Goal: Task Accomplishment & Management: Use online tool/utility

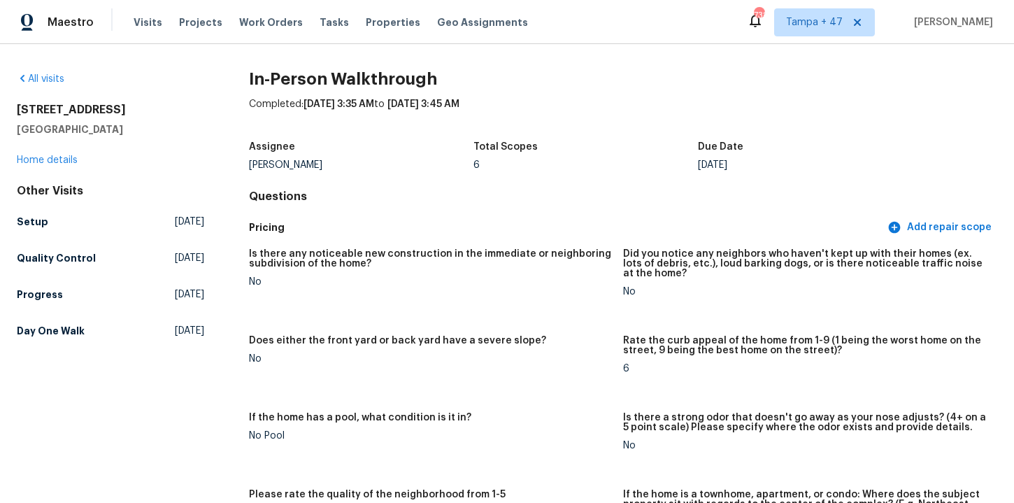
scroll to position [2478, 0]
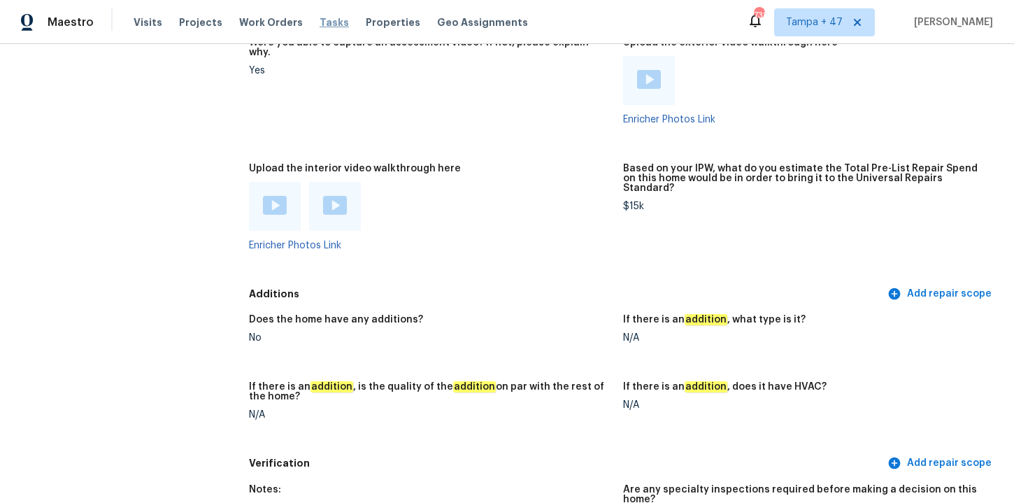
click at [325, 22] on span "Tasks" at bounding box center [334, 22] width 29 height 10
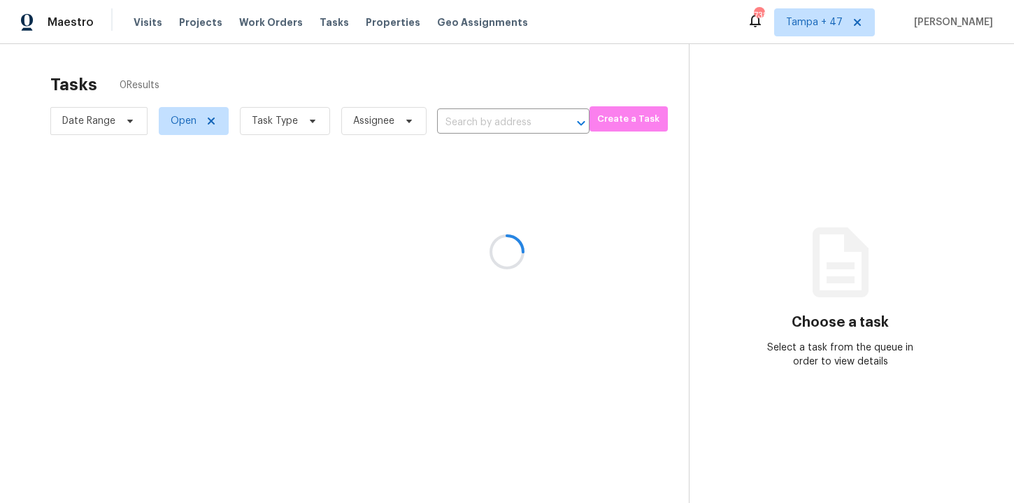
click at [289, 124] on div at bounding box center [507, 251] width 1014 height 503
click at [308, 122] on div at bounding box center [507, 251] width 1014 height 503
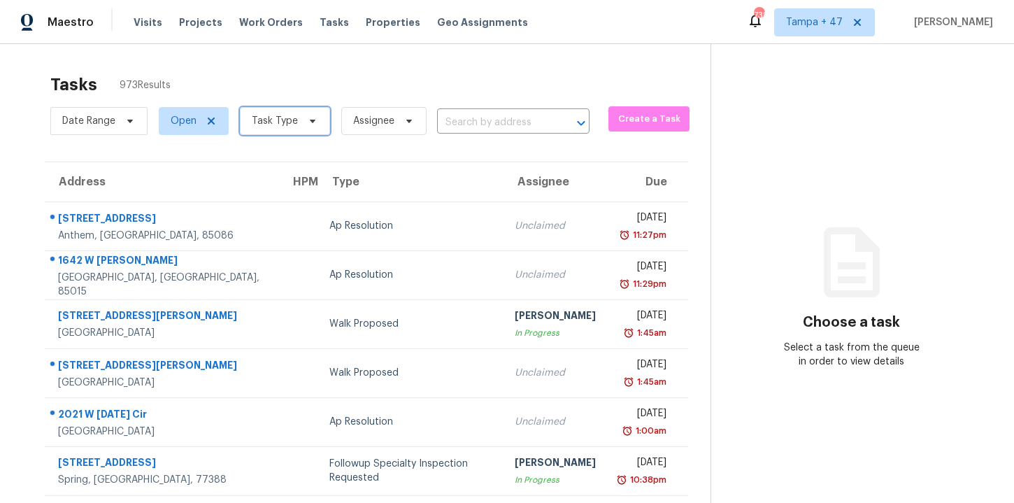
click at [308, 122] on icon at bounding box center [312, 120] width 11 height 11
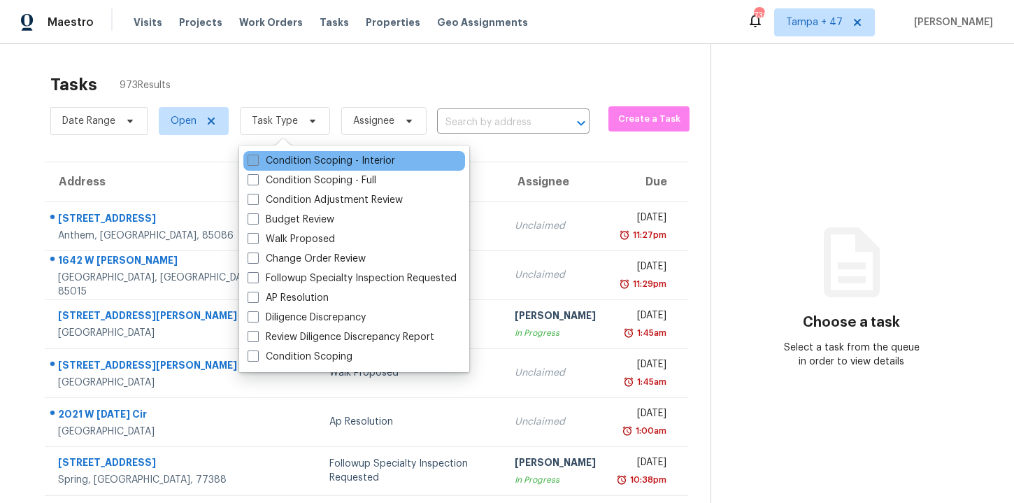
click at [311, 161] on label "Condition Scoping - Interior" at bounding box center [322, 161] width 148 height 14
click at [257, 161] on input "Condition Scoping - Interior" at bounding box center [252, 158] width 9 height 9
checkbox input "true"
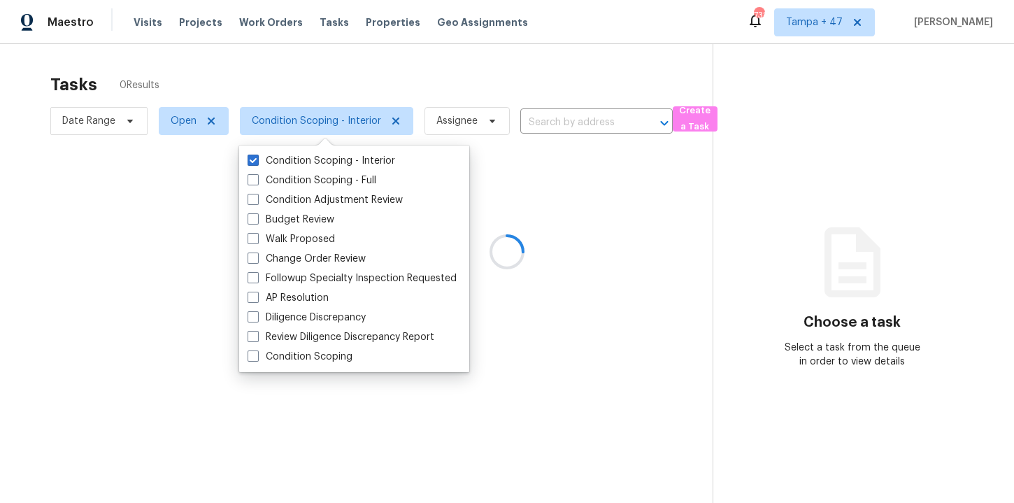
click at [448, 62] on div at bounding box center [507, 251] width 1014 height 503
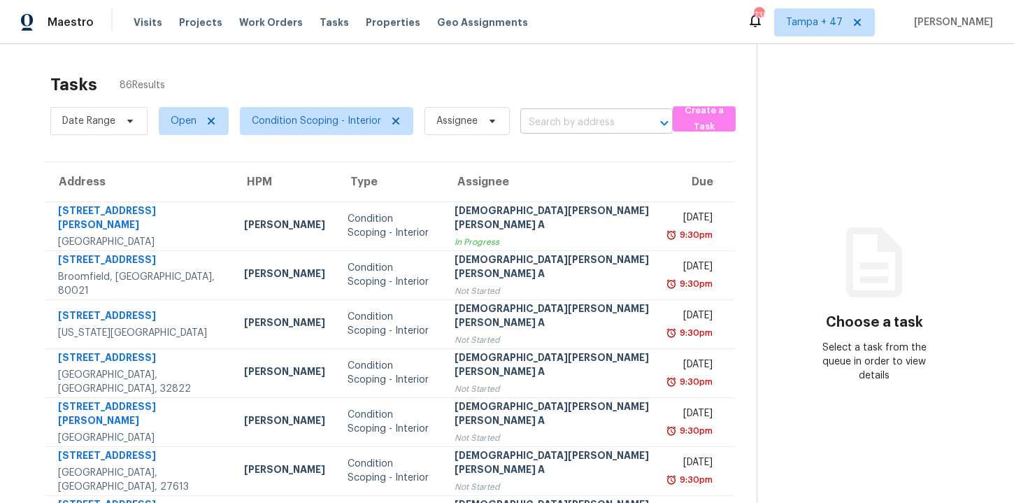
click at [587, 121] on input "text" at bounding box center [576, 123] width 113 height 22
type input "x"
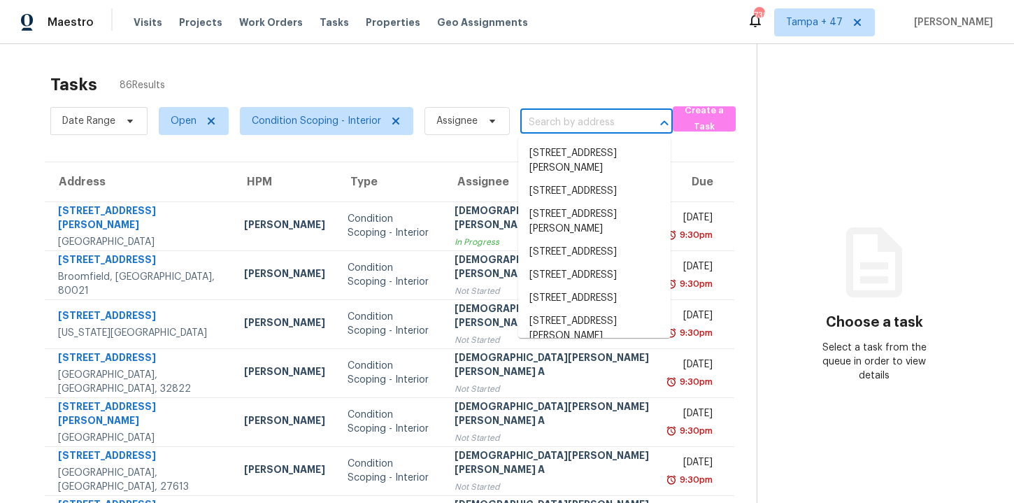
paste input "5966 Glen Haven Blvd Plainfield IN 46168"
type input "5966 Glen Haven Blvd Plainfield IN 46168"
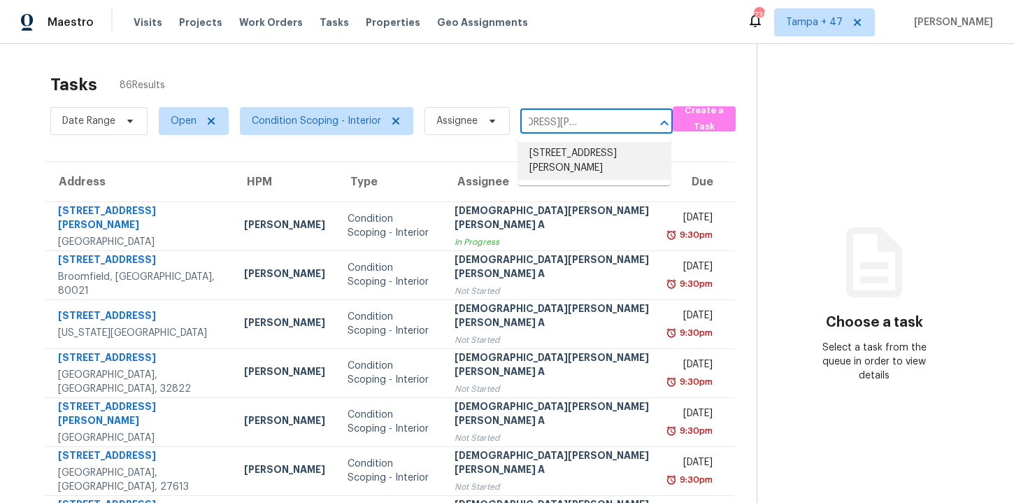
click at [579, 158] on li "5966 Glen Haven Blvd, Plainfield, IN 46168" at bounding box center [594, 161] width 152 height 38
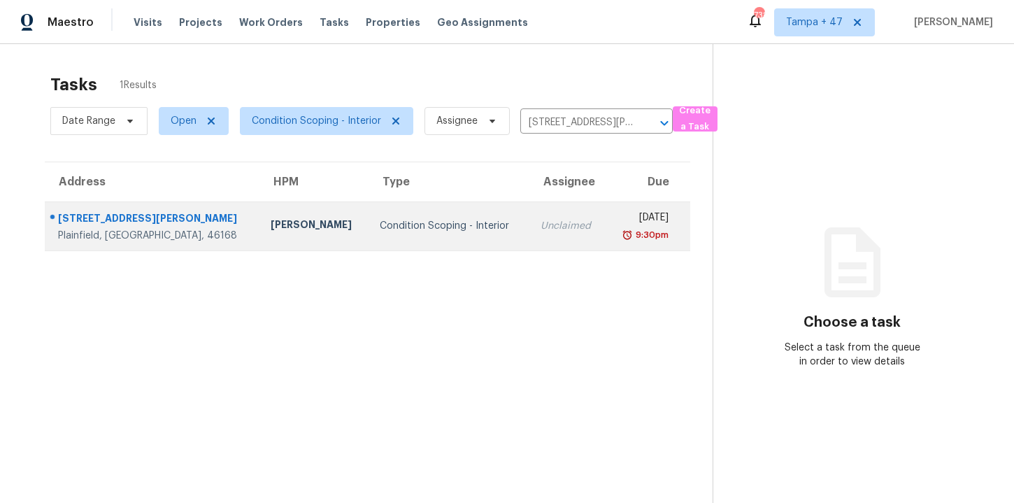
click at [160, 230] on div "Plainfield, IN, 46168" at bounding box center [153, 236] width 190 height 14
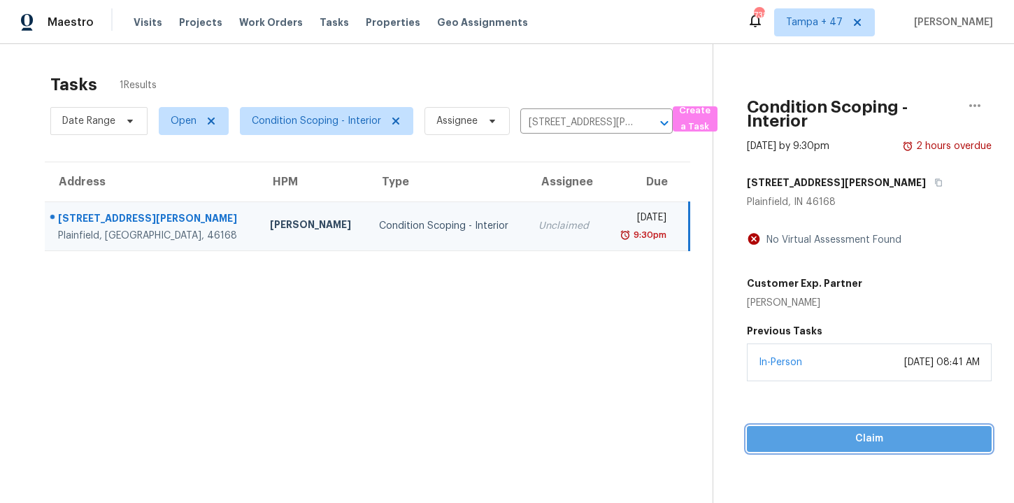
click at [816, 434] on span "Claim" at bounding box center [869, 438] width 222 height 17
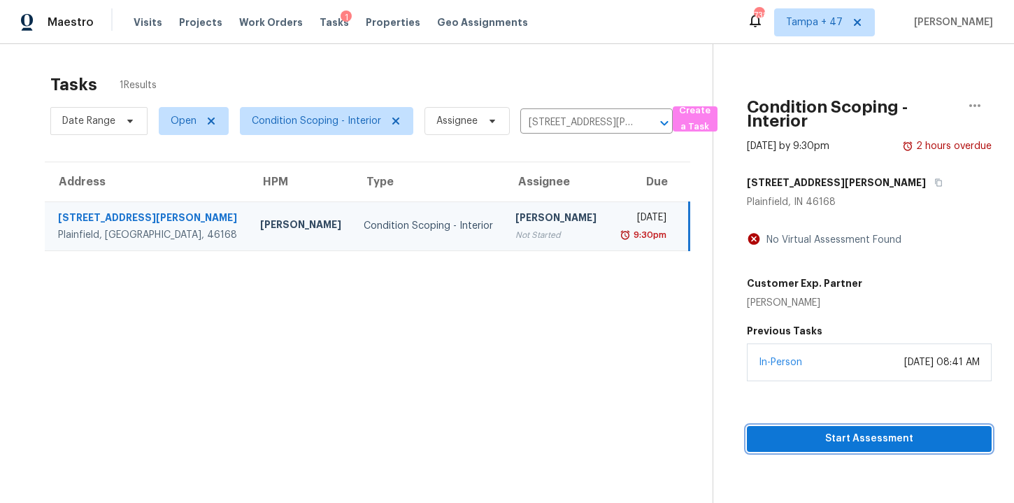
click at [821, 438] on span "Start Assessment" at bounding box center [869, 438] width 222 height 17
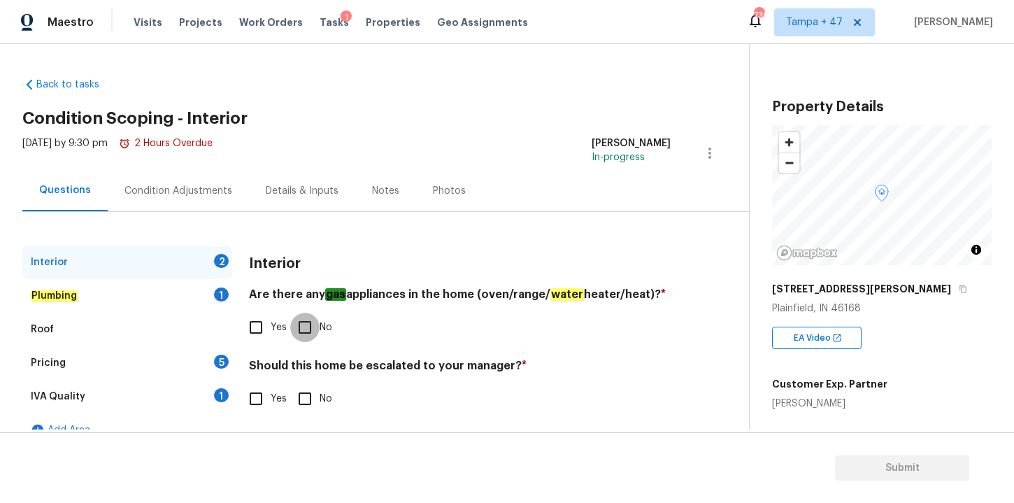
click at [306, 330] on input "No" at bounding box center [304, 327] width 29 height 29
checkbox input "true"
click at [305, 398] on input "No" at bounding box center [304, 398] width 29 height 29
checkbox input "true"
click at [79, 292] on div "Plumbing 1" at bounding box center [127, 296] width 210 height 34
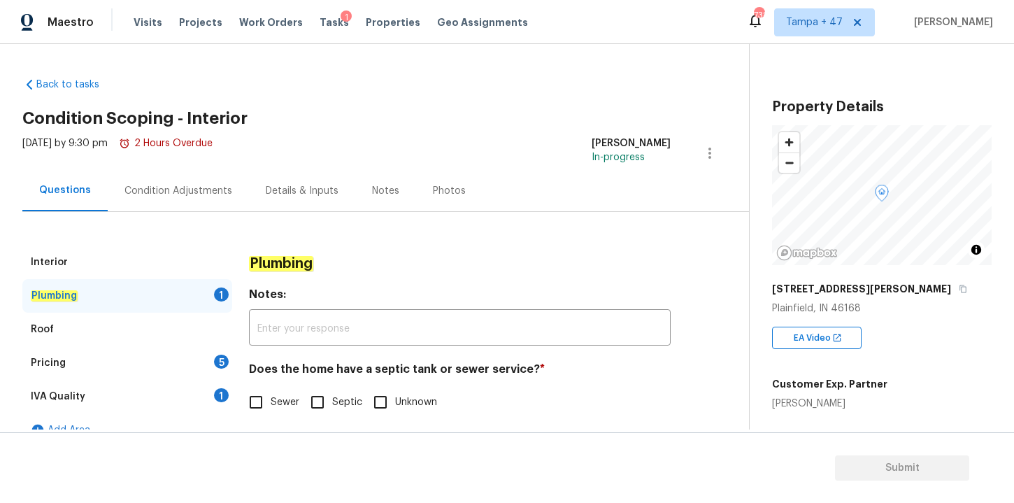
scroll to position [22, 0]
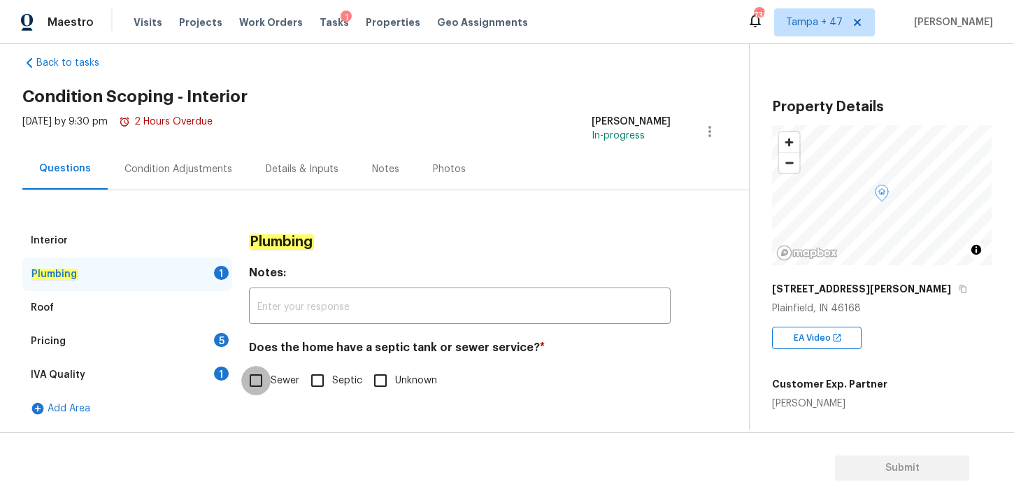
click at [256, 386] on input "Sewer" at bounding box center [255, 380] width 29 height 29
checkbox input "true"
click at [49, 306] on div "Roof" at bounding box center [42, 308] width 23 height 14
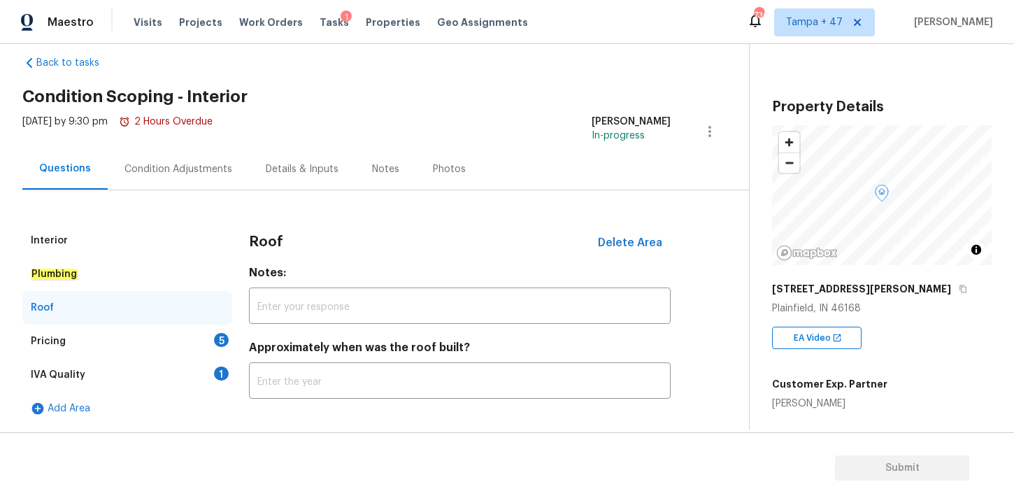
click at [60, 341] on div "Pricing" at bounding box center [48, 341] width 35 height 14
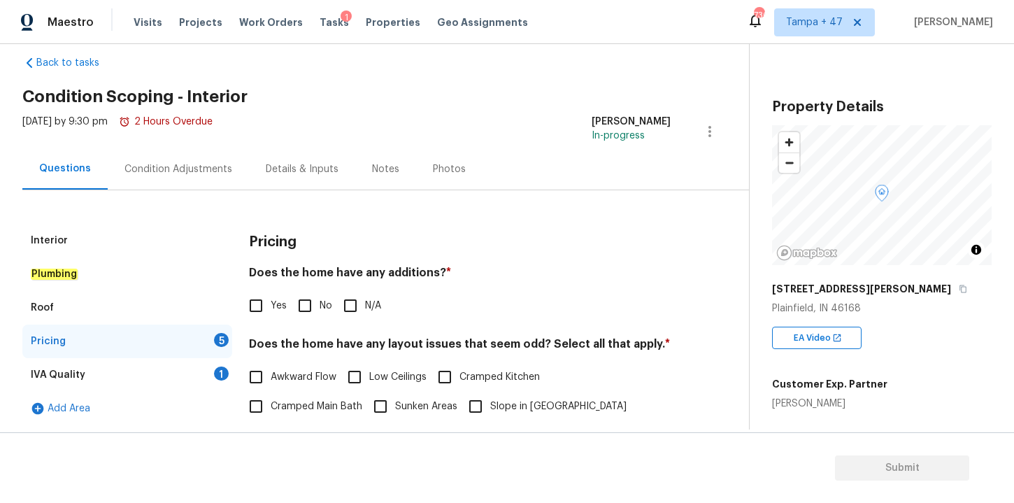
click at [304, 304] on input "No" at bounding box center [304, 305] width 29 height 29
checkbox input "true"
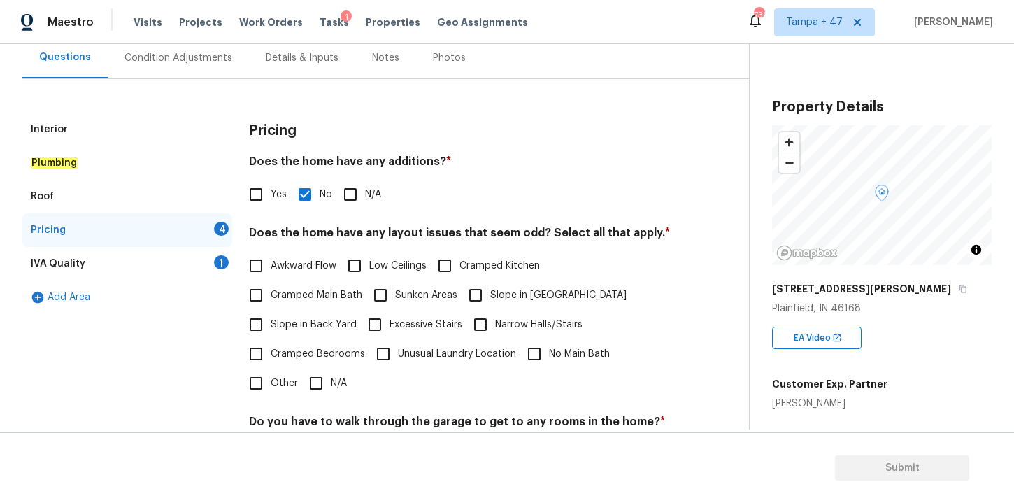
scroll to position [134, 0]
click at [319, 383] on input "N/A" at bounding box center [315, 382] width 29 height 29
checkbox input "true"
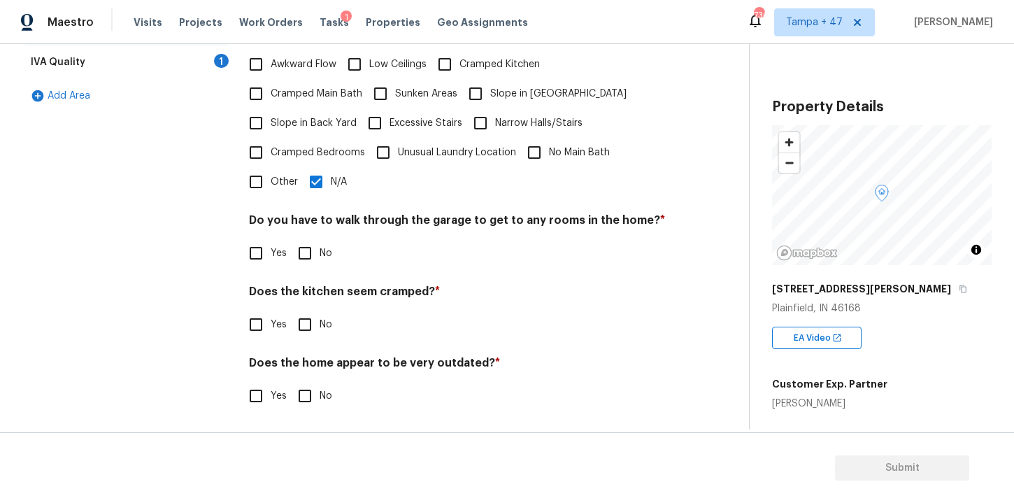
scroll to position [336, 0]
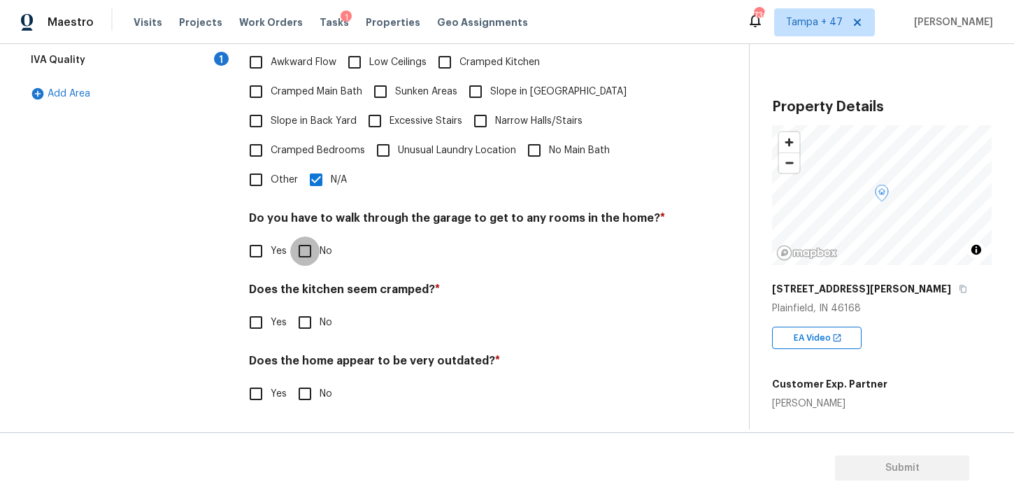
click at [306, 255] on input "No" at bounding box center [304, 250] width 29 height 29
checkbox input "true"
click at [308, 320] on input "No" at bounding box center [304, 322] width 29 height 29
checkbox input "true"
click at [307, 394] on input "No" at bounding box center [304, 393] width 29 height 29
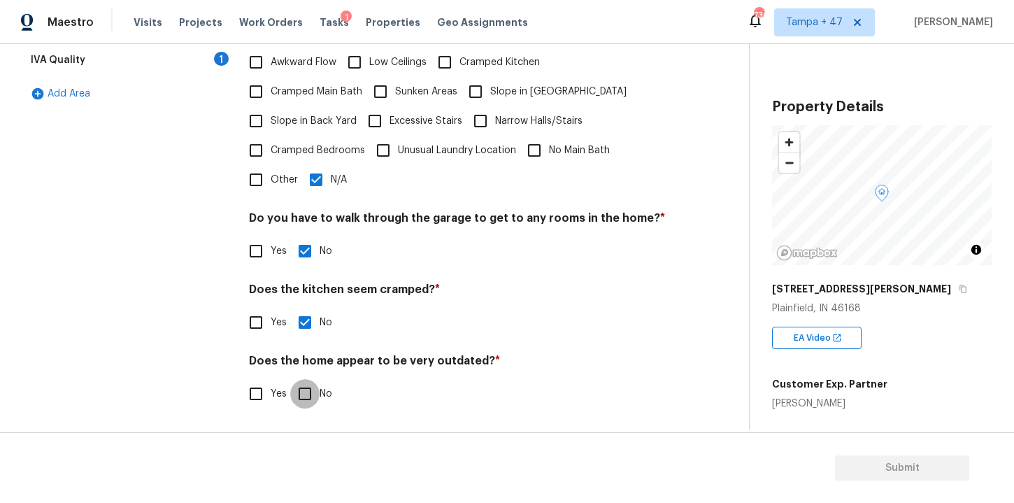
checkbox input "true"
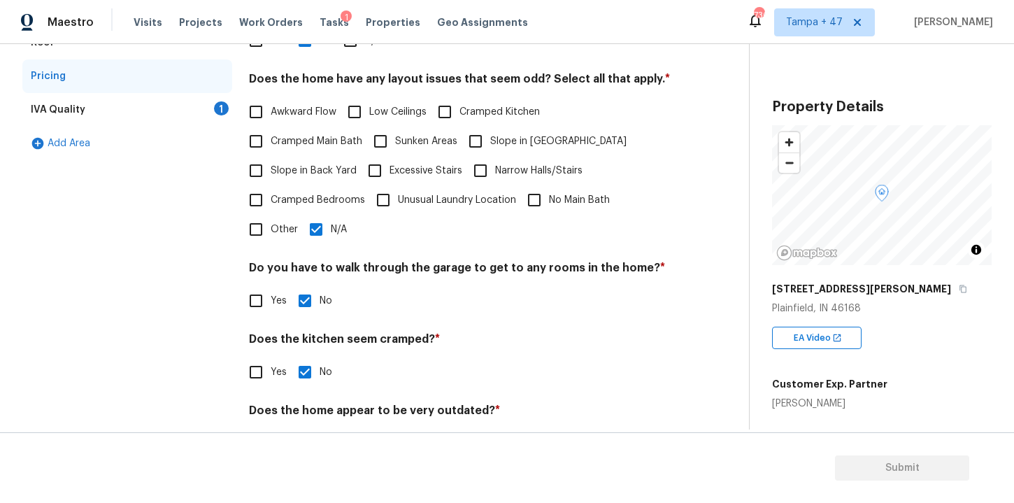
scroll to position [277, 0]
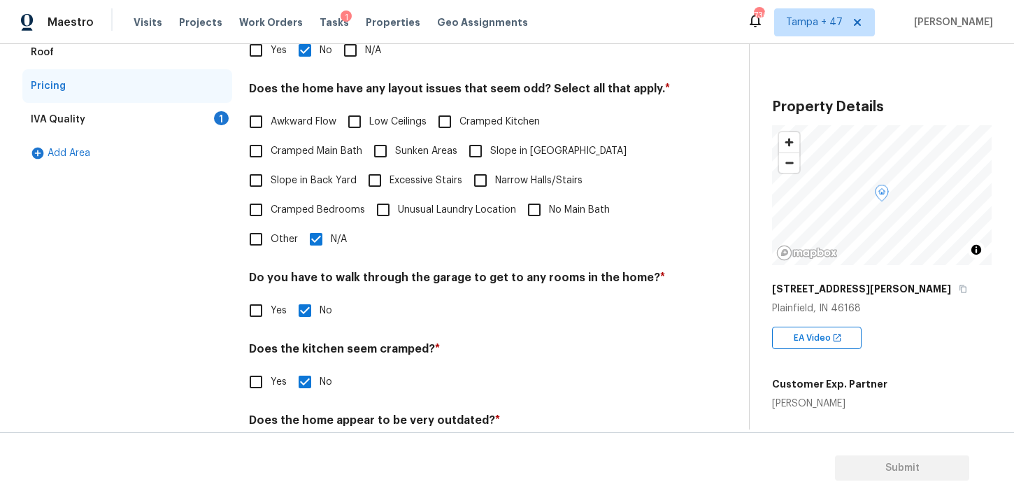
click at [124, 118] on div "IVA Quality 1" at bounding box center [127, 120] width 210 height 34
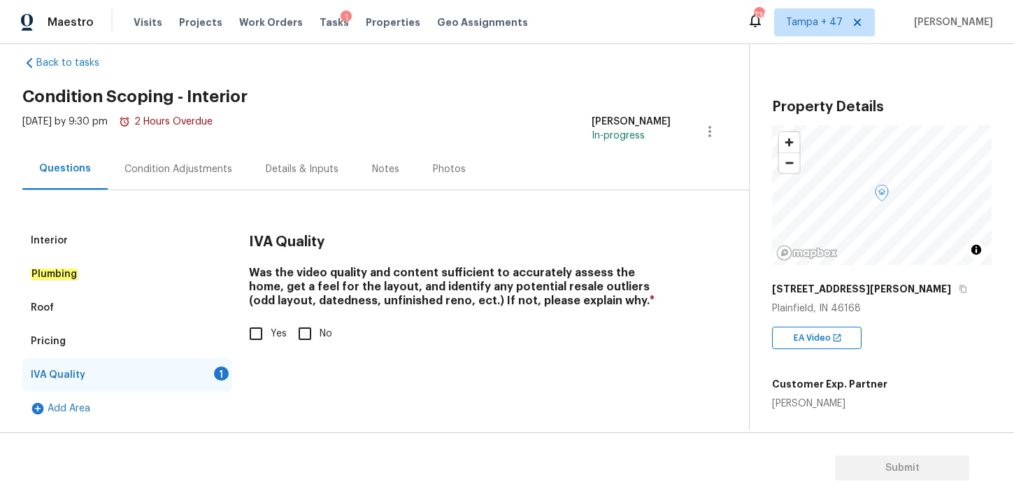
scroll to position [22, 0]
click at [257, 336] on input "Yes" at bounding box center [255, 333] width 29 height 29
checkbox input "true"
click at [62, 271] on em "Plumbing" at bounding box center [54, 274] width 47 height 11
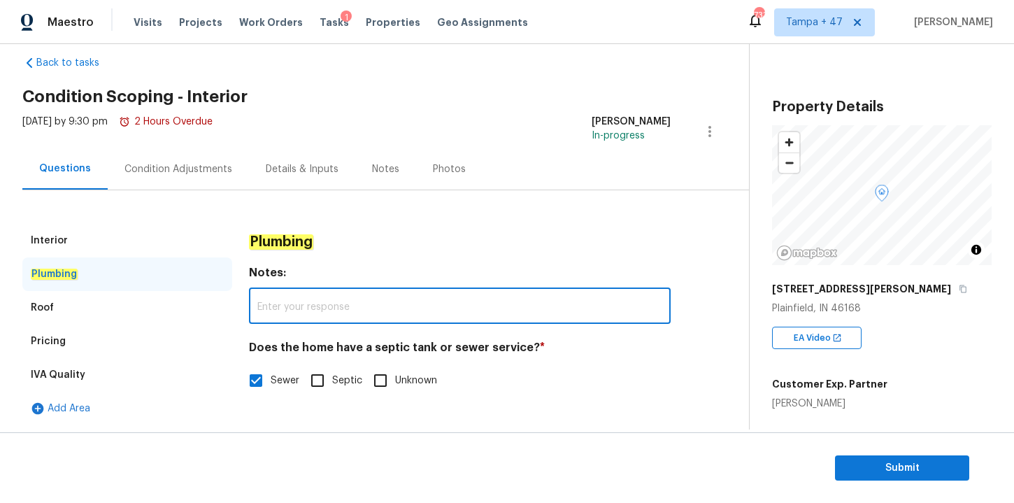
click at [345, 296] on input "text" at bounding box center [460, 307] width 422 height 33
paste input "Master shower/tub needs to be fully replaced as it appears to be the source of …"
type input "Master shower/tub needs to be fully replaced as it appears to be the source of …"
click at [488, 238] on div "Plumbing" at bounding box center [460, 242] width 422 height 36
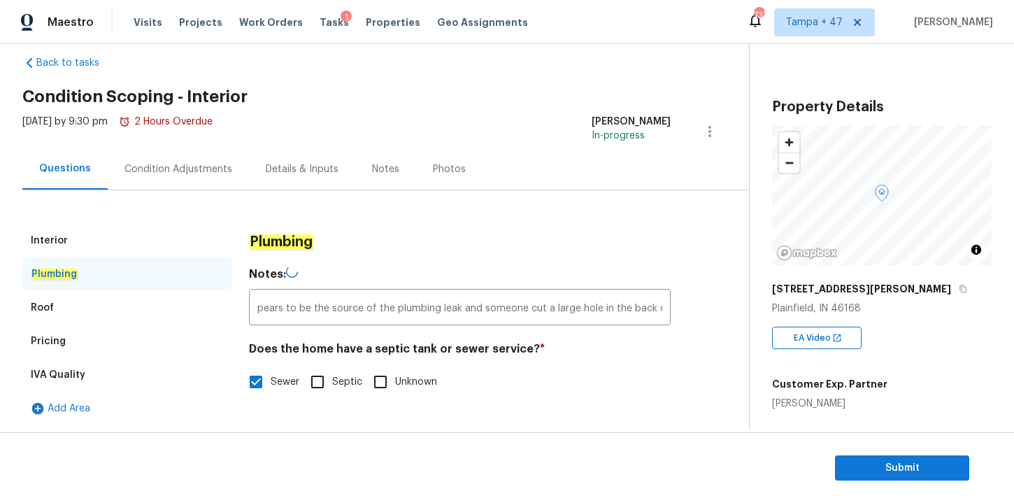
scroll to position [0, 0]
click at [444, 313] on input "Master shower/tub needs to be fully replaced as it appears to be the source of …" at bounding box center [460, 307] width 422 height 33
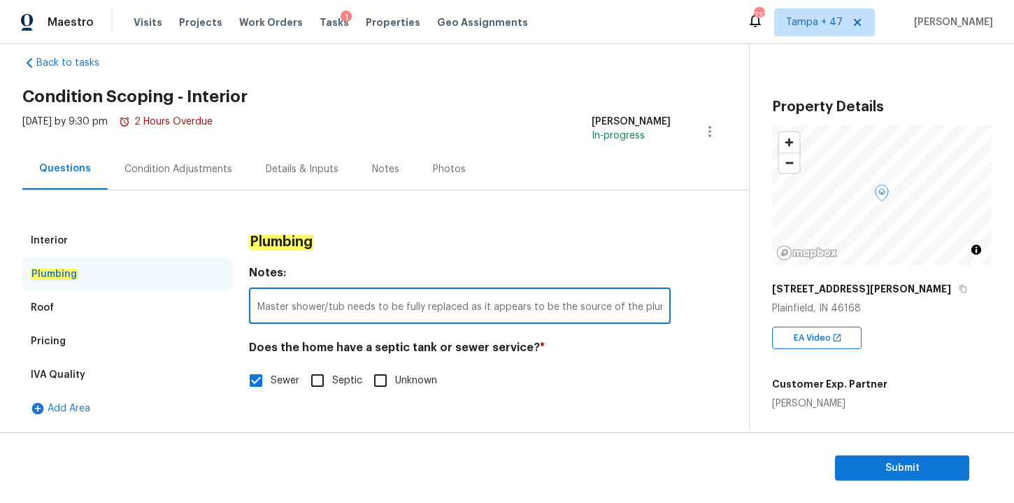
click at [444, 313] on input "Master shower/tub needs to be fully replaced as it appears to be the source of …" at bounding box center [460, 307] width 422 height 33
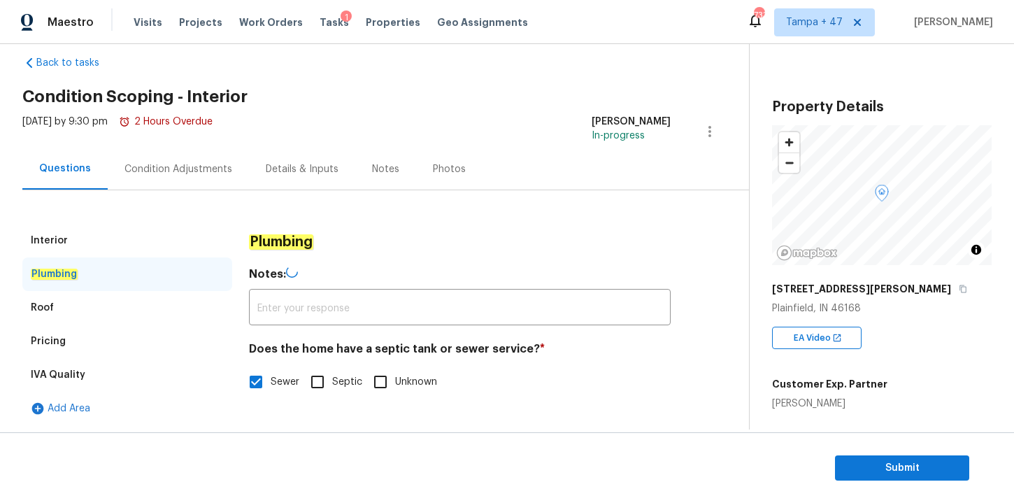
click at [535, 390] on div "Sewer Septic Unknown" at bounding box center [460, 381] width 422 height 29
type input "Master shower/tub needs to be fully replaced as it appears to be the source of …"
click at [207, 174] on div "Condition Adjustments" at bounding box center [179, 169] width 108 height 14
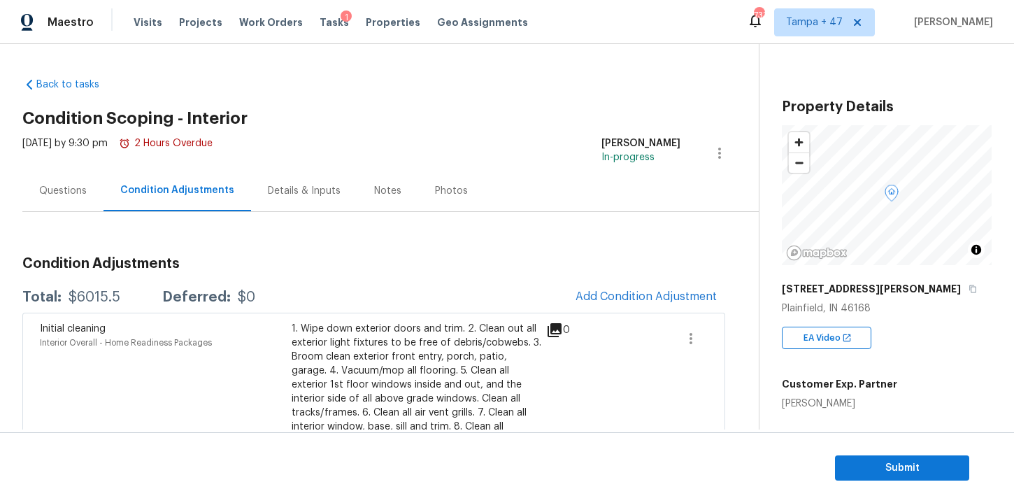
click at [80, 190] on div "Questions" at bounding box center [63, 191] width 48 height 14
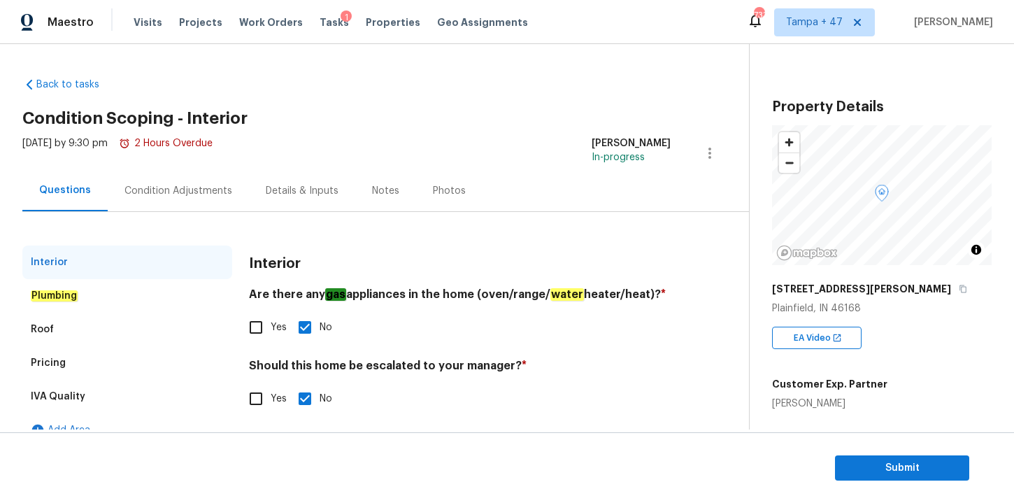
scroll to position [22, 0]
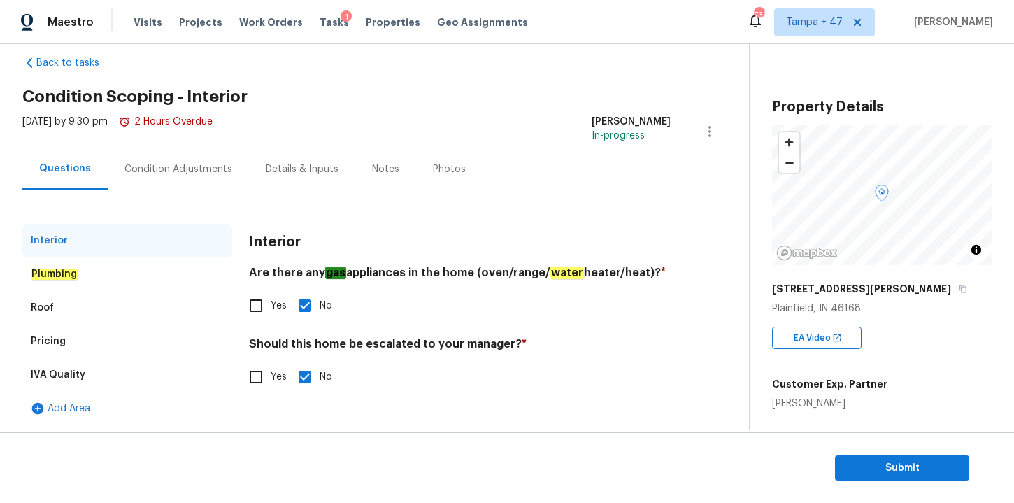
click at [179, 171] on div "Condition Adjustments" at bounding box center [179, 169] width 108 height 14
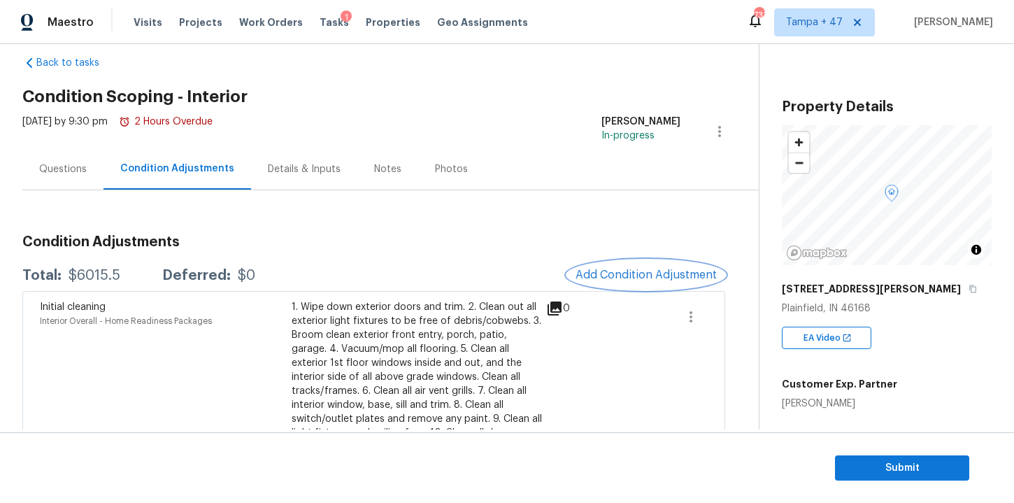
click at [607, 276] on span "Add Condition Adjustment" at bounding box center [646, 275] width 141 height 13
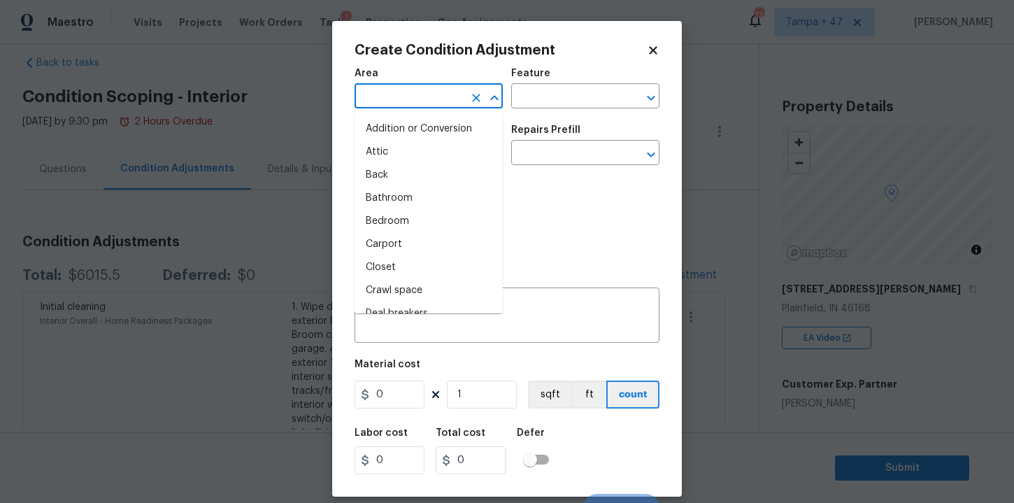
click at [457, 90] on input "text" at bounding box center [409, 98] width 109 height 22
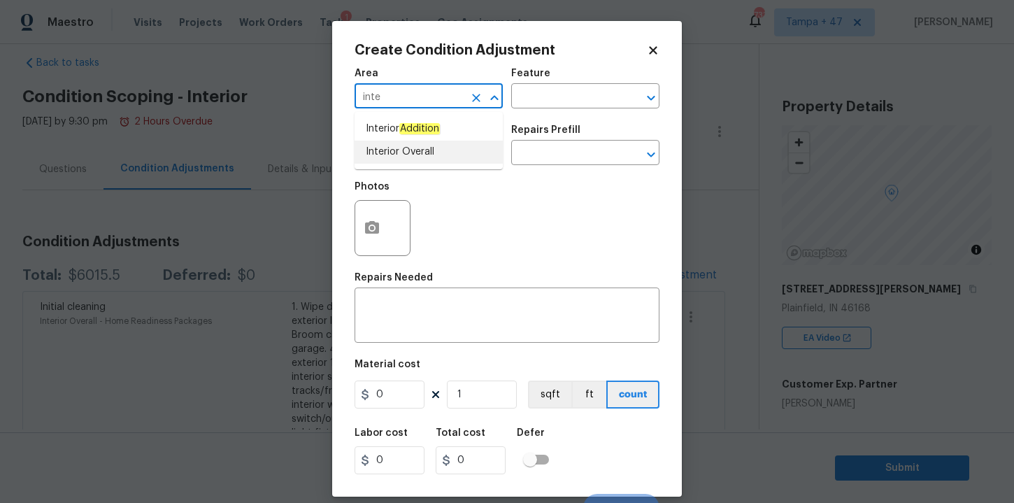
click at [418, 148] on li "Interior Overall" at bounding box center [429, 152] width 148 height 23
type input "Interior Overall"
click at [418, 152] on input "text" at bounding box center [409, 154] width 109 height 22
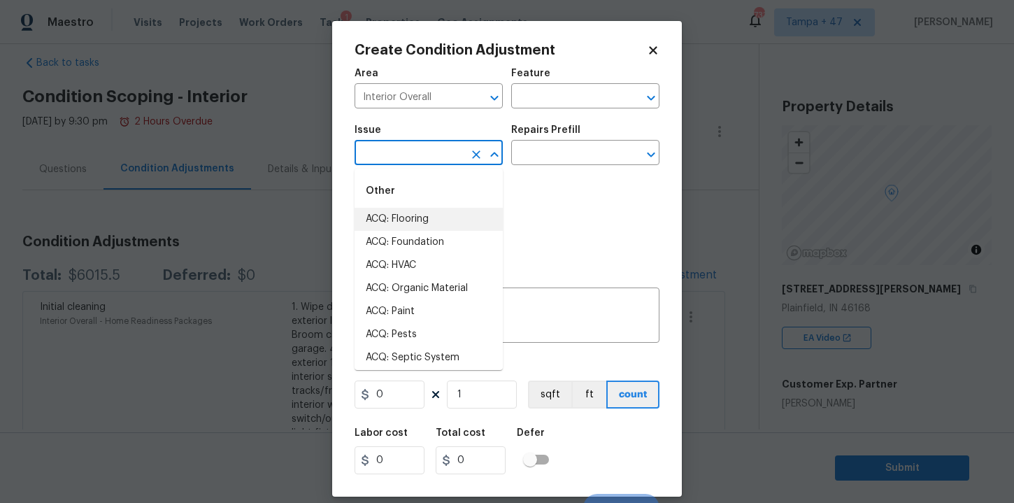
click at [422, 212] on li "ACQ: Flooring" at bounding box center [429, 219] width 148 height 23
type input "ACQ: Flooring"
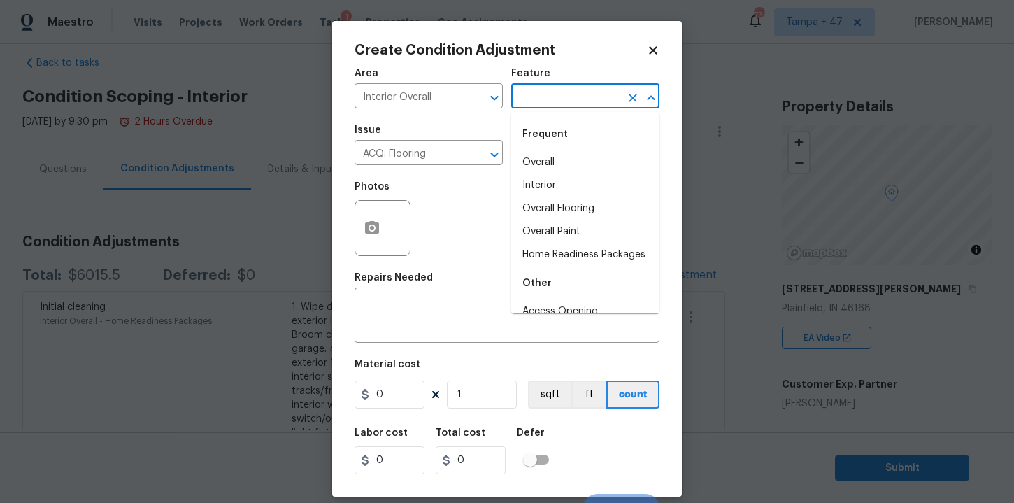
click at [576, 87] on input "text" at bounding box center [565, 98] width 109 height 22
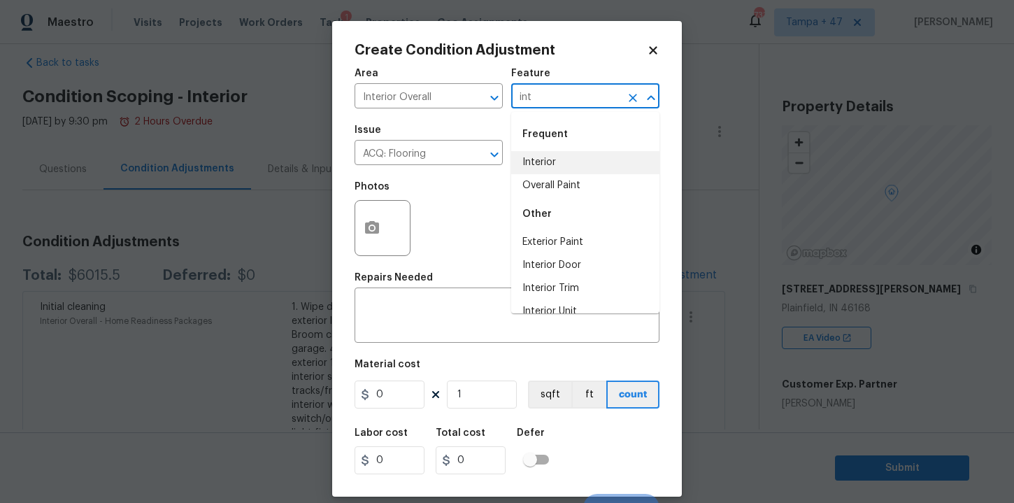
click at [560, 159] on li "Interior" at bounding box center [585, 162] width 148 height 23
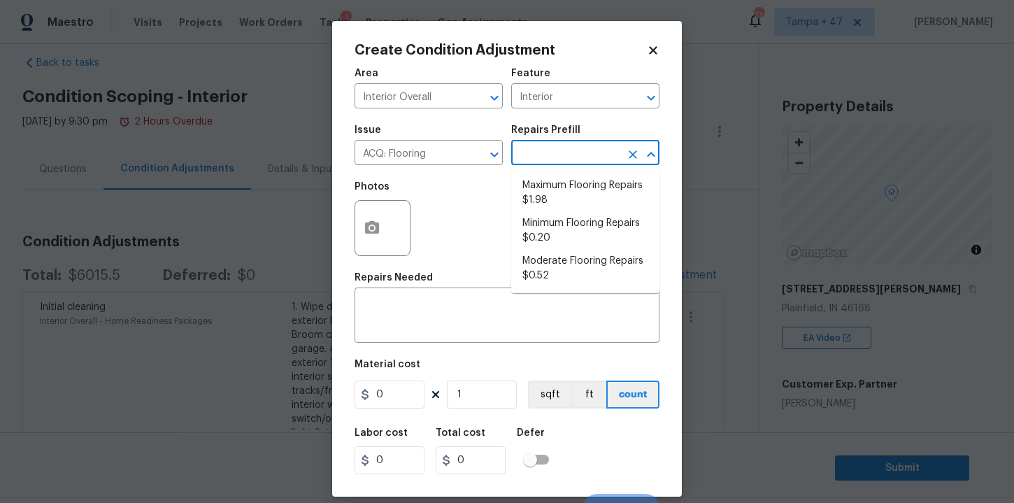
click at [560, 159] on input "text" at bounding box center [565, 154] width 109 height 22
click at [566, 185] on li "Maximum Flooring Repairs $1.98" at bounding box center [585, 193] width 148 height 38
type input "Acquisition"
type textarea "Acquisition Scope: Maximum flooring repairs"
type input "1.98"
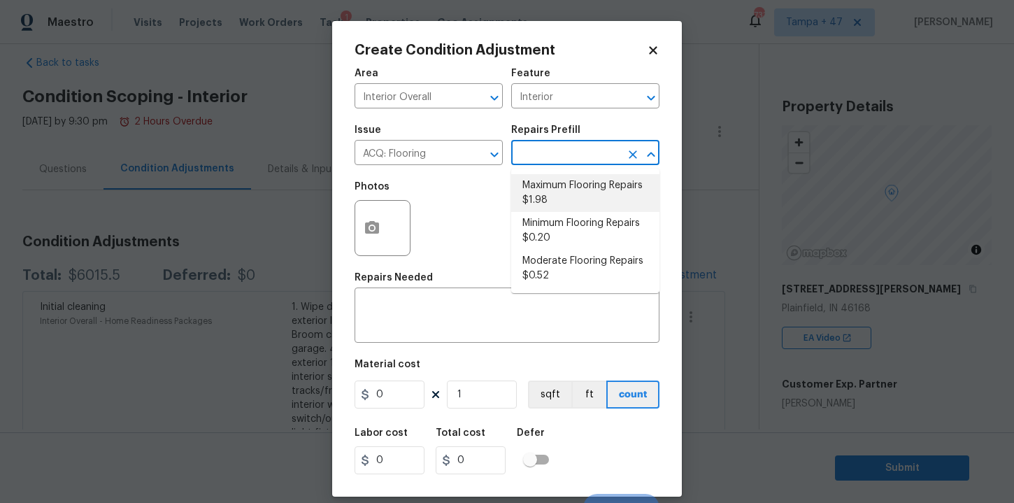
type input "1.98"
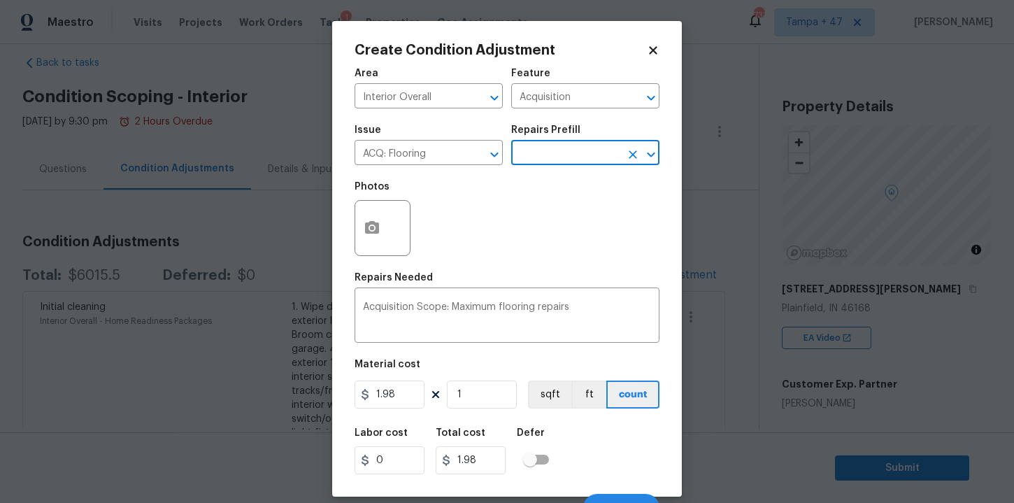
click at [652, 52] on icon at bounding box center [653, 50] width 8 height 8
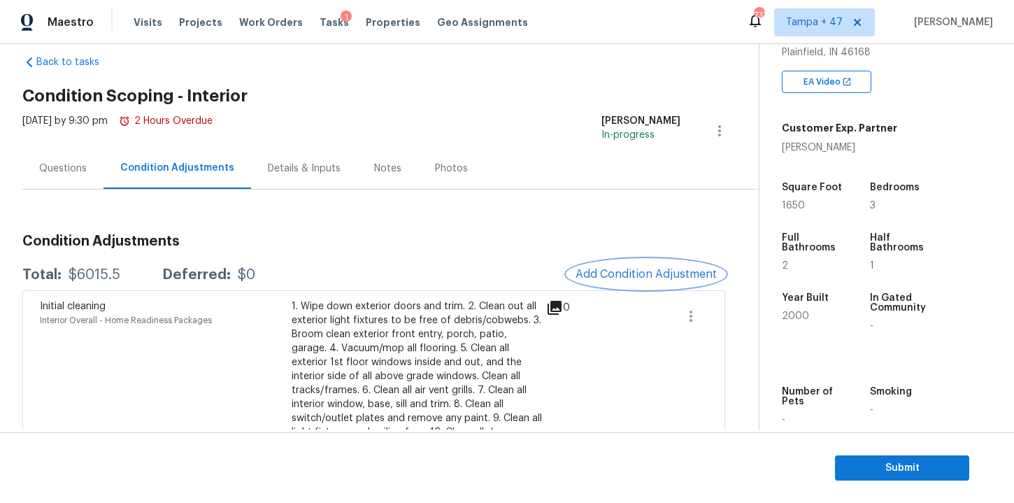
scroll to position [248, 0]
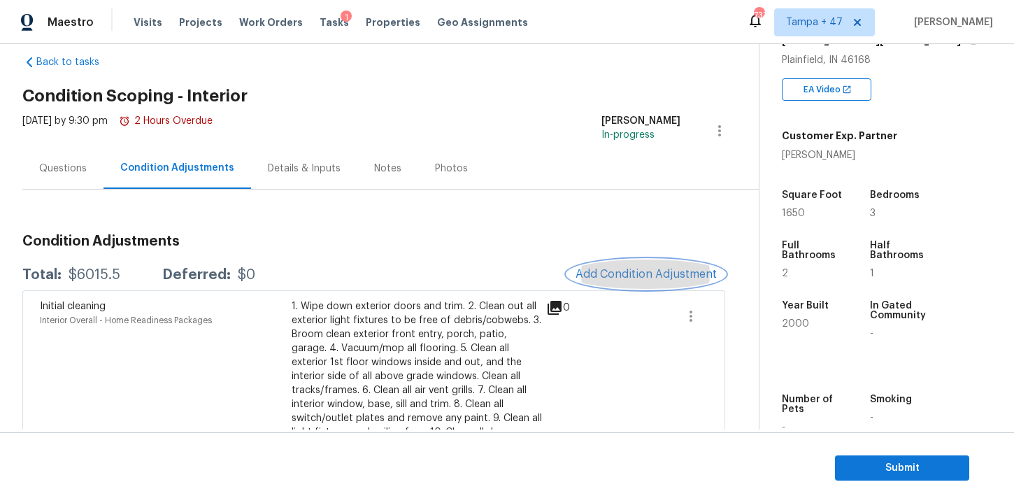
click at [610, 270] on span "Add Condition Adjustment" at bounding box center [646, 274] width 141 height 13
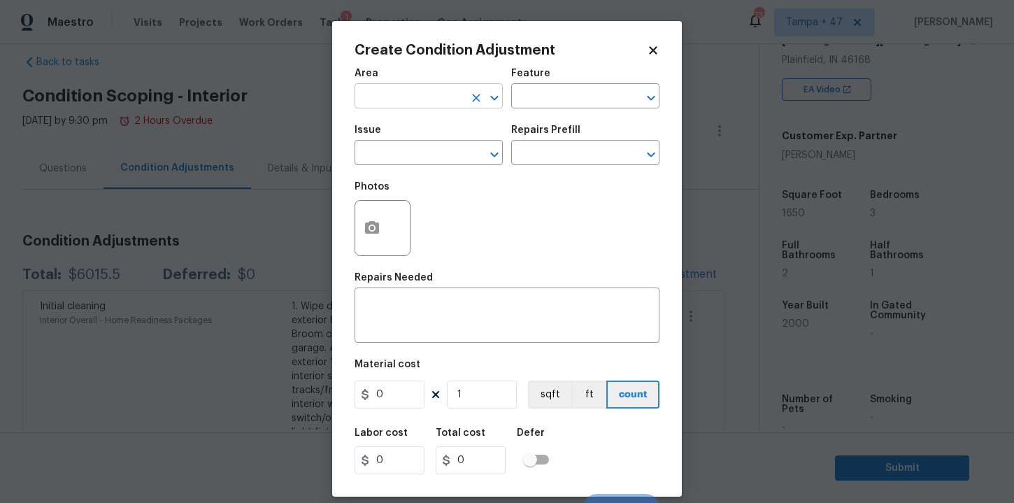
click at [436, 100] on input "text" at bounding box center [409, 98] width 109 height 22
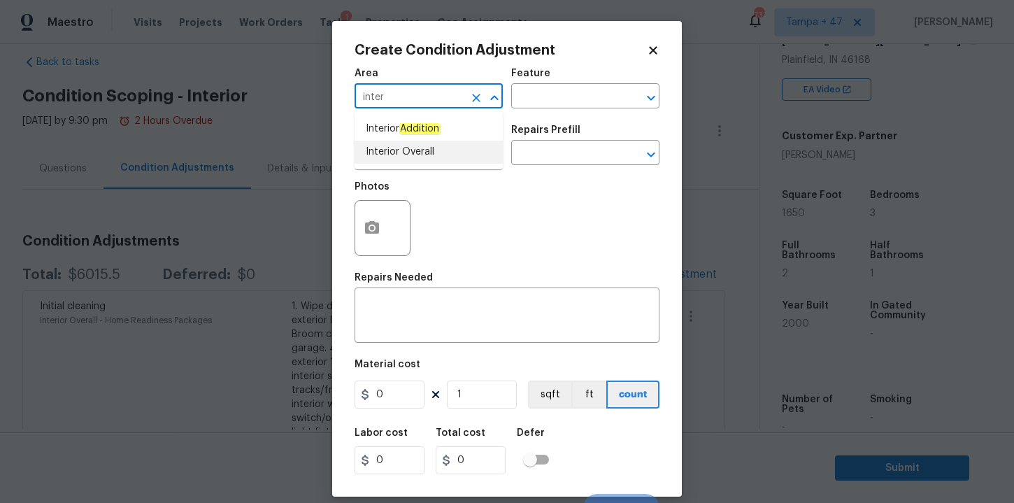
click at [404, 149] on li "Interior Overall" at bounding box center [429, 152] width 148 height 23
type input "Interior Overall"
click at [420, 150] on input "text" at bounding box center [409, 154] width 109 height 22
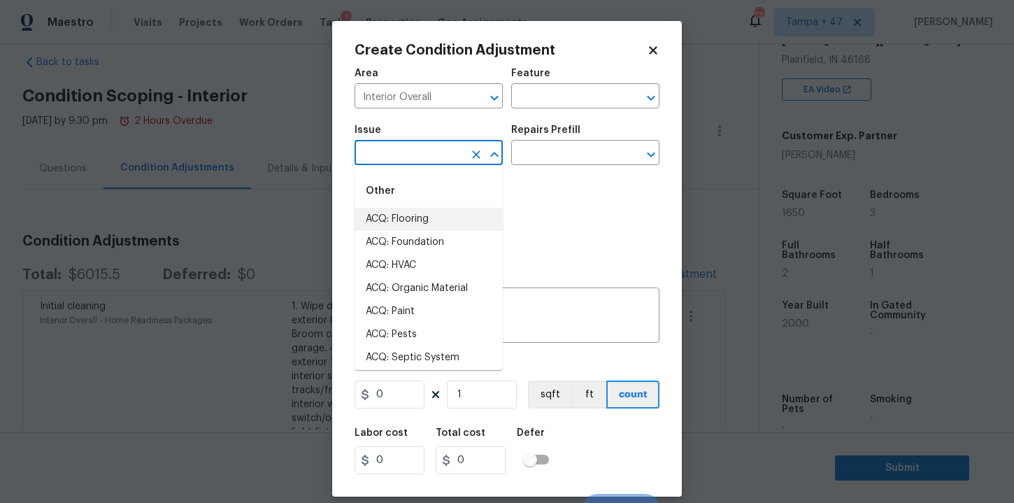
click at [422, 215] on li "ACQ: Flooring" at bounding box center [429, 219] width 148 height 23
type input "ACQ: Flooring"
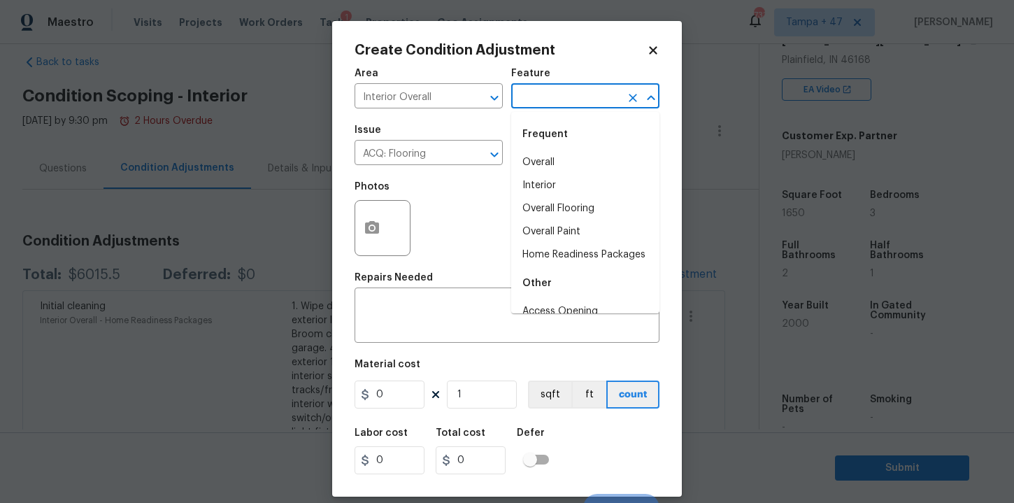
click at [554, 97] on input "text" at bounding box center [565, 98] width 109 height 22
click at [551, 182] on li "Interior" at bounding box center [585, 185] width 148 height 23
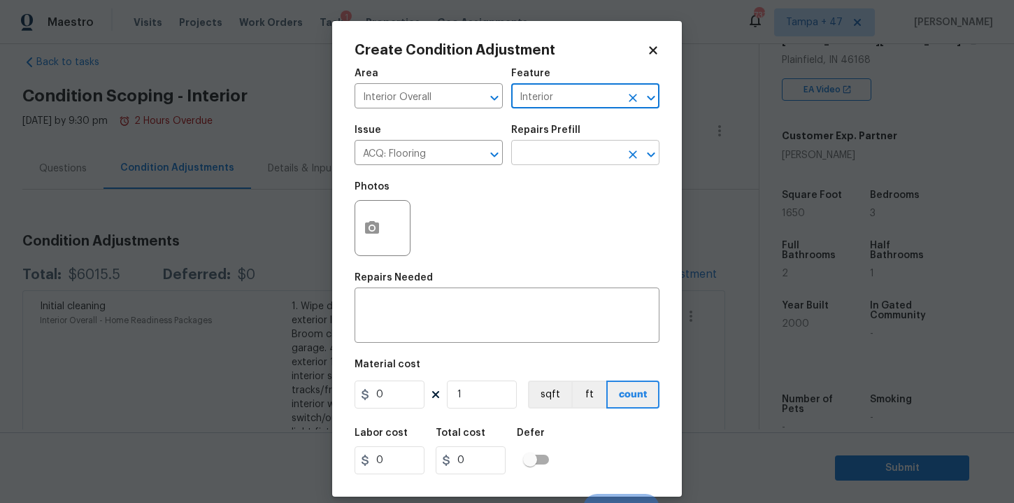
click at [546, 161] on input "text" at bounding box center [565, 154] width 109 height 22
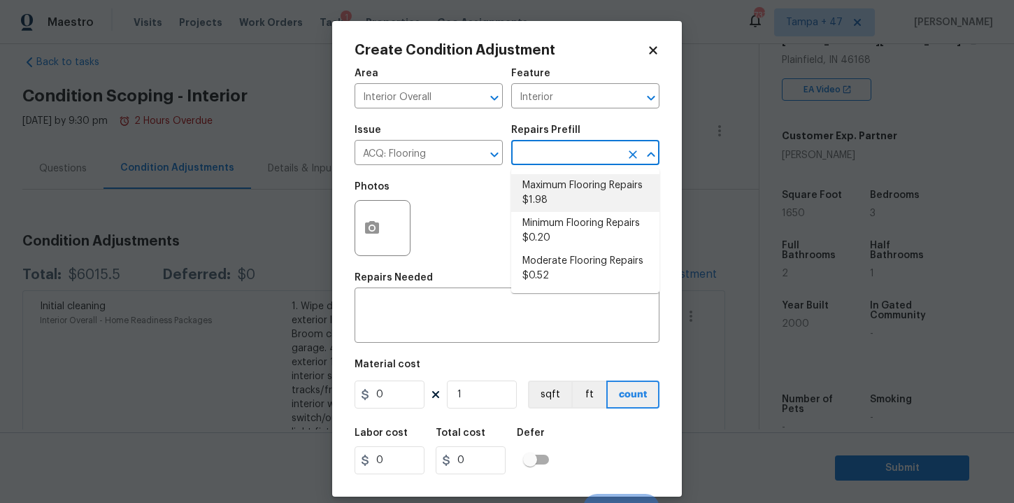
click at [560, 194] on li "Maximum Flooring Repairs $1.98" at bounding box center [585, 193] width 148 height 38
type input "Acquisition"
type textarea "Acquisition Scope: Maximum flooring repairs"
type input "1.98"
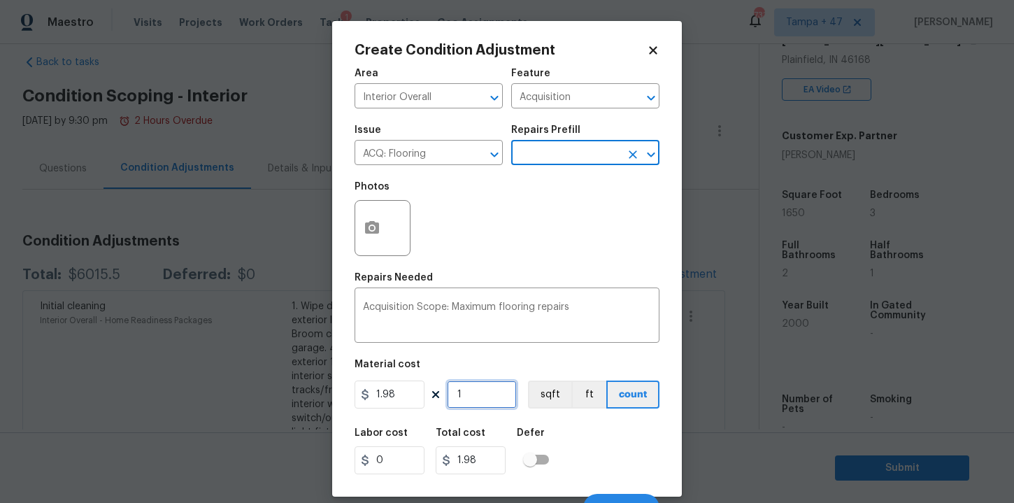
click at [477, 390] on input "1" at bounding box center [482, 395] width 70 height 28
type input "16"
type input "31.68"
type input "165"
type input "326.7"
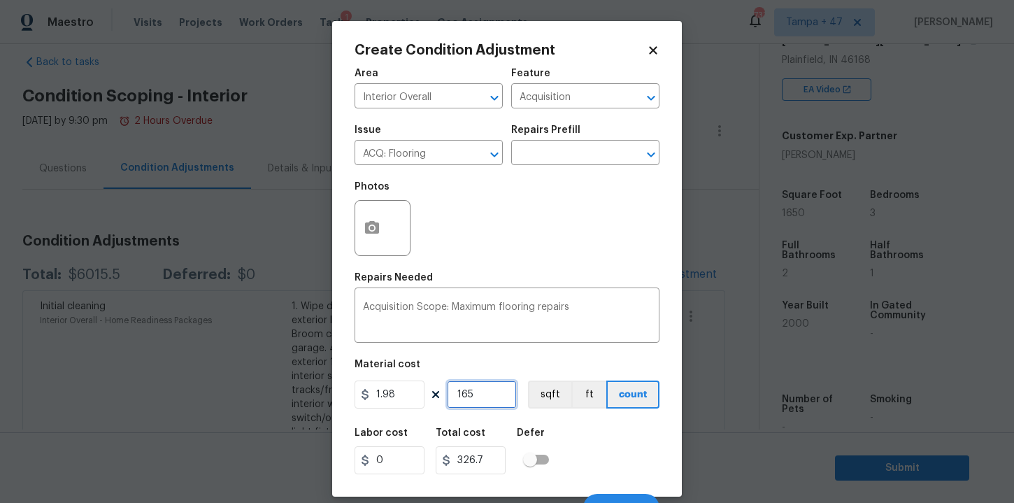
type input "1650"
type input "3267"
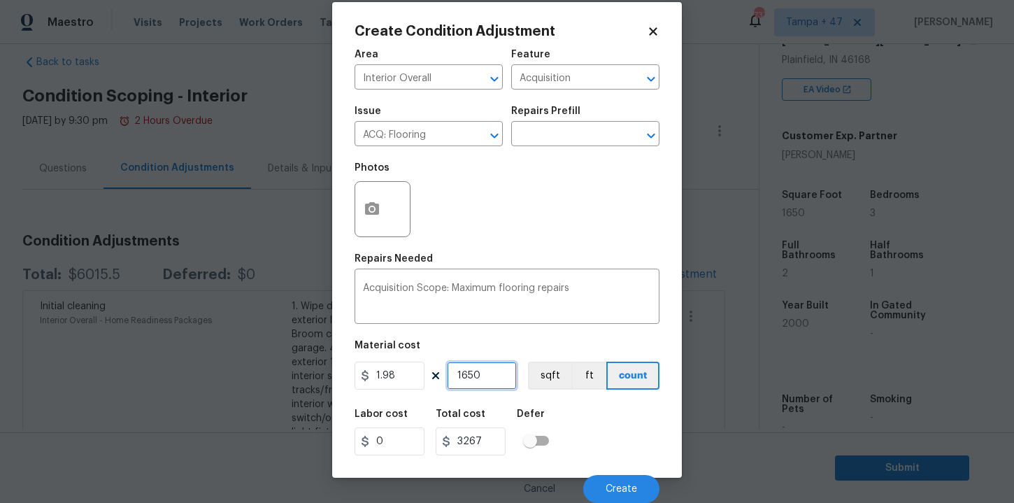
type input "1650"
click at [377, 212] on icon "button" at bounding box center [372, 208] width 14 height 13
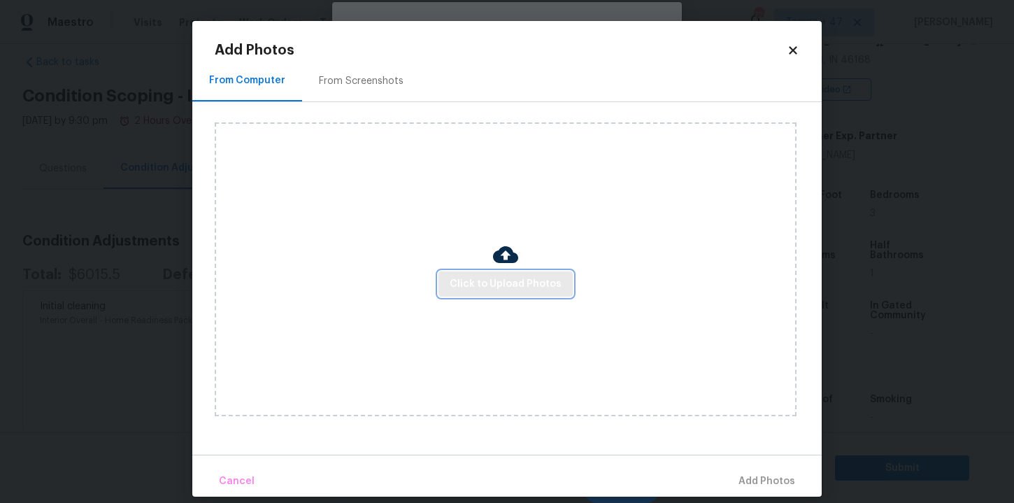
click at [476, 276] on span "Click to Upload Photos" at bounding box center [506, 284] width 112 height 17
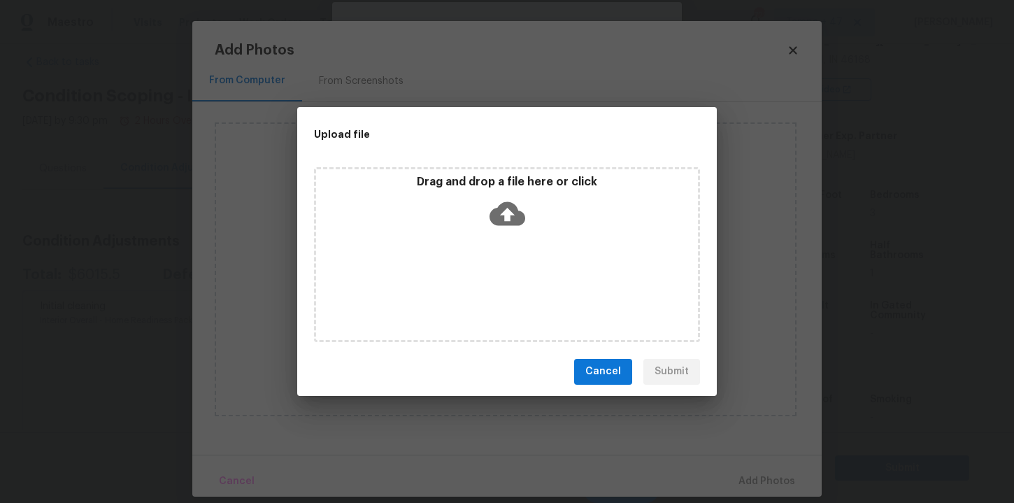
click at [508, 213] on icon at bounding box center [508, 214] width 36 height 36
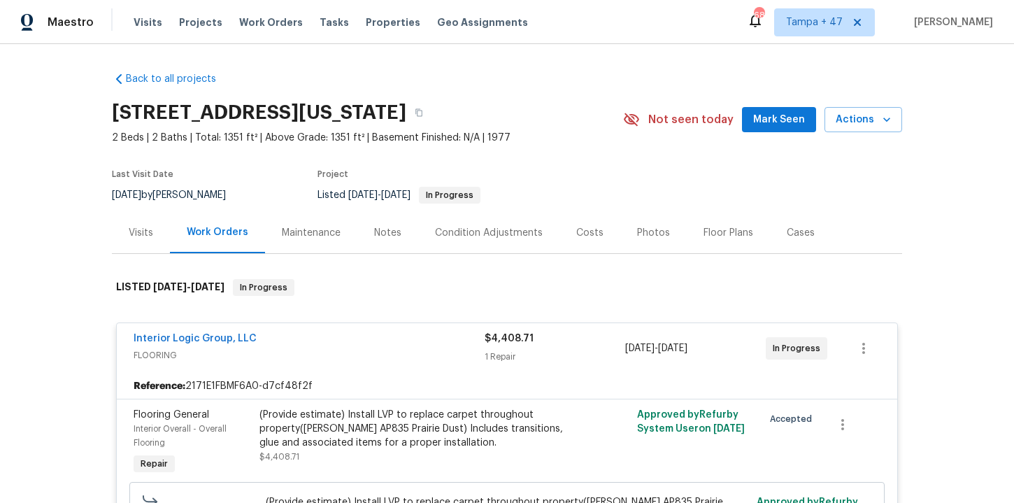
scroll to position [118, 0]
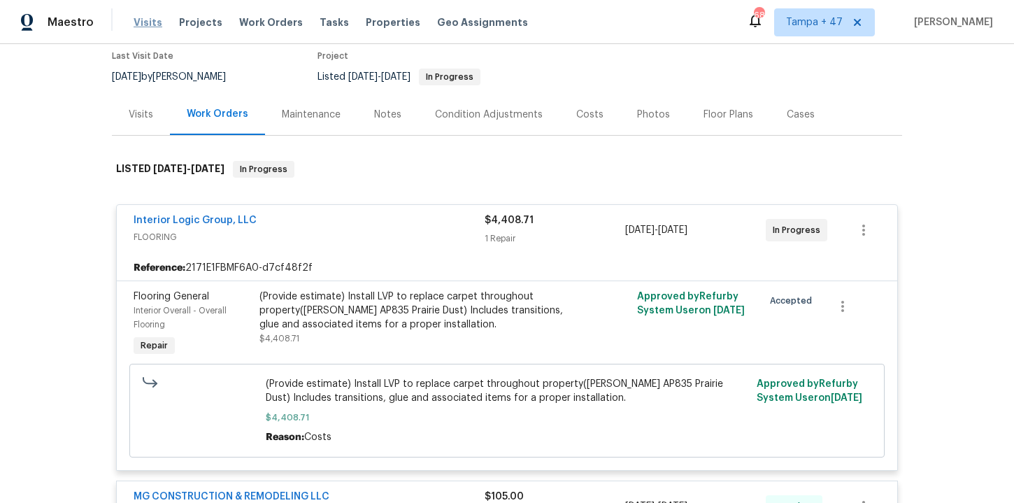
click at [145, 25] on span "Visits" at bounding box center [148, 22] width 29 height 14
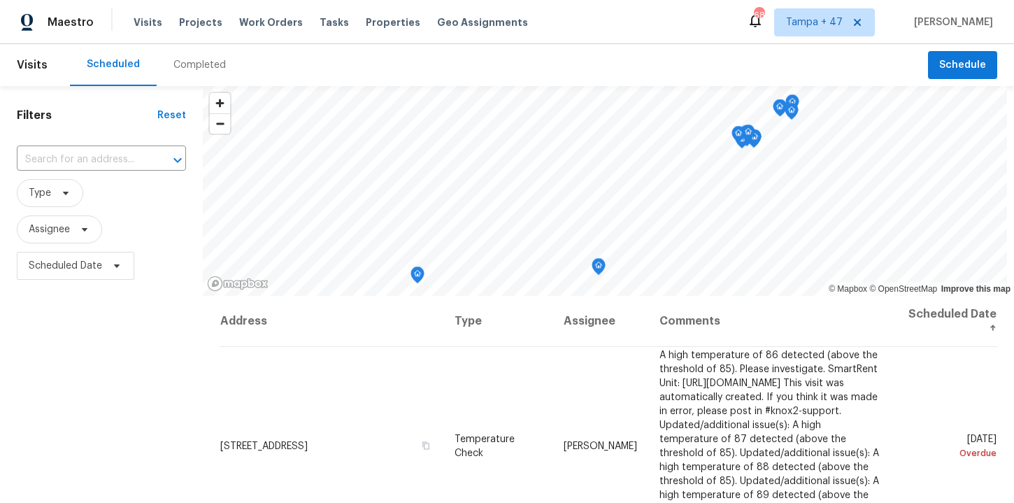
click at [204, 67] on div "Completed" at bounding box center [199, 65] width 52 height 14
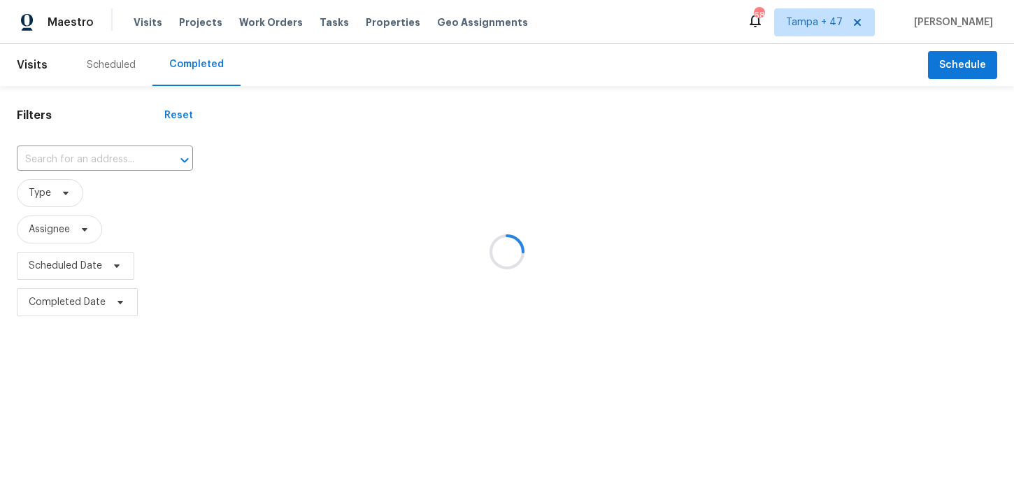
click at [108, 158] on div at bounding box center [507, 251] width 1014 height 503
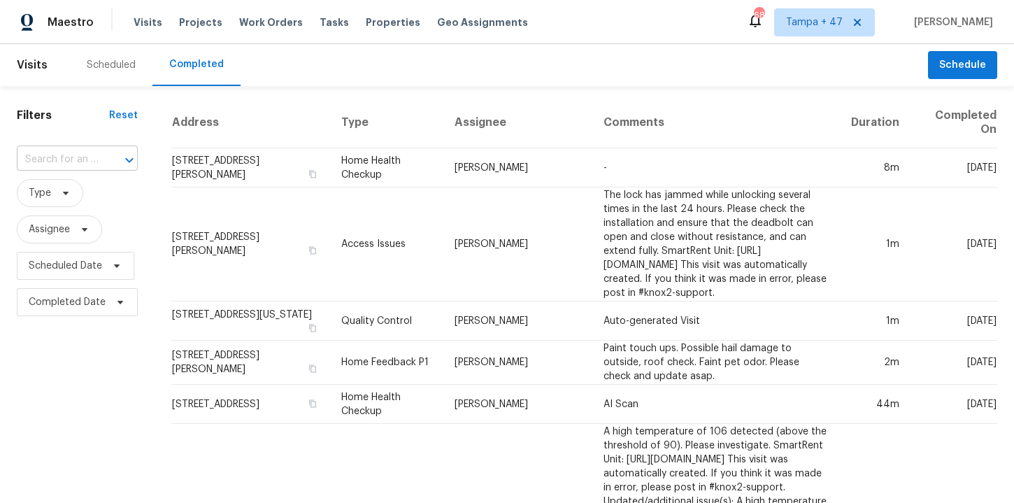
click at [101, 161] on div at bounding box center [119, 160] width 36 height 20
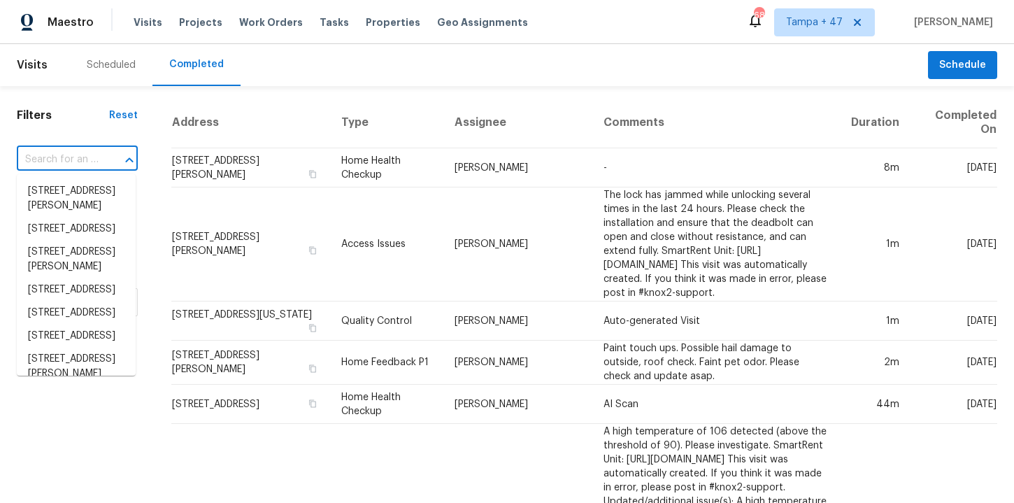
paste input "5966 Glen Haven Blvd Plainfield IN 46168"
type input "5966 Glen Haven Blvd Plainfield IN 46168"
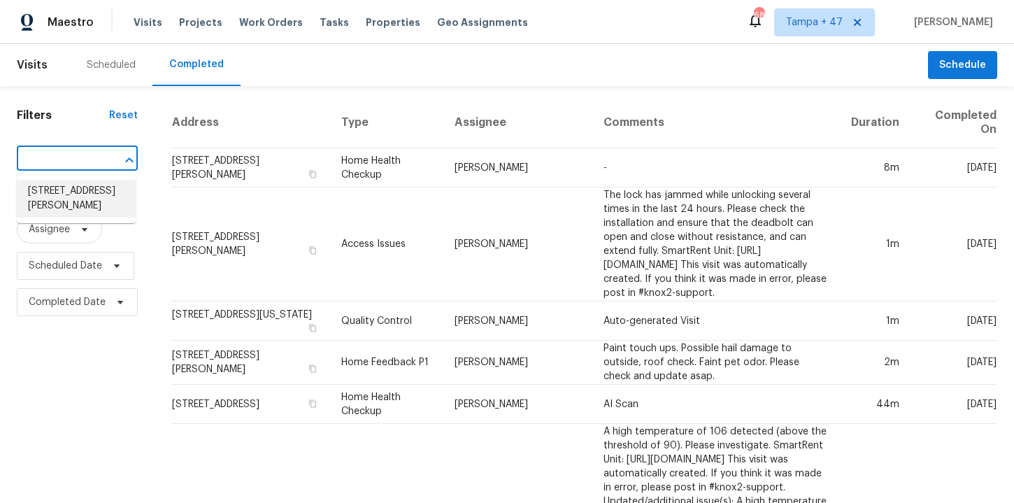
click at [103, 192] on li "5966 Glen Haven Blvd, Plainfield, IN 46168" at bounding box center [76, 199] width 119 height 38
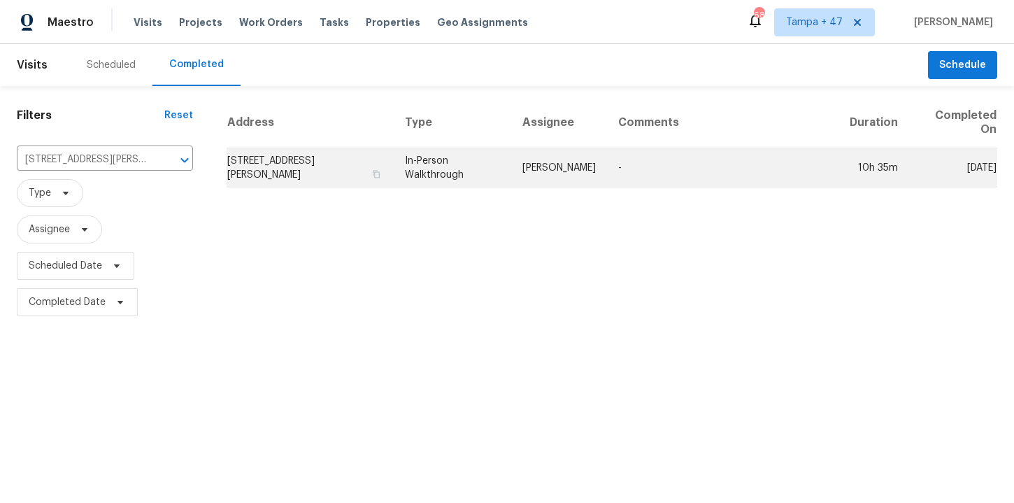
click at [447, 168] on td "In-Person Walkthrough" at bounding box center [453, 167] width 118 height 39
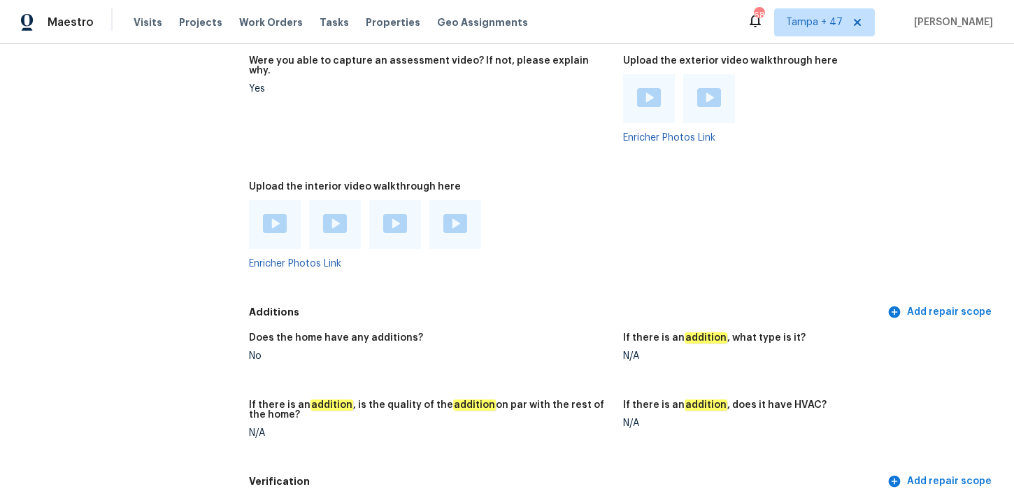
scroll to position [2837, 0]
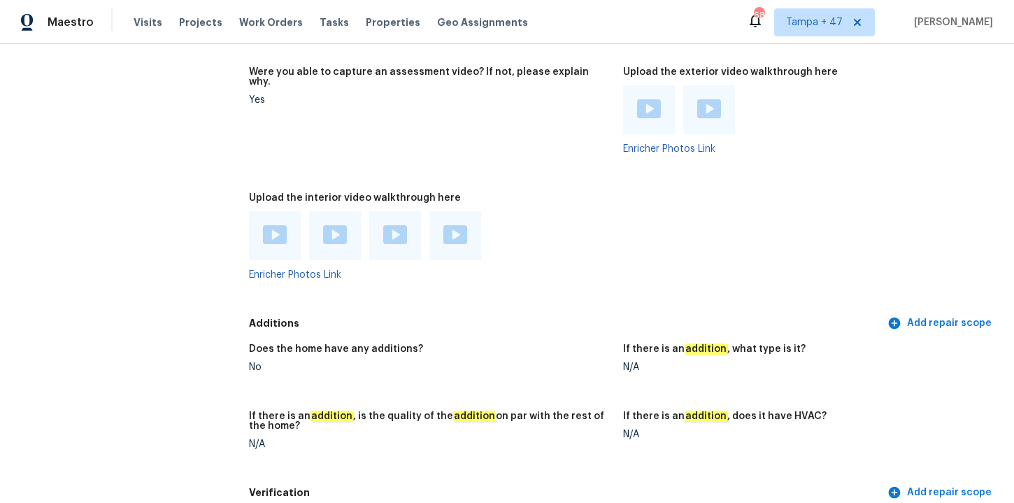
click at [280, 232] on img at bounding box center [275, 234] width 24 height 19
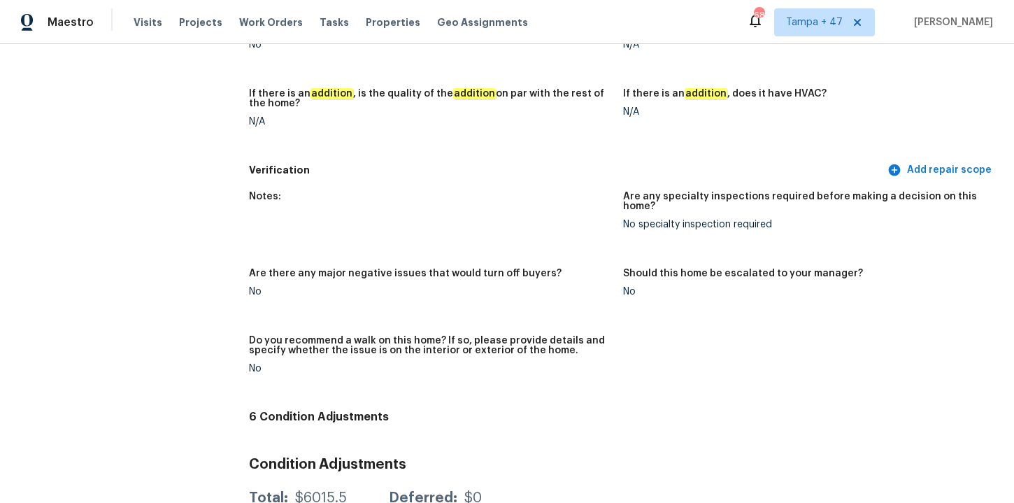
scroll to position [2975, 0]
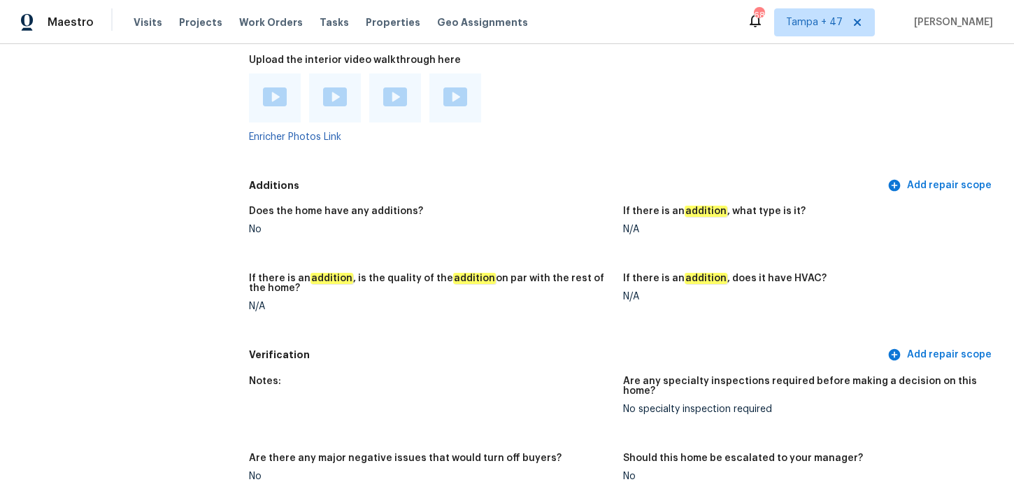
click at [585, 80] on div at bounding box center [430, 97] width 363 height 49
click at [343, 92] on img at bounding box center [335, 96] width 24 height 19
click at [399, 97] on div at bounding box center [395, 97] width 24 height 21
click at [569, 121] on div "Enricher Photos Link" at bounding box center [430, 107] width 363 height 69
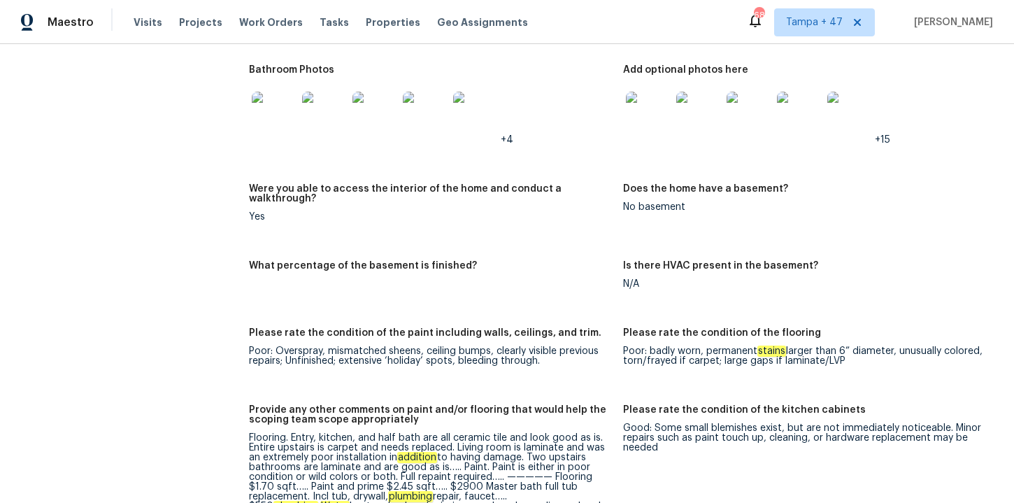
scroll to position [1740, 0]
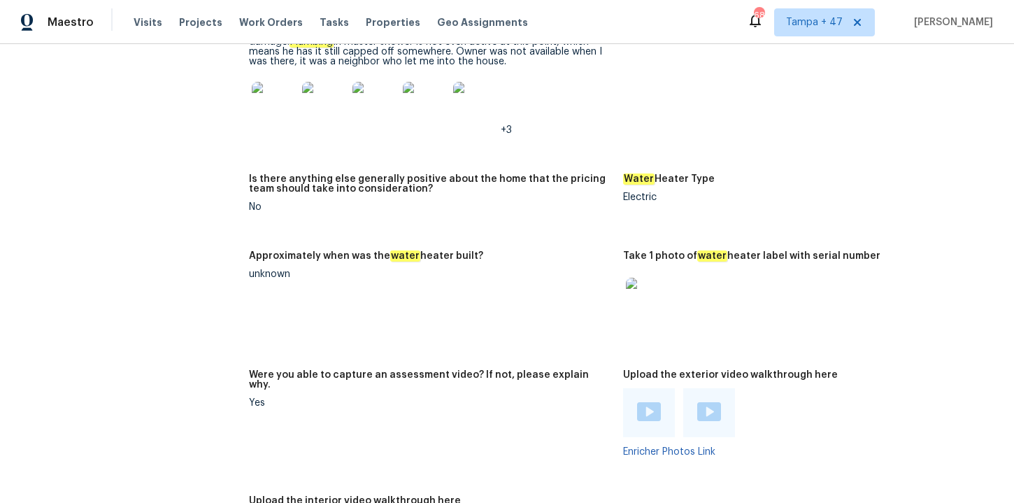
scroll to position [2747, 0]
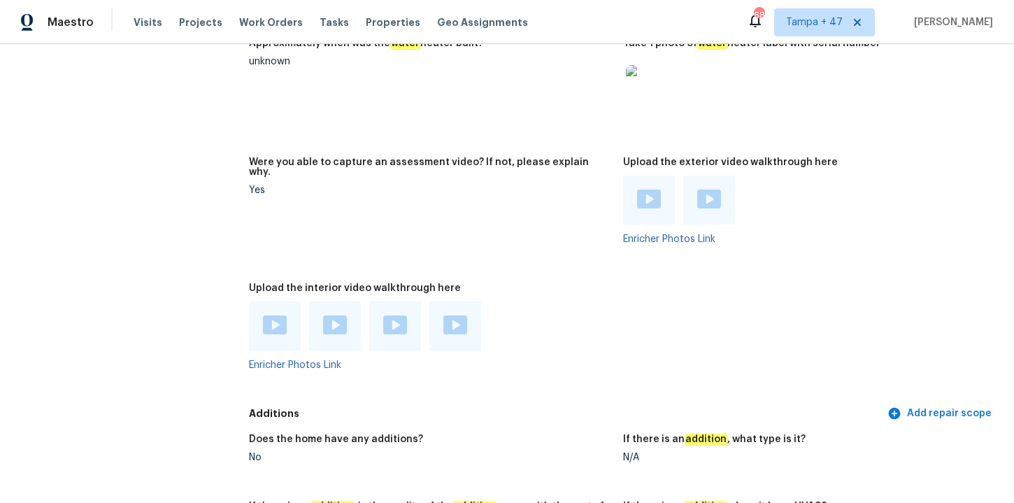
click at [460, 327] on div at bounding box center [455, 325] width 52 height 49
click at [455, 318] on img at bounding box center [455, 324] width 24 height 19
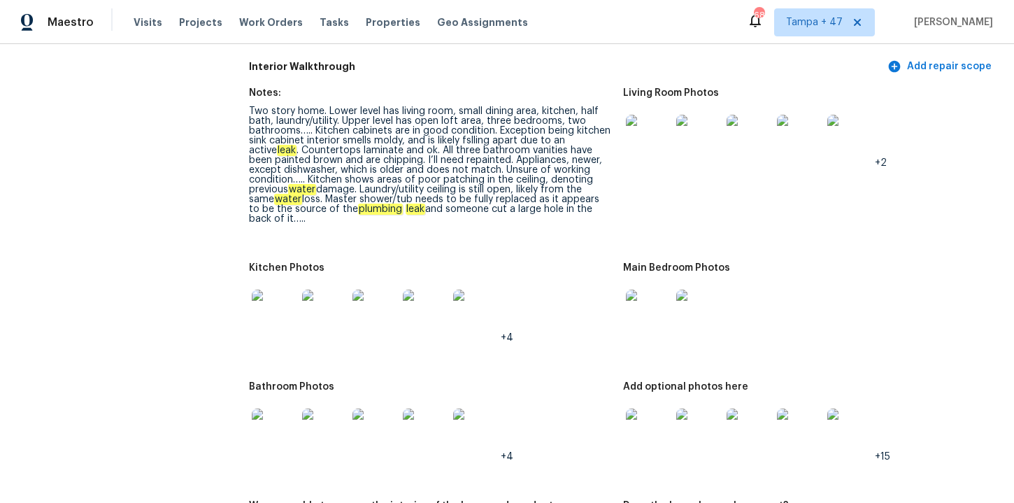
scroll to position [1353, 0]
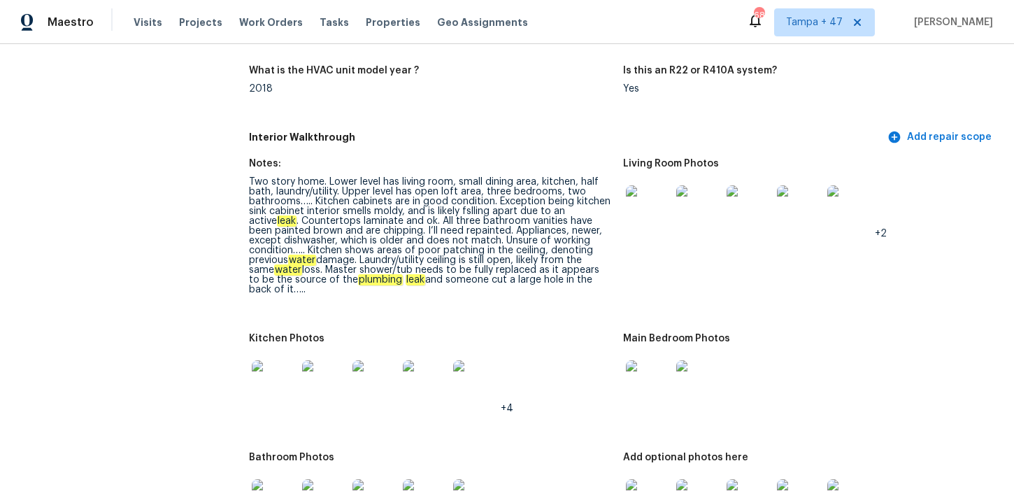
click at [281, 375] on img at bounding box center [274, 382] width 45 height 45
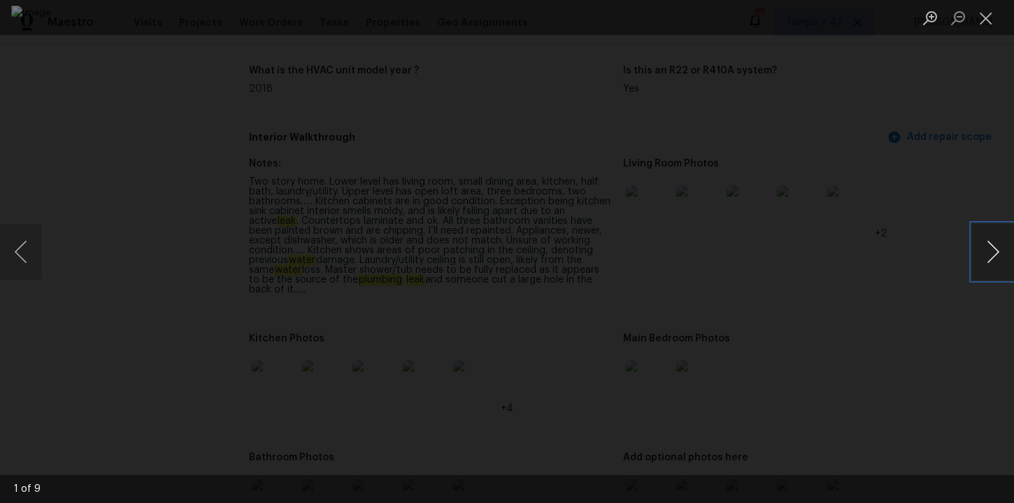
click at [984, 249] on button "Next image" at bounding box center [993, 252] width 42 height 56
click at [985, 249] on button "Next image" at bounding box center [993, 252] width 42 height 56
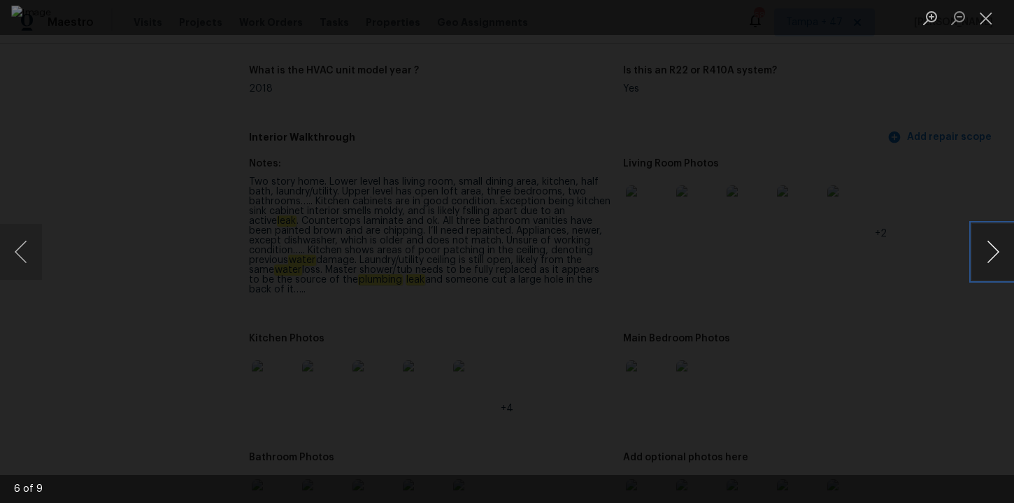
click at [985, 249] on button "Next image" at bounding box center [993, 252] width 42 height 56
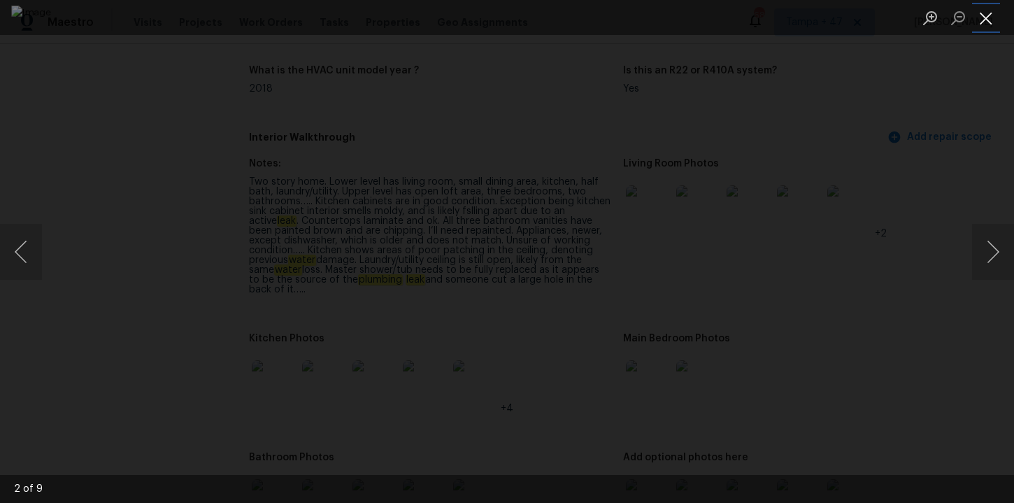
click at [980, 20] on button "Close lightbox" at bounding box center [986, 18] width 28 height 24
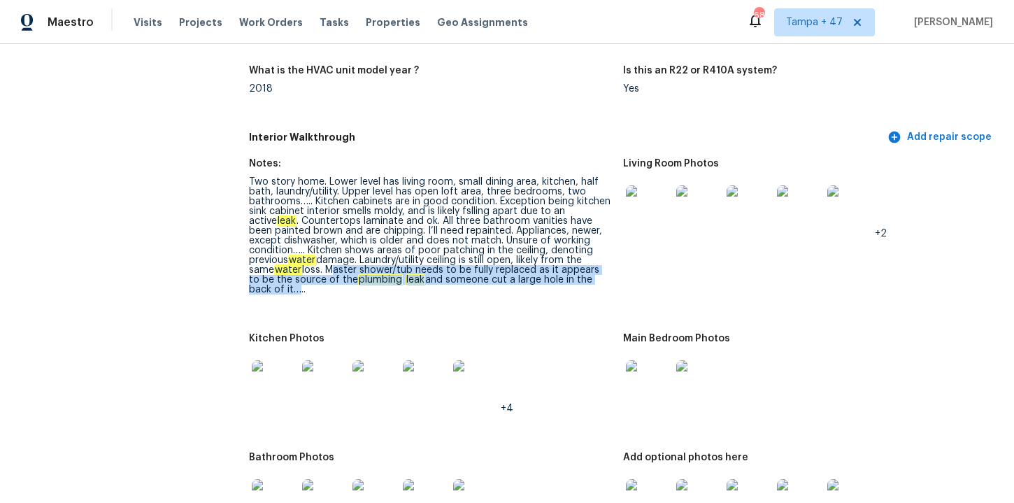
drag, startPoint x: 328, startPoint y: 268, endPoint x: 267, endPoint y: 290, distance: 64.8
click at [267, 290] on div "Two story home. Lower level has living room, small dining area, kitchen, half b…" at bounding box center [430, 236] width 363 height 118
copy div "Master shower/tub needs to be fully replaced as it appears to be the source of …"
click at [276, 374] on img at bounding box center [274, 382] width 45 height 45
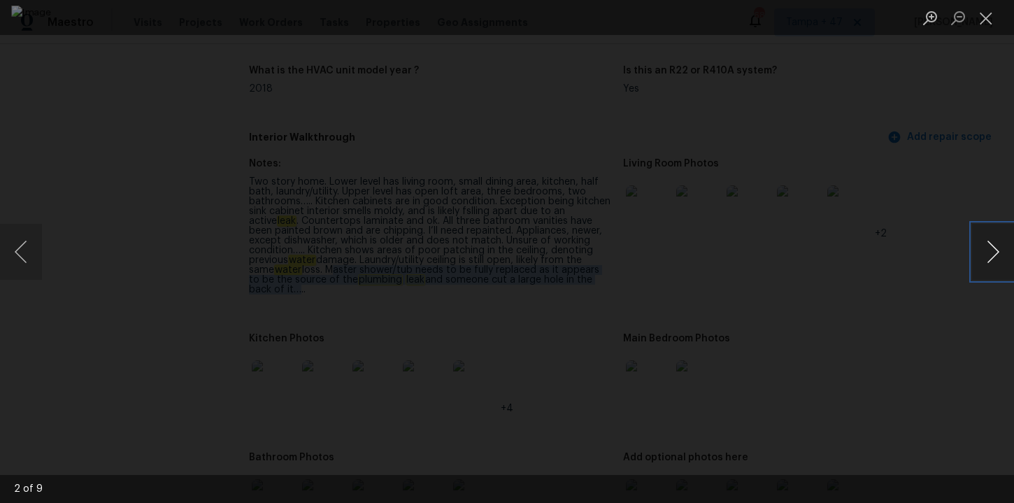
click at [988, 251] on button "Next image" at bounding box center [993, 252] width 42 height 56
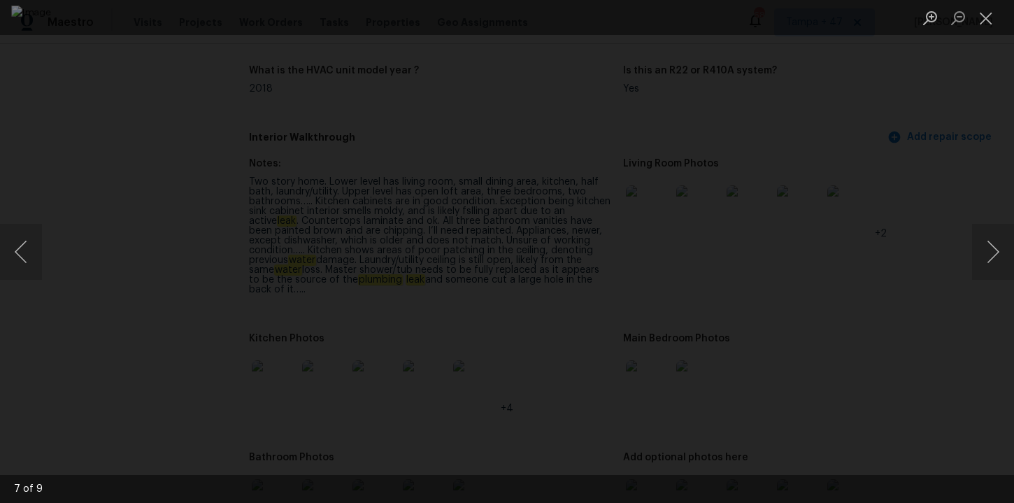
click at [969, 166] on div "Lightbox" at bounding box center [507, 251] width 1014 height 503
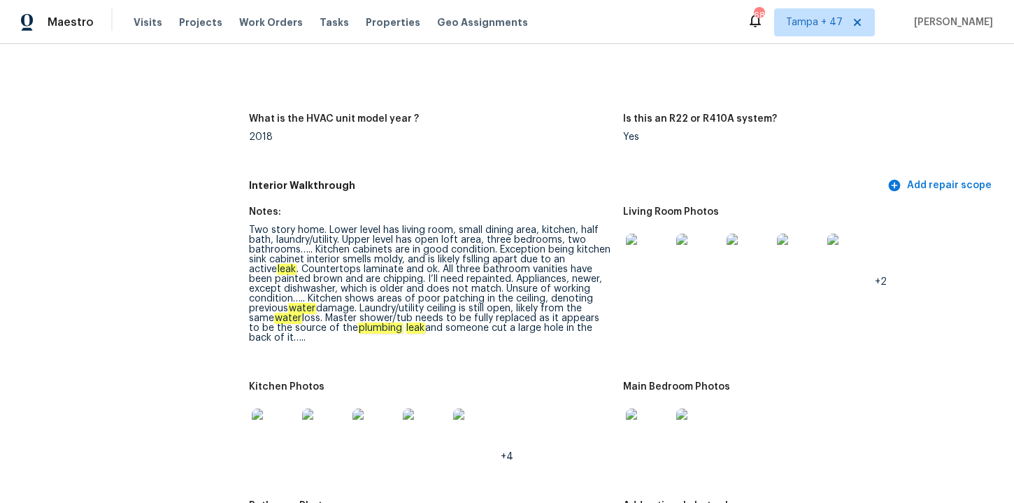
scroll to position [1228, 0]
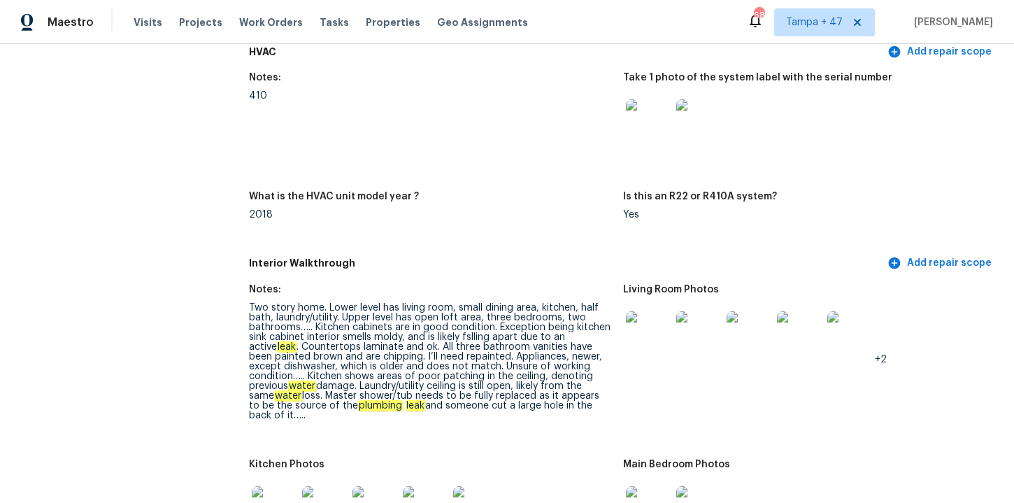
click at [643, 341] on img at bounding box center [648, 333] width 45 height 45
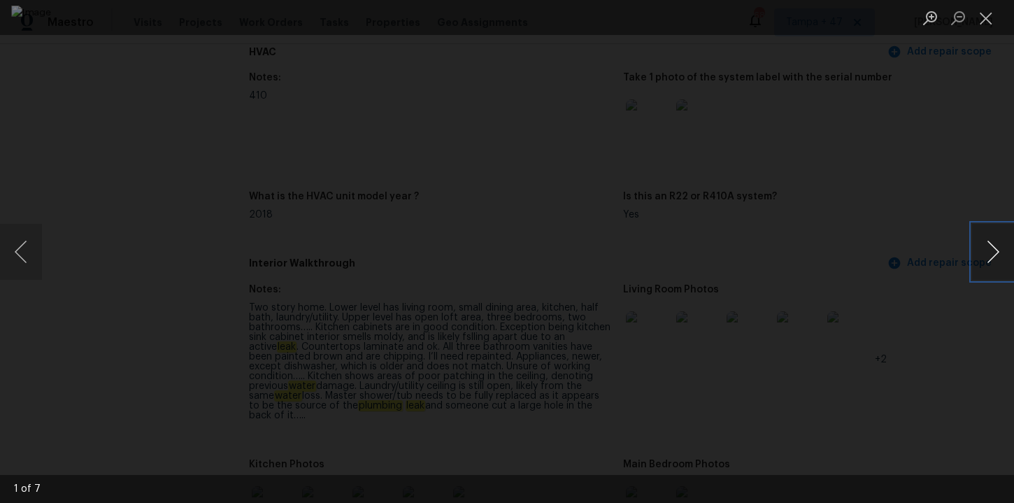
click at [991, 250] on button "Next image" at bounding box center [993, 252] width 42 height 56
click at [990, 248] on button "Next image" at bounding box center [993, 252] width 42 height 56
click at [988, 249] on button "Next image" at bounding box center [993, 252] width 42 height 56
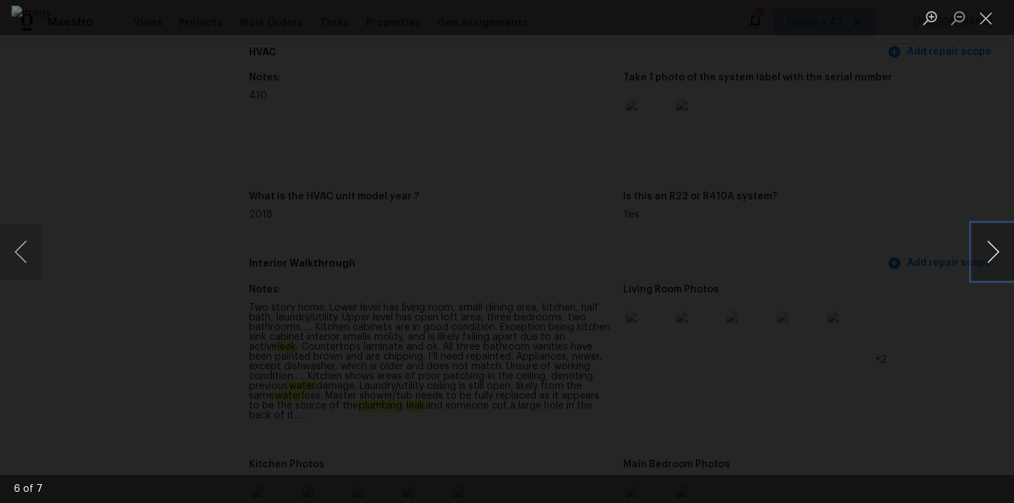
click at [993, 262] on button "Next image" at bounding box center [993, 252] width 42 height 56
click at [989, 250] on button "Next image" at bounding box center [993, 252] width 42 height 56
click at [972, 184] on div "Lightbox" at bounding box center [507, 251] width 1014 height 503
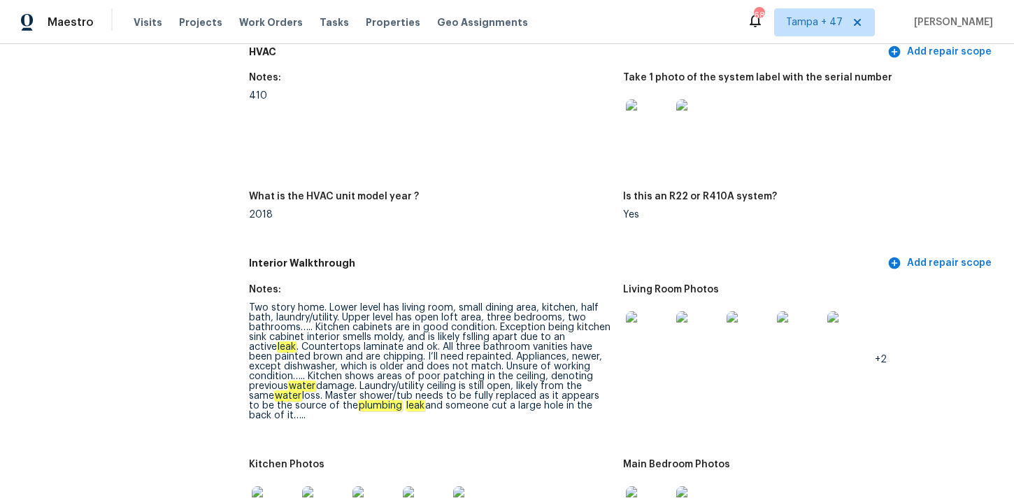
scroll to position [1537, 0]
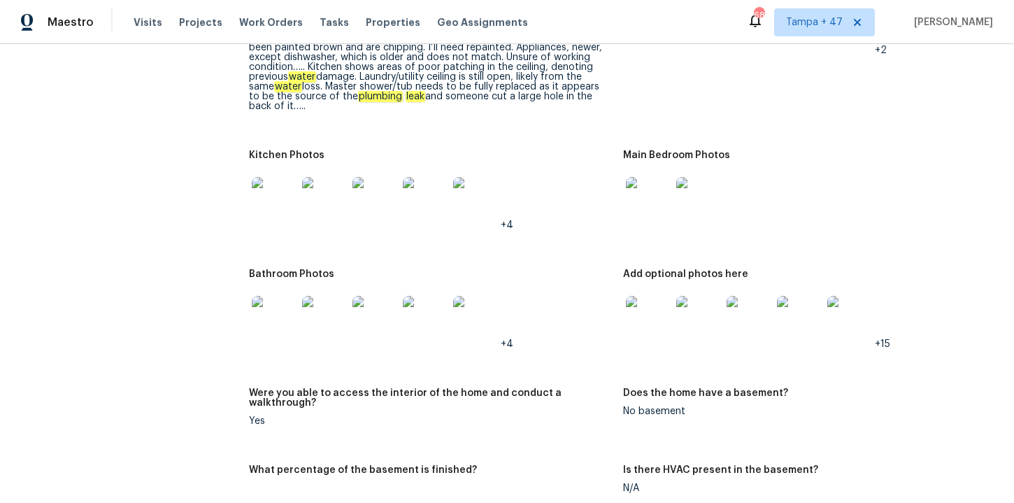
click at [280, 202] on img at bounding box center [274, 199] width 45 height 45
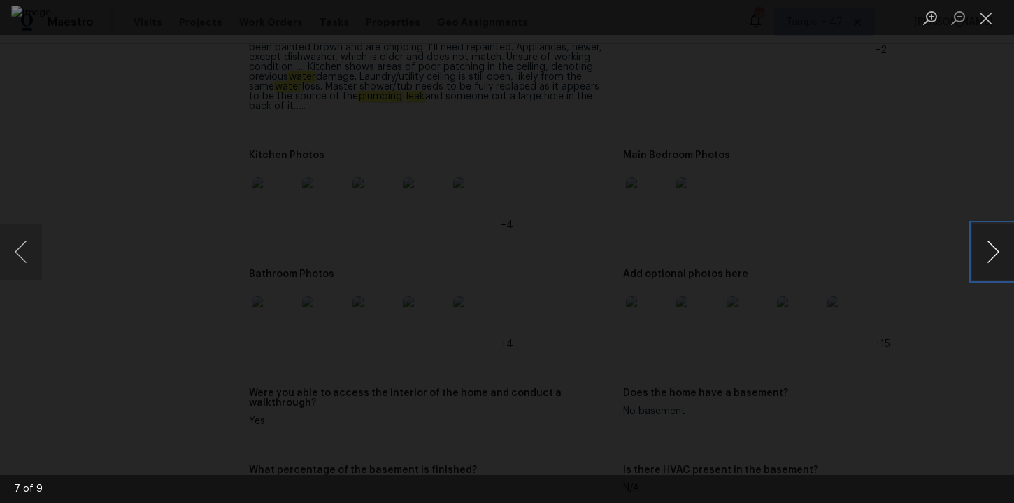
click at [986, 240] on button "Next image" at bounding box center [993, 252] width 42 height 56
click at [986, 241] on button "Next image" at bounding box center [993, 252] width 42 height 56
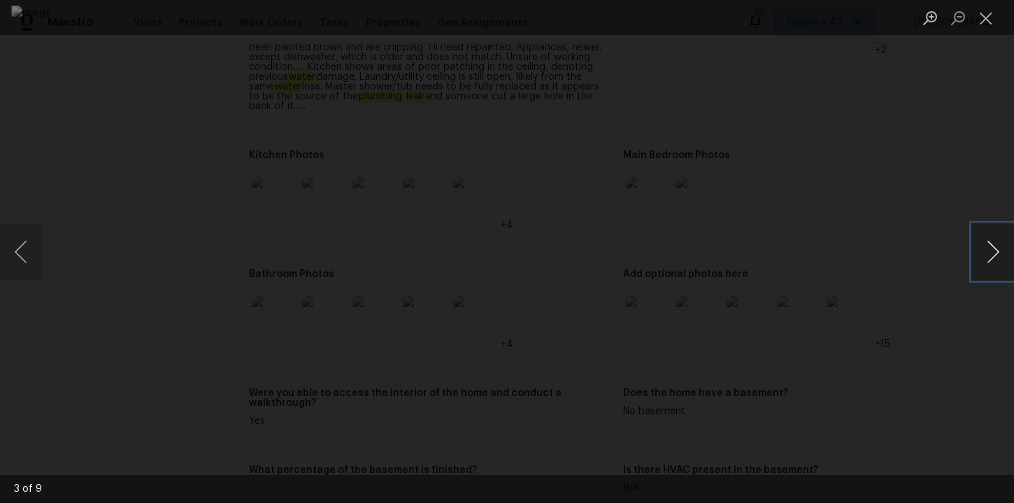
click at [986, 241] on button "Next image" at bounding box center [993, 252] width 42 height 56
click at [982, 269] on button "Next image" at bounding box center [993, 252] width 42 height 56
click at [985, 257] on button "Next image" at bounding box center [993, 252] width 42 height 56
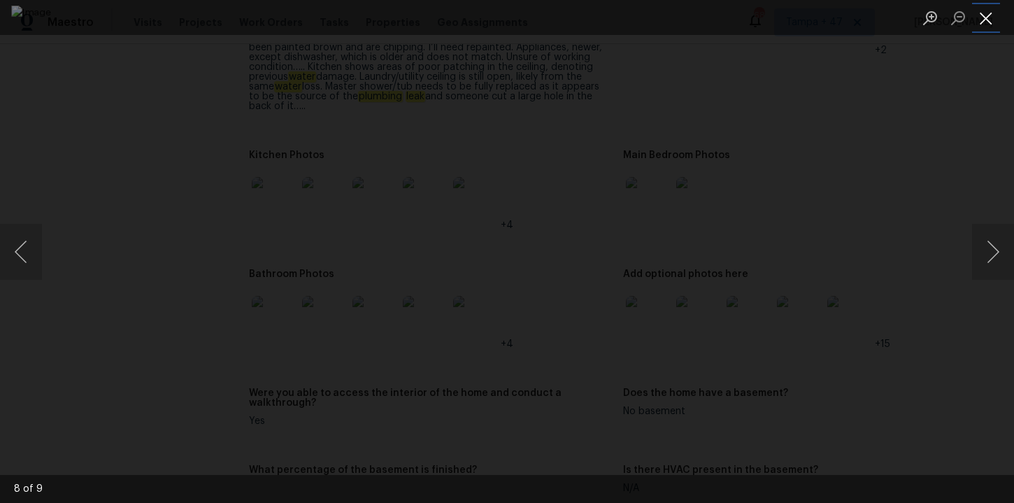
click at [985, 22] on button "Close lightbox" at bounding box center [986, 18] width 28 height 24
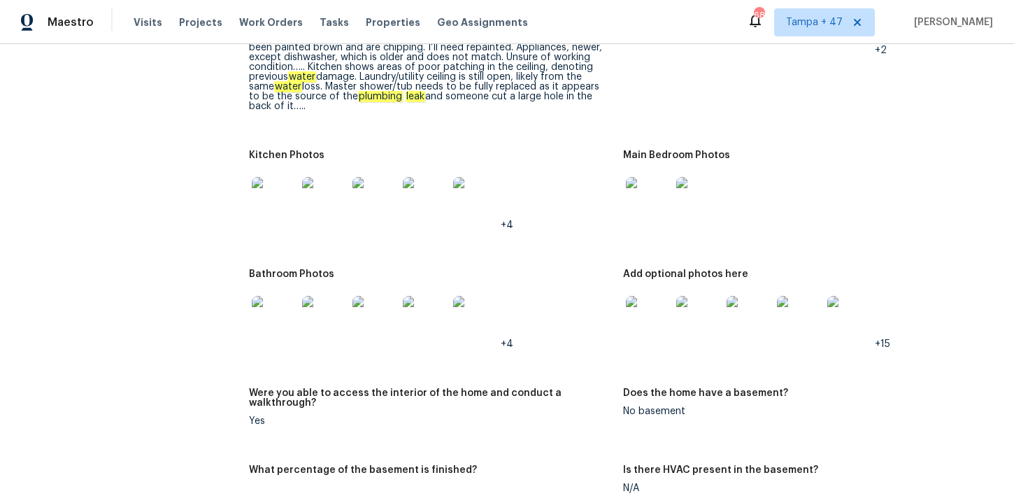
click at [279, 315] on img at bounding box center [274, 318] width 45 height 45
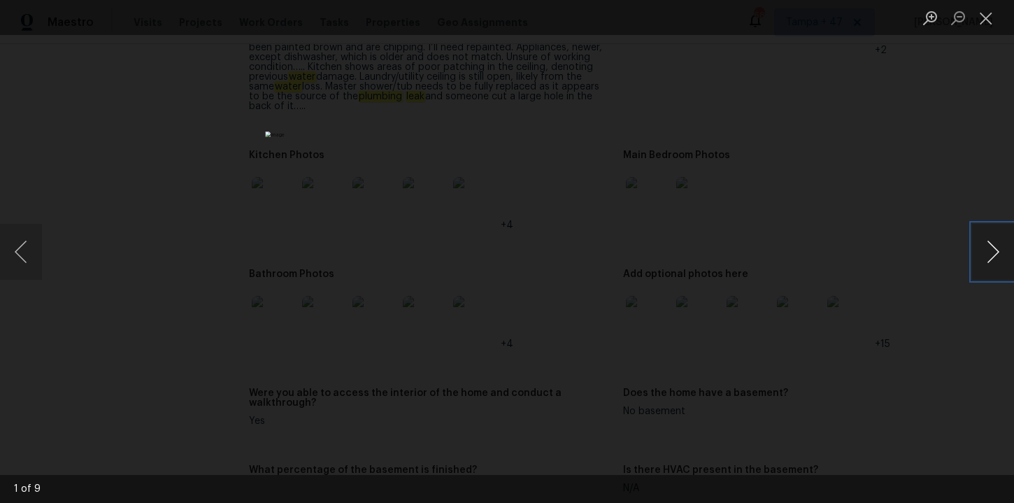
click at [989, 253] on button "Next image" at bounding box center [993, 252] width 42 height 56
click at [990, 253] on button "Next image" at bounding box center [993, 252] width 42 height 56
click at [990, 254] on button "Next image" at bounding box center [993, 252] width 42 height 56
click at [990, 255] on button "Next image" at bounding box center [993, 252] width 42 height 56
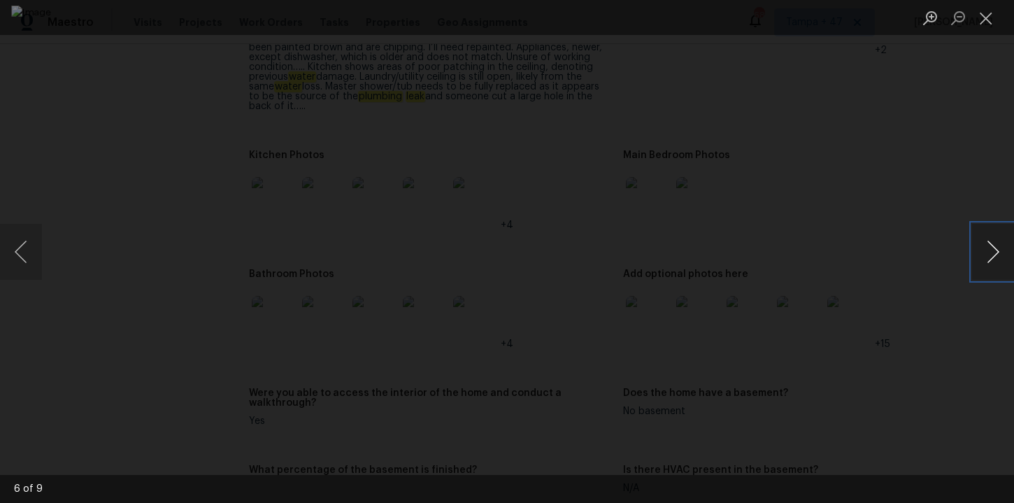
click at [990, 255] on button "Next image" at bounding box center [993, 252] width 42 height 56
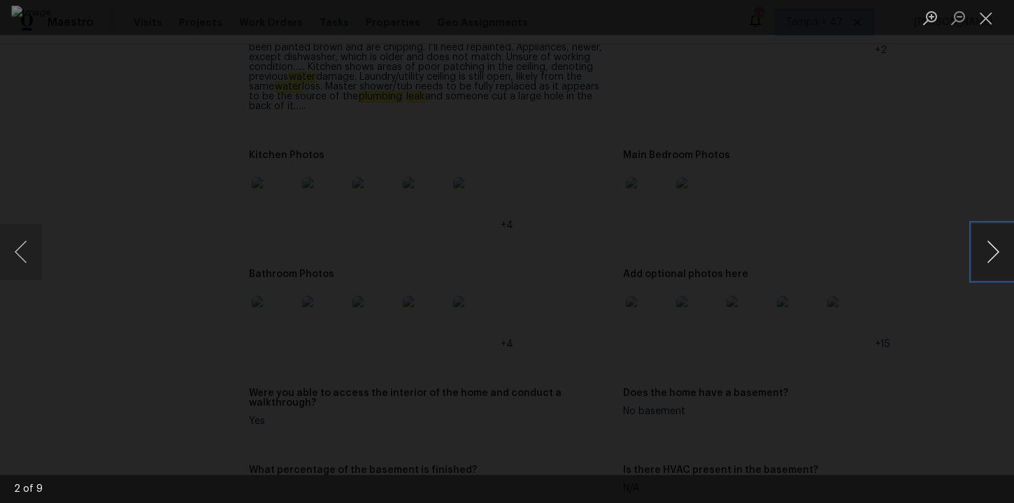
click at [982, 255] on button "Next image" at bounding box center [993, 252] width 42 height 56
click at [964, 134] on div "Lightbox" at bounding box center [507, 251] width 1014 height 503
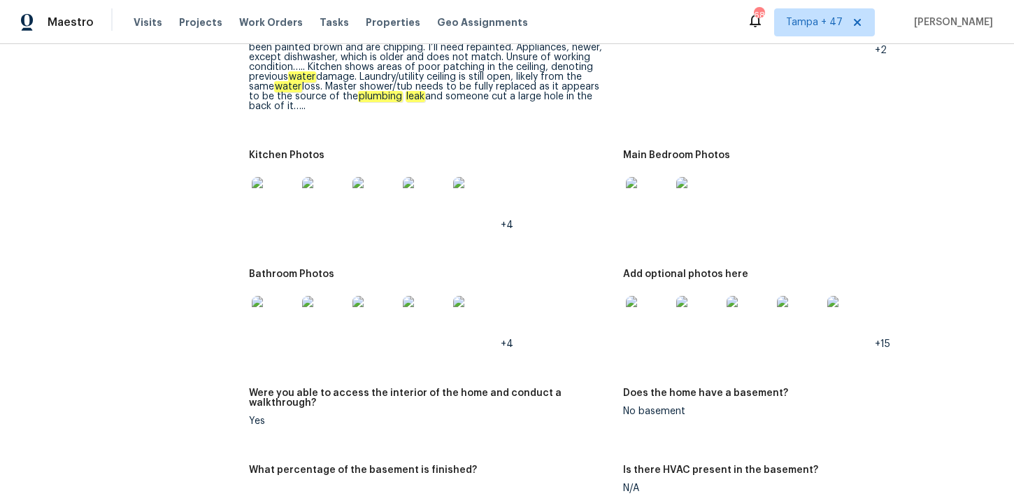
click at [658, 314] on img at bounding box center [648, 318] width 45 height 45
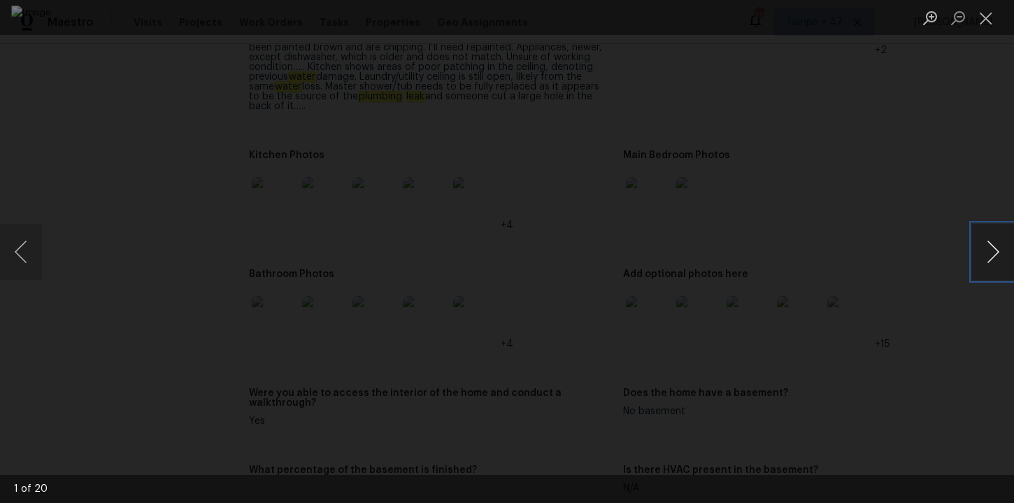
click at [992, 256] on button "Next image" at bounding box center [993, 252] width 42 height 56
click at [24, 259] on button "Previous image" at bounding box center [21, 252] width 42 height 56
click at [990, 250] on button "Next image" at bounding box center [993, 252] width 42 height 56
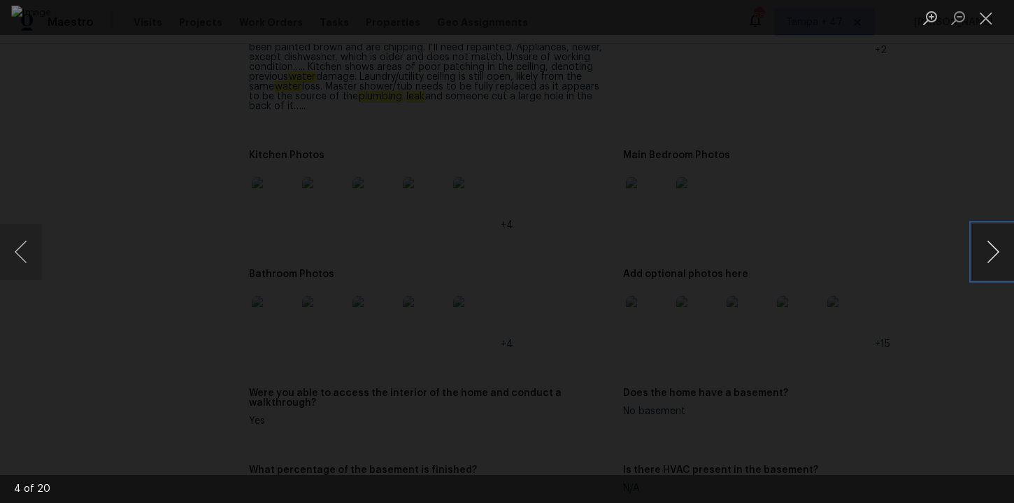
click at [990, 250] on button "Next image" at bounding box center [993, 252] width 42 height 56
click at [990, 251] on button "Next image" at bounding box center [993, 252] width 42 height 56
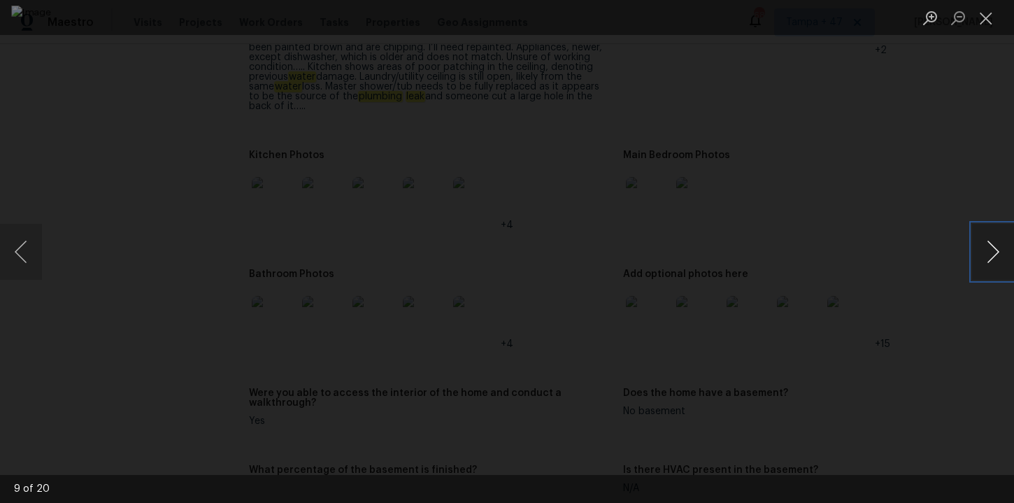
click at [989, 266] on button "Next image" at bounding box center [993, 252] width 42 height 56
click at [989, 264] on button "Next image" at bounding box center [993, 252] width 42 height 56
click at [990, 260] on button "Next image" at bounding box center [993, 252] width 42 height 56
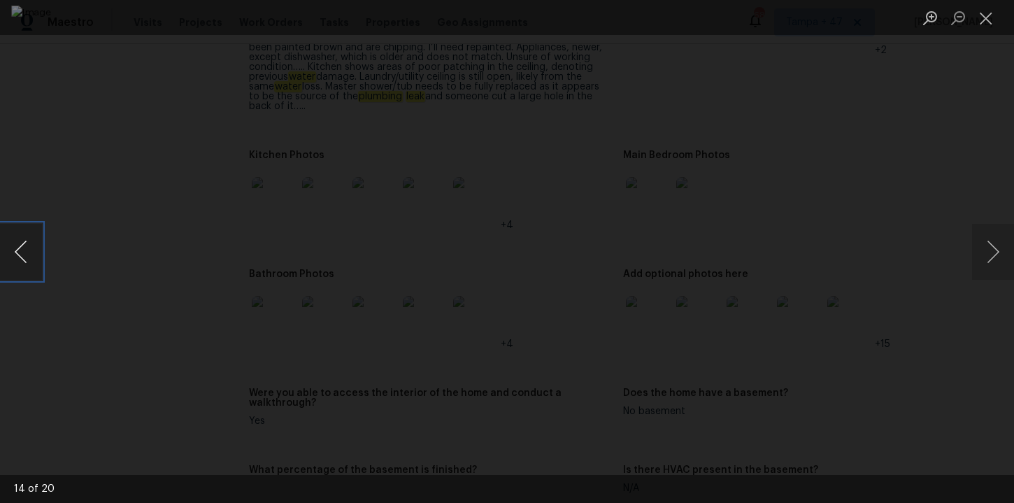
click at [29, 261] on button "Previous image" at bounding box center [21, 252] width 42 height 56
click at [996, 253] on button "Next image" at bounding box center [993, 252] width 42 height 56
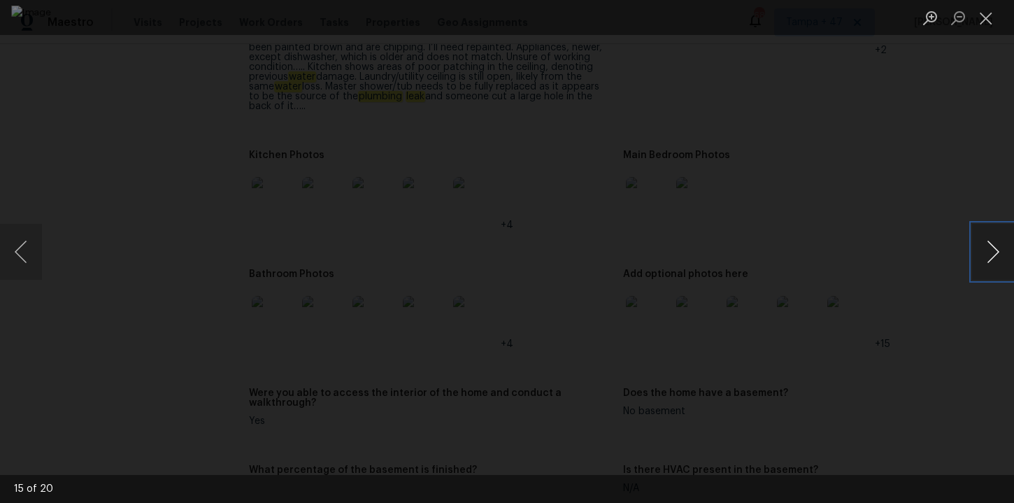
click at [996, 253] on button "Next image" at bounding box center [993, 252] width 42 height 56
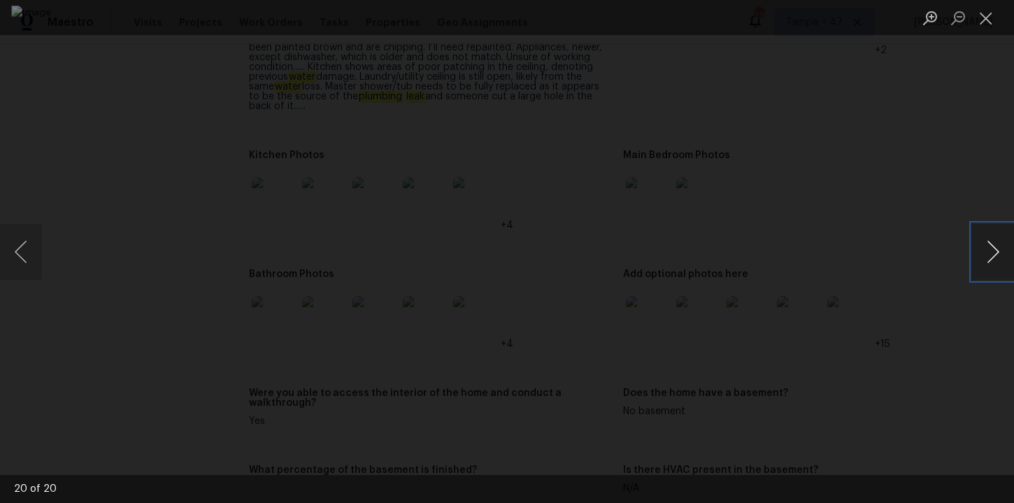
click at [996, 253] on button "Next image" at bounding box center [993, 252] width 42 height 56
click at [991, 24] on button "Close lightbox" at bounding box center [986, 18] width 28 height 24
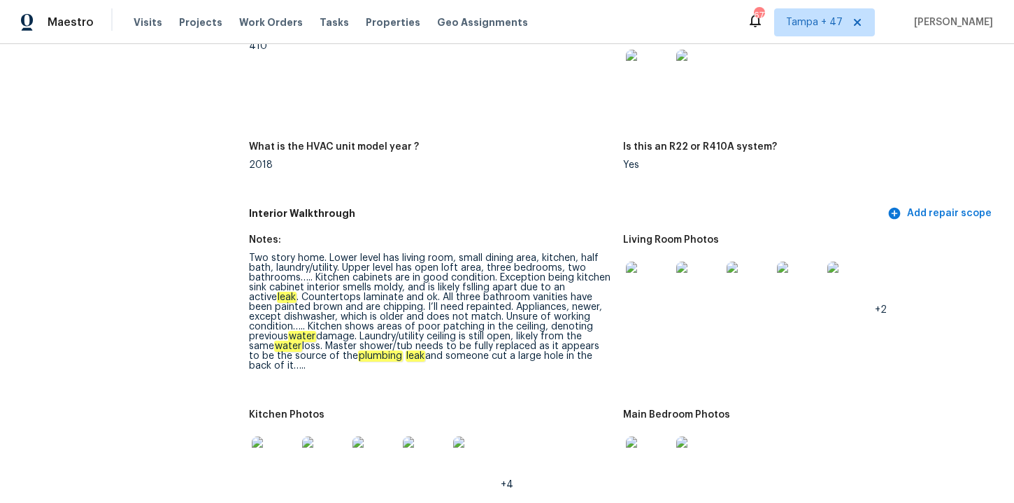
scroll to position [1279, 0]
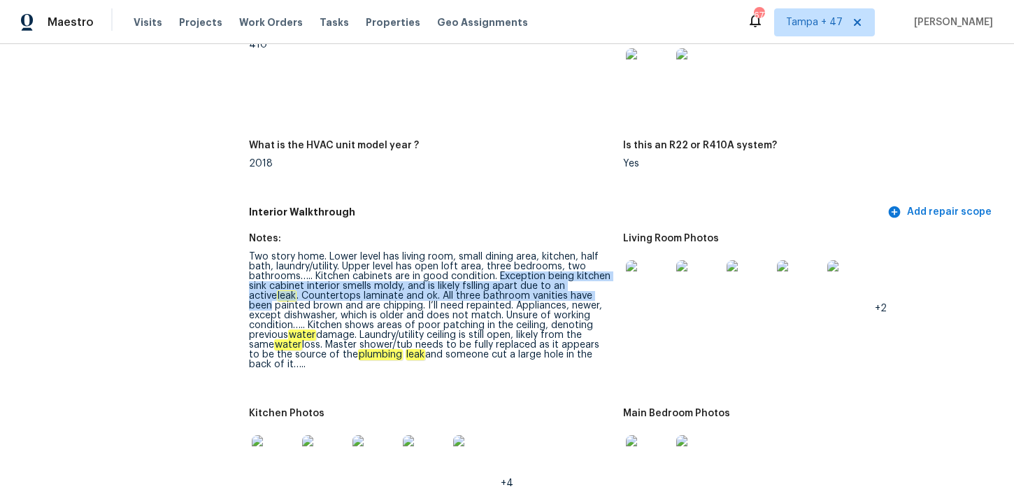
drag, startPoint x: 497, startPoint y: 275, endPoint x: 592, endPoint y: 292, distance: 96.6
click at [592, 292] on div "Two story home. Lower level has living room, small dining area, kitchen, half b…" at bounding box center [430, 311] width 363 height 118
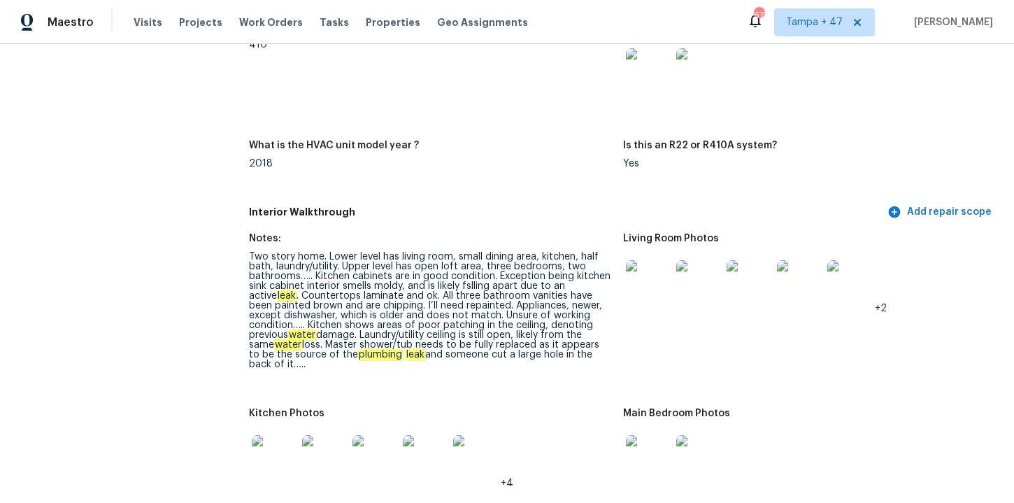
click at [475, 134] on div "Notes: 410 Take 1 photo of the system label with the serial number What is the …" at bounding box center [623, 106] width 748 height 186
click at [394, 365] on div "Two story home. Lower level has living room, small dining area, kitchen, half b…" at bounding box center [430, 311] width 363 height 118
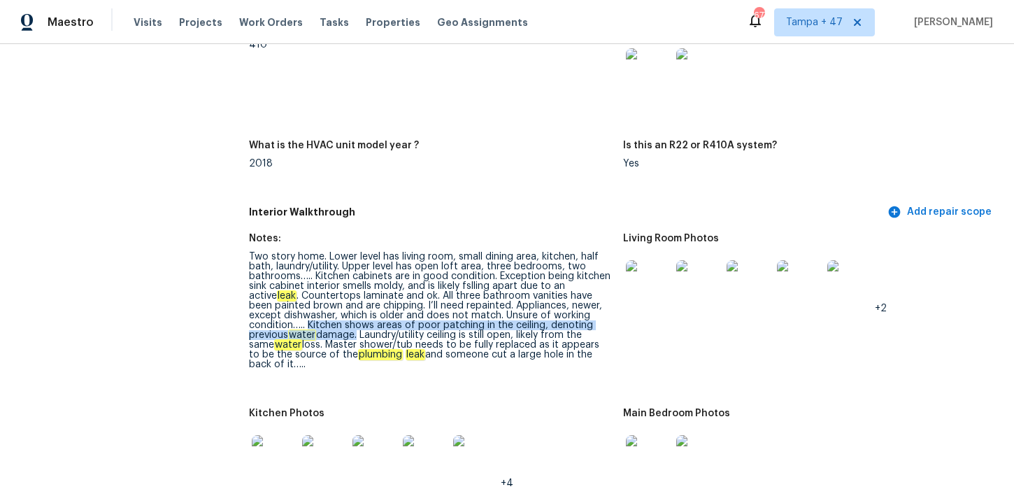
drag, startPoint x: 311, startPoint y: 324, endPoint x: 357, endPoint y: 332, distance: 47.5
click at [357, 333] on div "Two story home. Lower level has living room, small dining area, kitchen, half b…" at bounding box center [430, 311] width 363 height 118
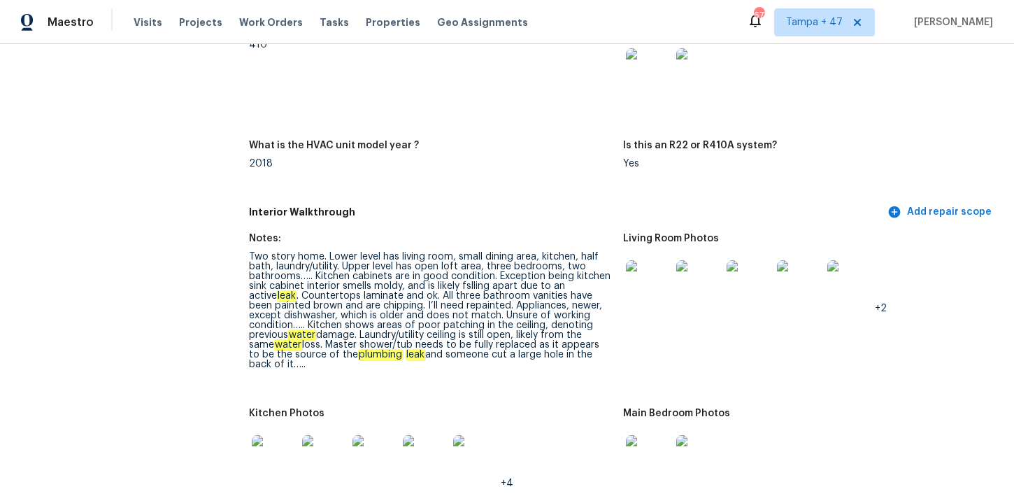
click at [649, 354] on figure "Living Room Photos +2" at bounding box center [810, 313] width 374 height 158
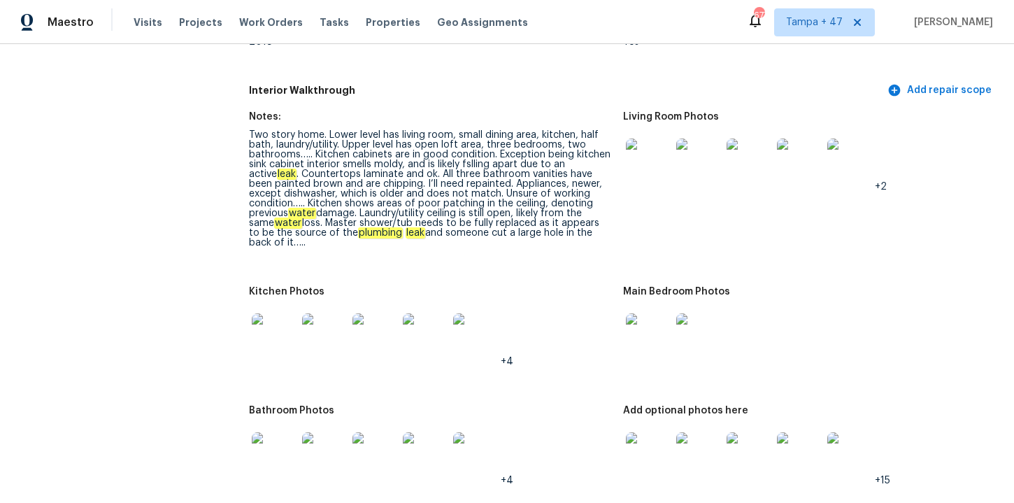
scroll to position [1400, 0]
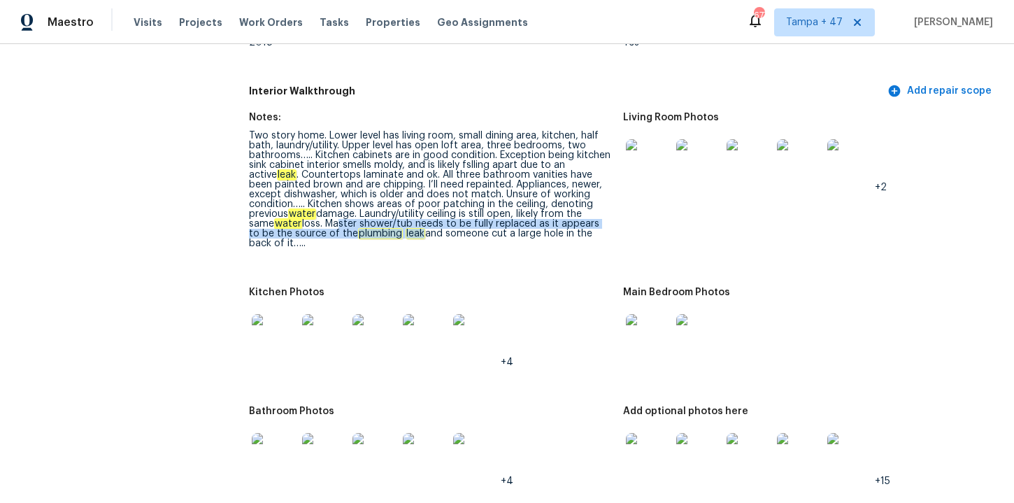
drag, startPoint x: 333, startPoint y: 222, endPoint x: 412, endPoint y: 232, distance: 79.7
click at [412, 232] on div "Two story home. Lower level has living room, small dining area, kitchen, half b…" at bounding box center [430, 190] width 363 height 118
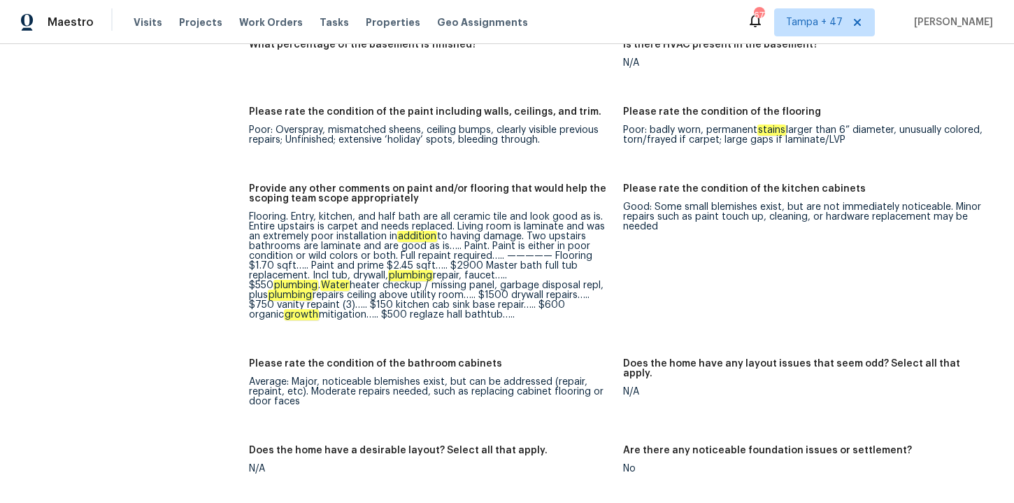
scroll to position [1951, 0]
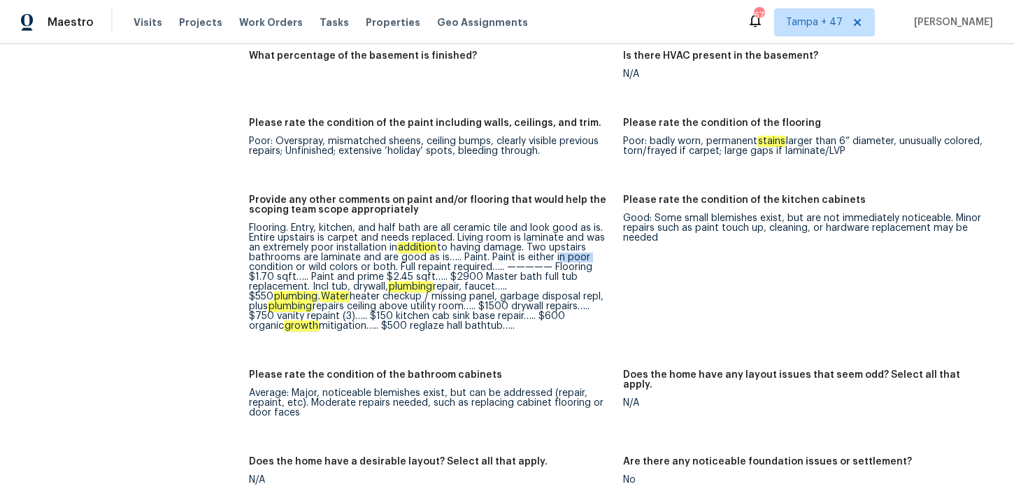
drag, startPoint x: 551, startPoint y: 250, endPoint x: 590, endPoint y: 251, distance: 38.5
click at [590, 251] on div "Flooring. Entry, kitchen, and half bath are all ceramic tile and look good as i…" at bounding box center [430, 277] width 363 height 108
drag, startPoint x: 385, startPoint y: 267, endPoint x: 409, endPoint y: 267, distance: 23.8
click at [409, 267] on div "Flooring. Entry, kitchen, and half bath are all ceramic tile and look good as i…" at bounding box center [430, 277] width 363 height 108
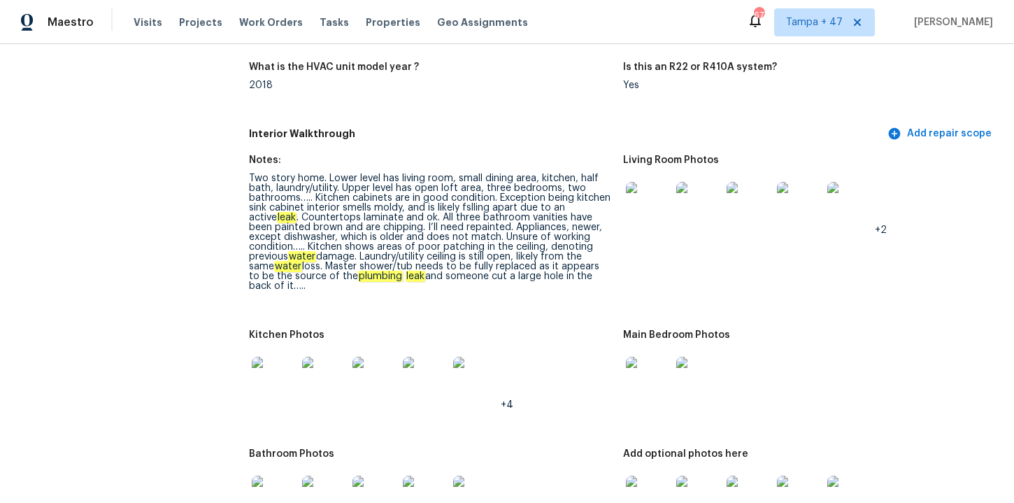
scroll to position [1356, 0]
click at [661, 206] on img at bounding box center [648, 205] width 45 height 45
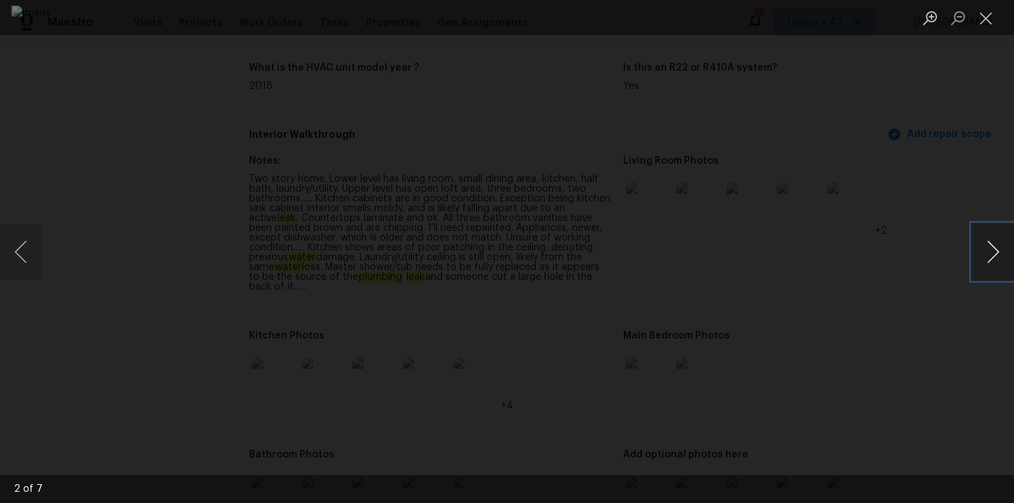
click at [988, 249] on button "Next image" at bounding box center [993, 252] width 42 height 56
click at [991, 267] on button "Next image" at bounding box center [993, 252] width 42 height 56
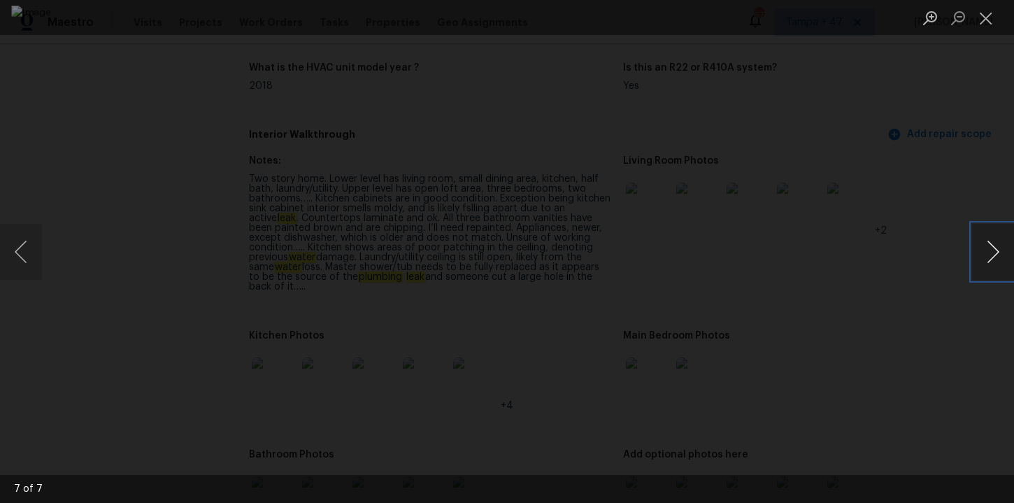
click at [991, 267] on button "Next image" at bounding box center [993, 252] width 42 height 56
click at [967, 133] on div "Lightbox" at bounding box center [507, 251] width 1014 height 503
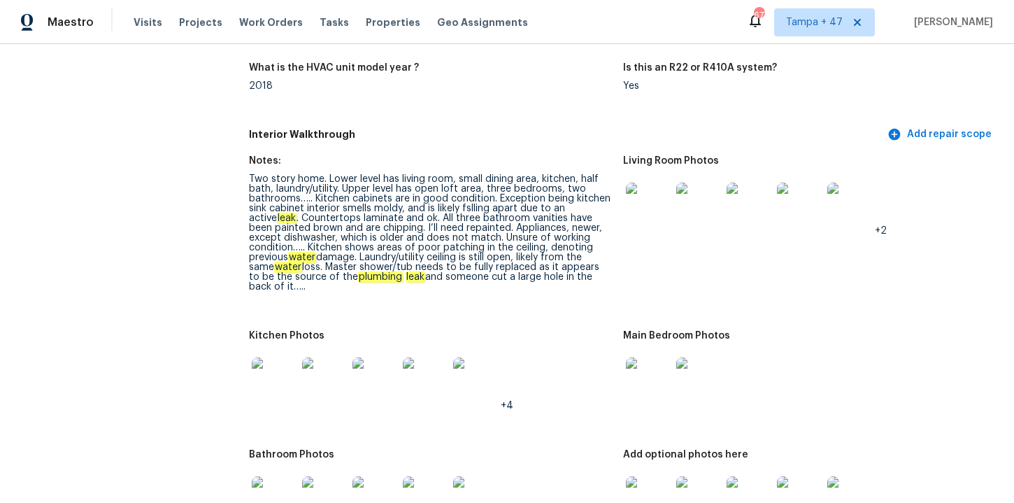
scroll to position [1496, 0]
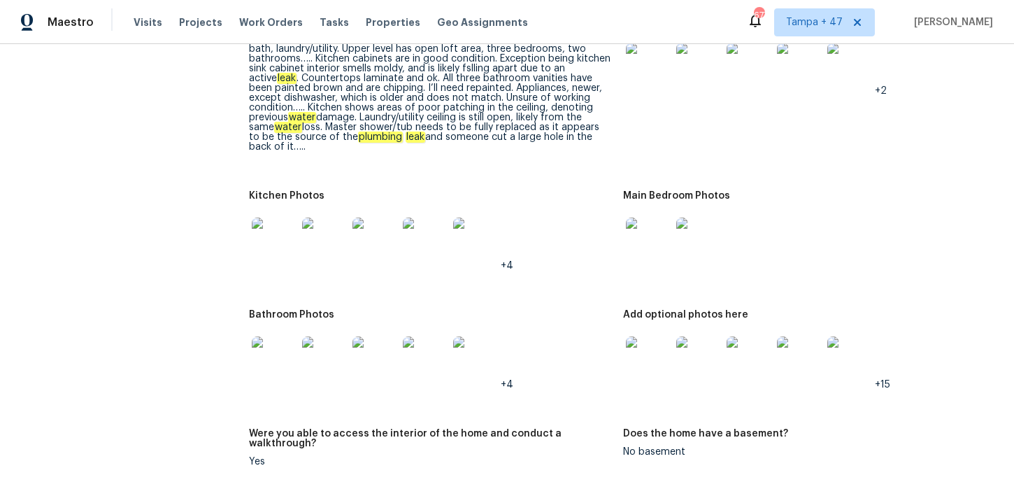
click at [706, 365] on img at bounding box center [698, 358] width 45 height 45
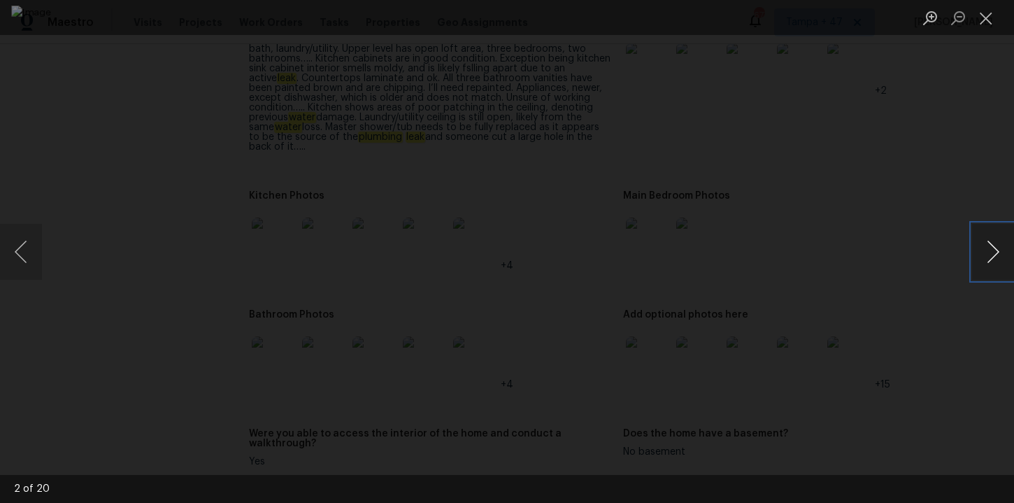
click at [978, 255] on button "Next image" at bounding box center [993, 252] width 42 height 56
click at [21, 253] on button "Previous image" at bounding box center [21, 252] width 42 height 56
click at [985, 253] on button "Next image" at bounding box center [993, 252] width 42 height 56
click at [984, 255] on button "Next image" at bounding box center [993, 252] width 42 height 56
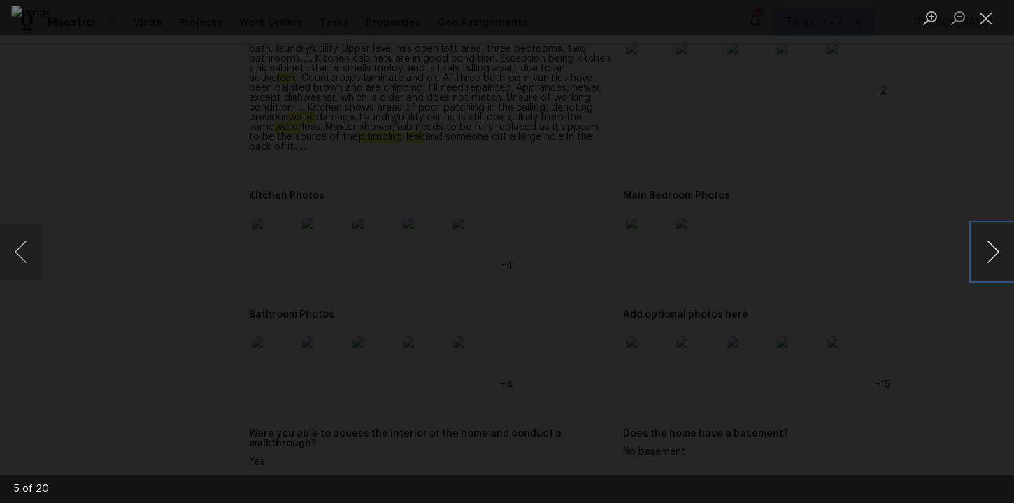
click at [986, 266] on button "Next image" at bounding box center [993, 252] width 42 height 56
click at [994, 266] on button "Next image" at bounding box center [993, 252] width 42 height 56
click at [994, 267] on button "Next image" at bounding box center [993, 252] width 42 height 56
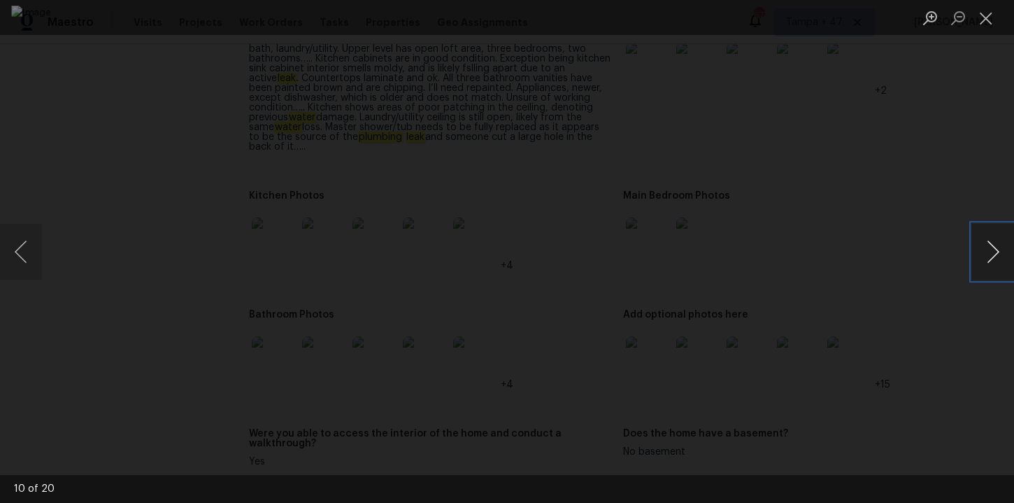
click at [994, 267] on button "Next image" at bounding box center [993, 252] width 42 height 56
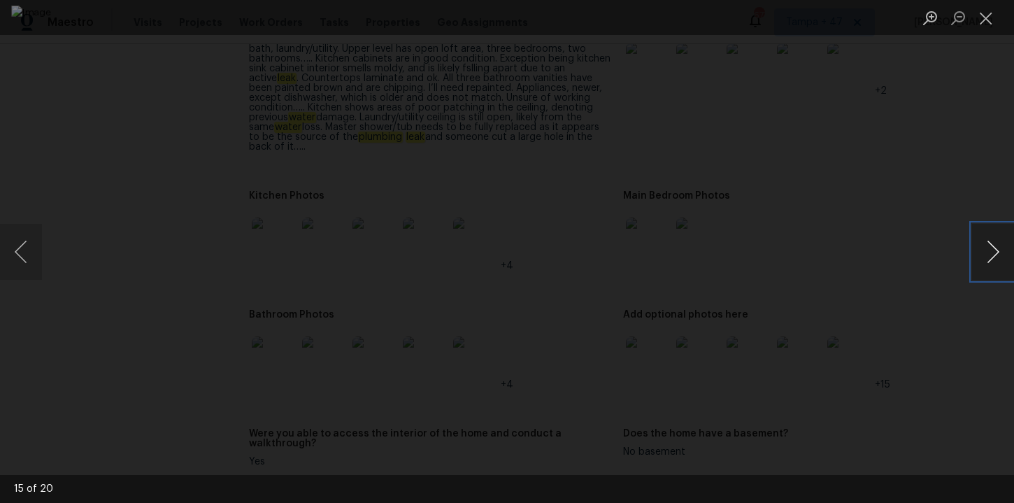
click at [994, 267] on button "Next image" at bounding box center [993, 252] width 42 height 56
click at [992, 240] on button "Next image" at bounding box center [993, 252] width 42 height 56
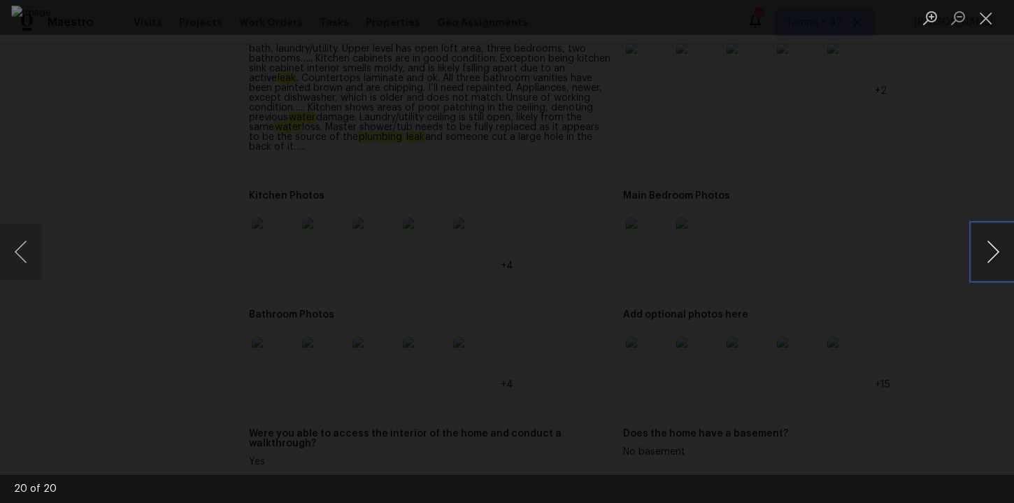
click at [999, 250] on button "Next image" at bounding box center [993, 252] width 42 height 56
click at [999, 252] on button "Next image" at bounding box center [993, 252] width 42 height 56
click at [969, 45] on div "Lightbox" at bounding box center [507, 251] width 1014 height 503
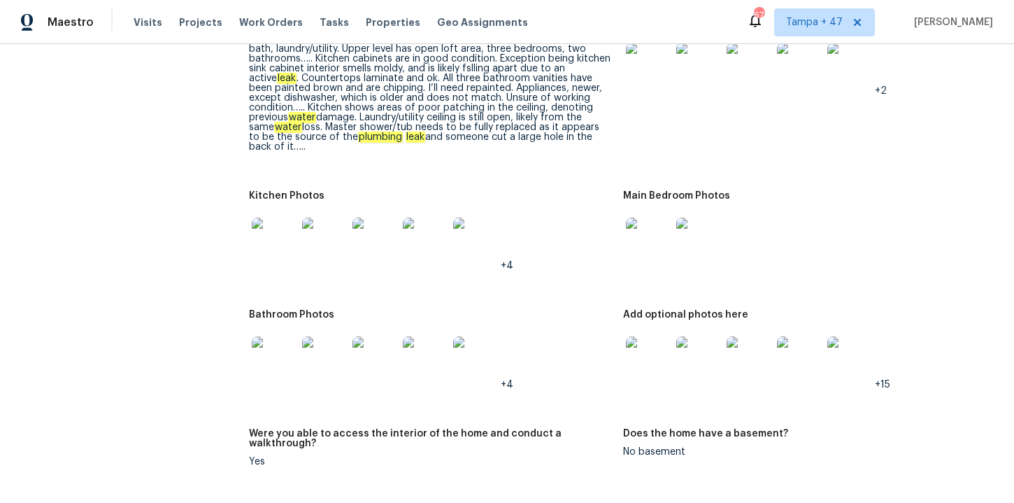
click at [271, 231] on img at bounding box center [274, 240] width 45 height 45
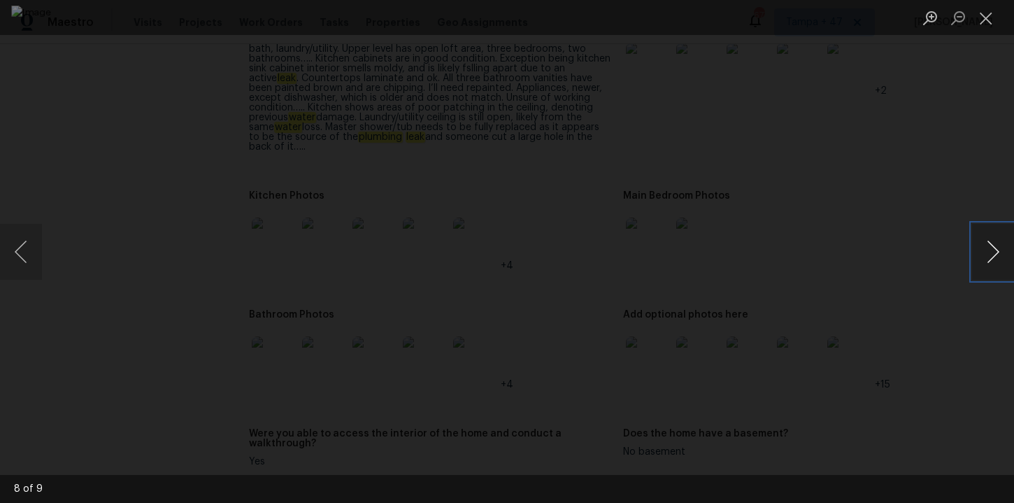
click at [999, 255] on button "Next image" at bounding box center [993, 252] width 42 height 56
click at [997, 251] on button "Next image" at bounding box center [993, 252] width 42 height 56
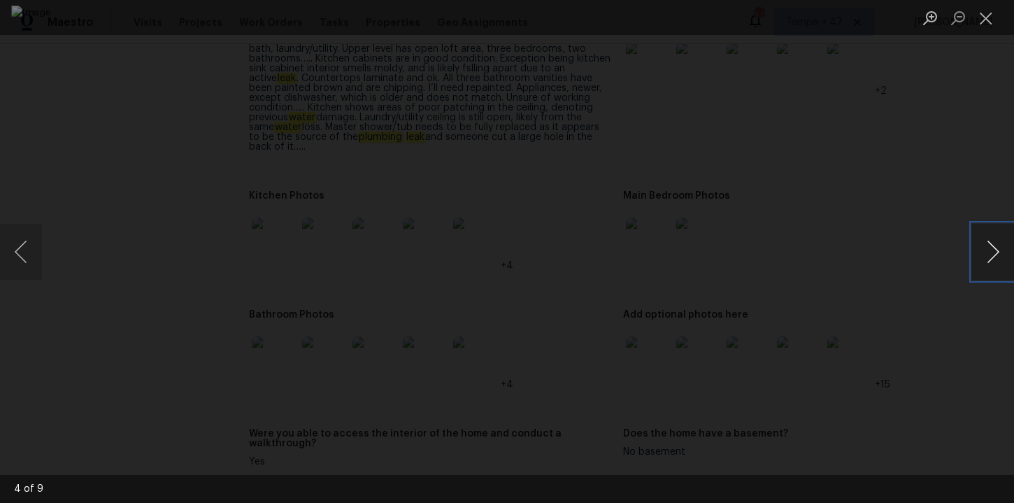
click at [997, 251] on button "Next image" at bounding box center [993, 252] width 42 height 56
click at [997, 252] on button "Next image" at bounding box center [993, 252] width 42 height 56
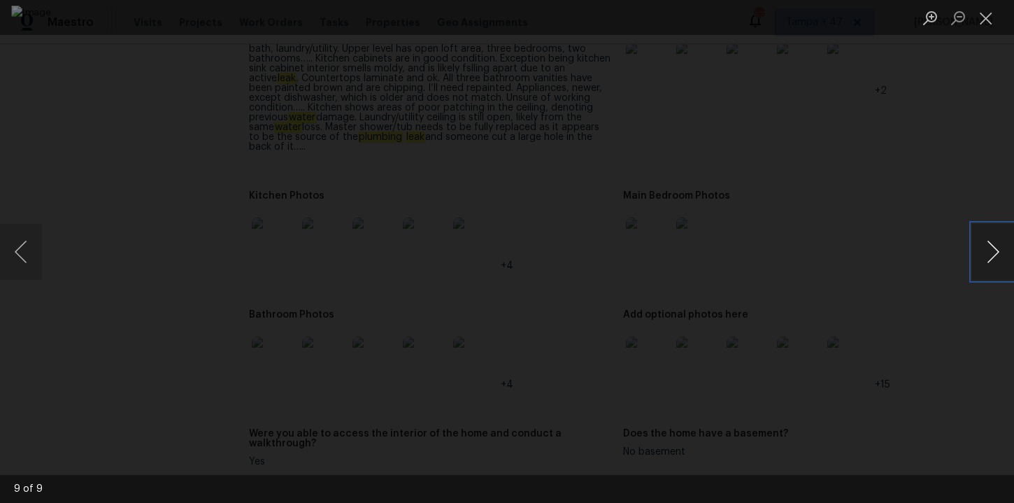
click at [997, 252] on button "Next image" at bounding box center [993, 252] width 42 height 56
click at [930, 374] on div "Lightbox" at bounding box center [507, 251] width 1014 height 503
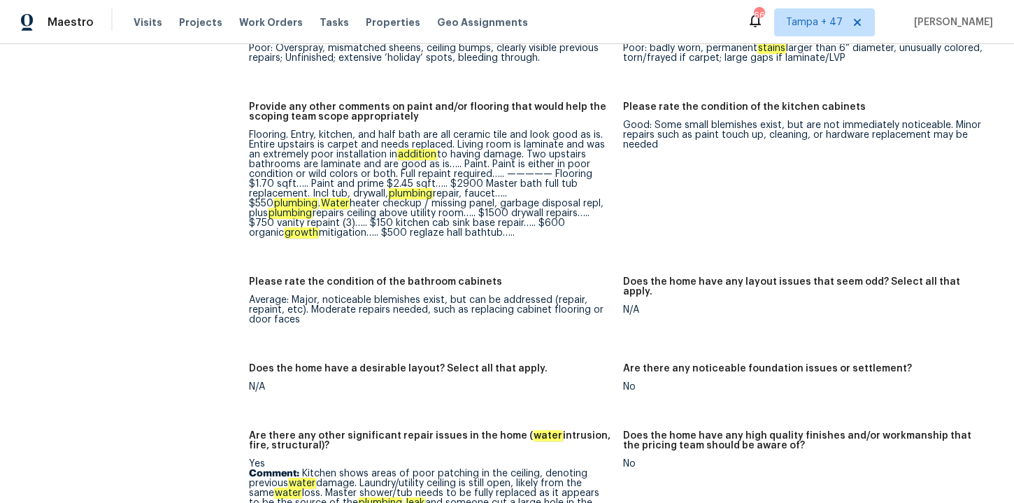
scroll to position [2042, 0]
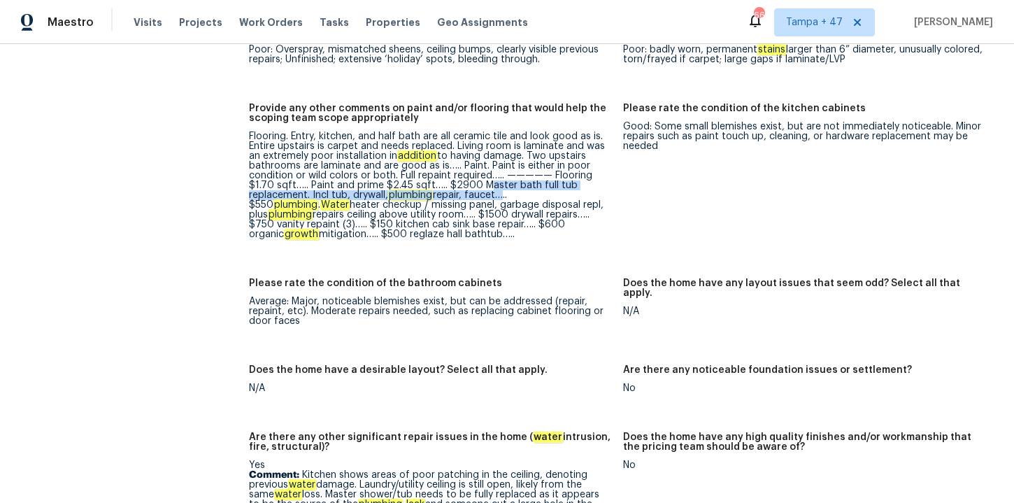
drag, startPoint x: 479, startPoint y: 173, endPoint x: 501, endPoint y: 186, distance: 25.1
click at [501, 186] on div "Flooring. Entry, kitchen, and half bath are all ceramic tile and look good as i…" at bounding box center [430, 186] width 363 height 108
copy div "Master bath full tub replacement. Incl tub, drywall, plumbing repair, faucet"
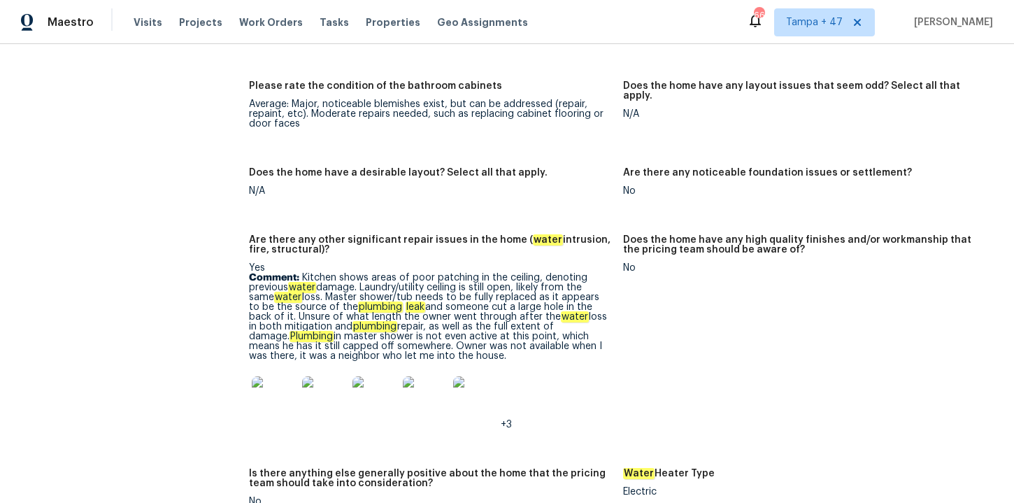
scroll to position [2240, 0]
click at [273, 388] on img at bounding box center [274, 398] width 45 height 45
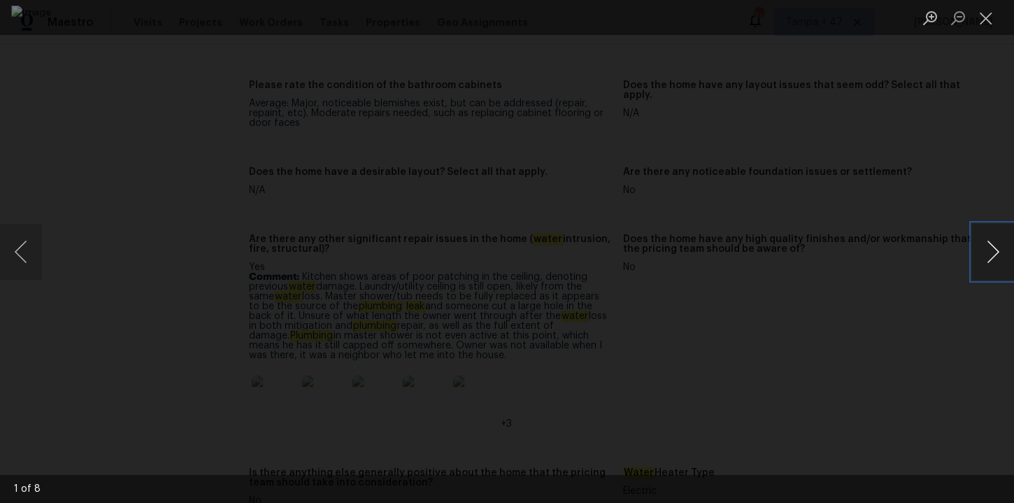
click at [998, 248] on button "Next image" at bounding box center [993, 252] width 42 height 56
click at [986, 27] on button "Close lightbox" at bounding box center [986, 18] width 28 height 24
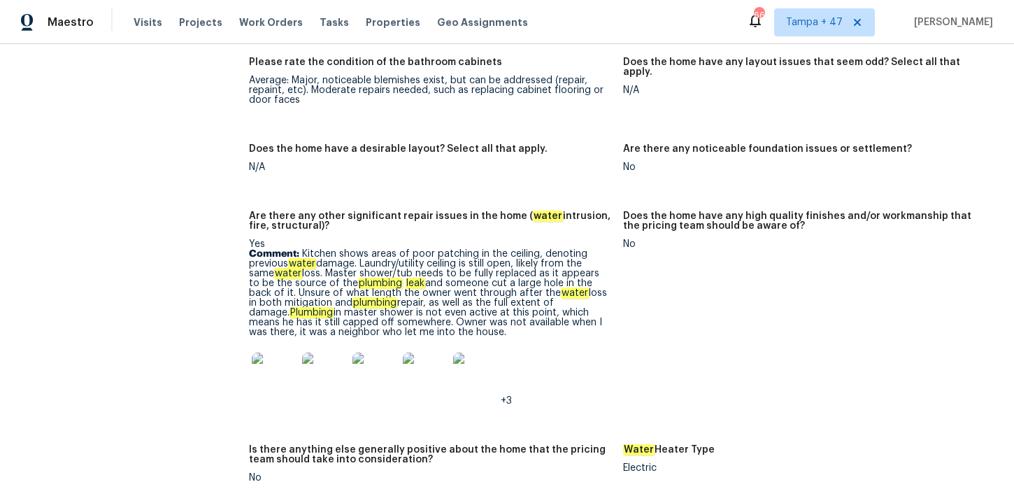
scroll to position [1301, 0]
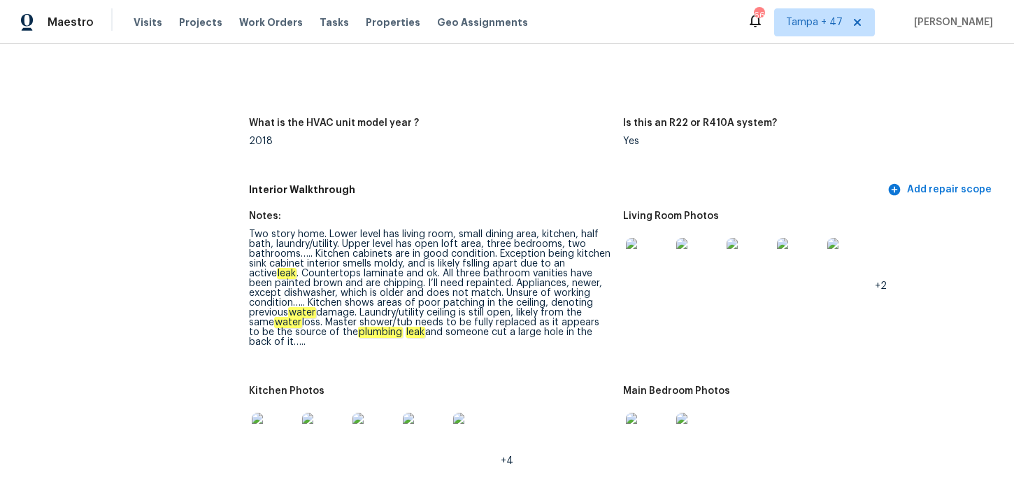
click at [358, 335] on em "plumbing" at bounding box center [380, 332] width 45 height 11
click at [294, 439] on img at bounding box center [274, 435] width 45 height 45
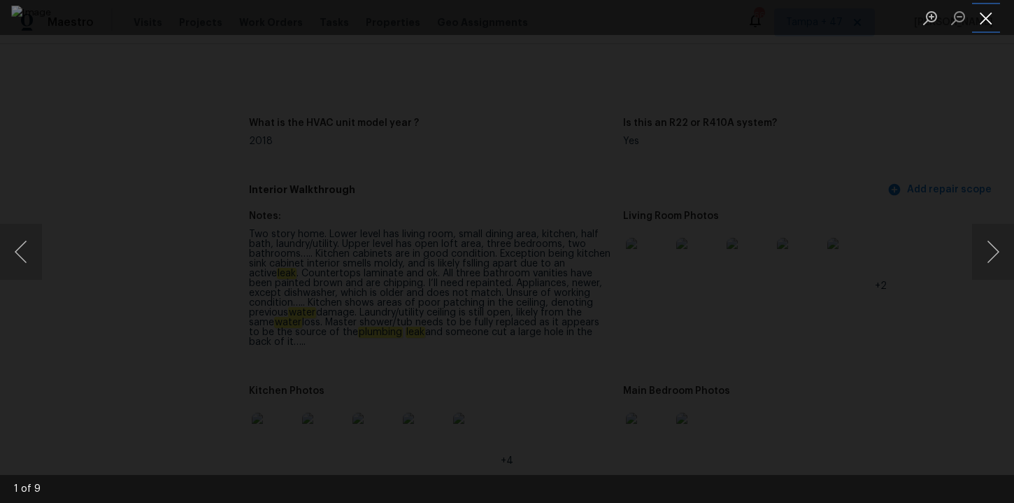
click at [985, 14] on button "Close lightbox" at bounding box center [986, 18] width 28 height 24
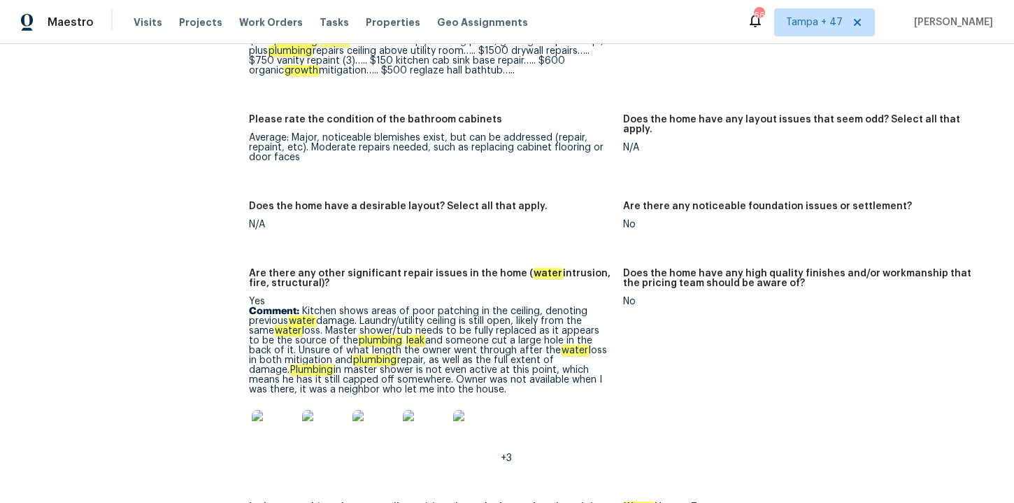
scroll to position [2205, 0]
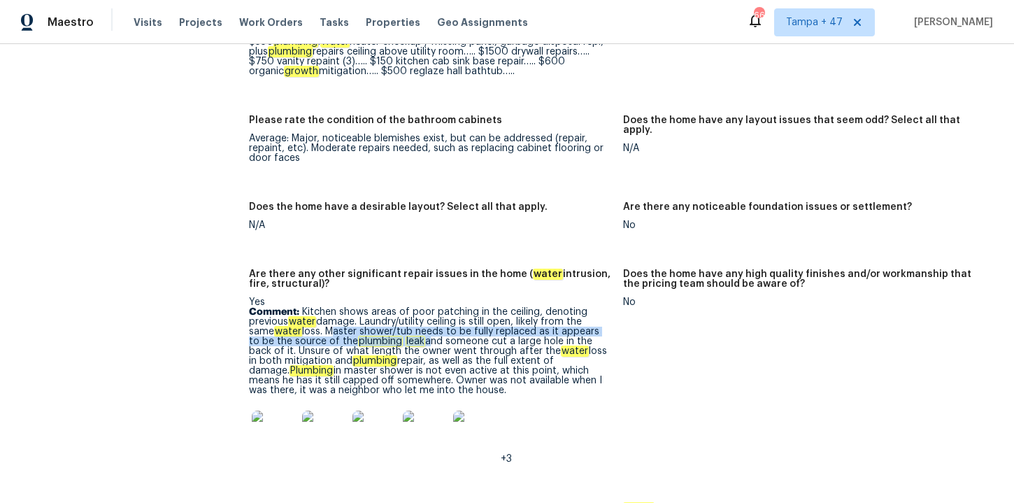
drag, startPoint x: 328, startPoint y: 320, endPoint x: 413, endPoint y: 333, distance: 86.3
click at [413, 333] on p "Comment: Kitchen shows areas of poor patching in the ceiling, denoting previous…" at bounding box center [430, 351] width 363 height 88
copy p "Master shower/tub needs to be fully replaced as it appears to be the source of …"
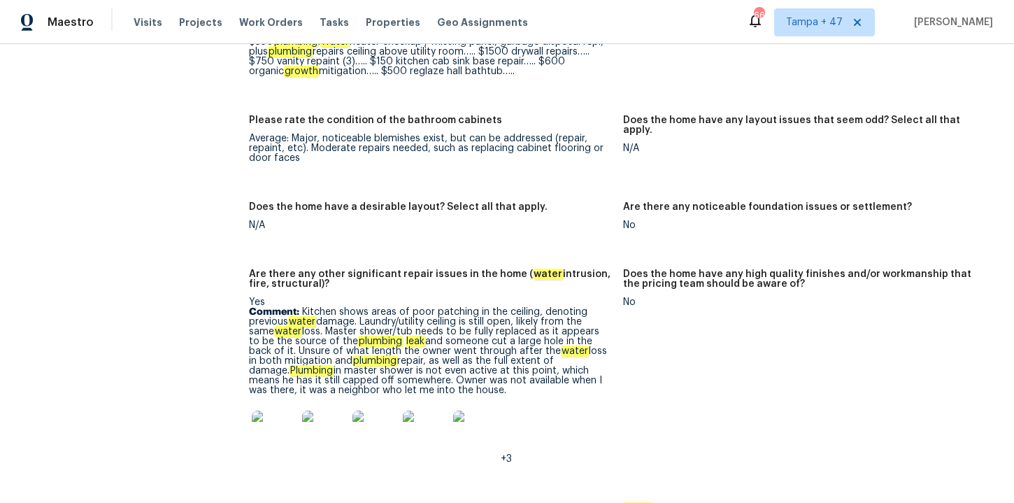
click at [668, 363] on figure "Does the home have any high quality finishes and/or workmanship that the pricin…" at bounding box center [810, 377] width 374 height 217
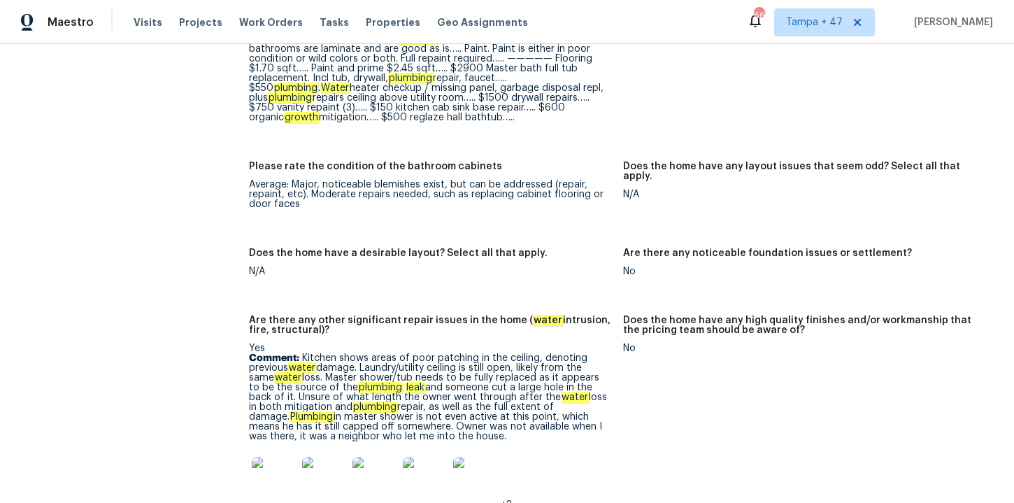
scroll to position [2076, 0]
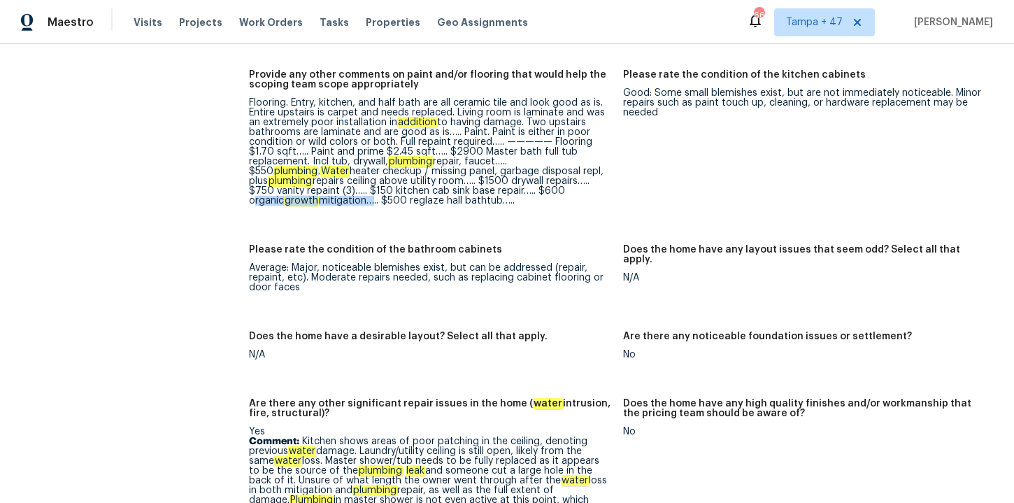
drag, startPoint x: 510, startPoint y: 180, endPoint x: 293, endPoint y: 193, distance: 217.2
click at [293, 193] on div "Flooring. Entry, kitchen, and half bath are all ceramic tile and look good as i…" at bounding box center [430, 152] width 363 height 108
copy div "organic growth mitigation"
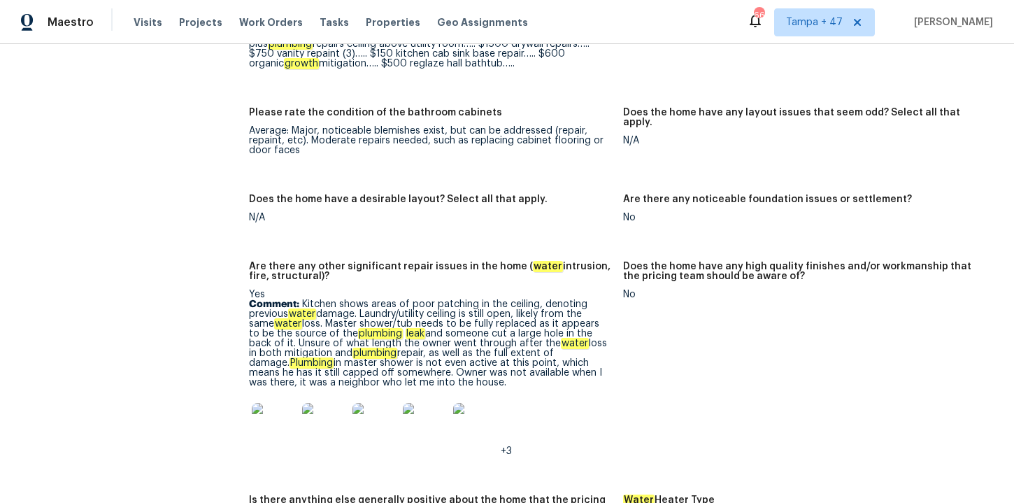
scroll to position [2215, 0]
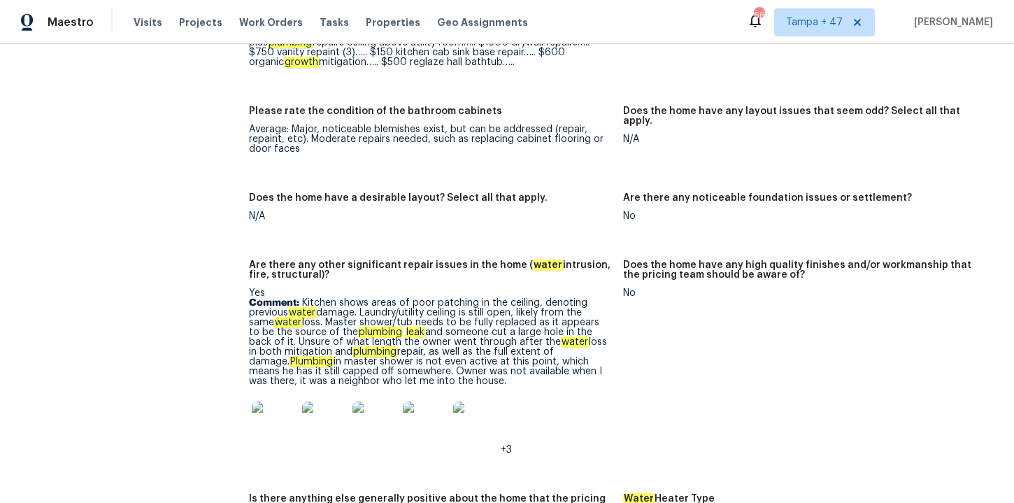
click at [265, 418] on img at bounding box center [274, 423] width 45 height 45
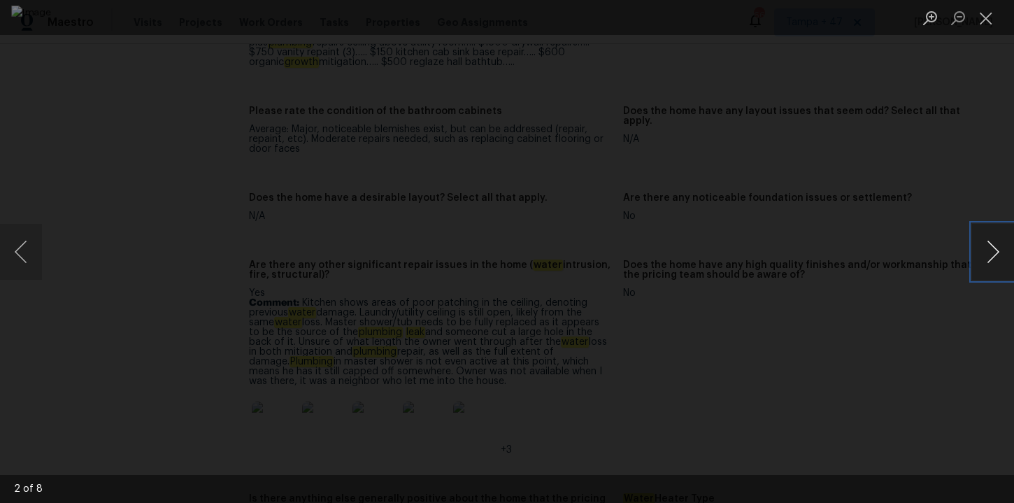
click at [995, 257] on button "Next image" at bounding box center [993, 252] width 42 height 56
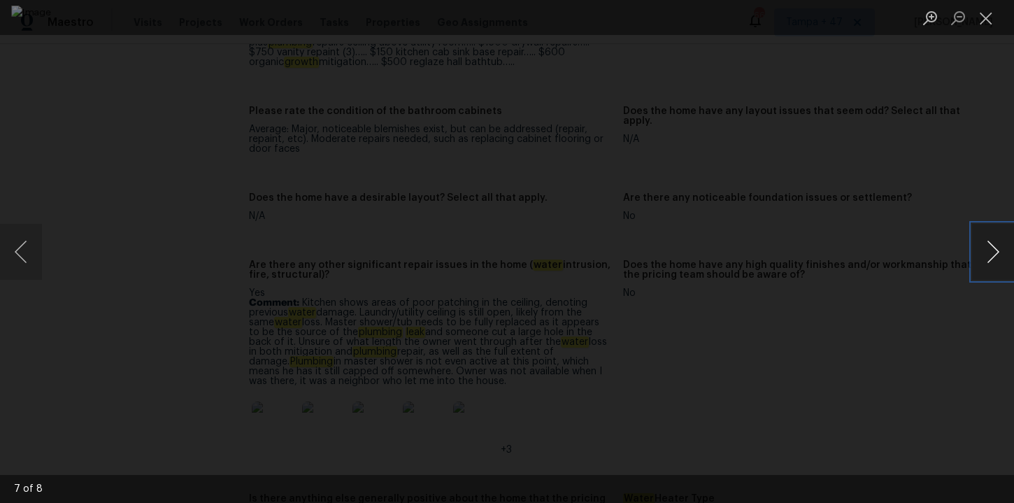
click at [995, 257] on button "Next image" at bounding box center [993, 252] width 42 height 56
click at [978, 215] on div "Lightbox" at bounding box center [507, 251] width 1014 height 503
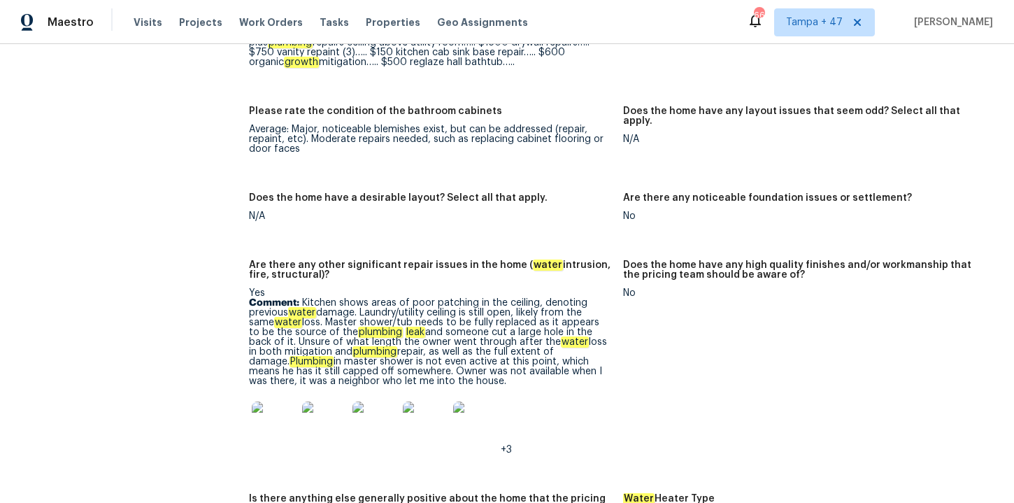
click at [986, 241] on div "Notes: Two story home. Lower level has living room, small dining area, kitchen,…" at bounding box center [623, 111] width 748 height 1644
click at [273, 404] on img at bounding box center [274, 423] width 45 height 45
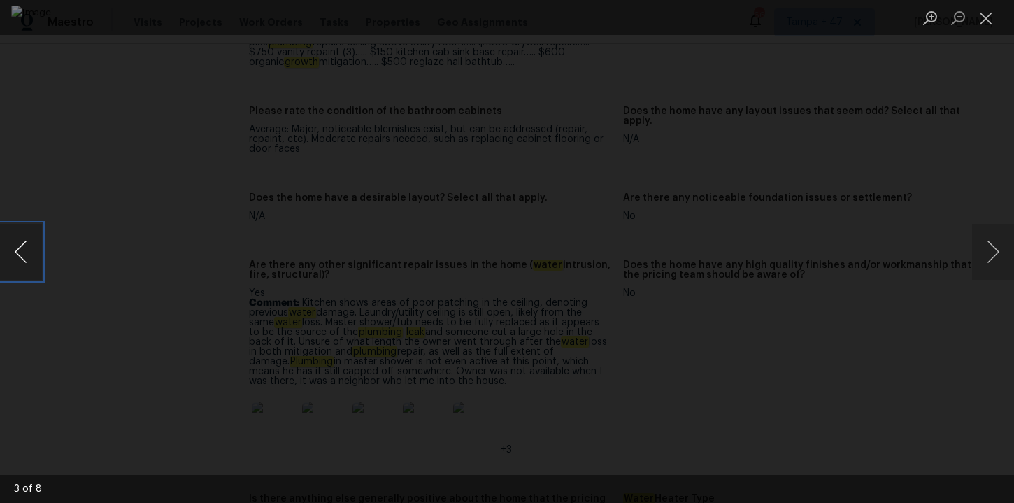
click at [14, 270] on button "Previous image" at bounding box center [21, 252] width 42 height 56
click at [1006, 257] on button "Next image" at bounding box center [993, 252] width 42 height 56
click at [838, 259] on img "Lightbox" at bounding box center [507, 252] width 992 height 492
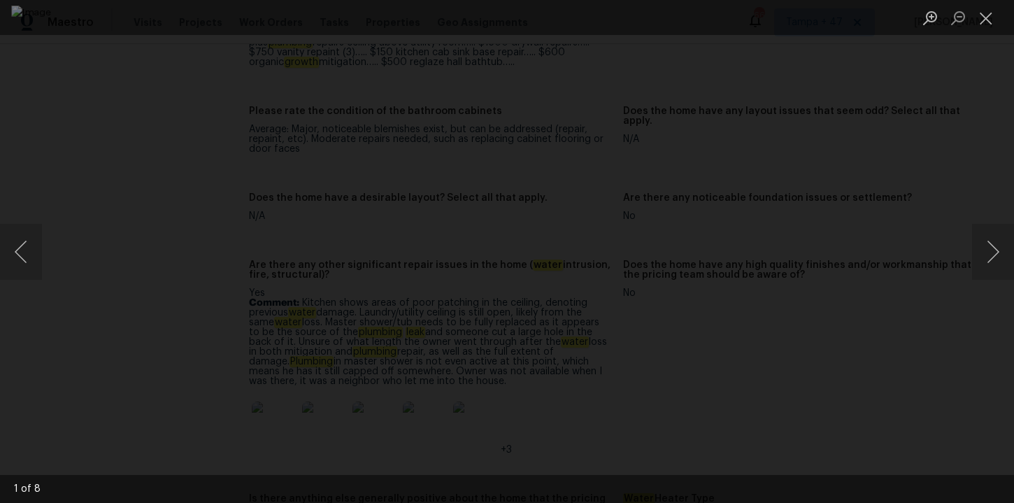
click at [892, 251] on div "Lightbox" at bounding box center [507, 251] width 1014 height 503
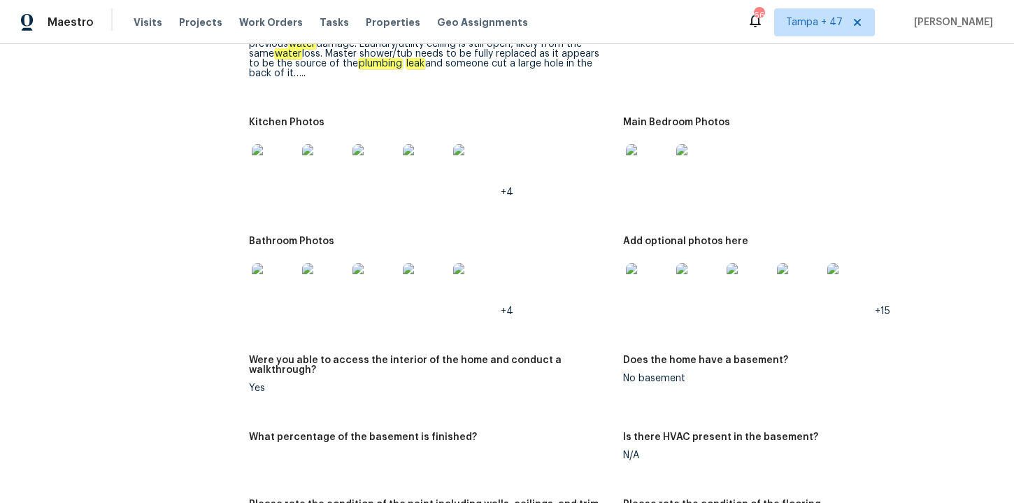
scroll to position [1551, 0]
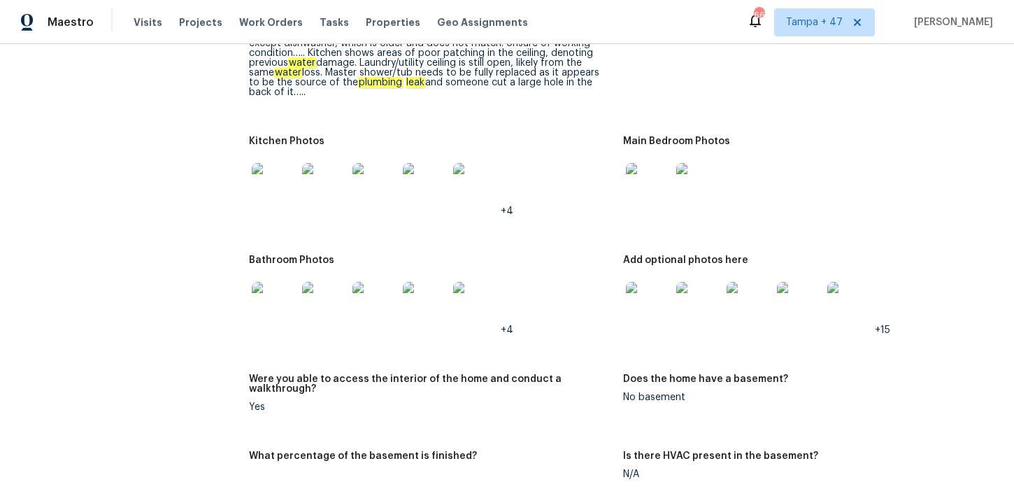
click at [280, 310] on img at bounding box center [274, 304] width 45 height 45
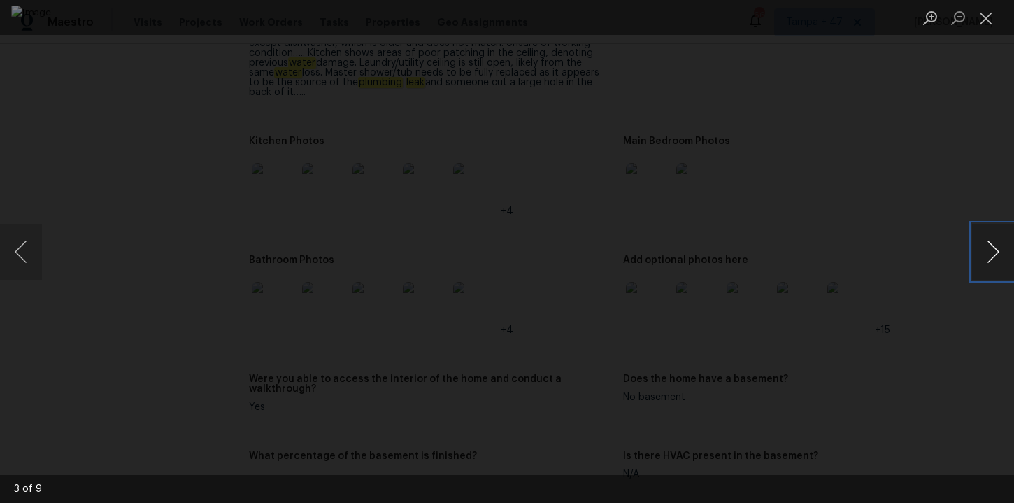
click at [993, 255] on button "Next image" at bounding box center [993, 252] width 42 height 56
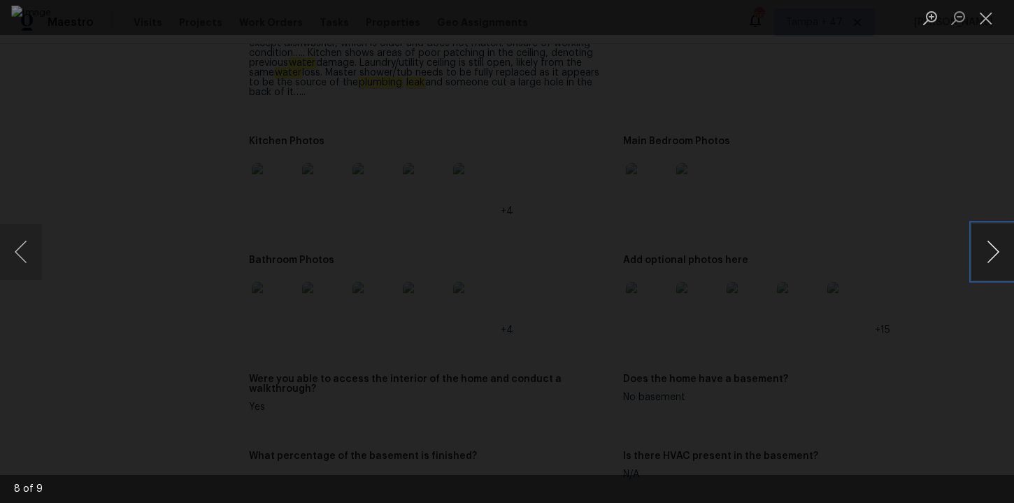
click at [993, 255] on button "Next image" at bounding box center [993, 252] width 42 height 56
click at [993, 256] on button "Next image" at bounding box center [993, 252] width 42 height 56
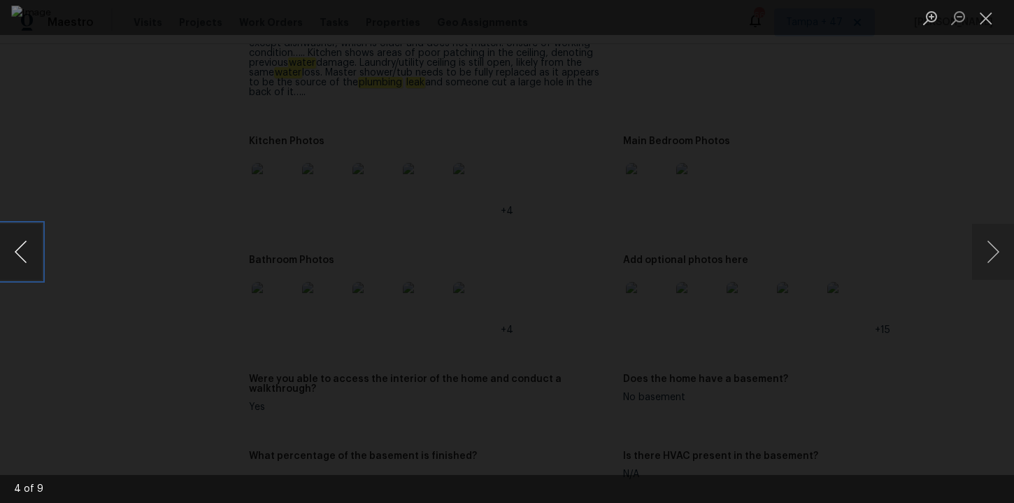
click at [20, 251] on button "Previous image" at bounding box center [21, 252] width 42 height 56
click at [921, 222] on div "Lightbox" at bounding box center [507, 251] width 1014 height 503
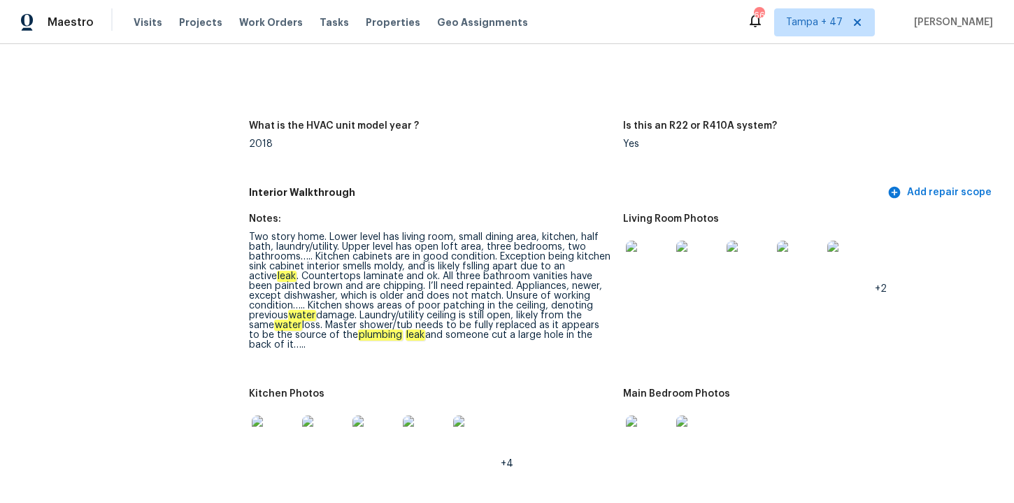
scroll to position [1302, 0]
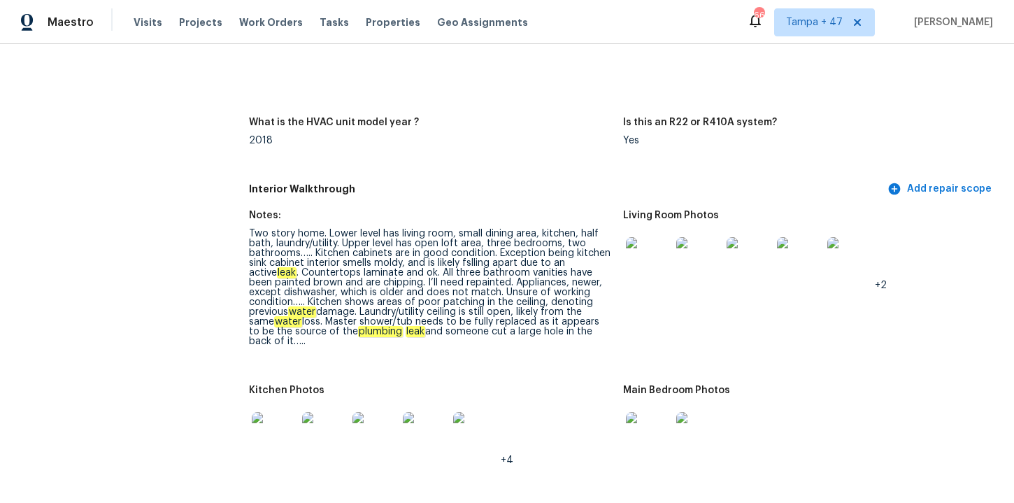
click at [259, 435] on img at bounding box center [274, 434] width 45 height 45
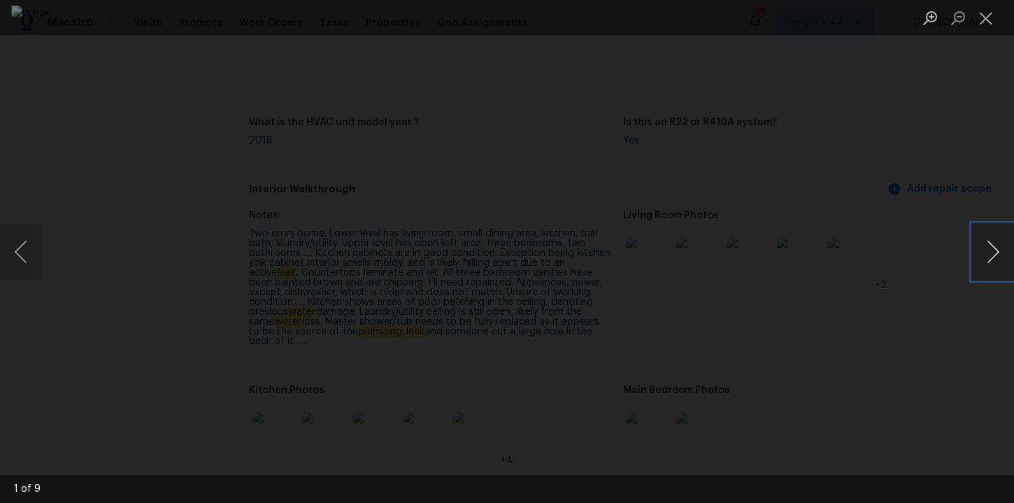
click at [995, 255] on button "Next image" at bounding box center [993, 252] width 42 height 56
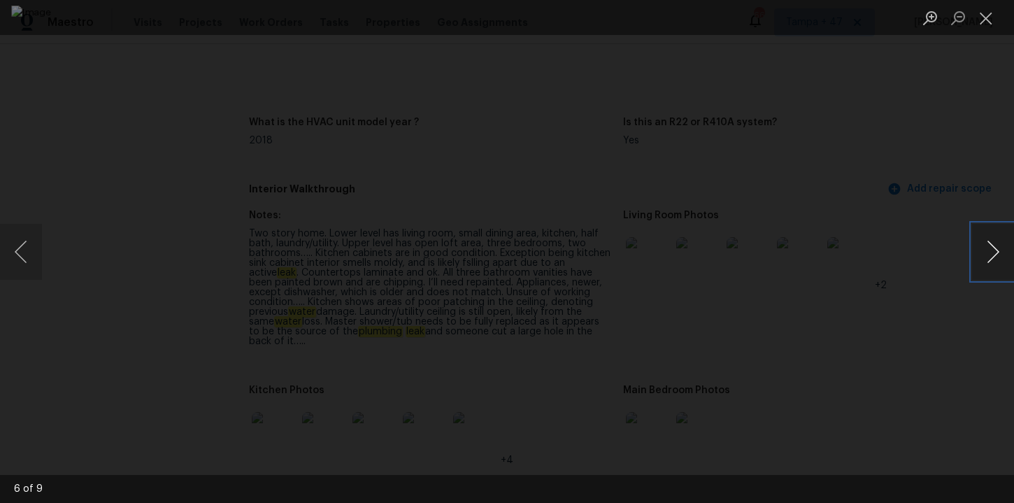
click at [995, 255] on button "Next image" at bounding box center [993, 252] width 42 height 56
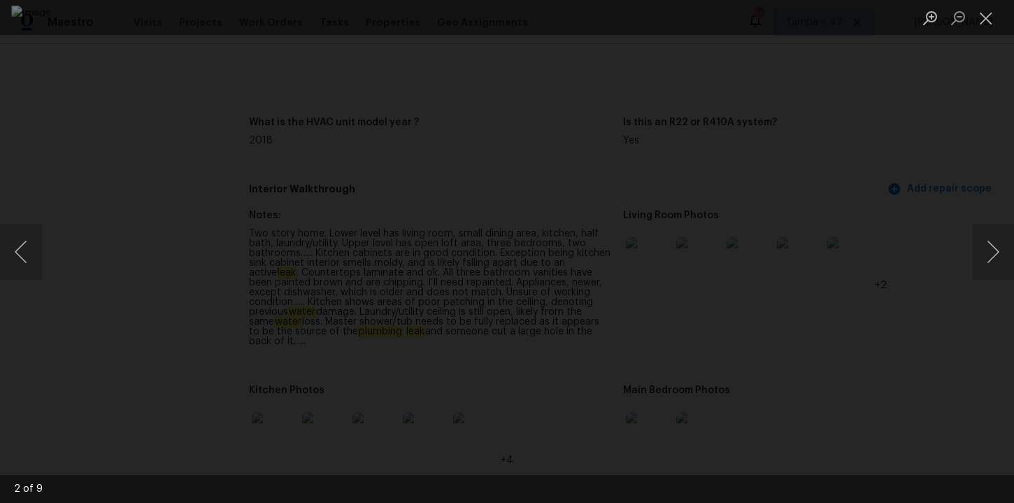
click at [973, 180] on div "Lightbox" at bounding box center [507, 251] width 1014 height 503
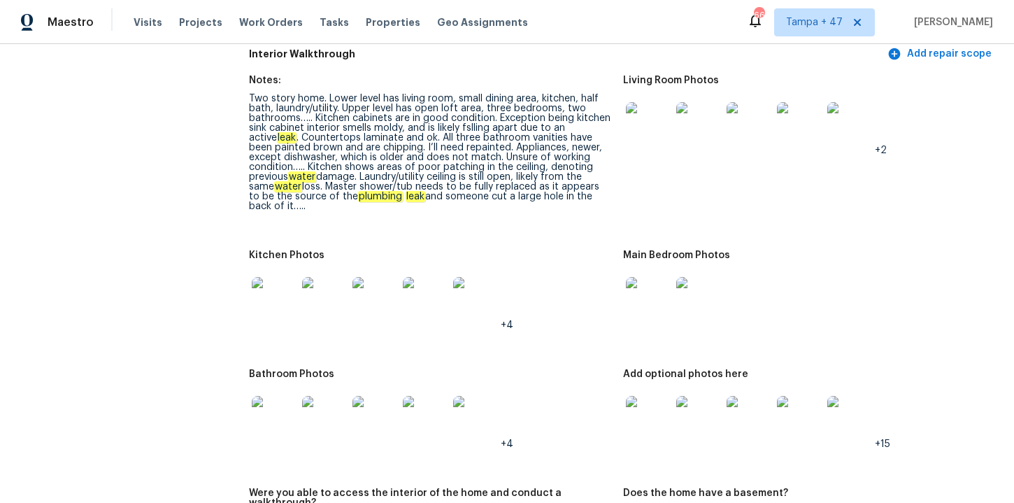
scroll to position [1442, 0]
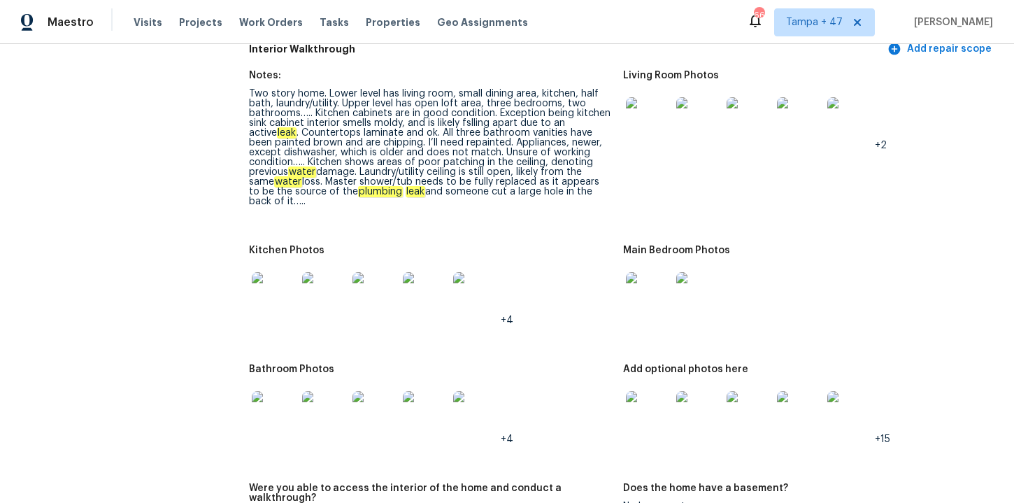
click at [646, 131] on img at bounding box center [648, 119] width 45 height 45
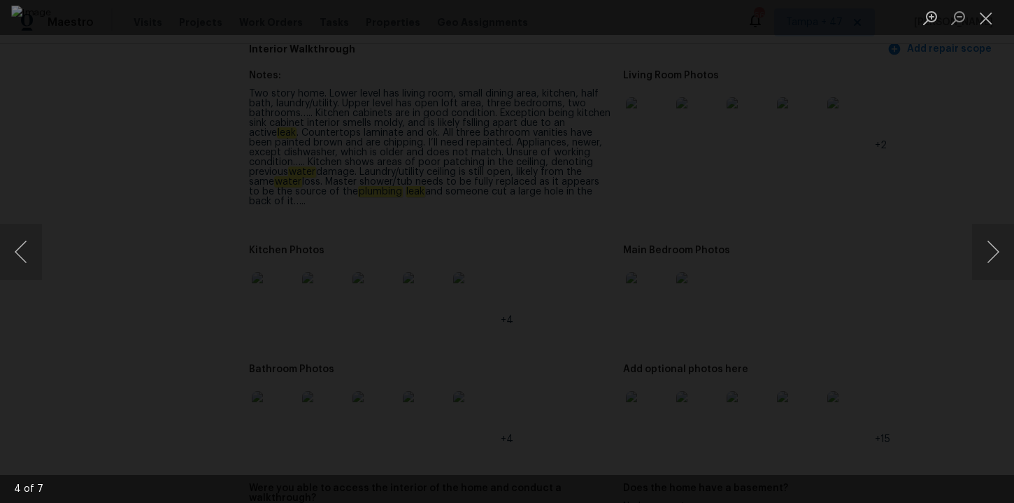
click at [888, 227] on div "Lightbox" at bounding box center [507, 251] width 1014 height 503
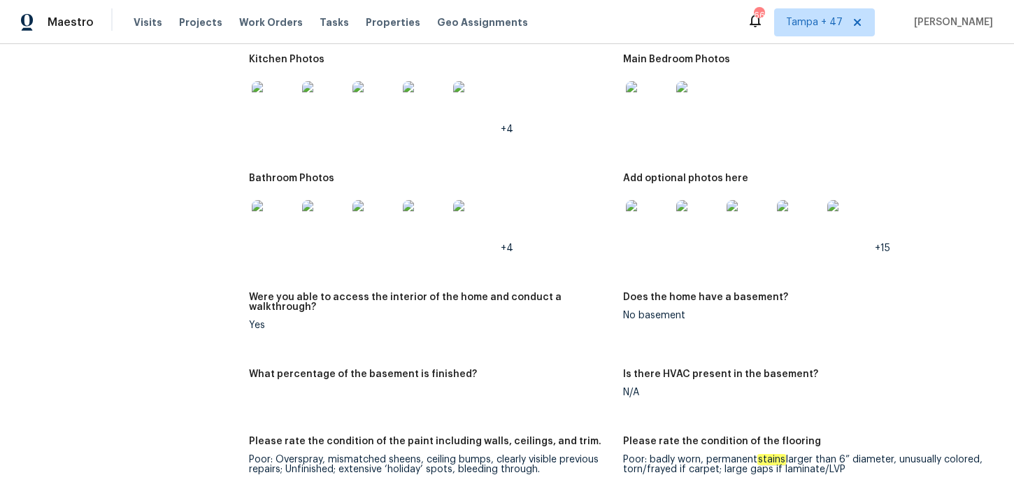
scroll to position [1819, 0]
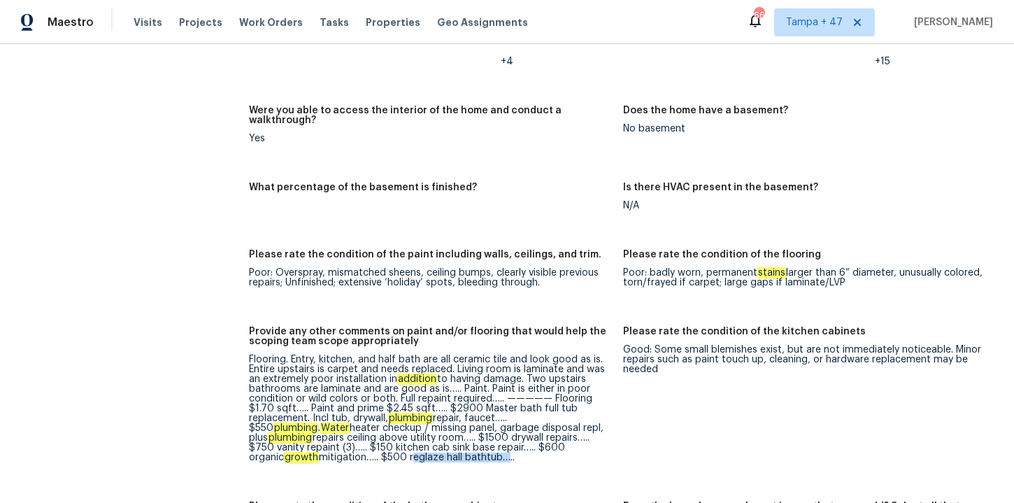
drag, startPoint x: 338, startPoint y: 447, endPoint x: 427, endPoint y: 450, distance: 89.6
click at [427, 450] on div "Flooring. Entry, kitchen, and half bath are all ceramic tile and look good as i…" at bounding box center [430, 409] width 363 height 108
copy div "reglaze hall bathtub"
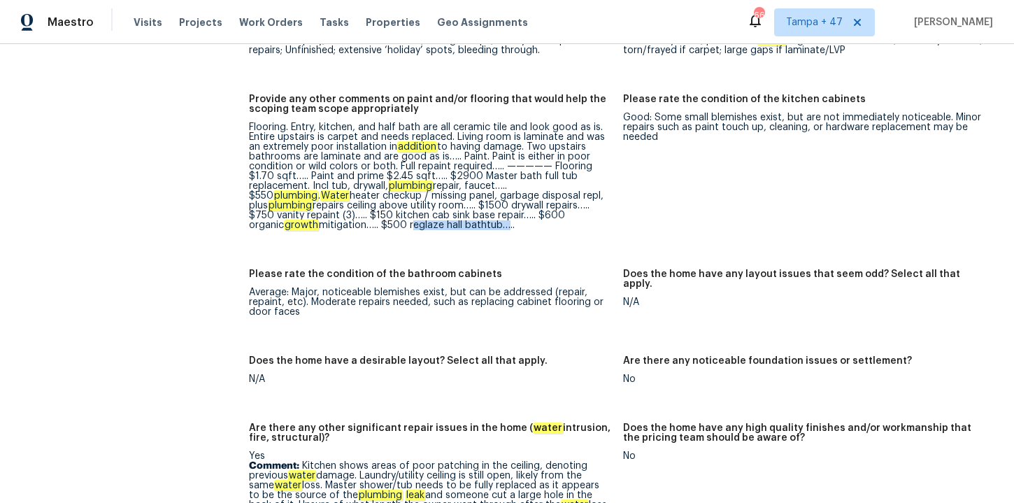
scroll to position [1579, 0]
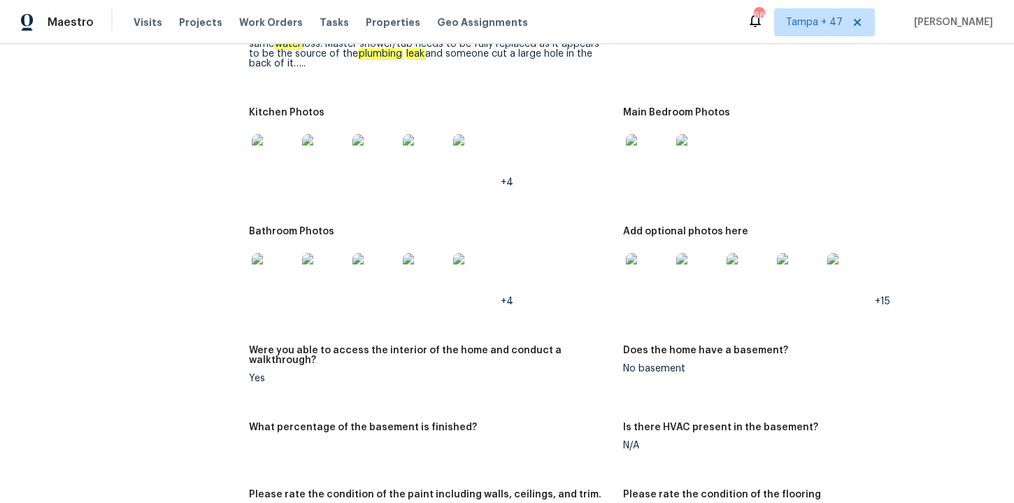
click at [283, 278] on img at bounding box center [274, 275] width 45 height 45
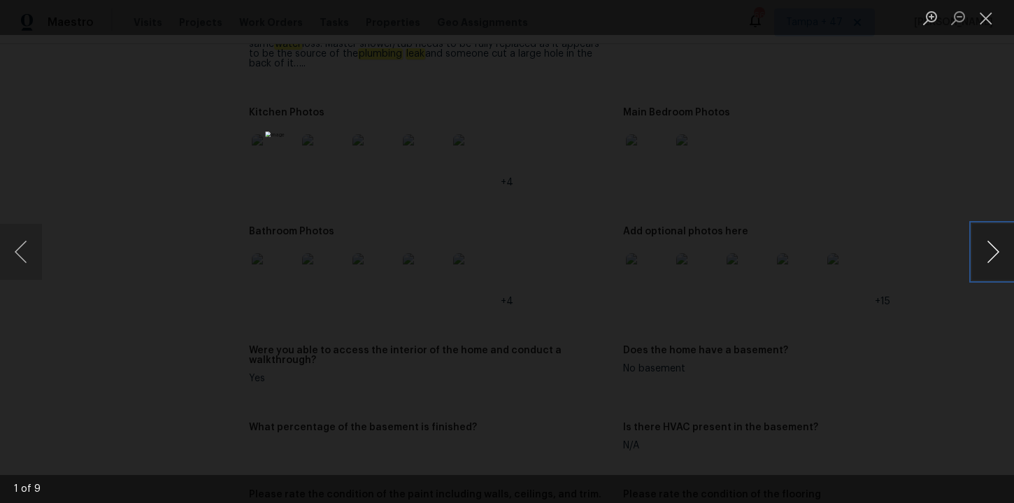
click at [991, 248] on button "Next image" at bounding box center [993, 252] width 42 height 56
click at [991, 249] on button "Next image" at bounding box center [993, 252] width 42 height 56
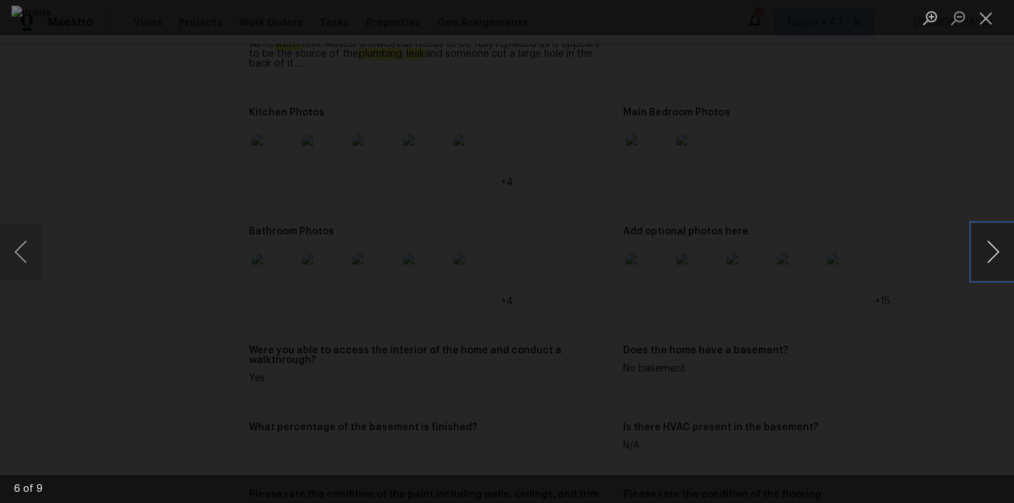
click at [991, 249] on button "Next image" at bounding box center [993, 252] width 42 height 56
click at [979, 124] on div "Lightbox" at bounding box center [507, 251] width 1014 height 503
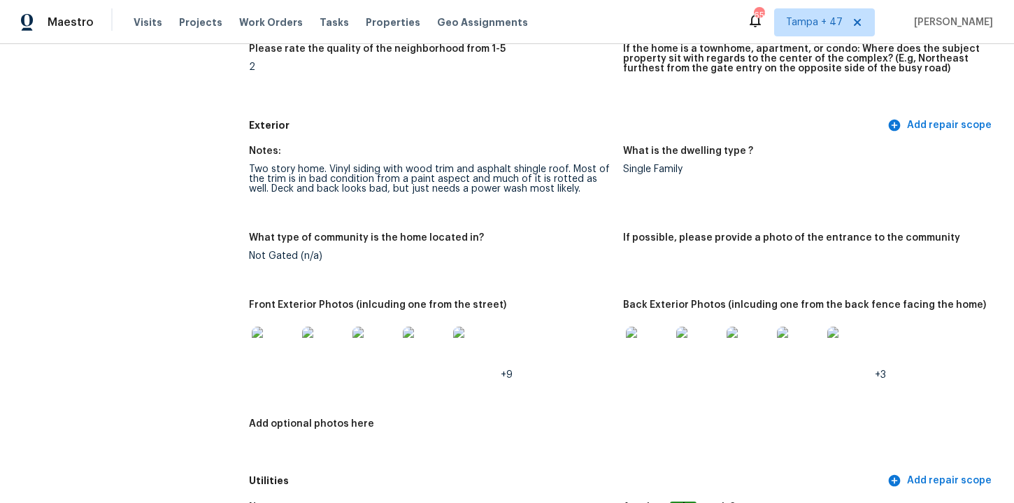
scroll to position [0, 0]
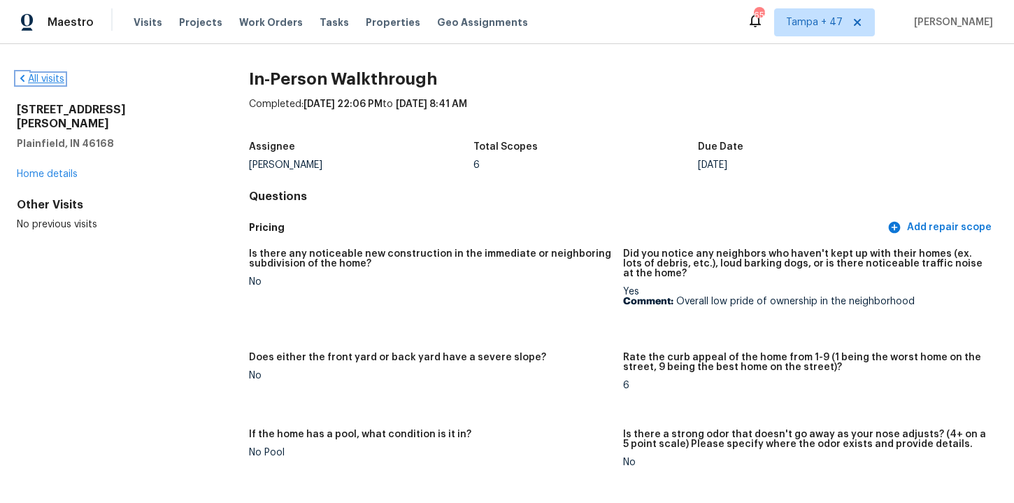
click at [56, 80] on link "All visits" at bounding box center [41, 79] width 48 height 10
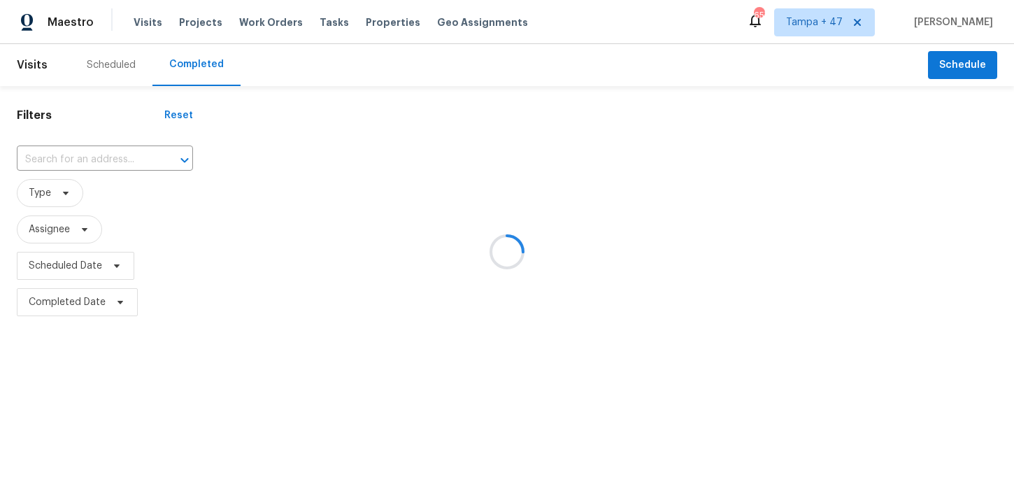
click at [87, 162] on div at bounding box center [507, 251] width 1014 height 503
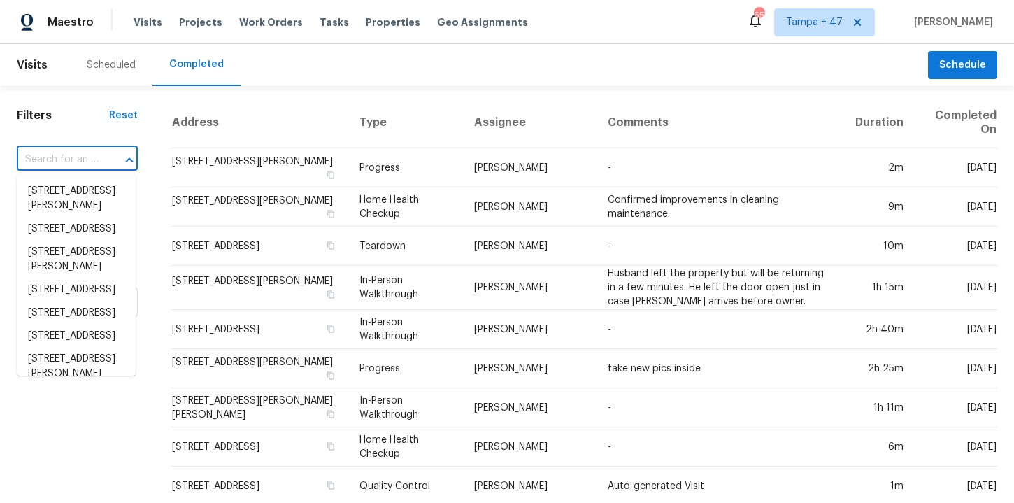
click at [77, 163] on input "text" at bounding box center [58, 160] width 82 height 22
paste input "8117 Horizon Lake Dr Las Vegas NV 89128"
type input "8117 Horizon Lake Dr Las Vegas NV 89128"
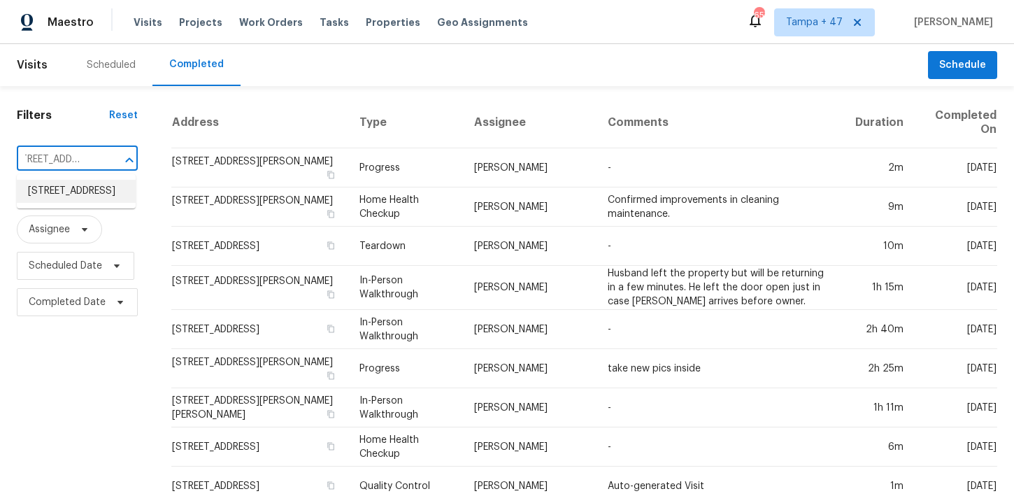
click at [83, 183] on li "8117 Horizon Lake Dr, Las Vegas, NV 89128" at bounding box center [76, 191] width 119 height 23
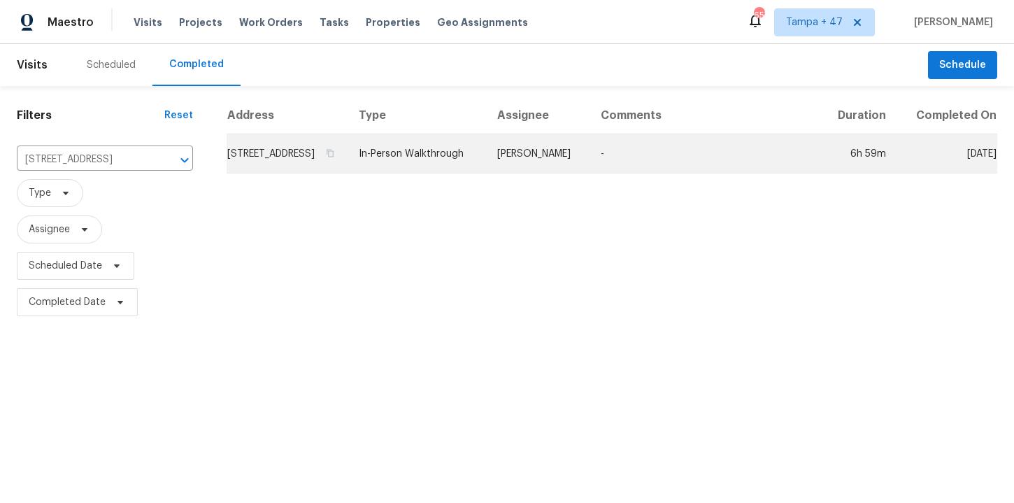
click at [443, 162] on td "In-Person Walkthrough" at bounding box center [417, 153] width 138 height 39
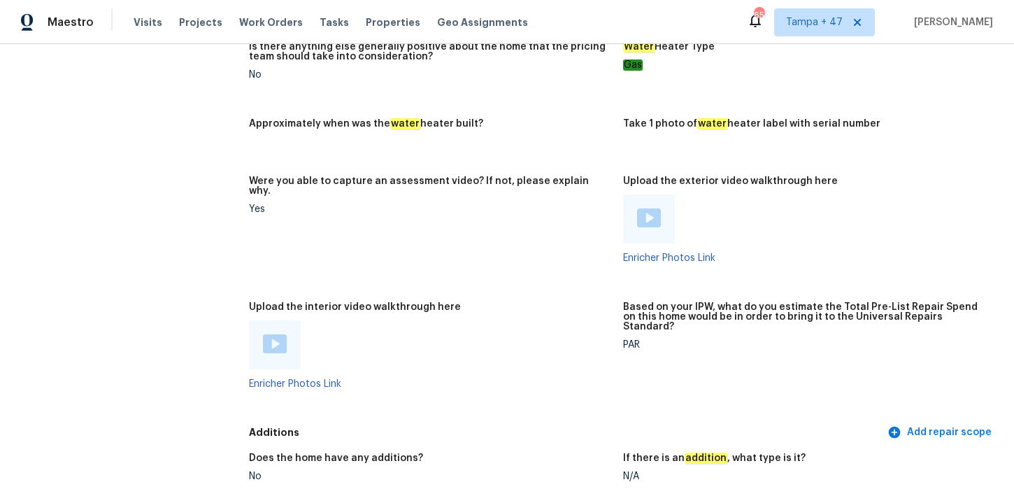
scroll to position [2470, 0]
click at [278, 334] on img at bounding box center [275, 343] width 24 height 19
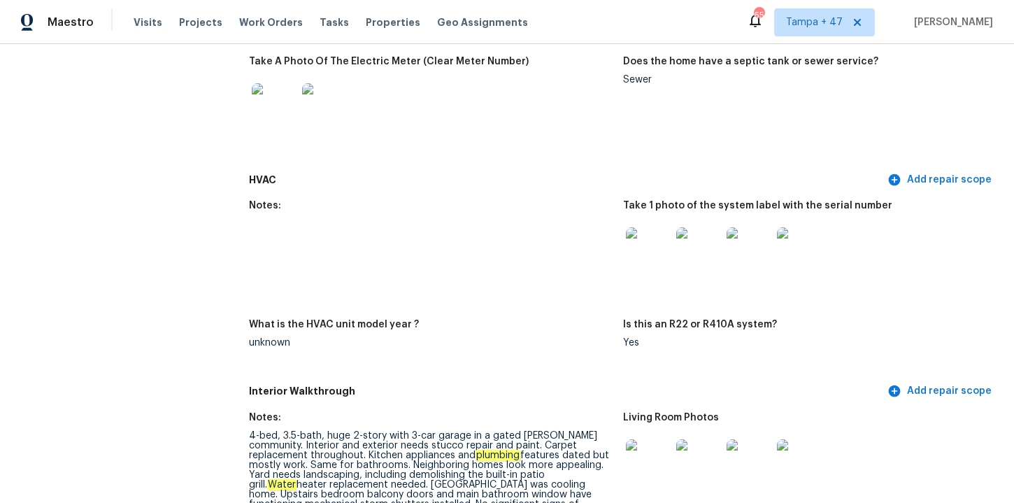
scroll to position [1421, 0]
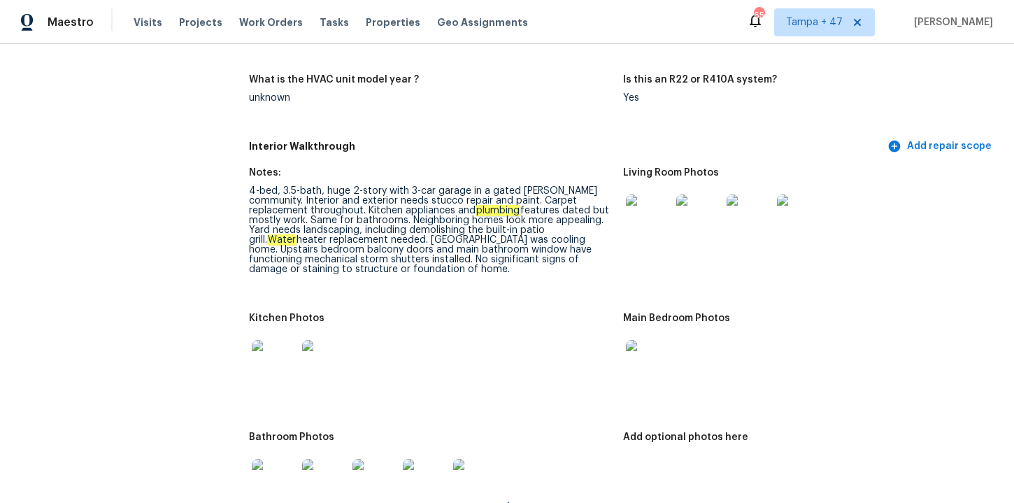
click at [655, 227] on img at bounding box center [648, 216] width 45 height 45
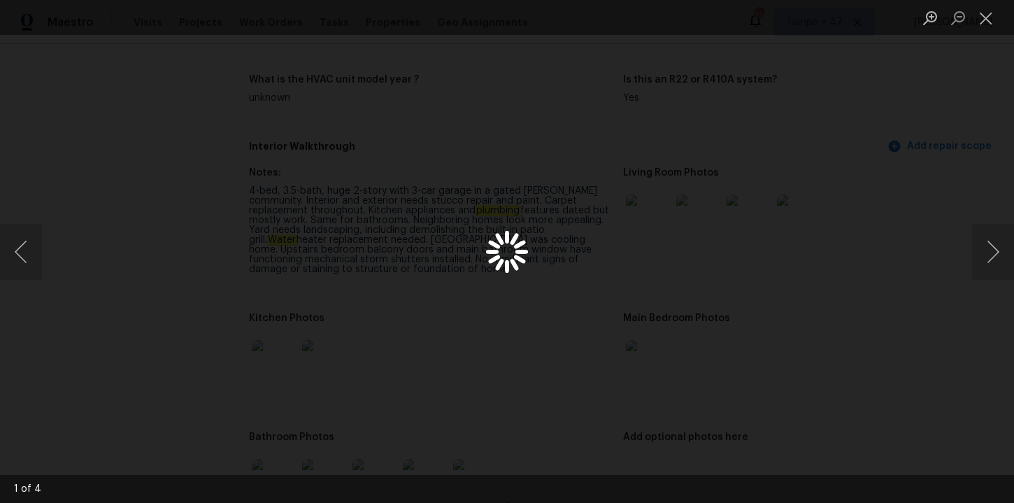
click at [653, 217] on div "Lightbox" at bounding box center [507, 251] width 1014 height 503
click at [990, 253] on button "Next image" at bounding box center [993, 252] width 42 height 56
click at [993, 268] on button "Next image" at bounding box center [993, 252] width 42 height 56
click at [991, 260] on button "Next image" at bounding box center [993, 252] width 42 height 56
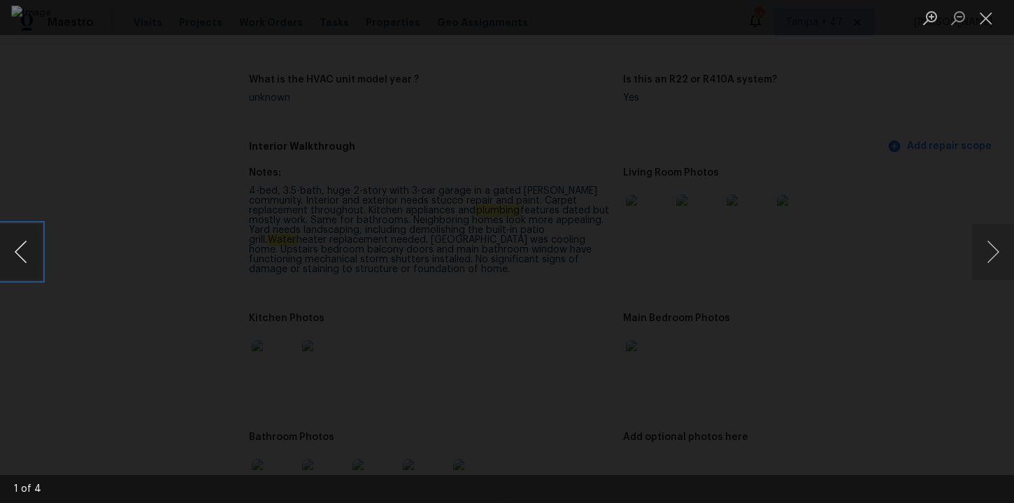
click at [16, 267] on button "Previous image" at bounding box center [21, 252] width 42 height 56
click at [995, 245] on button "Next image" at bounding box center [993, 252] width 42 height 56
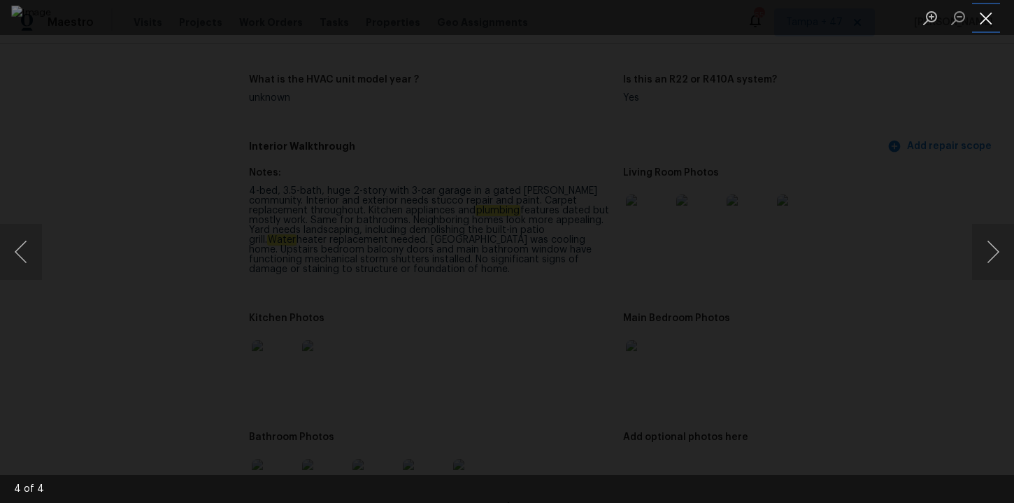
click at [989, 18] on button "Close lightbox" at bounding box center [986, 18] width 28 height 24
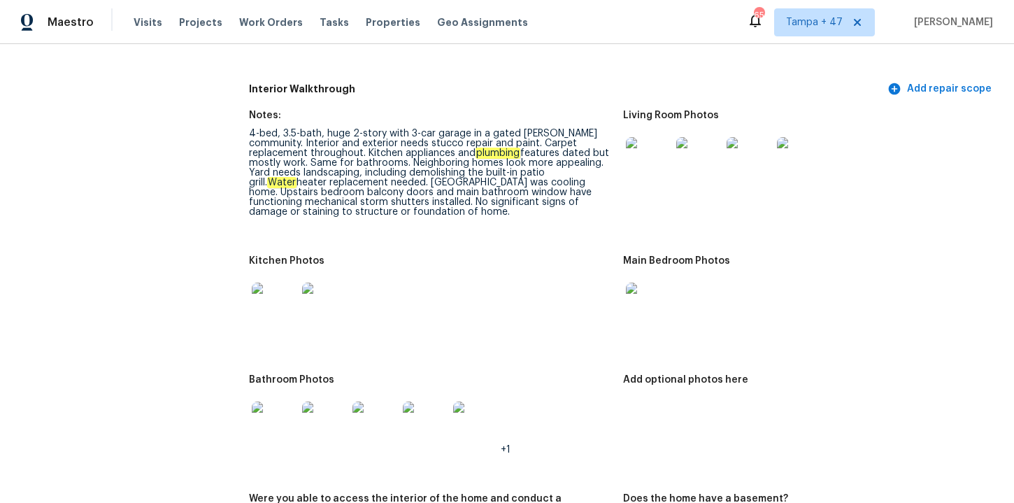
scroll to position [1504, 0]
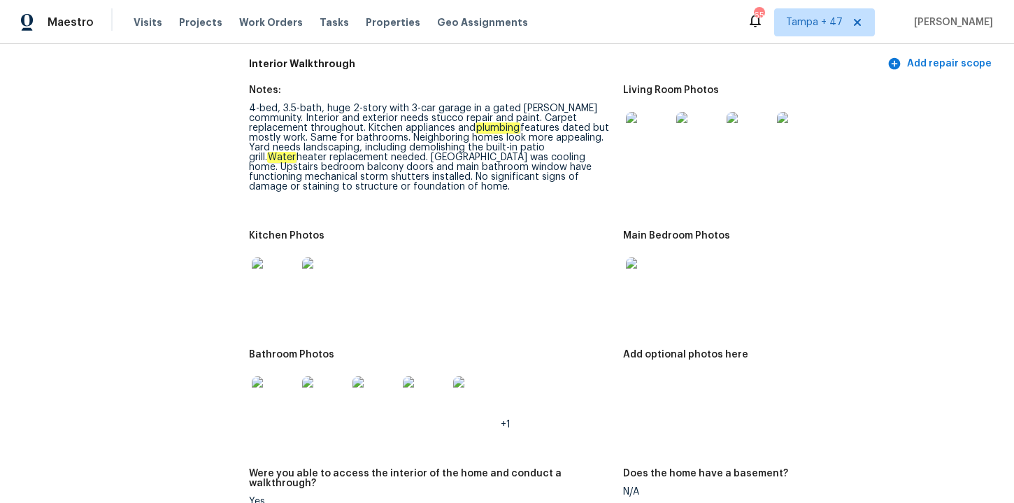
click at [675, 282] on div at bounding box center [804, 280] width 363 height 62
click at [664, 282] on img at bounding box center [648, 279] width 45 height 45
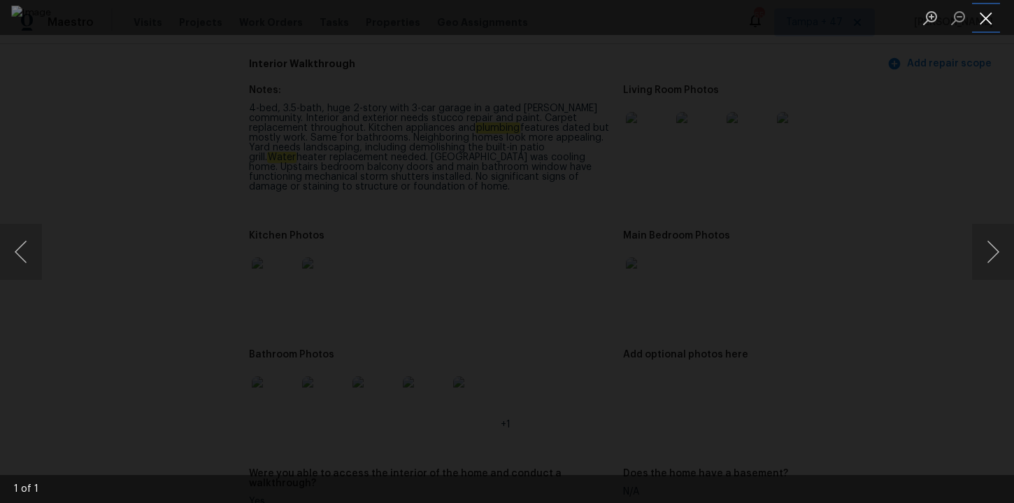
click at [988, 22] on button "Close lightbox" at bounding box center [986, 18] width 28 height 24
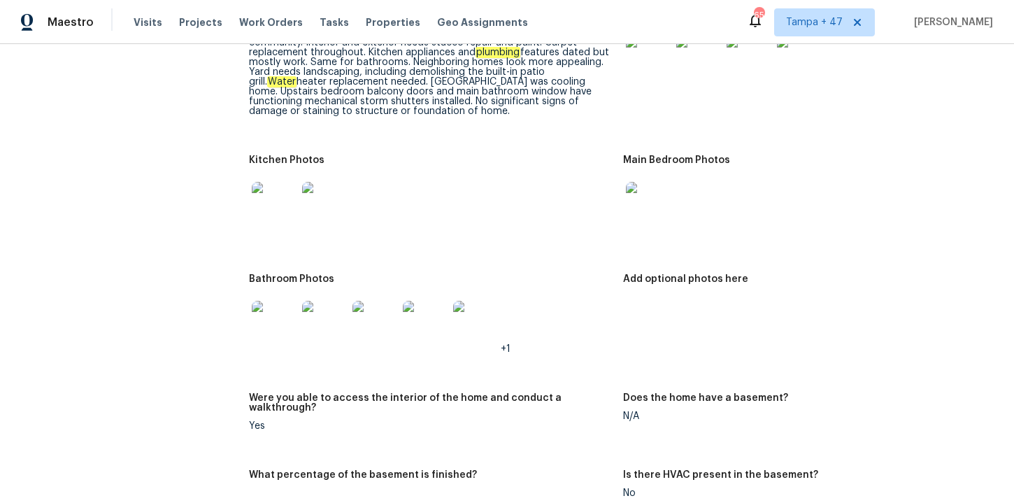
scroll to position [1581, 0]
click at [292, 317] on img at bounding box center [274, 321] width 45 height 45
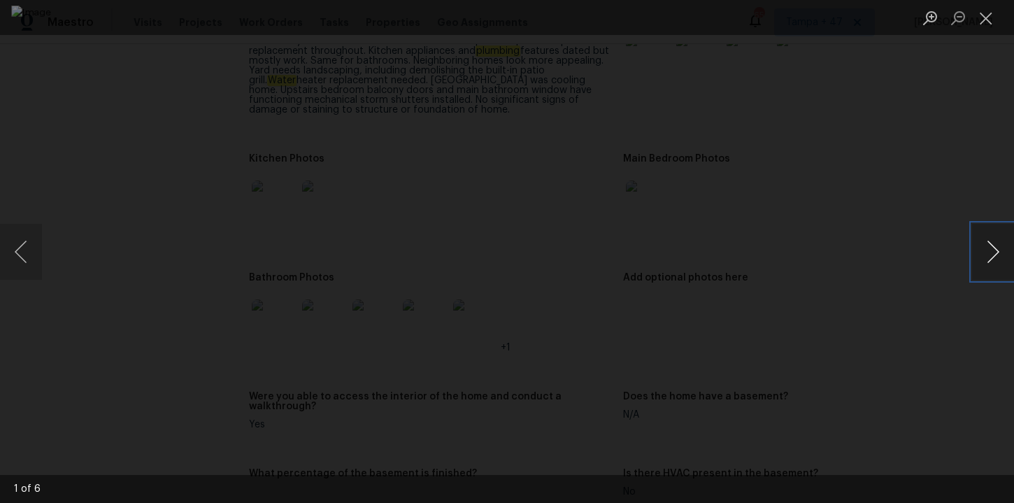
click at [993, 257] on button "Next image" at bounding box center [993, 252] width 42 height 56
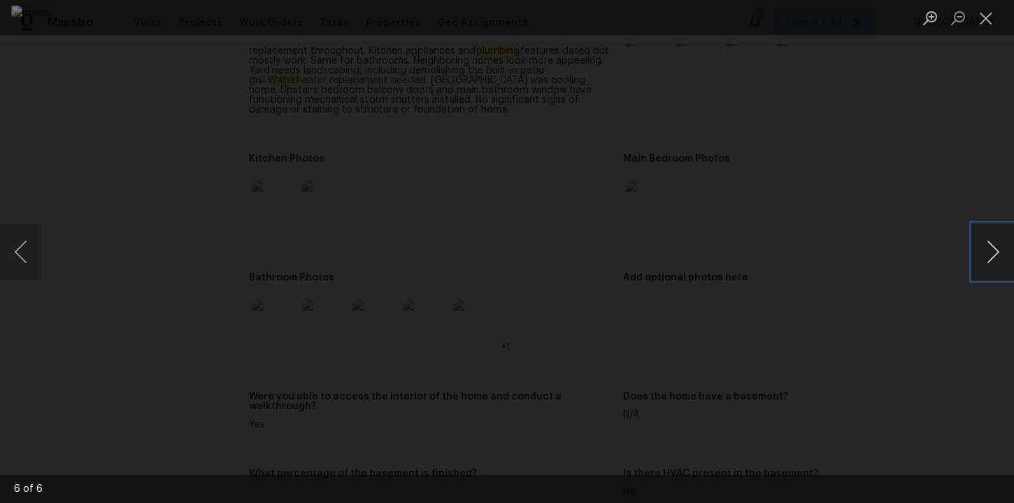
click at [993, 257] on button "Next image" at bounding box center [993, 252] width 42 height 56
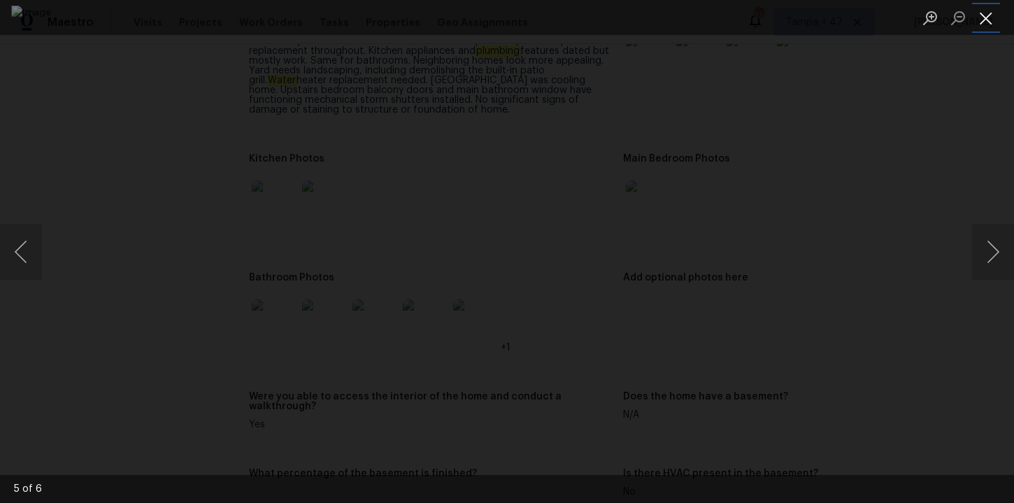
click at [986, 28] on button "Close lightbox" at bounding box center [986, 18] width 28 height 24
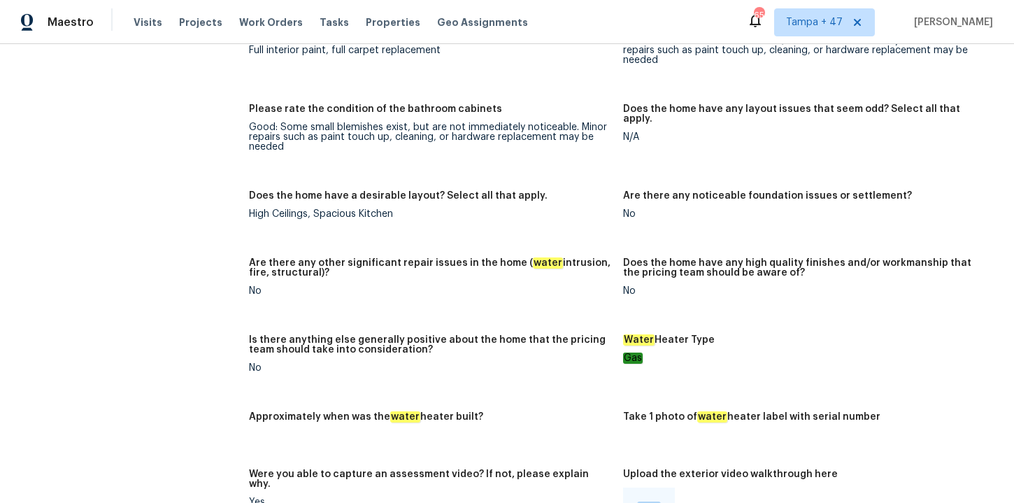
scroll to position [2248, 0]
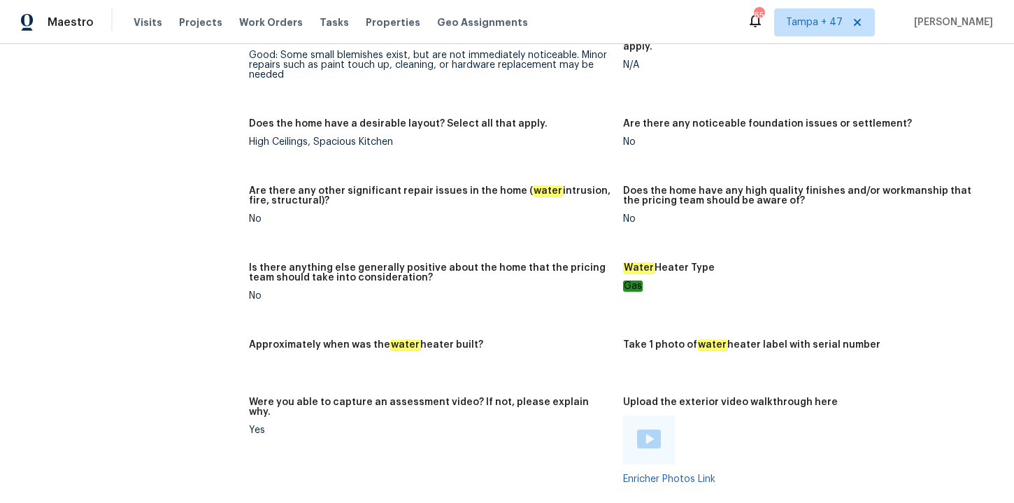
click at [662, 84] on figure "Does the home have any layout issues that seem odd? Select all that apply. N/A" at bounding box center [810, 67] width 374 height 70
click at [671, 85] on figure "Does the home have any layout issues that seem odd? Select all that apply. N/A" at bounding box center [810, 67] width 374 height 70
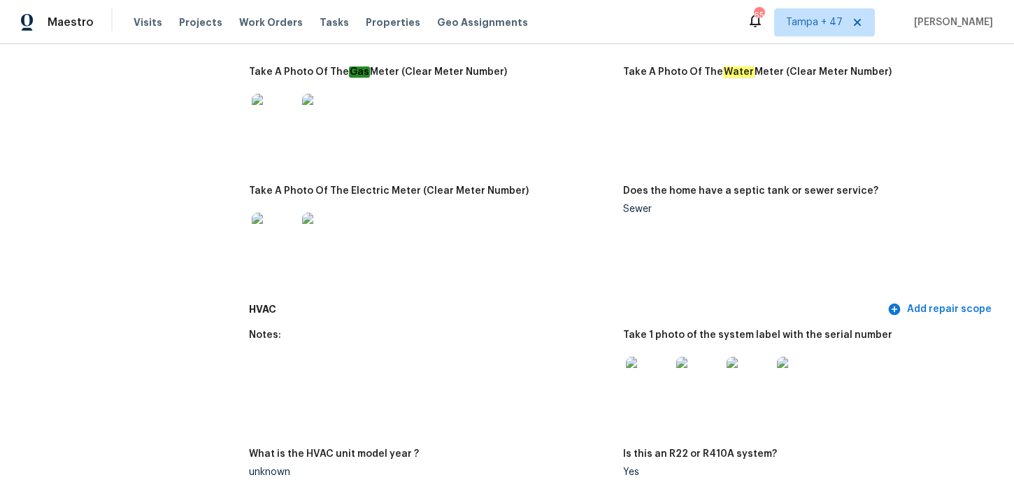
scroll to position [1449, 0]
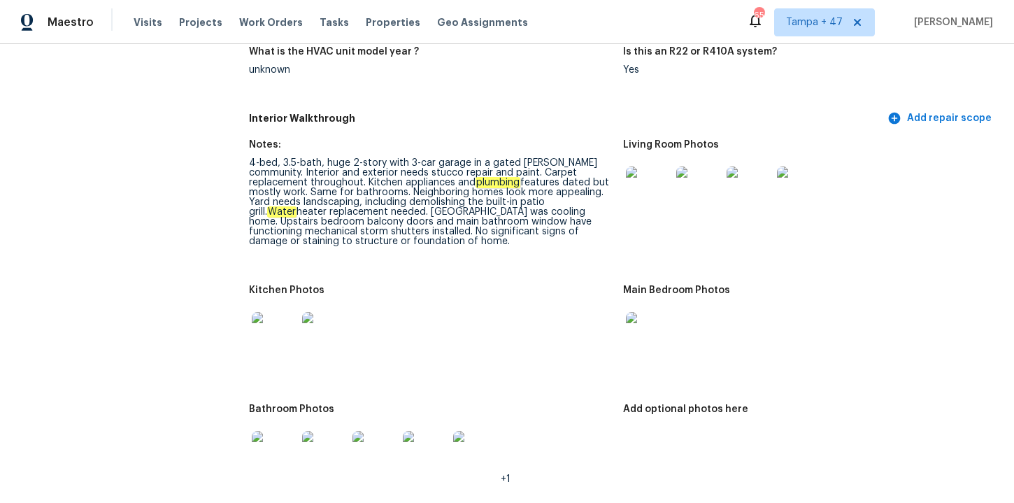
click at [283, 333] on img at bounding box center [274, 334] width 45 height 45
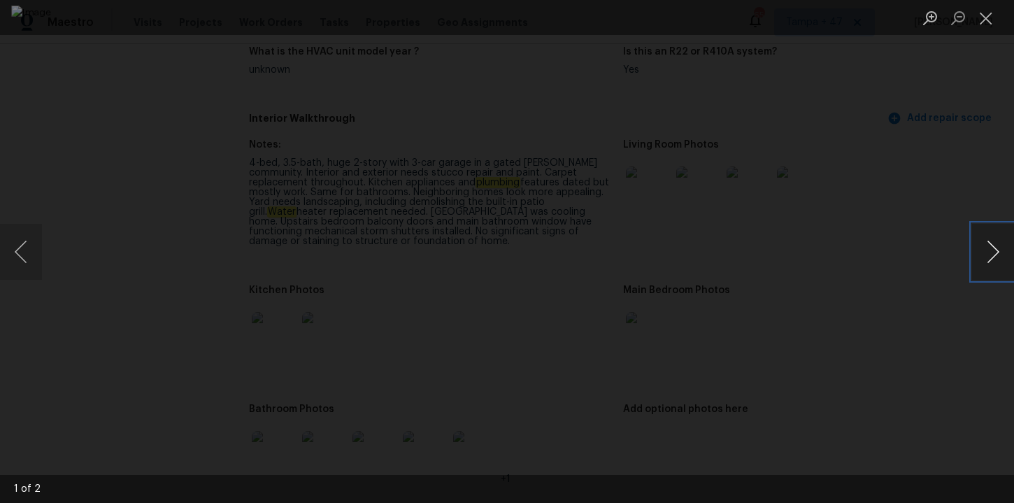
click at [996, 253] on button "Next image" at bounding box center [993, 252] width 42 height 56
click at [965, 161] on div "Lightbox" at bounding box center [507, 251] width 1014 height 503
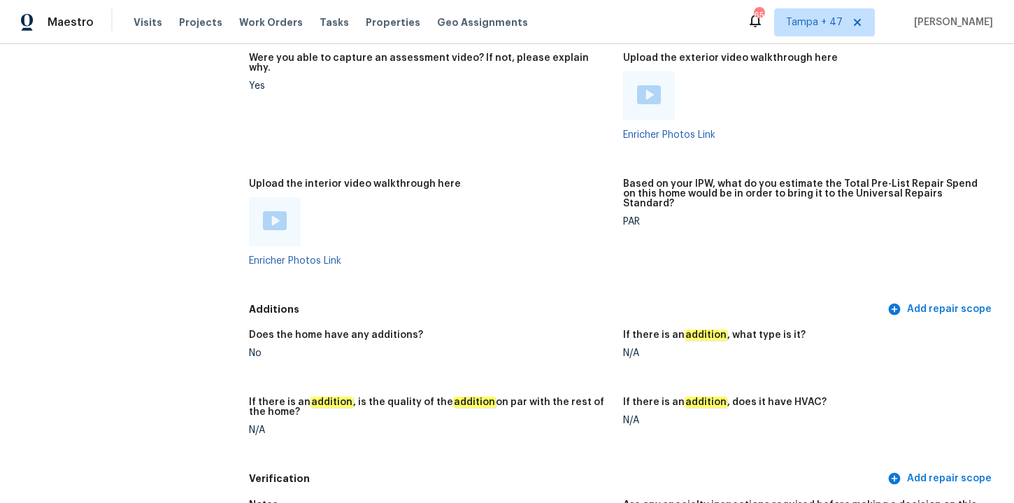
scroll to position [2594, 0]
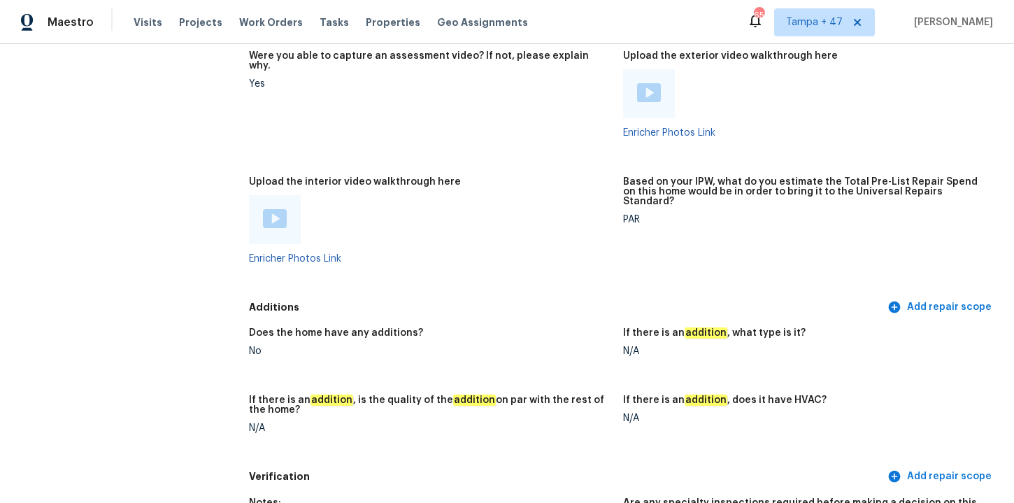
click at [746, 94] on div at bounding box center [804, 93] width 363 height 49
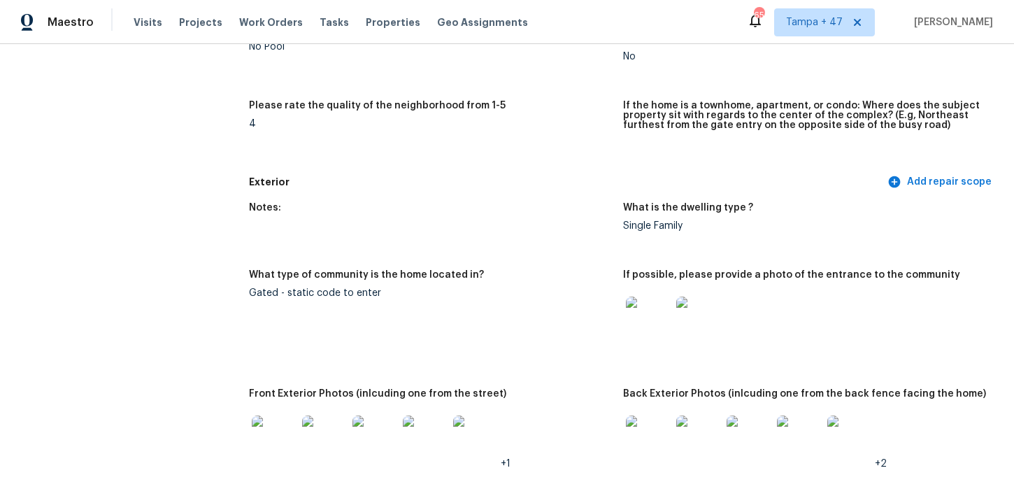
scroll to position [388, 0]
click at [254, 22] on span "Work Orders" at bounding box center [271, 22] width 64 height 14
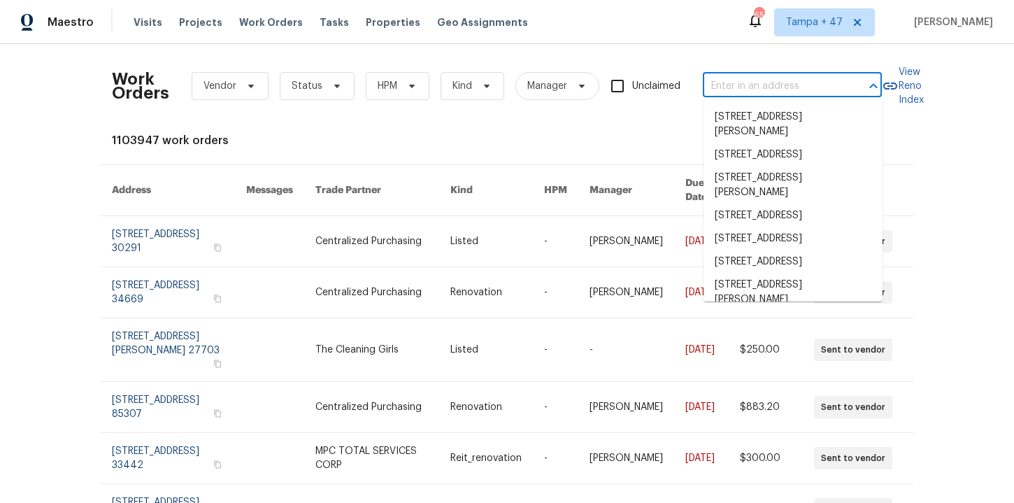
click at [718, 80] on input "text" at bounding box center [773, 87] width 140 height 22
paste input "8253 Pearl Oasis Ct Las Vegas, NV 89139"
type input "8253 Pearl Oasis Ct Las Vegas, NV 89139"
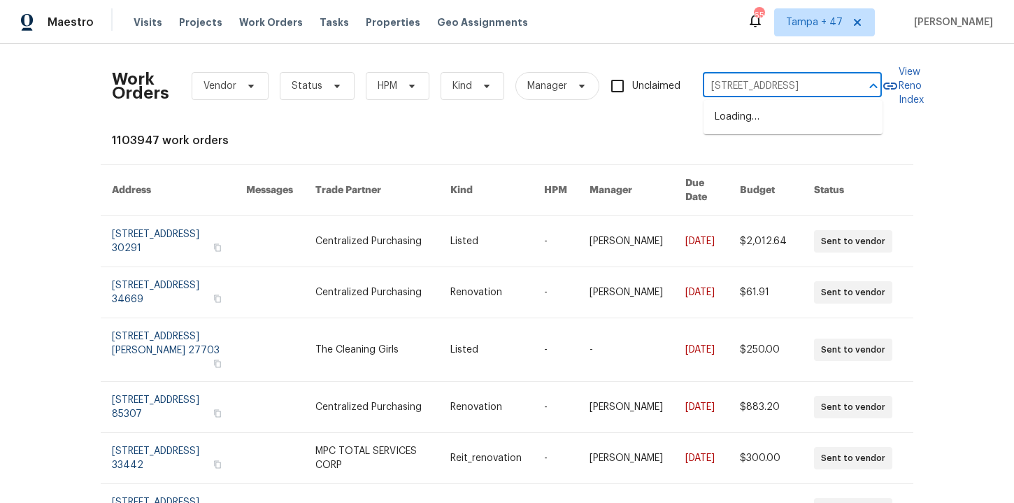
scroll to position [0, 55]
click at [764, 118] on li "8253 Pearl Oasis Ct, Las Vegas, NV 89139" at bounding box center [793, 117] width 179 height 23
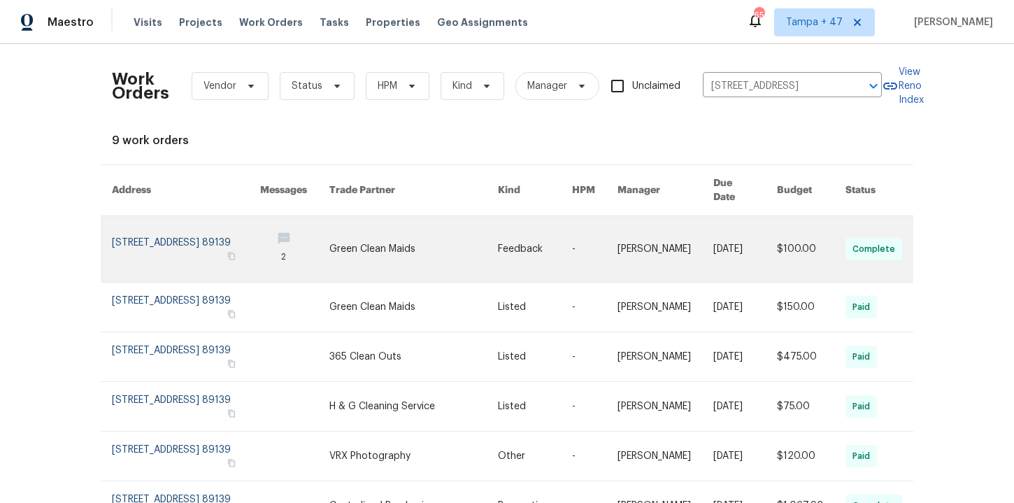
click at [164, 228] on link at bounding box center [186, 249] width 148 height 66
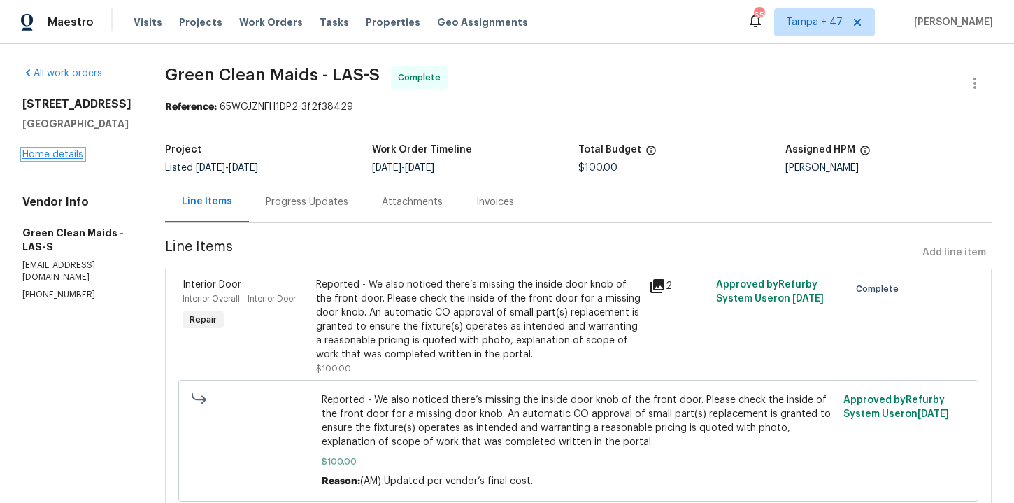
click at [63, 155] on link "Home details" at bounding box center [52, 155] width 61 height 10
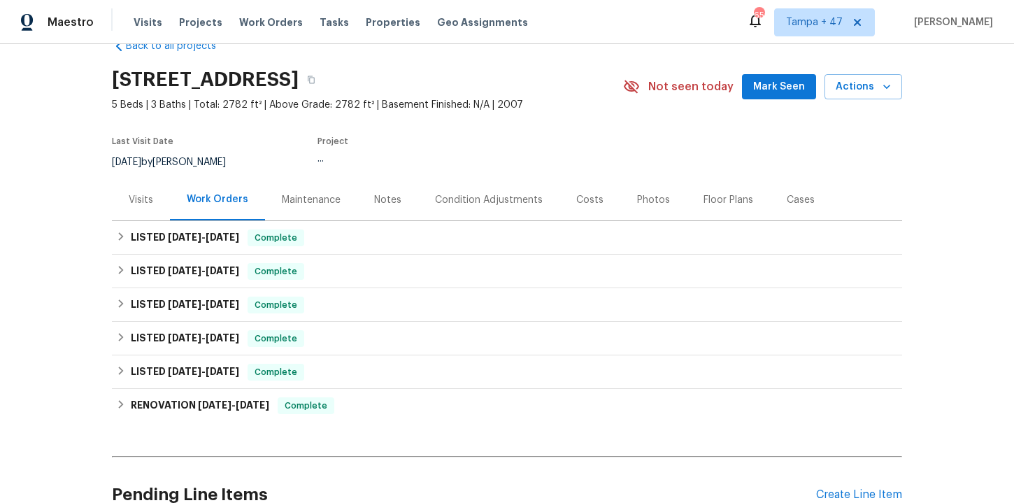
scroll to position [43, 0]
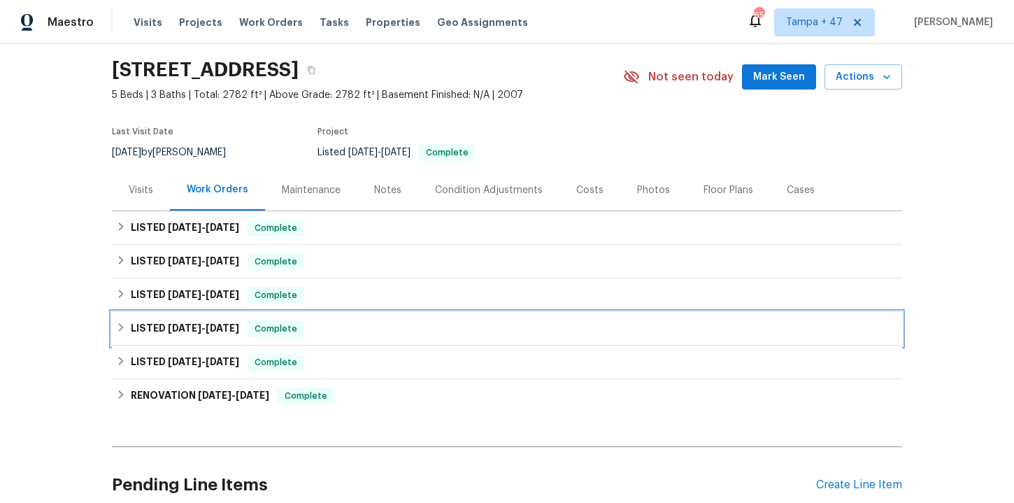
click at [332, 327] on div "LISTED 6/11/25 - 6/12/25 Complete" at bounding box center [507, 328] width 782 height 17
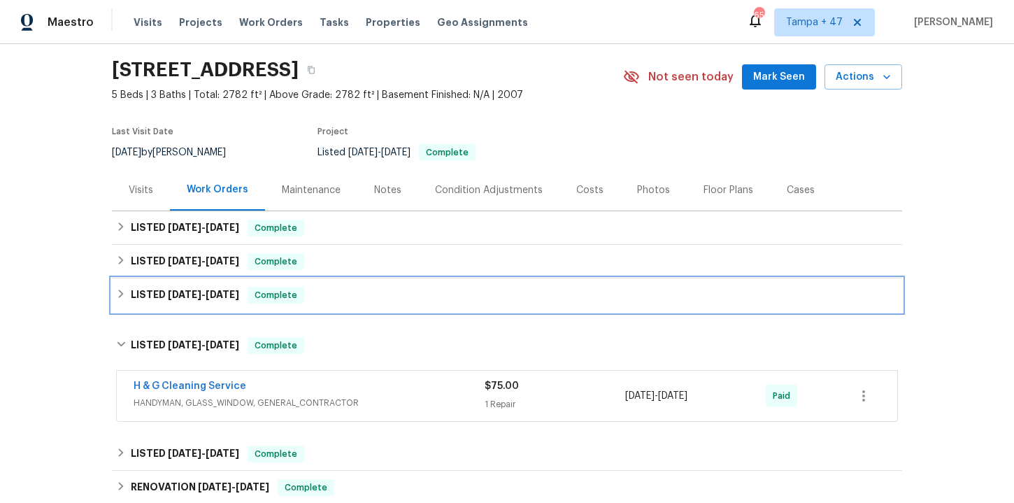
click at [362, 293] on div "LISTED 7/2/25 - 7/3/25 Complete" at bounding box center [507, 295] width 782 height 17
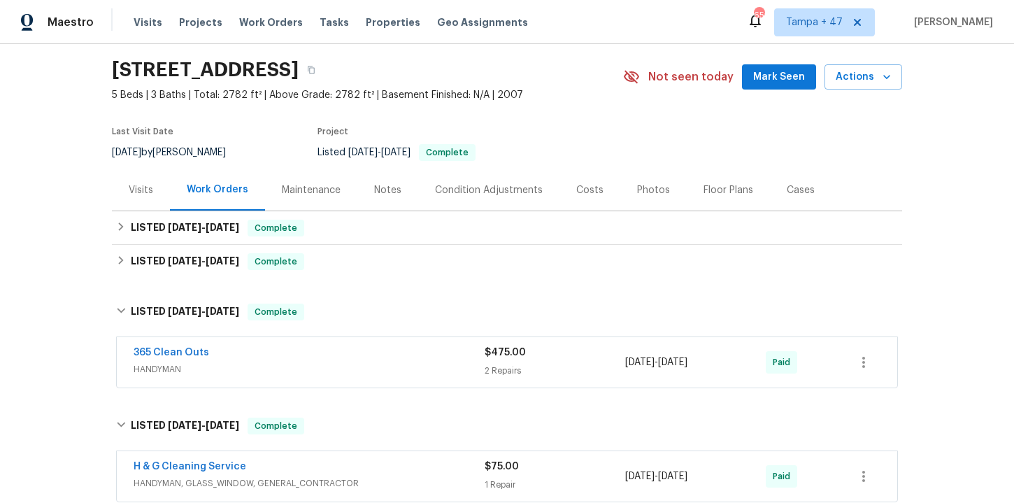
click at [369, 358] on div "365 Clean Outs" at bounding box center [309, 354] width 351 height 17
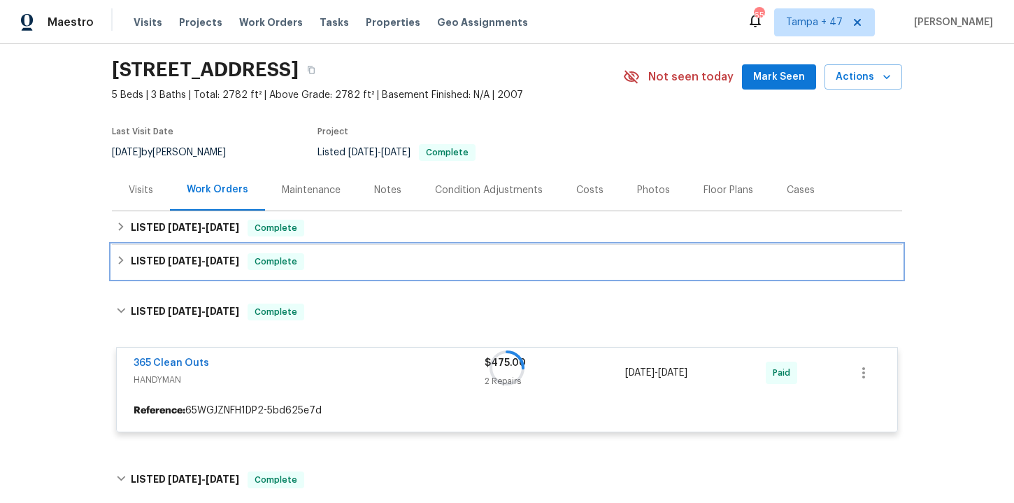
click at [359, 268] on div "LISTED 7/22/25 - 7/22/25 Complete" at bounding box center [507, 261] width 782 height 17
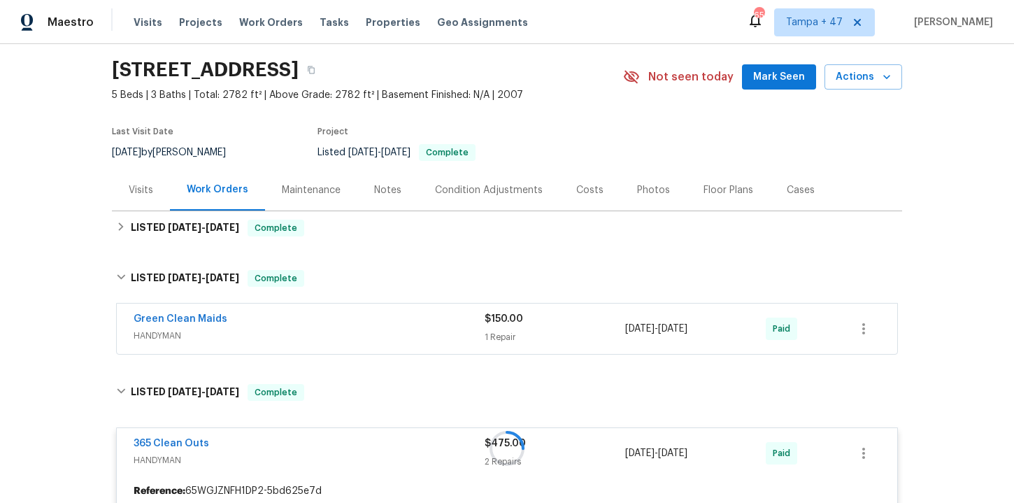
click at [365, 339] on span "HANDYMAN" at bounding box center [309, 336] width 351 height 14
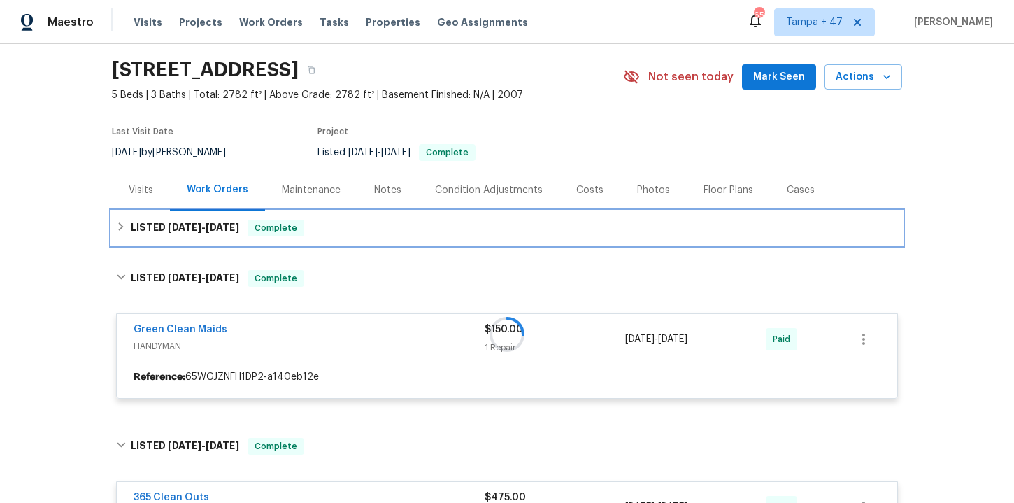
click at [362, 231] on div "LISTED 8/20/25 - 8/25/25 Complete" at bounding box center [507, 228] width 782 height 17
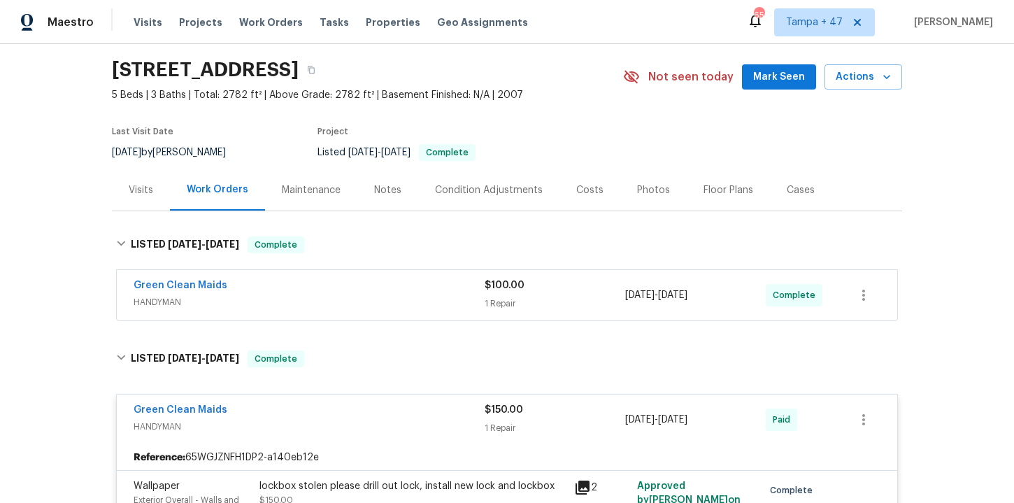
click at [367, 284] on div "Green Clean Maids" at bounding box center [309, 286] width 351 height 17
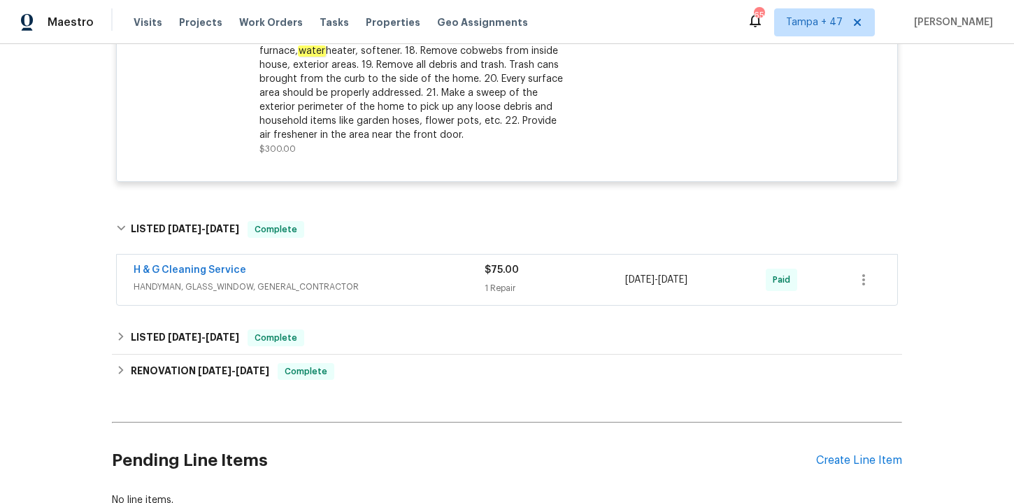
click at [394, 286] on span "HANDYMAN, GLASS_WINDOW, GENERAL_CONTRACTOR" at bounding box center [309, 287] width 351 height 14
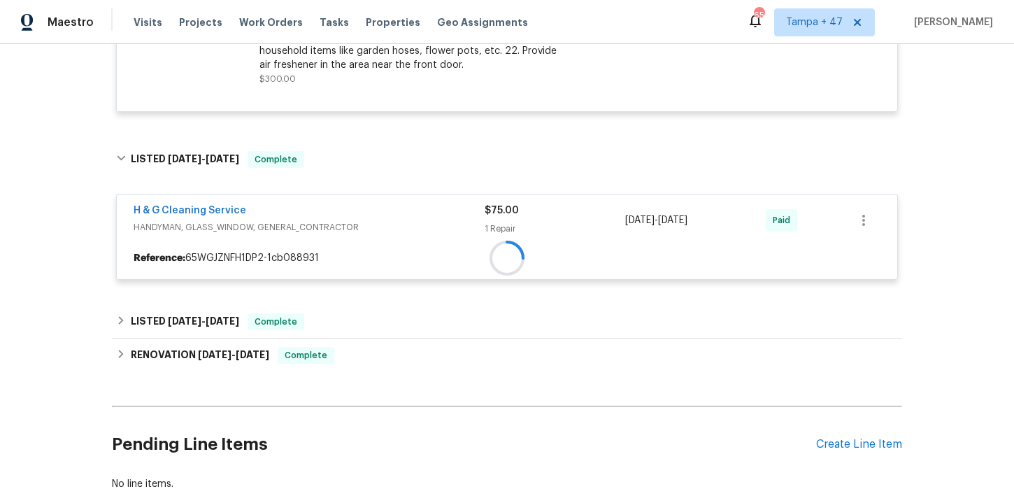
scroll to position [1502, 0]
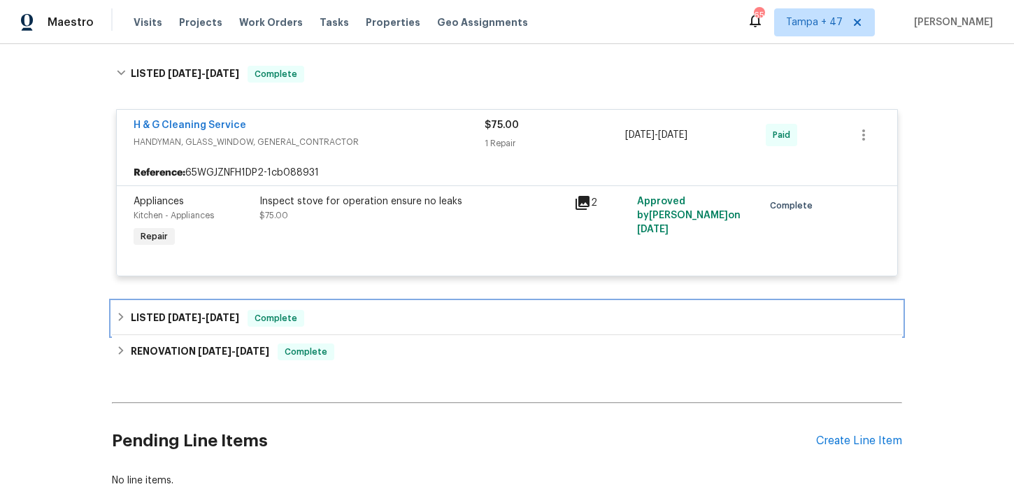
click at [373, 321] on div "LISTED 5/31/25 - 6/2/25 Complete" at bounding box center [507, 318] width 782 height 17
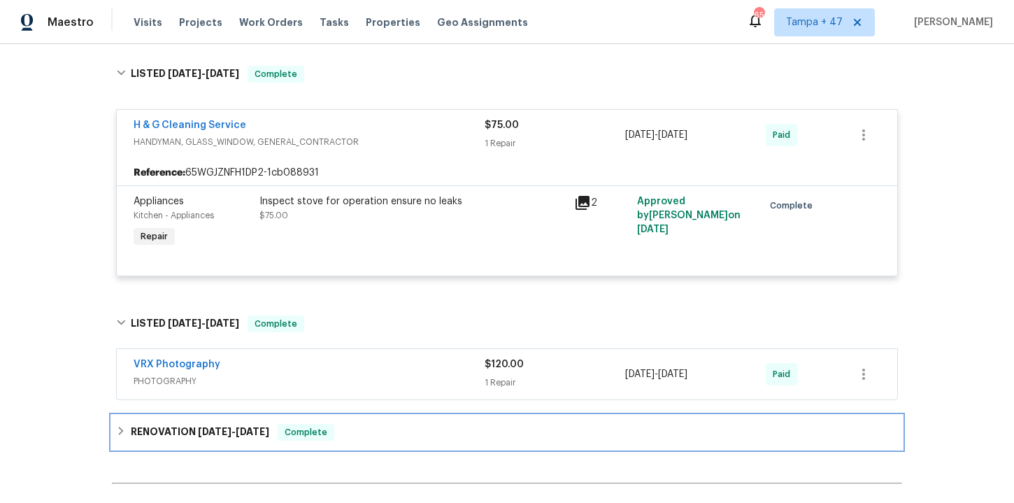
click at [392, 420] on div "RENOVATION 5/21/25 - 5/29/25 Complete" at bounding box center [507, 432] width 790 height 34
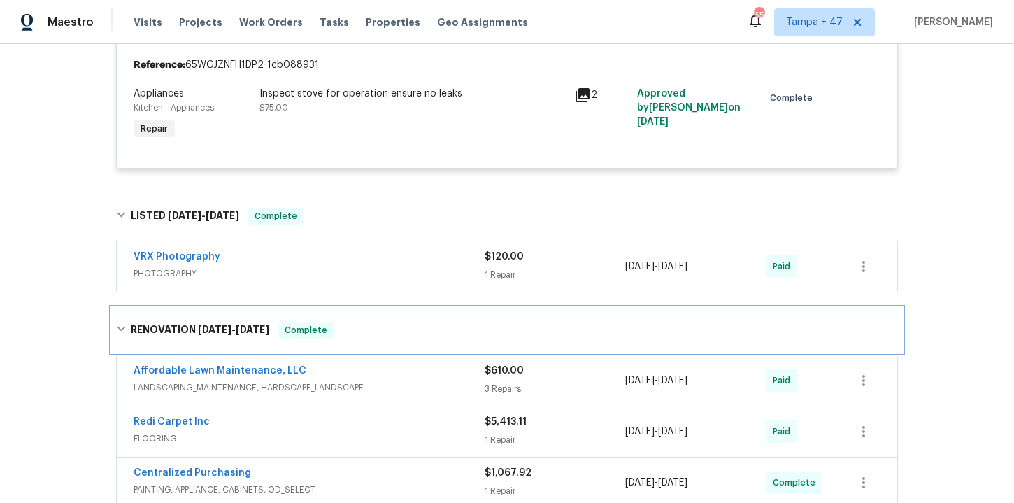
scroll to position [1607, 0]
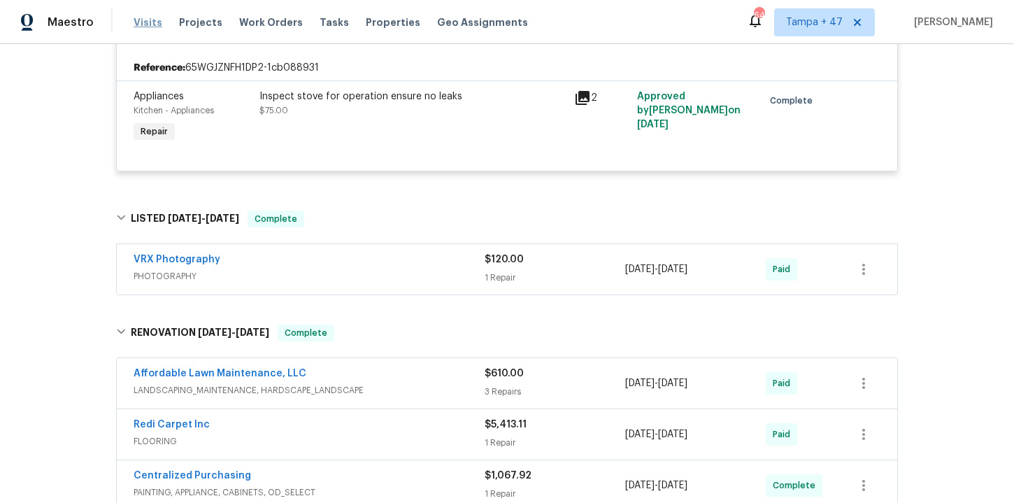
click at [143, 18] on span "Visits" at bounding box center [148, 22] width 29 height 14
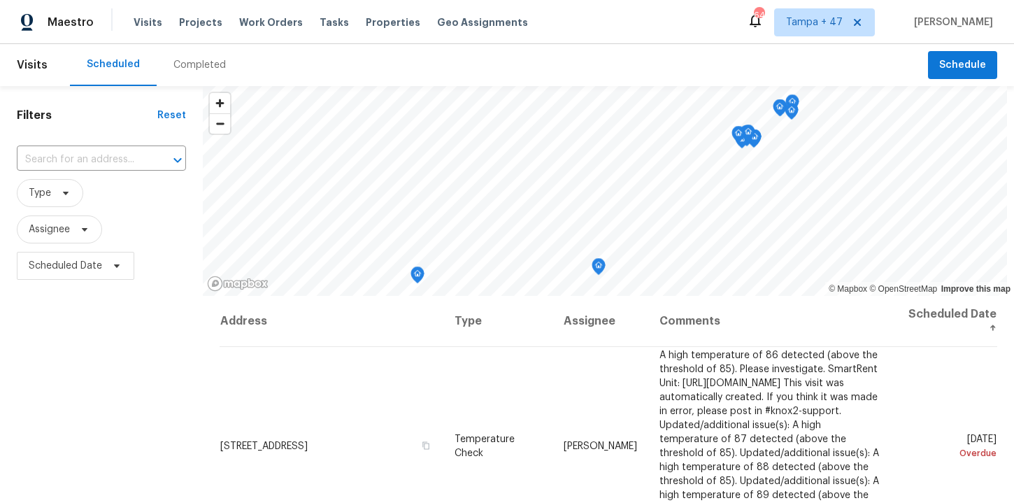
click at [214, 59] on div "Completed" at bounding box center [199, 65] width 52 height 14
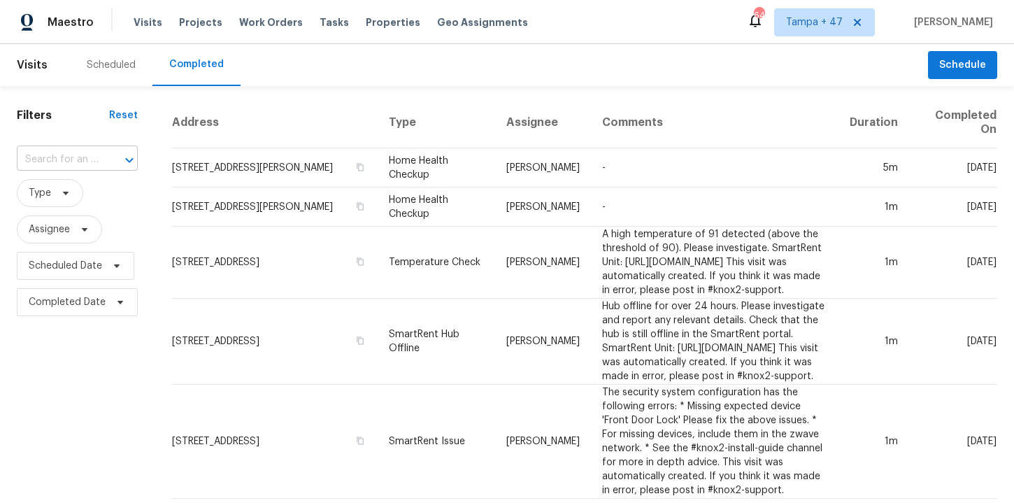
click at [86, 157] on input "text" at bounding box center [58, 160] width 82 height 22
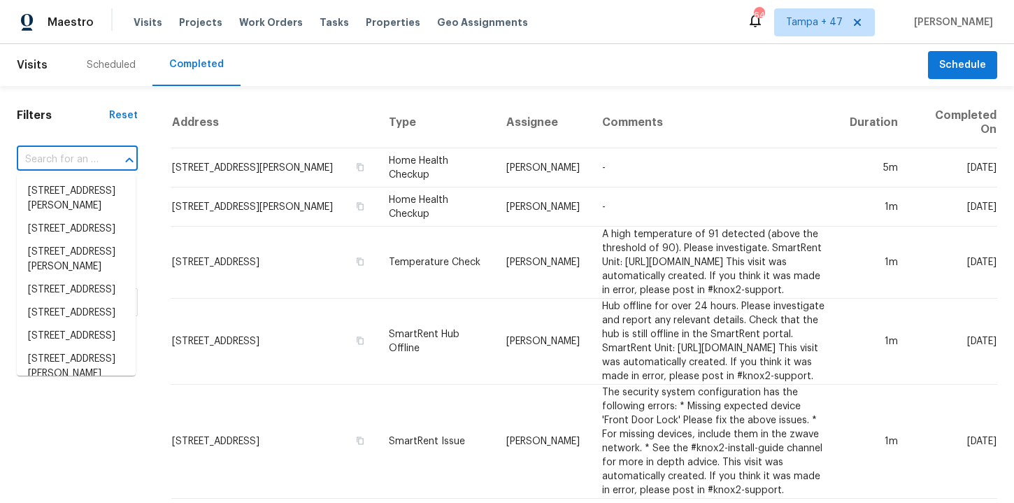
paste input "8117 Horizon Lake Dr, Las Vegas, NV 89128"
type input "8117 Horizon Lake Dr, Las Vegas, NV 89128"
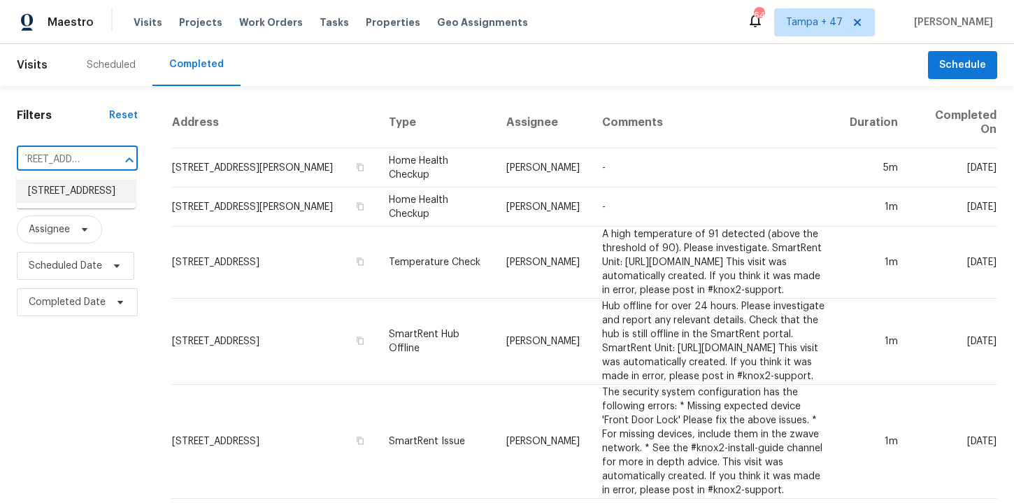
click at [101, 203] on li "8117 Horizon Lake Dr, Las Vegas, NV 89128" at bounding box center [76, 191] width 119 height 23
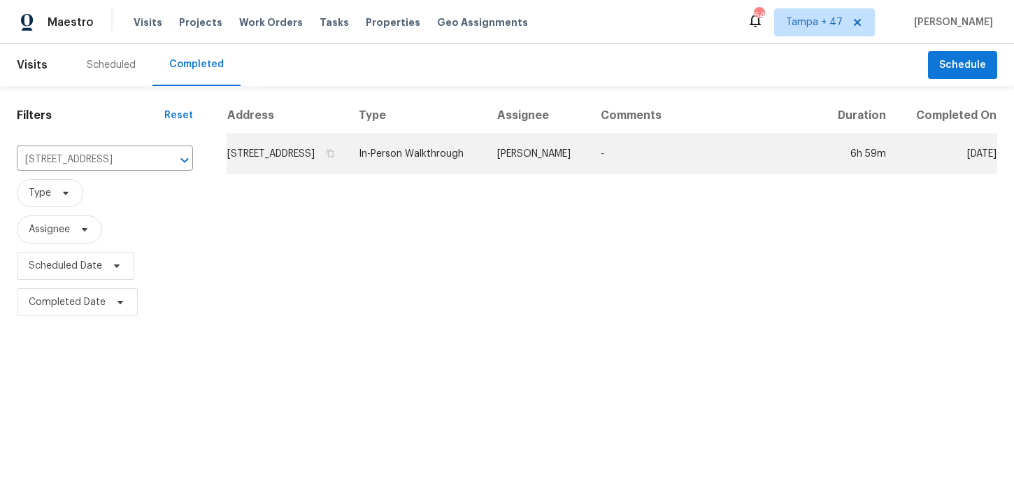
click at [444, 157] on td "In-Person Walkthrough" at bounding box center [417, 153] width 138 height 39
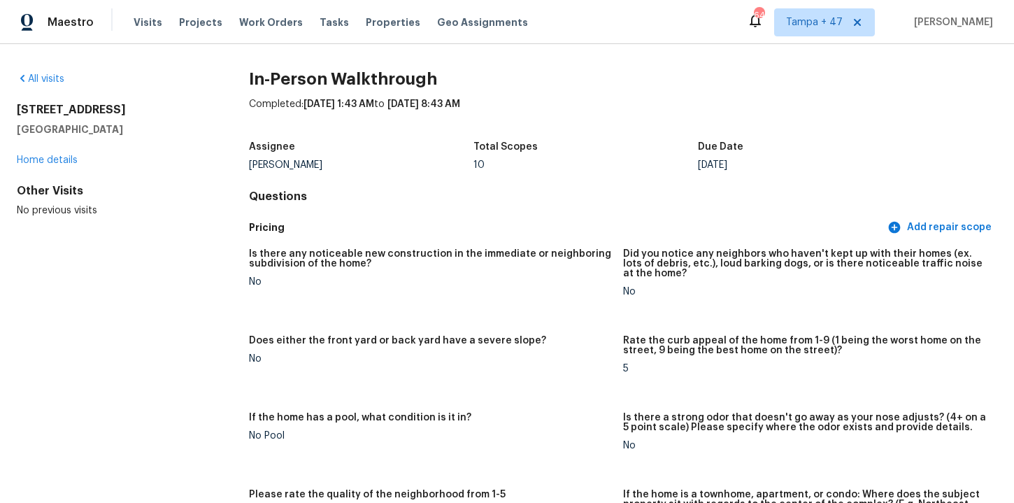
click at [92, 108] on h2 "8117 Horizon Lake Dr" at bounding box center [110, 110] width 187 height 14
drag, startPoint x: 129, startPoint y: 128, endPoint x: 10, endPoint y: 101, distance: 122.5
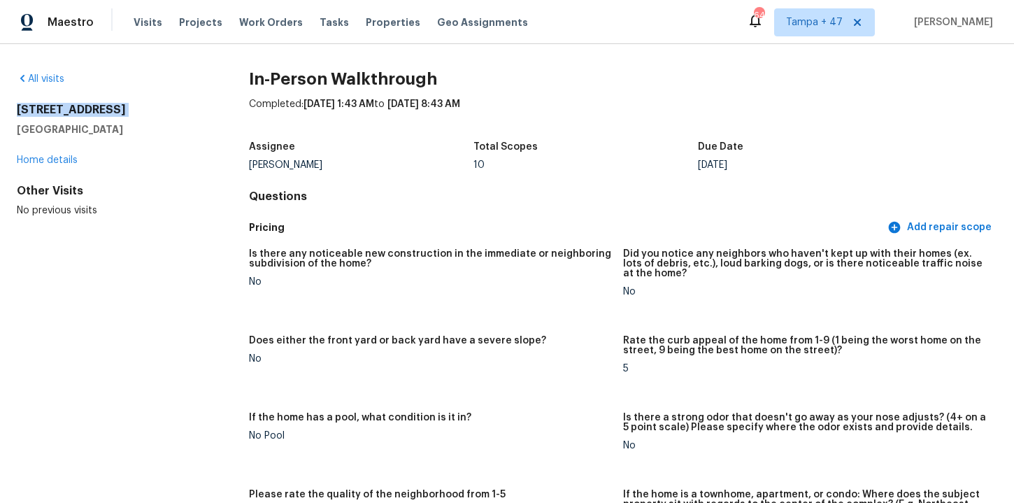
click at [10, 101] on div "All visits 8117 Horizon Lake Dr Las Vegas, NV 89128 Home details Other Visits N…" at bounding box center [507, 273] width 1014 height 459
copy div "8117 Horizon Lake Dr Las Vegas, NV 89128"
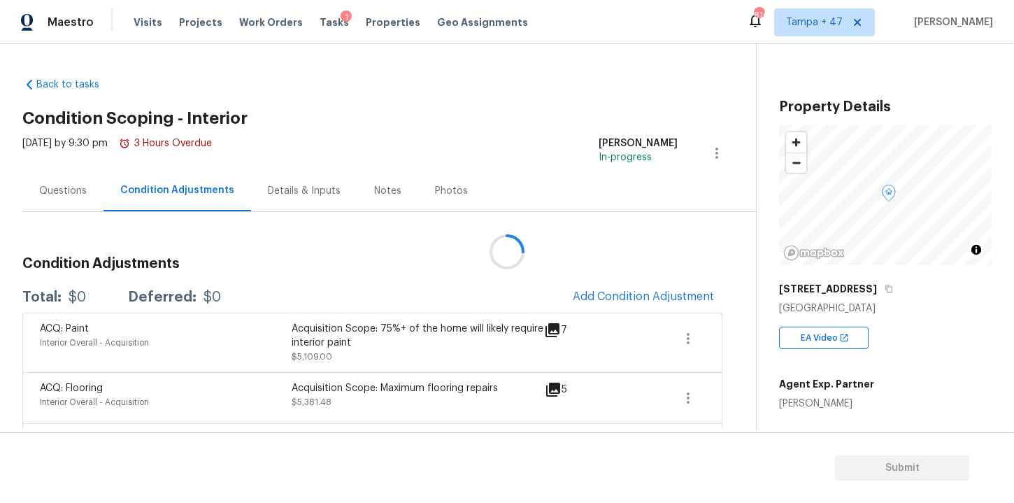
click at [587, 291] on div at bounding box center [507, 251] width 1014 height 503
click at [587, 293] on span "Add Condition Adjustment" at bounding box center [643, 296] width 141 height 13
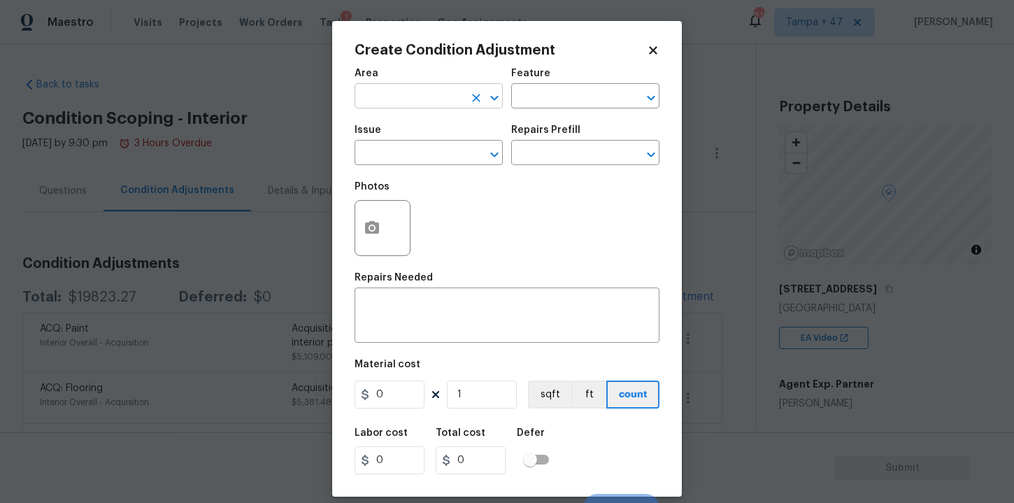
click at [433, 106] on input "text" at bounding box center [409, 98] width 109 height 22
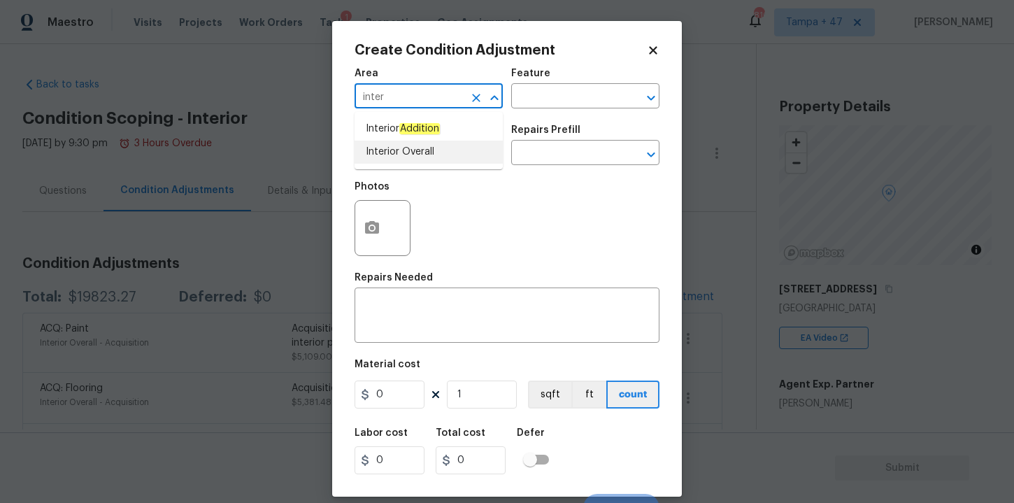
click at [427, 151] on li "Interior Overall" at bounding box center [429, 152] width 148 height 23
type input "Interior Overall"
click at [402, 156] on input "text" at bounding box center [409, 154] width 109 height 22
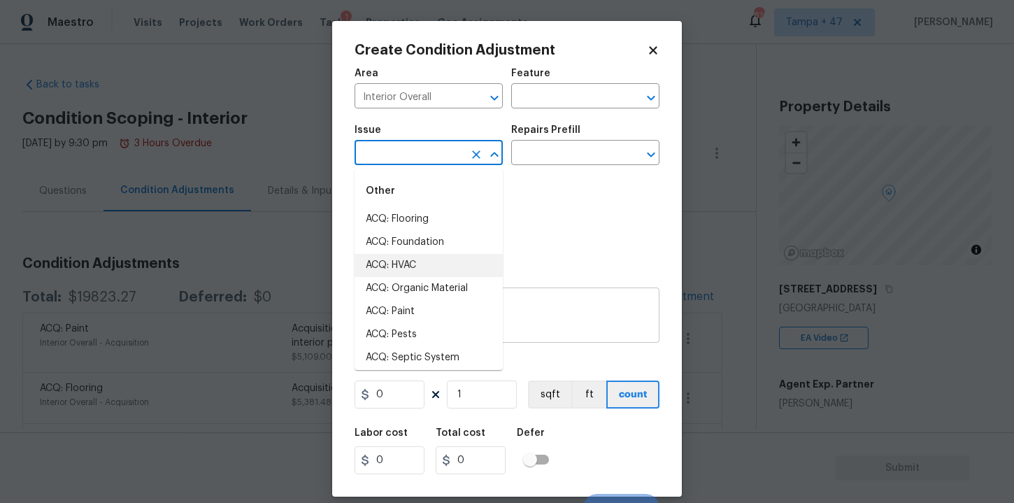
click at [516, 315] on textarea at bounding box center [507, 316] width 288 height 29
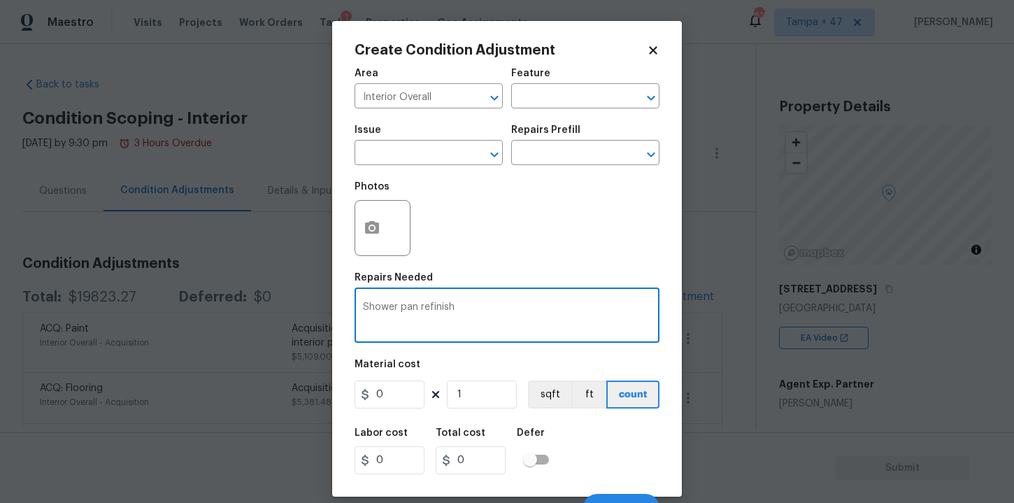
type textarea "Shower pan refinish"
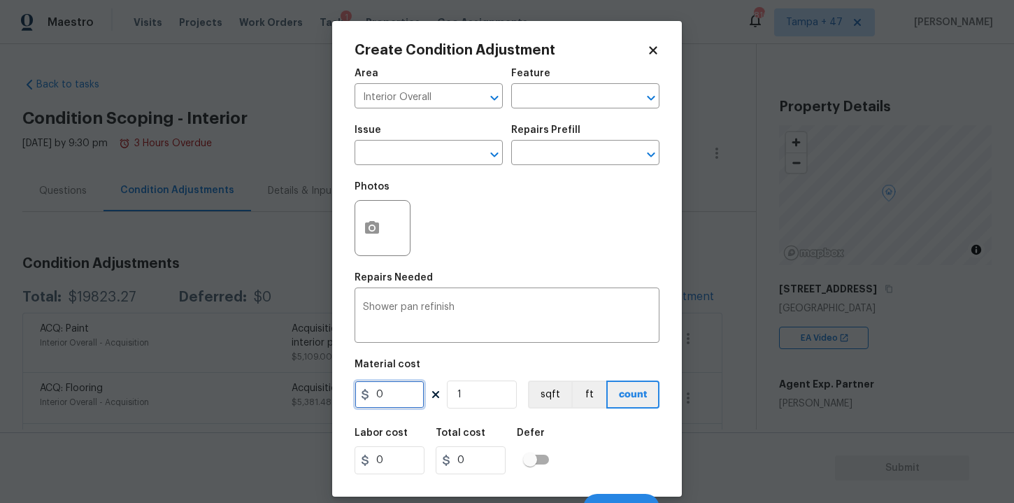
click at [406, 395] on input "0" at bounding box center [390, 395] width 70 height 28
type input "400"
click at [608, 441] on div "Labor cost 0 Total cost 400 Defer" at bounding box center [507, 451] width 305 height 63
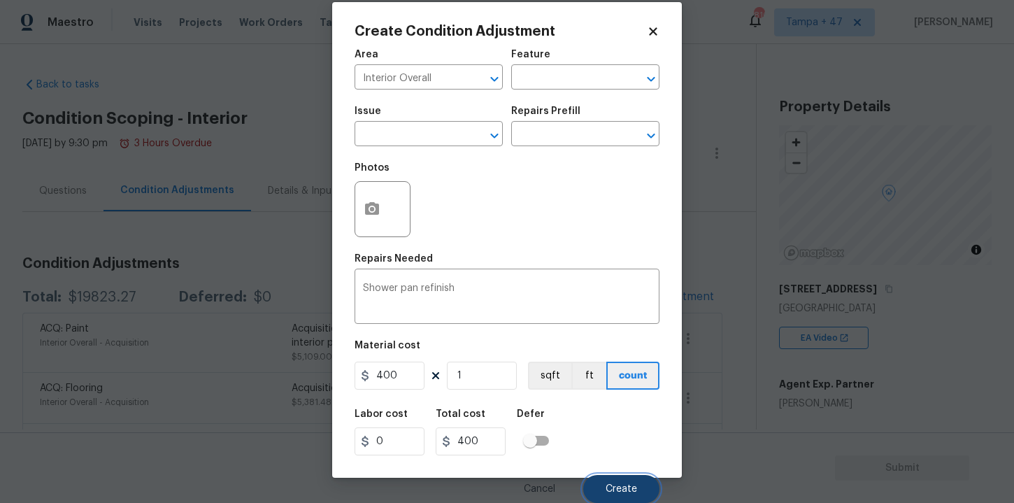
click at [609, 482] on button "Create" at bounding box center [621, 489] width 76 height 28
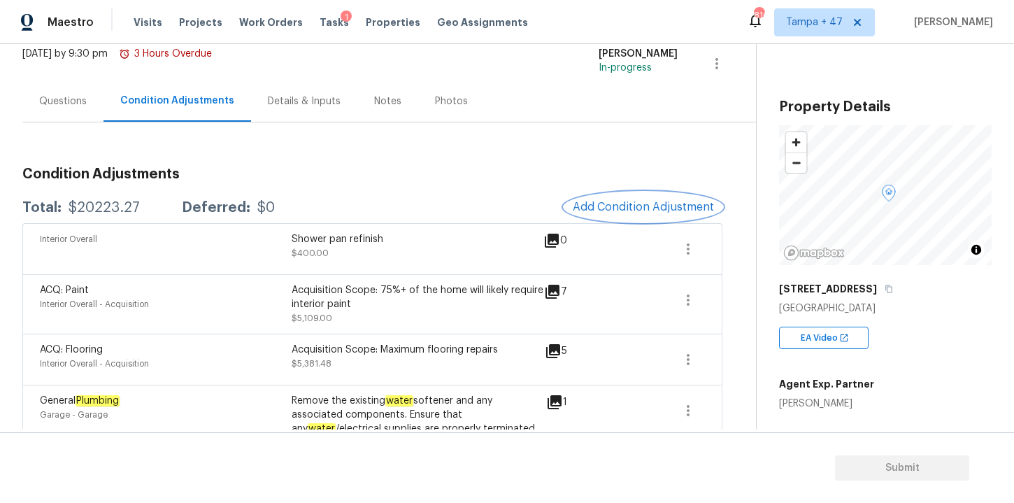
scroll to position [22, 0]
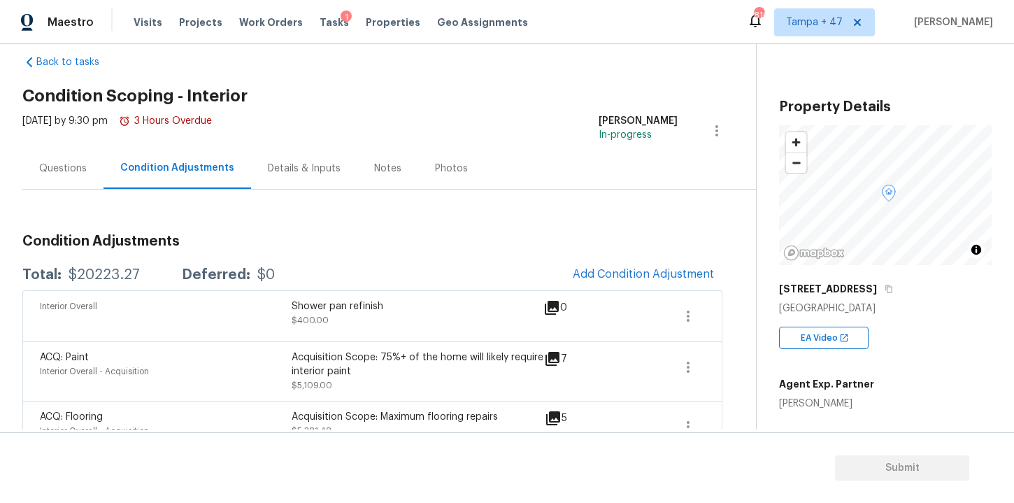
click at [466, 315] on div "Shower pan refinish $400.00" at bounding box center [418, 316] width 252 height 34
click at [692, 320] on icon "button" at bounding box center [688, 316] width 17 height 17
click at [720, 315] on div "Edit" at bounding box center [767, 313] width 109 height 14
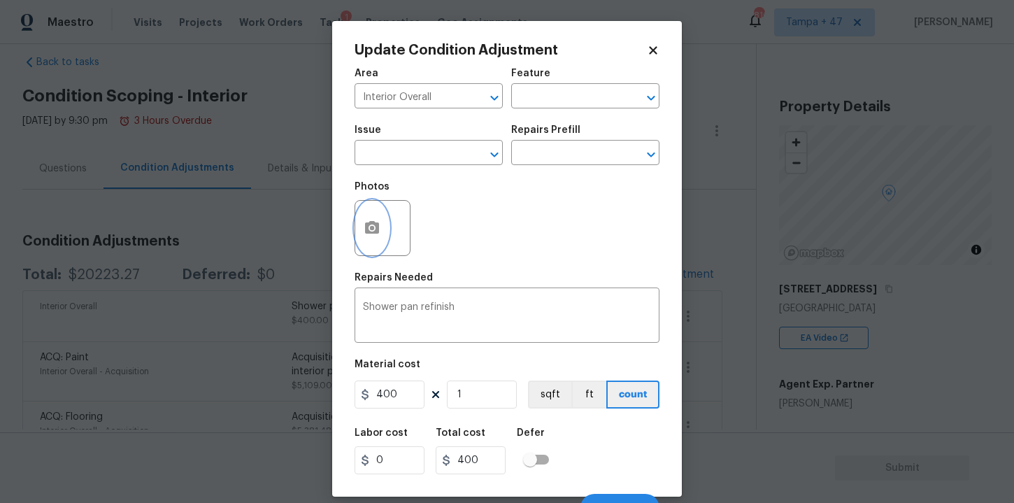
click at [381, 219] on button "button" at bounding box center [372, 228] width 34 height 55
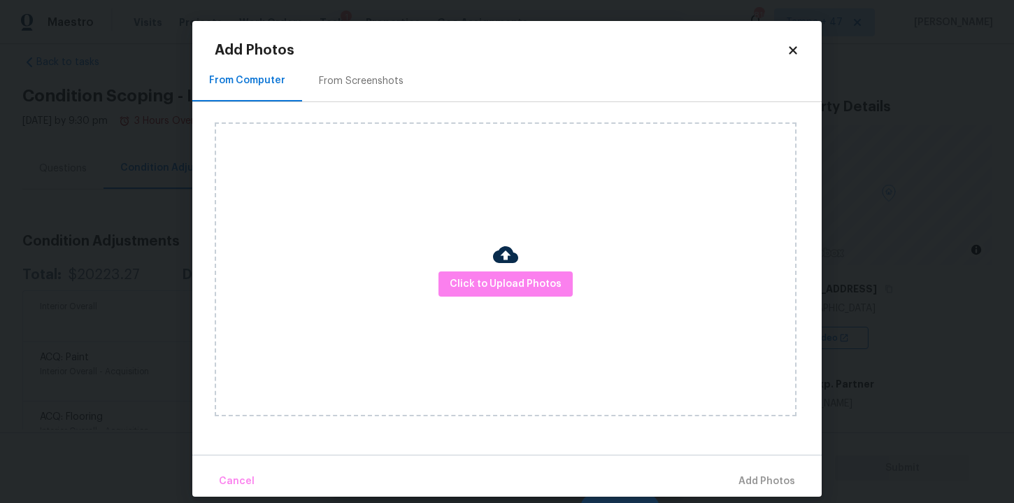
click at [523, 266] on div "Click to Upload Photos" at bounding box center [506, 269] width 582 height 294
click at [525, 285] on span "Click to Upload Photos" at bounding box center [506, 284] width 112 height 17
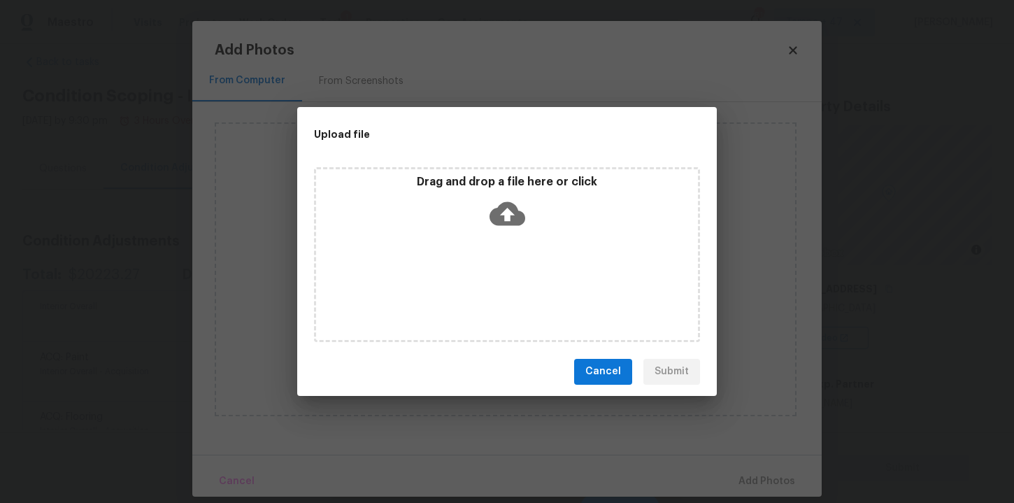
click at [503, 213] on icon at bounding box center [508, 214] width 36 height 36
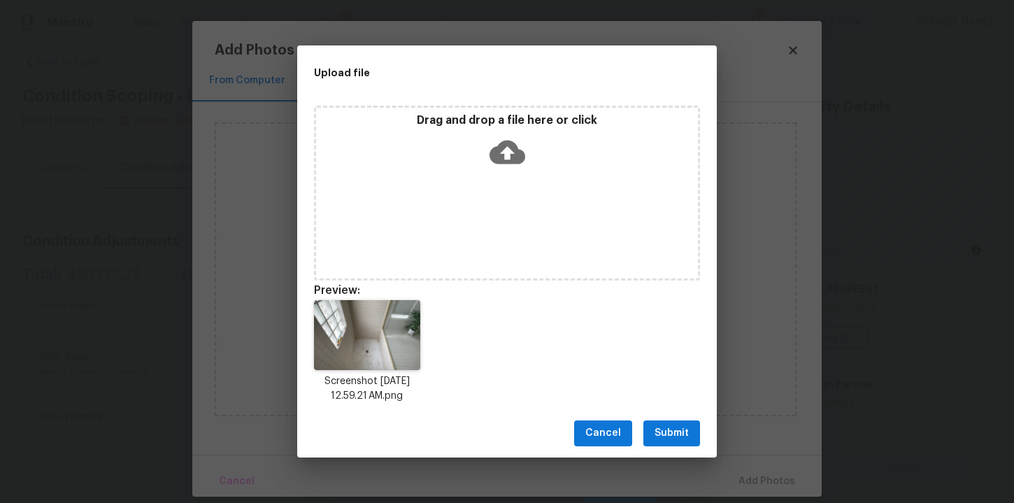
click at [671, 419] on div "Cancel Submit" at bounding box center [507, 433] width 420 height 48
click at [672, 427] on span "Submit" at bounding box center [672, 433] width 34 height 17
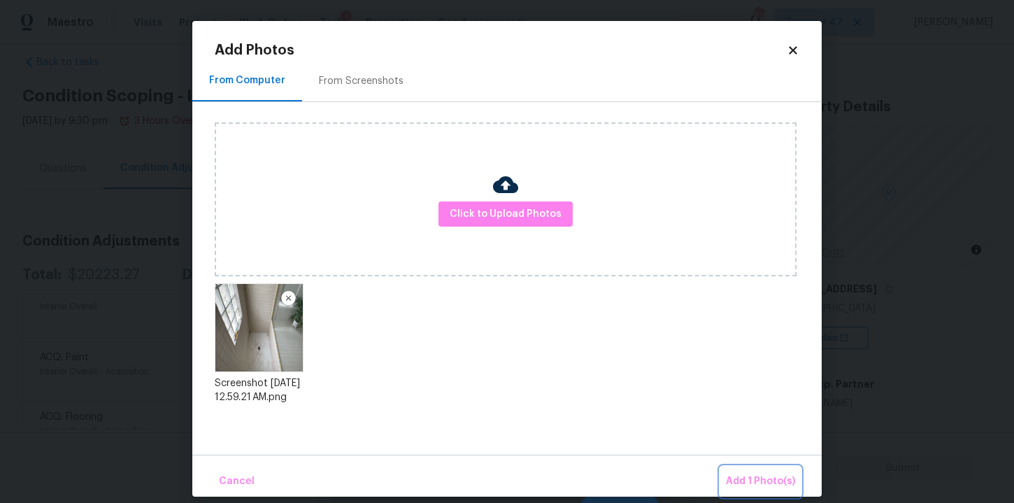
click at [755, 481] on span "Add 1 Photo(s)" at bounding box center [760, 481] width 69 height 17
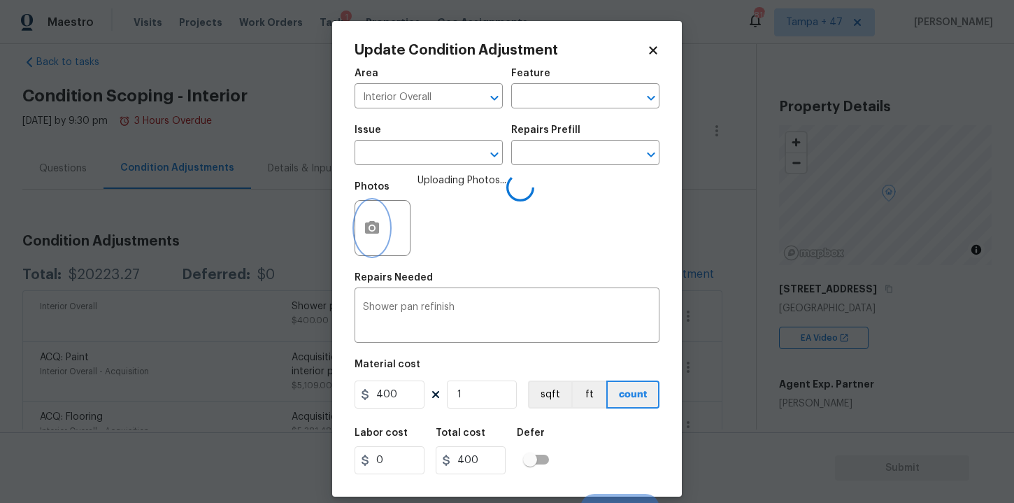
scroll to position [20, 0]
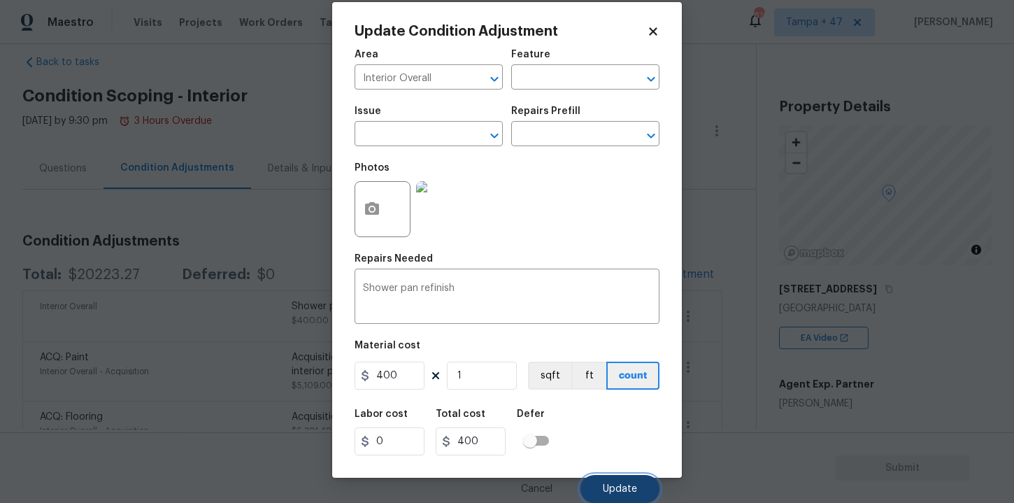
click at [622, 485] on span "Update" at bounding box center [620, 489] width 34 height 10
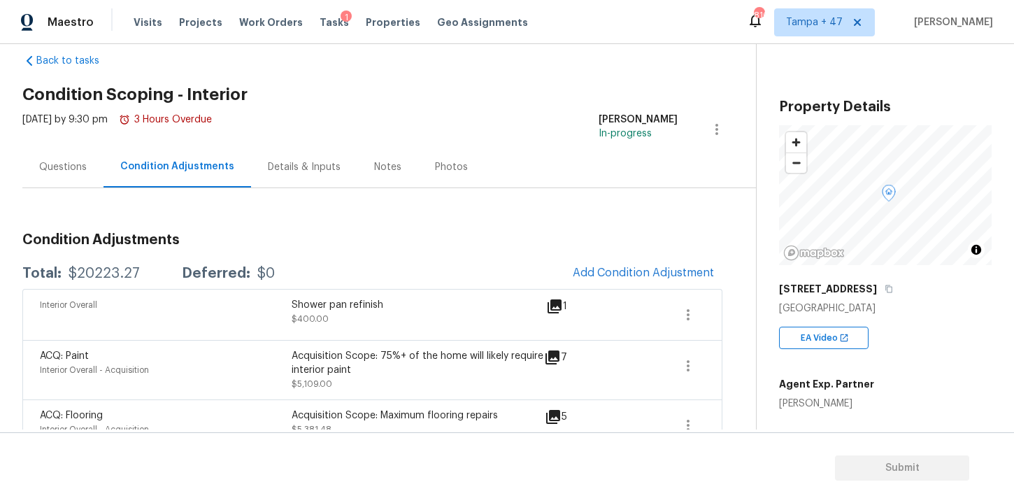
scroll to position [0, 0]
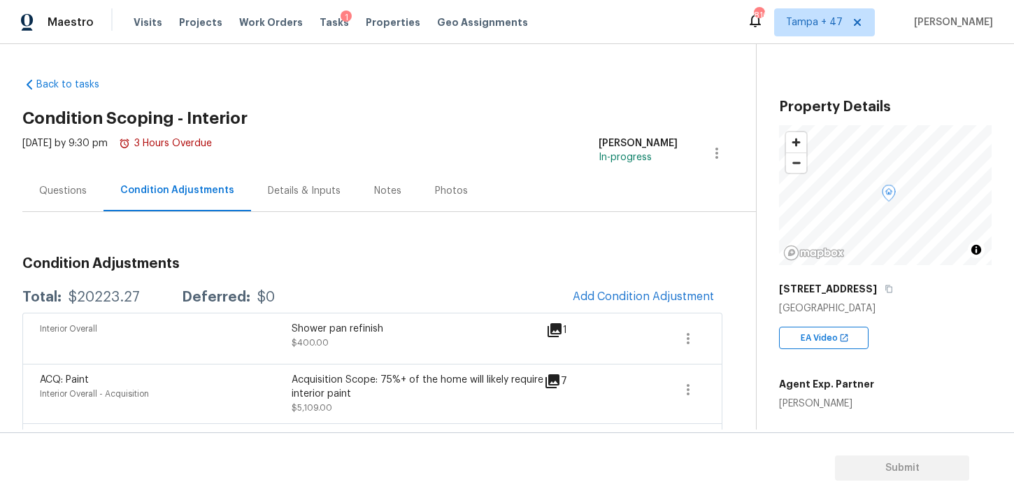
click at [904, 381] on div "Agent Exp. Partner Krystyna Deshmukh" at bounding box center [885, 390] width 213 height 39
click at [900, 462] on section "Submit" at bounding box center [507, 467] width 1014 height 71
click at [718, 155] on icon "button" at bounding box center [717, 153] width 17 height 17
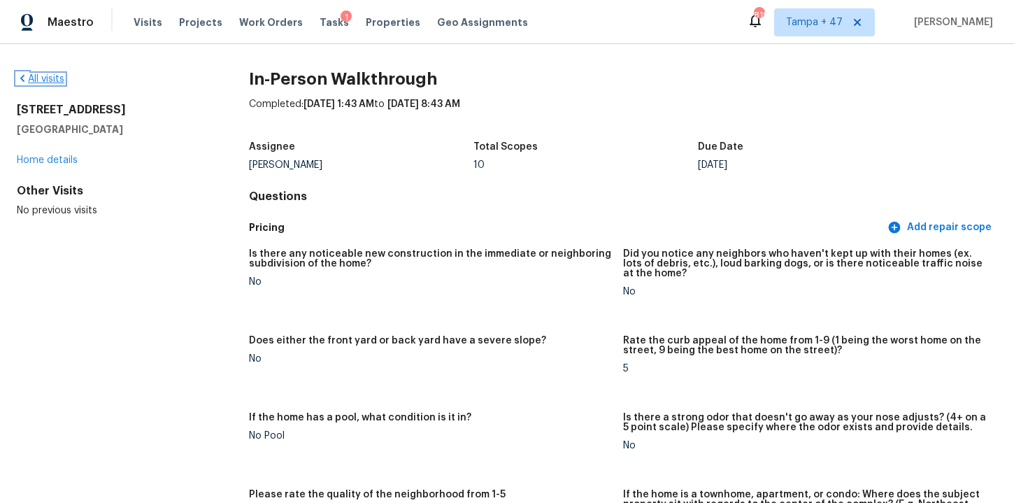
click at [49, 76] on link "All visits" at bounding box center [41, 79] width 48 height 10
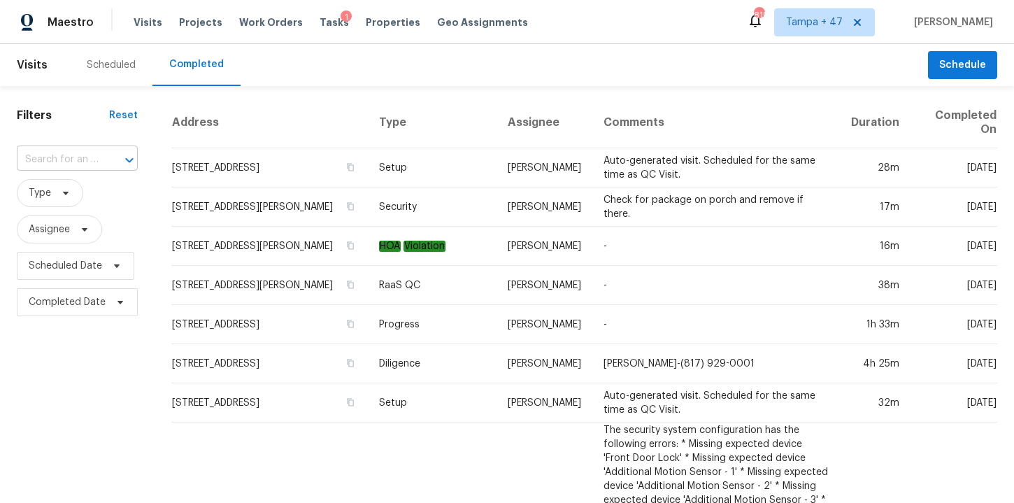
click at [101, 157] on div at bounding box center [119, 160] width 36 height 20
paste input "[STREET_ADDRESS][PERSON_NAME]"
type input "[STREET_ADDRESS][PERSON_NAME]"
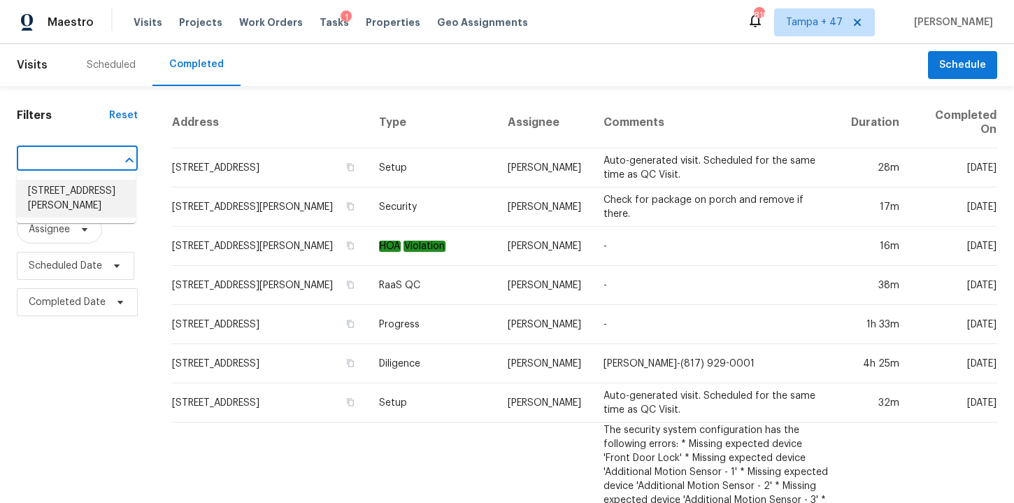
click at [76, 197] on li "[STREET_ADDRESS][PERSON_NAME]" at bounding box center [76, 199] width 119 height 38
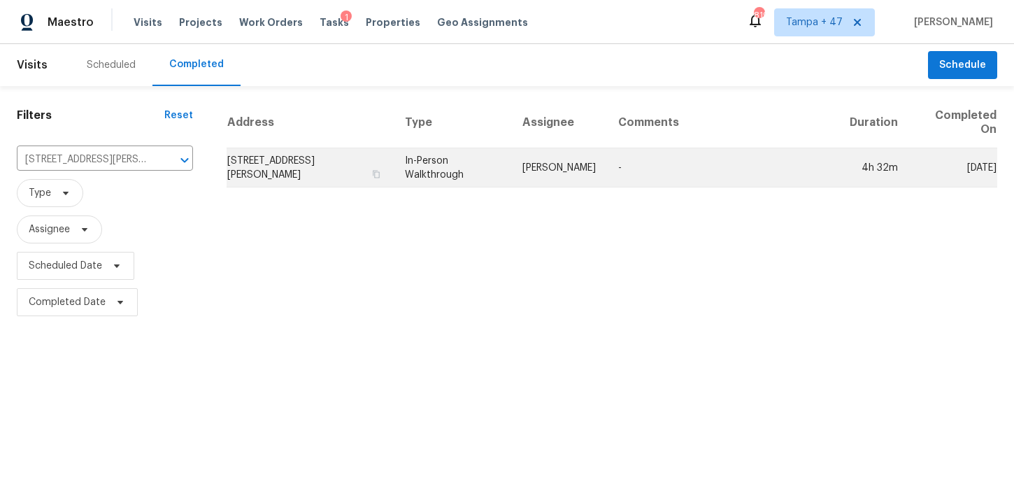
click at [460, 171] on td "In-Person Walkthrough" at bounding box center [453, 167] width 118 height 39
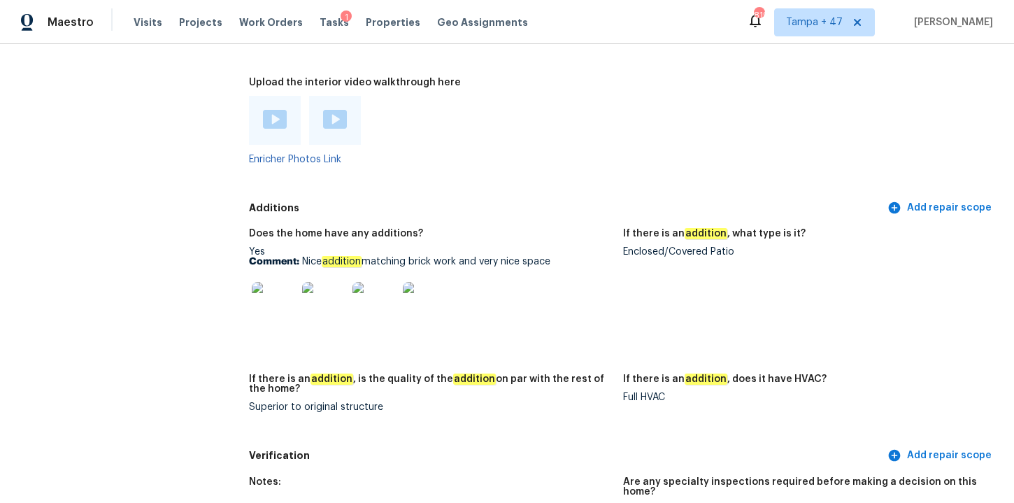
scroll to position [2741, 0]
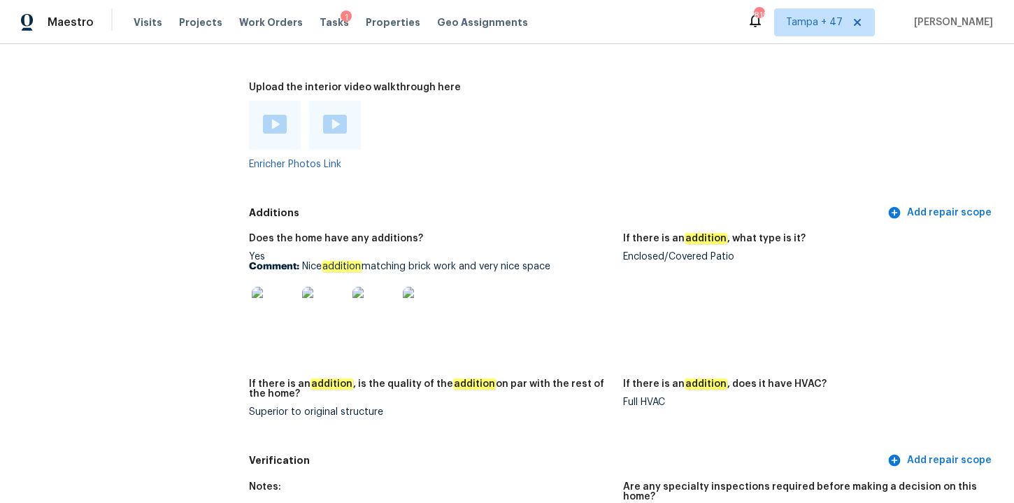
click at [270, 119] on img at bounding box center [275, 124] width 24 height 19
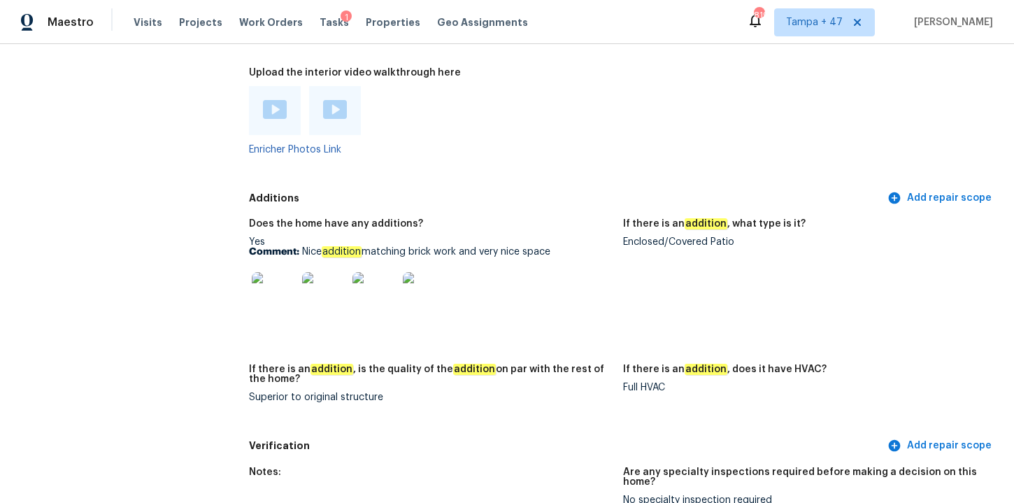
scroll to position [2806, 0]
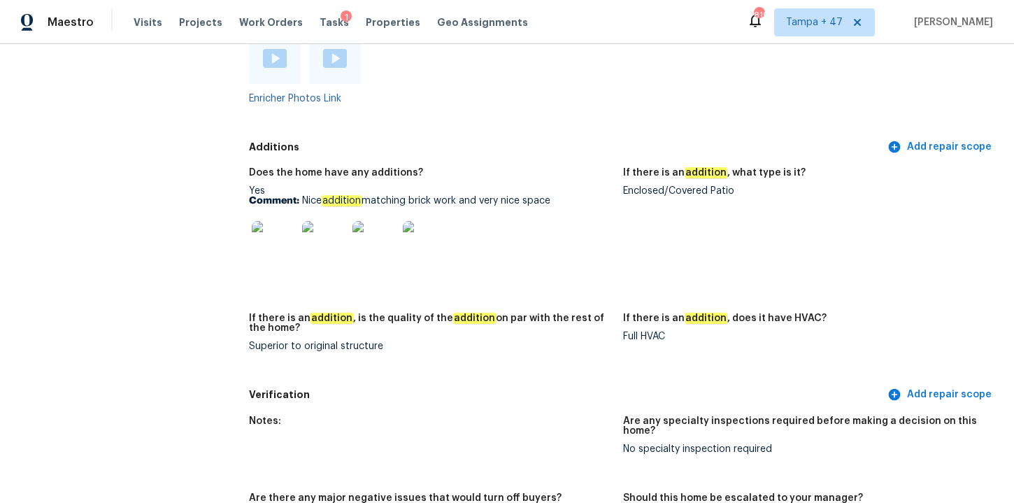
click at [673, 187] on div "Enclosed/Covered Patio" at bounding box center [804, 191] width 363 height 10
copy div "Enclosed/Covered Patio"
click at [281, 246] on img at bounding box center [274, 243] width 45 height 45
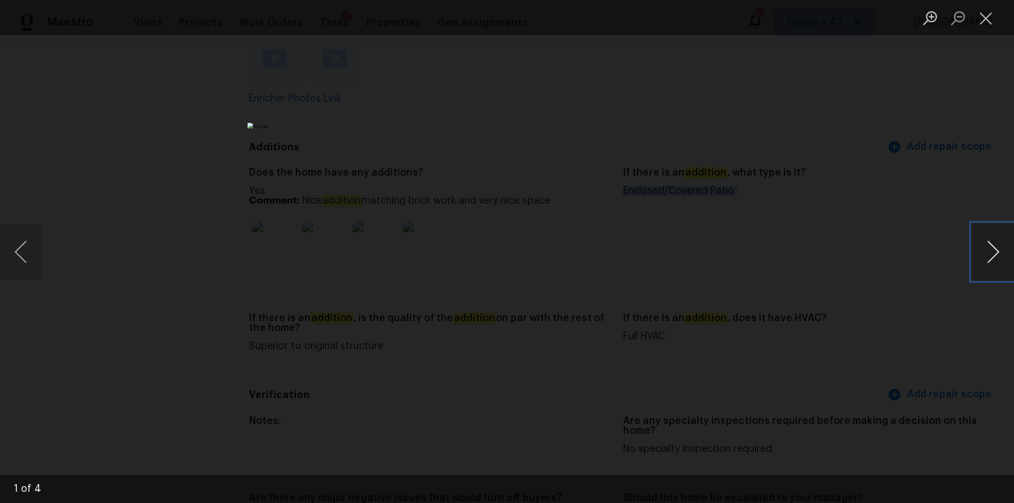
click at [990, 253] on button "Next image" at bounding box center [993, 252] width 42 height 56
click at [981, 250] on button "Next image" at bounding box center [993, 252] width 42 height 56
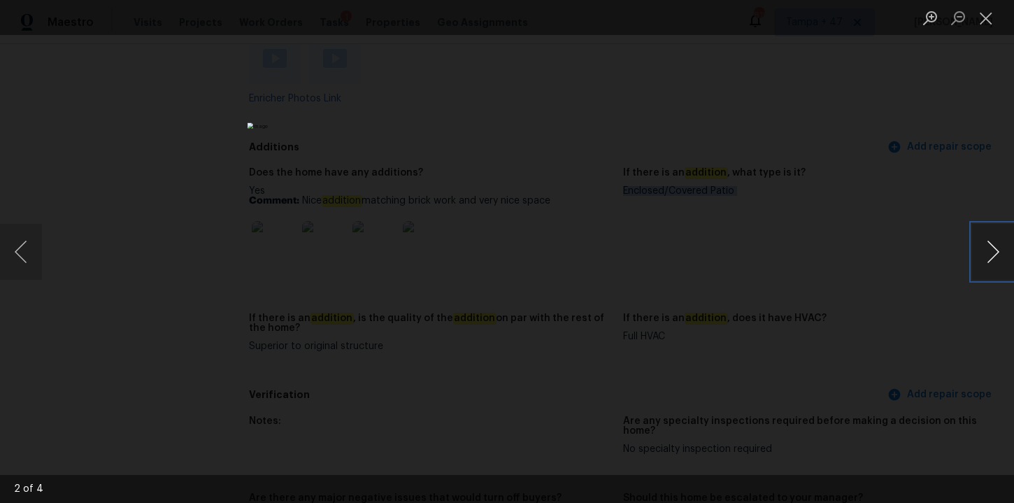
click at [986, 249] on button "Next image" at bounding box center [993, 252] width 42 height 56
click at [986, 236] on button "Next image" at bounding box center [993, 252] width 42 height 56
click at [760, 120] on div "Lightbox" at bounding box center [507, 251] width 1014 height 503
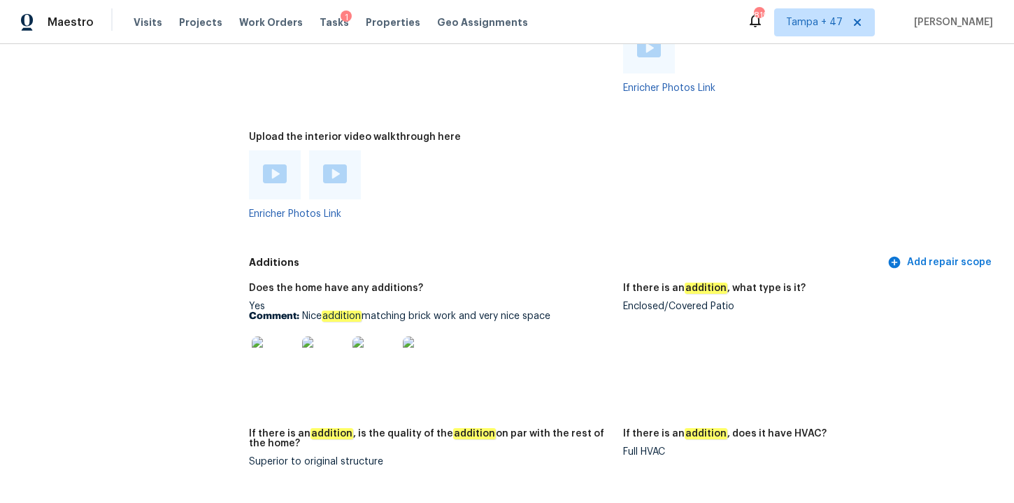
scroll to position [2596, 0]
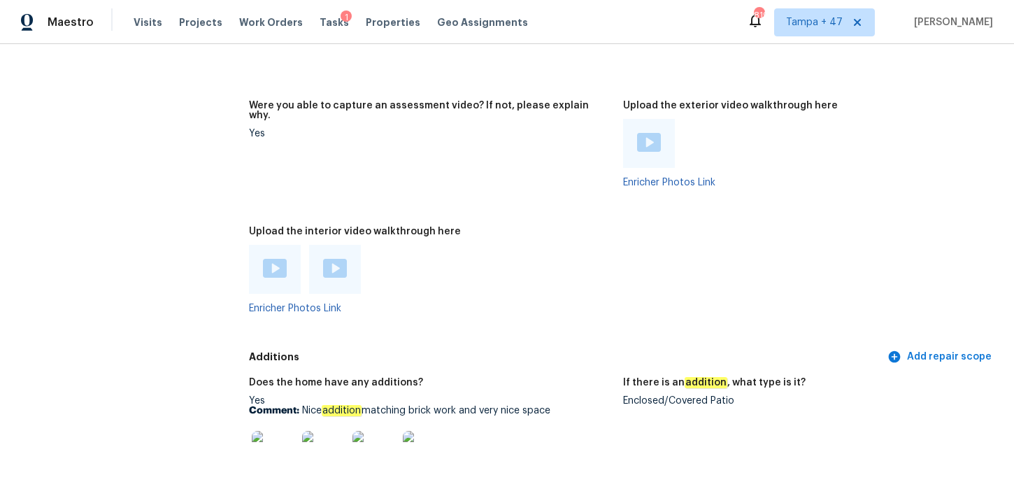
click at [338, 285] on div at bounding box center [335, 269] width 52 height 49
click at [335, 271] on img at bounding box center [335, 268] width 24 height 19
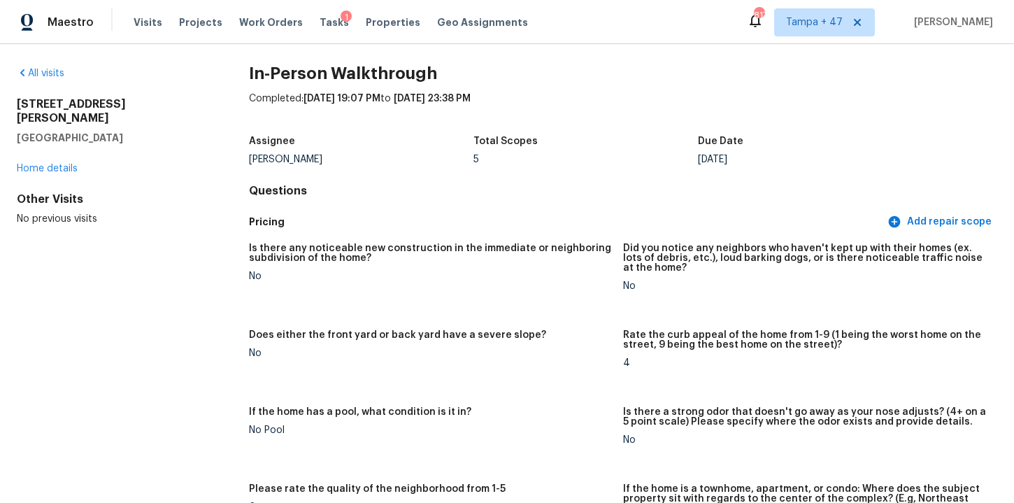
scroll to position [0, 0]
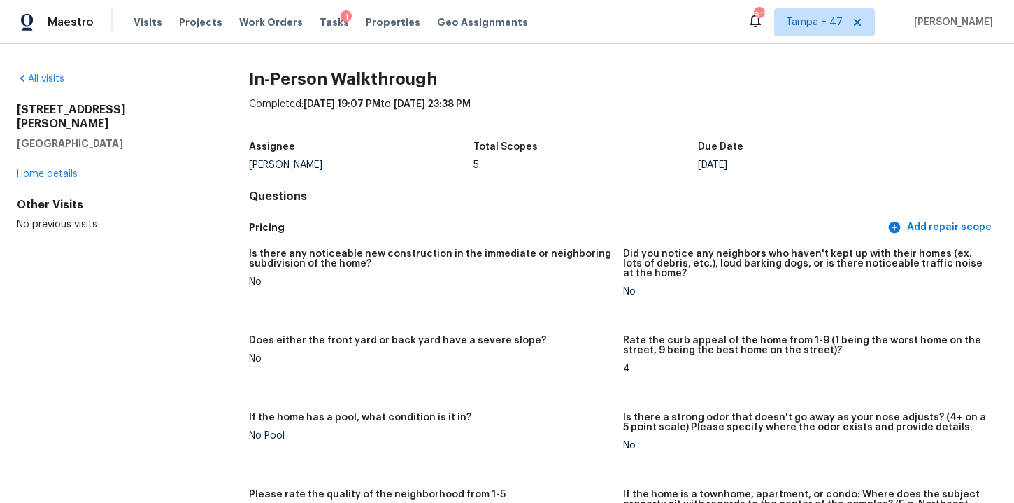
click at [67, 88] on div "All visits 7018 Holly Hills Ave Saint Louis, MO 63123 Home details Other Visits…" at bounding box center [110, 151] width 187 height 159
click at [64, 85] on div "All visits" at bounding box center [110, 79] width 187 height 14
click at [62, 80] on link "All visits" at bounding box center [41, 79] width 48 height 10
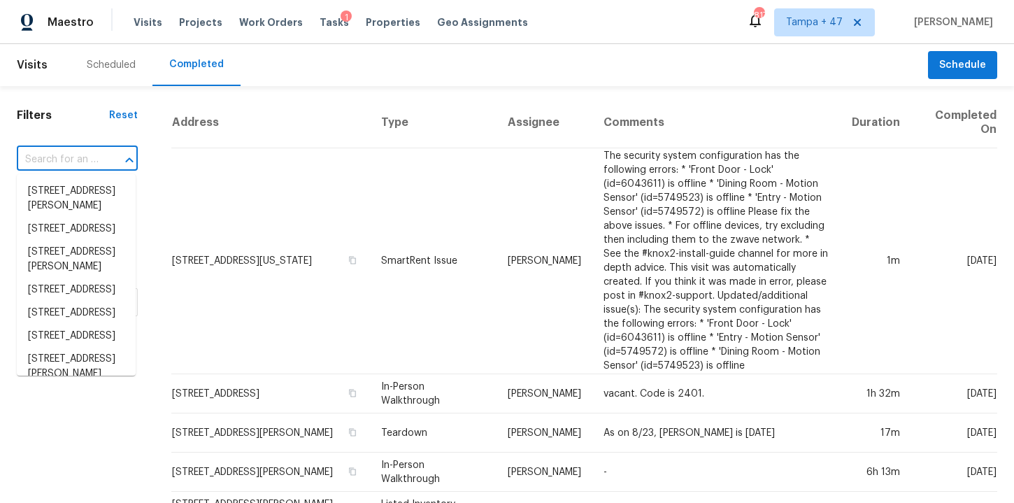
click at [94, 165] on input "text" at bounding box center [58, 160] width 82 height 22
paste input "Enclosed/Covered Patio"
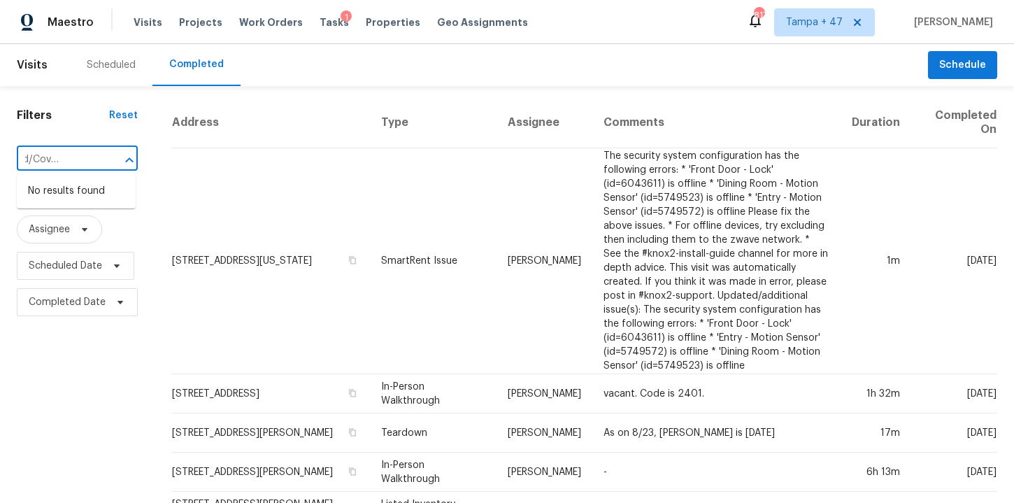
type input "Enclosed/Covered Patio"
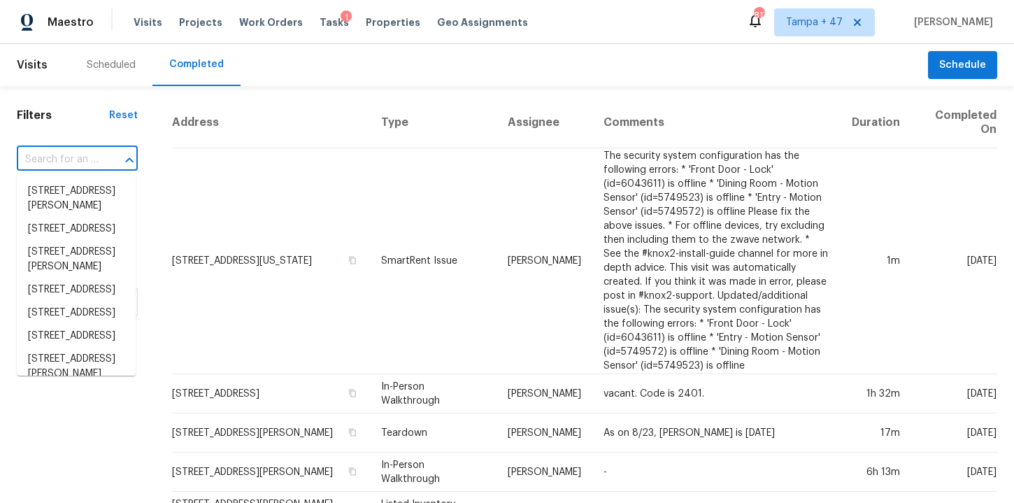
paste input "121 Pond Oak Ln Columbia SC 29212"
type input "121 Pond Oak Ln Columbia SC 29212"
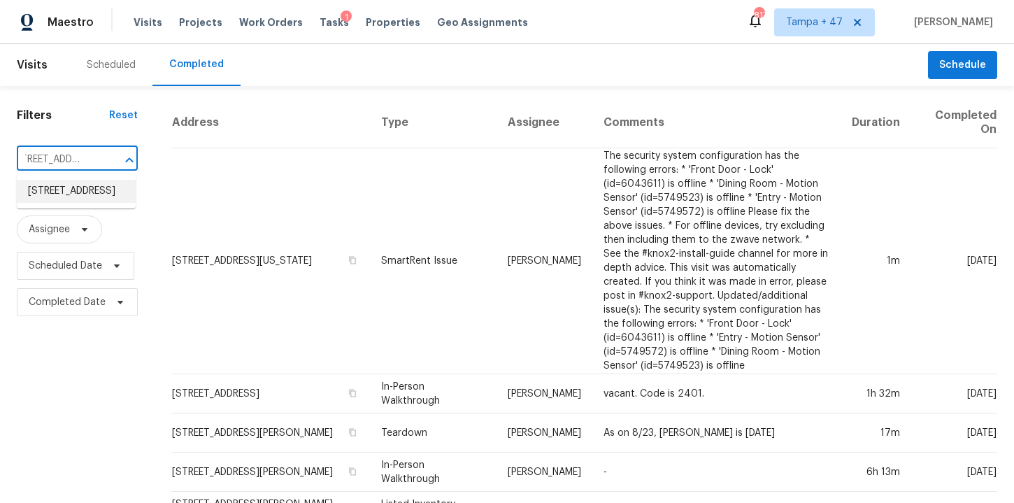
click at [90, 203] on li "121 Pond Oak Ln, Columbia, SC 29212" at bounding box center [76, 191] width 119 height 23
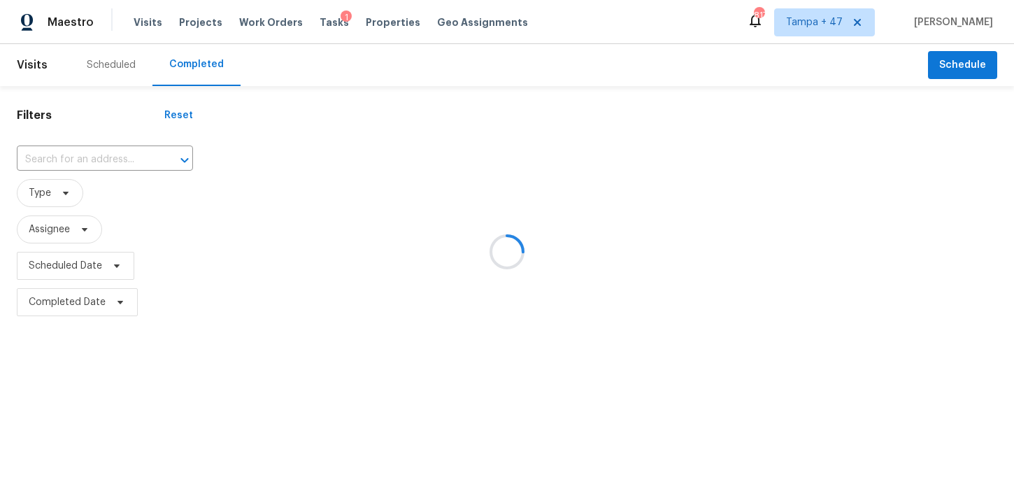
type input "121 Pond Oak Ln, Columbia, SC 29212"
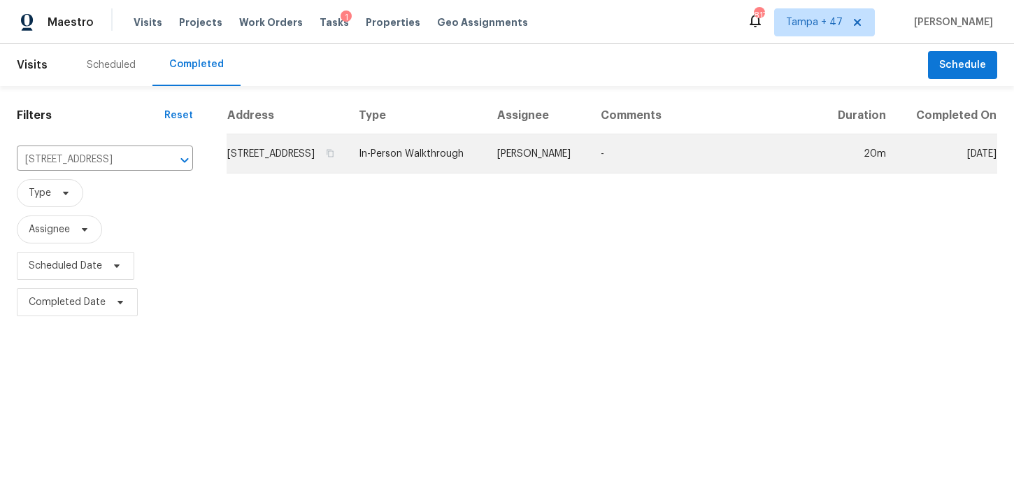
click at [465, 168] on td "In-Person Walkthrough" at bounding box center [417, 153] width 138 height 39
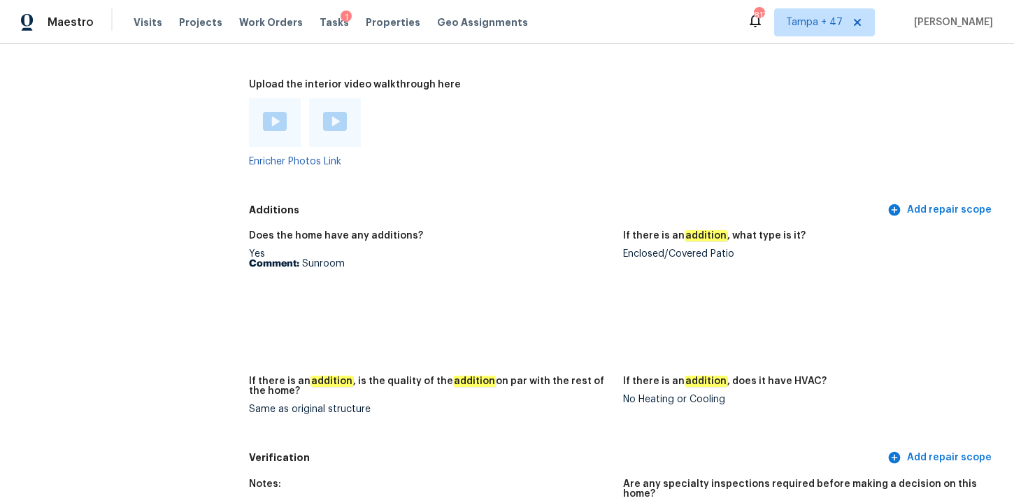
scroll to position [3085, 0]
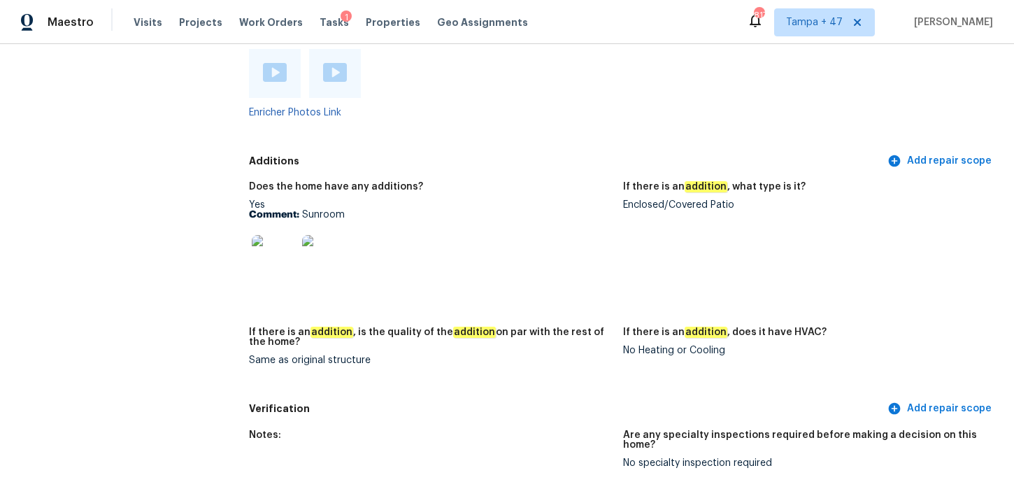
click at [278, 248] on img at bounding box center [274, 257] width 45 height 45
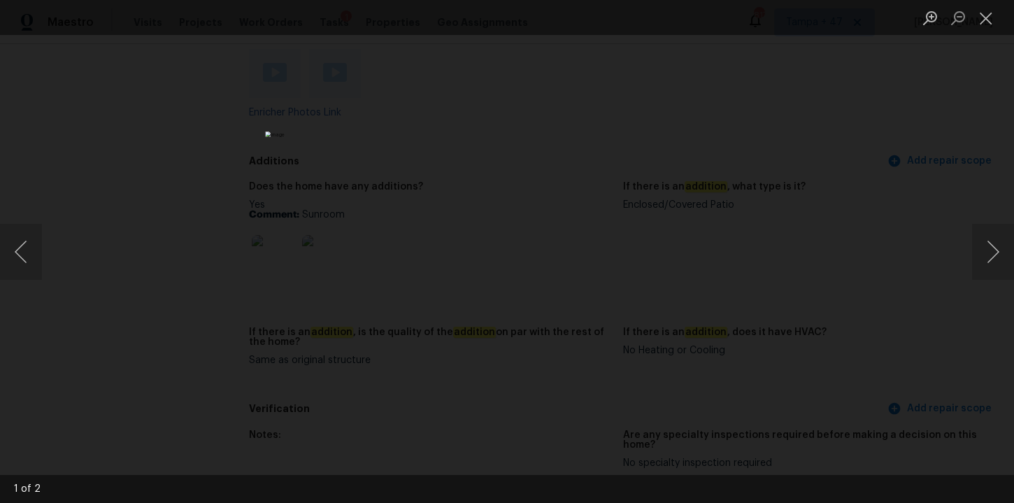
click at [794, 197] on div "Lightbox" at bounding box center [507, 251] width 1014 height 503
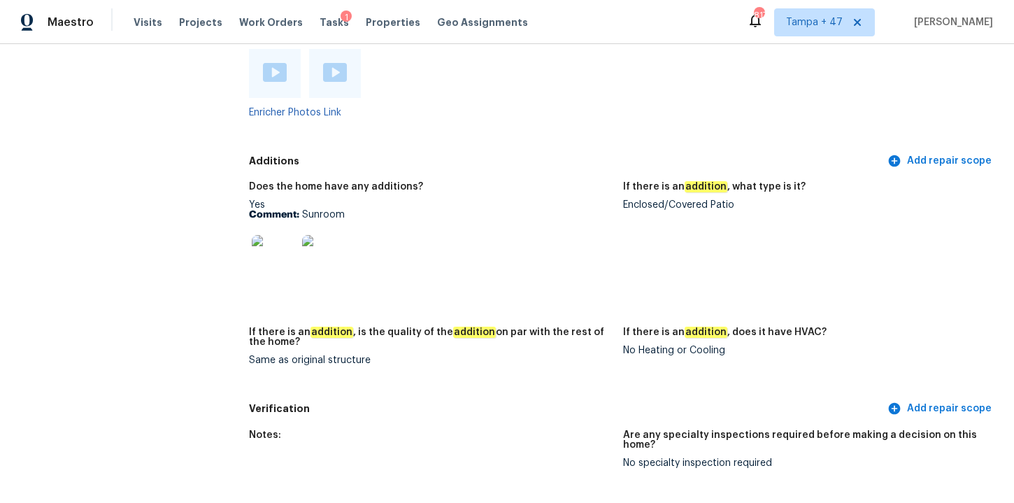
click at [335, 255] on img at bounding box center [324, 257] width 45 height 45
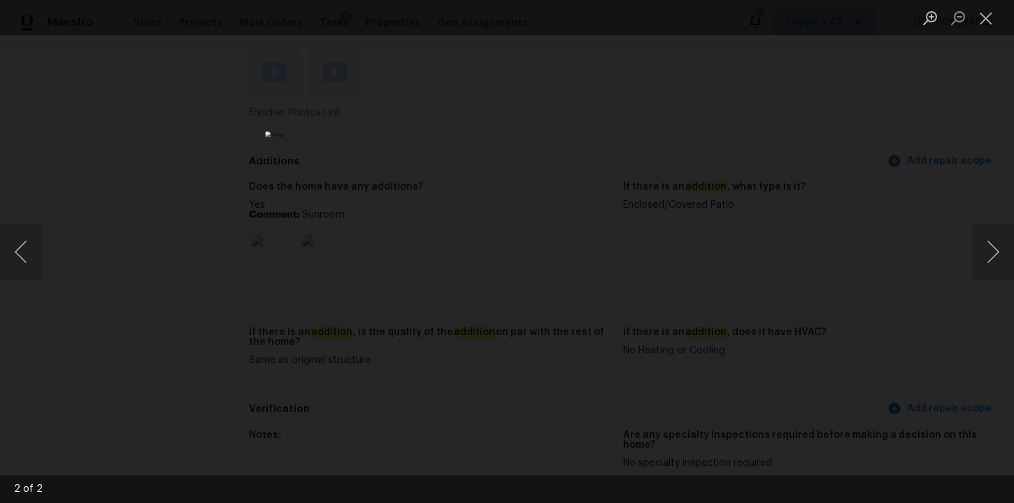
click at [741, 192] on div "Lightbox" at bounding box center [507, 251] width 1014 height 503
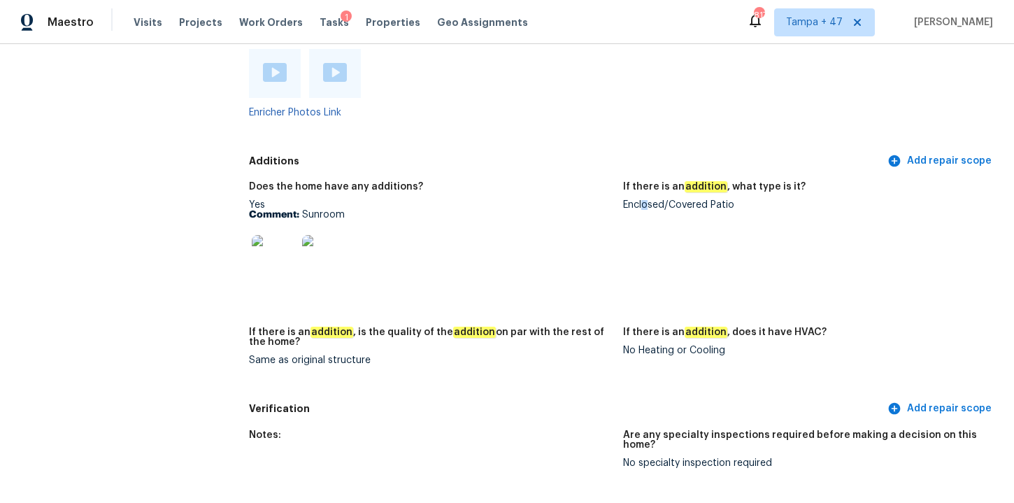
click at [645, 200] on div "Enclosed/Covered Patio" at bounding box center [804, 205] width 363 height 10
copy div "Enclosed/Covered Patio"
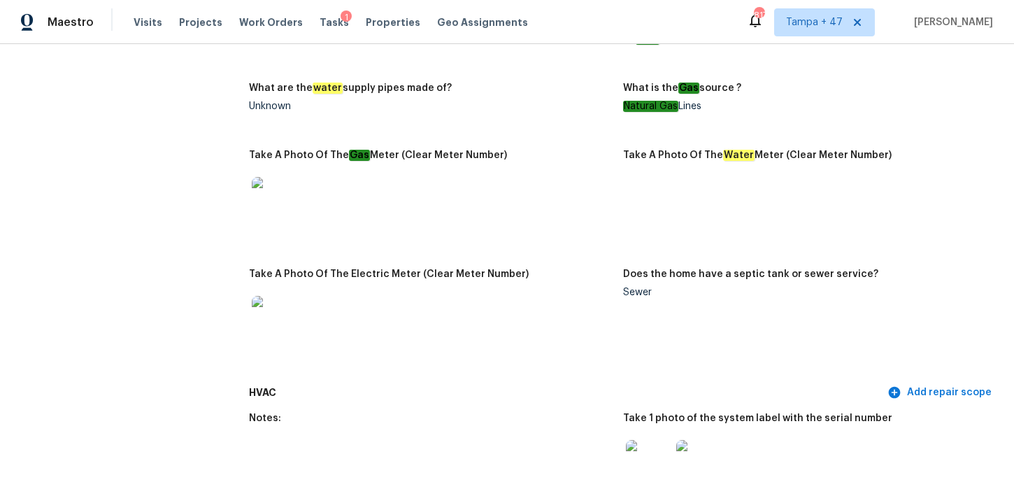
scroll to position [0, 0]
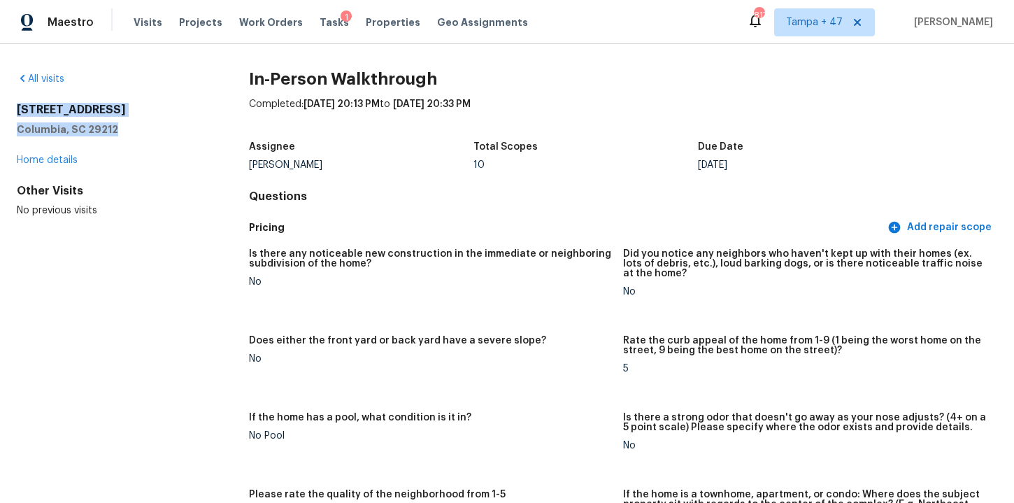
drag, startPoint x: 12, startPoint y: 109, endPoint x: 136, endPoint y: 123, distance: 125.3
click at [137, 123] on div "All visits 121 Pond Oak Ln Columbia, SC 29212 Home details Other Visits No prev…" at bounding box center [507, 273] width 1014 height 459
copy div "121 Pond Oak Ln Columbia, SC 29212"
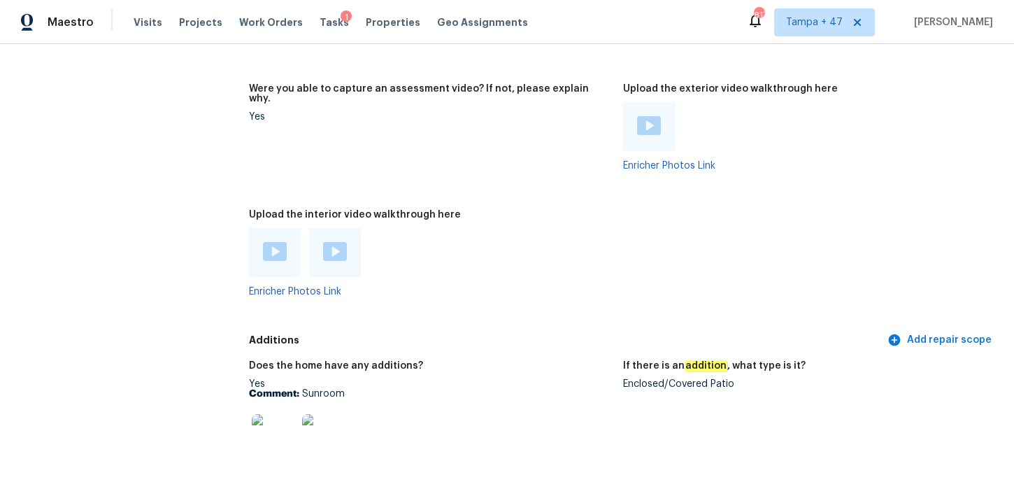
scroll to position [2915, 0]
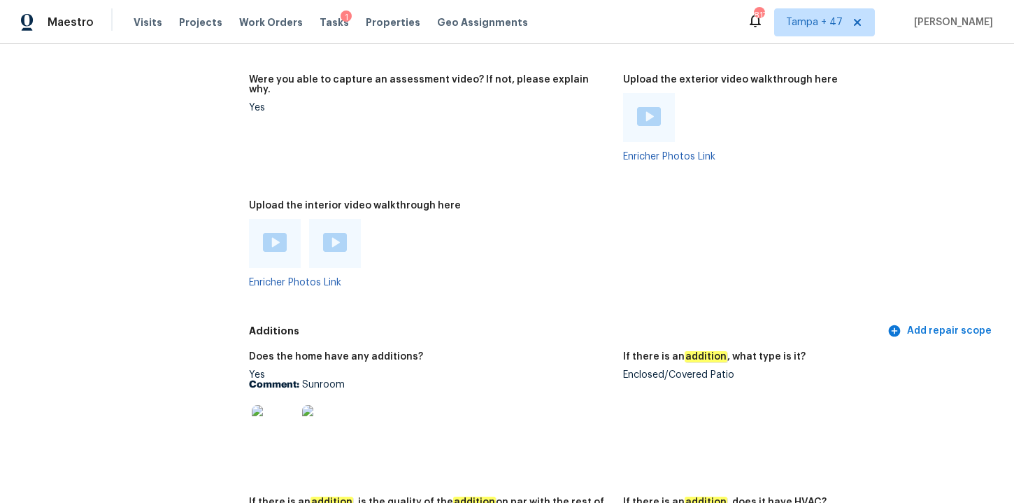
click at [284, 237] on img at bounding box center [275, 242] width 24 height 19
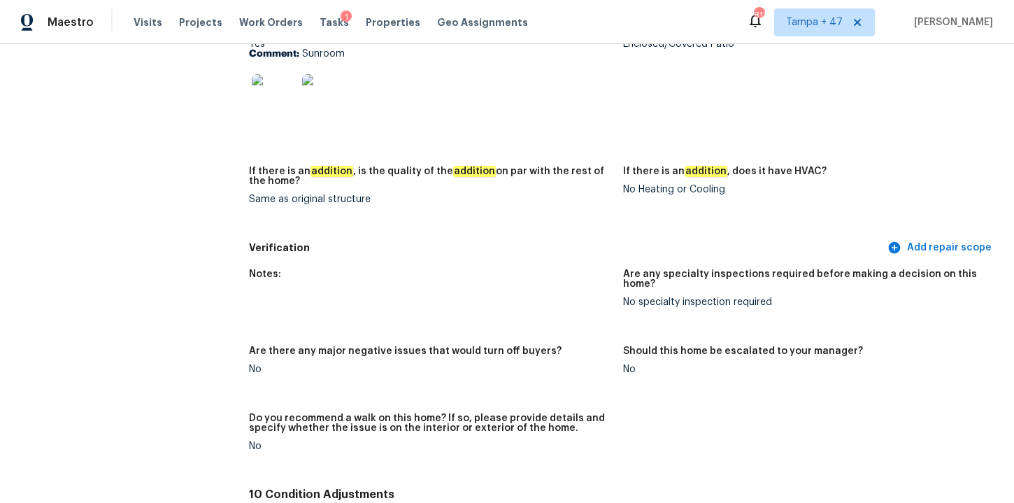
scroll to position [3211, 0]
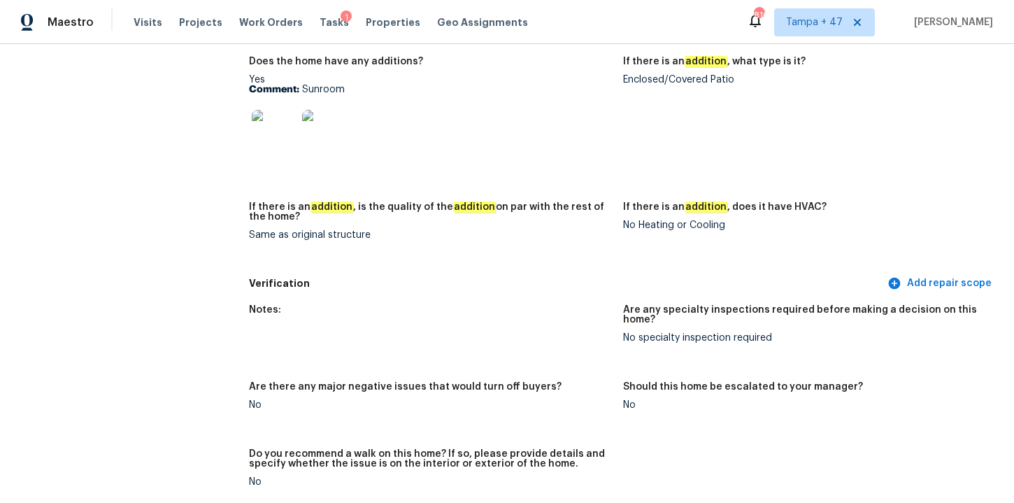
click at [513, 75] on div "Yes Comment: Sunroom" at bounding box center [430, 119] width 363 height 88
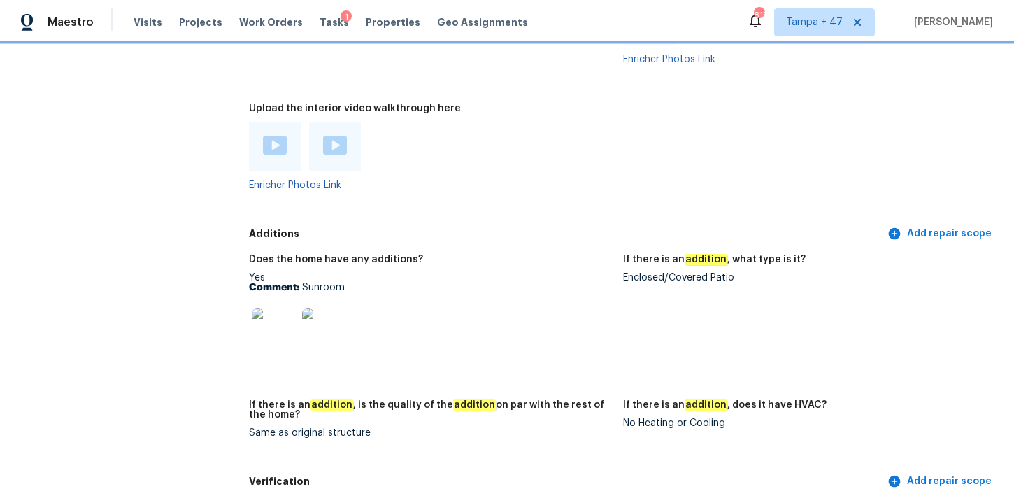
scroll to position [3012, 0]
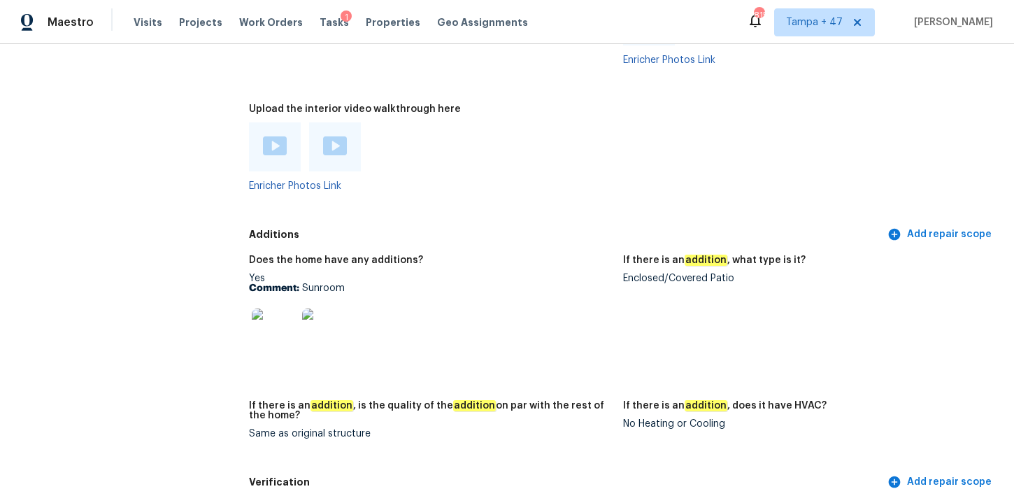
click at [334, 141] on img at bounding box center [335, 145] width 24 height 19
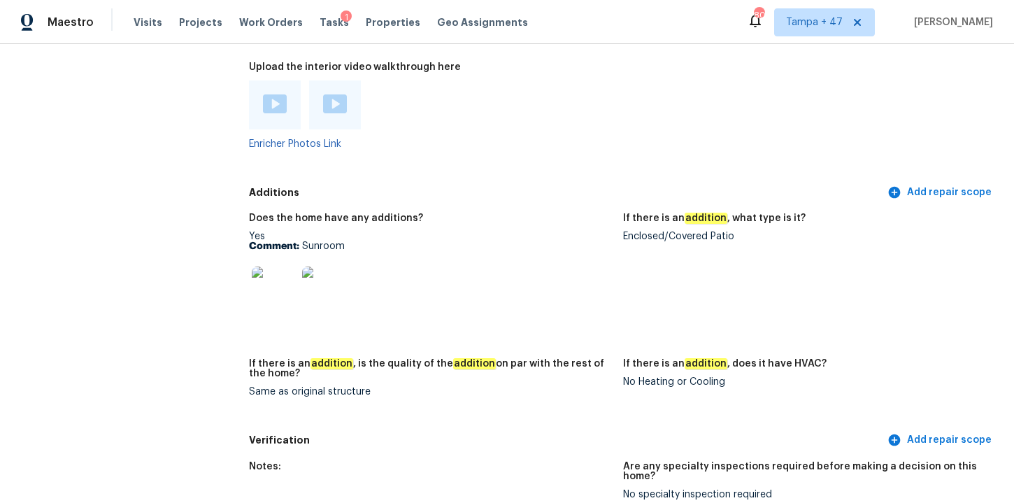
scroll to position [3060, 0]
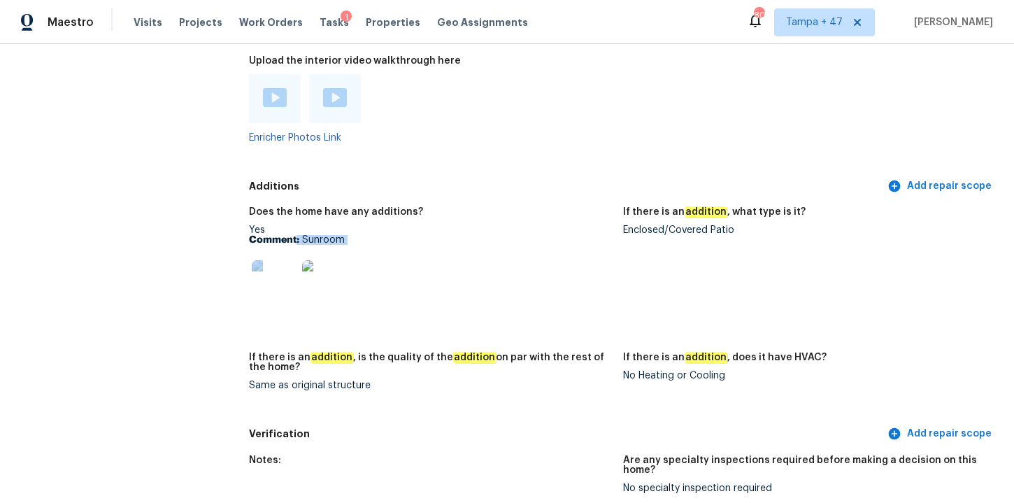
drag, startPoint x: 295, startPoint y: 228, endPoint x: 415, endPoint y: 241, distance: 120.3
click at [415, 241] on div "Yes Comment: Sunroom" at bounding box center [430, 269] width 363 height 88
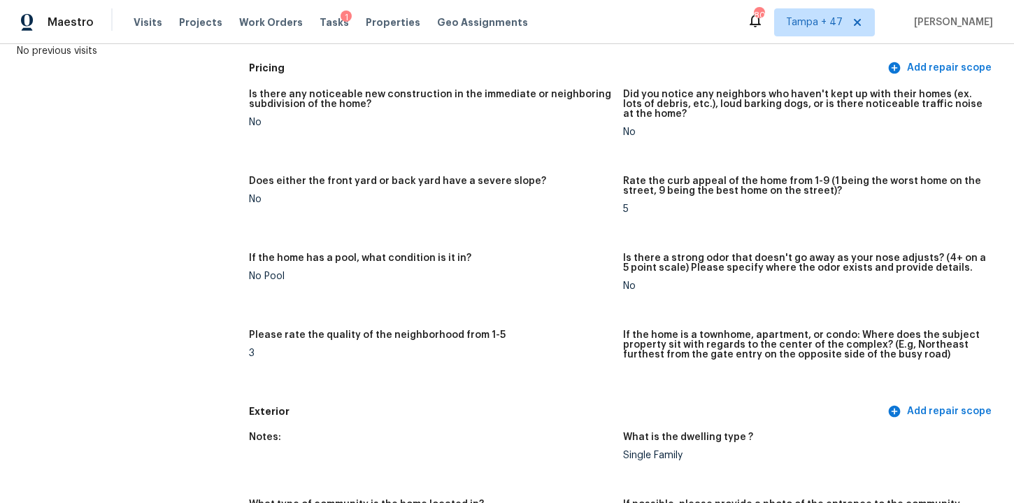
scroll to position [0, 0]
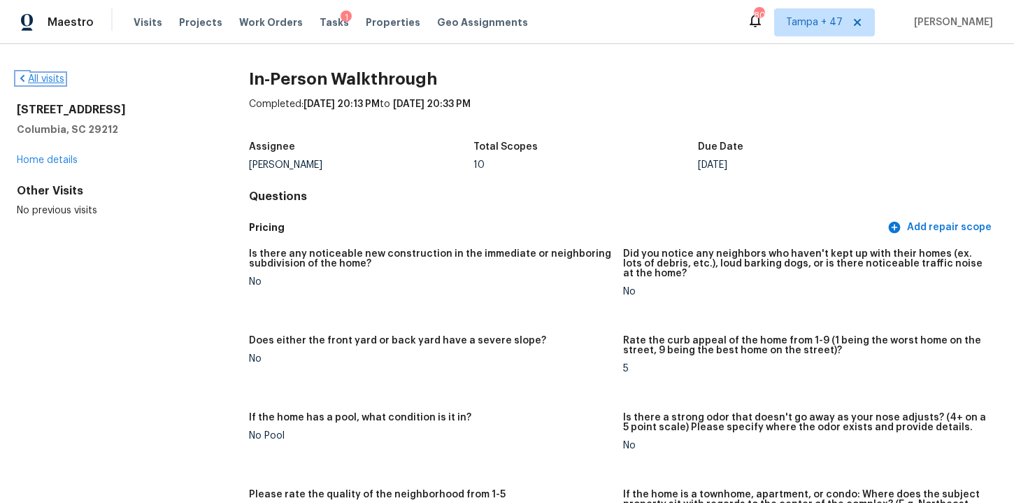
click at [62, 78] on link "All visits" at bounding box center [41, 79] width 48 height 10
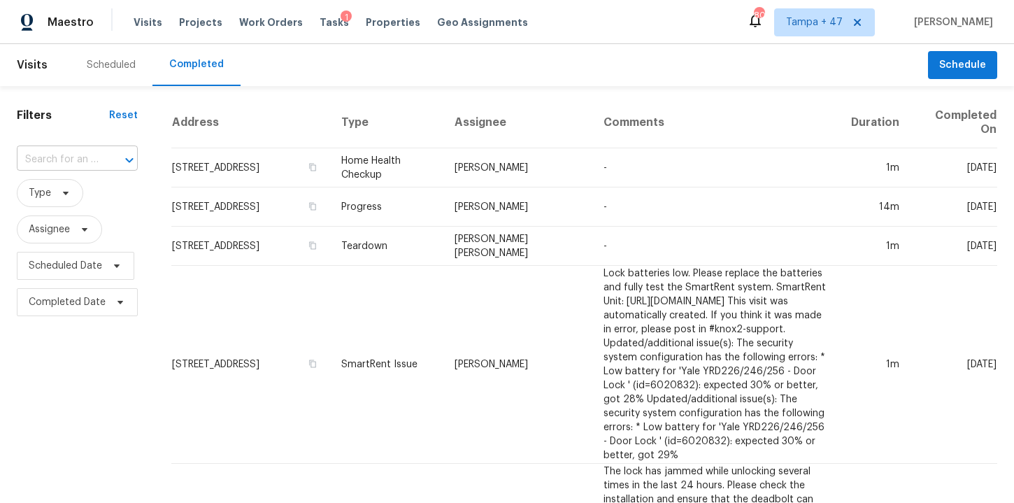
click at [111, 152] on div at bounding box center [119, 160] width 36 height 20
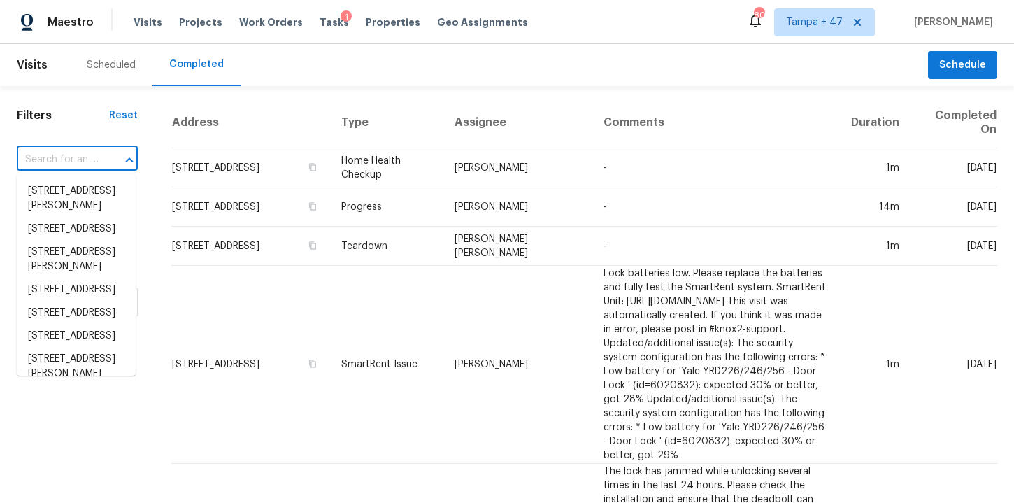
paste input "[STREET_ADDRESS]"
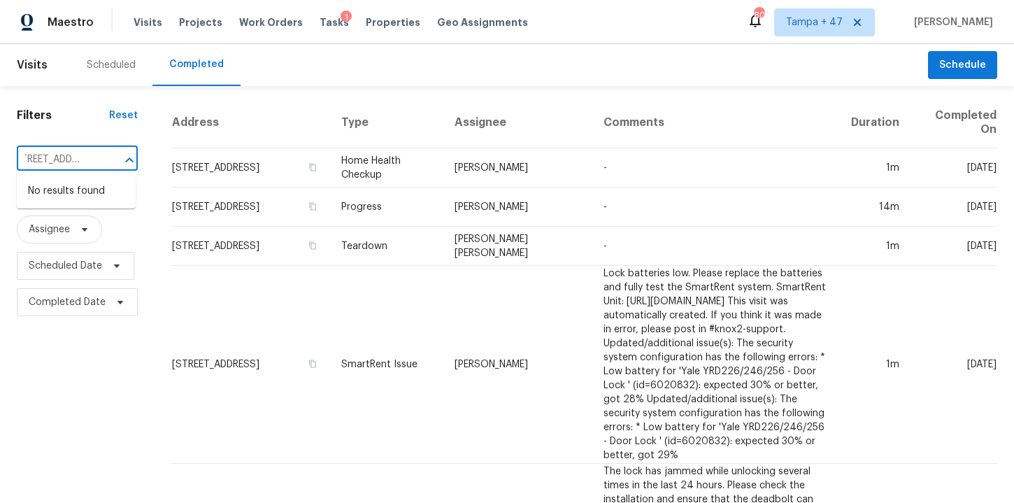
drag, startPoint x: 53, startPoint y: 158, endPoint x: 105, endPoint y: 155, distance: 51.9
click at [105, 156] on div "1888 Sea Pines Rd El Cajon CA 92019 ​" at bounding box center [77, 160] width 121 height 22
type input "1888 Sea Pines Rd E"
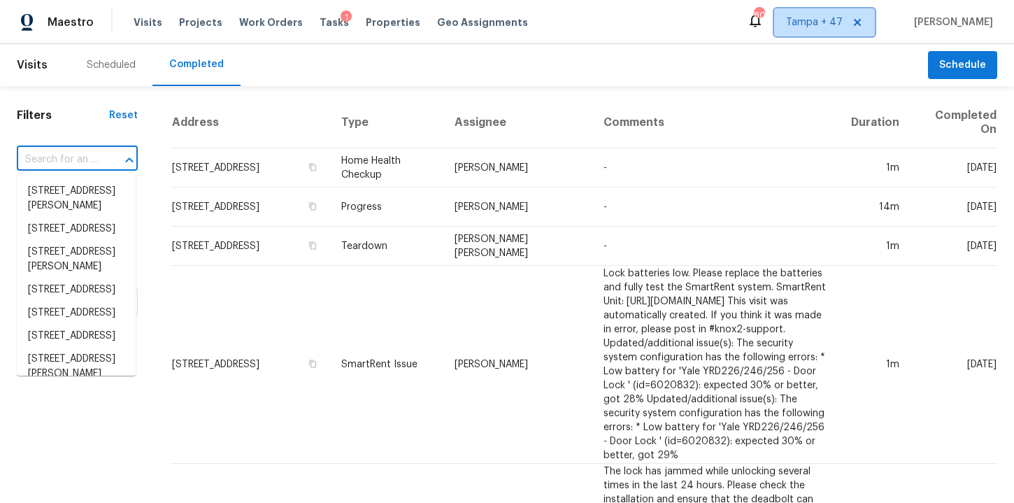
click at [828, 26] on span "Tampa + 47" at bounding box center [814, 22] width 57 height 14
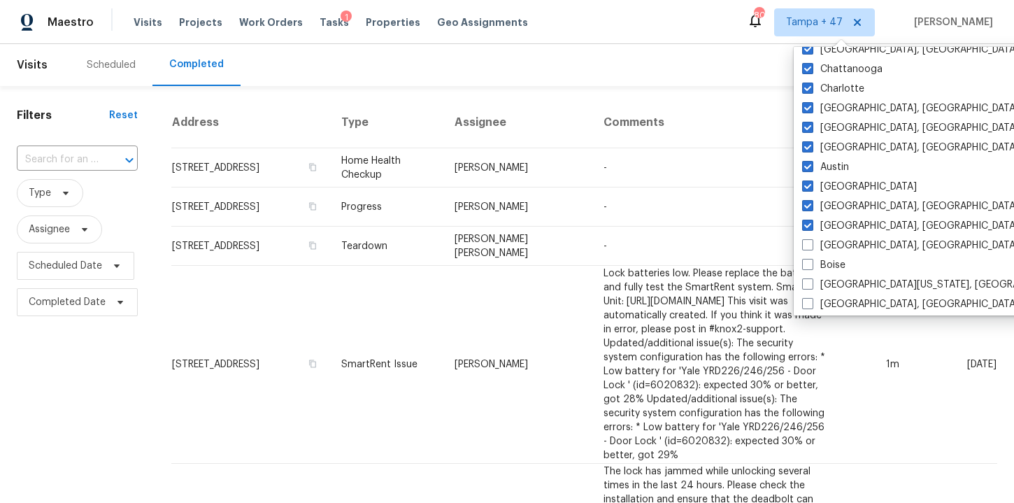
scroll to position [937, 0]
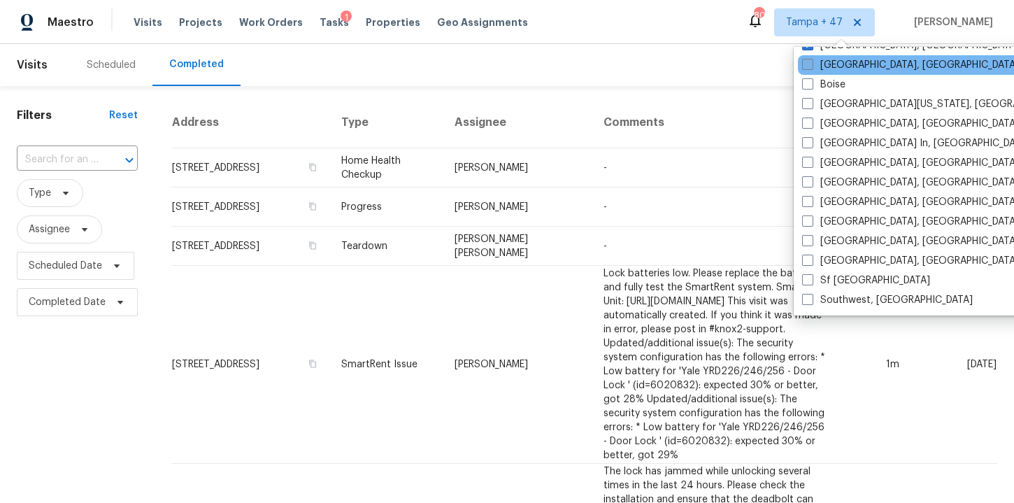
click at [825, 69] on label "Baltimore, MD" at bounding box center [910, 65] width 217 height 14
click at [811, 67] on input "Baltimore, MD" at bounding box center [806, 62] width 9 height 9
checkbox input "true"
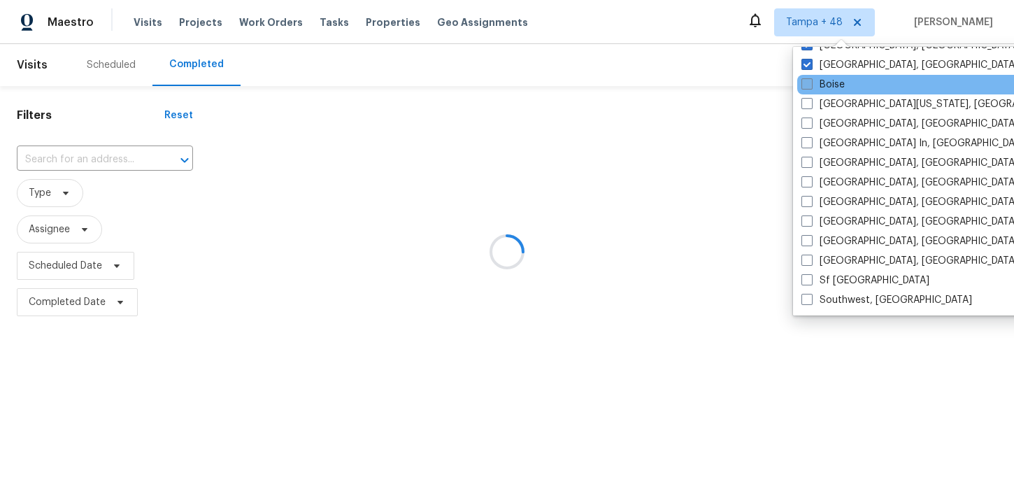
click at [820, 80] on label "Boise" at bounding box center [823, 85] width 43 height 14
click at [811, 80] on input "Boise" at bounding box center [806, 82] width 9 height 9
checkbox input "true"
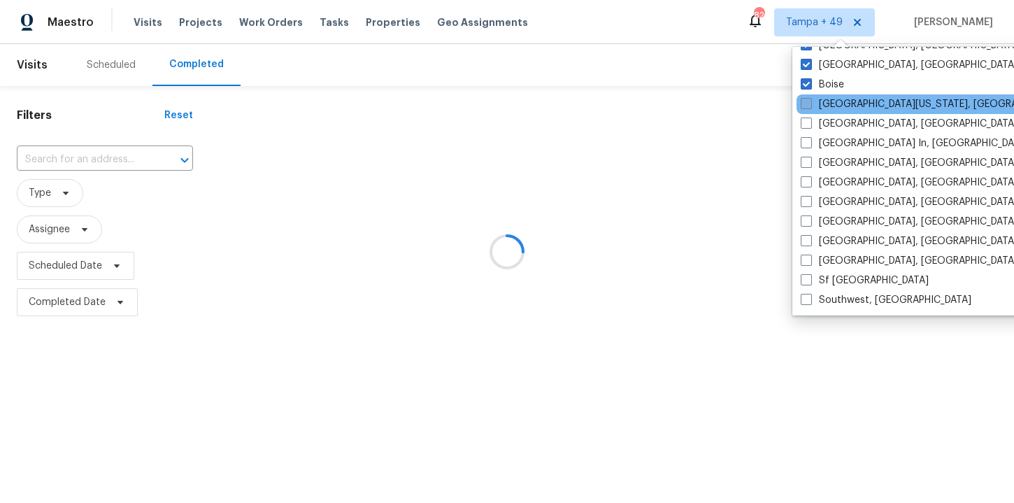
click at [815, 99] on label "Central California, CA" at bounding box center [935, 104] width 269 height 14
click at [810, 99] on input "[GEOGRAPHIC_DATA][US_STATE], [GEOGRAPHIC_DATA]" at bounding box center [805, 101] width 9 height 9
checkbox input "true"
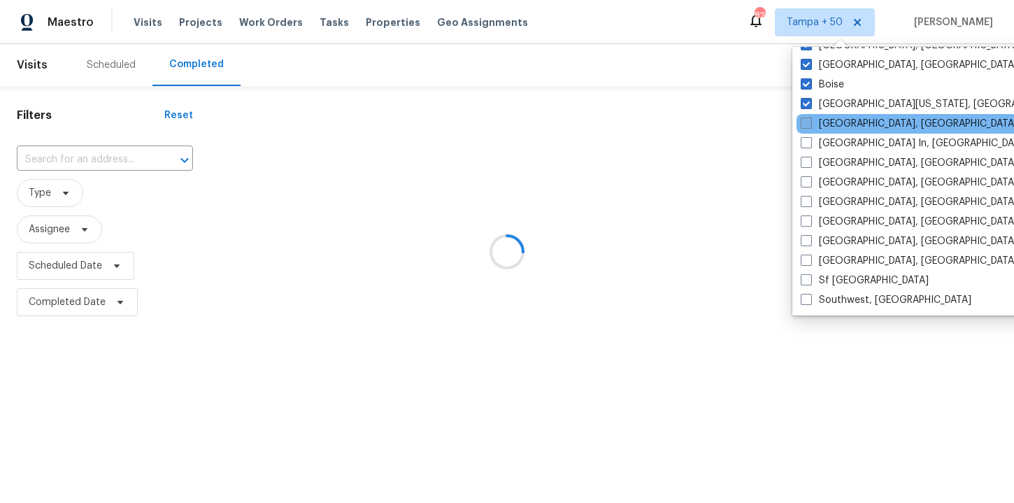
click at [811, 127] on span at bounding box center [806, 123] width 11 height 11
click at [810, 126] on input "[GEOGRAPHIC_DATA], [GEOGRAPHIC_DATA]" at bounding box center [805, 121] width 9 height 9
checkbox input "true"
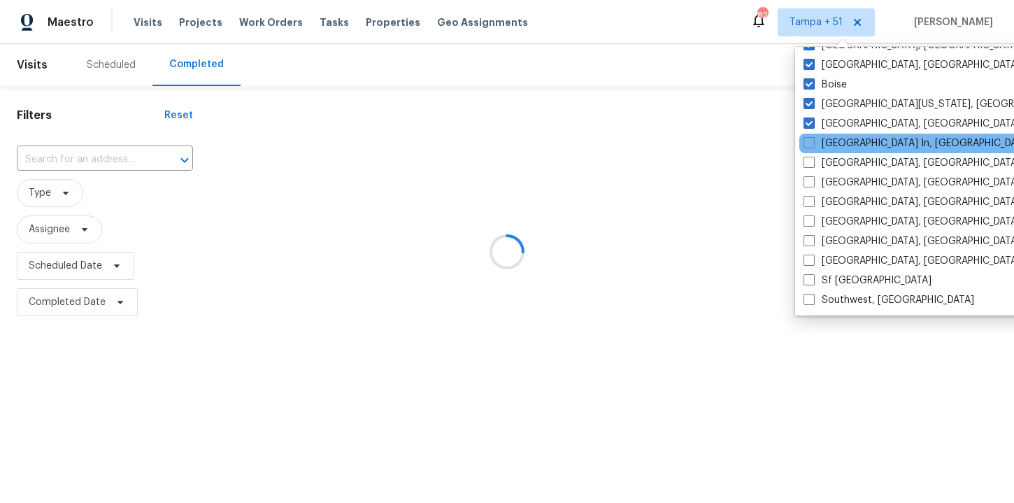
click at [809, 151] on div "[GEOGRAPHIC_DATA] In, [GEOGRAPHIC_DATA]" at bounding box center [941, 144] width 282 height 20
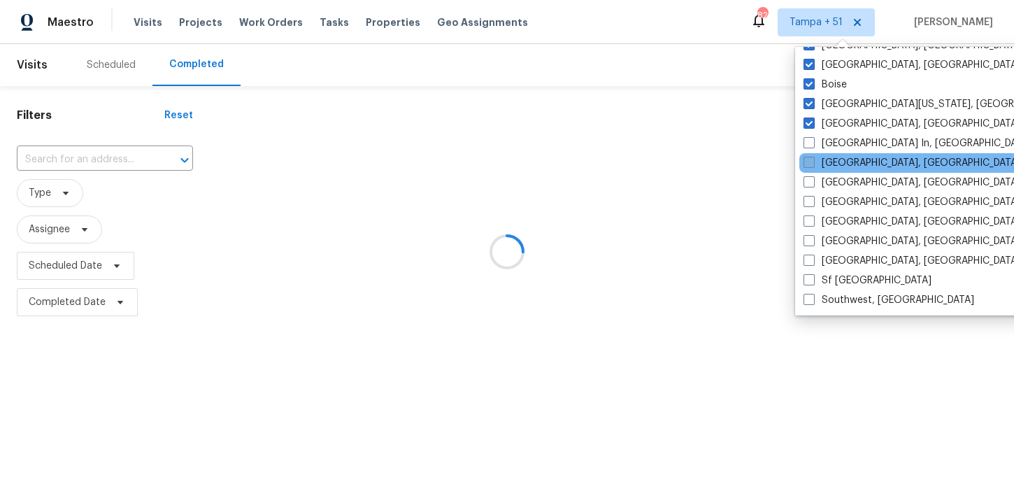
click at [809, 168] on label "[GEOGRAPHIC_DATA], [GEOGRAPHIC_DATA]" at bounding box center [912, 163] width 217 height 14
click at [809, 165] on input "[GEOGRAPHIC_DATA], [GEOGRAPHIC_DATA]" at bounding box center [808, 160] width 9 height 9
checkbox input "true"
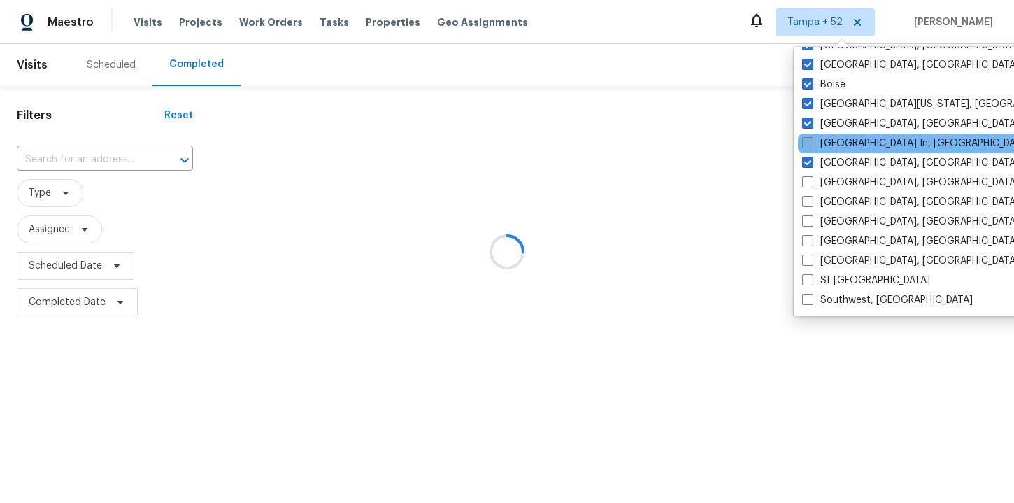
click at [811, 150] on label "[GEOGRAPHIC_DATA] In, [GEOGRAPHIC_DATA]" at bounding box center [916, 143] width 228 height 14
click at [811, 145] on input "[GEOGRAPHIC_DATA] In, [GEOGRAPHIC_DATA]" at bounding box center [806, 140] width 9 height 9
checkbox input "true"
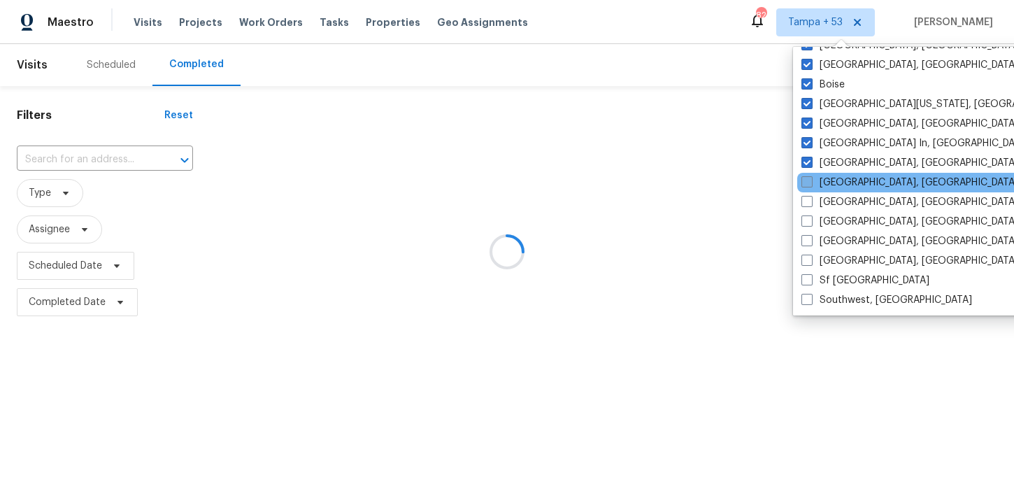
click at [812, 183] on span at bounding box center [807, 181] width 11 height 11
click at [811, 183] on input "[GEOGRAPHIC_DATA], [GEOGRAPHIC_DATA]" at bounding box center [806, 180] width 9 height 9
checkbox input "true"
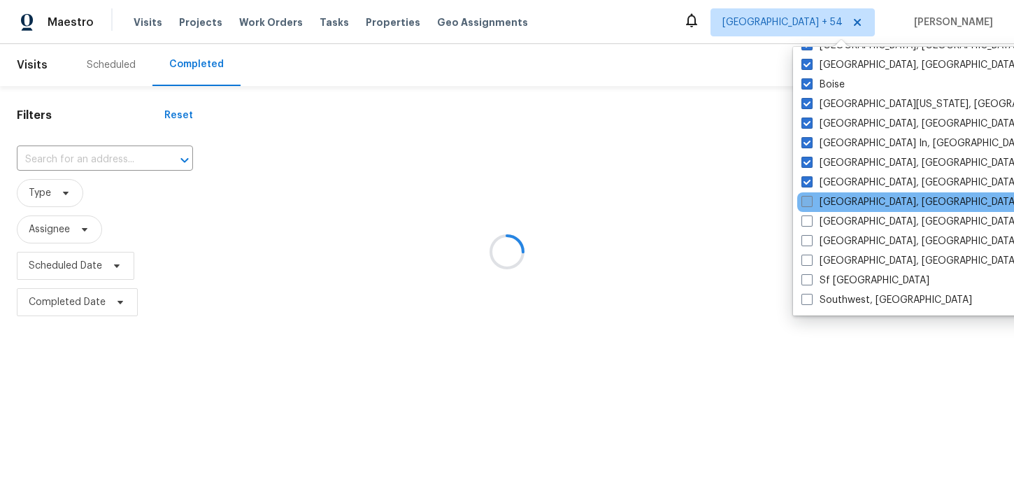
click at [811, 206] on span at bounding box center [807, 201] width 11 height 11
click at [811, 204] on input "Reno, NV" at bounding box center [806, 199] width 9 height 9
checkbox input "true"
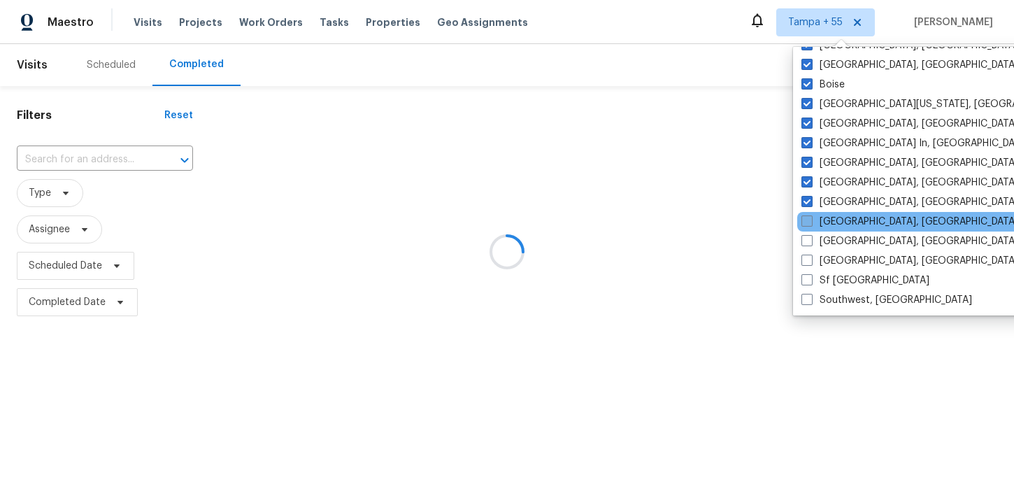
click at [811, 220] on span at bounding box center [807, 220] width 11 height 11
click at [811, 220] on input "San Diego, CA" at bounding box center [806, 219] width 9 height 9
checkbox input "true"
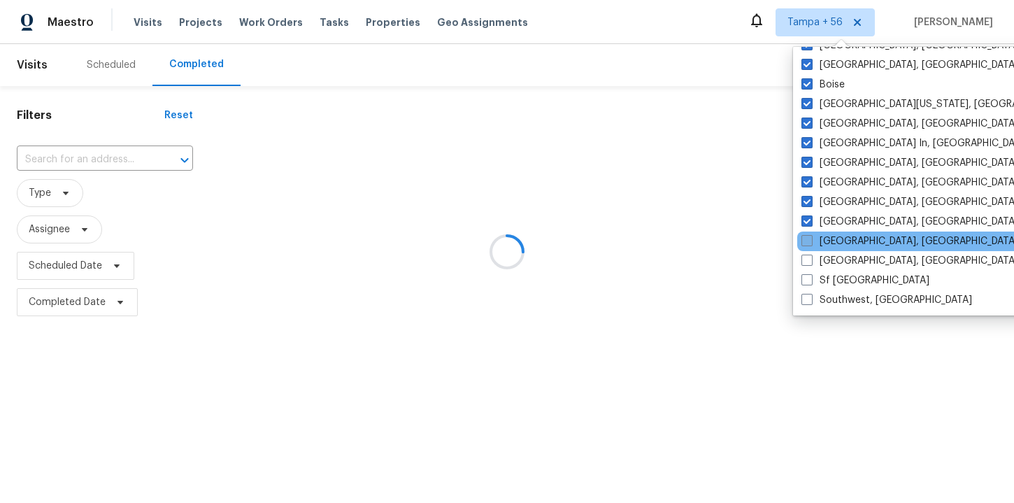
click at [811, 234] on label "Savannah, GA" at bounding box center [910, 241] width 217 height 14
click at [811, 234] on input "Savannah, GA" at bounding box center [806, 238] width 9 height 9
checkbox input "true"
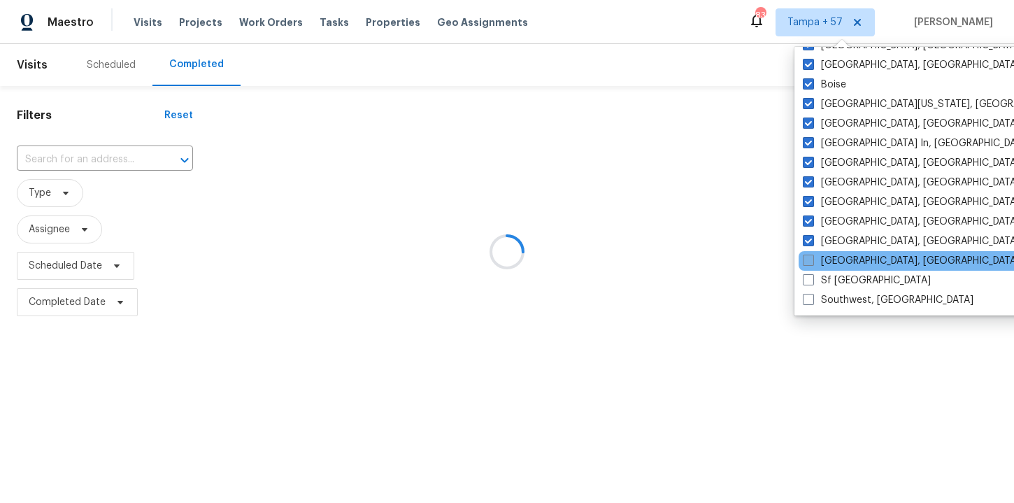
click at [811, 258] on span at bounding box center [808, 260] width 11 height 11
click at [811, 258] on input "Seattle, WA" at bounding box center [807, 258] width 9 height 9
checkbox input "true"
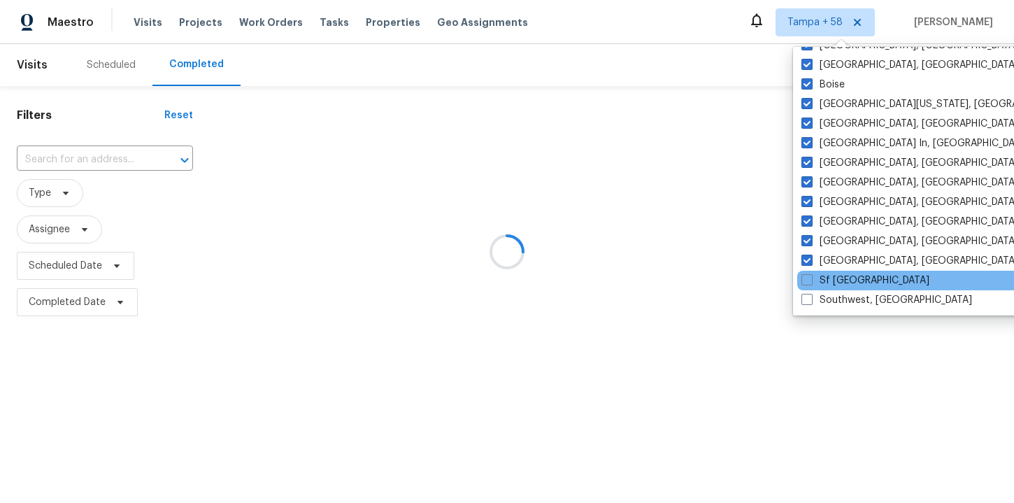
click at [811, 273] on div "Sf Bay Area" at bounding box center [938, 281] width 282 height 20
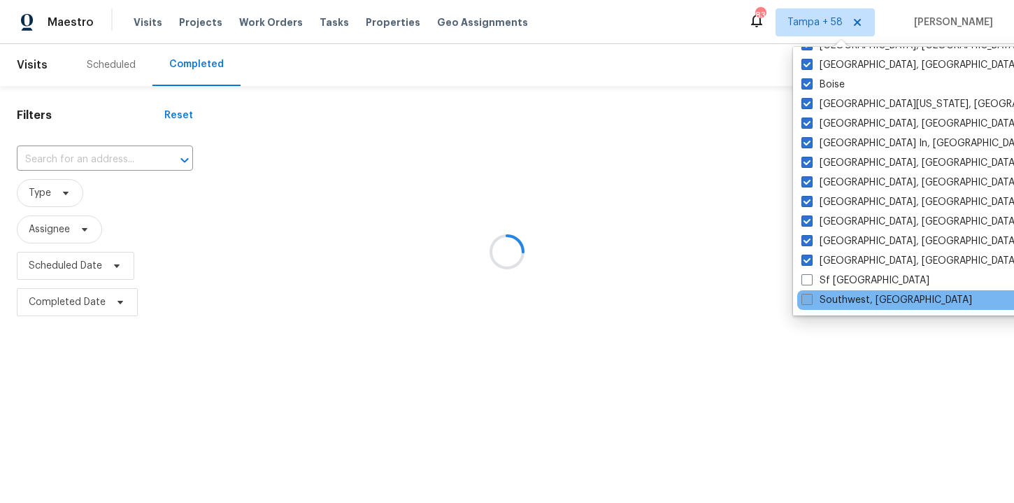
click at [811, 293] on label "Southwest, FL" at bounding box center [887, 300] width 171 height 14
click at [811, 293] on input "Southwest, FL" at bounding box center [806, 297] width 9 height 9
checkbox input "true"
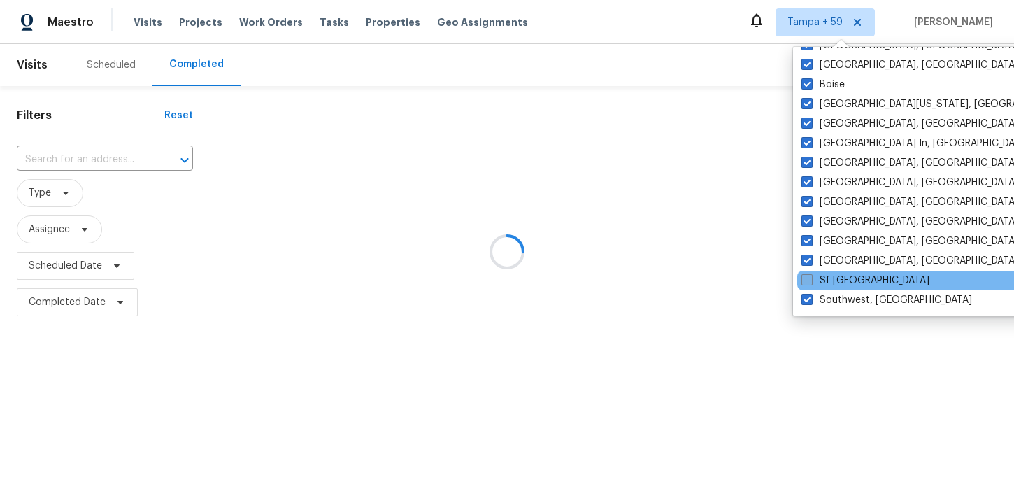
click at [812, 283] on span at bounding box center [807, 279] width 11 height 11
click at [811, 283] on input "Sf Bay Area" at bounding box center [806, 277] width 9 height 9
checkbox input "true"
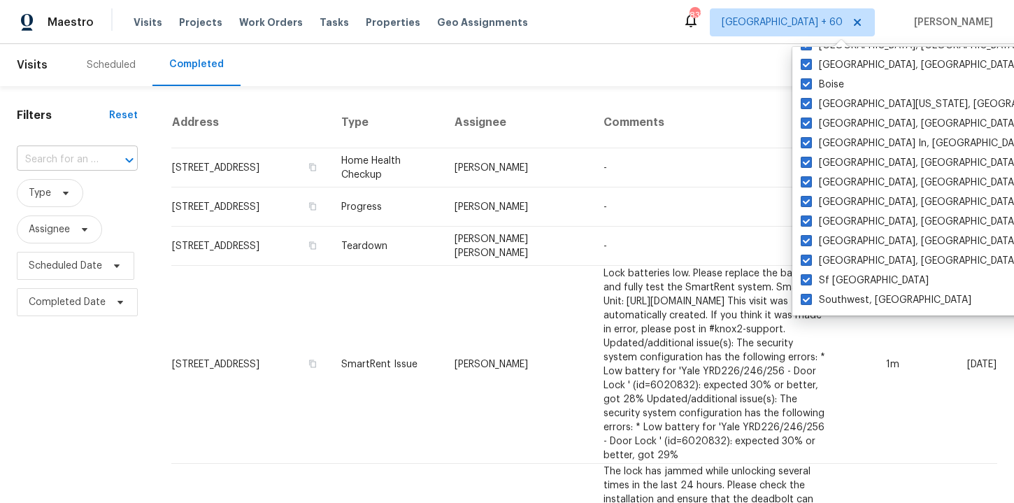
click at [85, 157] on input "text" at bounding box center [58, 160] width 82 height 22
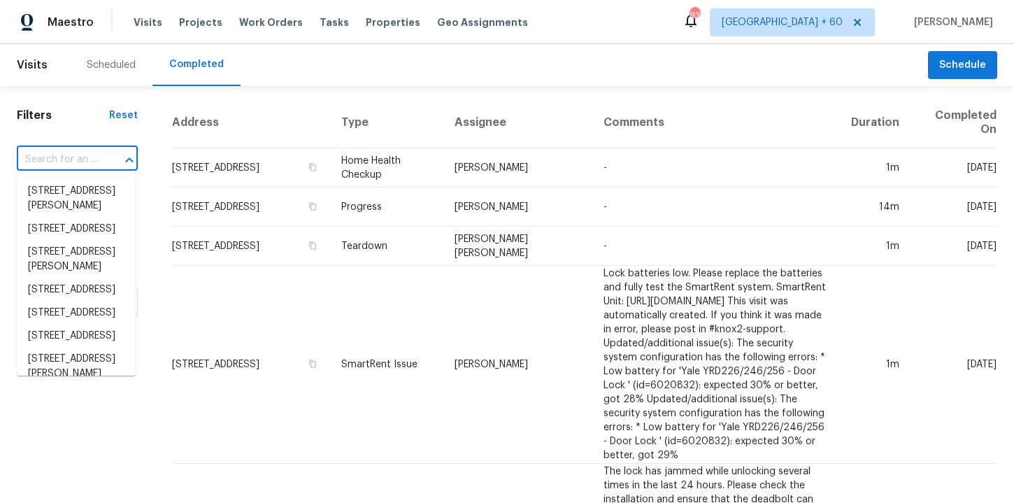
paste input "1888 Sea Pines Rd El Cajon CA 92019"
type input "1888 Sea Pines Rd El Cajon CA 92019"
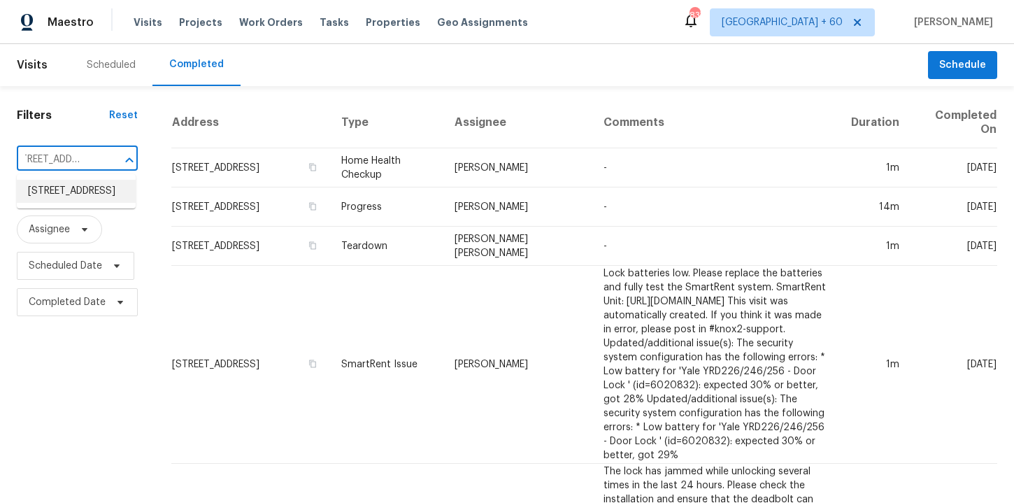
click at [58, 203] on li "1888 Sea Pines Rd, El Cajon, CA 92019" at bounding box center [76, 191] width 119 height 23
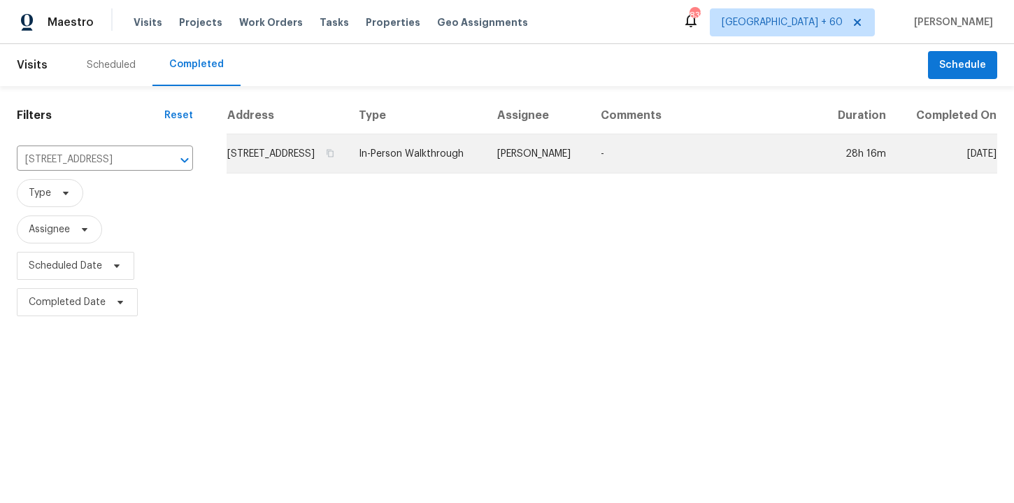
click at [457, 169] on td "In-Person Walkthrough" at bounding box center [417, 153] width 138 height 39
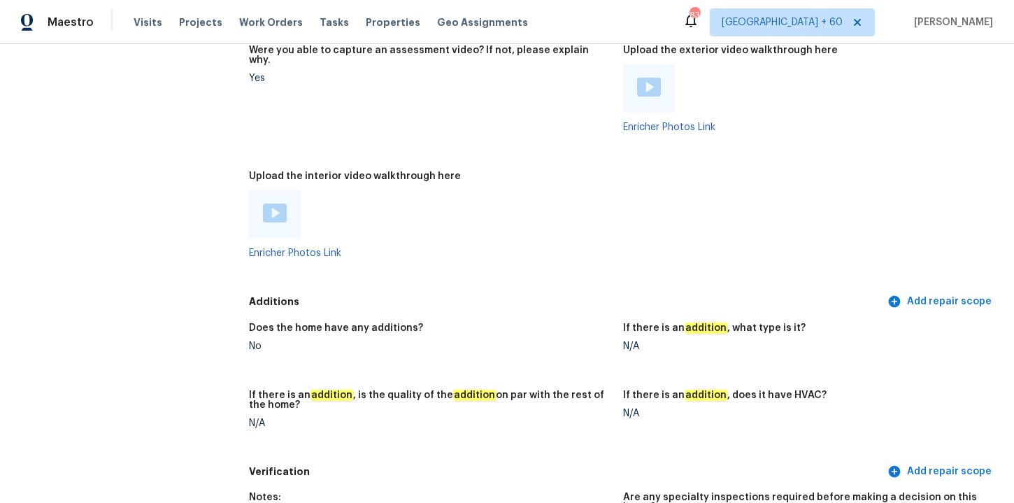
scroll to position [2875, 0]
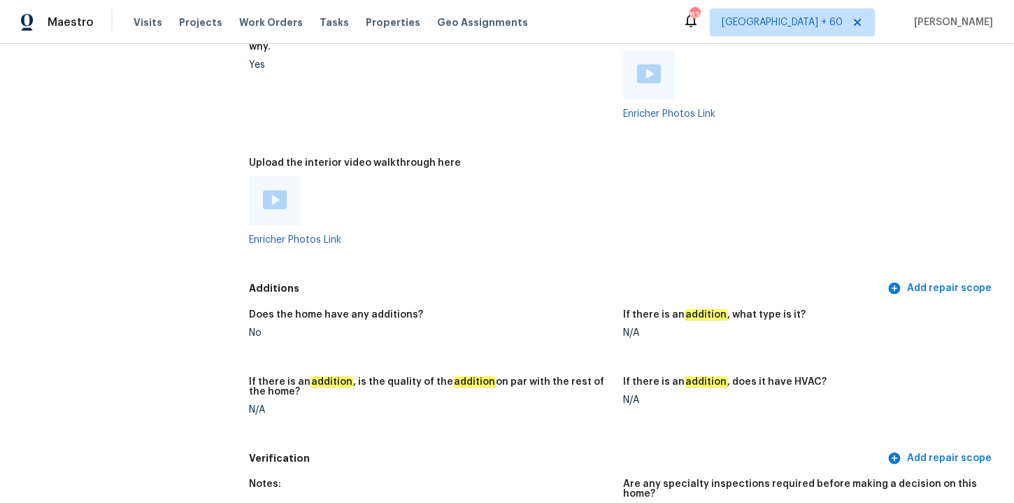
click at [280, 192] on img at bounding box center [275, 199] width 24 height 19
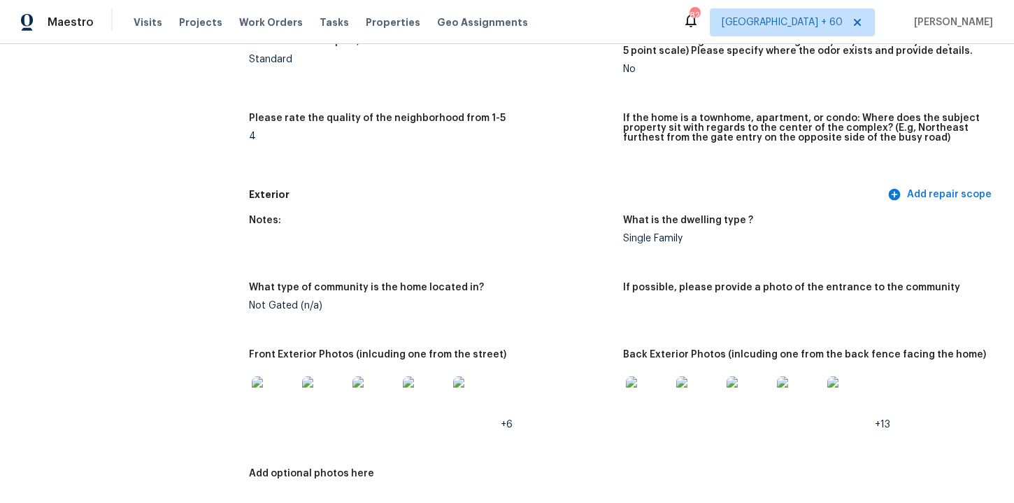
scroll to position [149, 0]
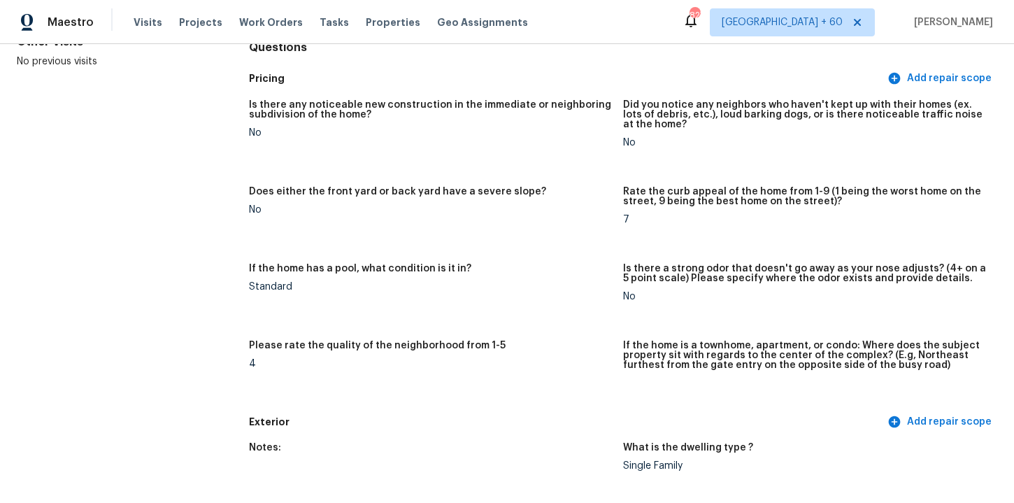
click at [535, 171] on div "Is there any noticeable new construction in the immediate or neighboring subdiv…" at bounding box center [623, 251] width 748 height 318
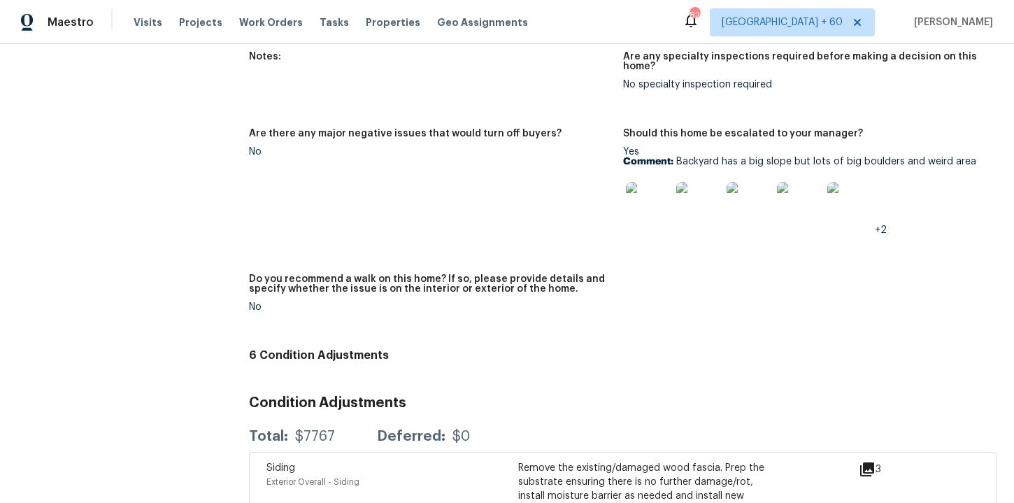
scroll to position [3303, 0]
drag, startPoint x: 887, startPoint y: 152, endPoint x: 940, endPoint y: 150, distance: 53.2
click at [937, 156] on p "Comment: Backyard has a big slope but lots of big boulders and weird area" at bounding box center [804, 161] width 363 height 10
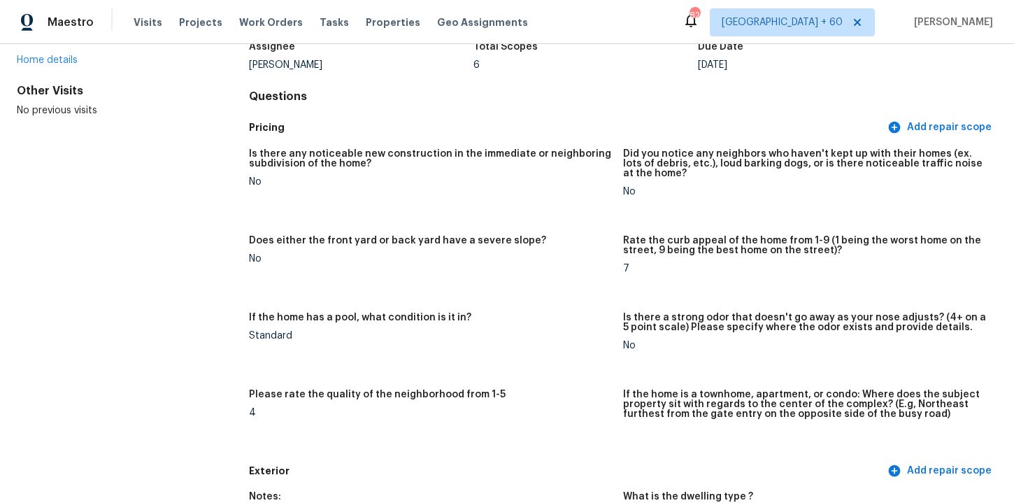
scroll to position [0, 0]
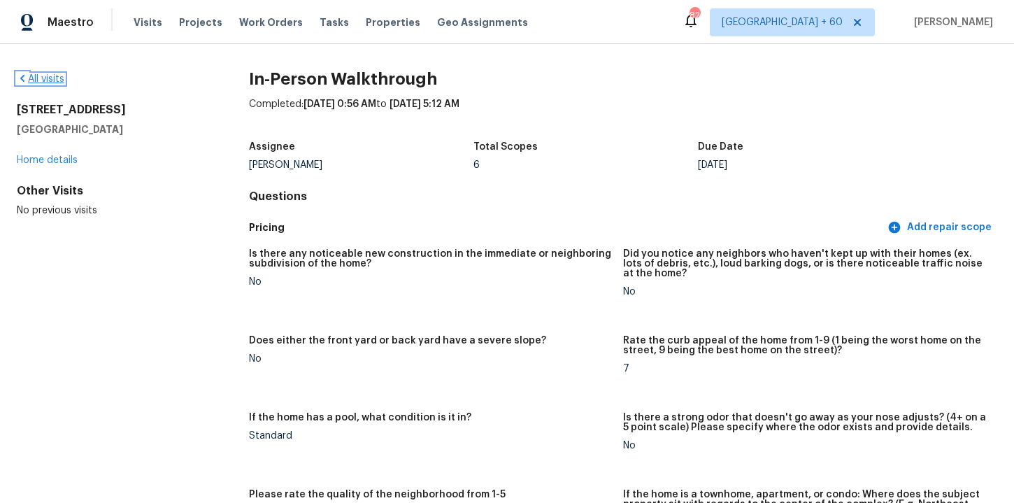
click at [58, 76] on link "All visits" at bounding box center [41, 79] width 48 height 10
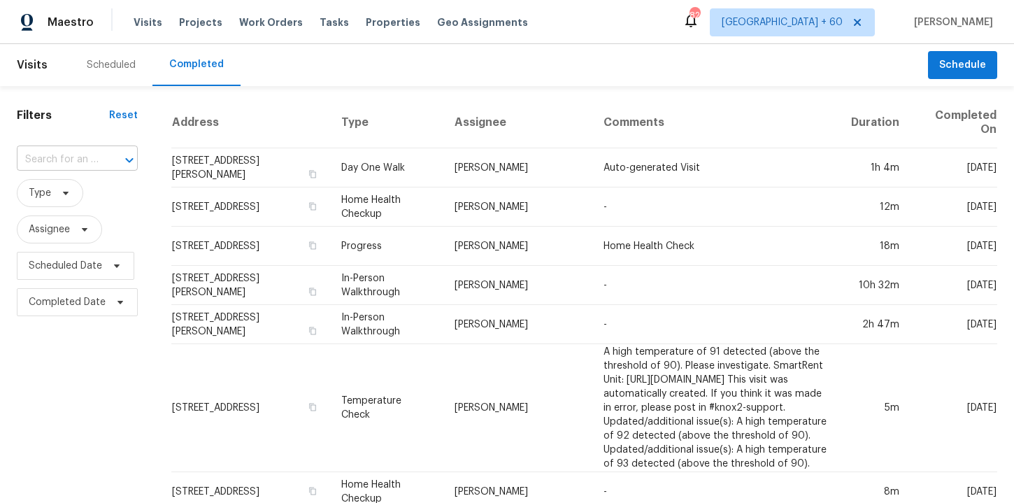
click at [76, 159] on input "text" at bounding box center [58, 160] width 82 height 22
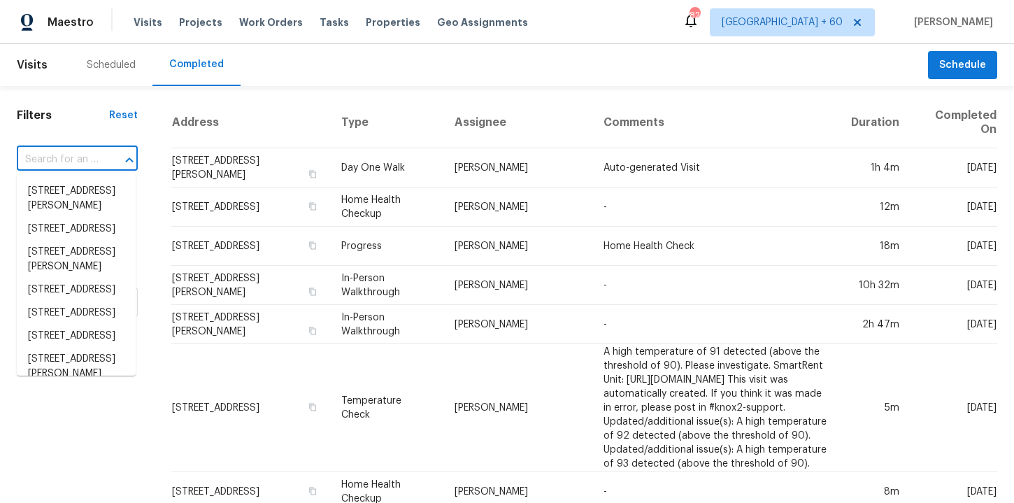
paste input "21 Clover Bend St La Marque TX 77568"
type input "21 Clover Bend St La Marque TX 77568"
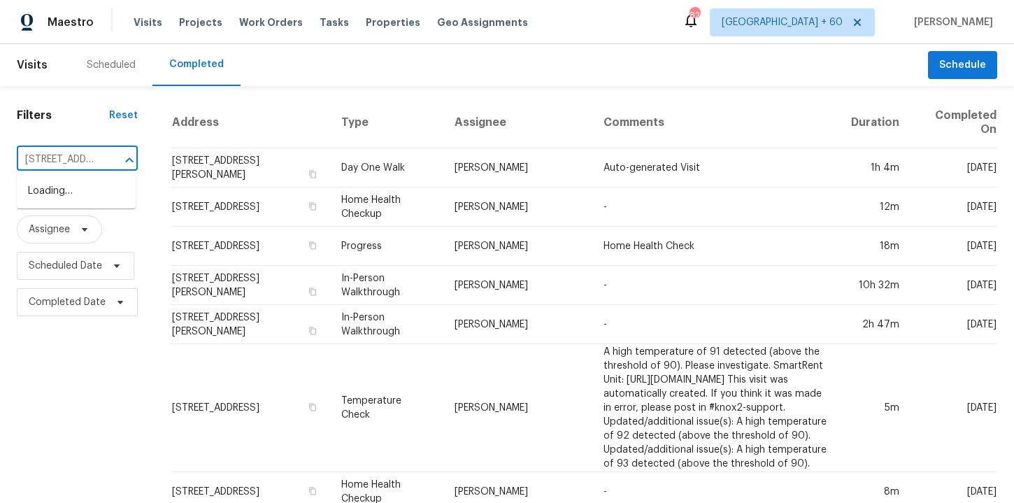
scroll to position [0, 104]
click at [92, 199] on li "21 Clover Bend St, La Marque, TX 77568" at bounding box center [76, 191] width 119 height 23
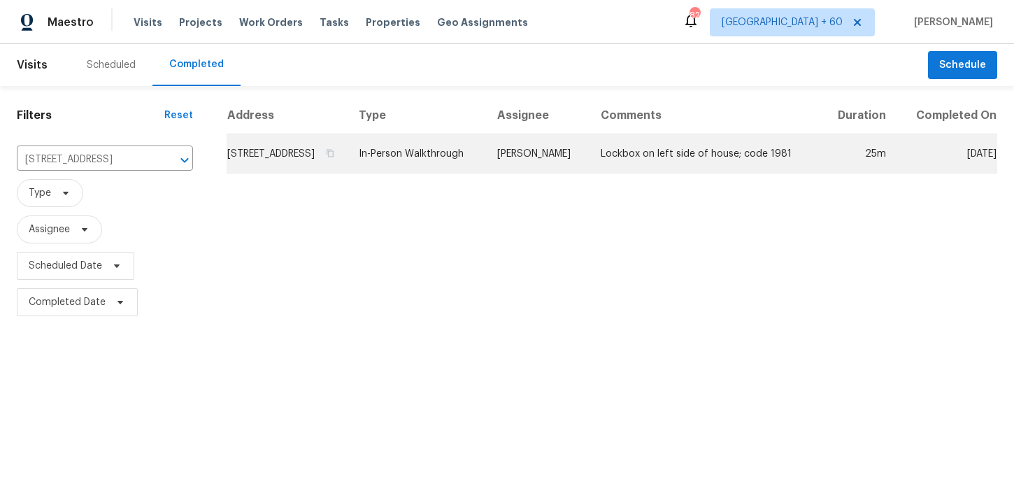
click at [484, 166] on td "In-Person Walkthrough" at bounding box center [417, 153] width 138 height 39
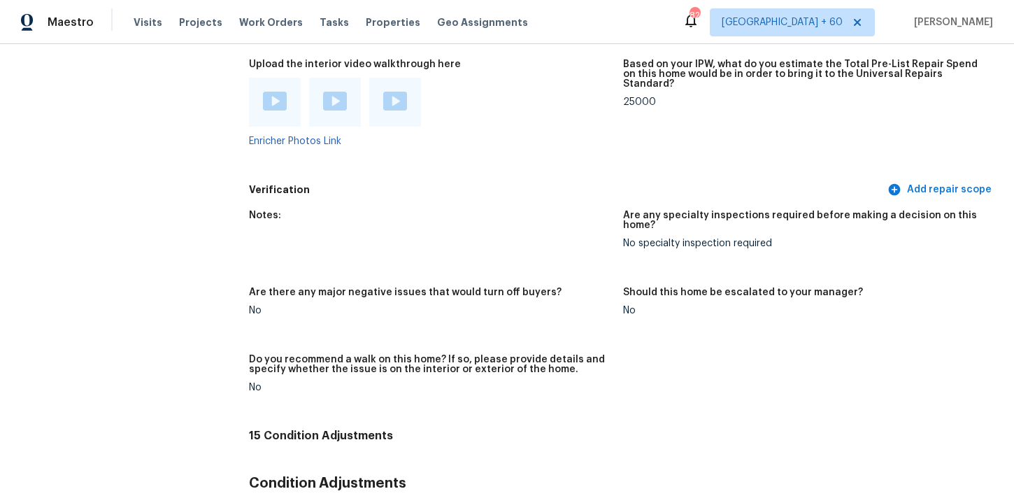
scroll to position [2615, 0]
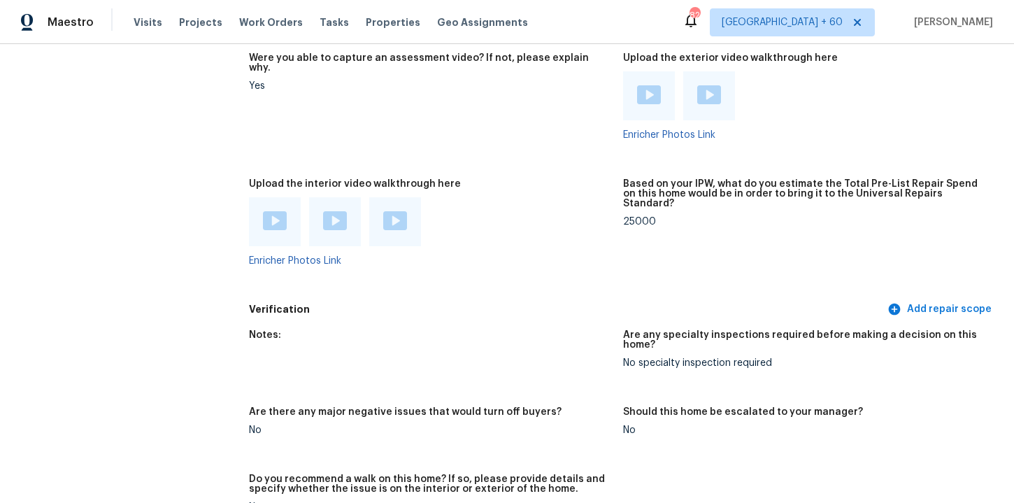
click at [281, 216] on img at bounding box center [275, 220] width 24 height 19
click at [343, 211] on img at bounding box center [335, 220] width 24 height 19
click at [396, 220] on div at bounding box center [395, 221] width 24 height 21
click at [337, 211] on img at bounding box center [335, 220] width 24 height 19
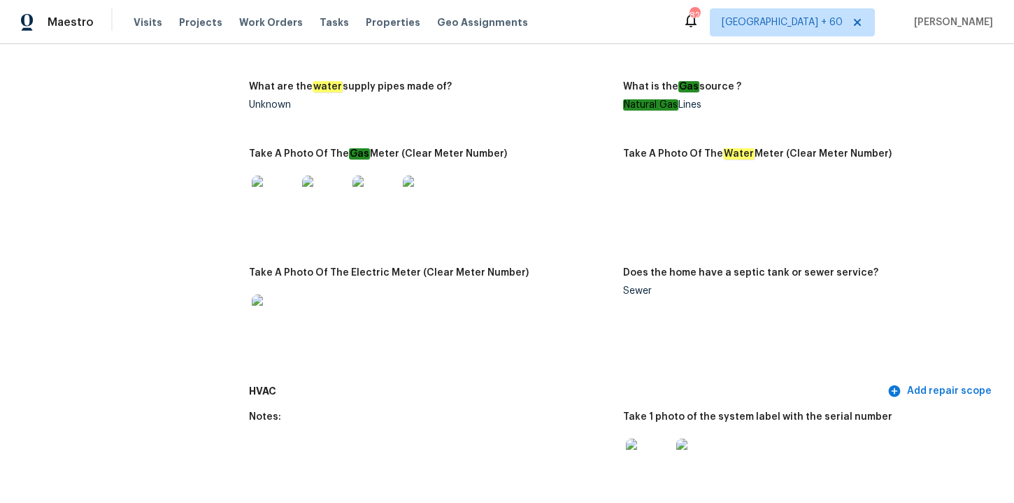
scroll to position [0, 0]
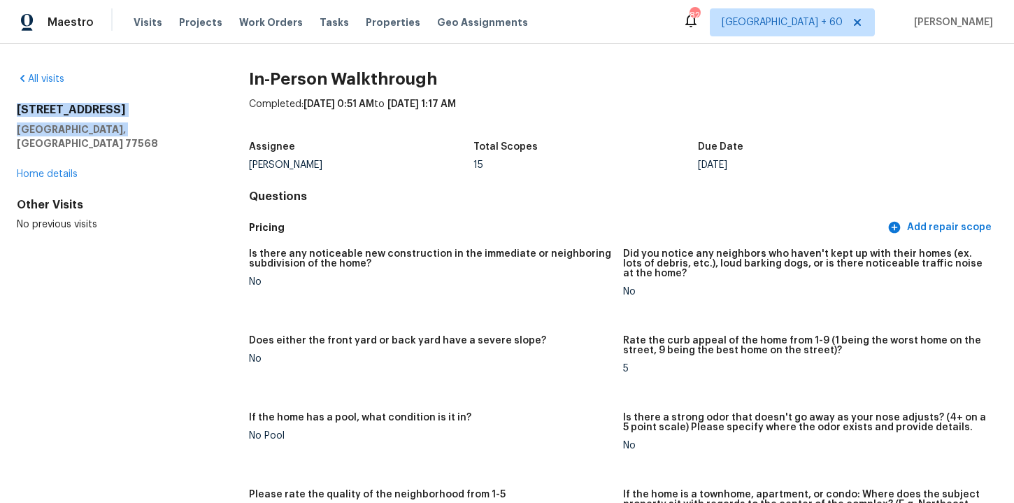
drag, startPoint x: 122, startPoint y: 131, endPoint x: 8, endPoint y: 104, distance: 117.2
click at [7, 104] on div "All visits 21 Clover Bend St La Marque, TX 77568 Home details Other Visits No p…" at bounding box center [507, 273] width 1014 height 459
copy div "21 Clover Bend St La Marque, TX 77568"
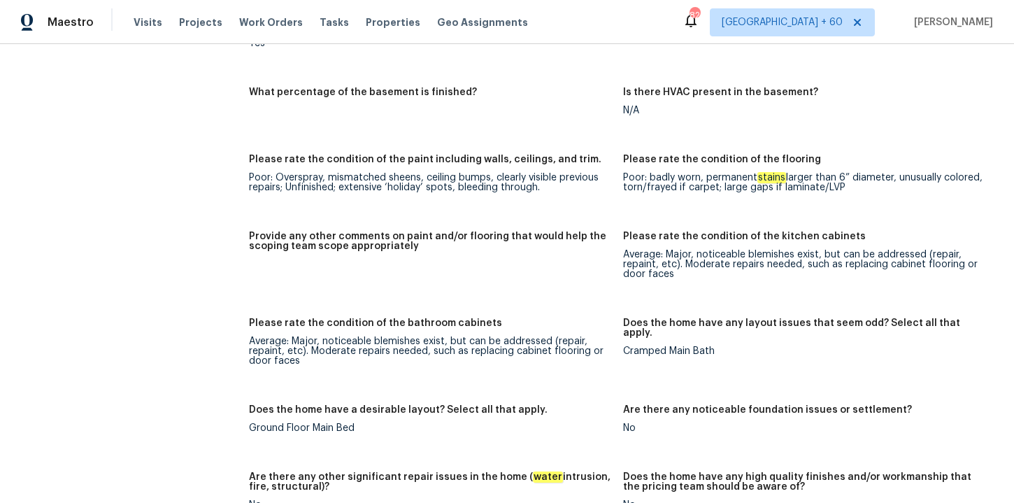
scroll to position [2086, 0]
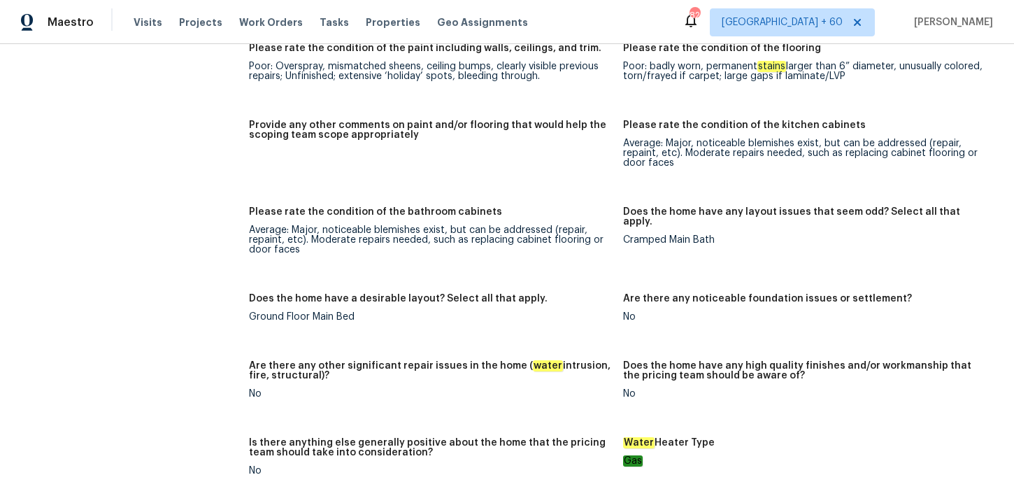
click at [502, 145] on figure "Provide any other comments on paint and/or flooring that would help the scoping…" at bounding box center [436, 155] width 374 height 70
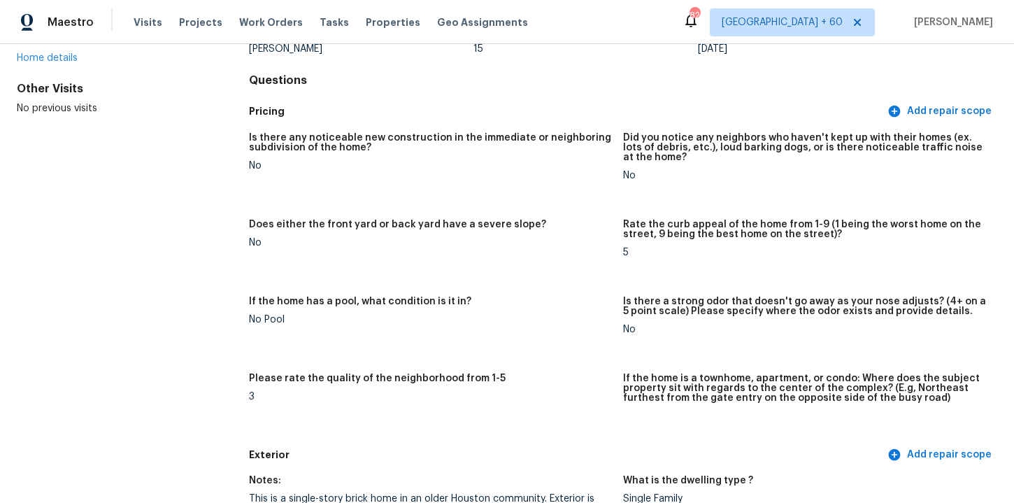
scroll to position [0, 0]
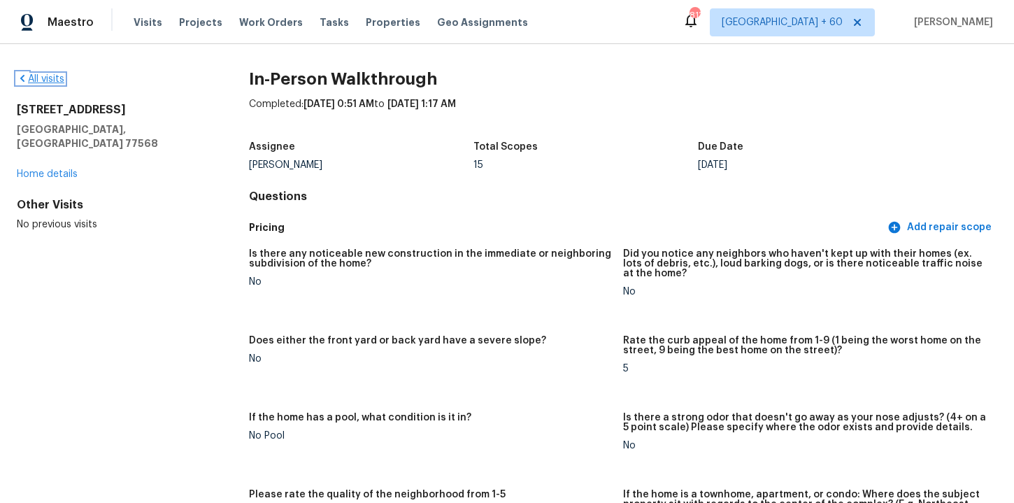
click at [56, 76] on link "All visits" at bounding box center [41, 79] width 48 height 10
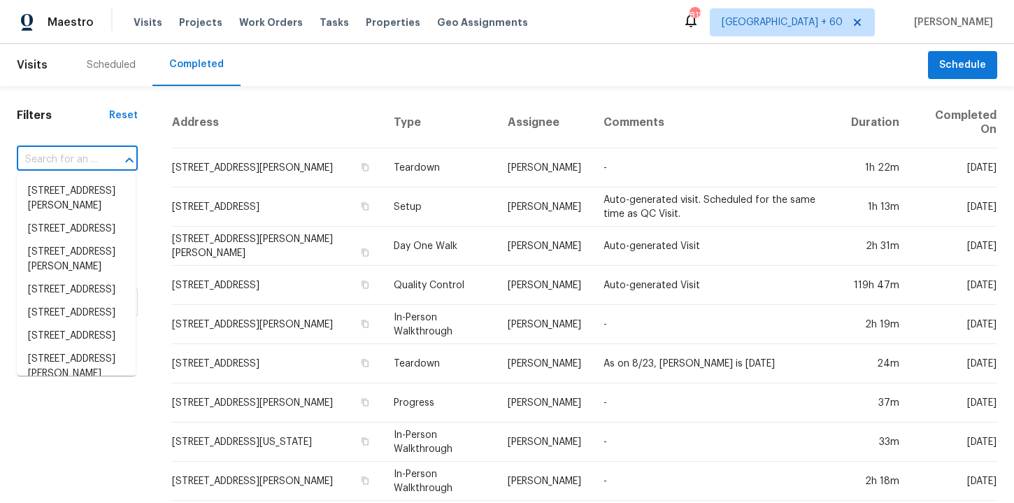
click at [79, 164] on input "text" at bounding box center [58, 160] width 82 height 22
paste input "20186 E Cedar Canyon Dr Mayer AZ 86333"
type input "20186 E Cedar Canyon Dr Mayer AZ 86333"
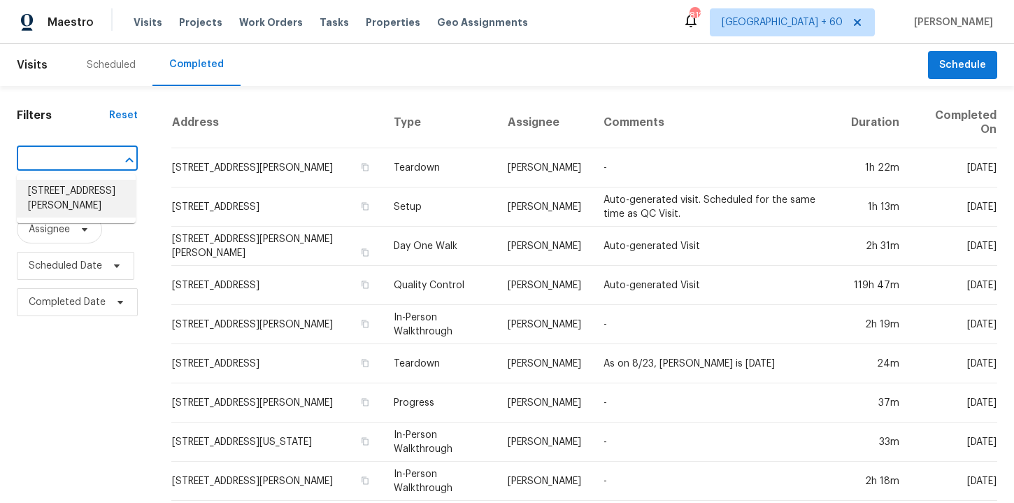
click at [88, 195] on li "20186 E Cedar Canyon Dr, Mayer, AZ 86333" at bounding box center [76, 199] width 119 height 38
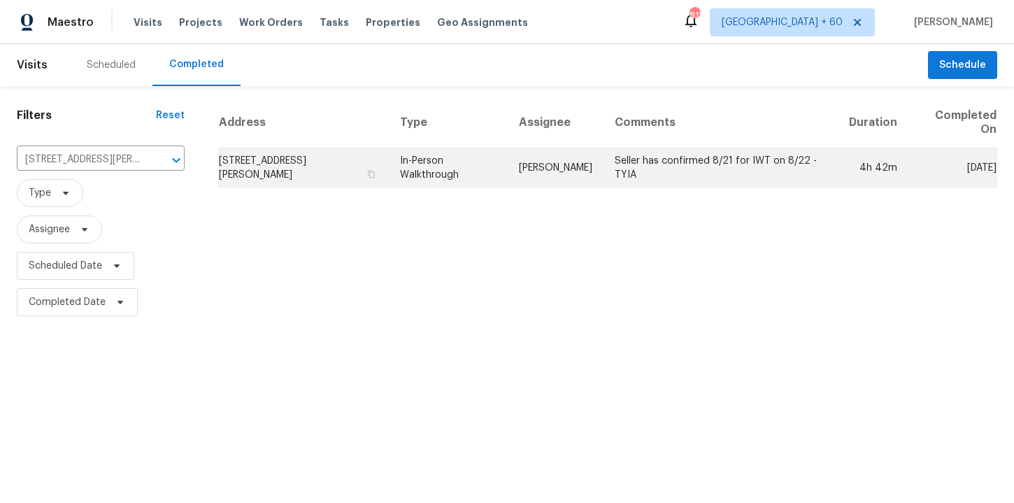
click at [485, 162] on td "In-Person Walkthrough" at bounding box center [449, 167] width 120 height 39
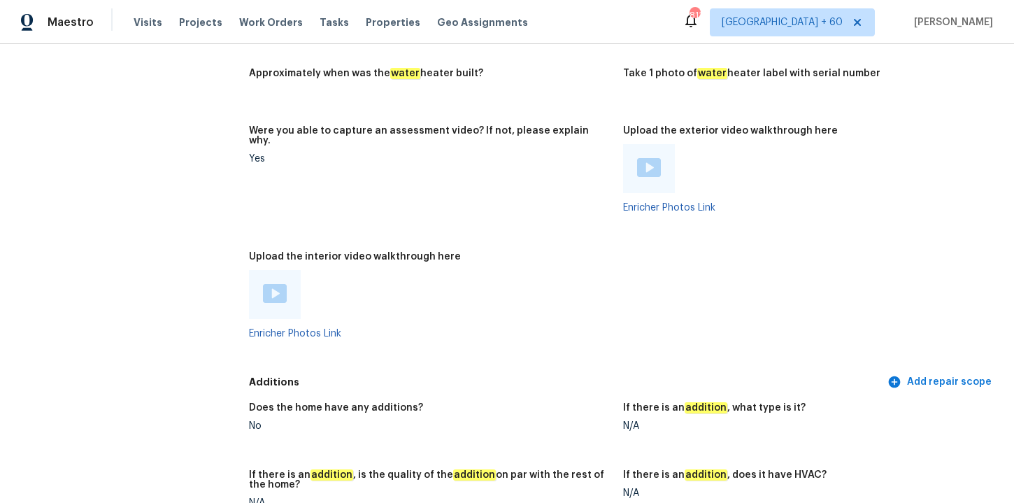
scroll to position [2520, 0]
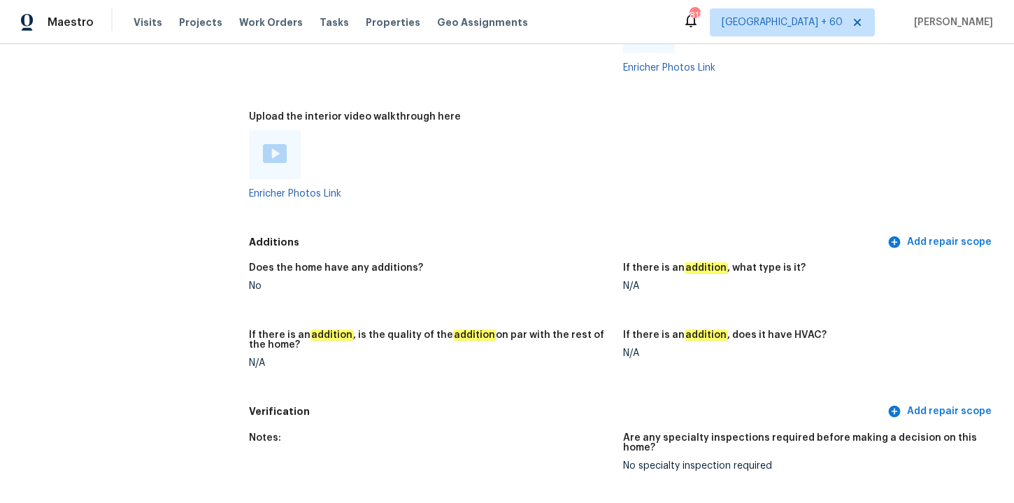
click at [278, 150] on img at bounding box center [275, 153] width 24 height 19
click at [621, 112] on figure "Upload the interior video walkthrough here Enricher Photos Link" at bounding box center [436, 166] width 374 height 109
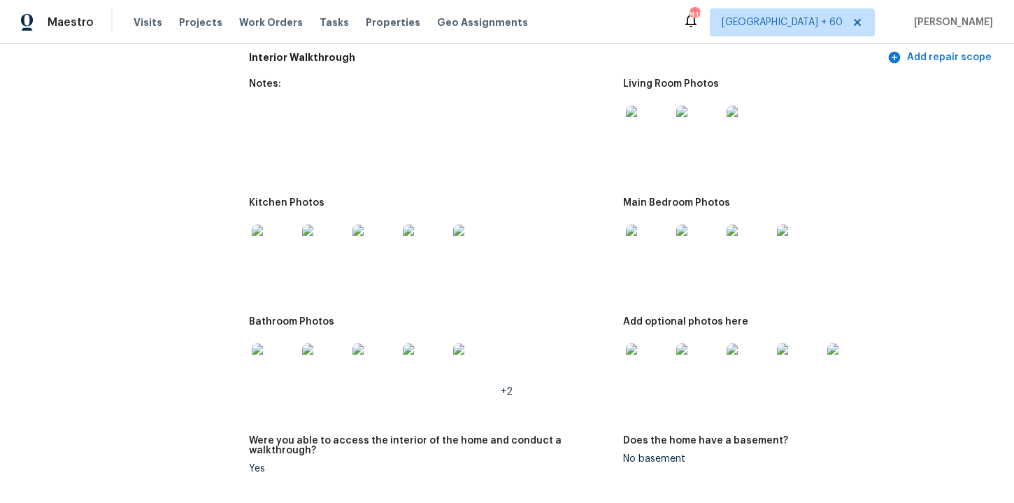
scroll to position [1428, 0]
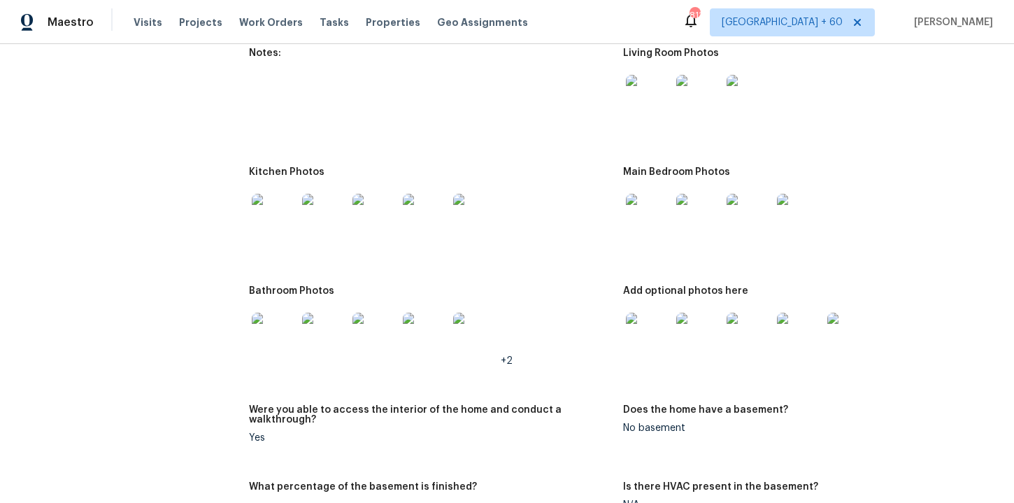
click at [651, 211] on img at bounding box center [648, 216] width 45 height 45
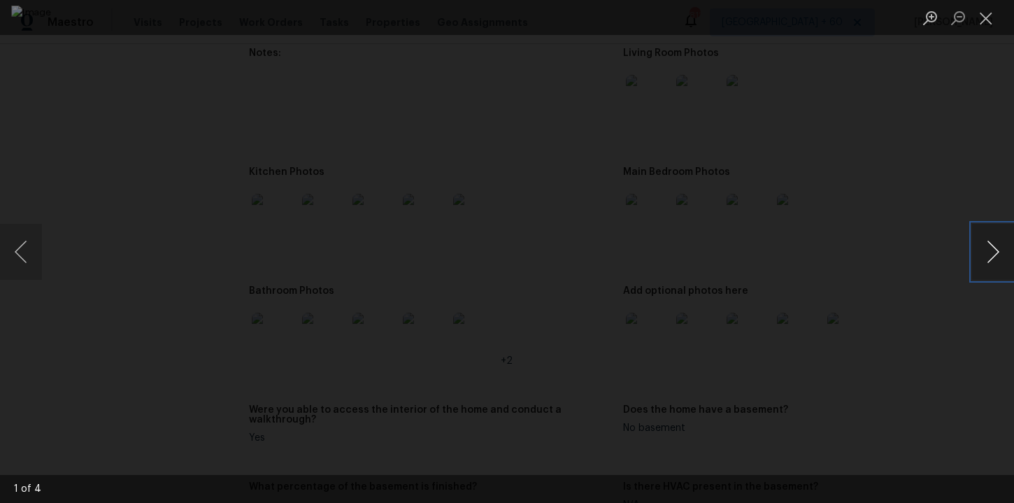
click at [992, 253] on button "Next image" at bounding box center [993, 252] width 42 height 56
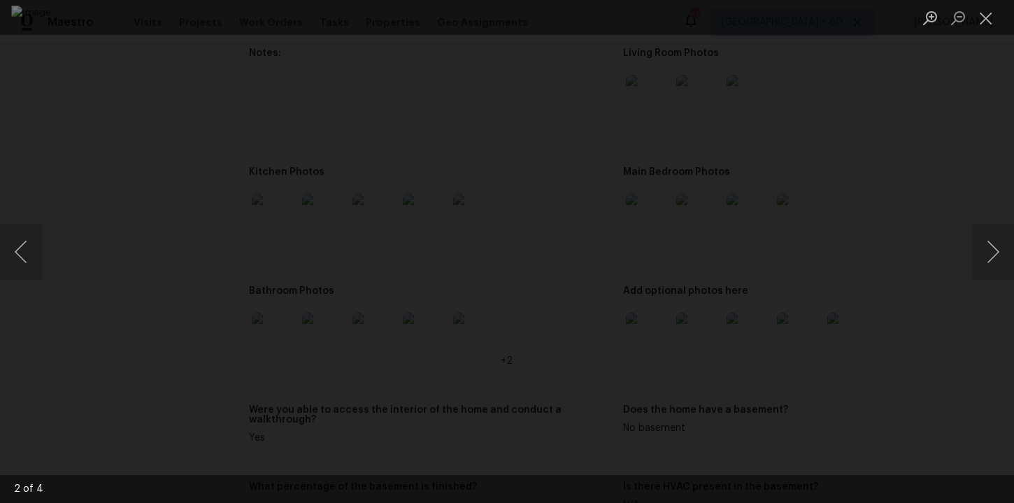
click at [960, 194] on div "Lightbox" at bounding box center [507, 251] width 1014 height 503
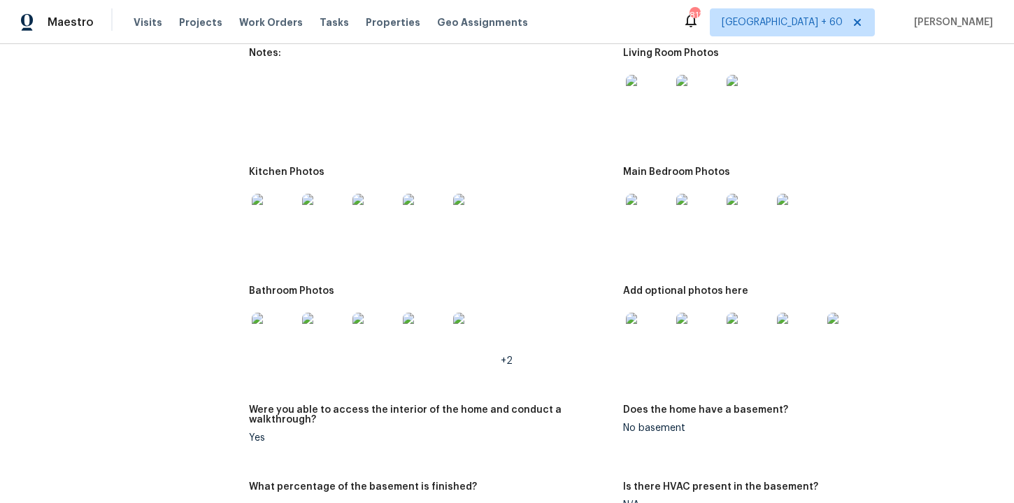
click at [281, 210] on img at bounding box center [274, 216] width 45 height 45
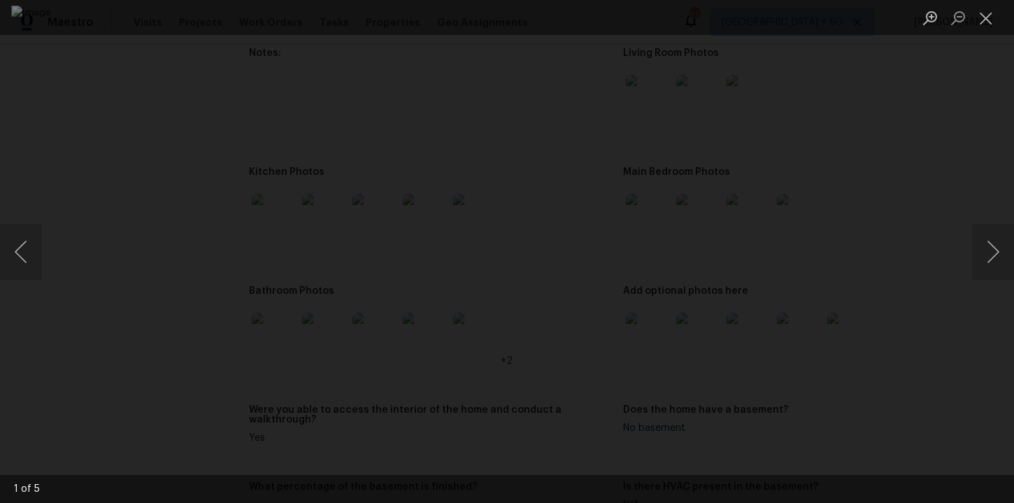
click at [924, 144] on div "Lightbox" at bounding box center [507, 251] width 1014 height 503
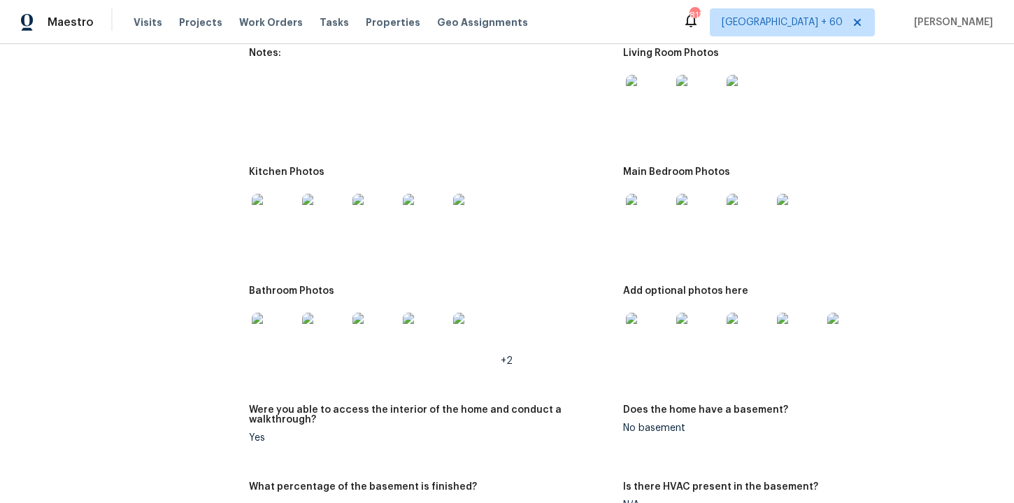
click at [648, 85] on img at bounding box center [648, 97] width 45 height 45
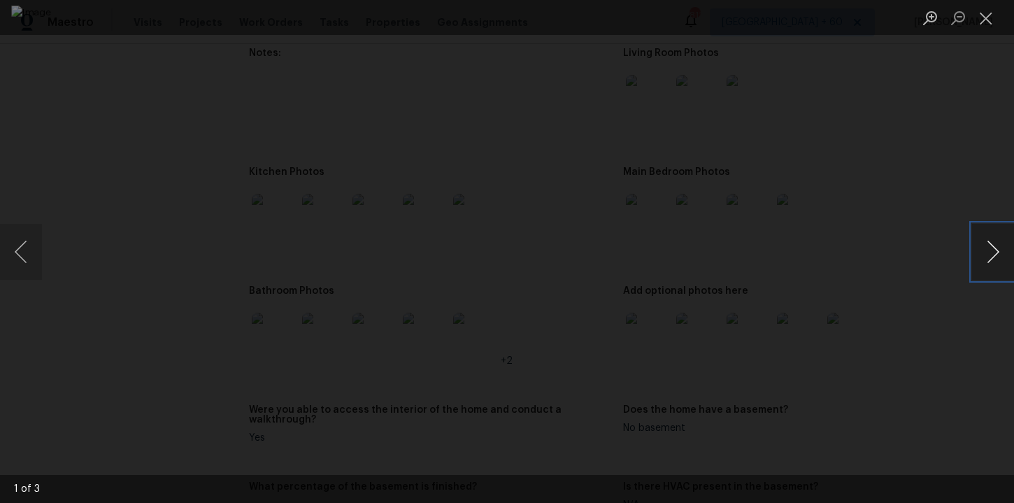
click at [995, 247] on button "Next image" at bounding box center [993, 252] width 42 height 56
click at [995, 248] on button "Next image" at bounding box center [993, 252] width 42 height 56
click at [974, 157] on div "Lightbox" at bounding box center [507, 251] width 1014 height 503
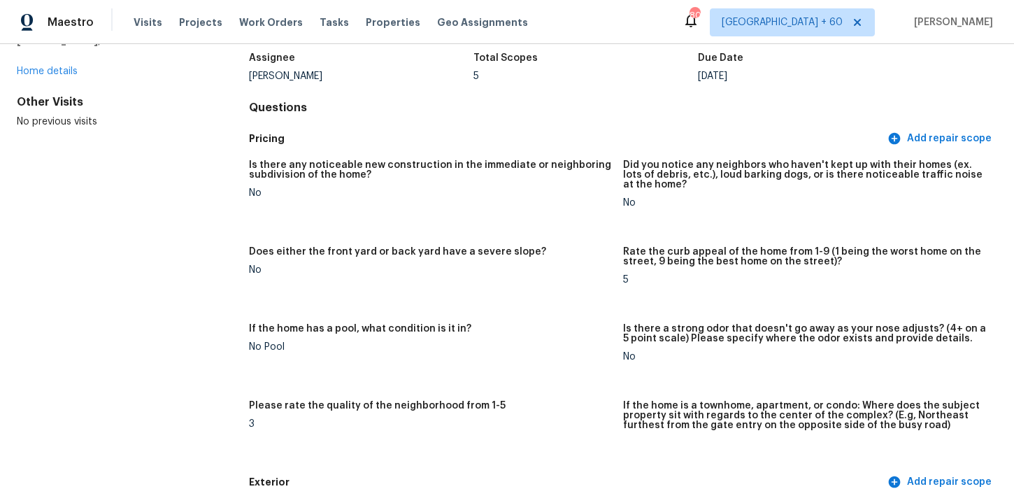
scroll to position [0, 0]
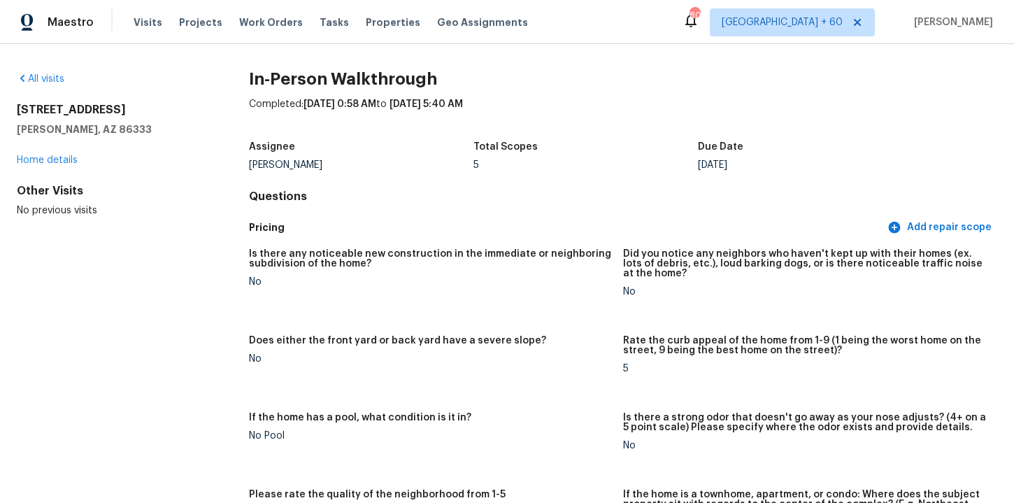
click at [104, 128] on h5 "[PERSON_NAME], AZ 86333" at bounding box center [110, 129] width 187 height 14
drag, startPoint x: 96, startPoint y: 129, endPoint x: 0, endPoint y: 107, distance: 98.3
click at [0, 107] on div "All visits 20186 E Cedar Canyon Dr Mayer, AZ 86333 Home details Other Visits No…" at bounding box center [507, 273] width 1014 height 459
copy div "20186 E Cedar Canyon Dr Mayer, AZ 86333"
click at [204, 85] on div "All visits" at bounding box center [110, 79] width 187 height 14
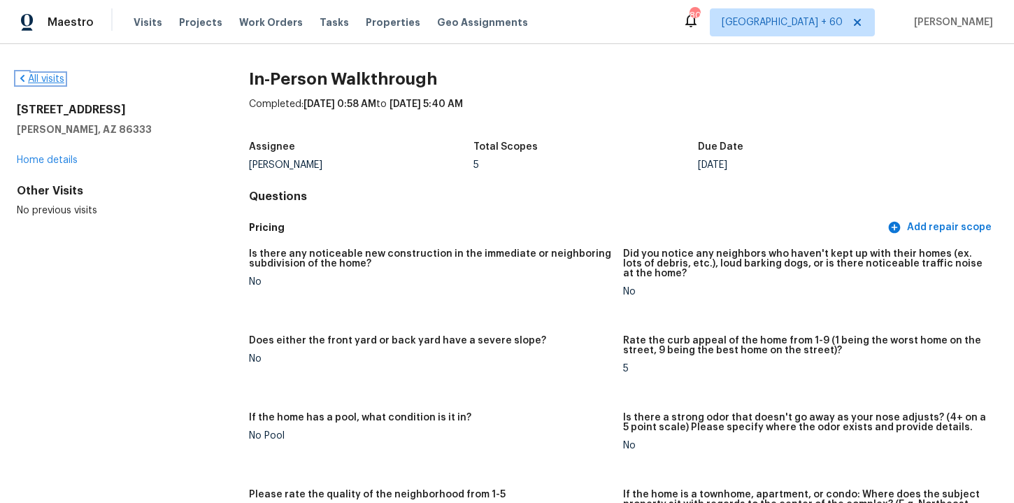
click at [57, 76] on link "All visits" at bounding box center [41, 79] width 48 height 10
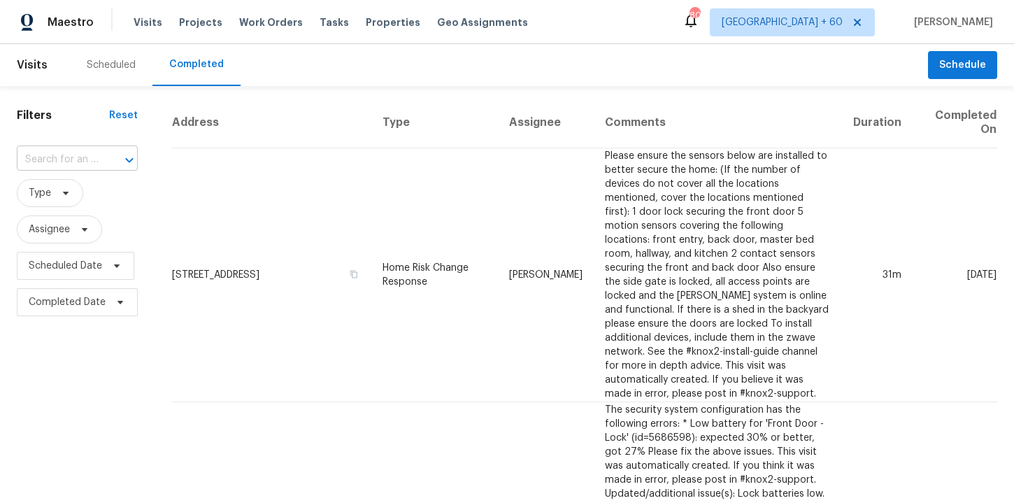
click at [63, 152] on input "text" at bounding box center [58, 160] width 82 height 22
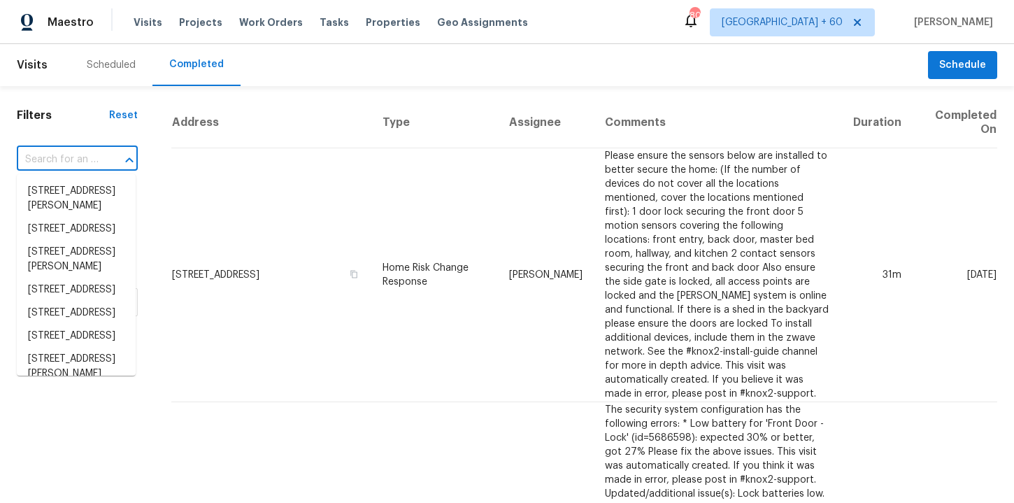
paste input "1103 S Rusk St Weatherford TX 76086"
type input "1103 S Rusk St Weatherford TX 76086"
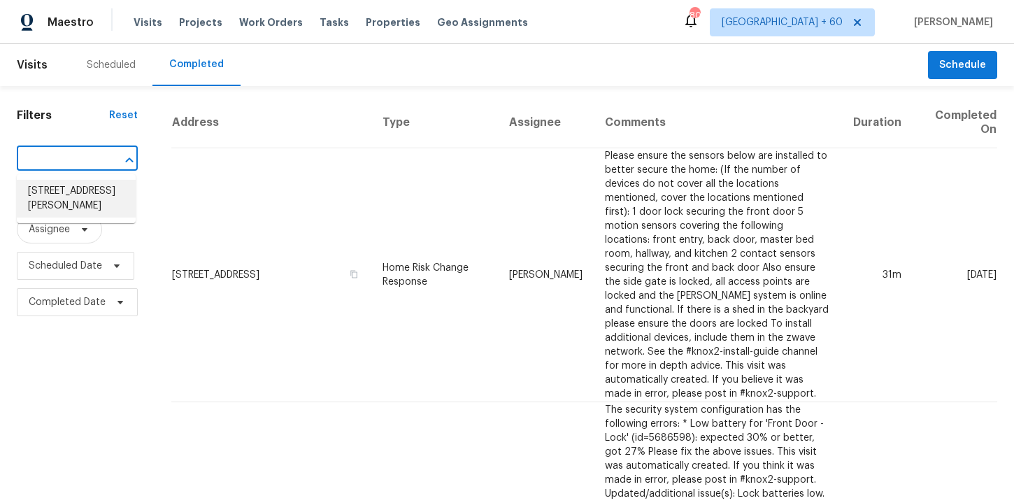
click at [90, 190] on li "1103 S Rusk St, Weatherford, TX 76086" at bounding box center [76, 199] width 119 height 38
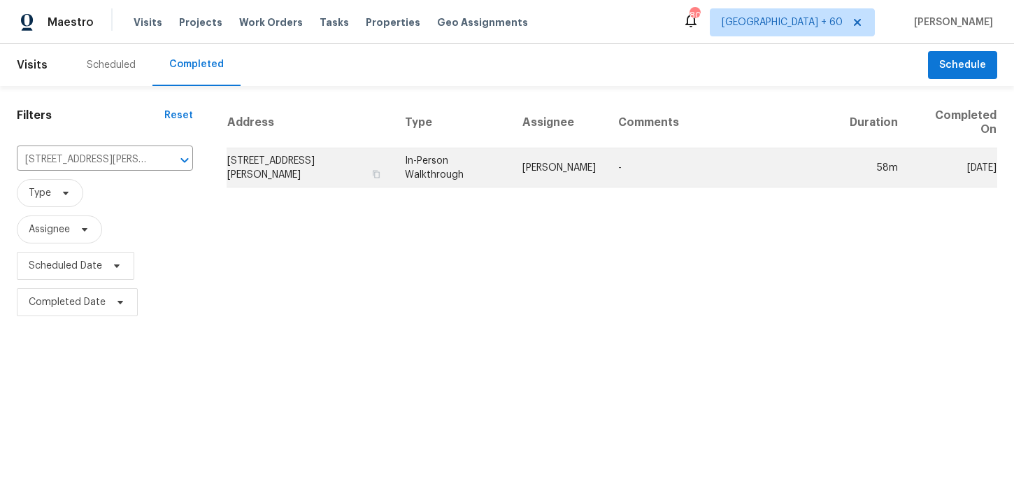
click at [439, 173] on td "In-Person Walkthrough" at bounding box center [453, 167] width 118 height 39
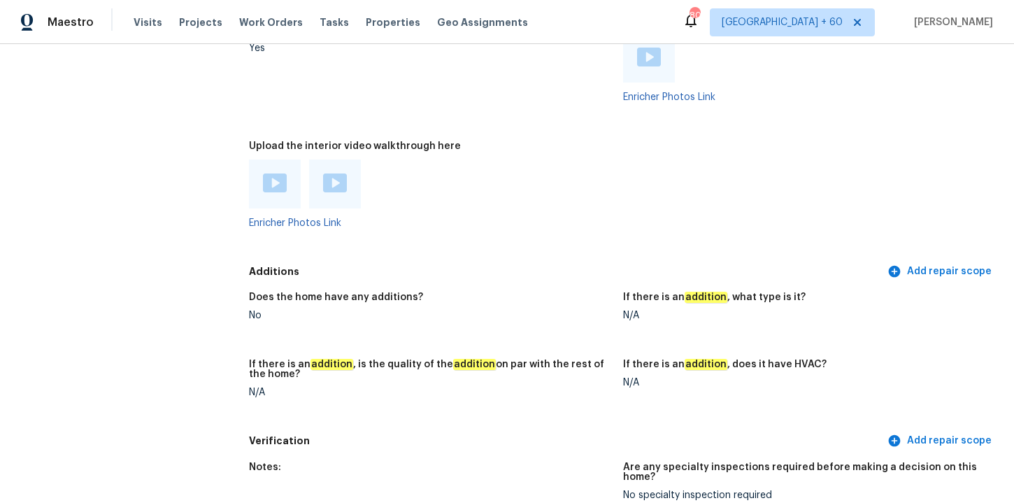
scroll to position [2721, 0]
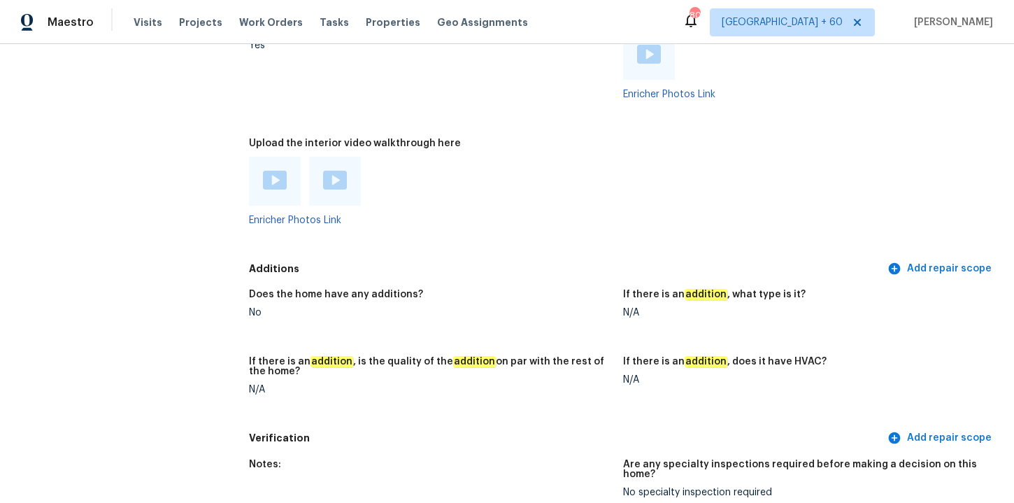
click at [271, 171] on img at bounding box center [275, 180] width 24 height 19
click at [528, 157] on div at bounding box center [430, 181] width 363 height 49
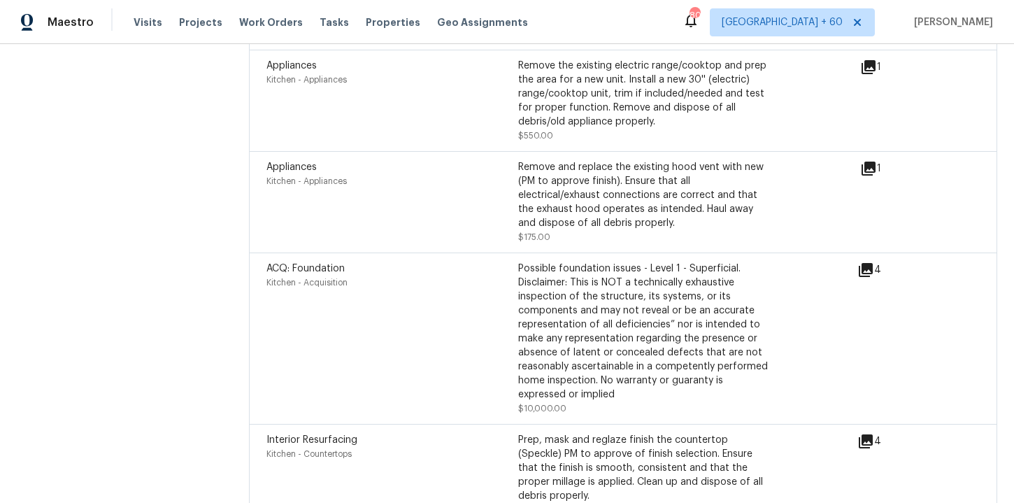
scroll to position [3835, 0]
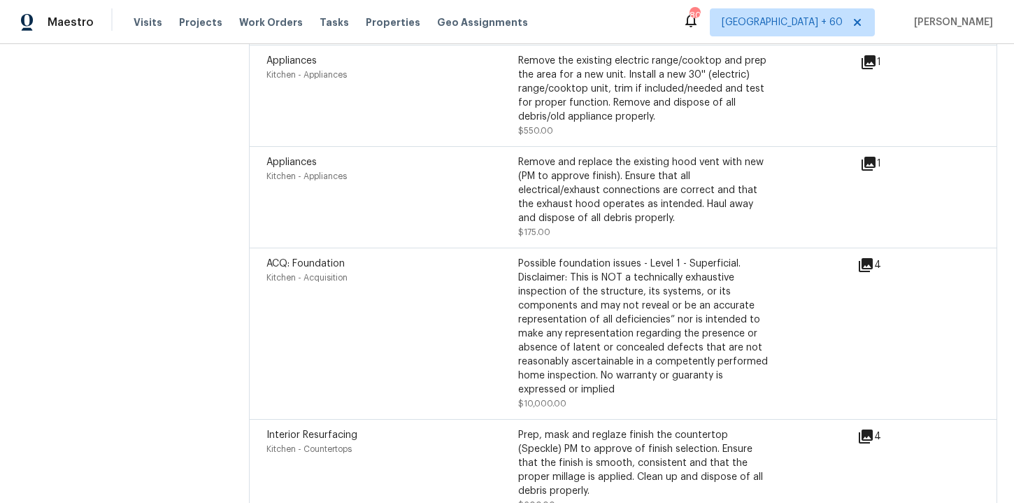
click at [867, 258] on icon at bounding box center [866, 265] width 14 height 14
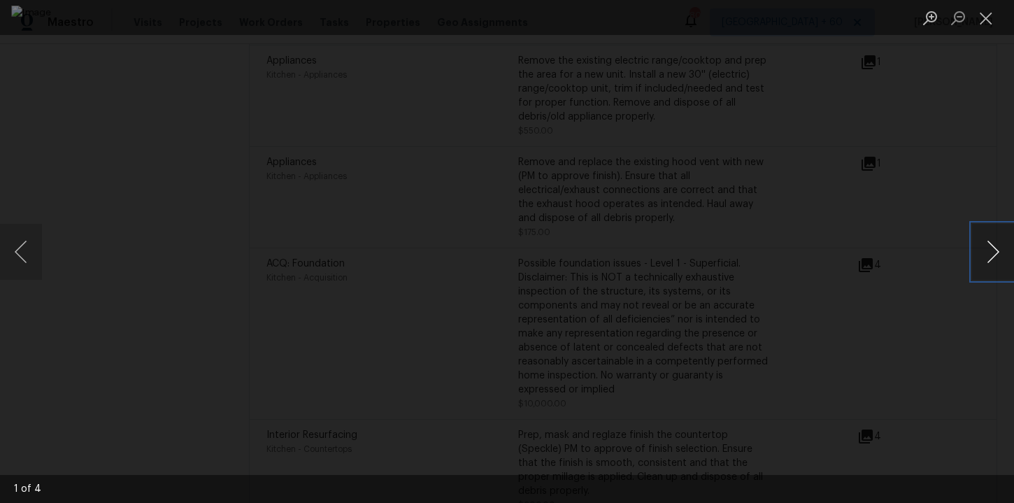
click at [983, 240] on button "Next image" at bounding box center [993, 252] width 42 height 56
click at [987, 255] on button "Next image" at bounding box center [993, 252] width 42 height 56
click at [990, 16] on button "Close lightbox" at bounding box center [986, 18] width 28 height 24
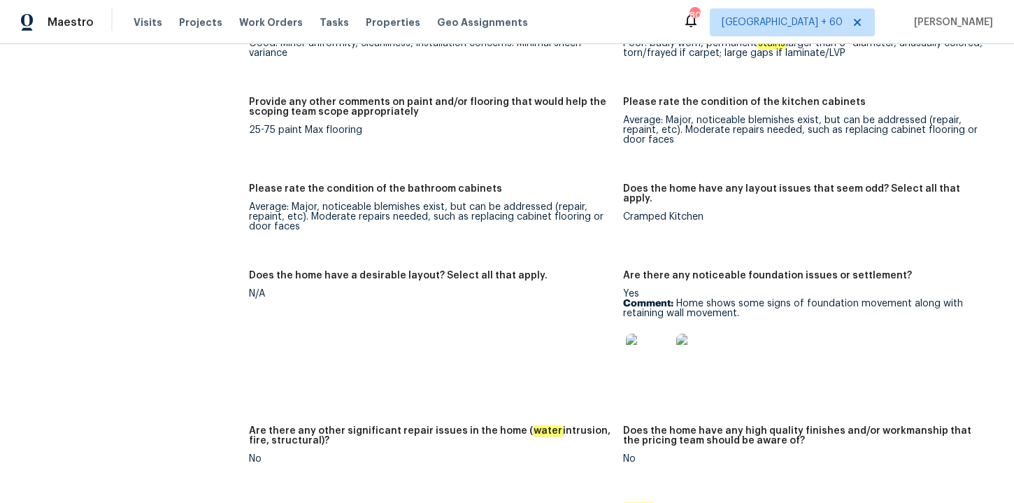
scroll to position [2038, 0]
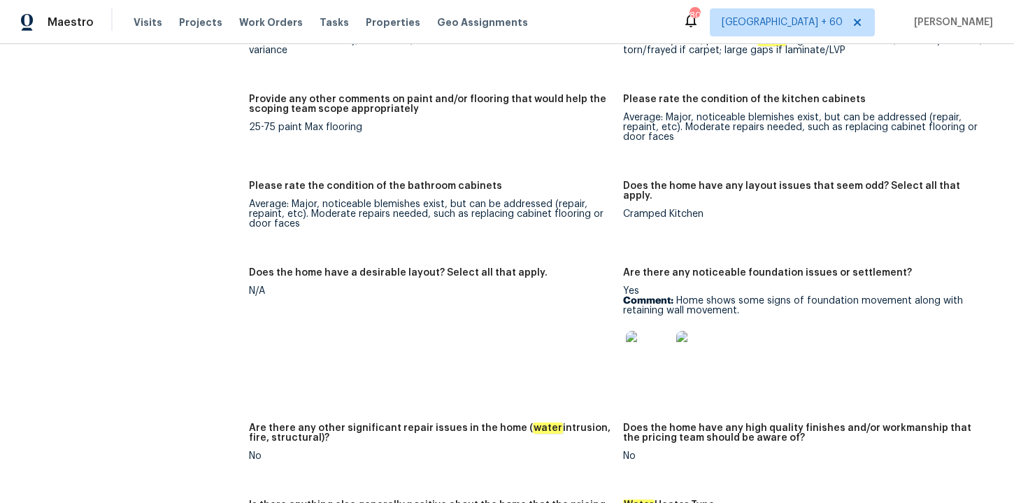
click at [650, 341] on img at bounding box center [648, 353] width 45 height 45
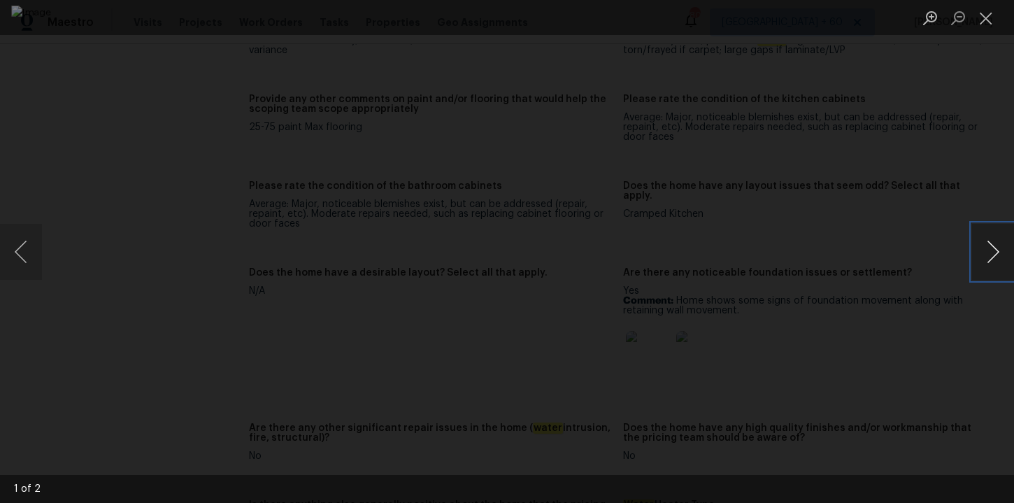
click at [997, 248] on button "Next image" at bounding box center [993, 252] width 42 height 56
click at [979, 28] on button "Close lightbox" at bounding box center [986, 18] width 28 height 24
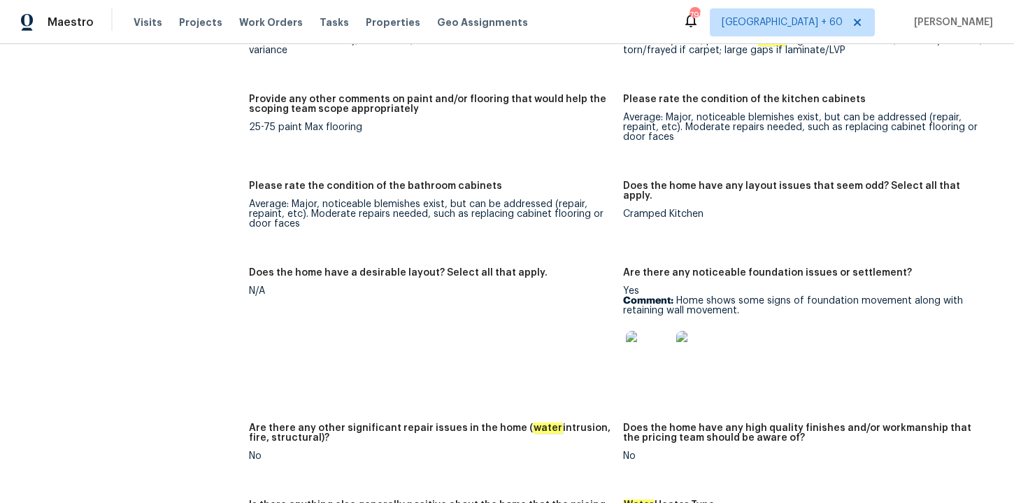
click at [904, 74] on div "Notes: Living Room Photos Kitchen Photos +1 Main Bedroom Photos Bathroom Photos…" at bounding box center [623, 223] width 748 height 1431
click at [974, 154] on figure "Please rate the condition of the kitchen cabinets Average: Major, noticeable bl…" at bounding box center [810, 129] width 374 height 70
click at [671, 129] on div "Average: Major, noticeable blemishes exist, but can be addressed (repair, repai…" at bounding box center [804, 127] width 363 height 29
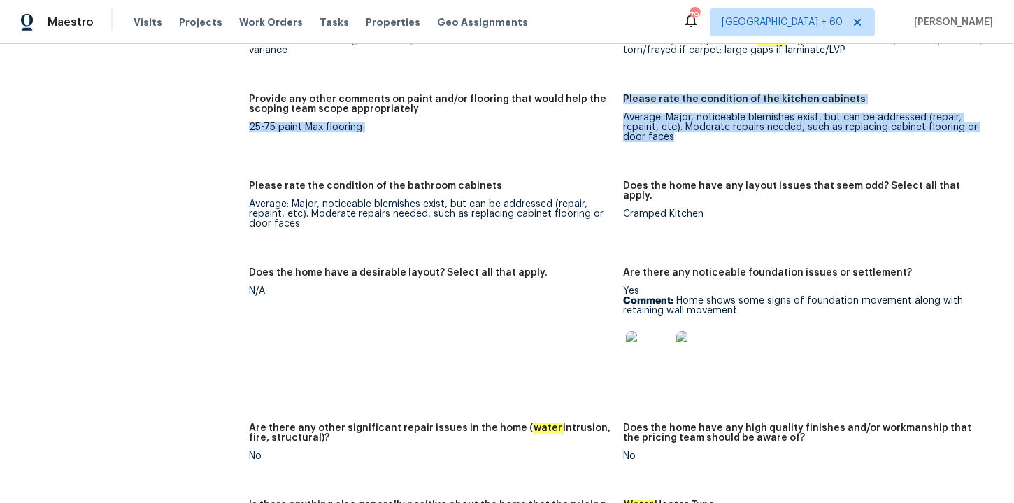
drag, startPoint x: 674, startPoint y: 131, endPoint x: 605, endPoint y: 111, distance: 72.0
click at [605, 111] on div "Notes: Living Room Photos Kitchen Photos +1 Main Bedroom Photos Bathroom Photos…" at bounding box center [623, 223] width 748 height 1431
click at [605, 111] on div "Provide any other comments on paint and/or flooring that would help the scoping…" at bounding box center [430, 108] width 363 height 28
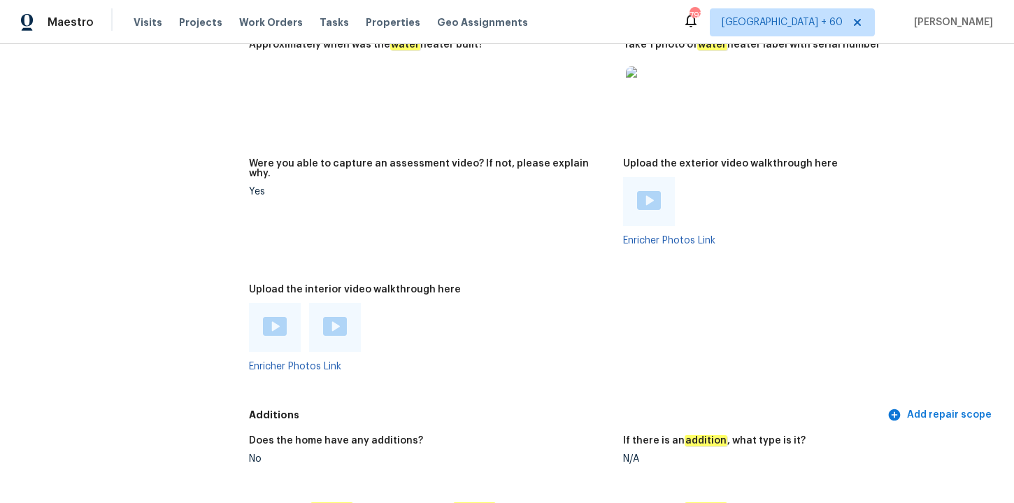
scroll to position [2712, 0]
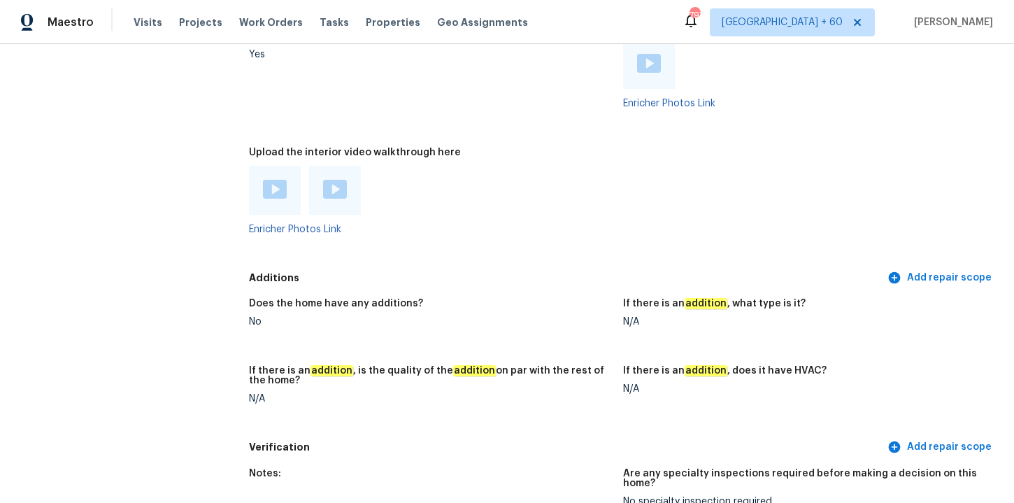
click at [328, 204] on div "Enricher Photos Link" at bounding box center [430, 200] width 363 height 69
click at [334, 189] on div at bounding box center [335, 190] width 24 height 21
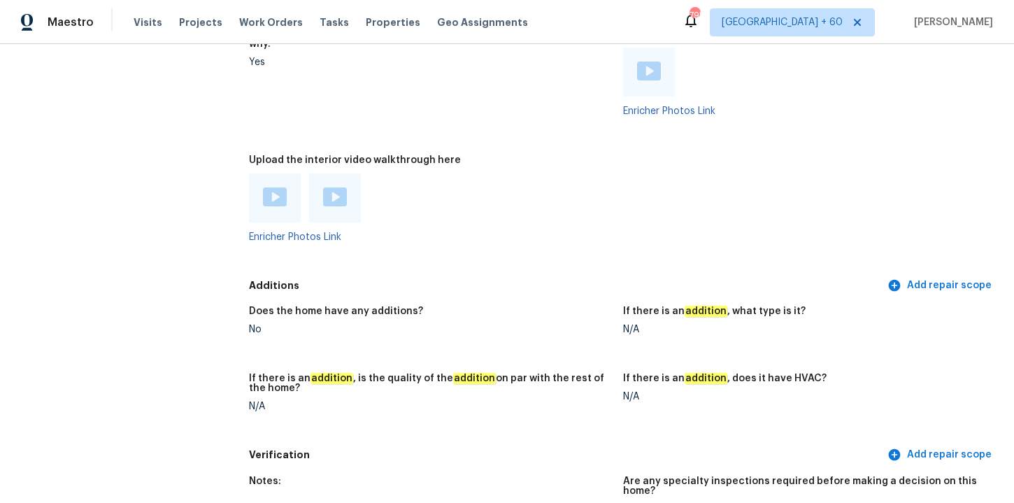
scroll to position [2701, 0]
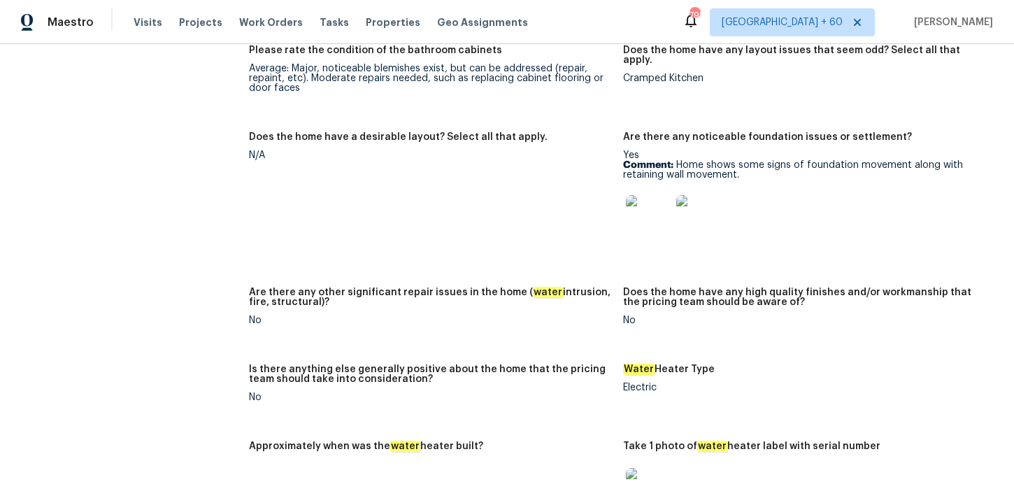
scroll to position [2140, 0]
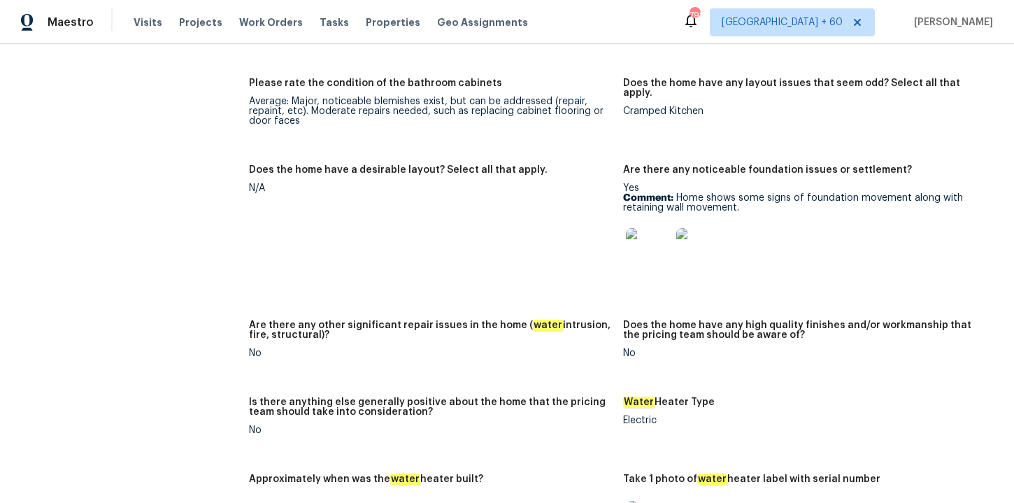
click at [652, 237] on img at bounding box center [648, 250] width 45 height 45
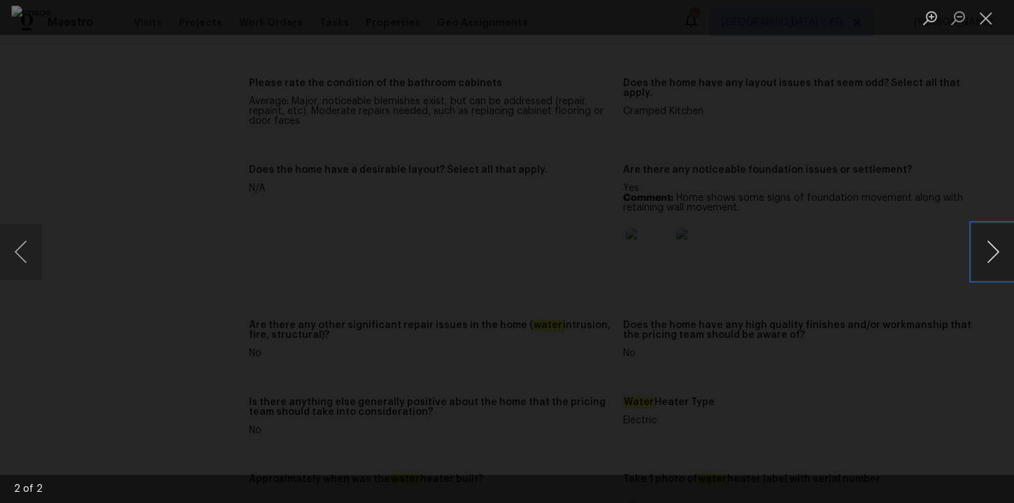
click at [993, 250] on button "Next image" at bounding box center [993, 252] width 42 height 56
click at [918, 213] on div "Lightbox" at bounding box center [507, 251] width 1014 height 503
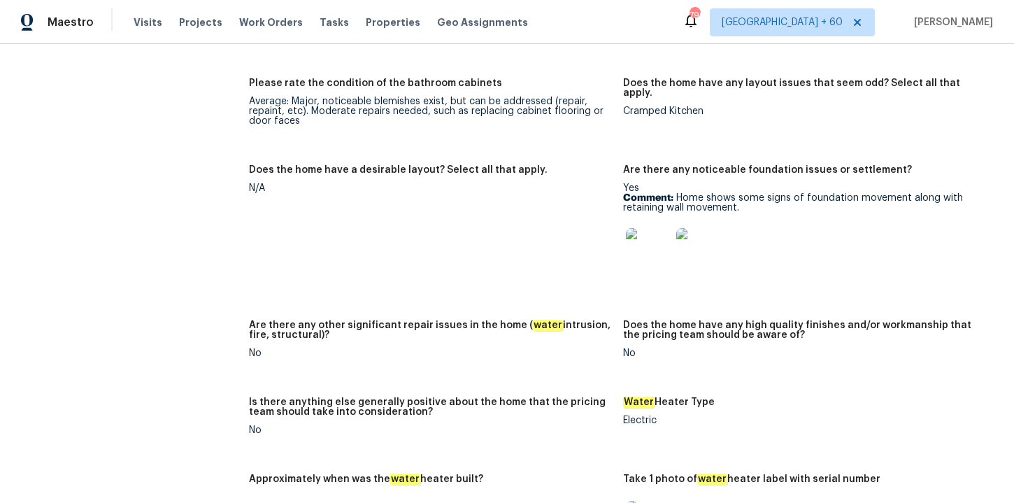
click at [659, 243] on img at bounding box center [648, 250] width 45 height 45
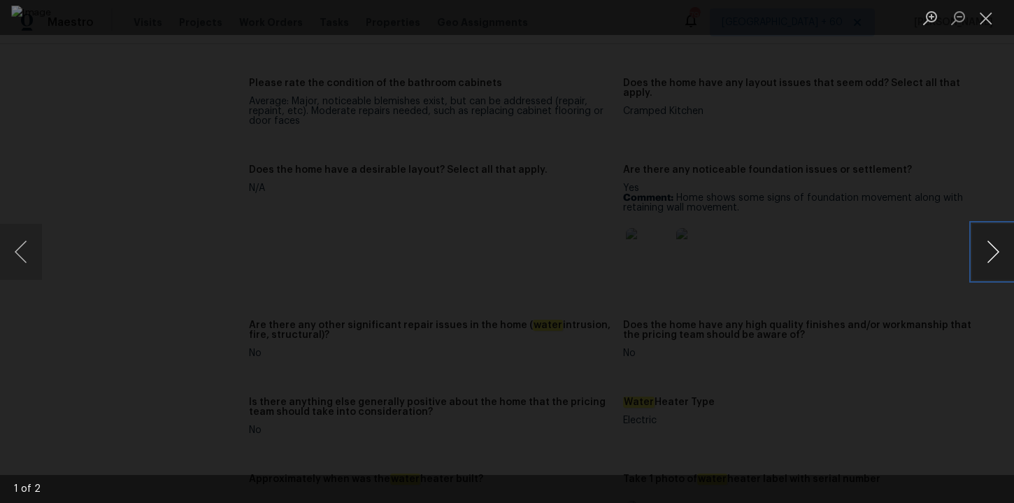
click at [983, 269] on button "Next image" at bounding box center [993, 252] width 42 height 56
click at [928, 368] on div "Lightbox" at bounding box center [507, 251] width 1014 height 503
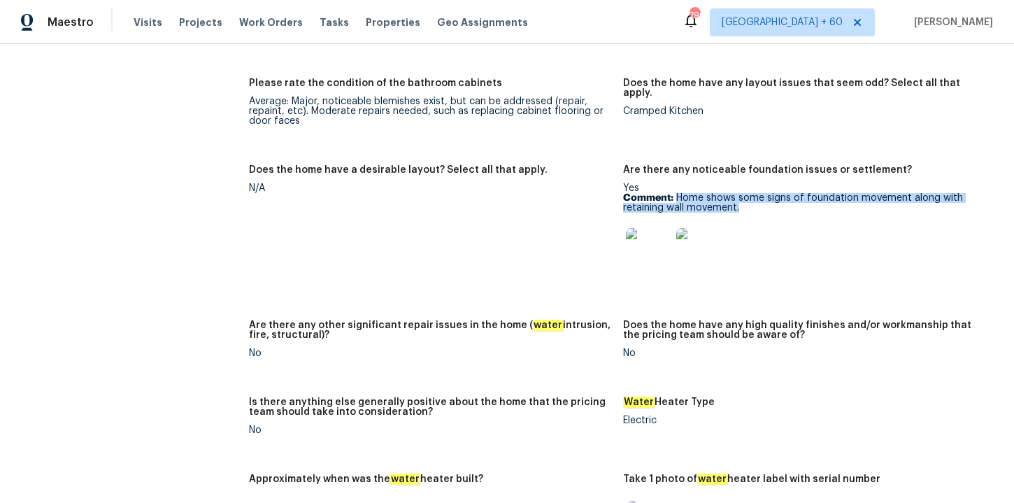
drag, startPoint x: 676, startPoint y: 188, endPoint x: 755, endPoint y: 196, distance: 80.1
click at [755, 196] on p "Comment: Home shows some signs of foundation movement along with retaining wall…" at bounding box center [804, 203] width 363 height 20
copy p "Home shows some signs of foundation movement along with retaining wall movement."
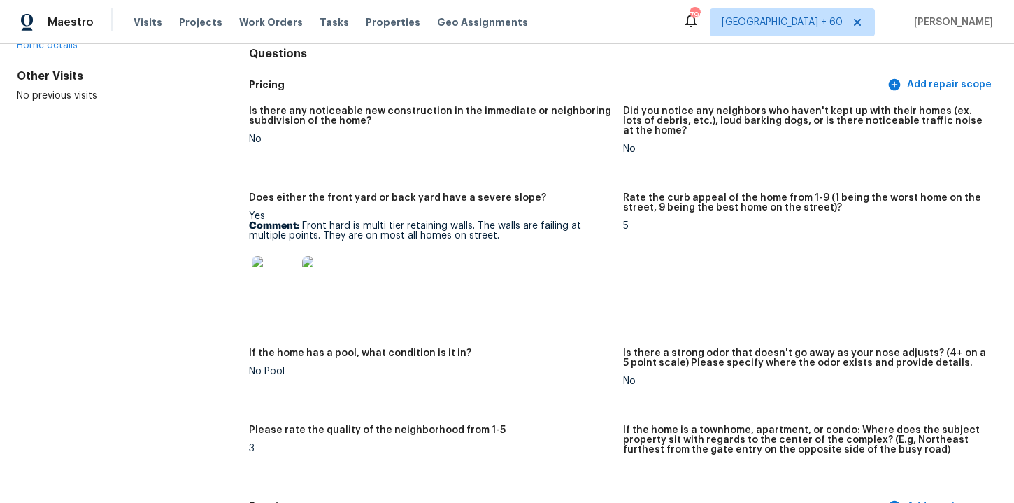
scroll to position [0, 0]
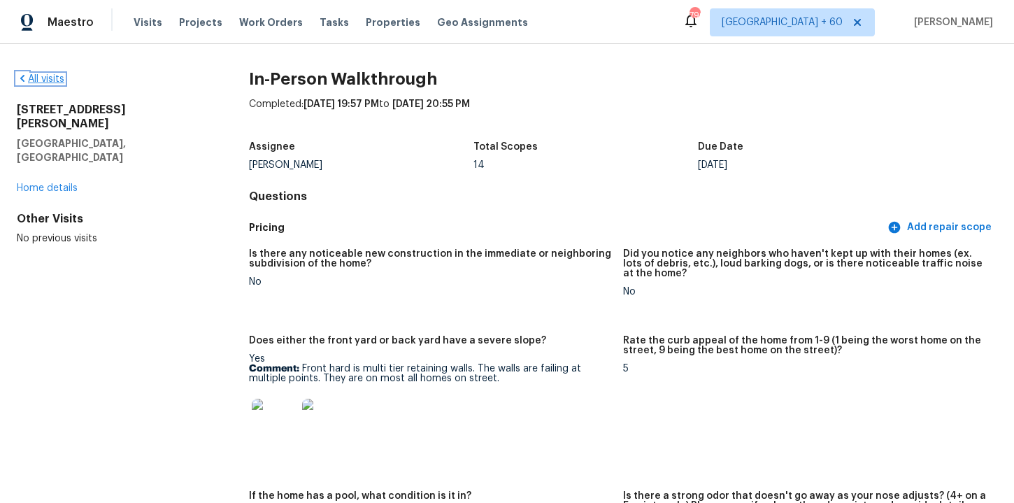
click at [52, 78] on link "All visits" at bounding box center [41, 79] width 48 height 10
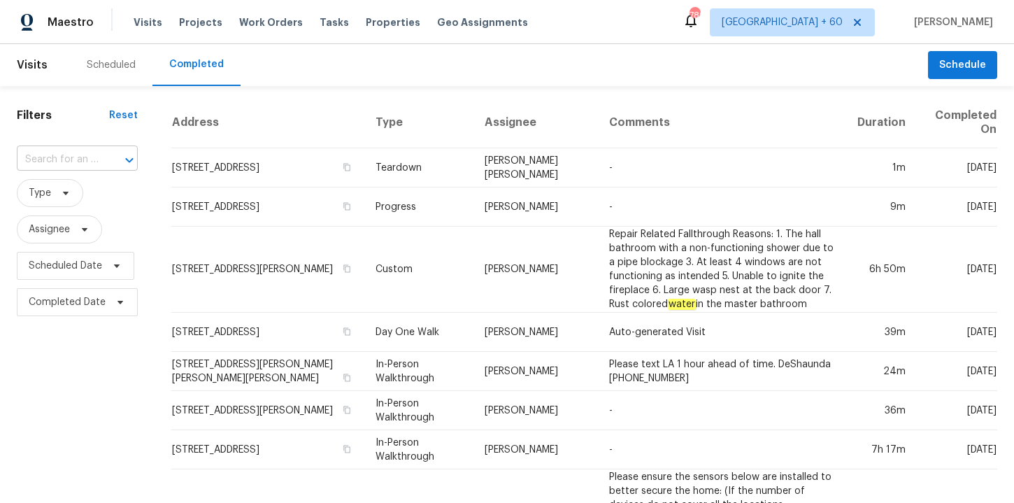
click at [76, 159] on input "text" at bounding box center [58, 160] width 82 height 22
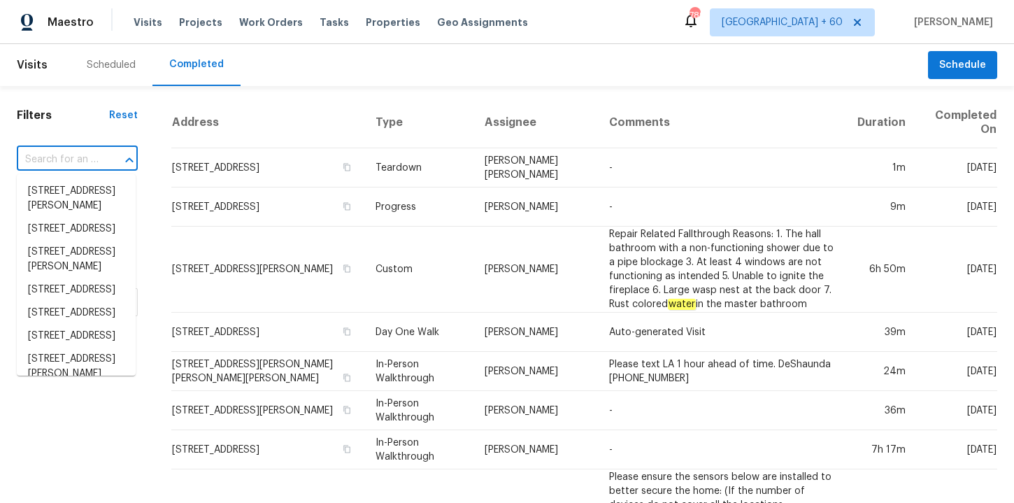
paste input "702 Lone Oak Dr Pegram TN 37143"
type input "702 Lone Oak Dr Pegram TN 37143"
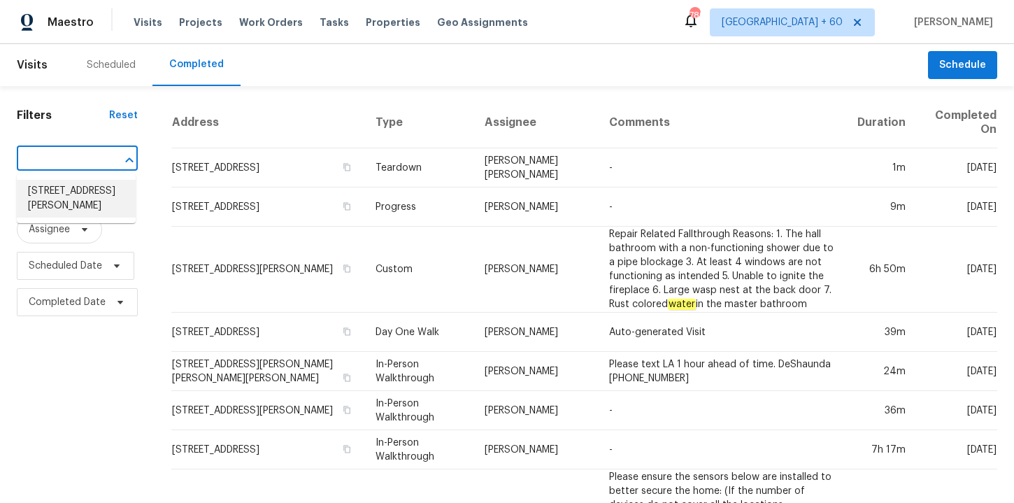
click at [82, 192] on li "702 Lone Oak Dr, Pegram, TN 37143" at bounding box center [76, 199] width 119 height 38
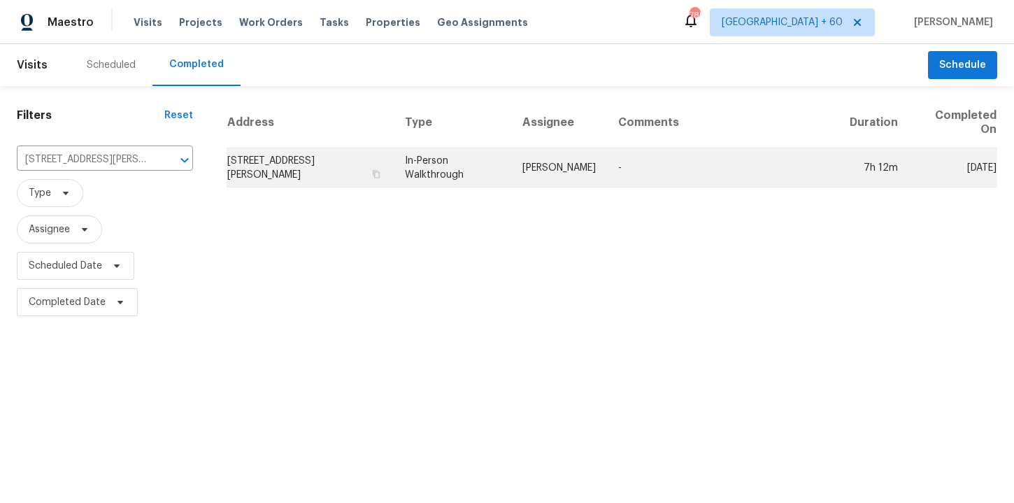
click at [414, 167] on td "In-Person Walkthrough" at bounding box center [453, 167] width 118 height 39
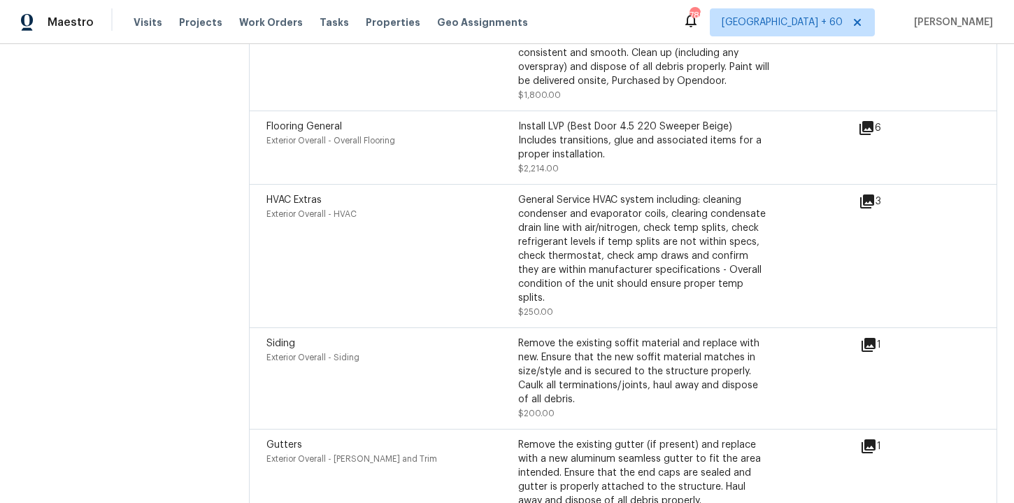
scroll to position [4268, 0]
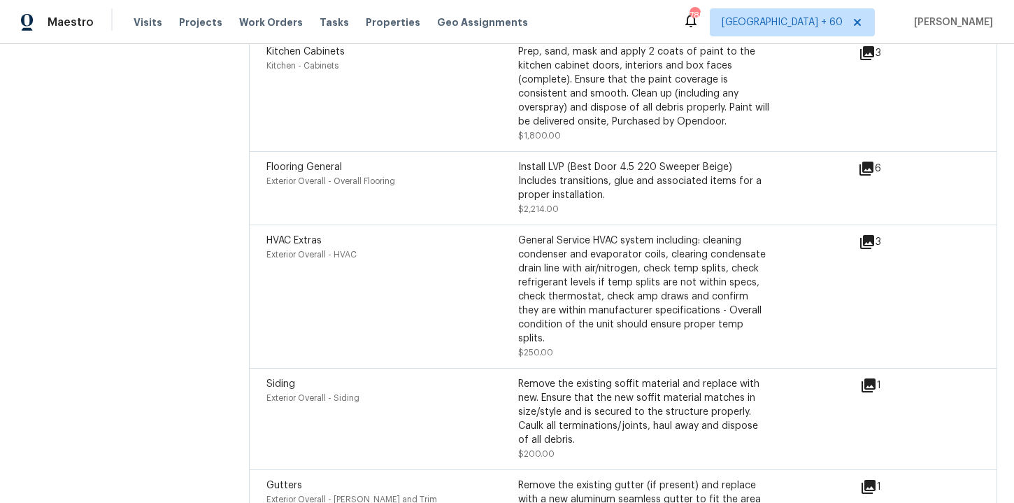
click at [600, 189] on div "Install LVP (Best Door 4.5 220 Sweeper Beige) Includes transitions, glue and as…" at bounding box center [644, 181] width 252 height 42
click at [876, 164] on div "6" at bounding box center [892, 168] width 68 height 17
click at [871, 171] on icon at bounding box center [866, 168] width 17 height 17
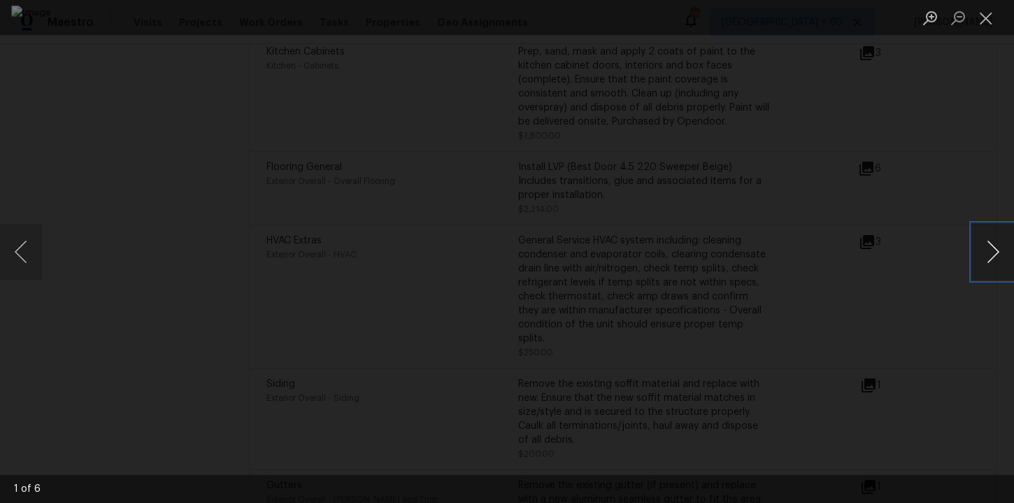
click at [993, 252] on button "Next image" at bounding box center [993, 252] width 42 height 56
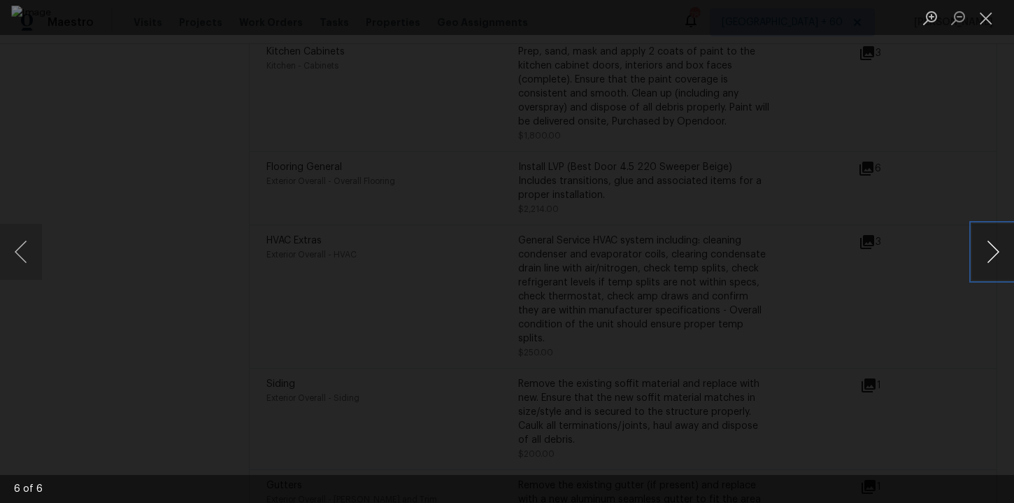
click at [993, 252] on button "Next image" at bounding box center [993, 252] width 42 height 56
click at [986, 22] on button "Close lightbox" at bounding box center [986, 18] width 28 height 24
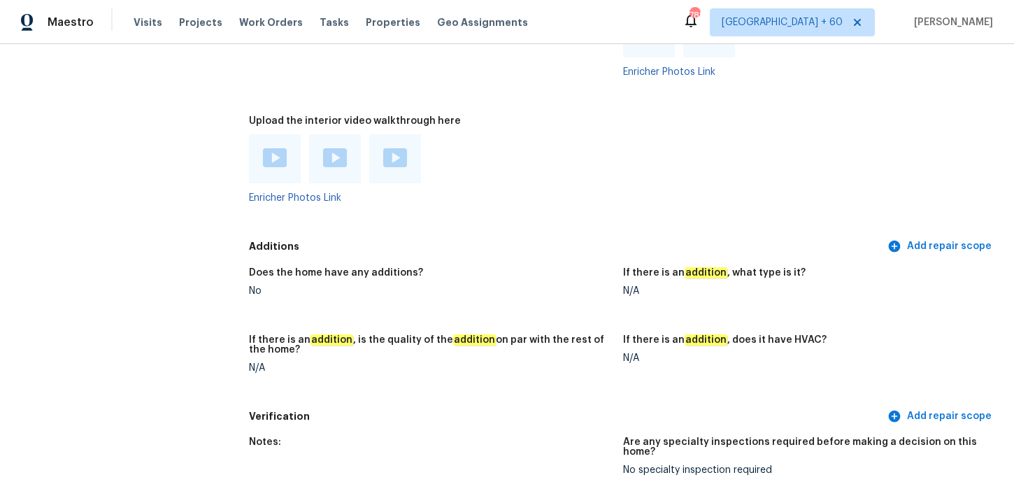
scroll to position [3554, 0]
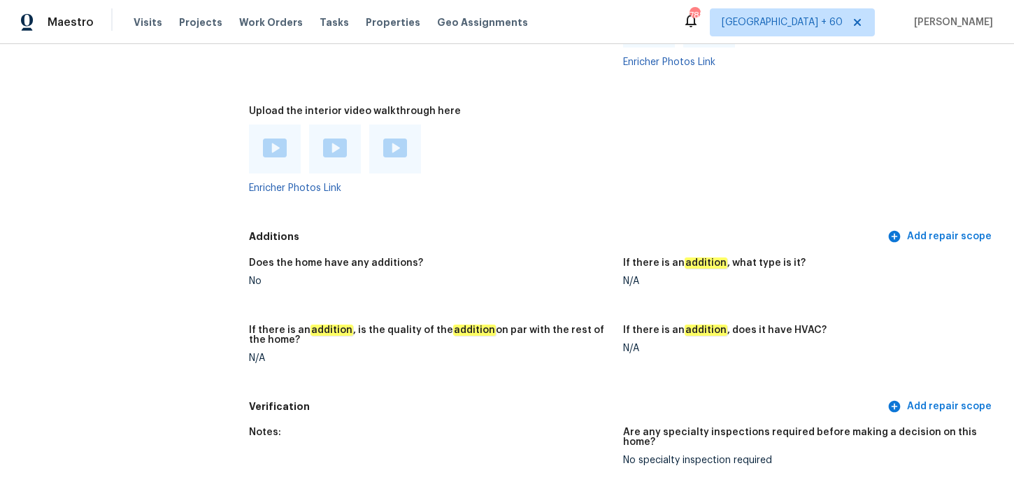
click at [287, 156] on div at bounding box center [275, 149] width 52 height 49
click at [274, 154] on img at bounding box center [275, 147] width 24 height 19
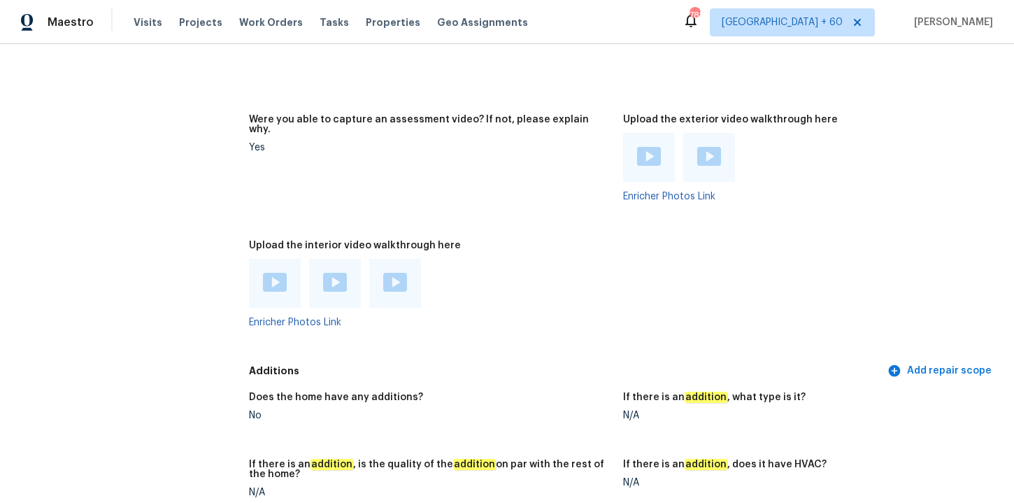
scroll to position [3424, 0]
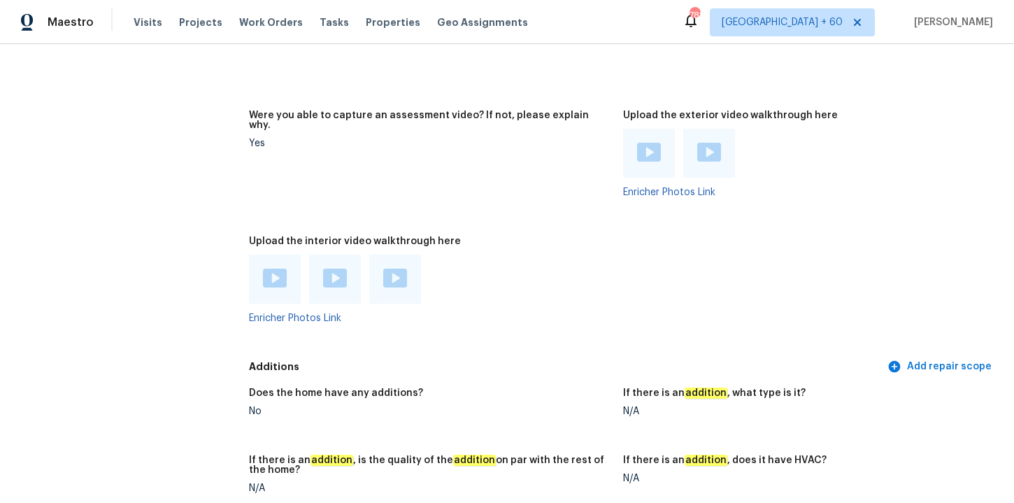
click at [326, 278] on img at bounding box center [335, 278] width 24 height 19
click at [575, 246] on div "Upload the interior video walkthrough here" at bounding box center [430, 245] width 363 height 18
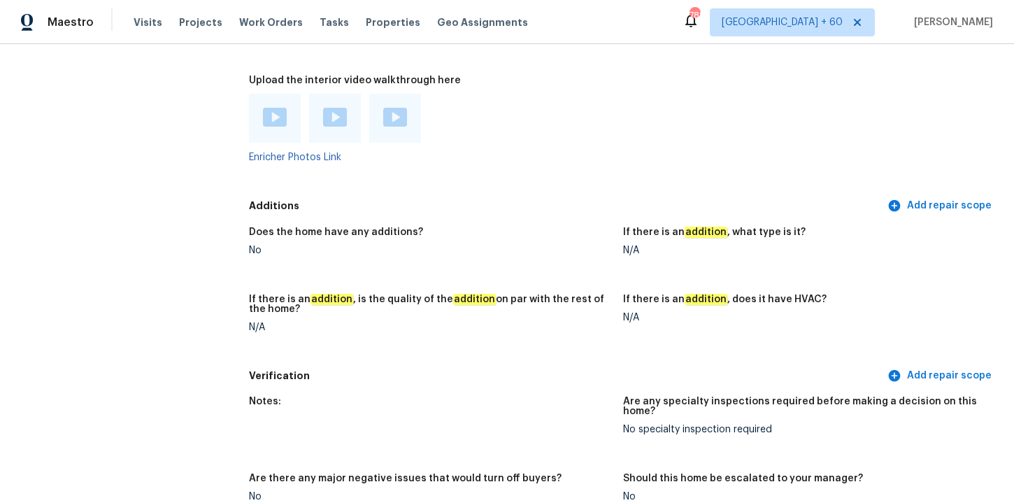
scroll to position [3595, 0]
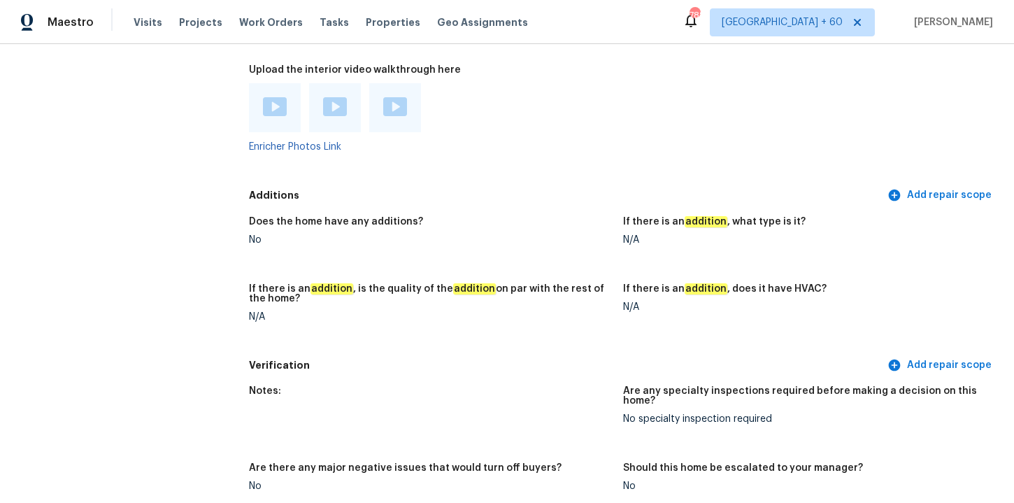
click at [399, 107] on img at bounding box center [395, 106] width 24 height 19
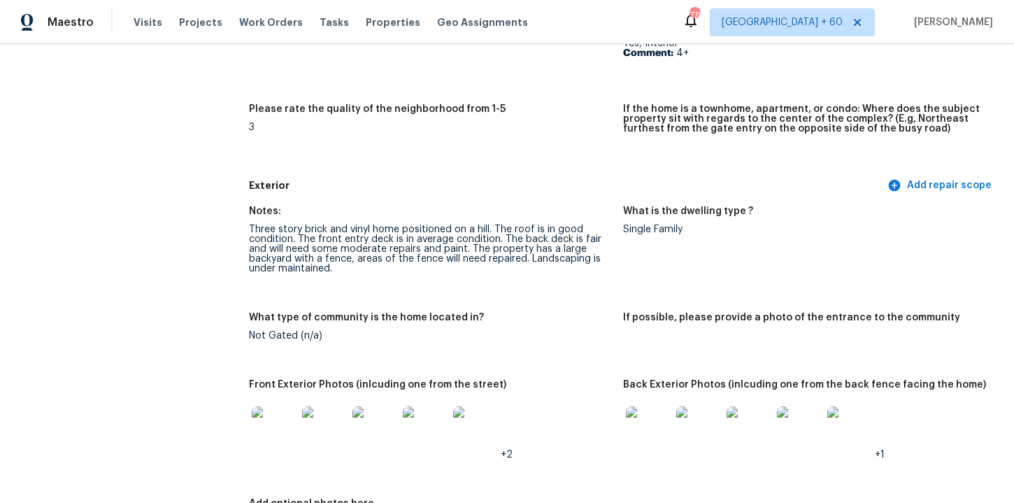
scroll to position [0, 0]
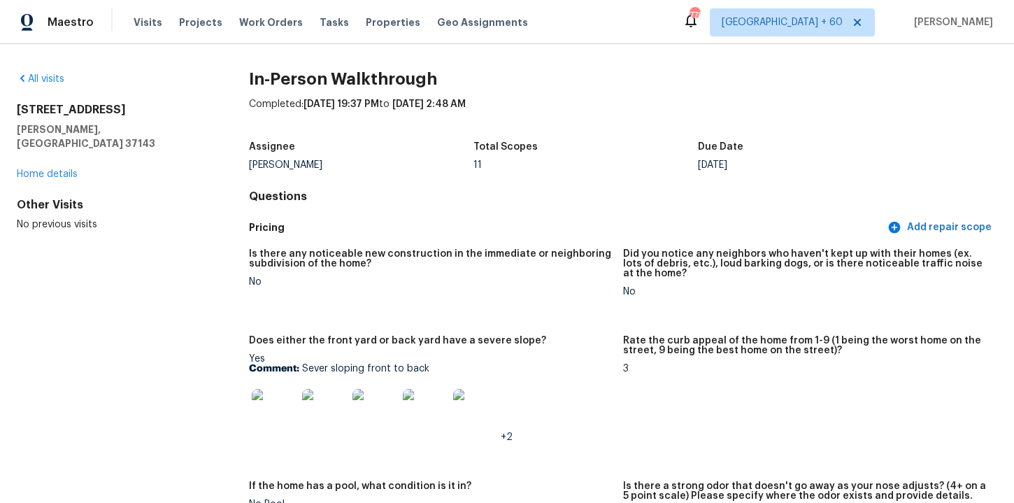
click at [108, 131] on h5 "Pegram, TN 37143" at bounding box center [110, 136] width 187 height 28
drag, startPoint x: 104, startPoint y: 128, endPoint x: 6, endPoint y: 106, distance: 100.3
click at [6, 106] on div "All visits 702 Lone Oak Dr Pegram, TN 37143 Home details Other Visits No previo…" at bounding box center [507, 273] width 1014 height 459
copy div "702 Lone Oak Dr Pegram, TN 37143"
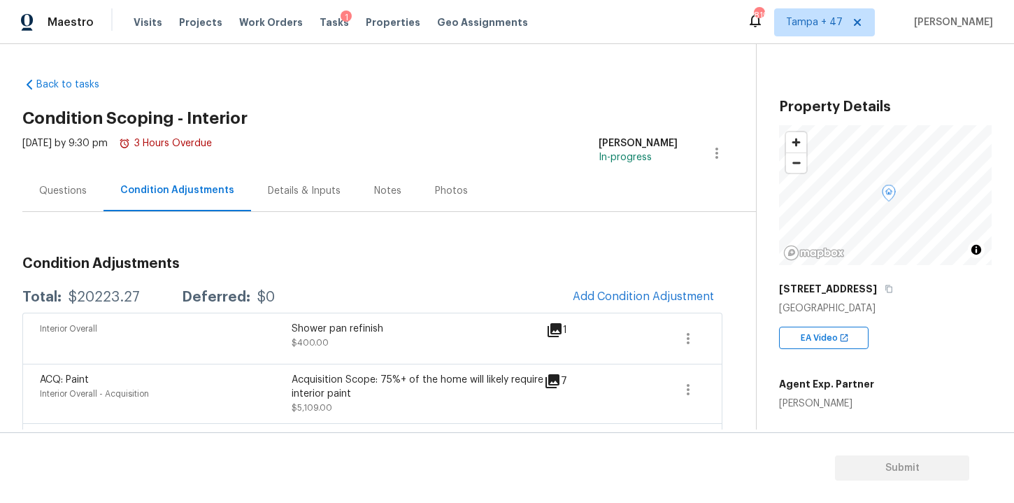
click at [72, 196] on div "Questions" at bounding box center [63, 191] width 48 height 14
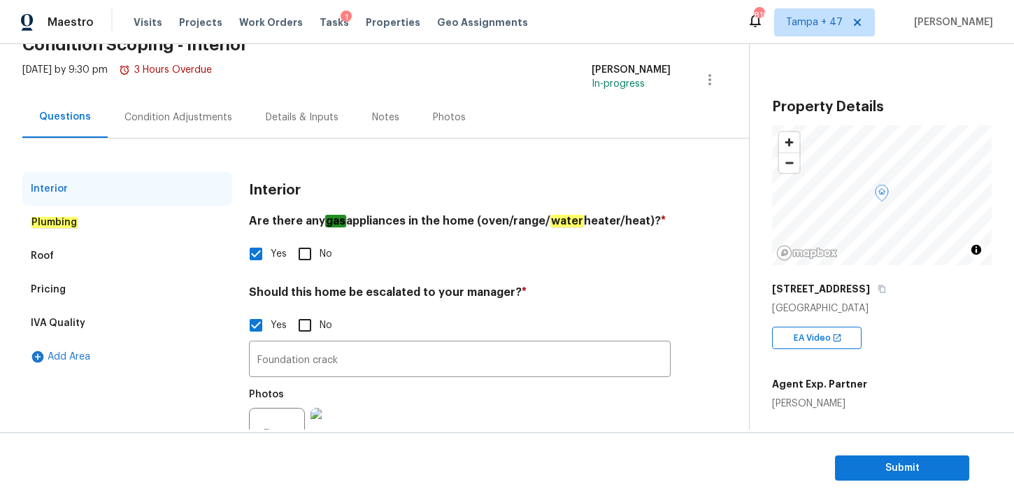
scroll to position [137, 0]
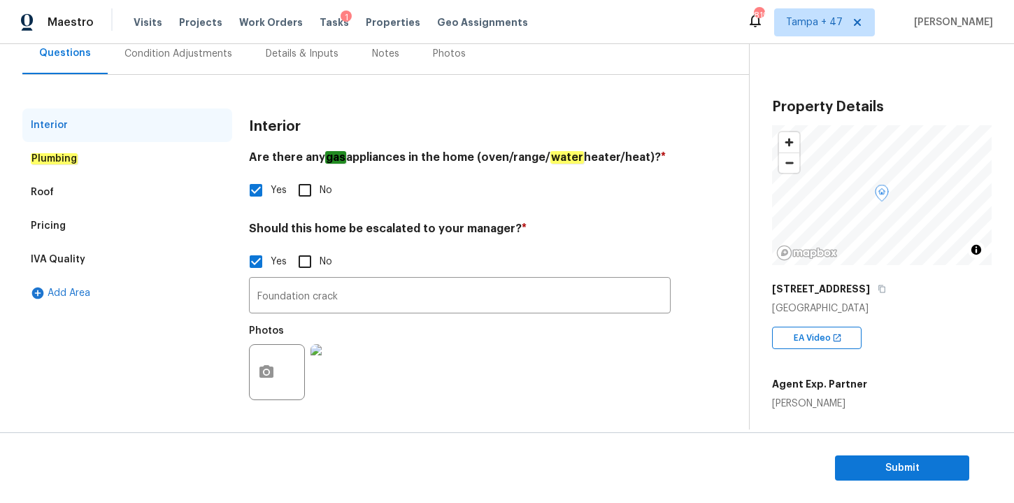
click at [90, 159] on div "Plumbing" at bounding box center [127, 159] width 210 height 34
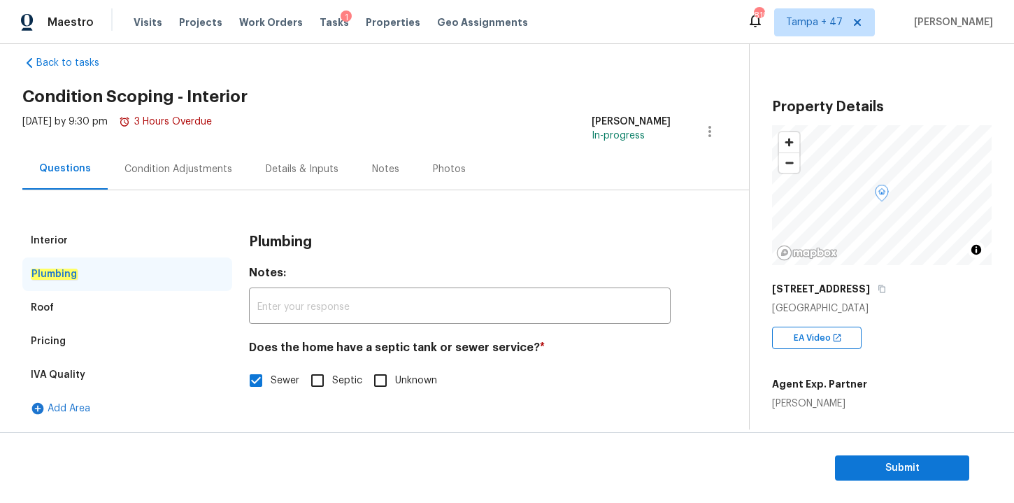
scroll to position [22, 0]
click at [192, 170] on div "Condition Adjustments" at bounding box center [179, 169] width 108 height 14
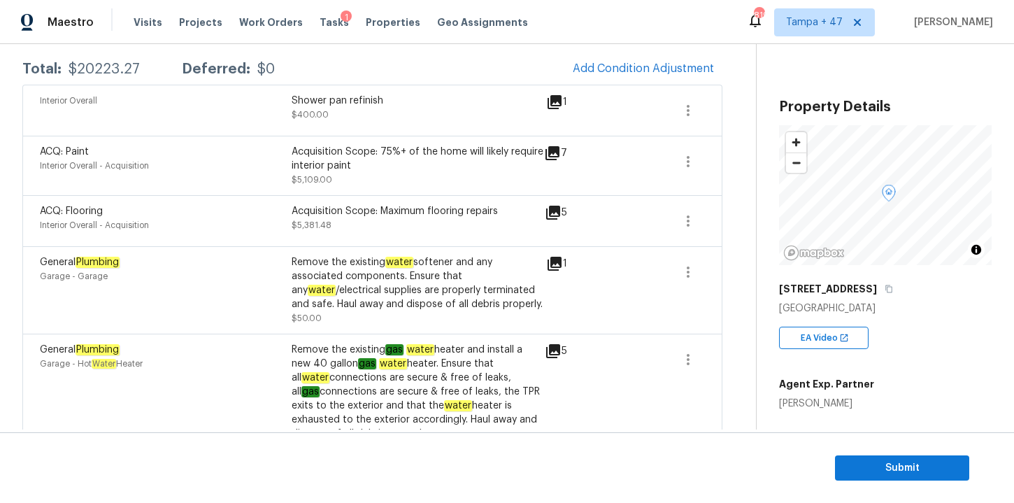
scroll to position [226, 0]
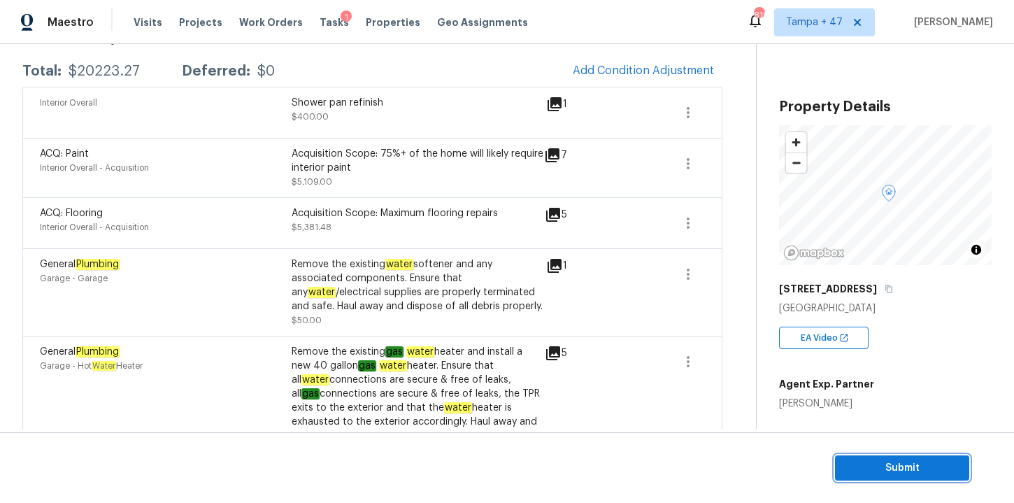
click at [865, 467] on span "Submit" at bounding box center [902, 468] width 112 height 17
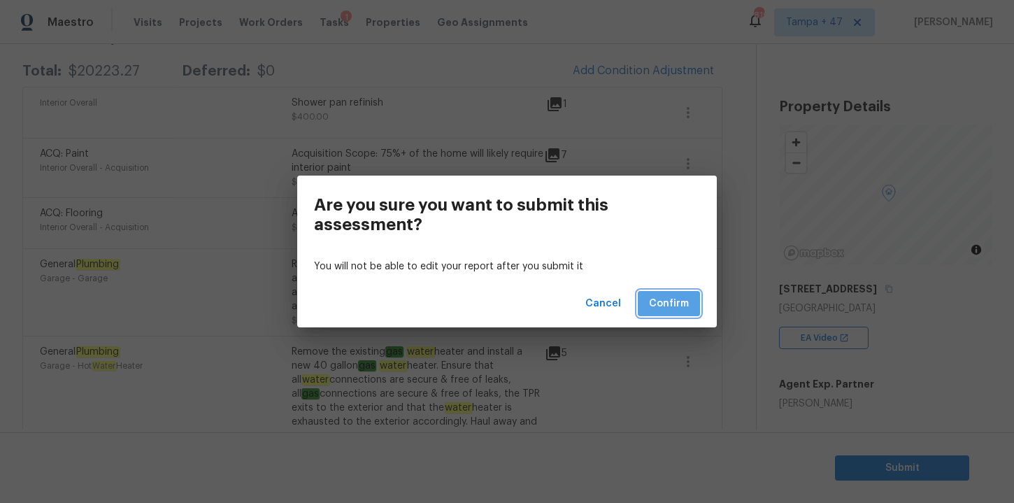
click at [667, 304] on span "Confirm" at bounding box center [669, 303] width 40 height 17
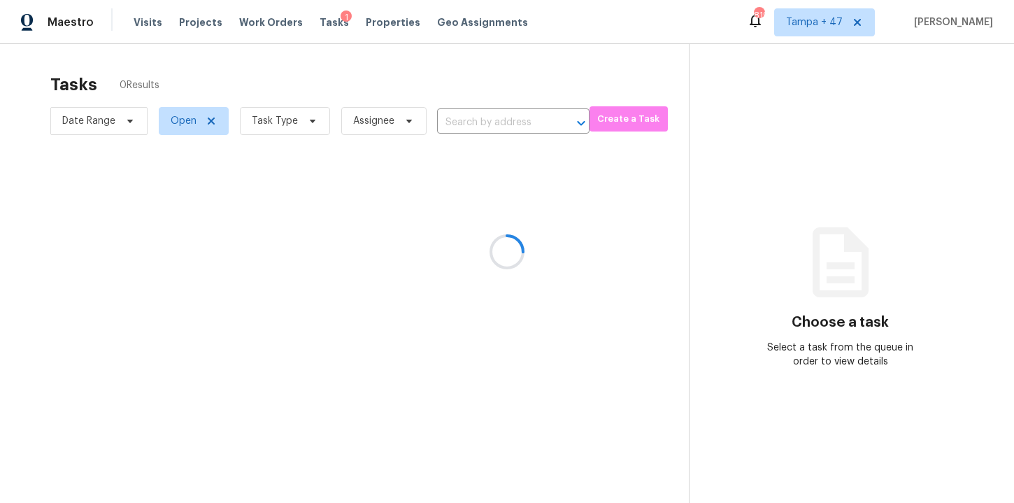
click at [469, 126] on div at bounding box center [507, 251] width 1014 height 503
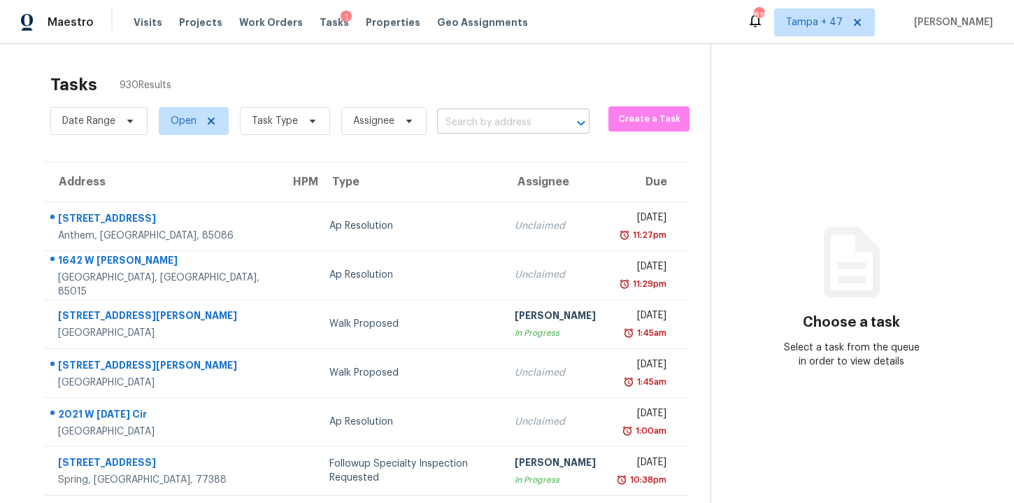
click at [530, 125] on input "text" at bounding box center [493, 123] width 113 height 22
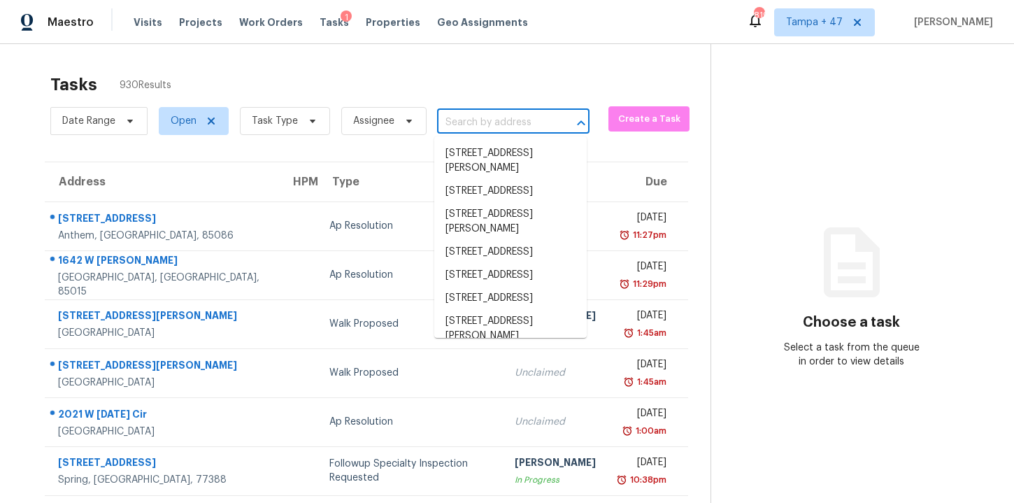
paste input "[STREET_ADDRESS][PERSON_NAME]"
type input "[STREET_ADDRESS][PERSON_NAME]"
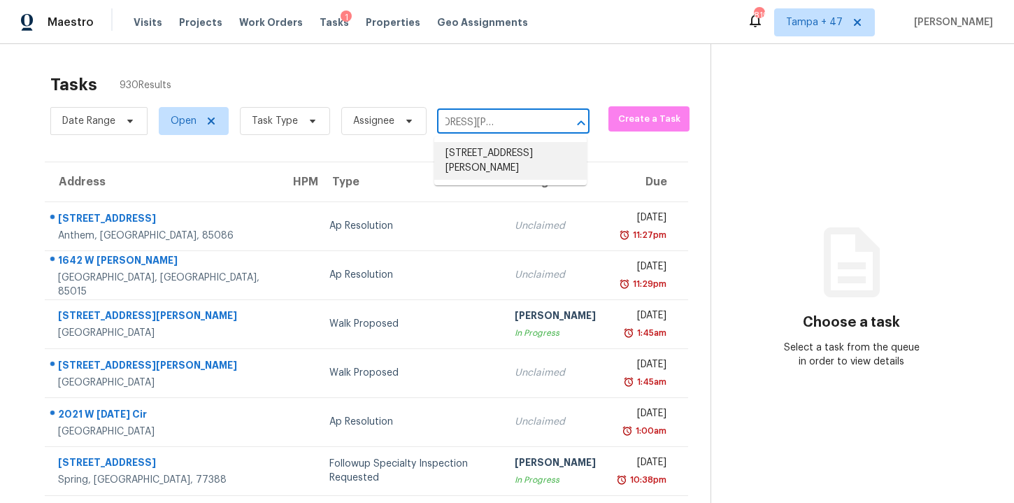
click at [528, 158] on li "[STREET_ADDRESS][PERSON_NAME]" at bounding box center [510, 161] width 152 height 38
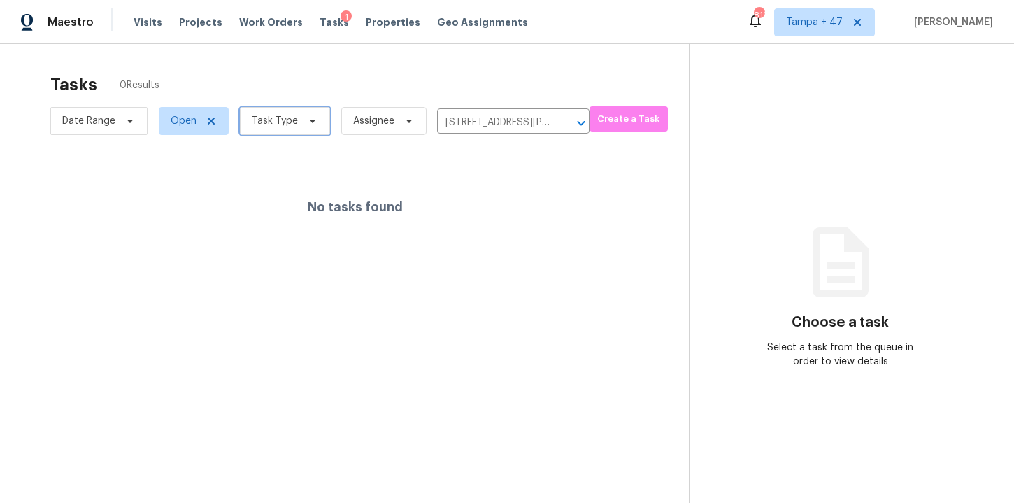
click at [308, 127] on span "Task Type" at bounding box center [285, 121] width 90 height 28
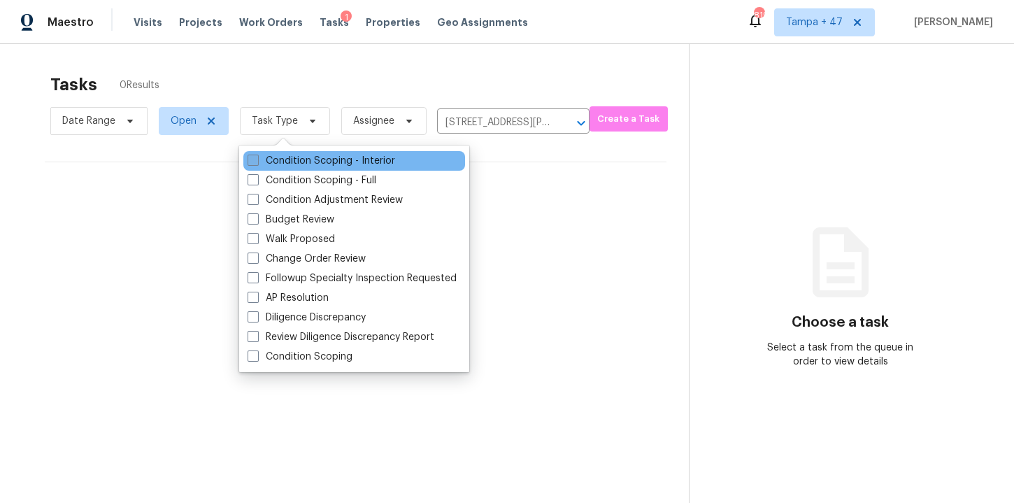
click at [321, 166] on label "Condition Scoping - Interior" at bounding box center [322, 161] width 148 height 14
click at [257, 163] on input "Condition Scoping - Interior" at bounding box center [252, 158] width 9 height 9
checkbox input "true"
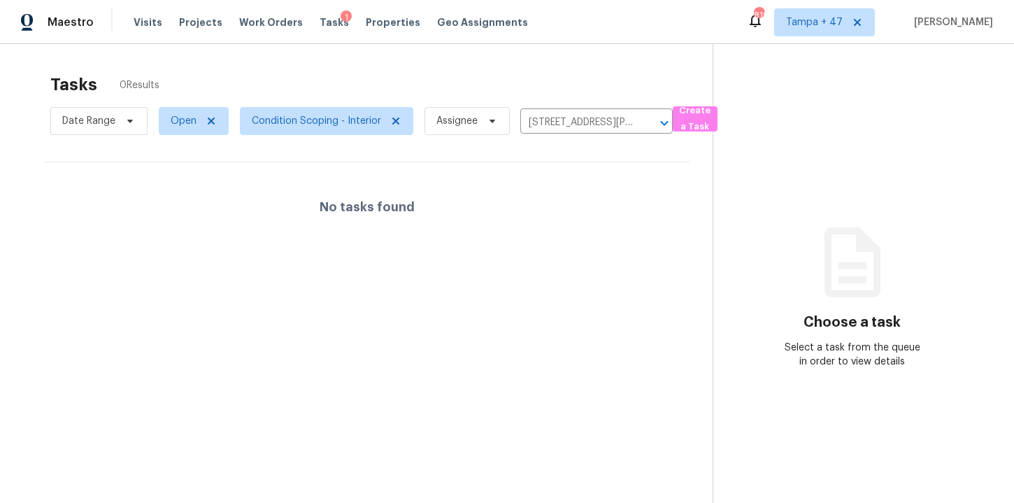
click at [550, 192] on div "No tasks found" at bounding box center [368, 207] width 646 height 90
click at [588, 120] on input "[STREET_ADDRESS][PERSON_NAME]" at bounding box center [576, 123] width 113 height 22
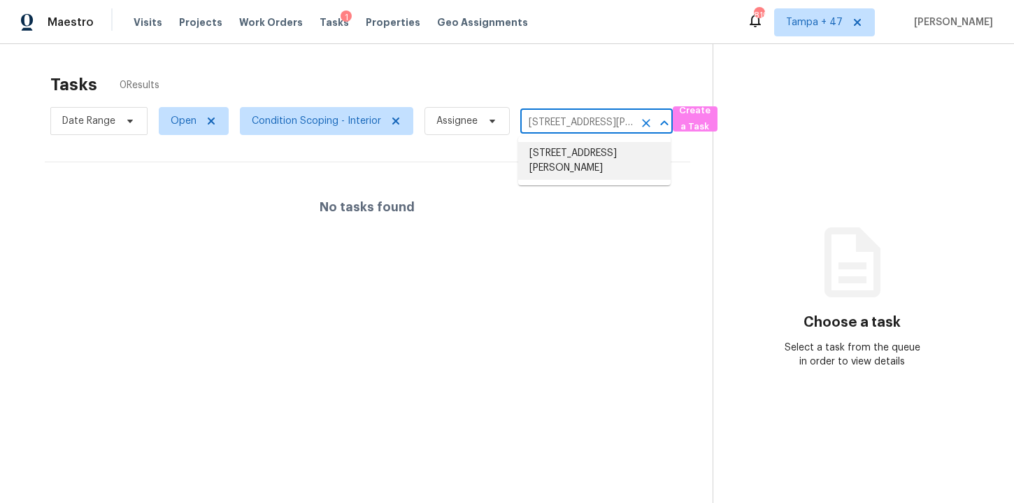
click at [590, 162] on li "[STREET_ADDRESS][PERSON_NAME]" at bounding box center [594, 161] width 152 height 38
click at [567, 122] on input "[STREET_ADDRESS][PERSON_NAME]" at bounding box center [576, 123] width 113 height 22
paste input "[STREET_ADDRESS]"
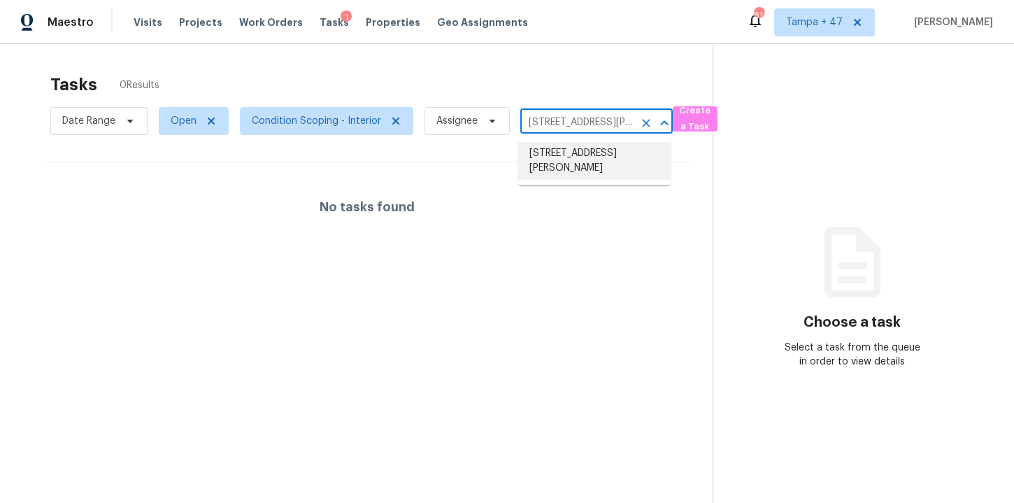
type input "[STREET_ADDRESS]"
click at [587, 157] on li "[STREET_ADDRESS]" at bounding box center [594, 153] width 152 height 23
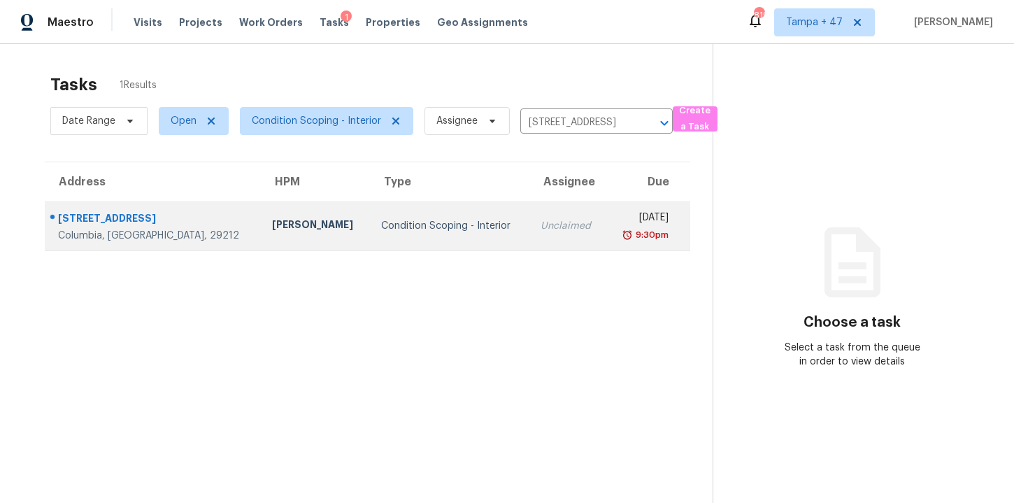
click at [370, 236] on td "Condition Scoping - Interior" at bounding box center [449, 225] width 159 height 49
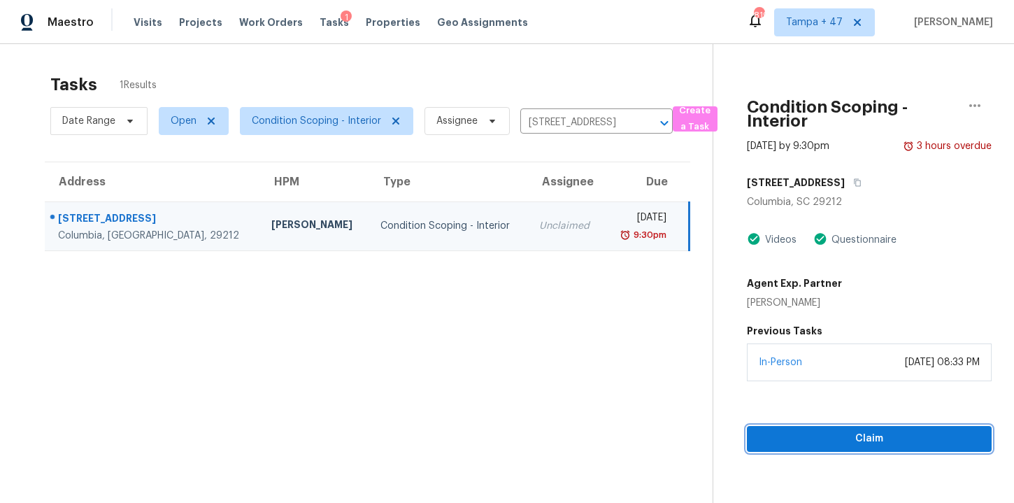
click at [818, 443] on span "Claim" at bounding box center [869, 438] width 222 height 17
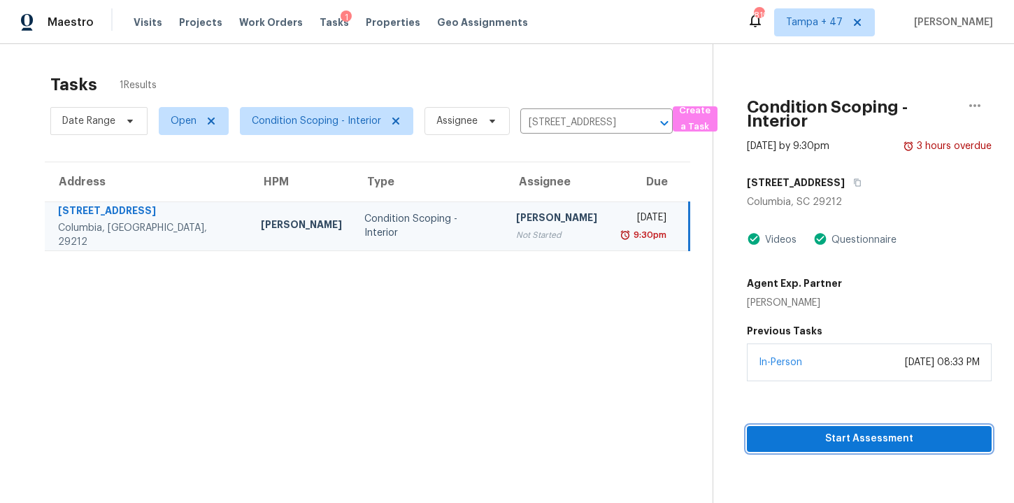
click at [818, 443] on span "Start Assessment" at bounding box center [869, 438] width 222 height 17
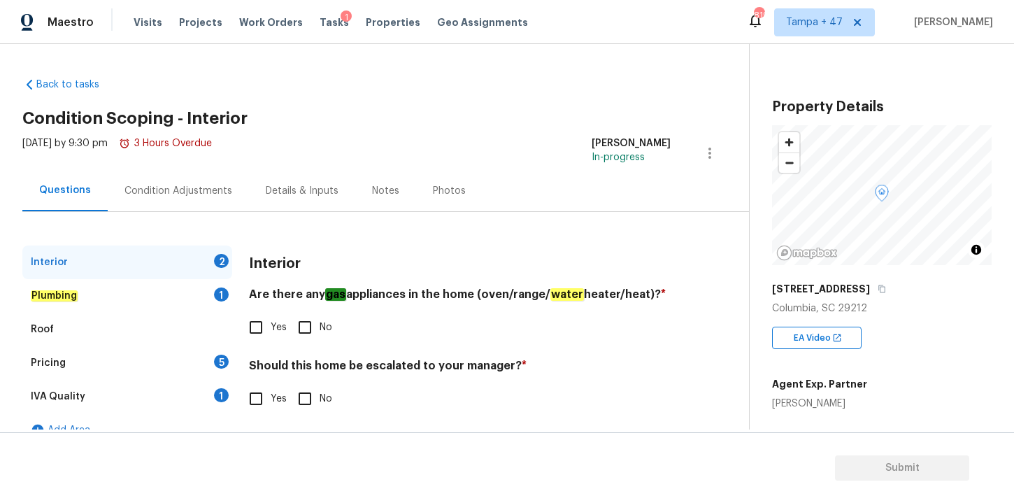
click at [250, 329] on input "Yes" at bounding box center [255, 327] width 29 height 29
checkbox input "true"
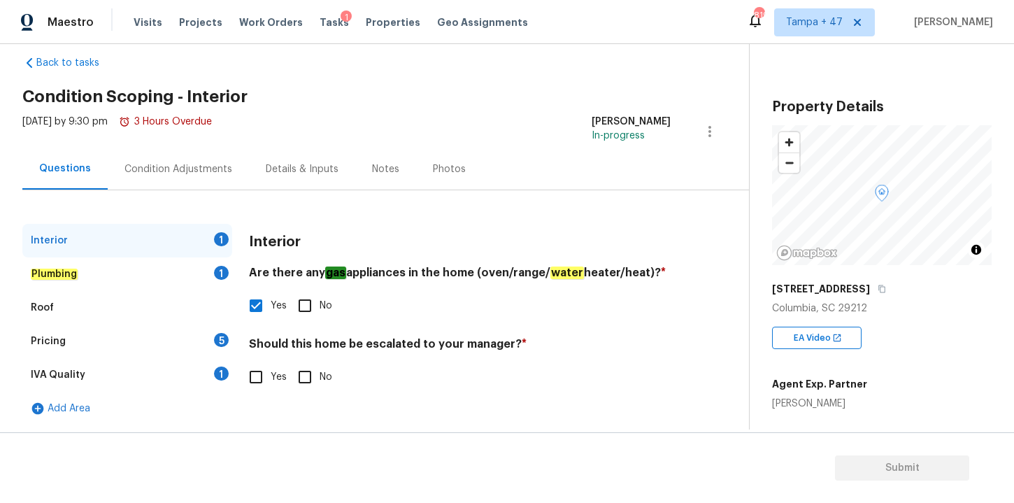
click at [306, 376] on input "No" at bounding box center [304, 376] width 29 height 29
checkbox input "true"
click at [68, 265] on div "Plumbing 1" at bounding box center [127, 274] width 210 height 34
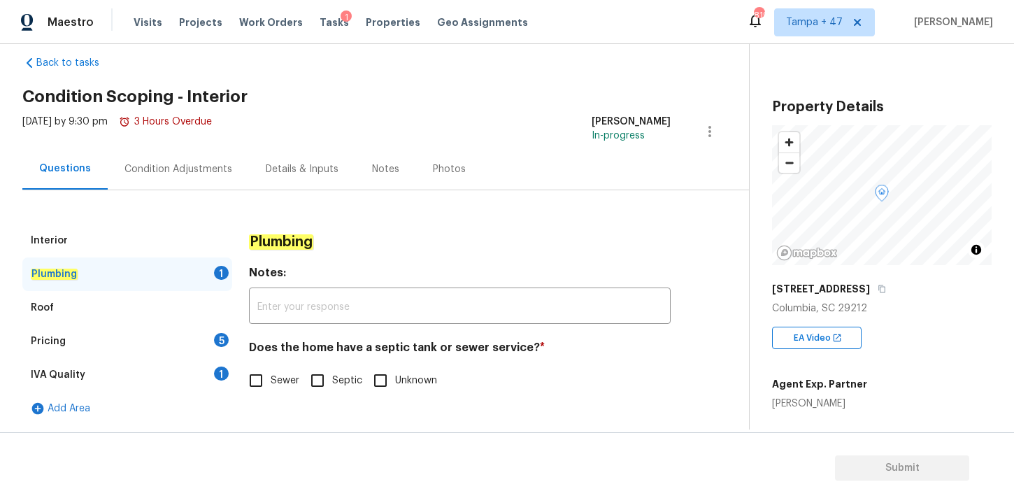
click at [258, 381] on input "Sewer" at bounding box center [255, 380] width 29 height 29
checkbox input "true"
click at [56, 313] on div "Roof" at bounding box center [127, 308] width 210 height 34
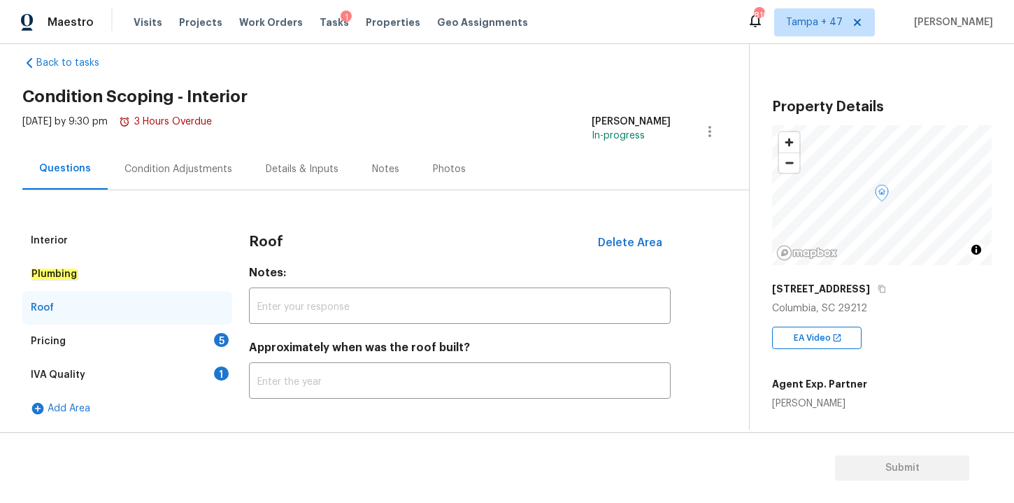
click at [70, 339] on div "Pricing 5" at bounding box center [127, 342] width 210 height 34
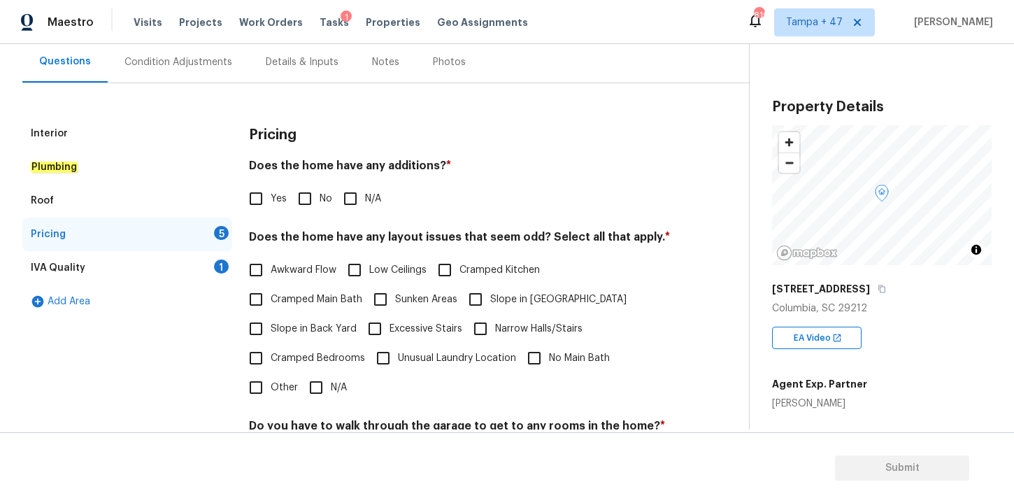
scroll to position [131, 0]
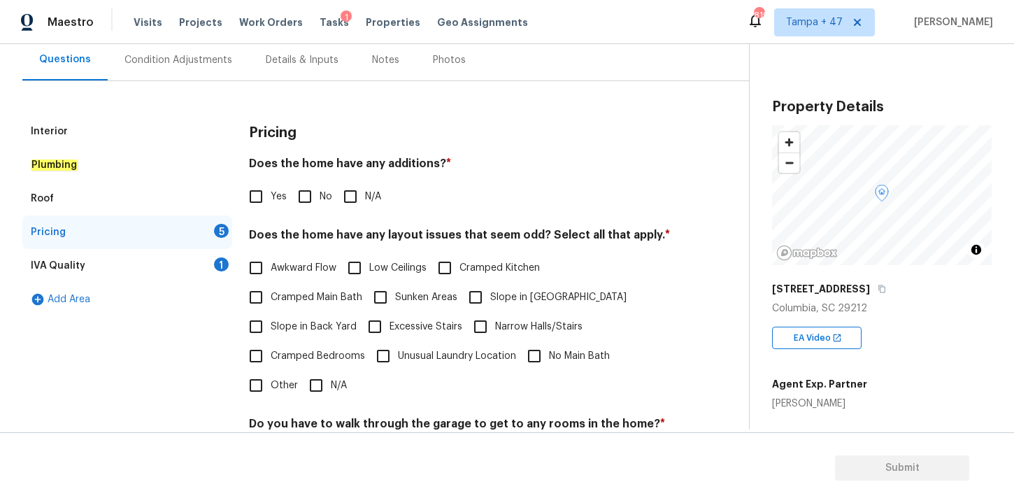
click at [258, 200] on input "Yes" at bounding box center [255, 196] width 29 height 29
checkbox input "true"
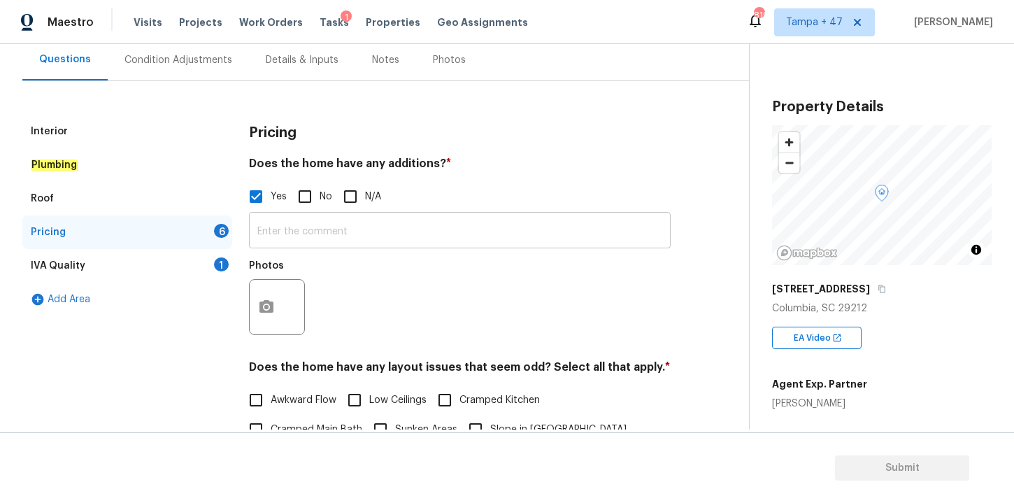
click at [358, 228] on input "text" at bounding box center [460, 231] width 422 height 33
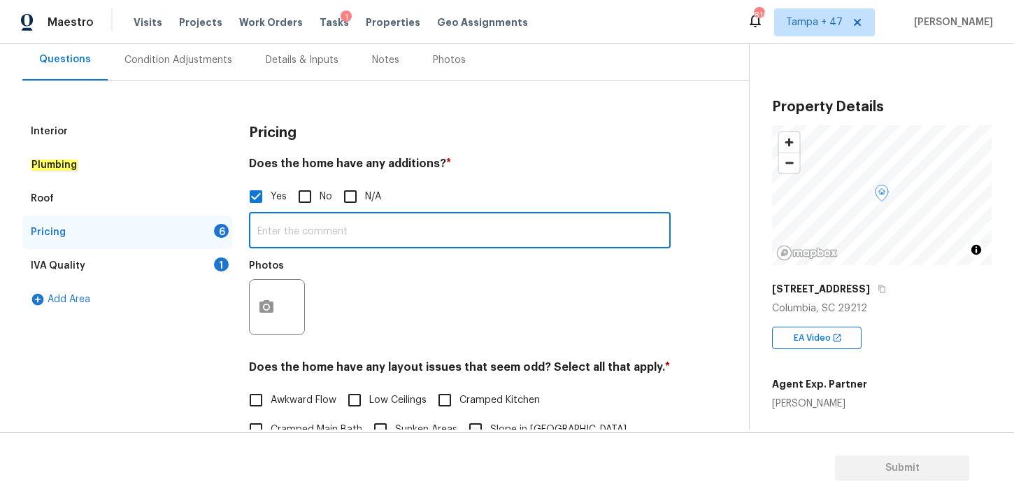
paste input "Enclosed/Covered Patio"
type input "Enclosed/Covered Patio with full HVAC"
click at [277, 308] on button "button" at bounding box center [267, 307] width 34 height 55
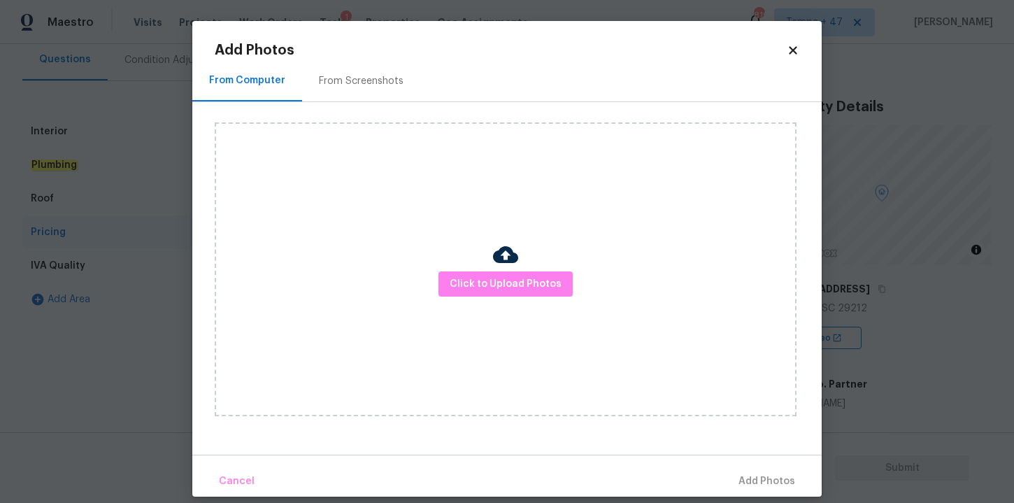
click at [464, 298] on div "Click to Upload Photos" at bounding box center [506, 269] width 582 height 294
click at [464, 283] on span "Click to Upload Photos" at bounding box center [506, 284] width 112 height 17
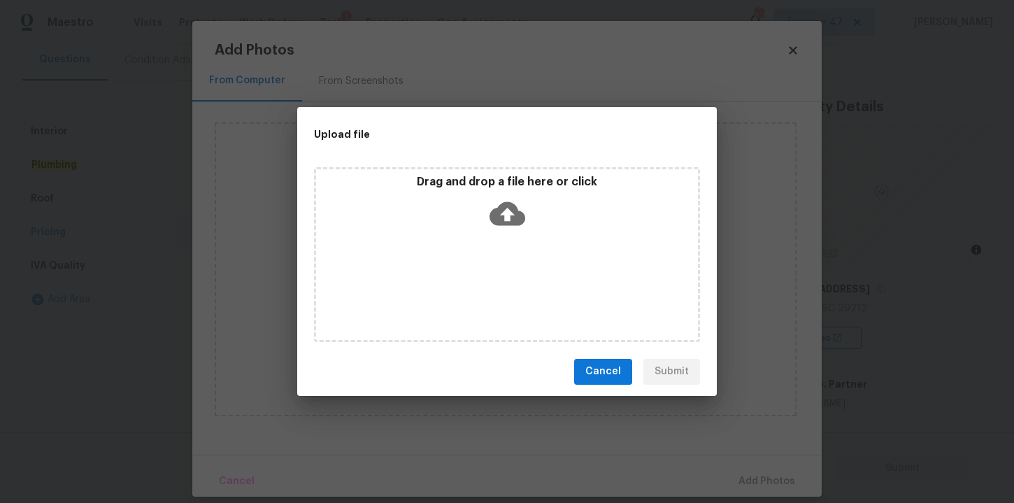
click at [509, 211] on icon at bounding box center [508, 214] width 36 height 36
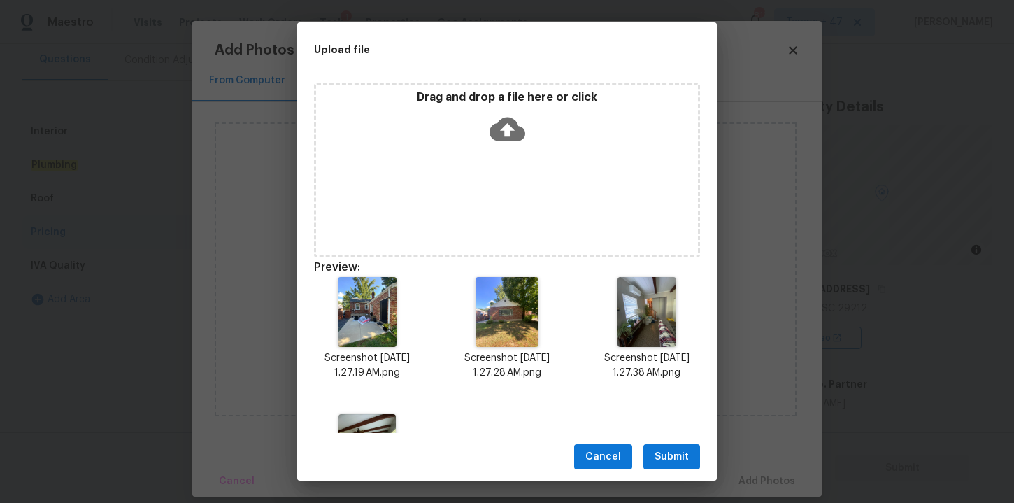
click at [674, 454] on span "Submit" at bounding box center [672, 456] width 34 height 17
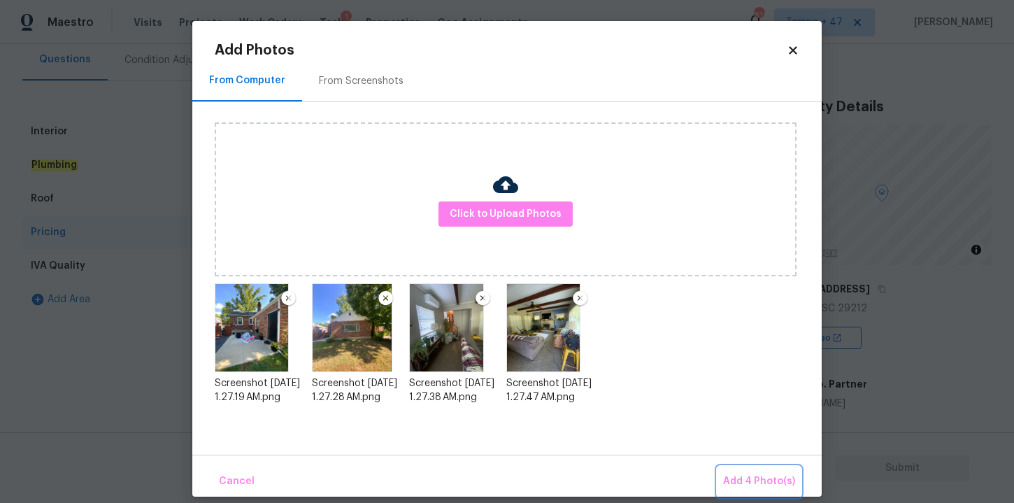
click at [755, 476] on span "Add 4 Photo(s)" at bounding box center [759, 481] width 72 height 17
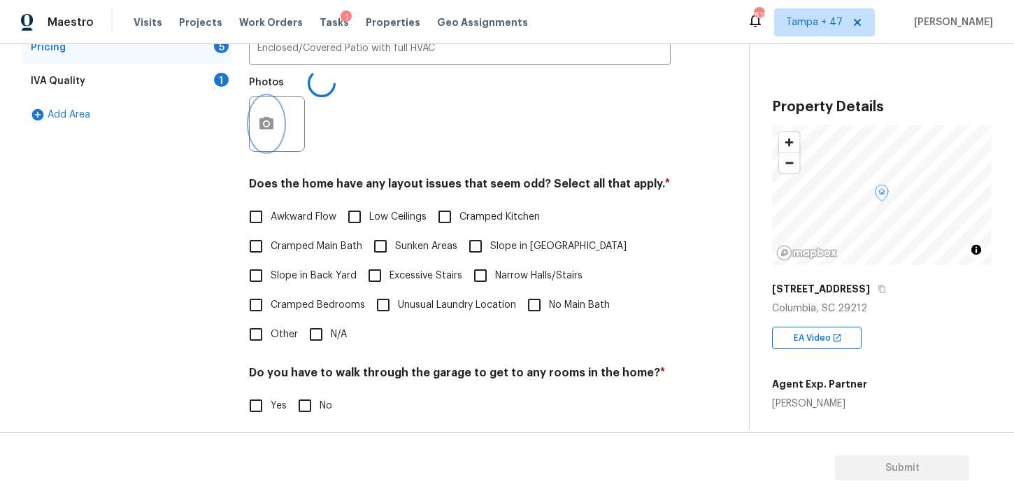
scroll to position [318, 0]
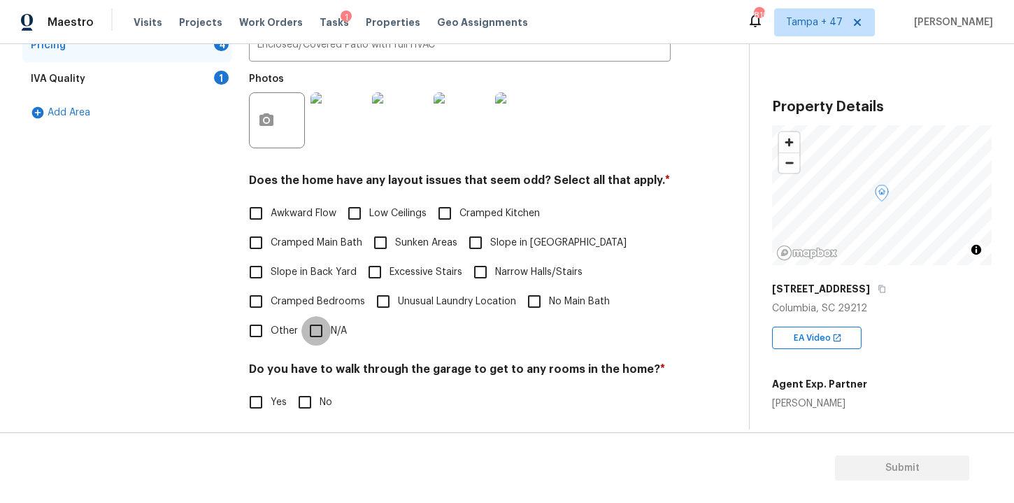
click at [322, 328] on input "N/A" at bounding box center [315, 330] width 29 height 29
checkbox input "true"
click at [304, 405] on input "No" at bounding box center [304, 402] width 29 height 29
checkbox input "true"
click at [122, 80] on div "IVA Quality 1" at bounding box center [127, 79] width 210 height 34
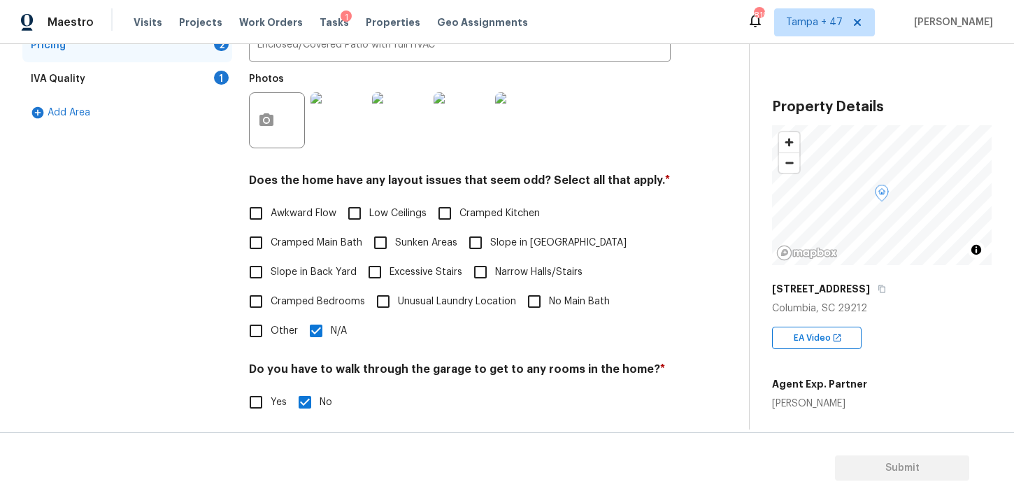
scroll to position [22, 0]
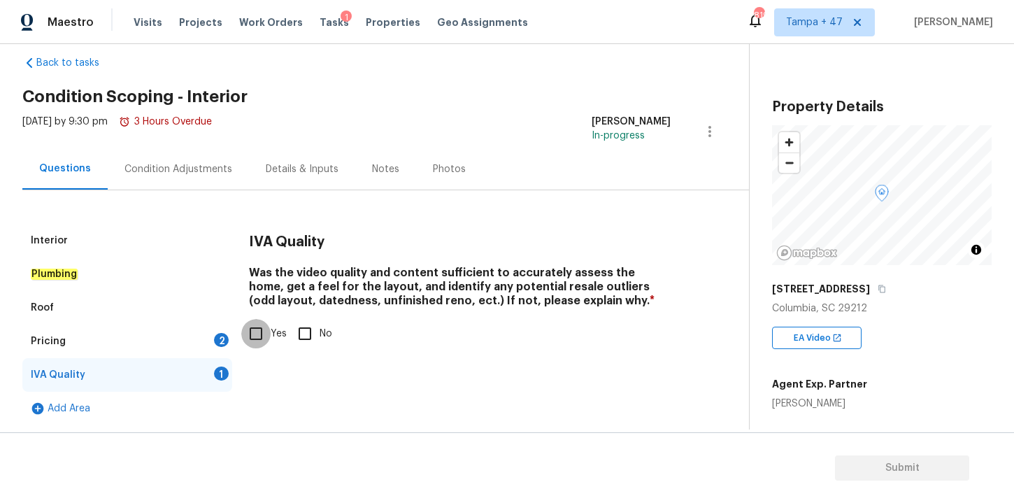
click at [258, 334] on input "Yes" at bounding box center [255, 333] width 29 height 29
checkbox input "true"
click at [205, 166] on div "Condition Adjustments" at bounding box center [179, 169] width 108 height 14
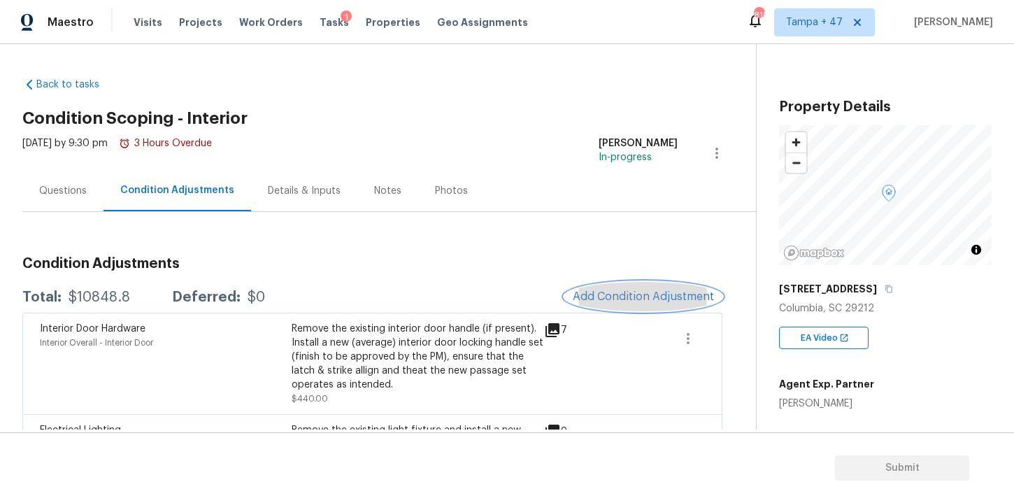
click at [607, 292] on span "Add Condition Adjustment" at bounding box center [643, 296] width 141 height 13
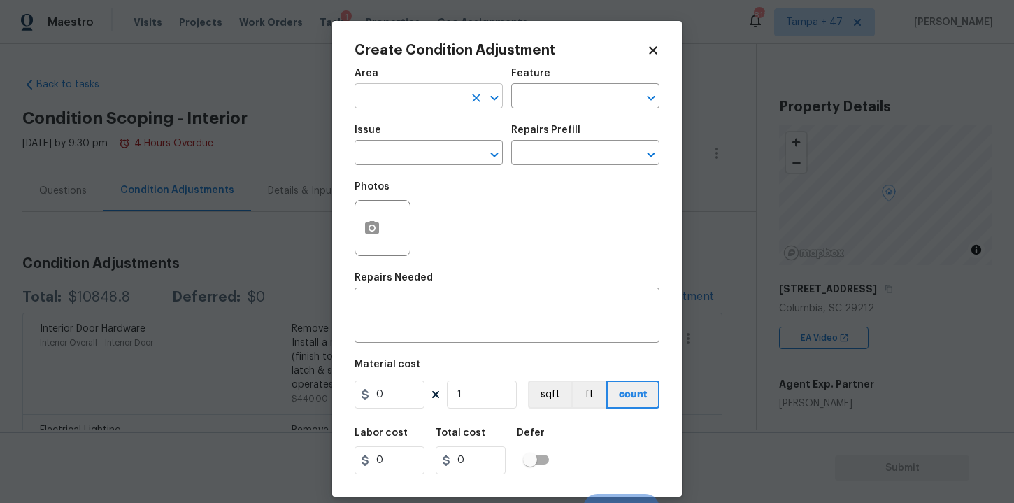
click at [446, 100] on input "text" at bounding box center [409, 98] width 109 height 22
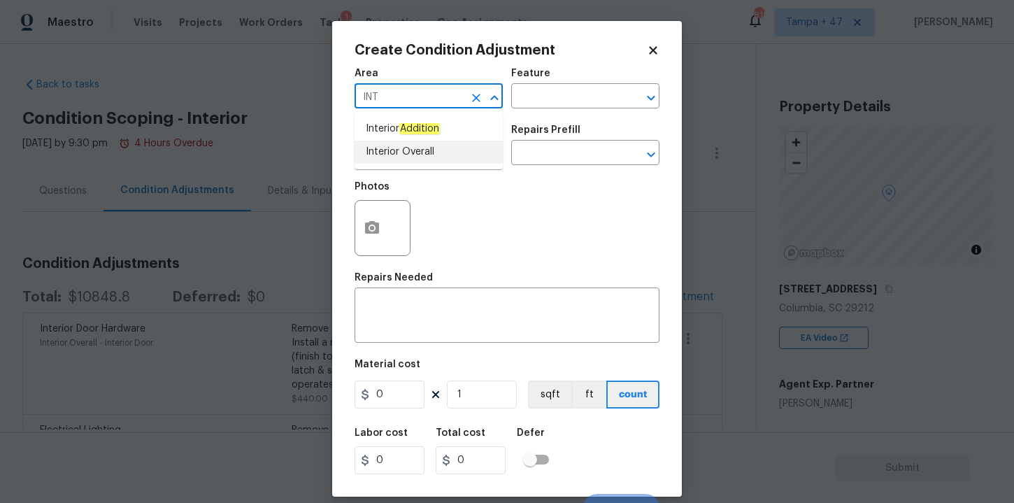
click at [414, 149] on li "Interior Overall" at bounding box center [429, 152] width 148 height 23
type input "Interior Overall"
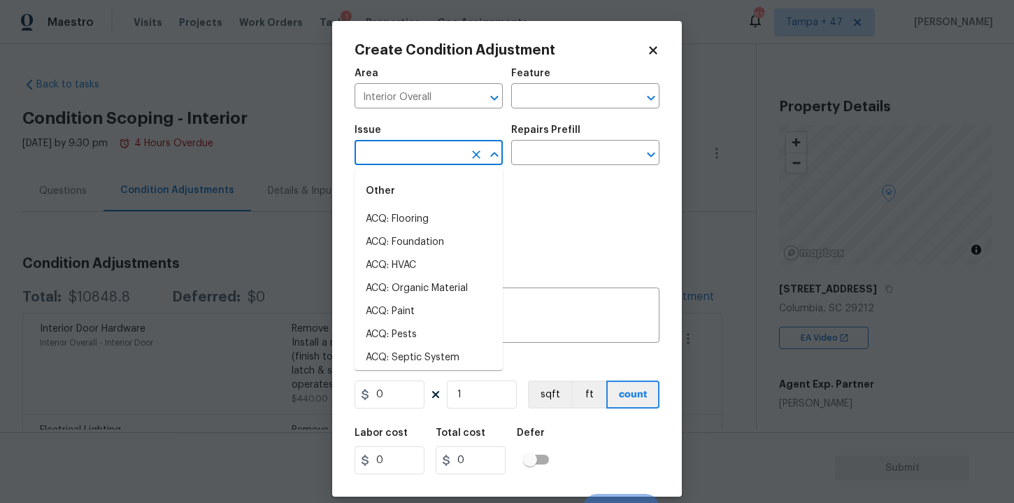
click at [414, 150] on input "text" at bounding box center [409, 154] width 109 height 22
click at [414, 220] on li "ACQ: Flooring" at bounding box center [429, 219] width 148 height 23
type input "ACQ: Flooring"
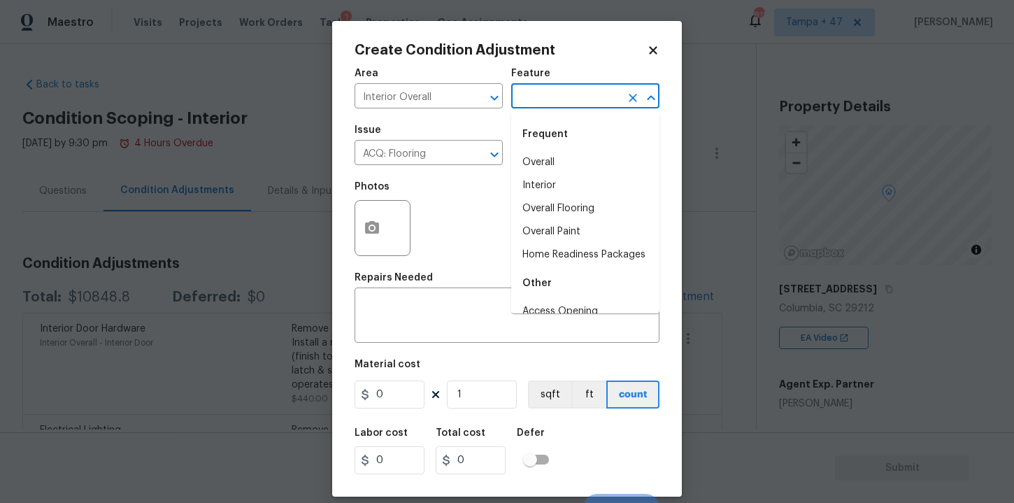
click at [568, 88] on input "text" at bounding box center [565, 98] width 109 height 22
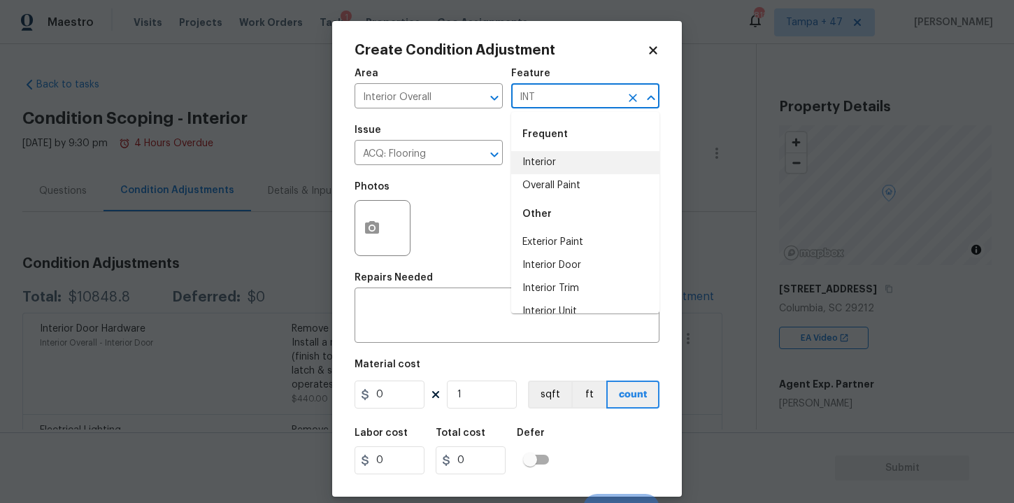
click at [558, 168] on li "Interior" at bounding box center [585, 162] width 148 height 23
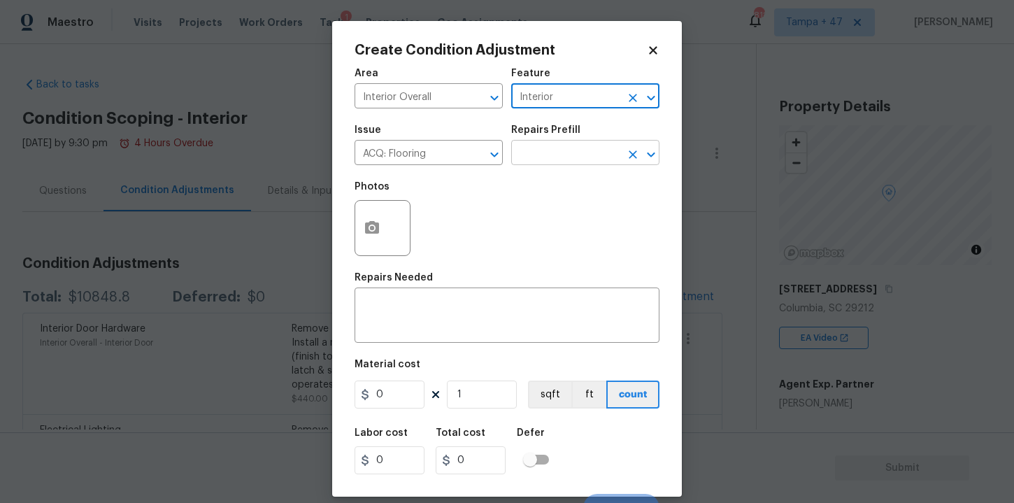
click at [556, 149] on input "text" at bounding box center [565, 154] width 109 height 22
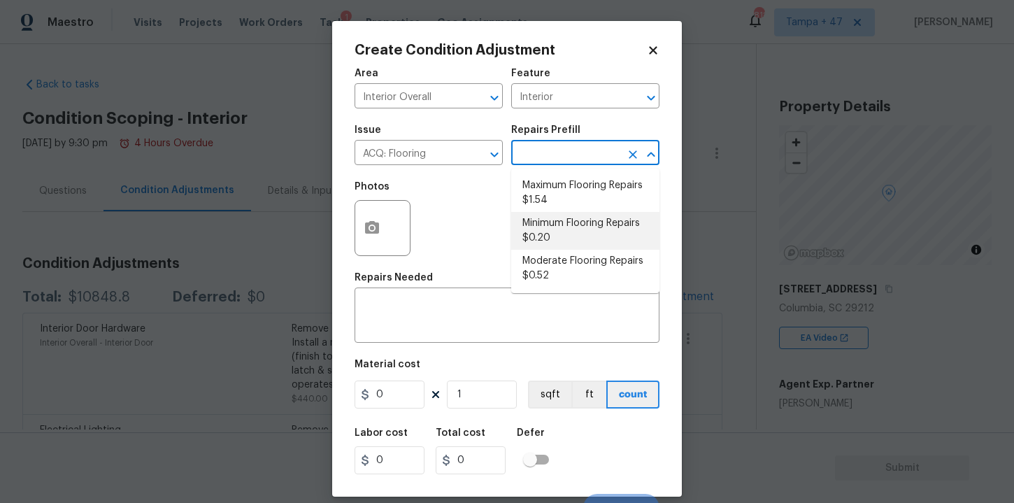
click at [579, 231] on li "Minimum Flooring Repairs $0.20" at bounding box center [585, 231] width 148 height 38
type input "Acquisition"
type textarea "Acquisition Scope: Minimum flooring repairs"
type input "0.2"
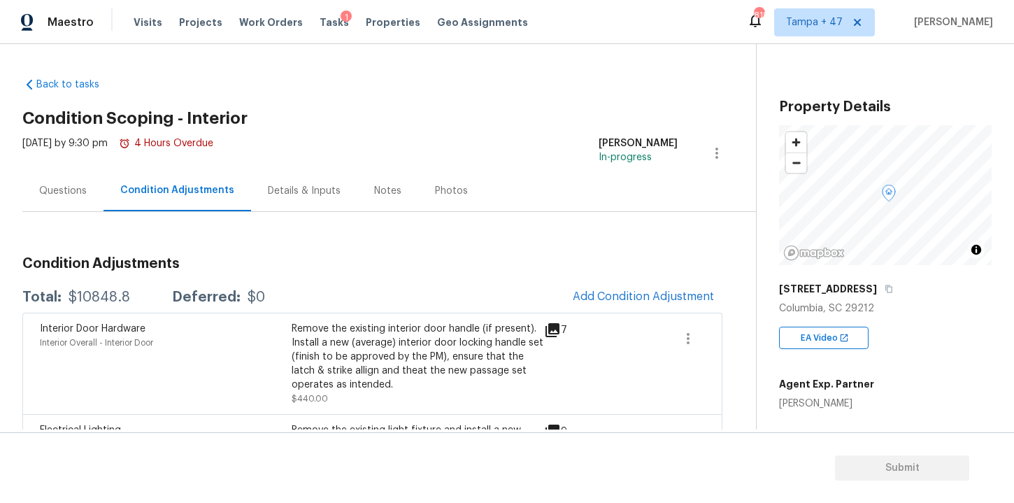
click at [715, 246] on body "Maestro Visits Projects Work Orders Tasks 1 Properties Geo Assignments 818 [GEO…" at bounding box center [507, 251] width 1014 height 503
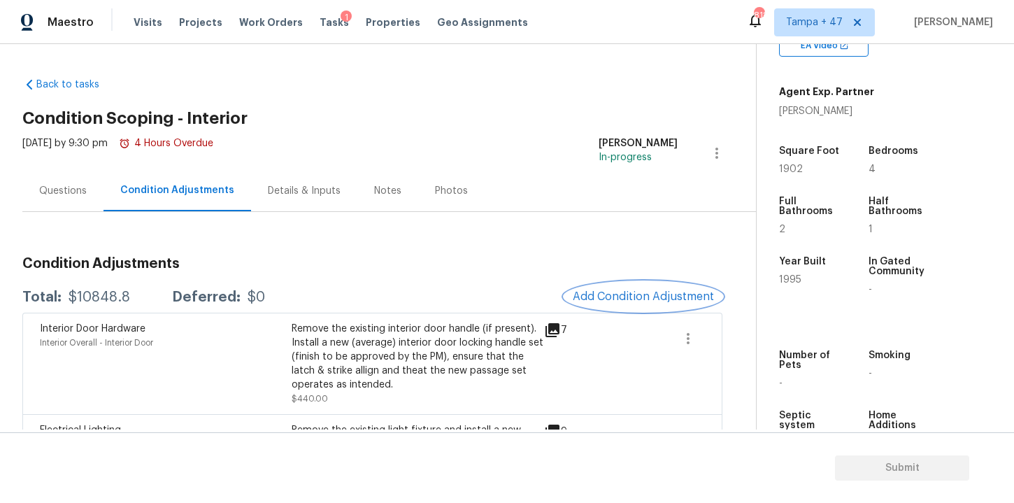
scroll to position [290, 0]
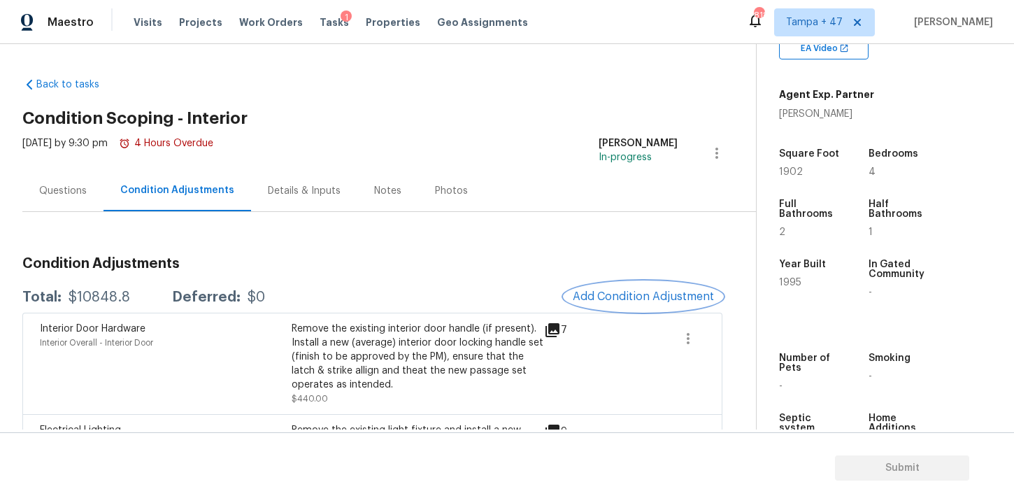
click at [600, 290] on span "Add Condition Adjustment" at bounding box center [643, 296] width 141 height 13
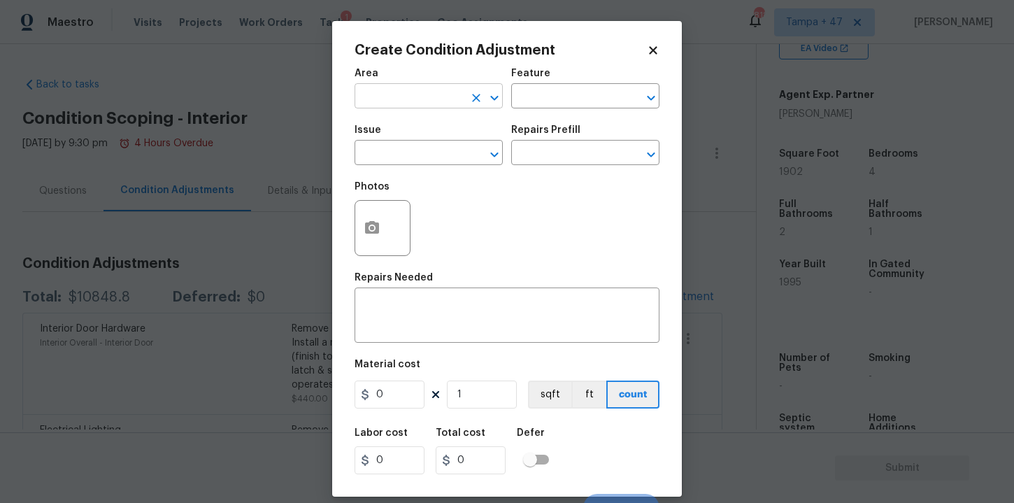
click at [427, 100] on input "text" at bounding box center [409, 98] width 109 height 22
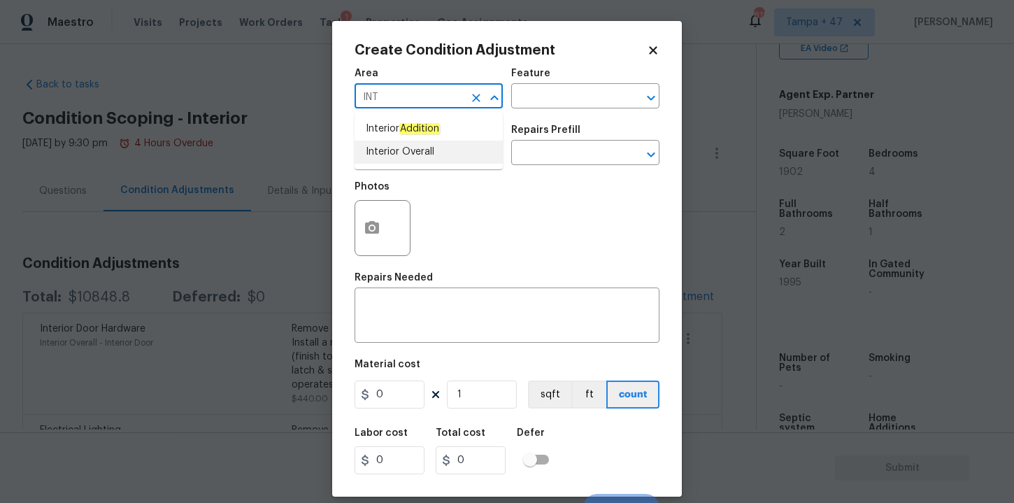
click at [404, 154] on li "Interior Overall" at bounding box center [429, 152] width 148 height 23
type input "Interior Overall"
click at [404, 156] on input "text" at bounding box center [409, 154] width 109 height 22
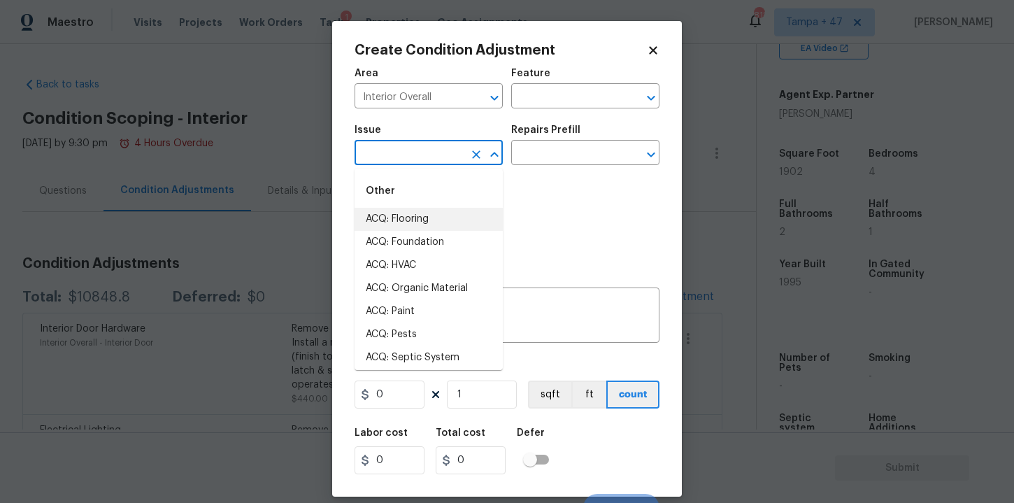
click at [405, 219] on li "ACQ: Flooring" at bounding box center [429, 219] width 148 height 23
type input "ACQ: Flooring"
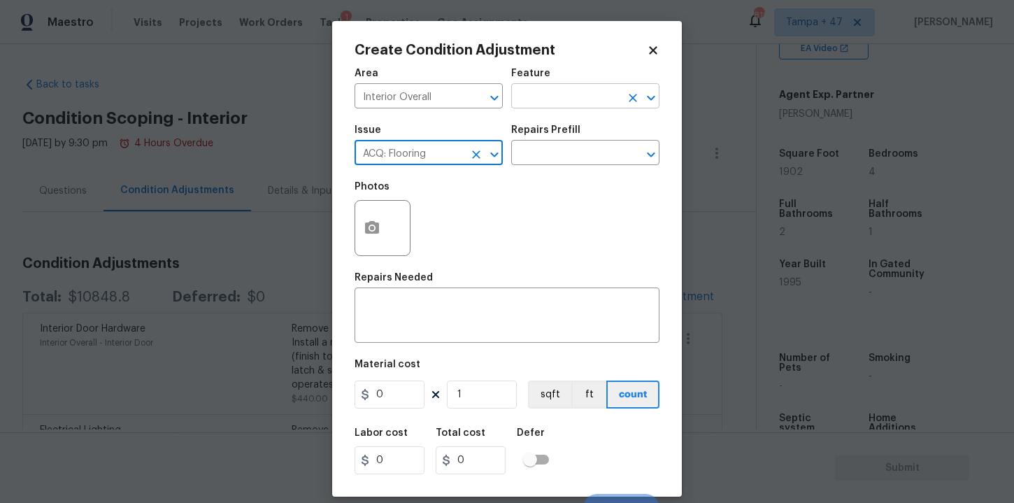
click at [563, 92] on input "text" at bounding box center [565, 98] width 109 height 22
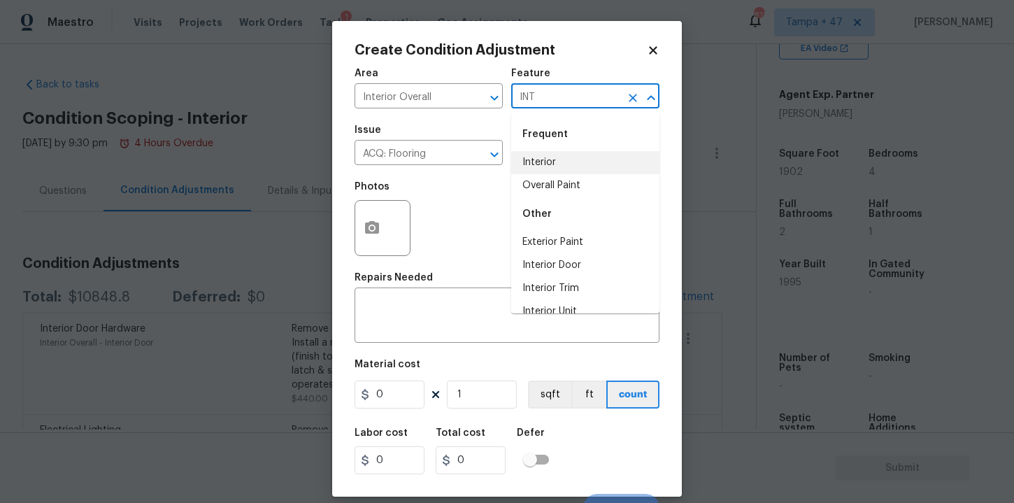
click at [554, 159] on li "Interior" at bounding box center [585, 162] width 148 height 23
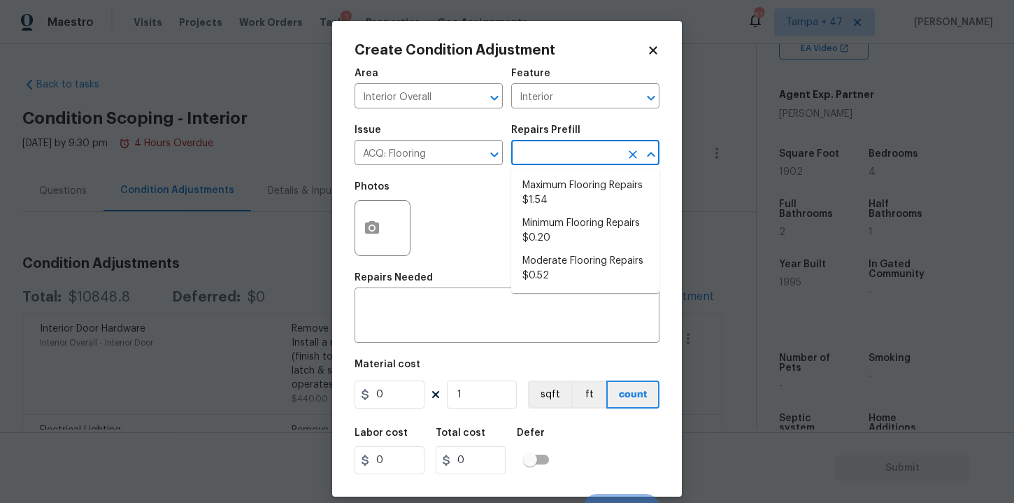
click at [554, 159] on input "text" at bounding box center [565, 154] width 109 height 22
click at [567, 222] on li "Minimum Flooring Repairs $0.20" at bounding box center [585, 231] width 148 height 38
type input "Acquisition"
type textarea "Acquisition Scope: Minimum flooring repairs"
type input "0.2"
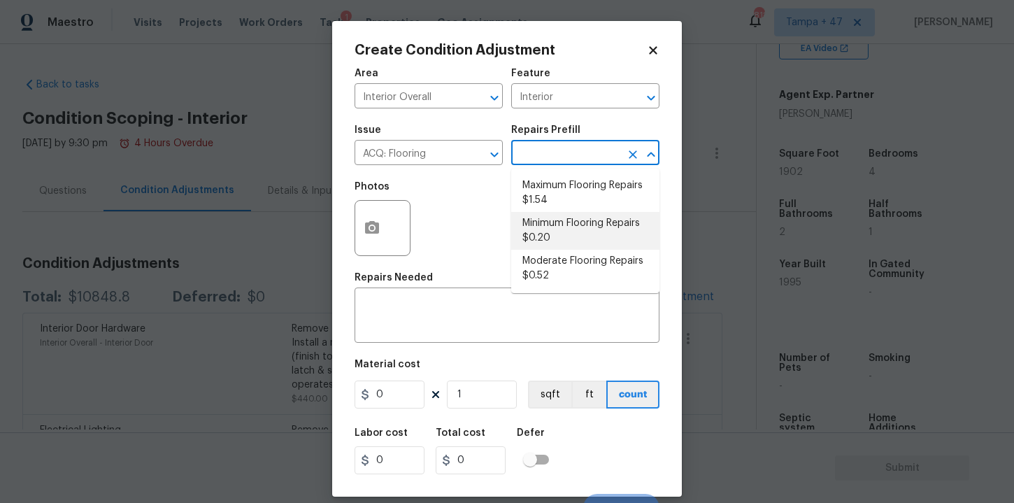
type input "0.2"
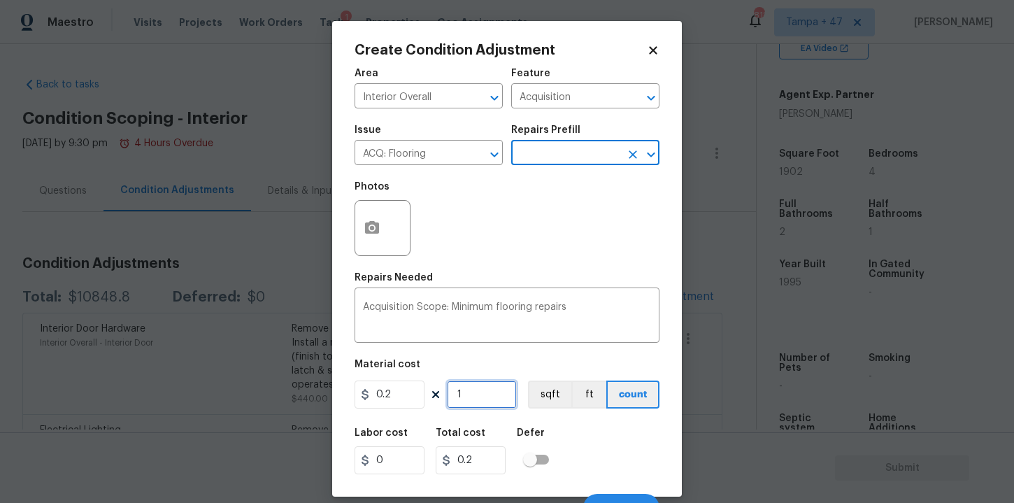
click at [472, 399] on input "1" at bounding box center [482, 395] width 70 height 28
type input "19"
type input "3.8"
type input "190"
type input "38"
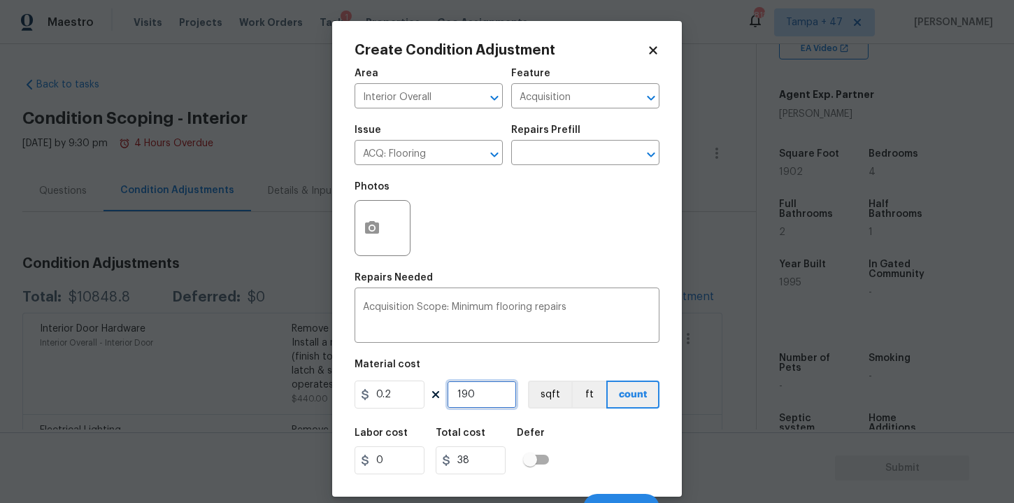
type input "1902"
type input "380.4"
type input "1902"
click at [583, 448] on div "Labor cost 0 Total cost 380.4 Defer" at bounding box center [507, 451] width 305 height 63
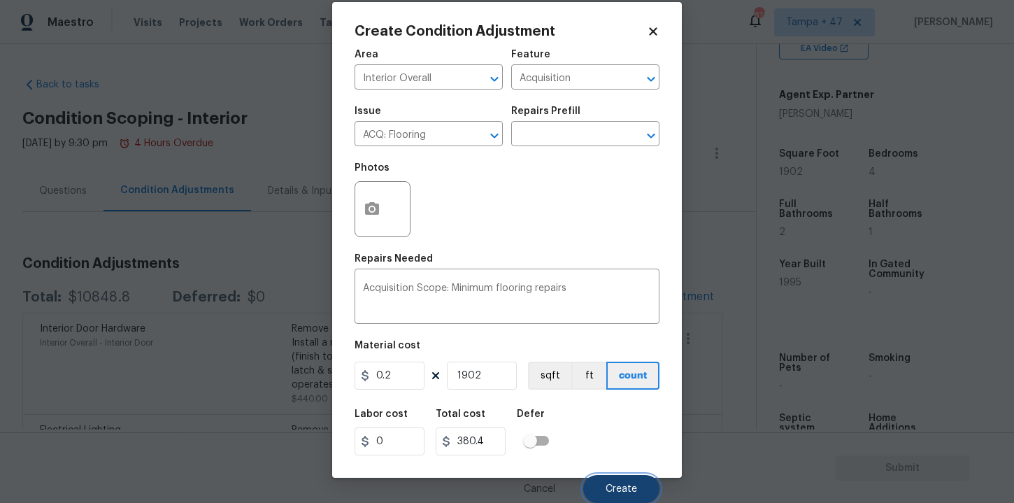
click at [617, 480] on button "Create" at bounding box center [621, 489] width 76 height 28
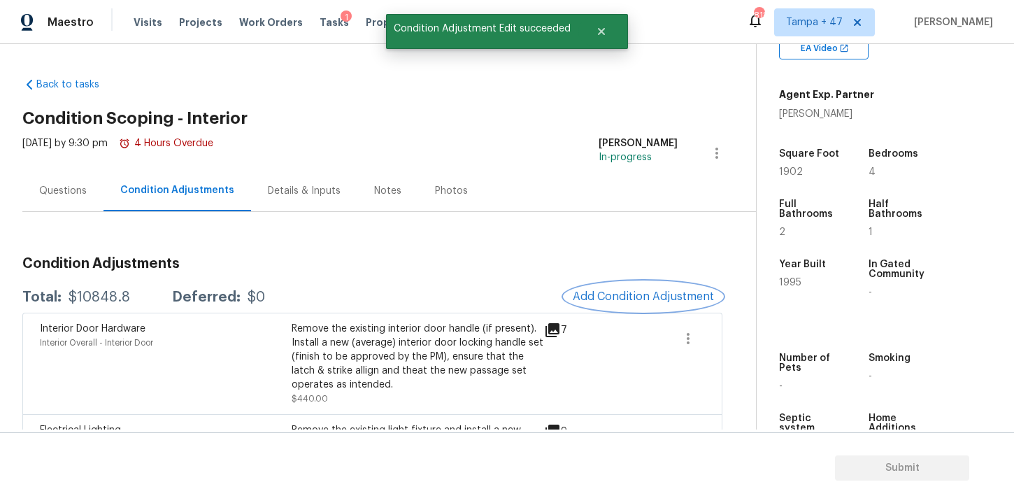
scroll to position [0, 0]
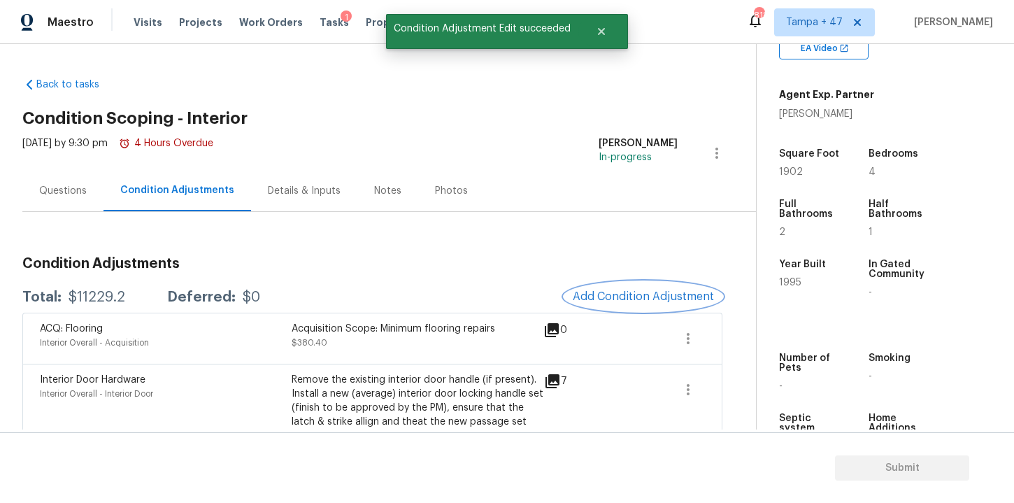
click at [626, 289] on button "Add Condition Adjustment" at bounding box center [643, 296] width 158 height 29
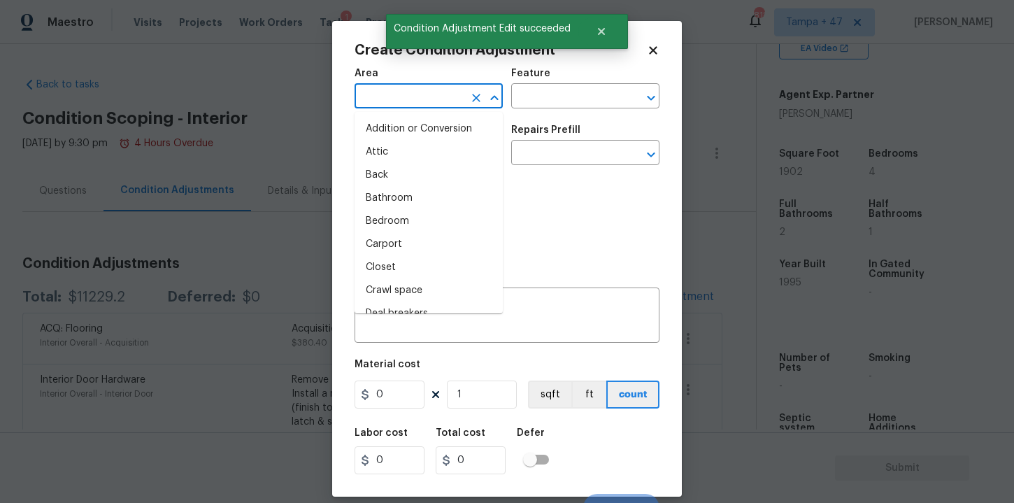
click at [462, 97] on input "text" at bounding box center [409, 98] width 109 height 22
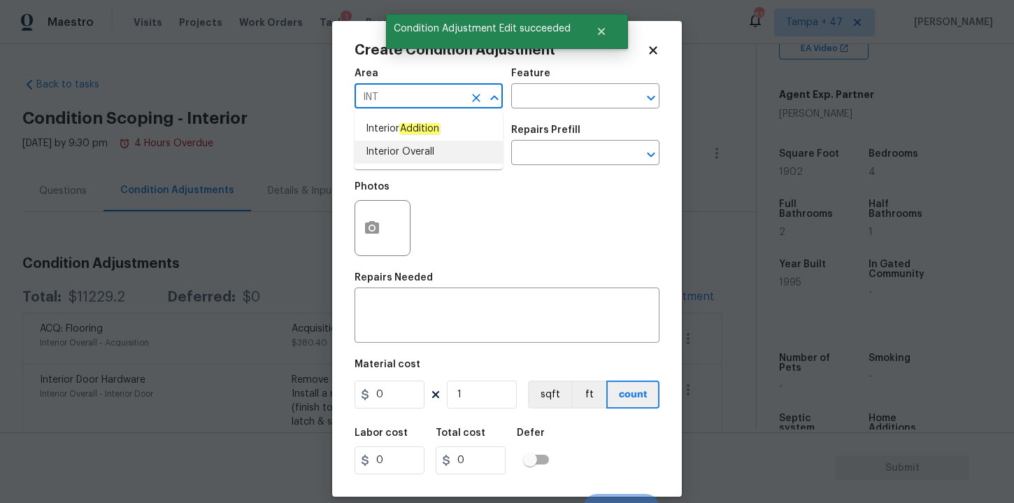
click at [421, 155] on li "Interior Overall" at bounding box center [429, 152] width 148 height 23
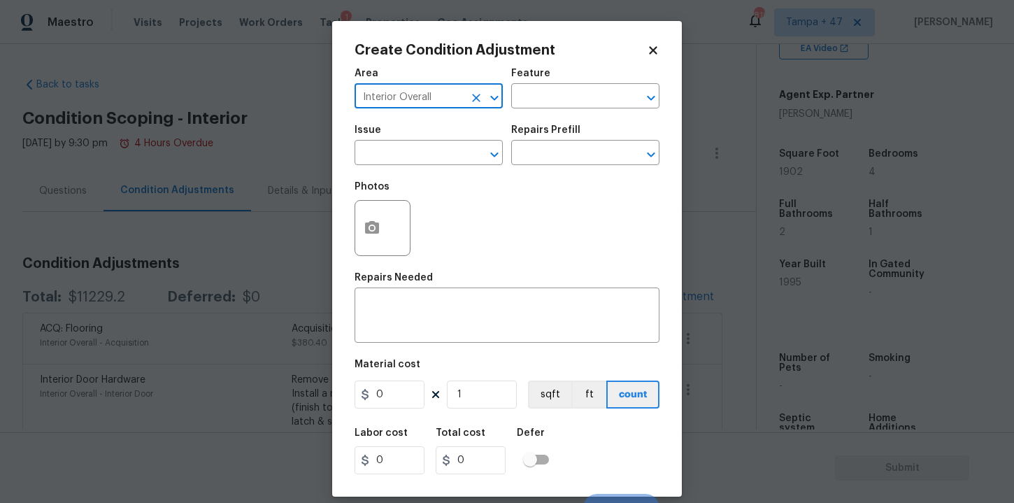
type input "Interior Overall"
click at [421, 155] on input "text" at bounding box center [409, 154] width 109 height 22
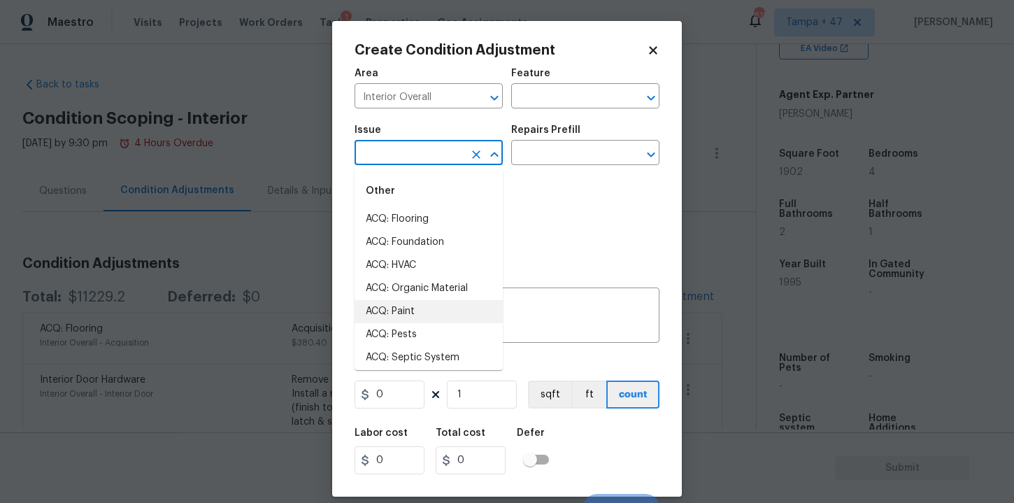
click at [410, 308] on li "ACQ: Paint" at bounding box center [429, 311] width 148 height 23
type input "ACQ: Paint"
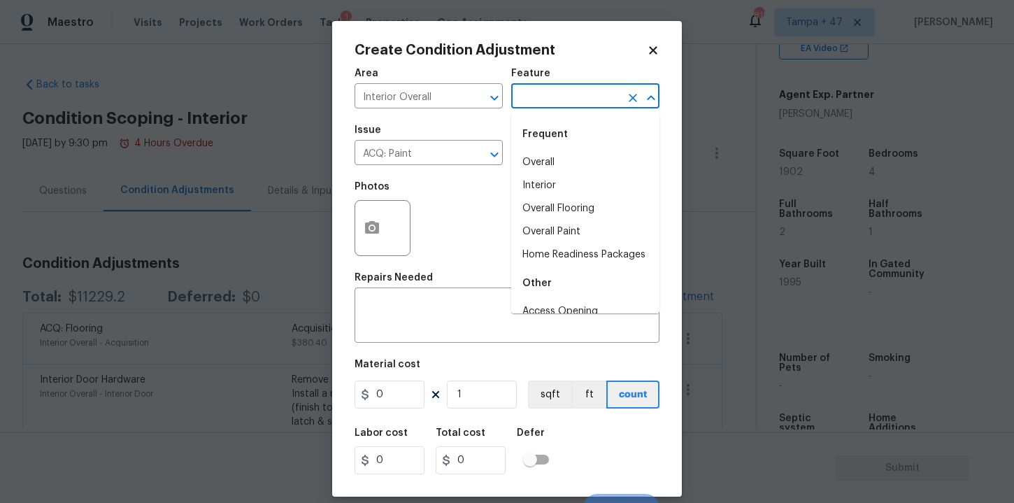
click at [532, 103] on input "text" at bounding box center [565, 98] width 109 height 22
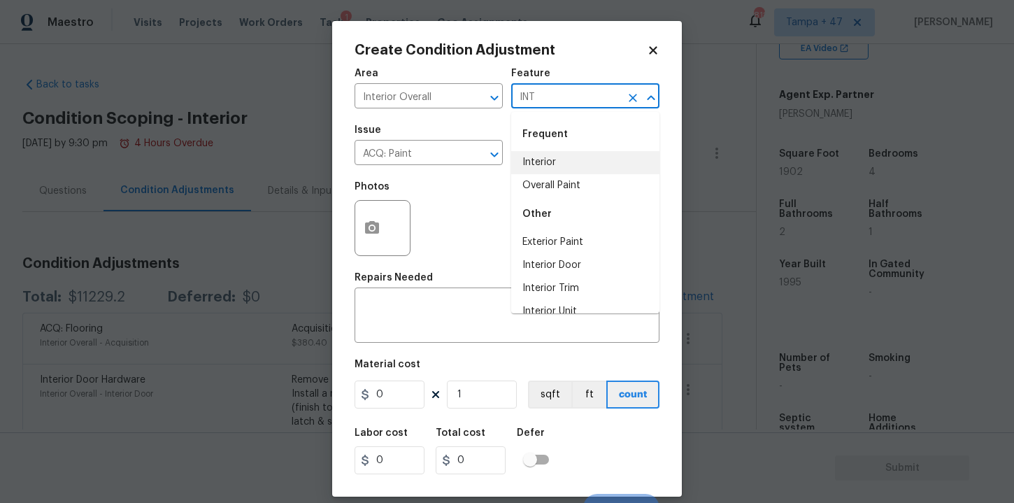
click at [539, 166] on li "Interior" at bounding box center [585, 162] width 148 height 23
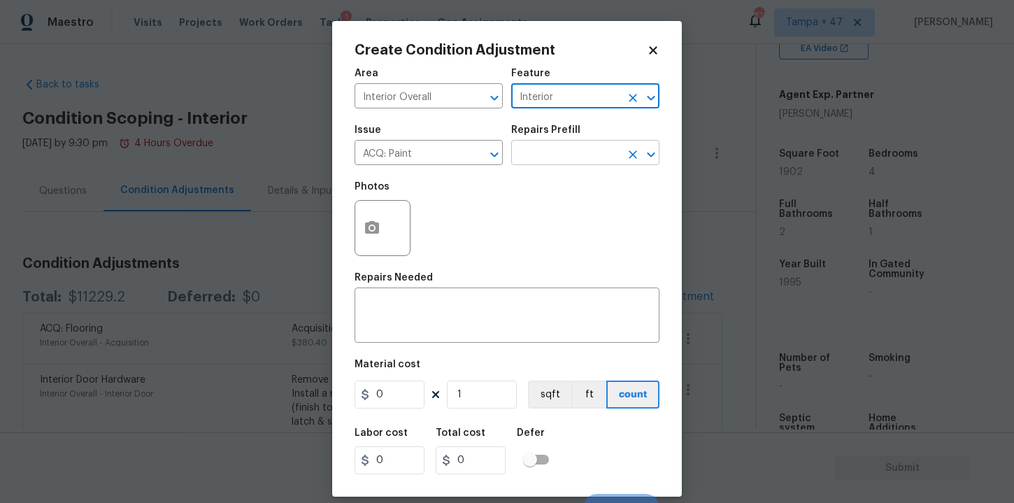
click at [541, 155] on input "text" at bounding box center [565, 154] width 109 height 22
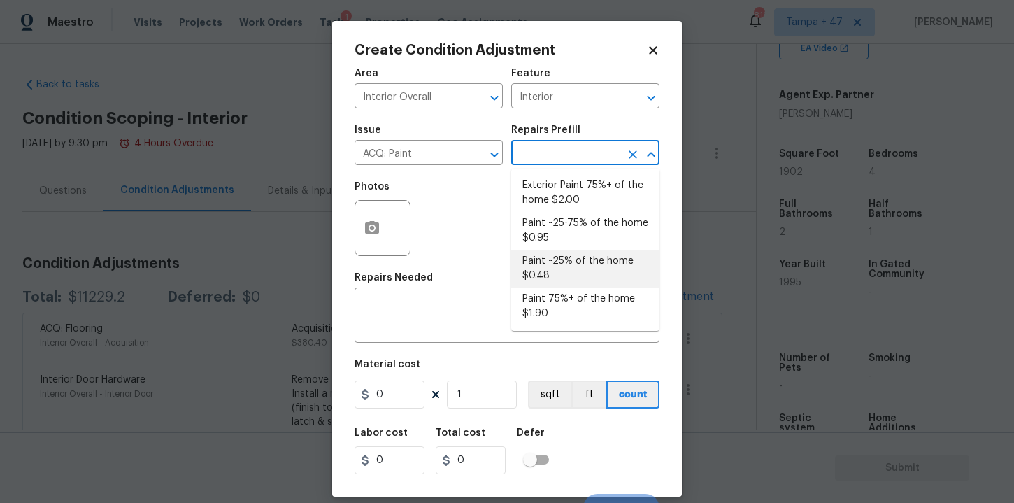
click at [579, 265] on li "Paint ~25% of the home $0.48" at bounding box center [585, 269] width 148 height 38
type input "Acquisition"
type textarea "Acquisition Scope: ~25% of the home needs interior paint"
type input "0.48"
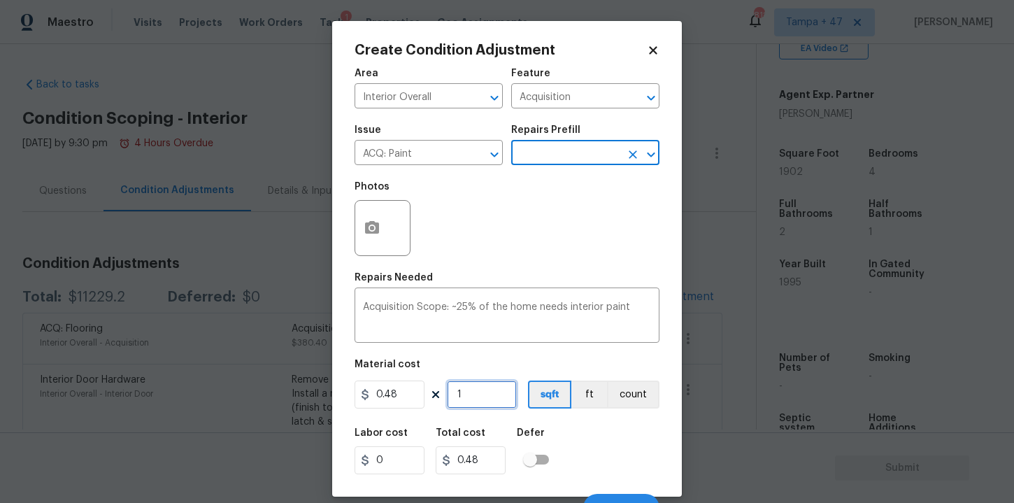
click at [488, 392] on input "1" at bounding box center [482, 395] width 70 height 28
type input "19"
type input "9.12"
type input "190"
type input "91.2"
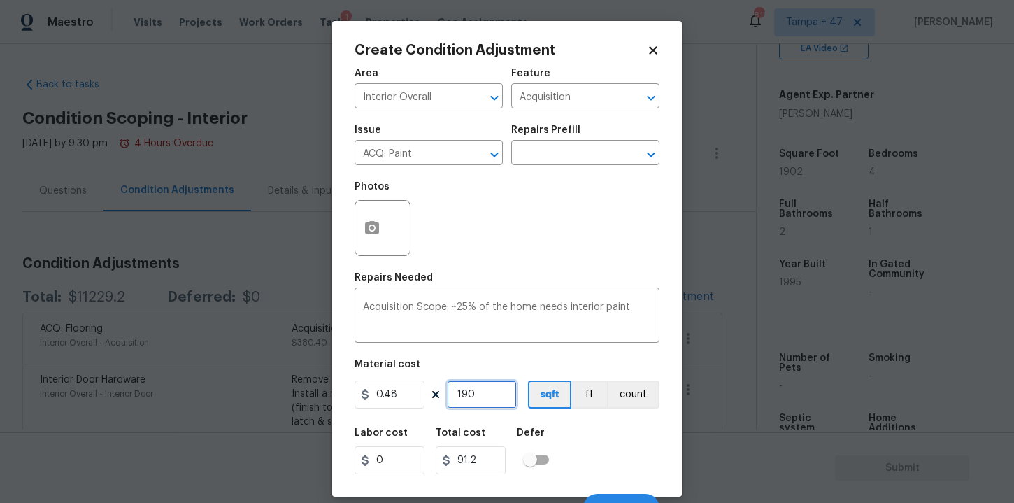
type input "1902"
type input "912.96"
type input "1902"
click at [602, 446] on div "Labor cost 0 Total cost 912.96 Defer" at bounding box center [507, 451] width 305 height 63
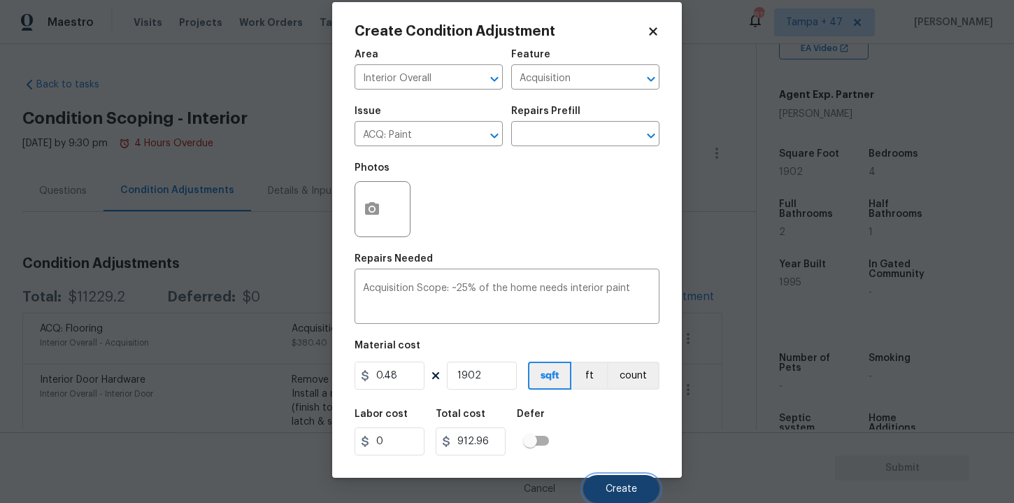
click at [611, 483] on button "Create" at bounding box center [621, 489] width 76 height 28
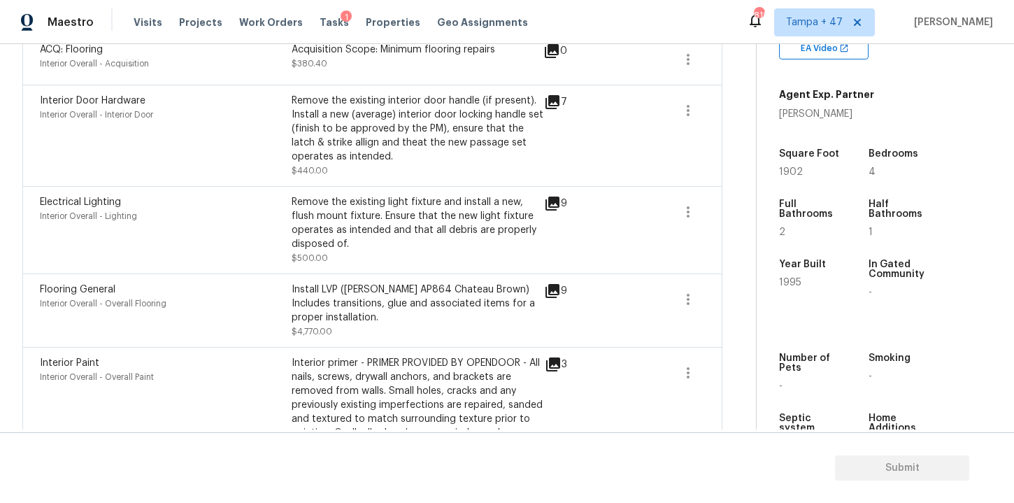
scroll to position [455, 0]
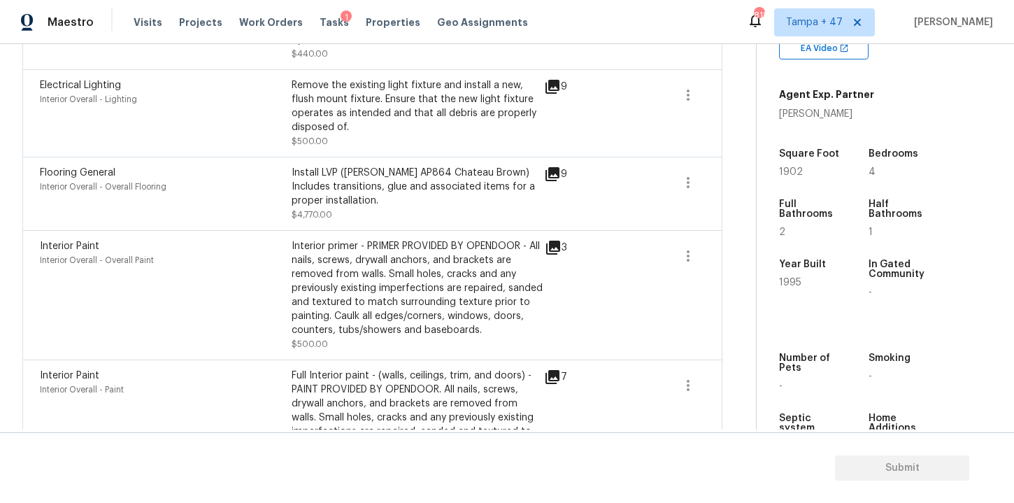
click at [455, 190] on div "Install LVP ([PERSON_NAME] AP864 Chateau Brown) Includes transitions, glue and …" at bounding box center [418, 187] width 252 height 42
click at [438, 180] on div "Install LVP ([PERSON_NAME] AP864 Chateau Brown) Includes transitions, glue and …" at bounding box center [418, 187] width 252 height 42
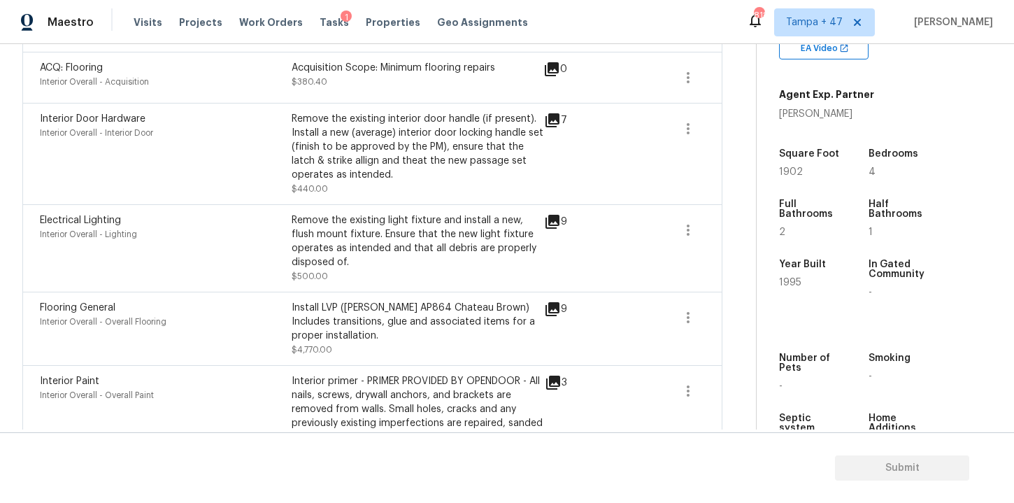
scroll to position [0, 0]
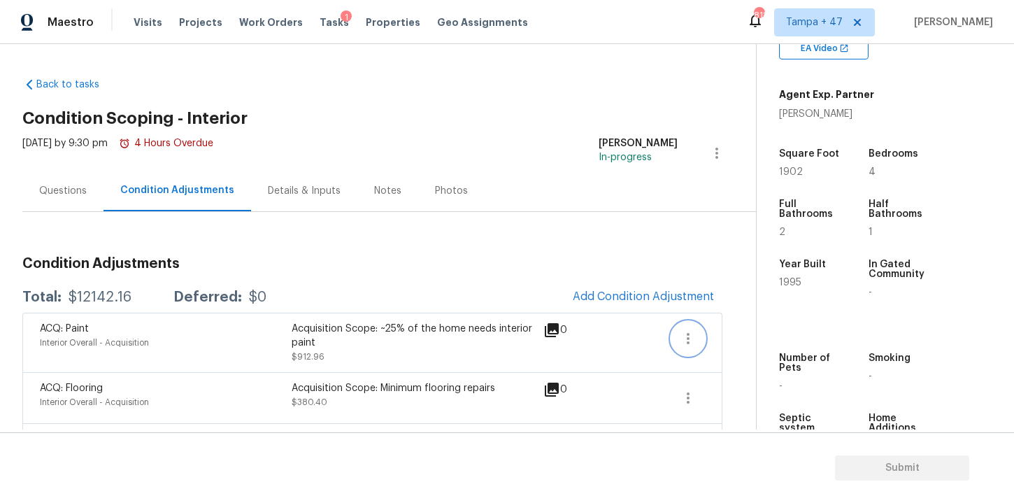
click at [701, 342] on button "button" at bounding box center [688, 339] width 34 height 34
click at [727, 336] on div "Edit" at bounding box center [767, 336] width 109 height 14
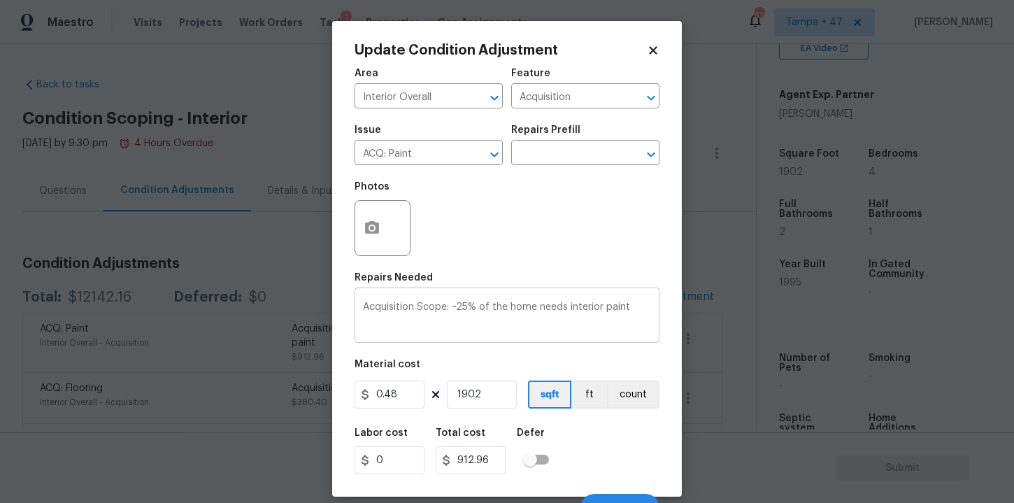
scroll to position [20, 0]
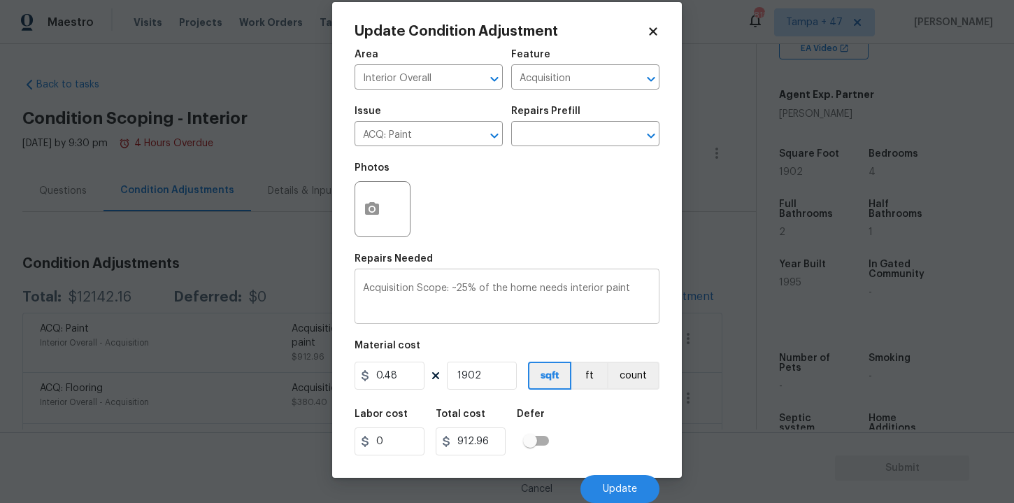
click at [553, 291] on textarea "Acquisition Scope: ~25% of the home needs interior paint" at bounding box center [507, 297] width 288 height 29
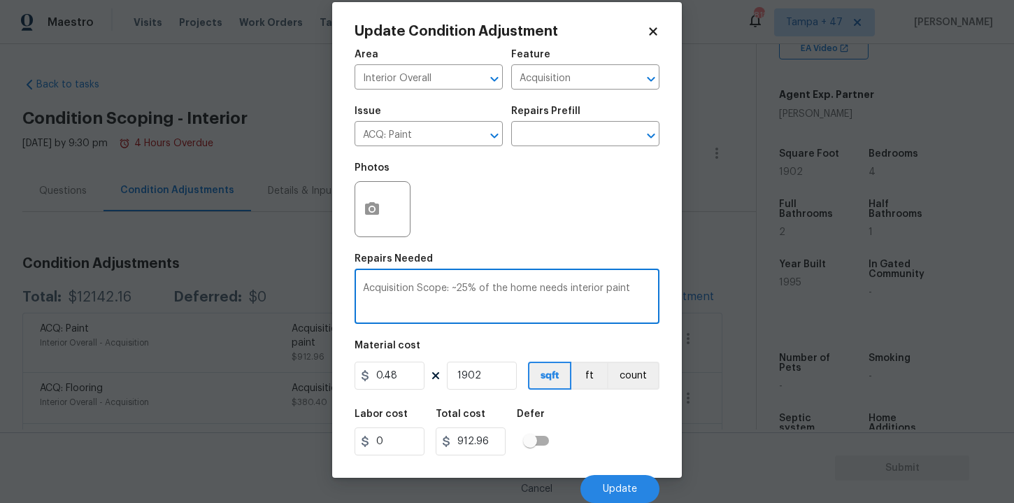
click at [553, 291] on textarea "Acquisition Scope: ~25% of the home needs interior paint" at bounding box center [507, 297] width 288 height 29
click at [475, 132] on icon "Clear" at bounding box center [476, 136] width 14 height 14
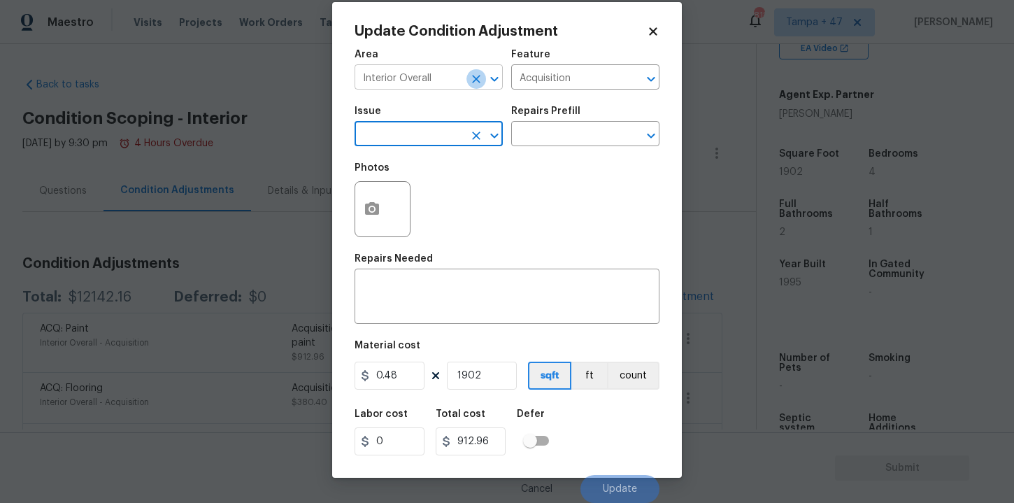
click at [478, 76] on icon "Clear" at bounding box center [476, 79] width 8 height 8
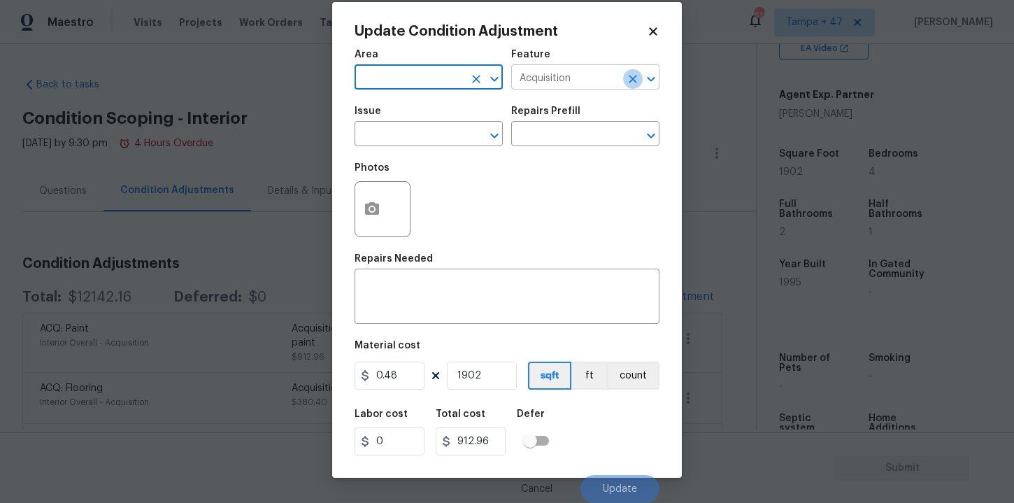
click at [634, 73] on icon "Clear" at bounding box center [633, 79] width 14 height 14
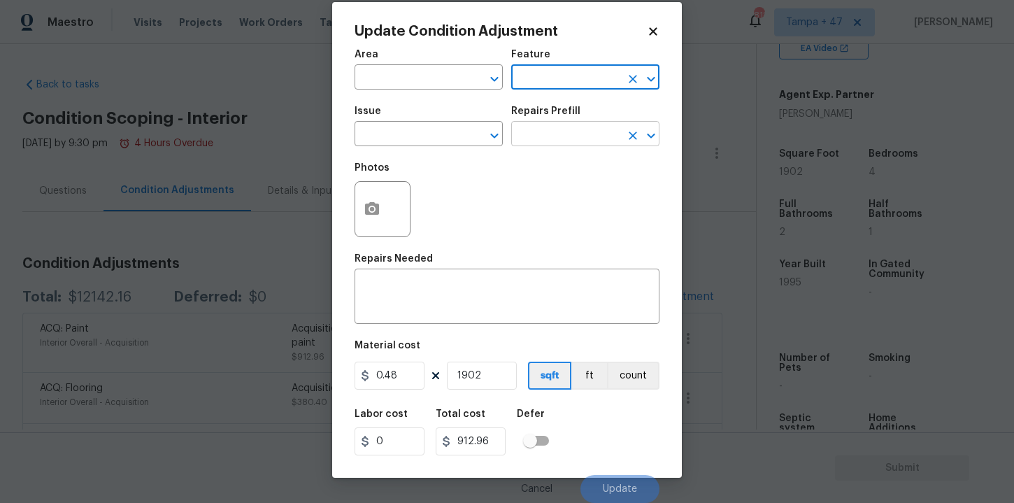
click at [635, 136] on icon "Clear" at bounding box center [633, 136] width 8 height 8
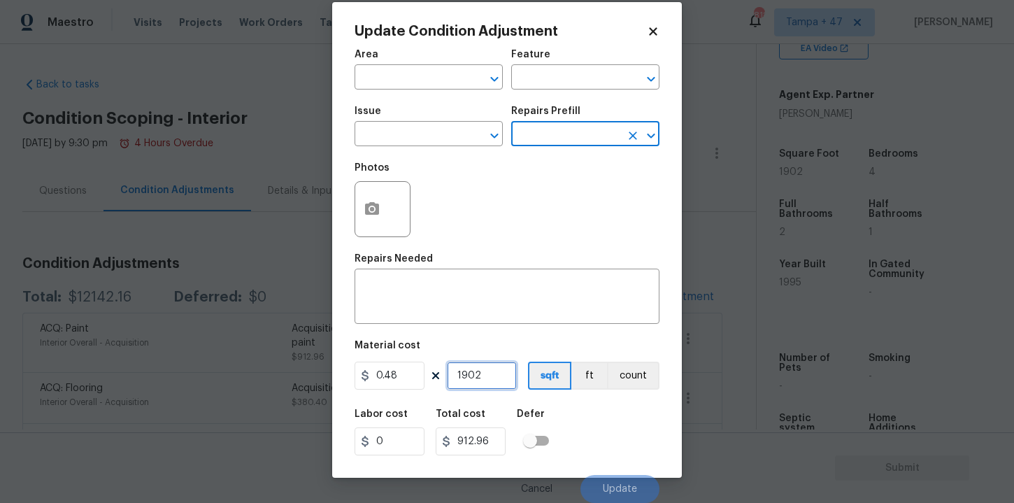
click at [488, 380] on input "1902" at bounding box center [482, 376] width 70 height 28
type input "0"
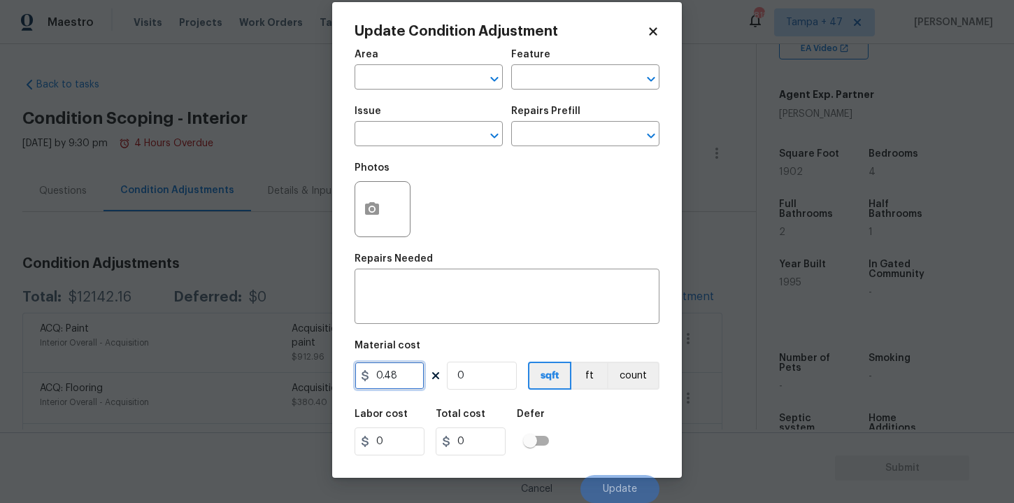
click at [399, 373] on input "0.48" at bounding box center [390, 376] width 70 height 28
type input "0"
click at [602, 443] on div "Labor cost 0 Total cost 0 Defer" at bounding box center [507, 432] width 305 height 63
click at [654, 24] on div "Update Condition Adjustment" at bounding box center [507, 31] width 305 height 14
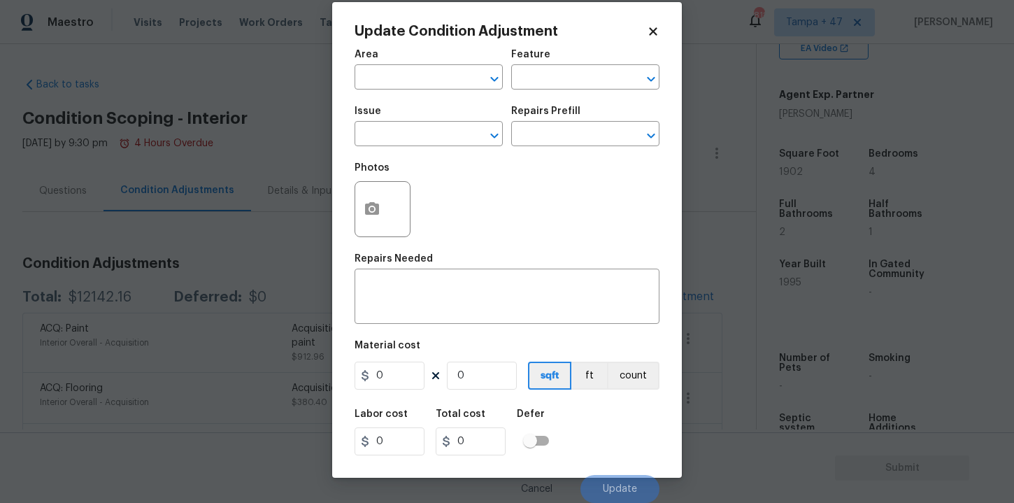
click at [652, 33] on icon at bounding box center [653, 31] width 8 height 8
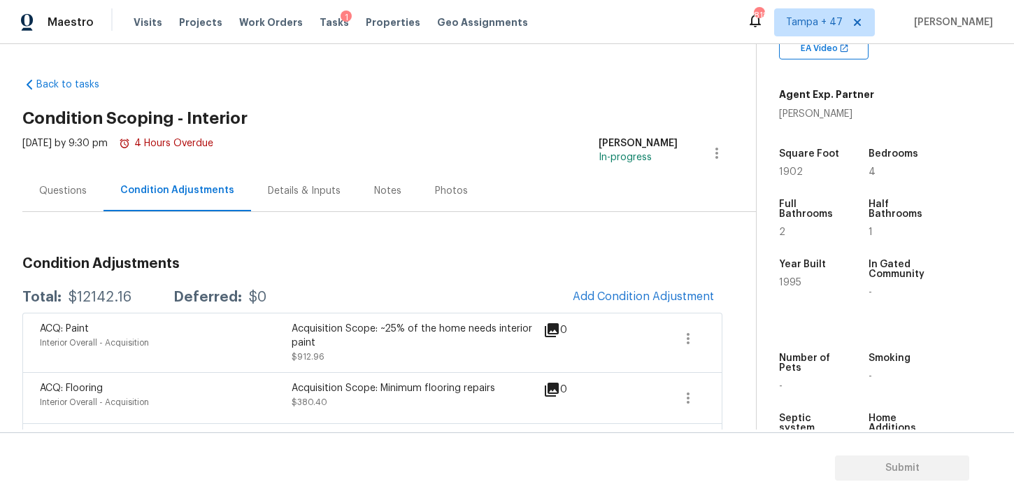
scroll to position [0, 0]
click at [690, 341] on icon "button" at bounding box center [688, 338] width 17 height 17
click at [626, 341] on span at bounding box center [639, 343] width 54 height 42
click at [677, 339] on button "button" at bounding box center [688, 339] width 34 height 34
click at [723, 339] on div "Edit" at bounding box center [767, 336] width 109 height 14
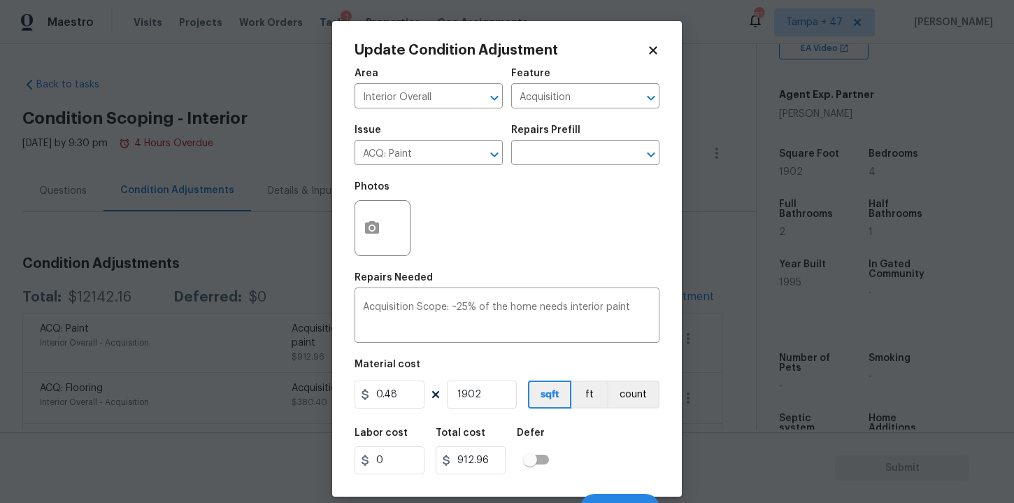
click at [650, 42] on div "Update Condition Adjustment Area Interior Overall ​ Feature Acquisition ​ Issue…" at bounding box center [507, 259] width 350 height 476
click at [650, 43] on div "Update Condition Adjustment" at bounding box center [507, 50] width 305 height 14
click at [655, 49] on icon at bounding box center [653, 50] width 8 height 8
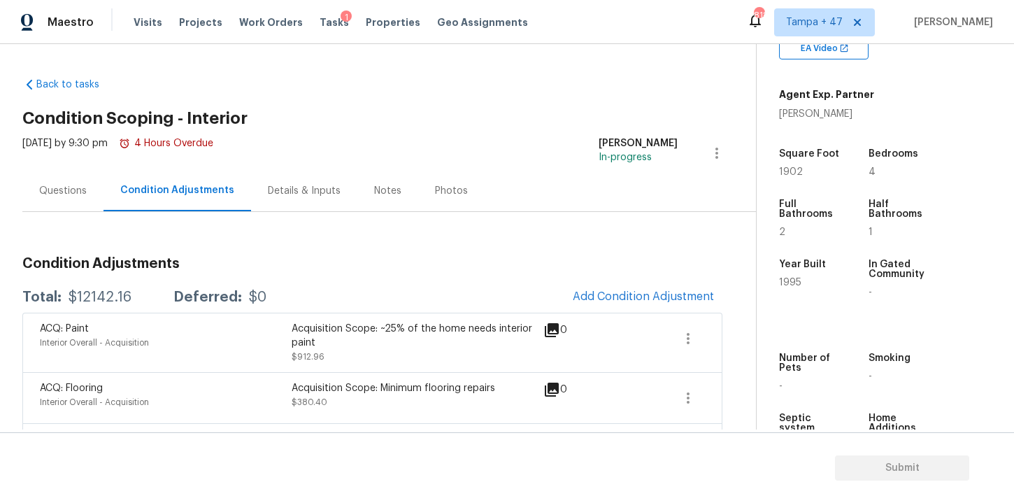
click at [55, 194] on div "Questions" at bounding box center [63, 191] width 48 height 14
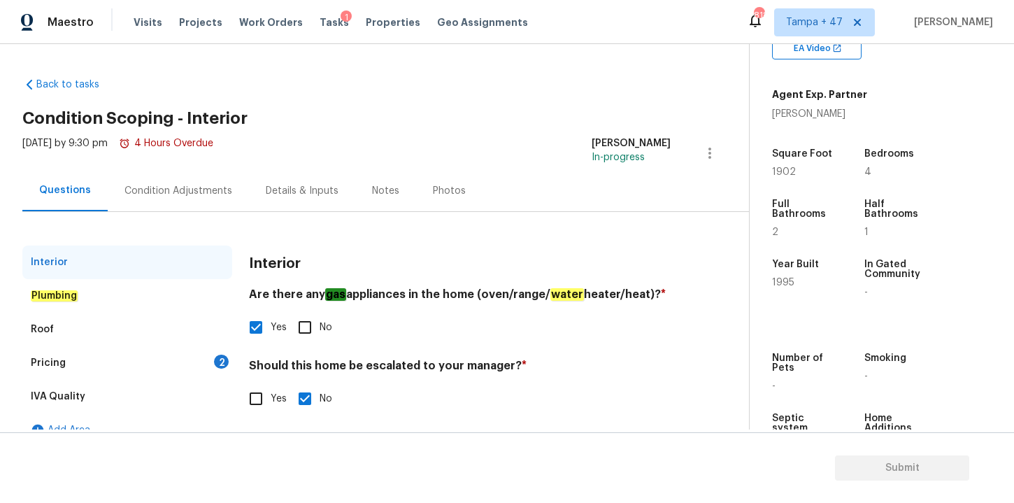
scroll to position [22, 0]
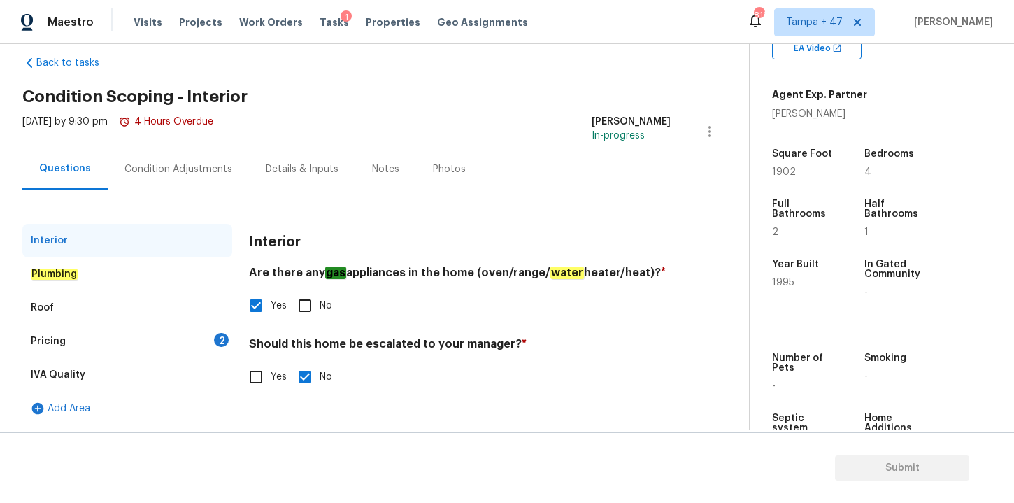
click at [59, 304] on div "Roof" at bounding box center [127, 308] width 210 height 34
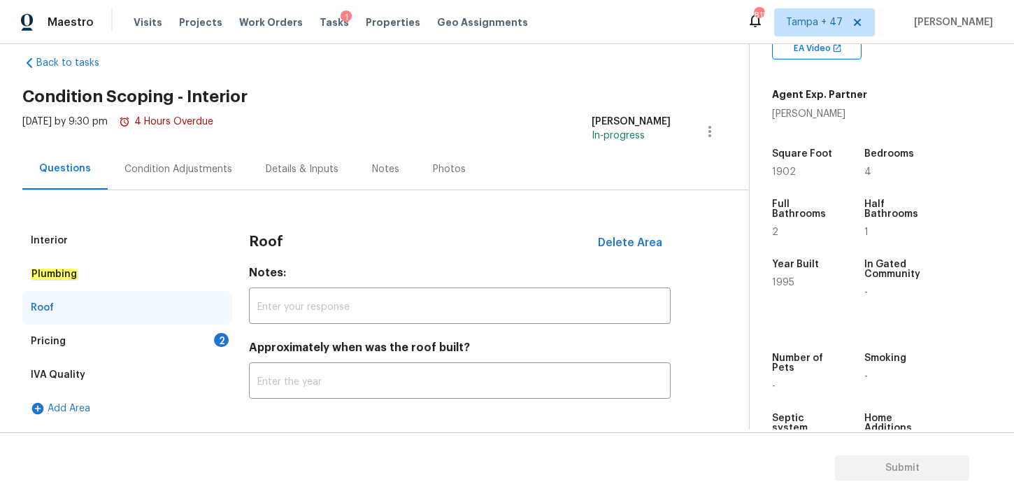
click at [60, 339] on div "Pricing" at bounding box center [48, 341] width 35 height 14
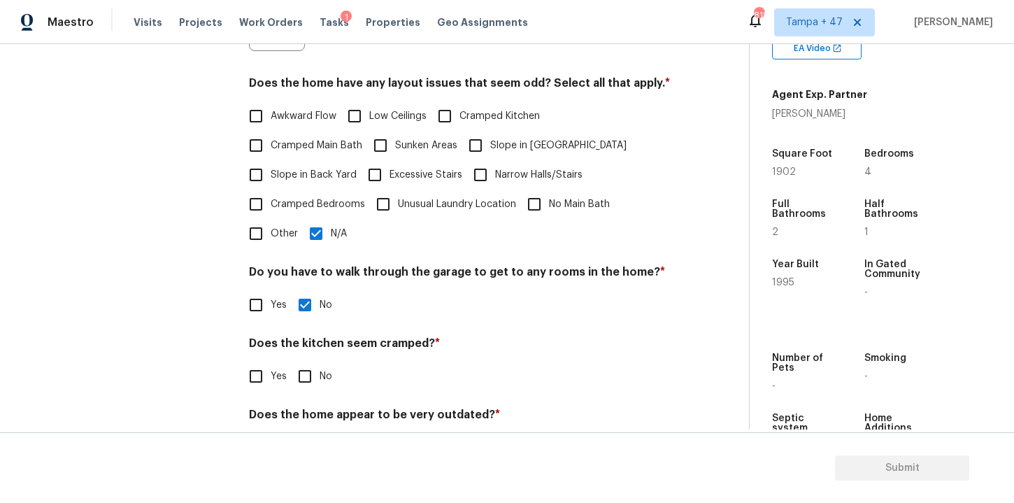
scroll to position [469, 0]
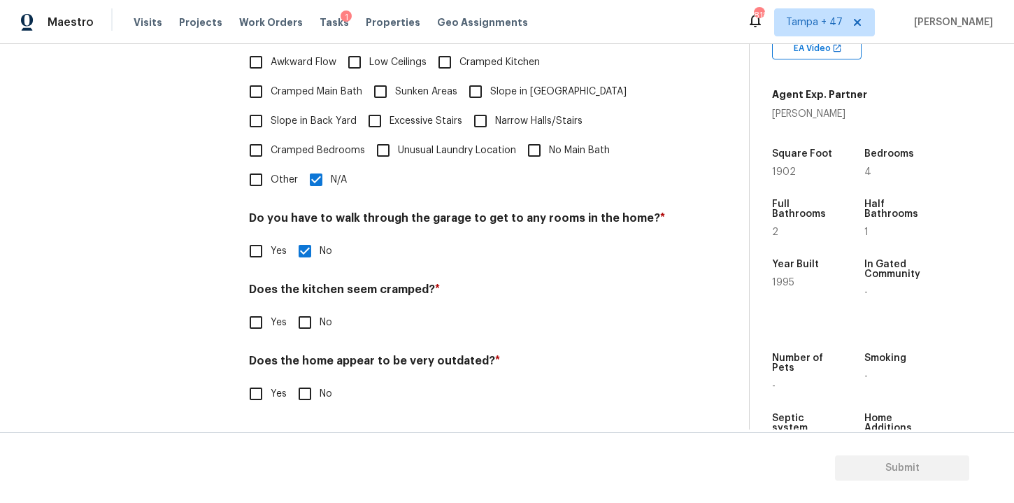
click at [306, 323] on input "No" at bounding box center [304, 322] width 29 height 29
checkbox input "true"
click at [306, 395] on input "No" at bounding box center [304, 393] width 29 height 29
checkbox input "true"
click at [125, 277] on div "Interior Plumbing Roof Pricing IVA Quality Add Area" at bounding box center [127, 101] width 210 height 648
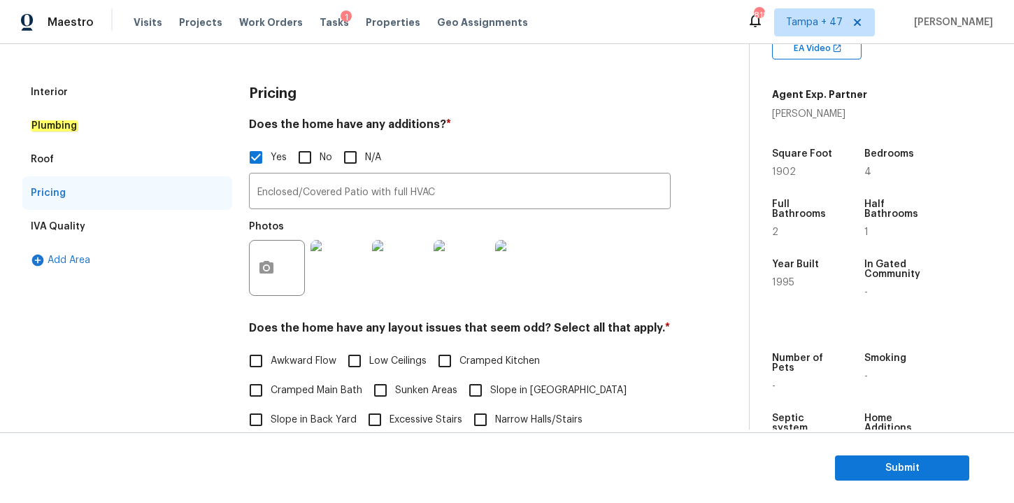
click at [79, 223] on div "IVA Quality" at bounding box center [58, 227] width 55 height 14
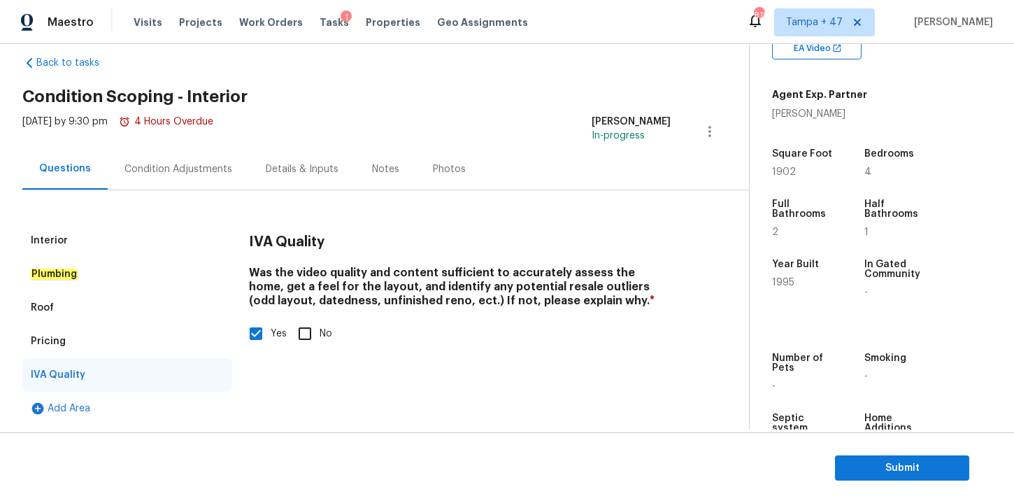
scroll to position [22, 0]
click at [190, 158] on div "Condition Adjustments" at bounding box center [178, 168] width 141 height 41
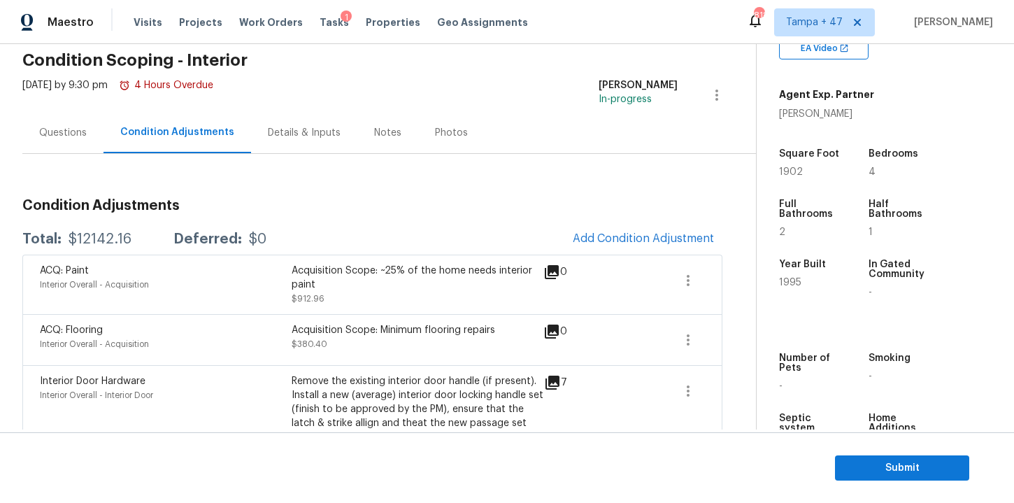
scroll to position [106, 0]
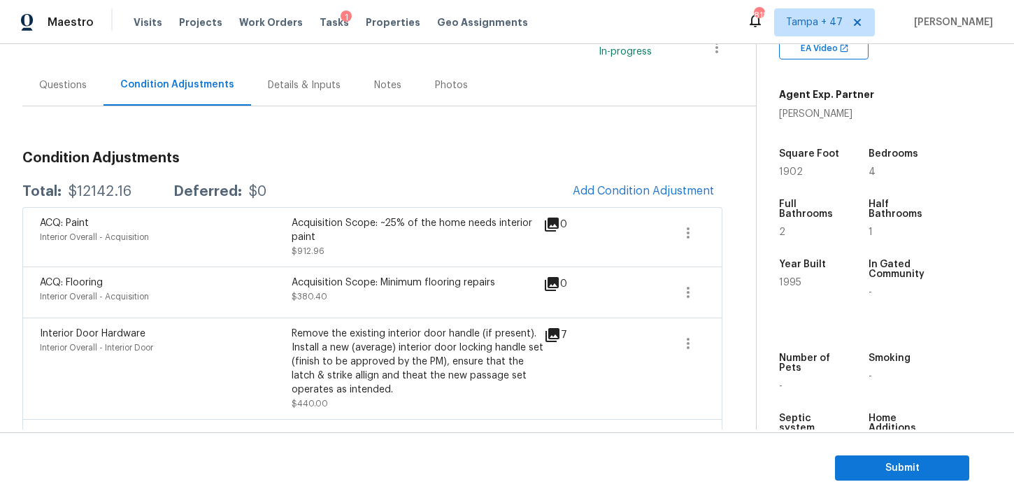
click at [366, 290] on div "Acquisition Scope: Minimum flooring repairs" at bounding box center [418, 283] width 252 height 14
click at [693, 230] on icon "button" at bounding box center [688, 233] width 17 height 17
click at [727, 230] on div "Edit" at bounding box center [767, 230] width 109 height 14
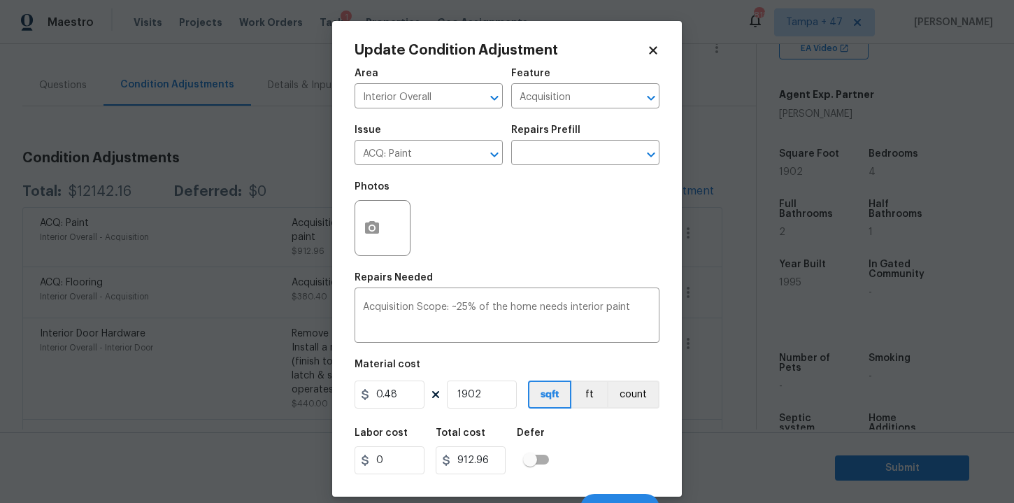
scroll to position [20, 0]
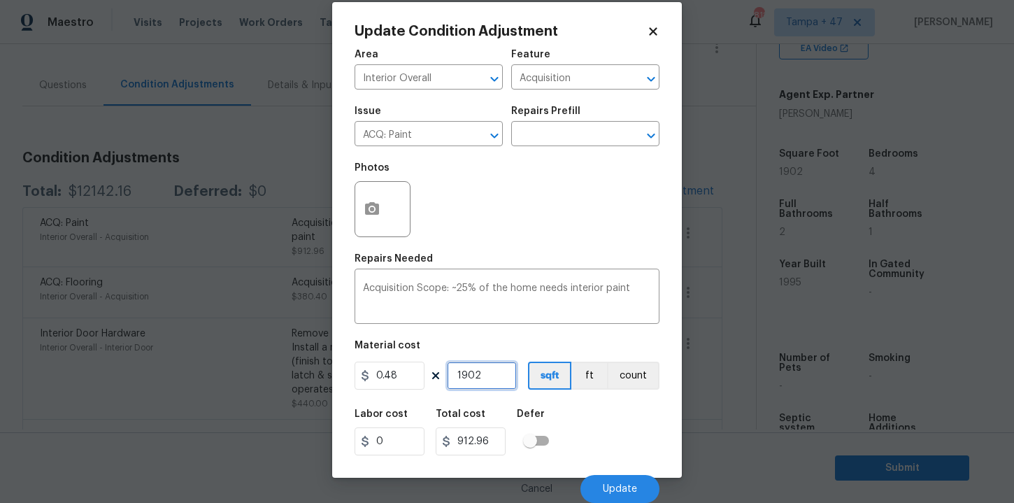
click at [475, 376] on input "1902" at bounding box center [482, 376] width 70 height 28
type input "0"
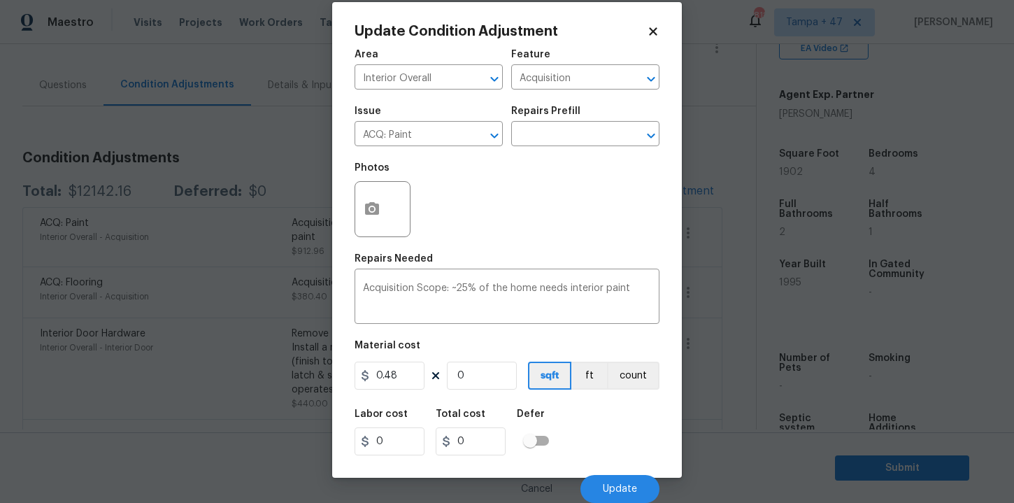
click at [588, 408] on div "Labor cost 0 Total cost 0 Defer" at bounding box center [507, 432] width 305 height 63
click at [616, 478] on button "Update" at bounding box center [620, 489] width 79 height 28
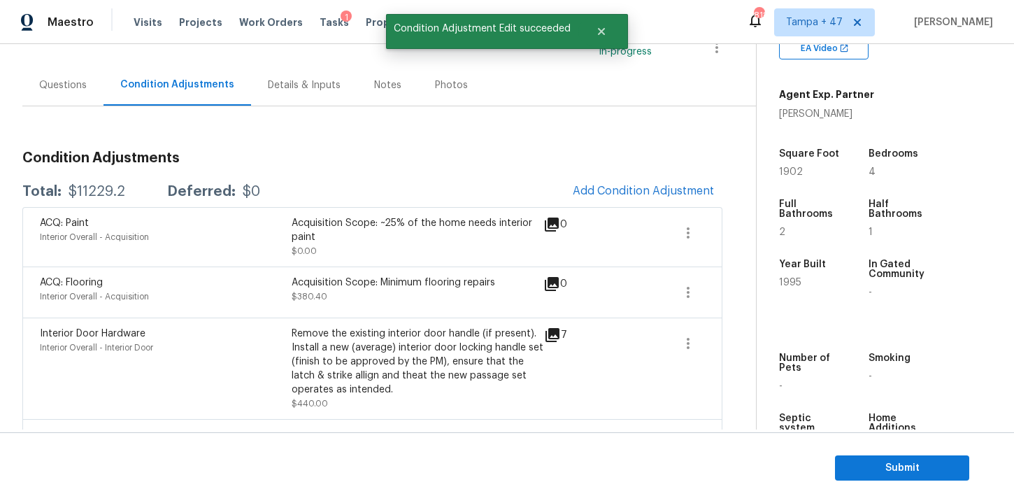
scroll to position [0, 0]
click at [686, 293] on icon "button" at bounding box center [688, 292] width 17 height 17
click at [719, 297] on link "Edit" at bounding box center [768, 290] width 119 height 21
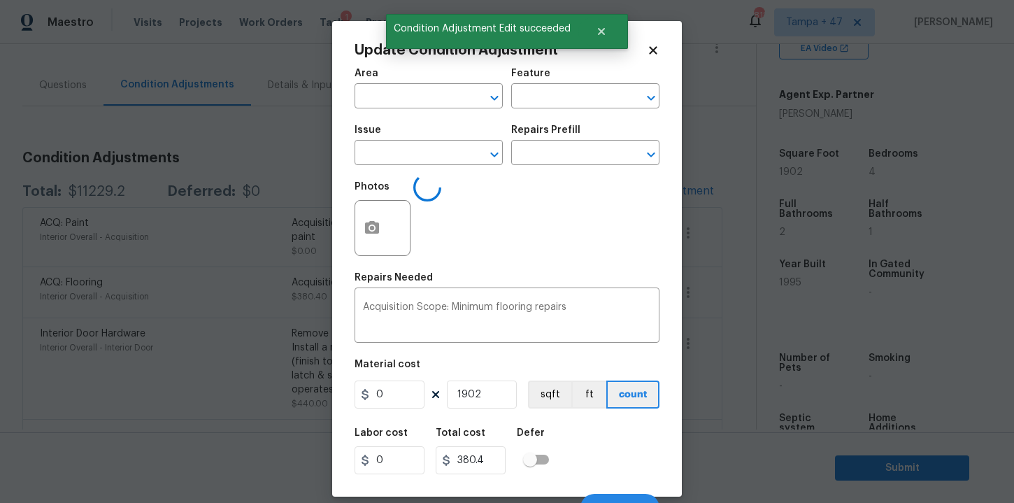
type input "Interior Overall"
type input "Acquisition"
type input "ACQ: Flooring"
type input "0.2"
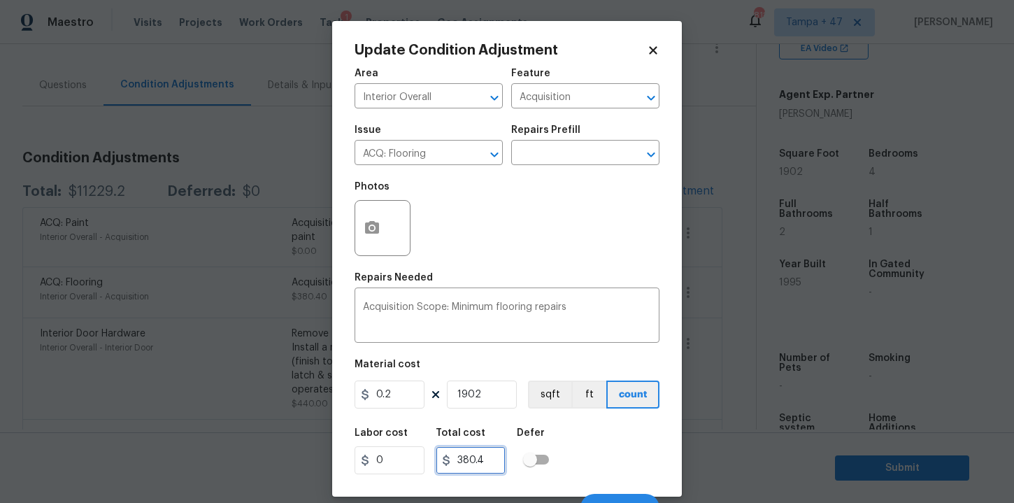
click at [490, 462] on input "380.4" at bounding box center [471, 460] width 70 height 28
click at [492, 395] on input "1902" at bounding box center [482, 395] width 70 height 28
type input "0"
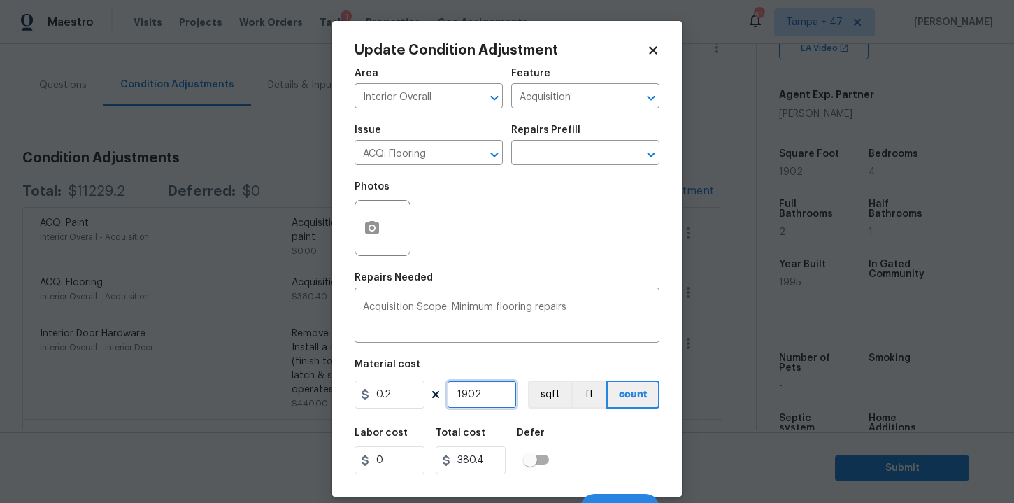
type input "0"
click at [598, 442] on div "Labor cost 0 Total cost 0 Defer" at bounding box center [507, 451] width 305 height 63
click at [613, 496] on button "Update" at bounding box center [620, 508] width 79 height 28
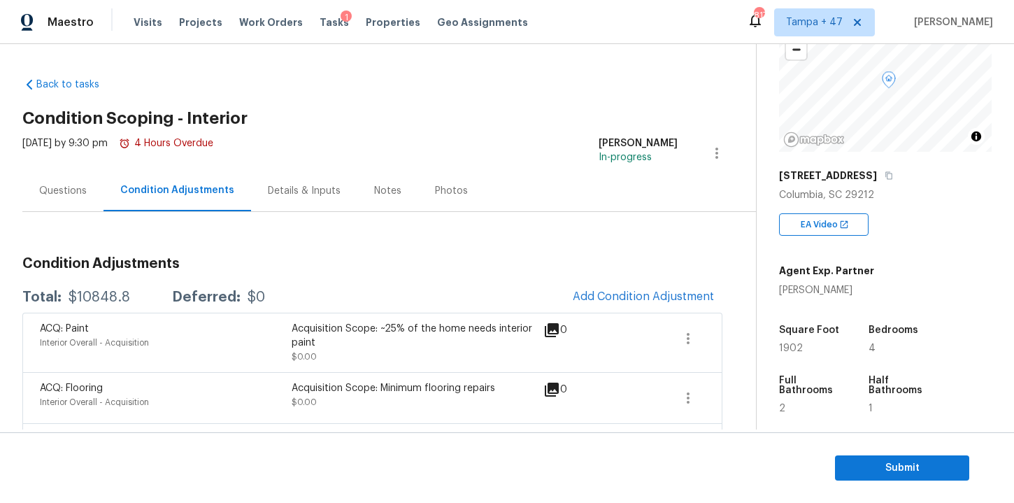
click at [79, 192] on div "Questions" at bounding box center [63, 191] width 48 height 14
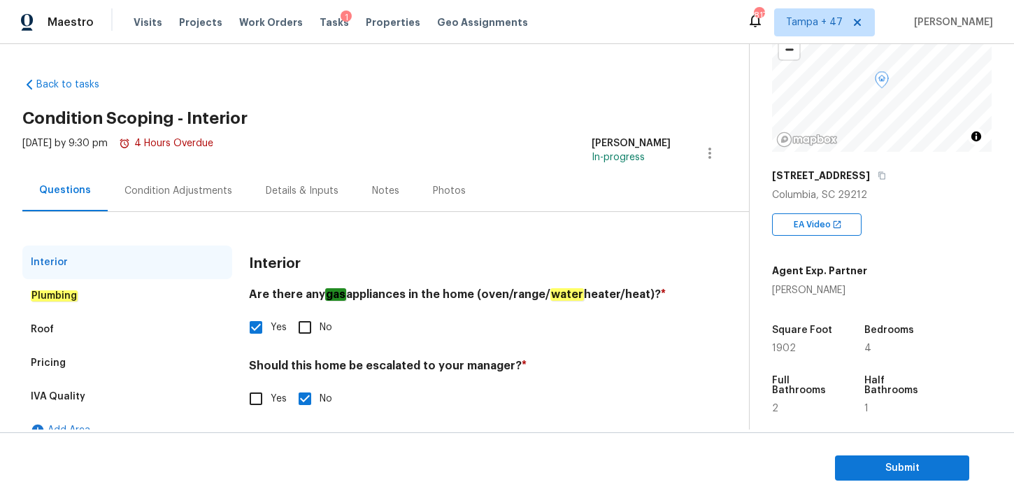
scroll to position [22, 0]
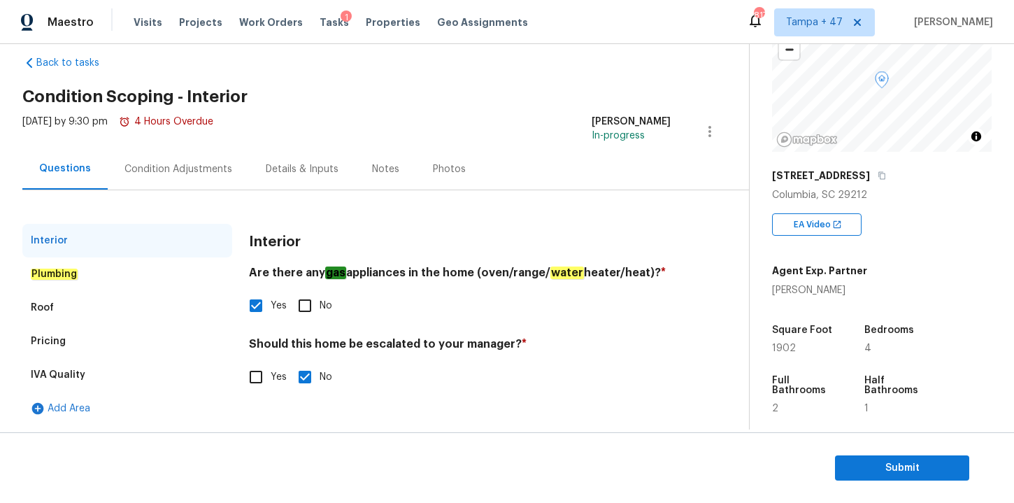
click at [49, 273] on em "Plumbing" at bounding box center [54, 274] width 47 height 11
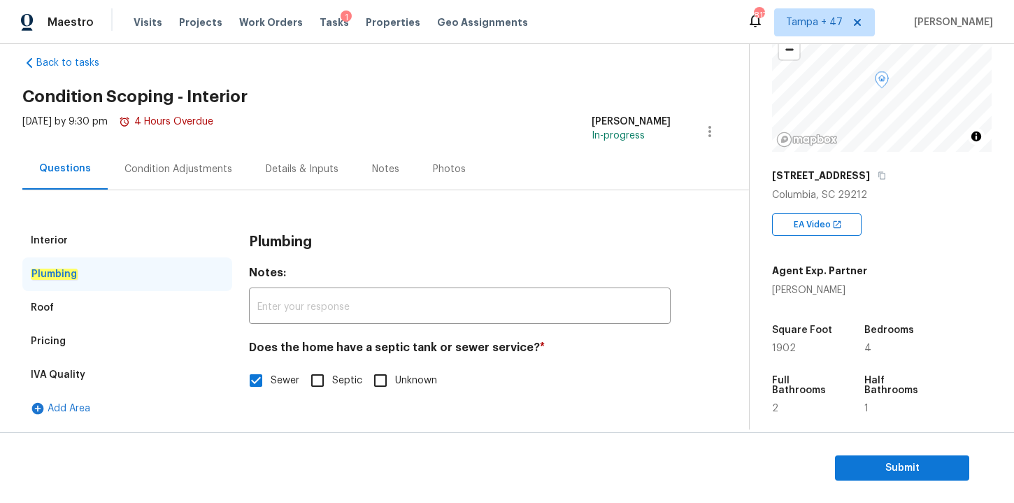
click at [56, 305] on div "Roof" at bounding box center [127, 308] width 210 height 34
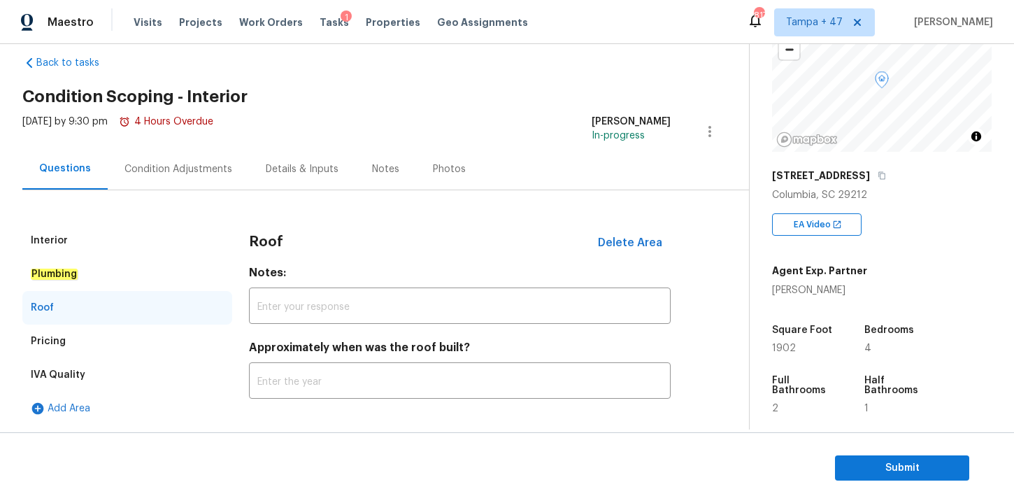
click at [56, 334] on div "Pricing" at bounding box center [48, 341] width 35 height 14
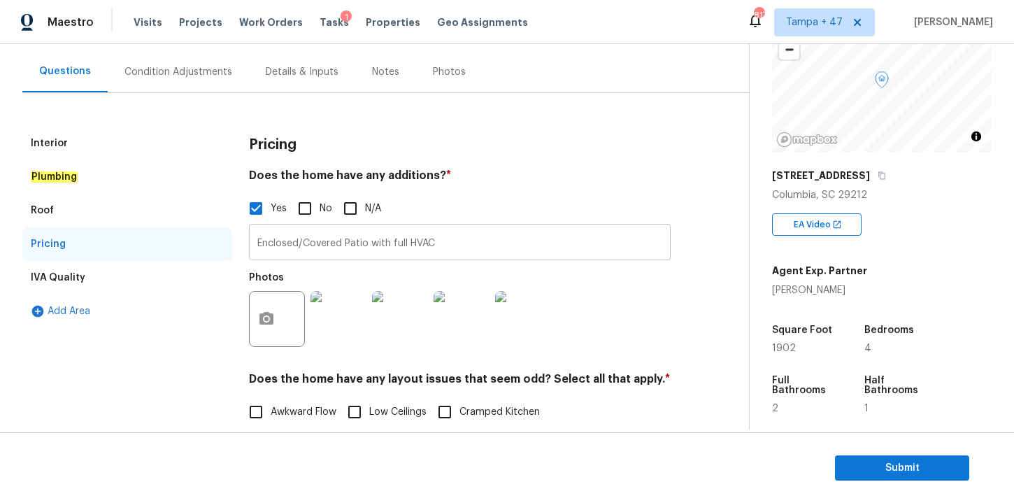
scroll to position [148, 0]
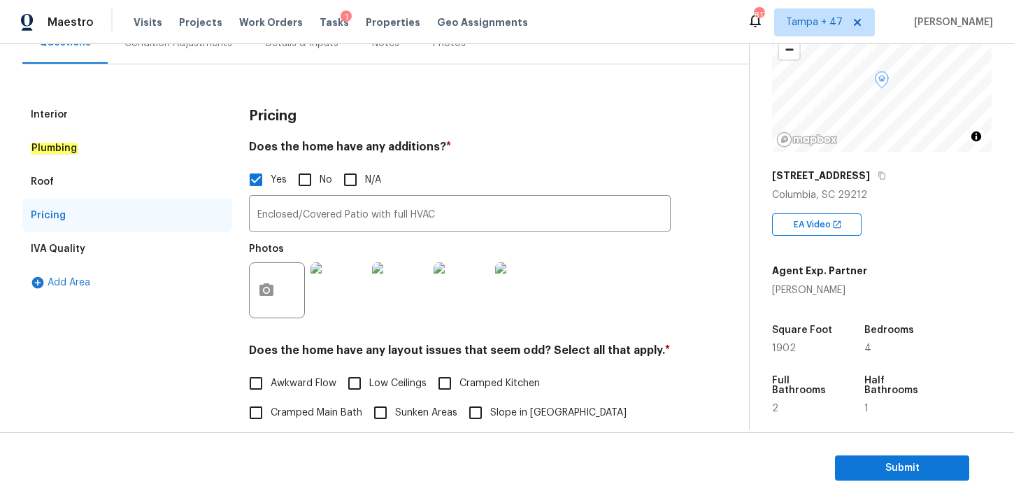
click at [344, 289] on img at bounding box center [339, 290] width 56 height 56
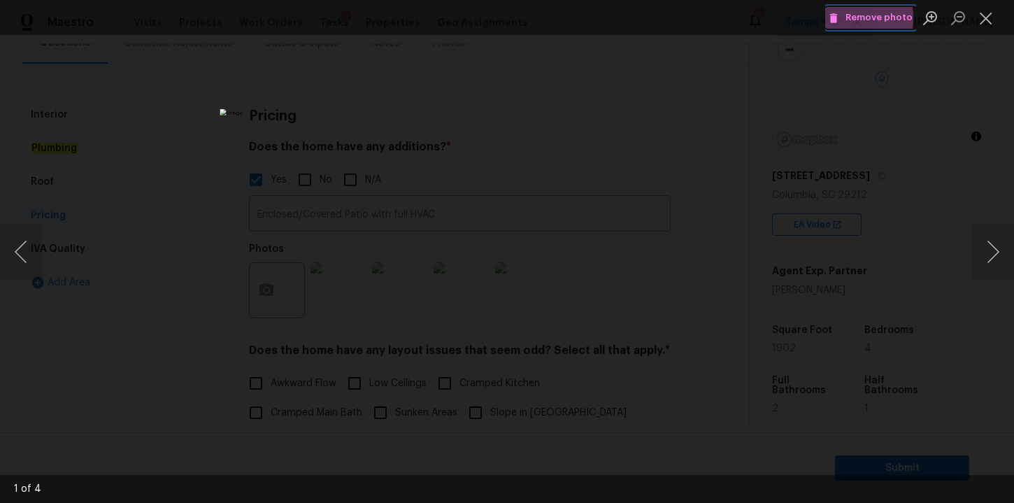
click at [846, 17] on span "Remove photo" at bounding box center [871, 18] width 84 height 16
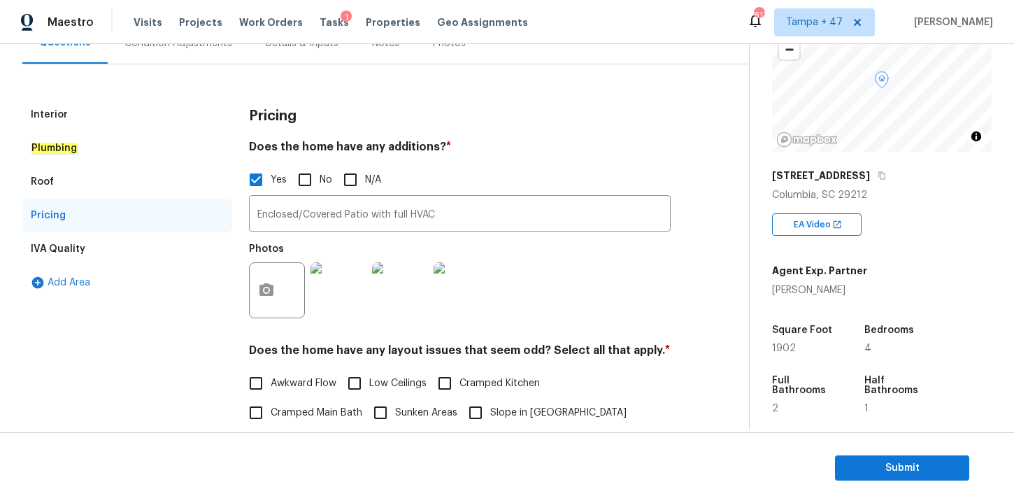
click at [350, 280] on img at bounding box center [339, 290] width 56 height 56
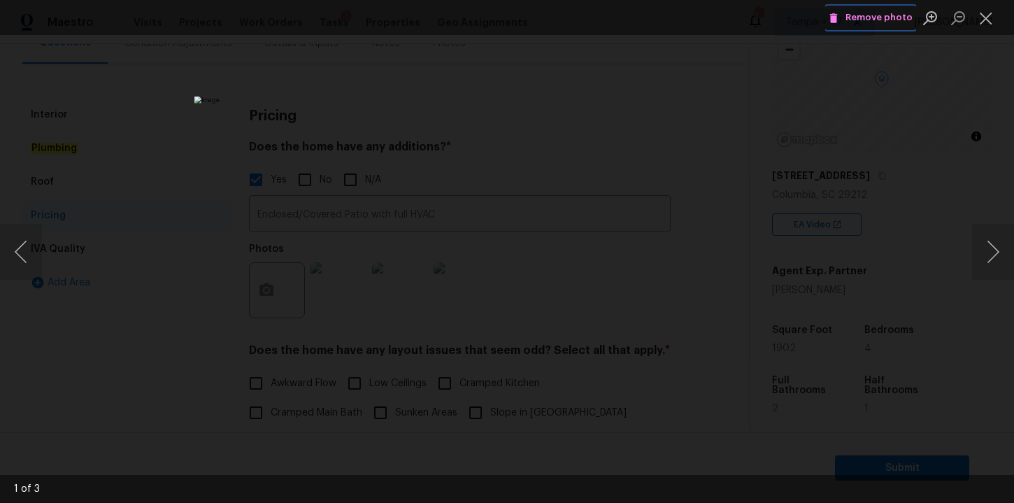
click at [838, 15] on icon "Lightbox" at bounding box center [834, 18] width 8 height 10
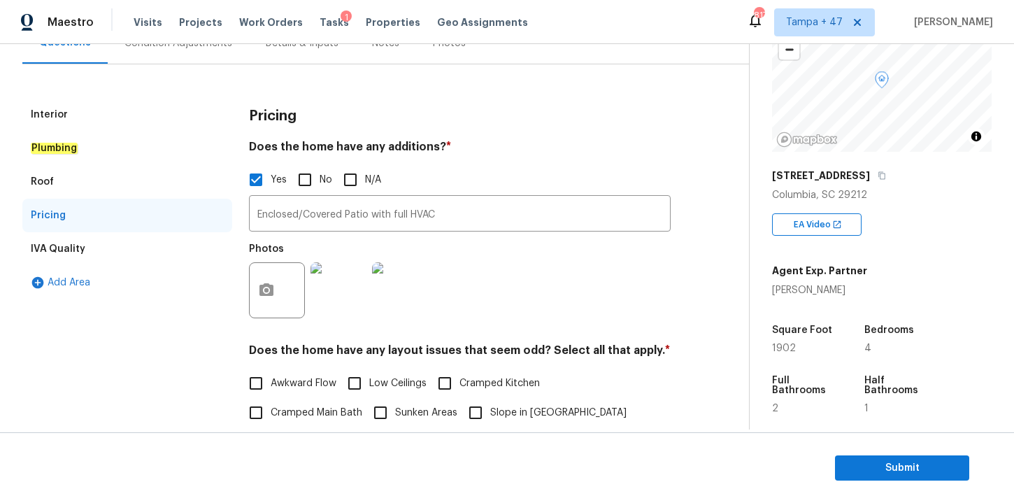
click at [339, 284] on img at bounding box center [339, 290] width 56 height 56
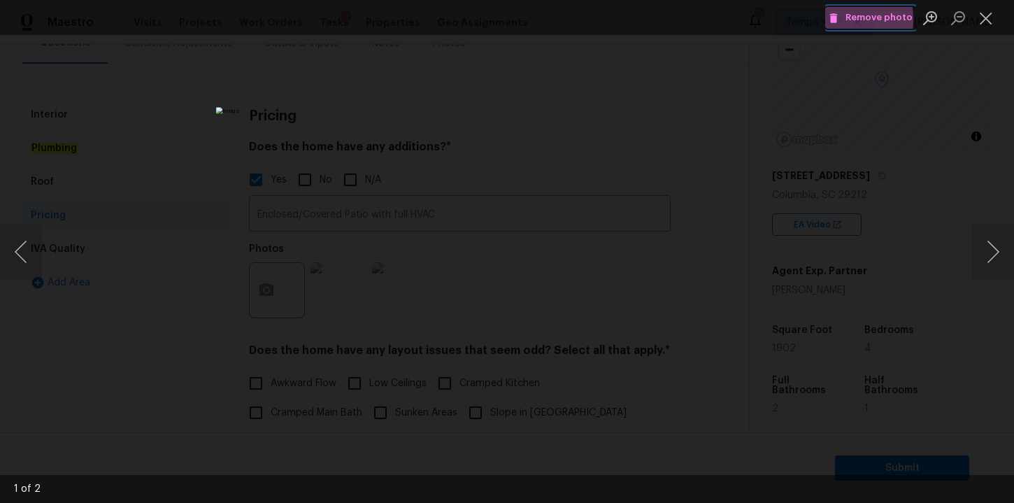
click at [837, 19] on icon "Lightbox" at bounding box center [834, 18] width 8 height 10
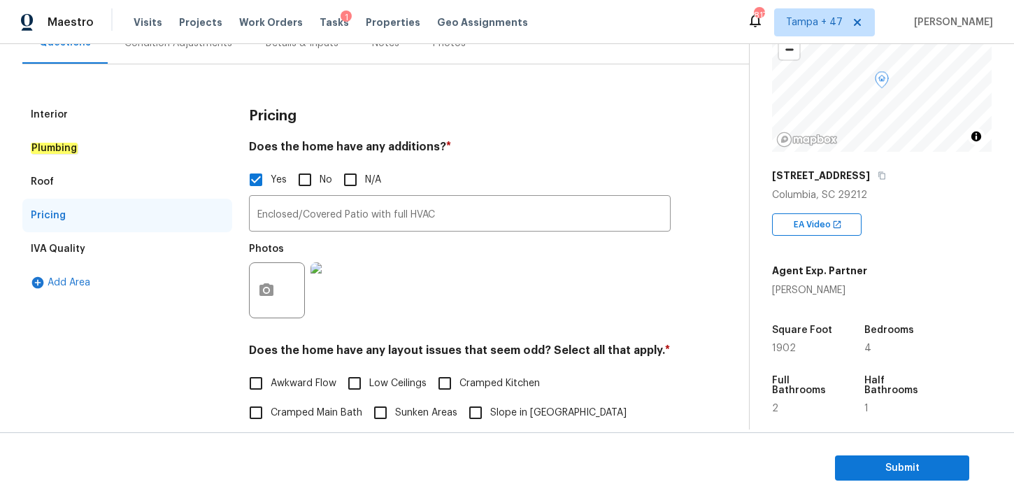
click at [336, 295] on img at bounding box center [339, 290] width 56 height 56
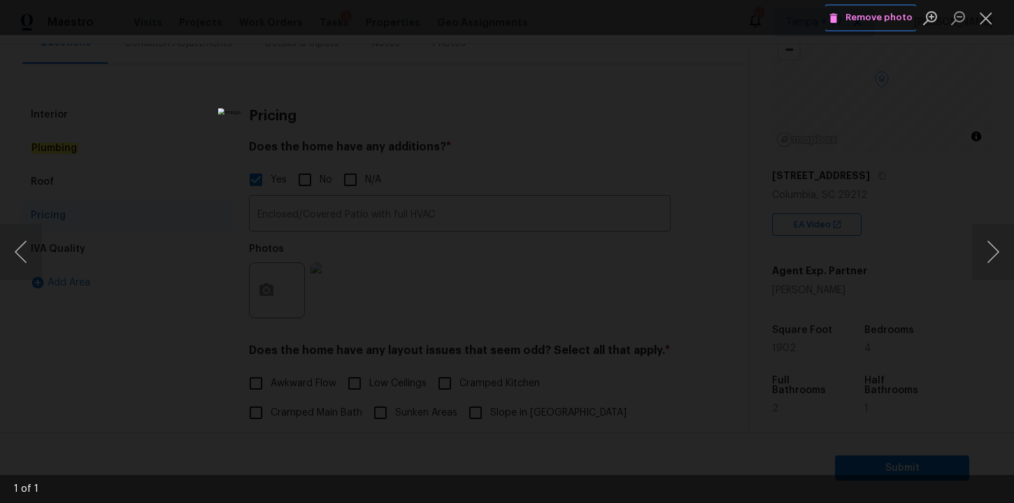
click at [838, 15] on icon "Lightbox" at bounding box center [834, 18] width 8 height 10
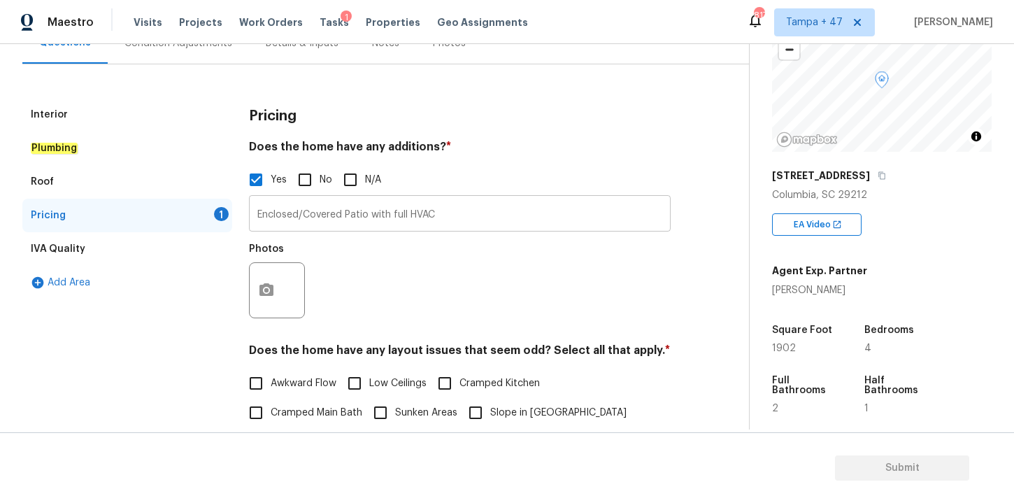
click at [441, 218] on input "Enclosed/Covered Patio with full HVAC" at bounding box center [460, 215] width 422 height 33
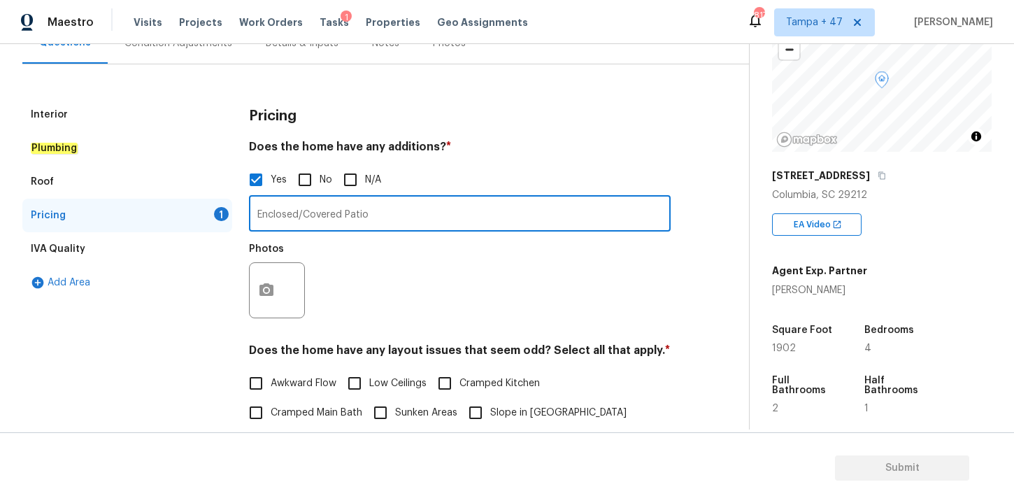
type input "Enclosed/Covered Patio"
click at [279, 283] on button "button" at bounding box center [267, 290] width 34 height 55
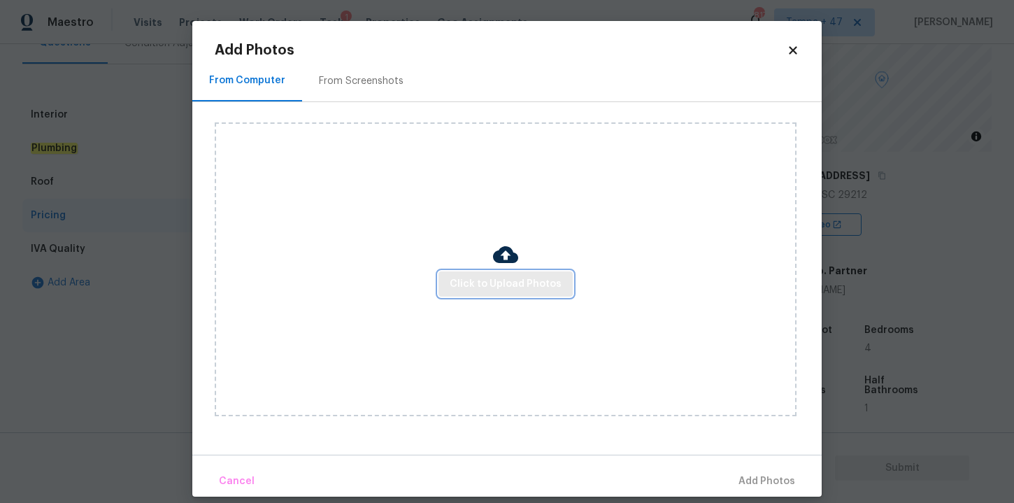
click at [482, 281] on span "Click to Upload Photos" at bounding box center [506, 284] width 112 height 17
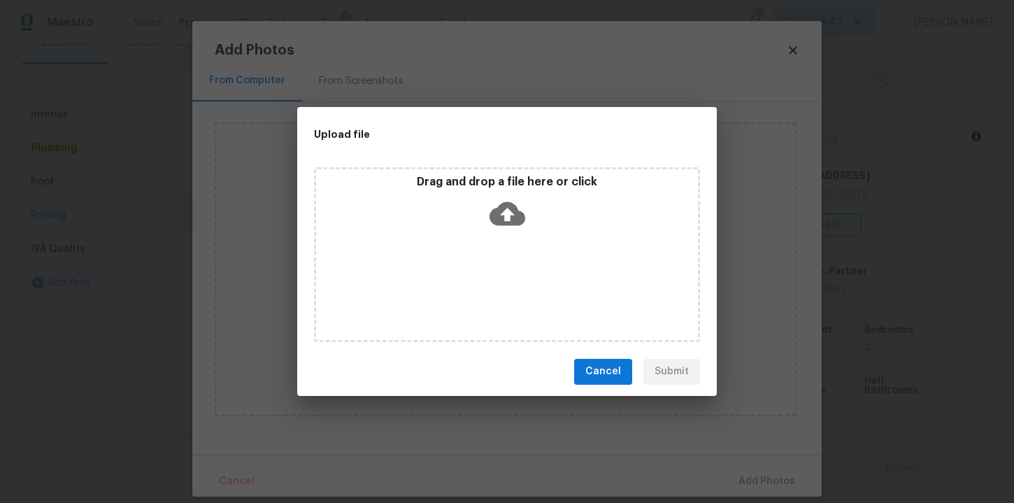
click at [508, 208] on icon at bounding box center [508, 214] width 36 height 36
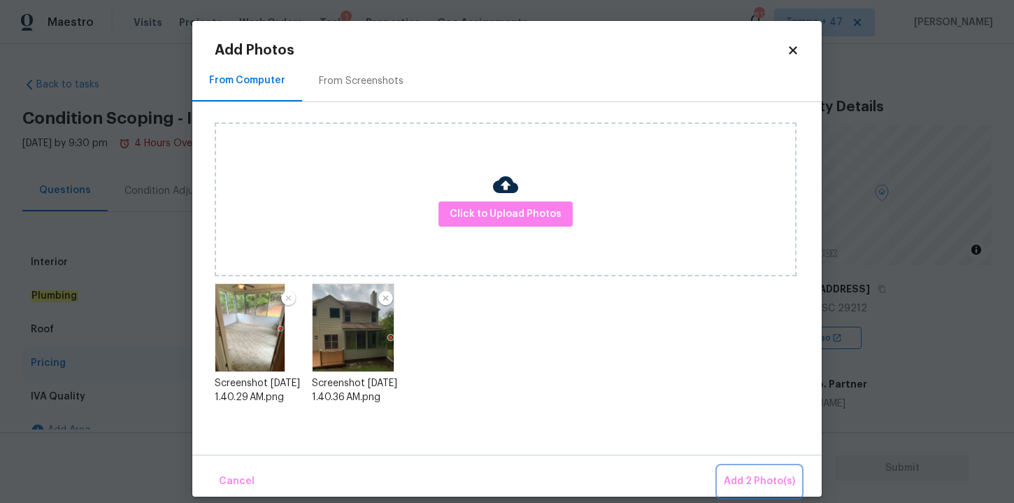
scroll to position [113, 0]
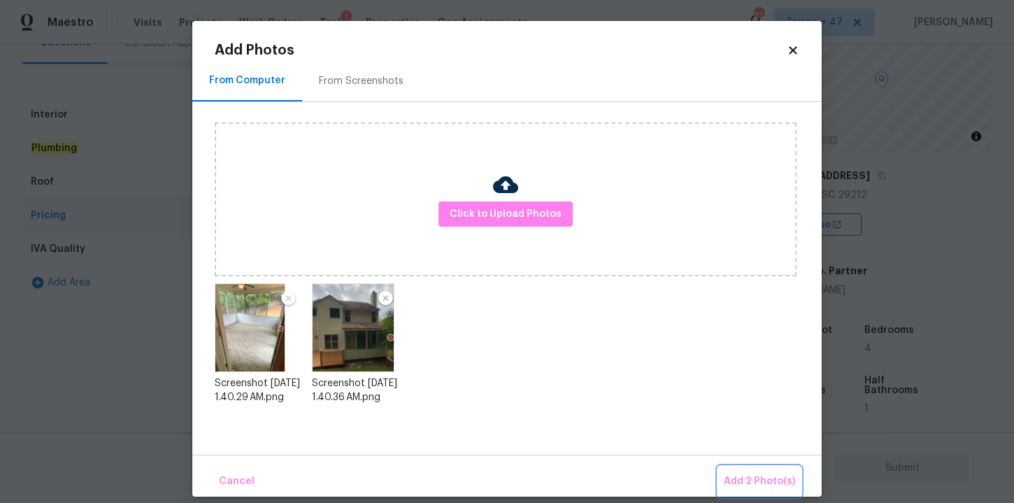
click at [750, 477] on span "Add 2 Photo(s)" at bounding box center [759, 481] width 71 height 17
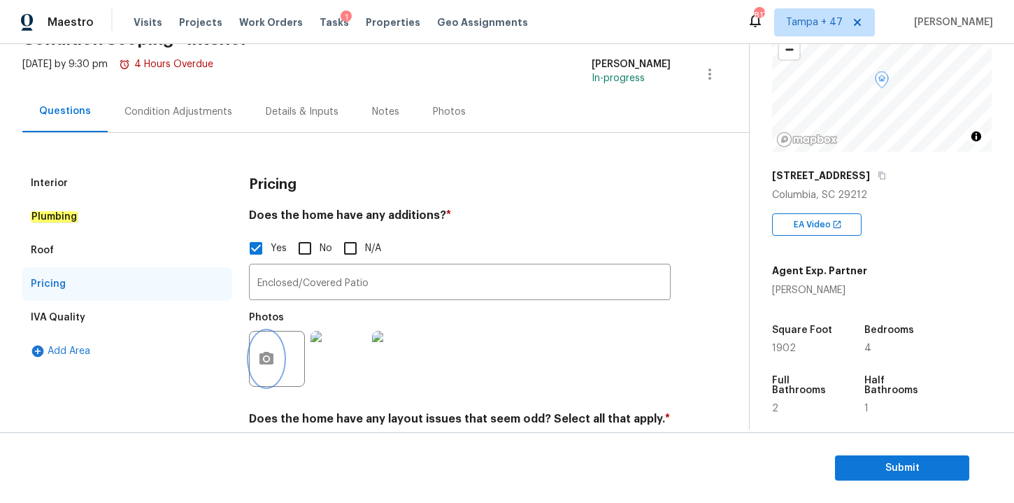
scroll to position [68, 0]
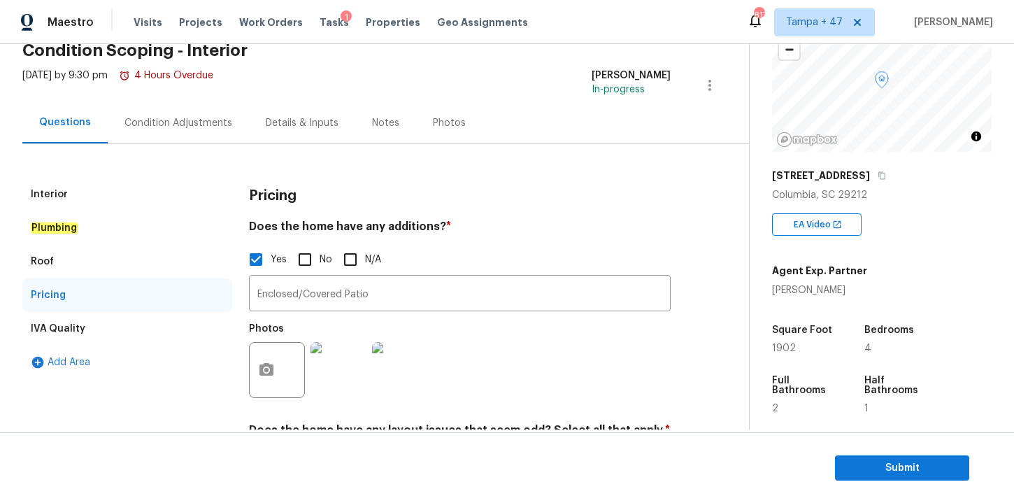
click at [121, 328] on div "IVA Quality" at bounding box center [127, 329] width 210 height 34
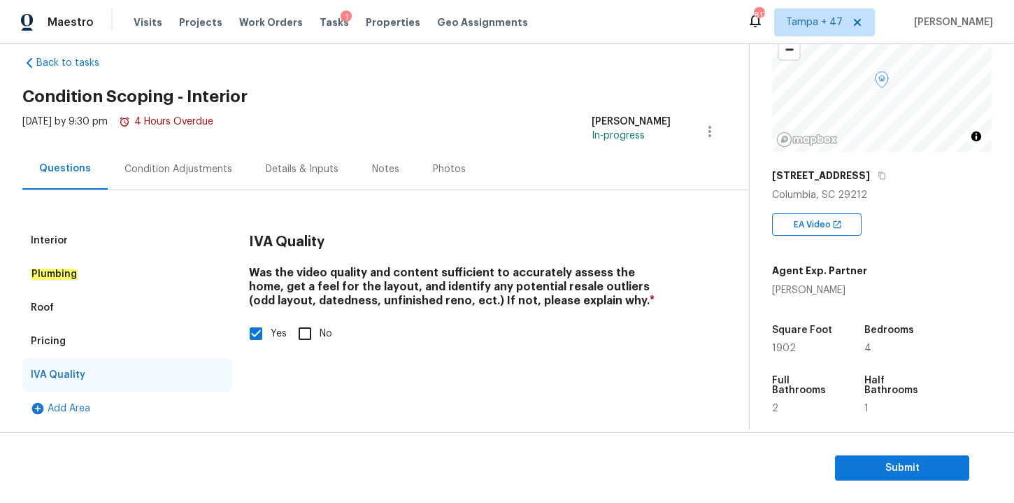
click at [73, 227] on div "Interior" at bounding box center [127, 241] width 210 height 34
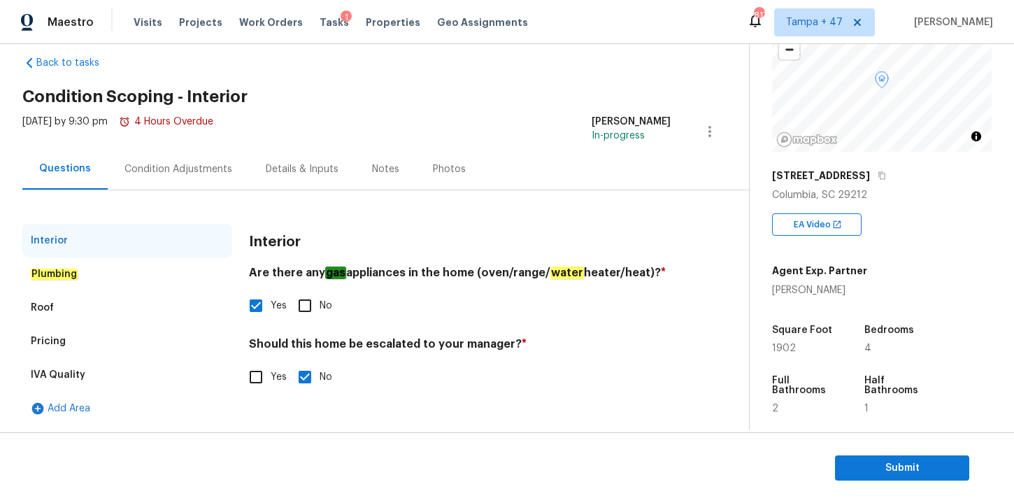
click at [99, 297] on div "Roof" at bounding box center [127, 308] width 210 height 34
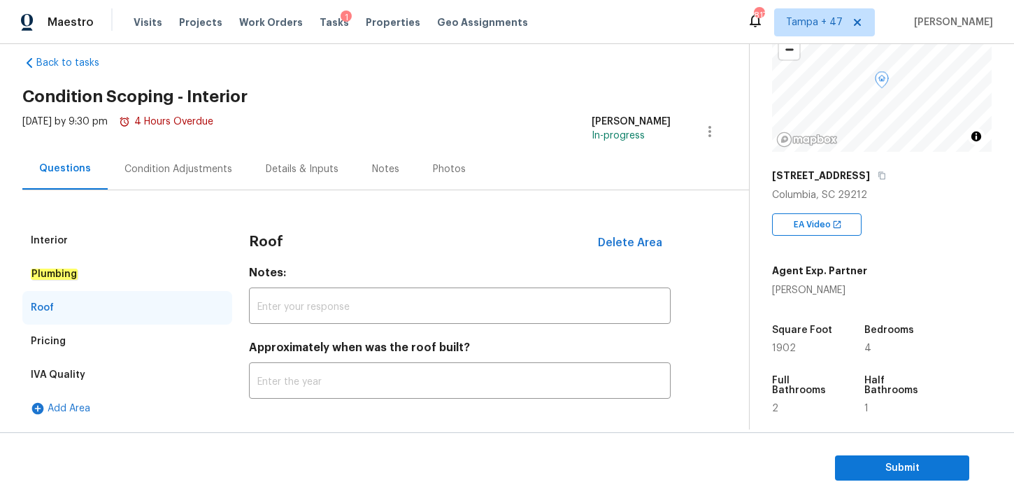
click at [187, 172] on div "Condition Adjustments" at bounding box center [179, 169] width 108 height 14
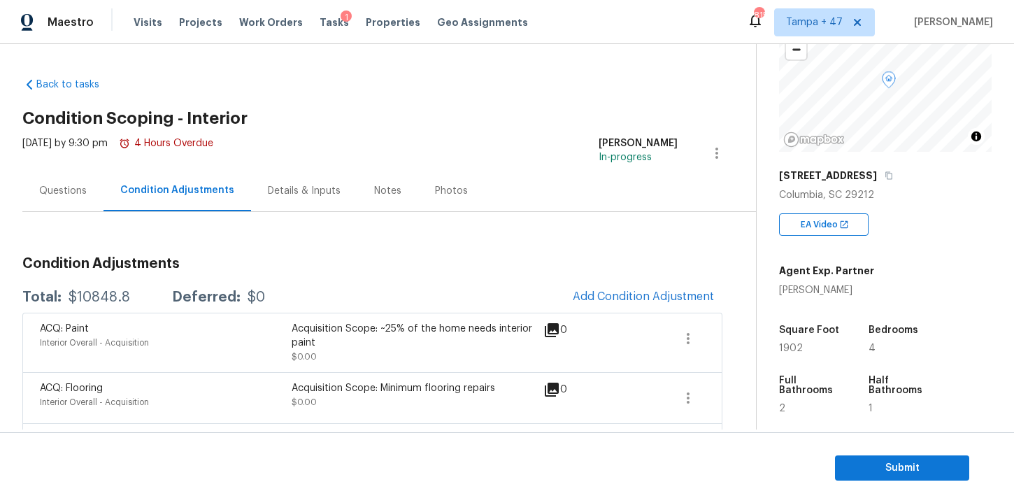
click at [565, 113] on h2 "Condition Scoping - Interior" at bounding box center [389, 118] width 734 height 14
click at [76, 188] on div "Questions" at bounding box center [63, 191] width 48 height 14
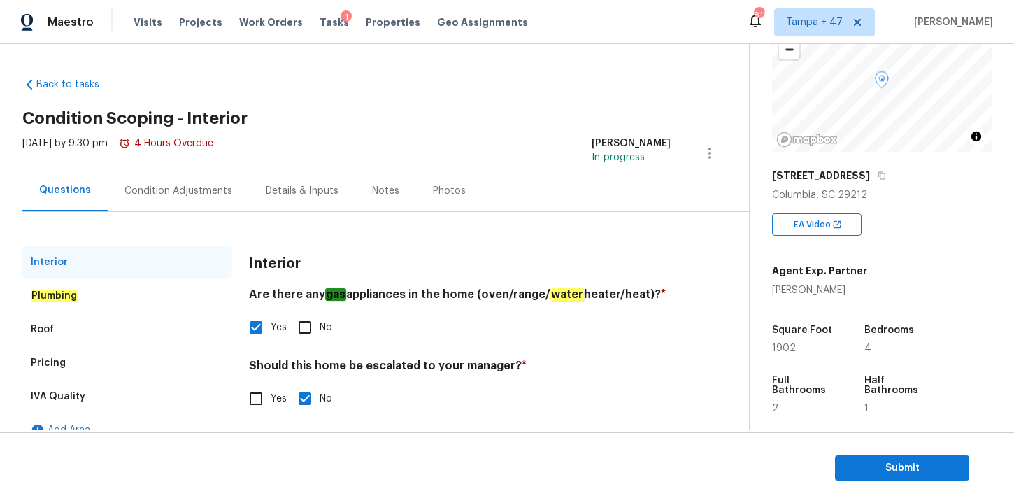
scroll to position [22, 0]
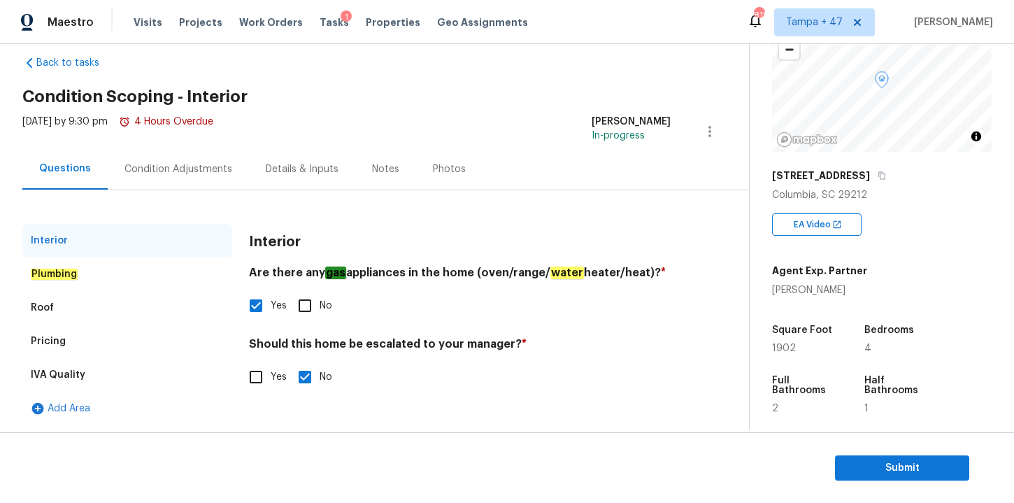
click at [73, 265] on div "Plumbing" at bounding box center [127, 274] width 210 height 34
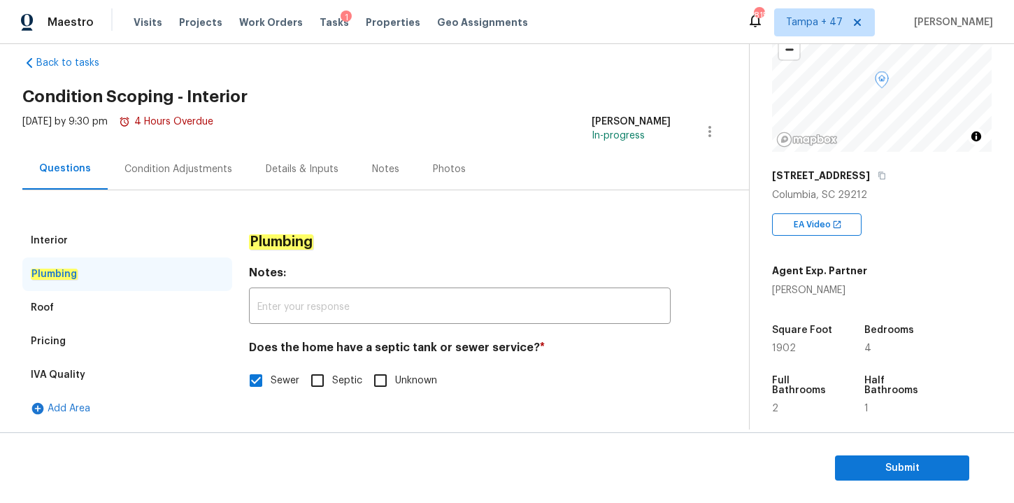
click at [73, 306] on div "Roof" at bounding box center [127, 308] width 210 height 34
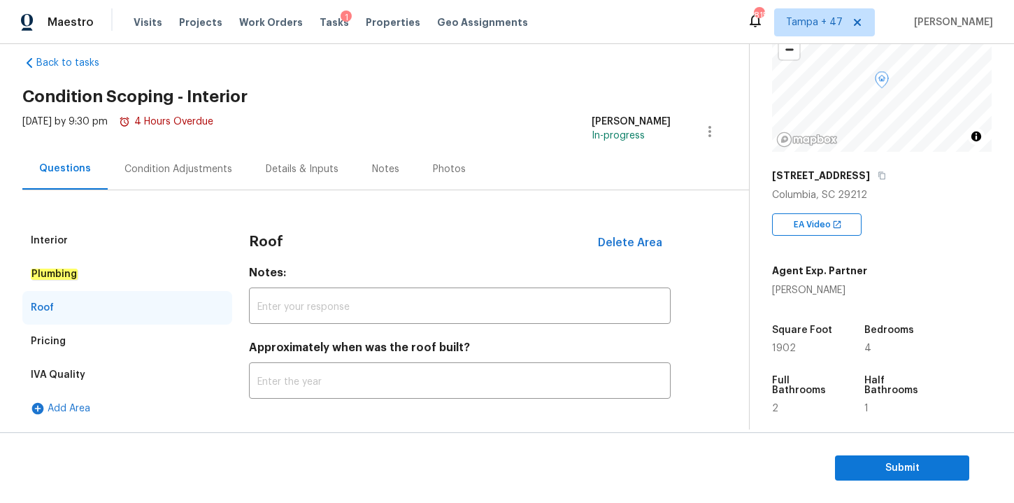
click at [62, 338] on div "Pricing" at bounding box center [48, 341] width 35 height 14
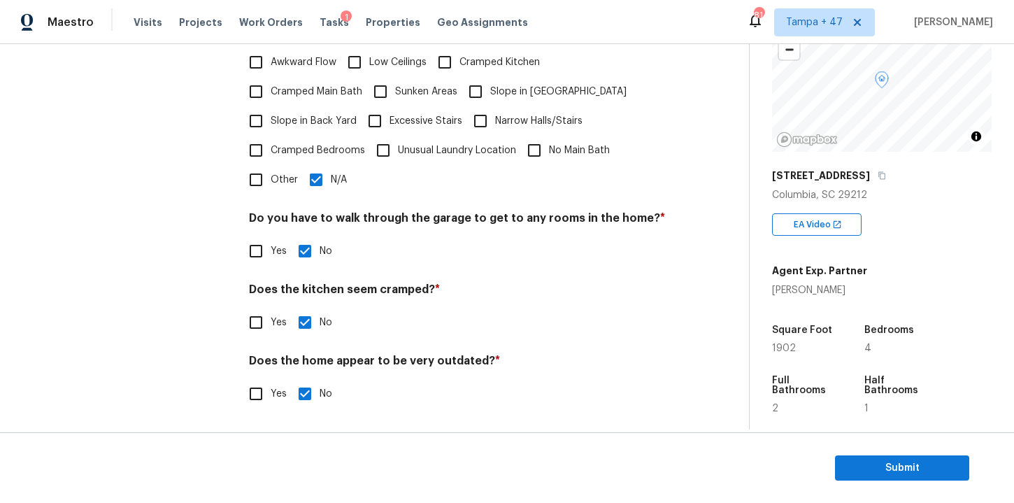
scroll to position [0, 0]
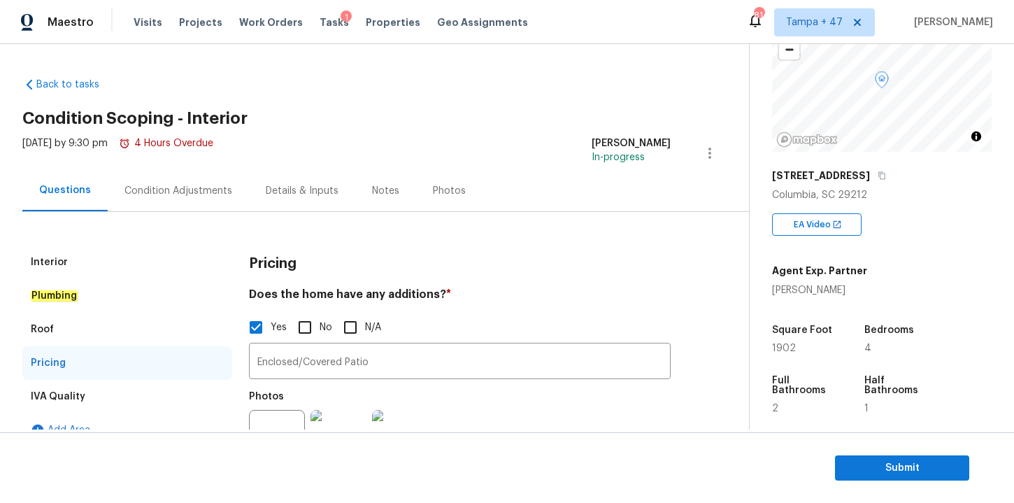
click at [171, 196] on div "Condition Adjustments" at bounding box center [179, 191] width 108 height 14
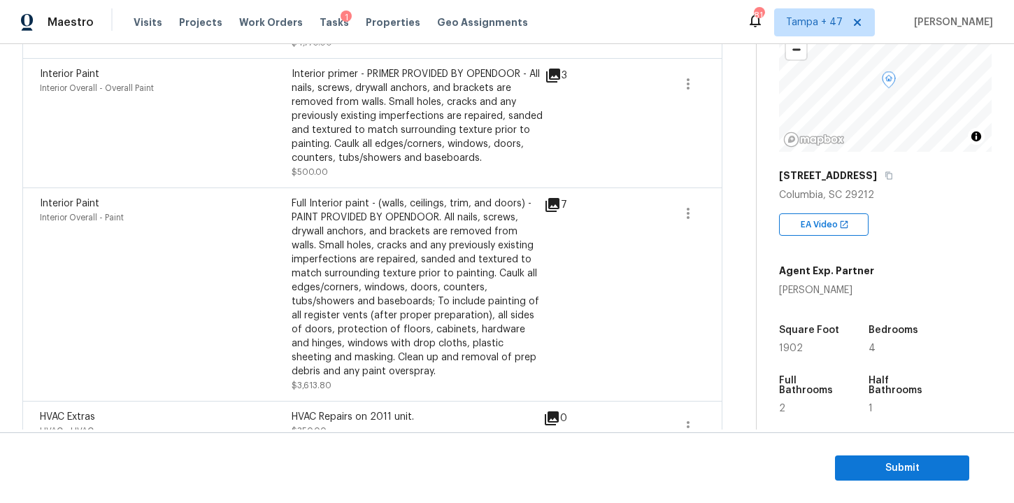
scroll to position [627, 0]
click at [360, 136] on div "Interior primer - PRIMER PROVIDED BY OPENDOOR - All nails, screws, drywall anch…" at bounding box center [418, 117] width 252 height 98
click at [545, 73] on icon at bounding box center [553, 76] width 17 height 17
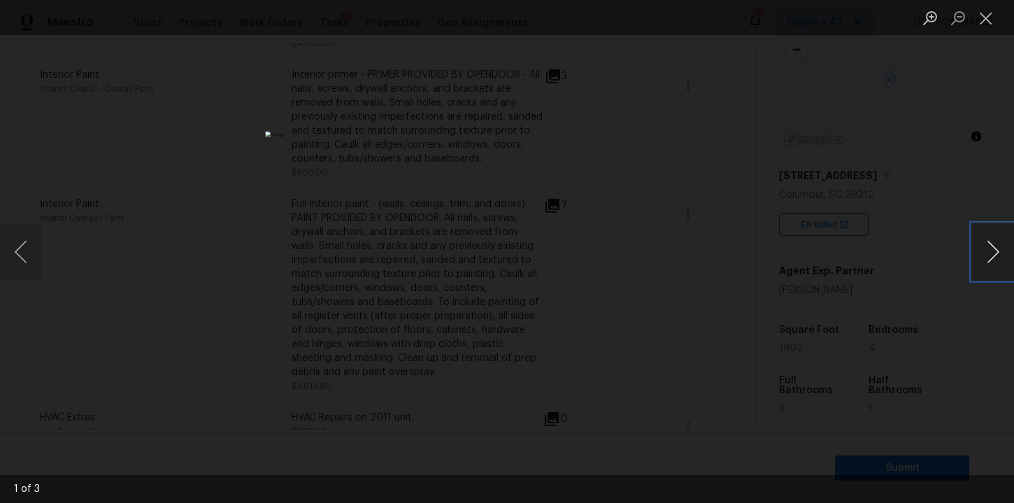
click at [979, 250] on button "Next image" at bounding box center [993, 252] width 42 height 56
click at [832, 139] on div "Lightbox" at bounding box center [507, 251] width 1014 height 503
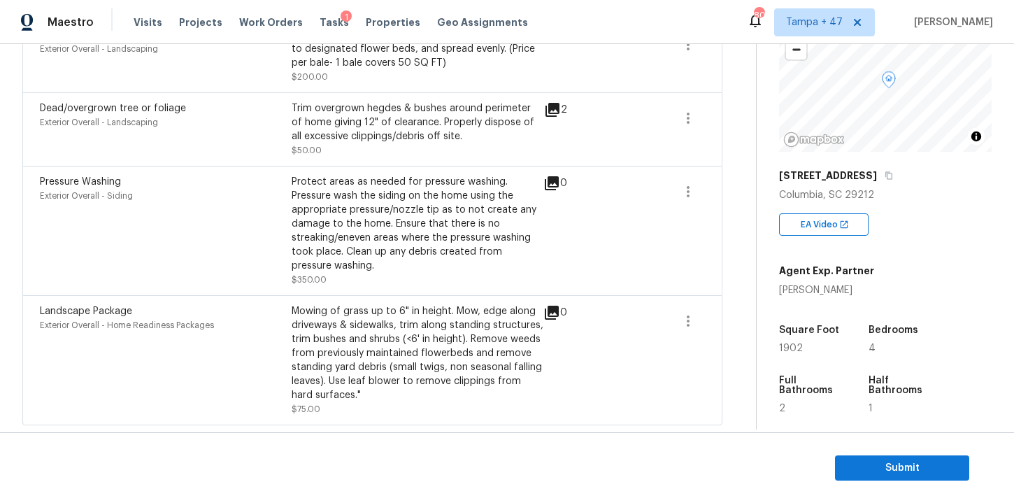
scroll to position [0, 0]
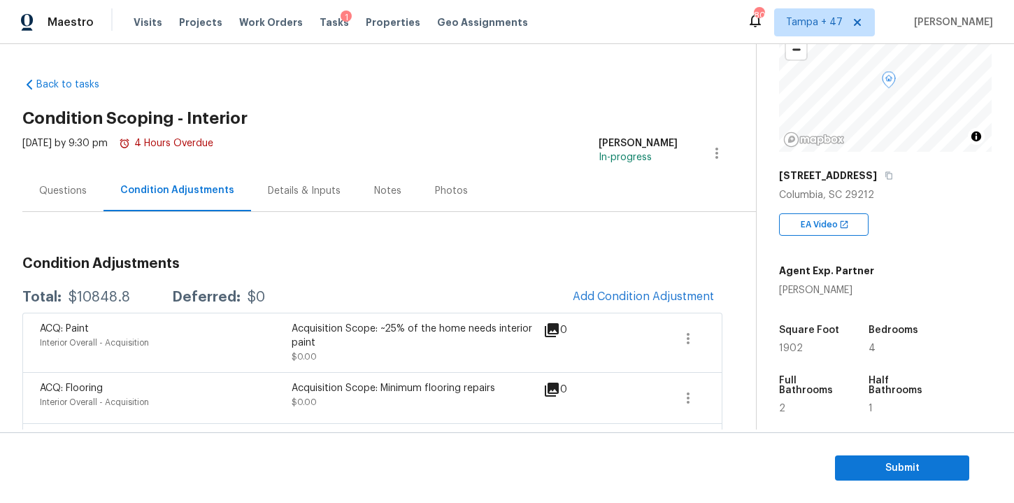
click at [75, 194] on div "Questions" at bounding box center [63, 191] width 48 height 14
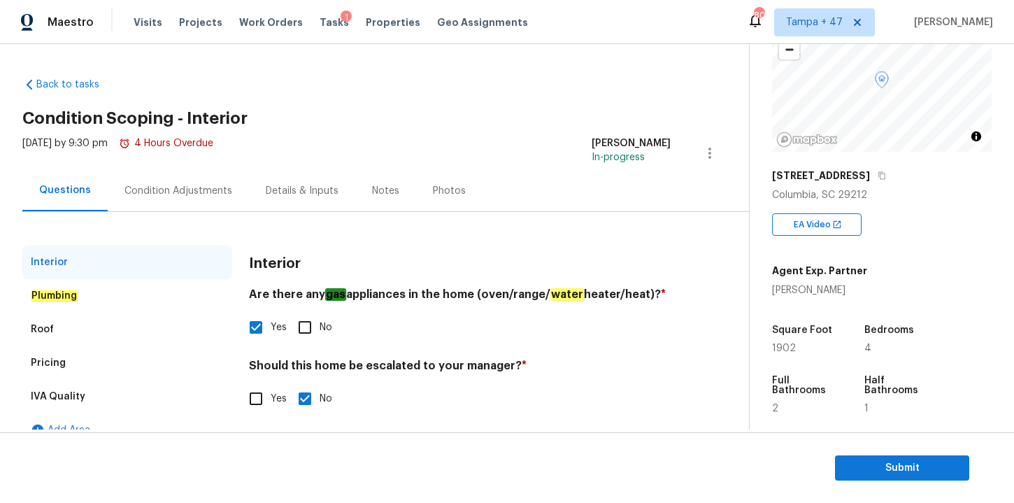
click at [66, 362] on div "Pricing" at bounding box center [127, 363] width 210 height 34
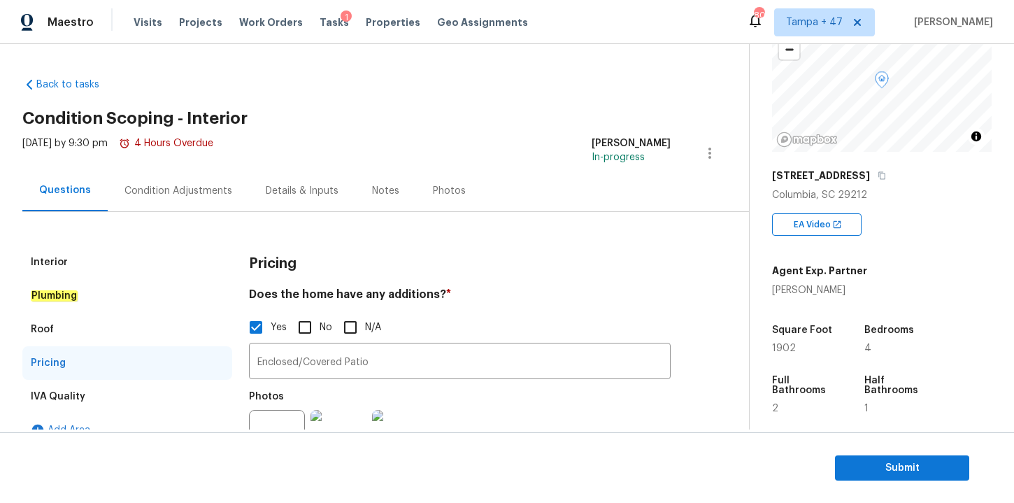
click at [206, 199] on div "Condition Adjustments" at bounding box center [178, 190] width 141 height 41
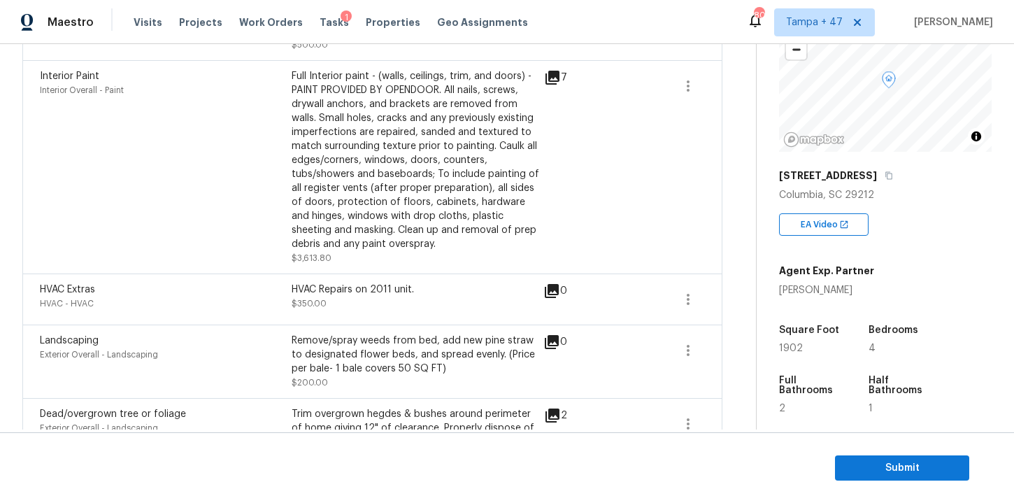
scroll to position [783, 0]
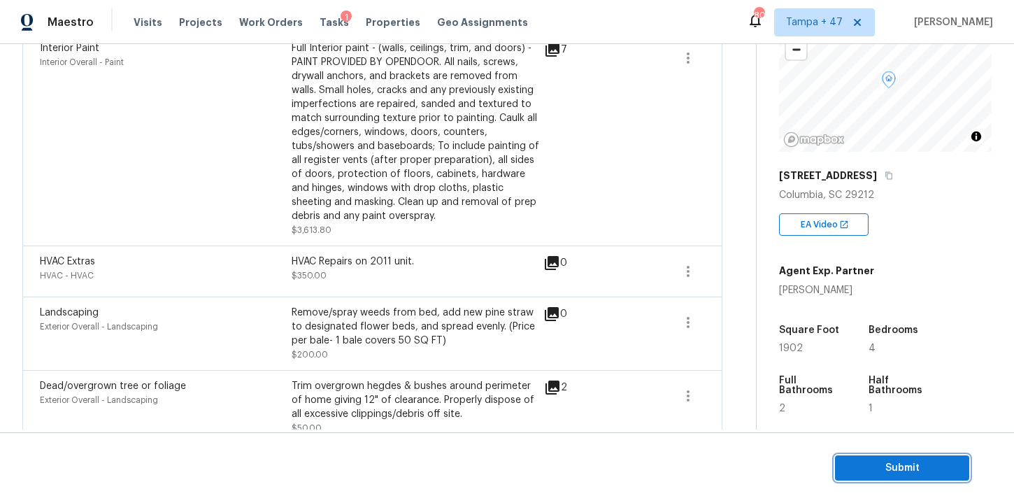
click at [860, 467] on span "Submit" at bounding box center [902, 468] width 112 height 17
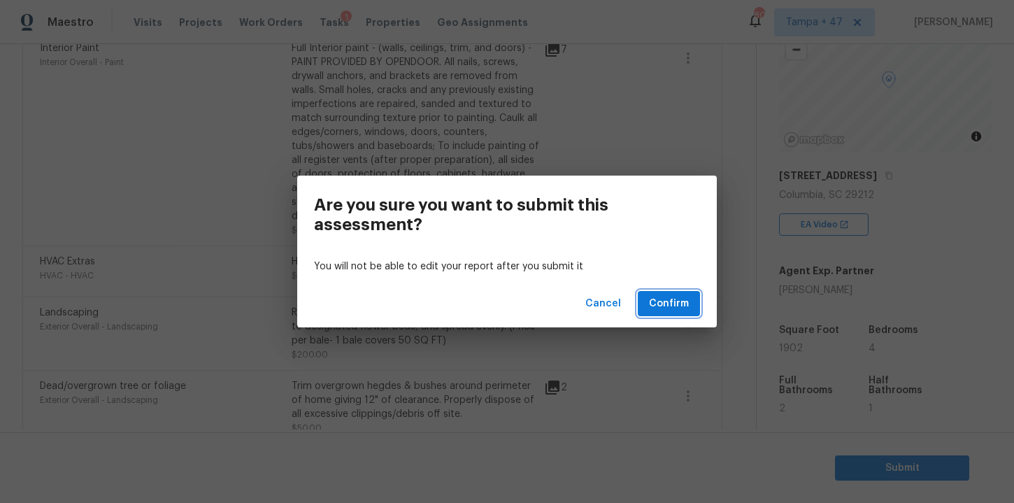
click at [668, 301] on span "Confirm" at bounding box center [669, 303] width 40 height 17
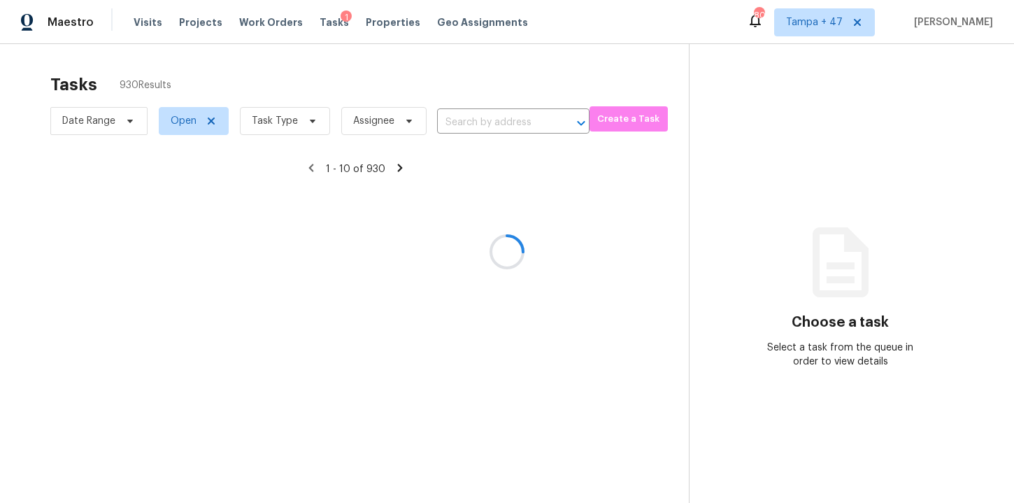
click at [310, 126] on div at bounding box center [507, 251] width 1014 height 503
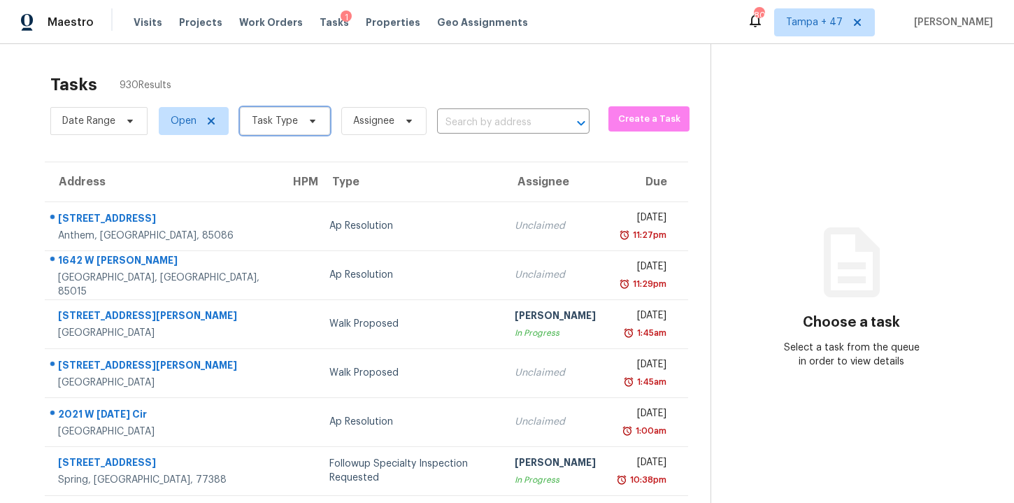
click at [311, 121] on icon at bounding box center [312, 120] width 11 height 11
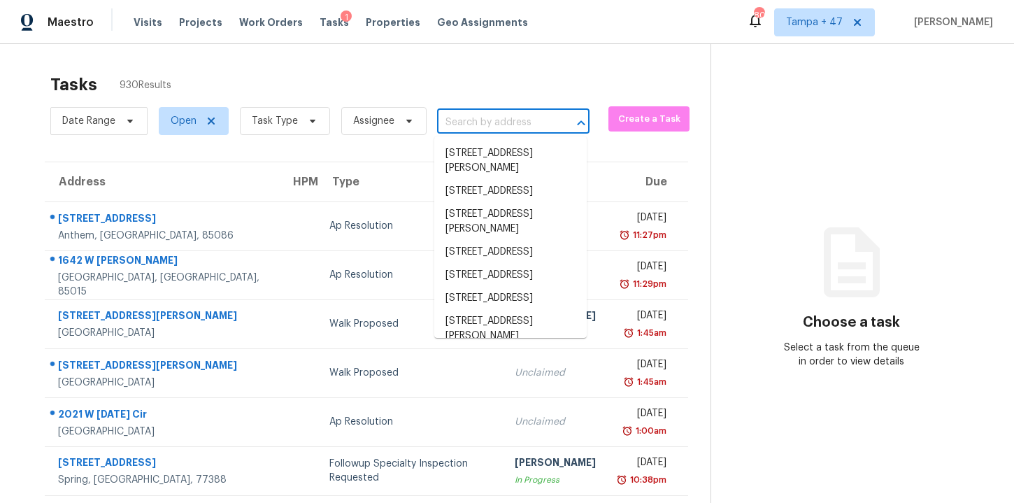
click at [522, 122] on input "text" at bounding box center [493, 123] width 113 height 22
paste input "[STREET_ADDRESS]"
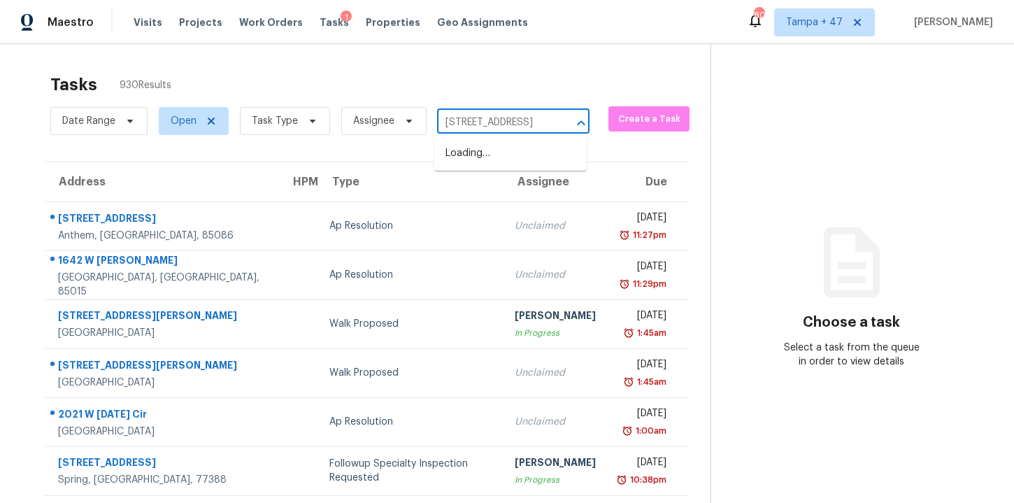
scroll to position [0, 65]
type input "[STREET_ADDRESS]"
click at [313, 120] on icon at bounding box center [312, 120] width 11 height 11
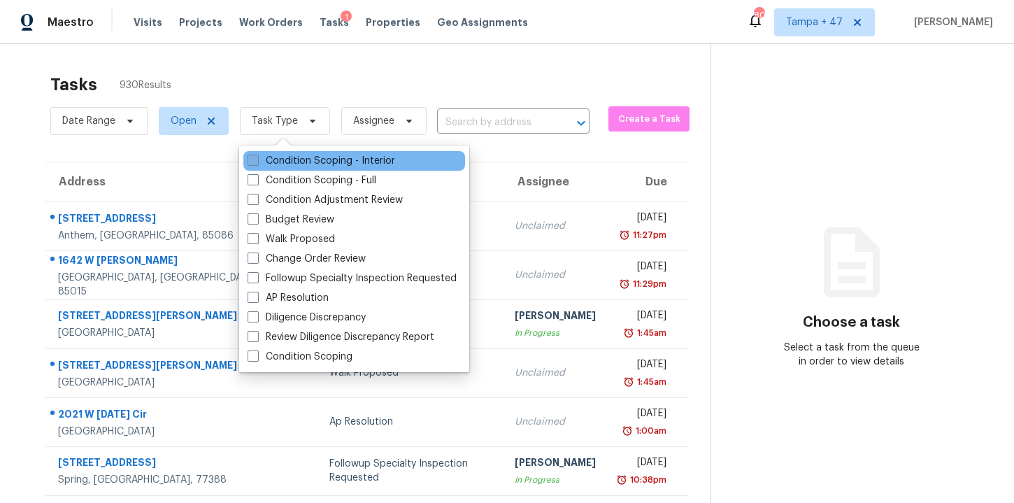
click at [328, 163] on label "Condition Scoping - Interior" at bounding box center [322, 161] width 148 height 14
click at [257, 163] on input "Condition Scoping - Interior" at bounding box center [252, 158] width 9 height 9
checkbox input "true"
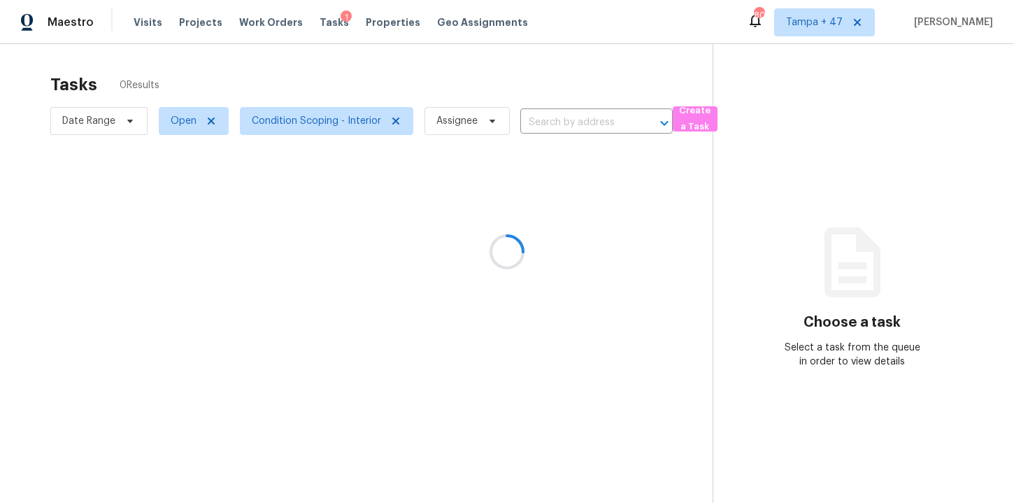
click at [577, 66] on div at bounding box center [507, 251] width 1014 height 503
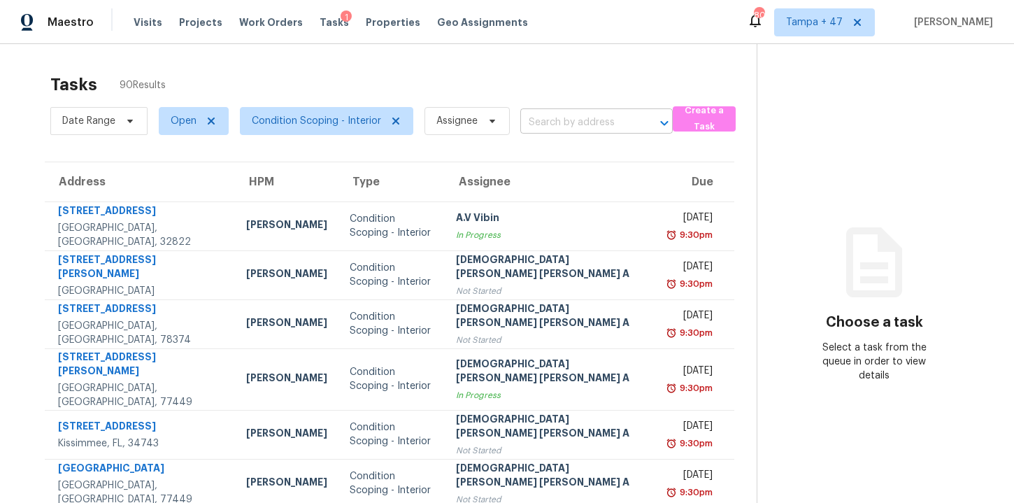
click at [541, 115] on input "text" at bounding box center [576, 123] width 113 height 22
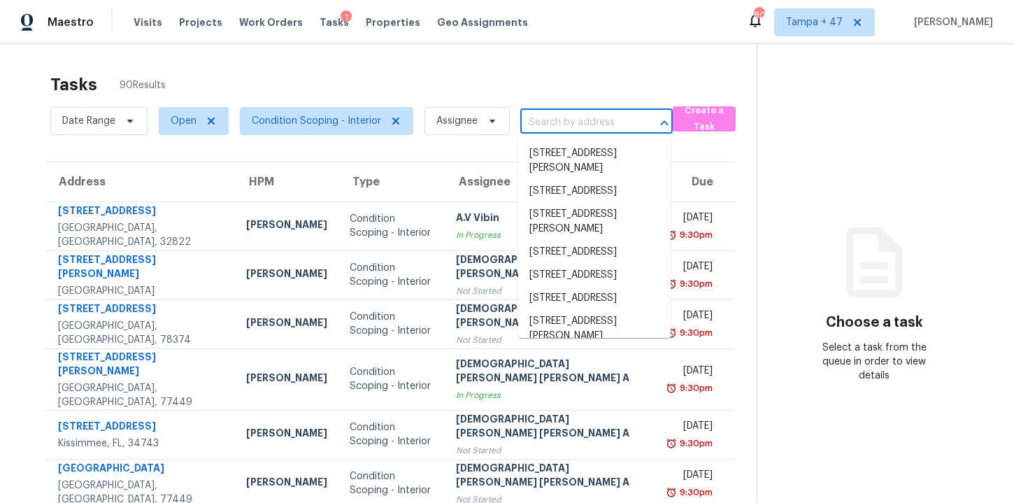
paste input "[STREET_ADDRESS]"
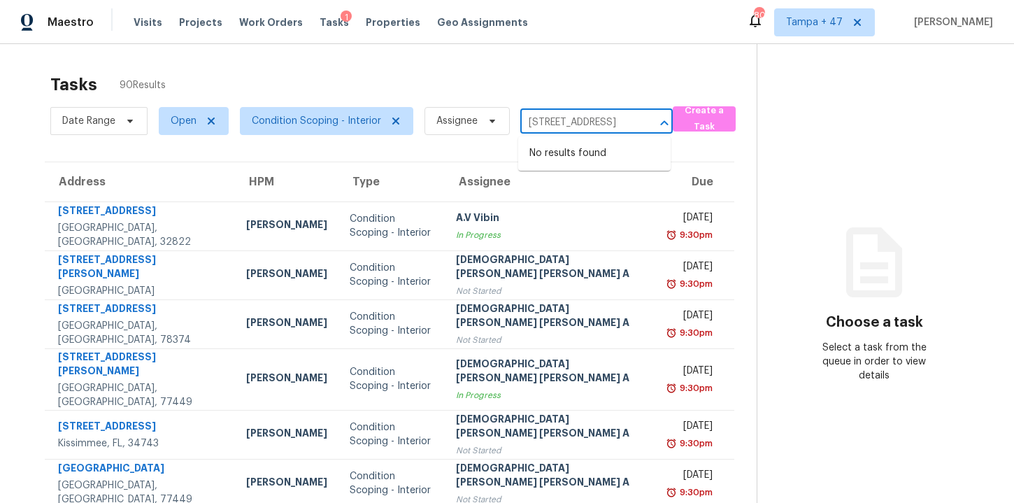
scroll to position [0, 65]
type input "[STREET_ADDRESS]"
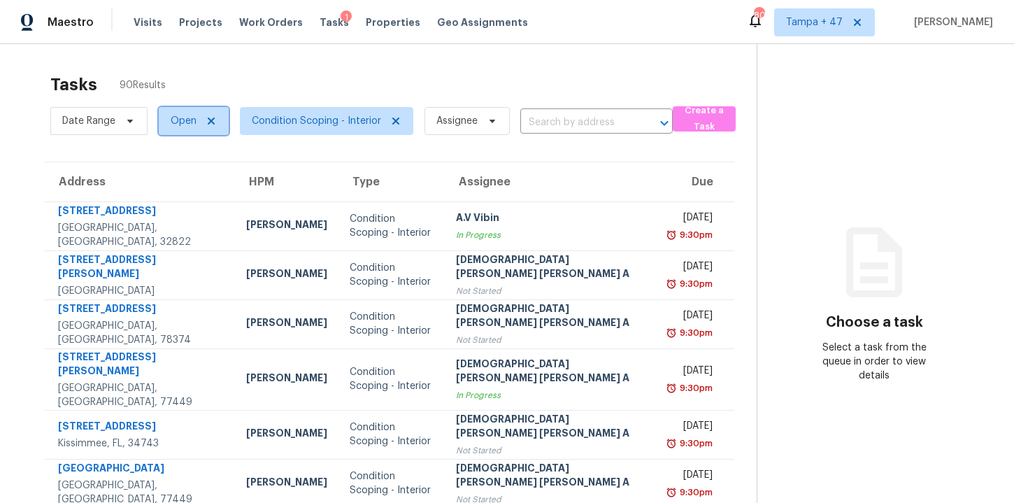
click at [190, 112] on span "Open" at bounding box center [194, 121] width 70 height 28
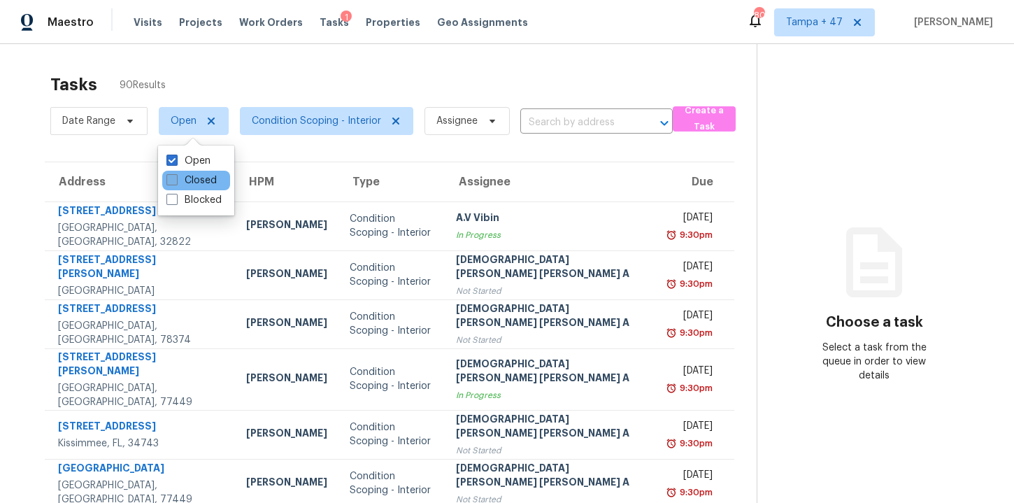
click at [193, 184] on label "Closed" at bounding box center [191, 180] width 50 height 14
click at [176, 183] on input "Closed" at bounding box center [170, 177] width 9 height 9
checkbox input "true"
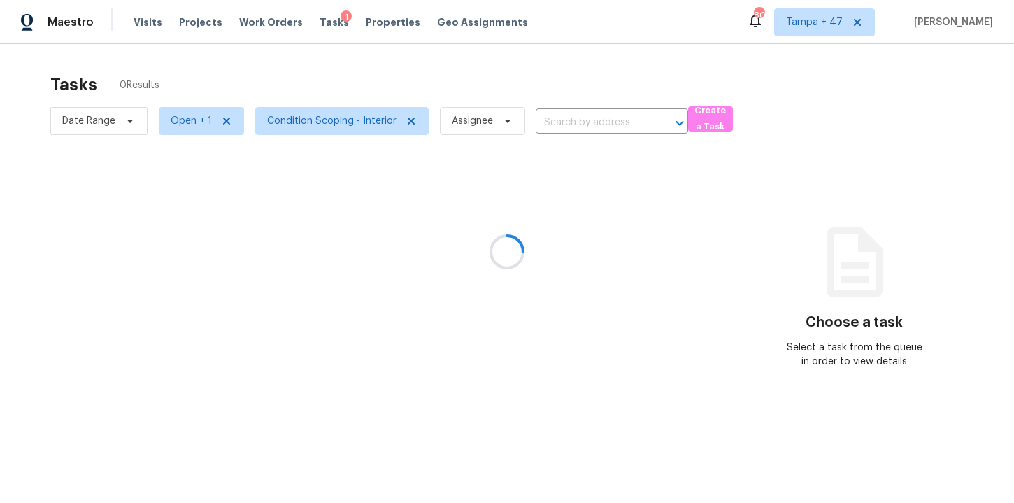
click at [548, 119] on div at bounding box center [507, 251] width 1014 height 503
click at [559, 122] on div at bounding box center [507, 251] width 1014 height 503
click at [572, 122] on div at bounding box center [507, 251] width 1014 height 503
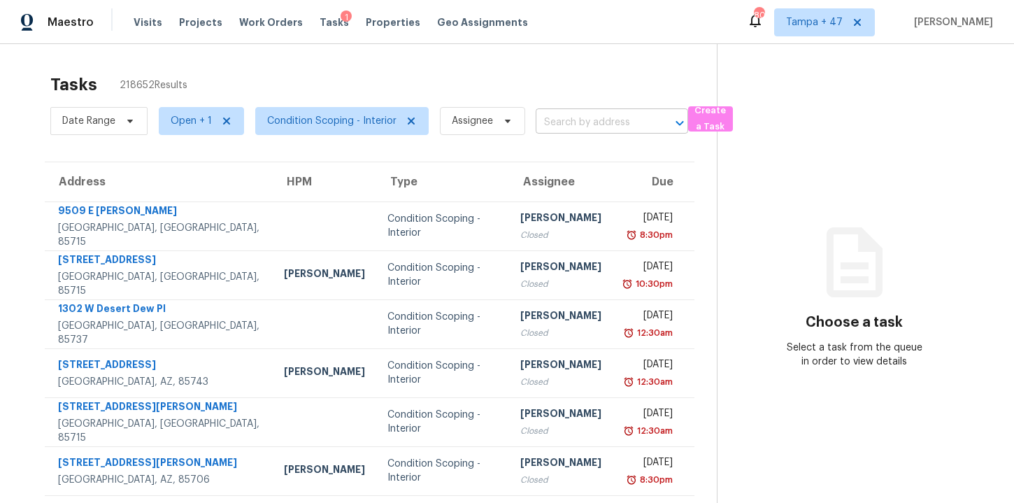
click at [574, 118] on input "text" at bounding box center [592, 123] width 113 height 22
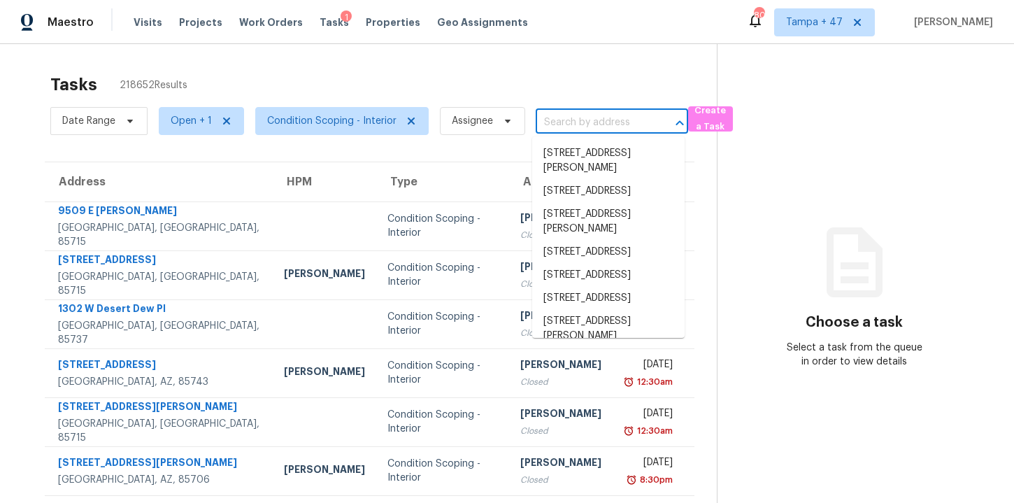
paste input "[STREET_ADDRESS]"
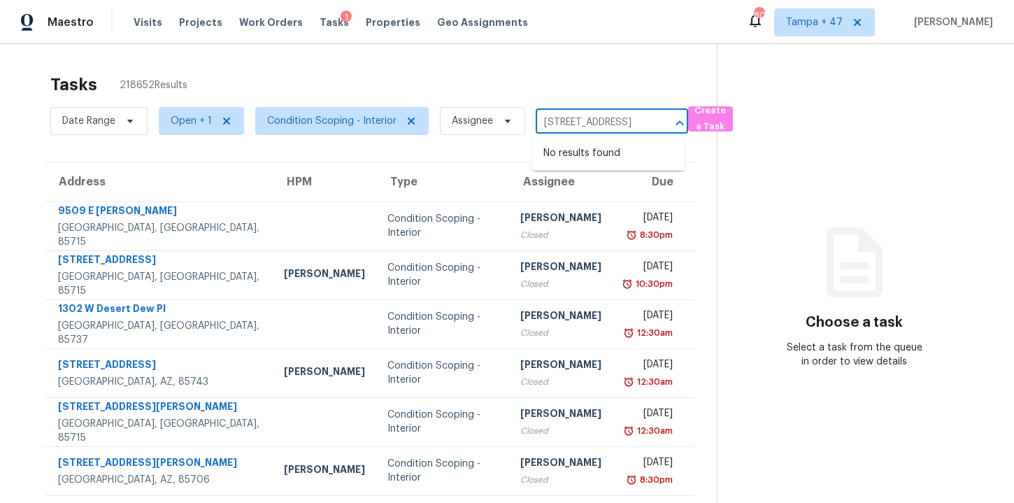
scroll to position [0, 65]
type input "[STREET_ADDRESS]"
click at [190, 123] on span "Open + 1" at bounding box center [191, 121] width 41 height 14
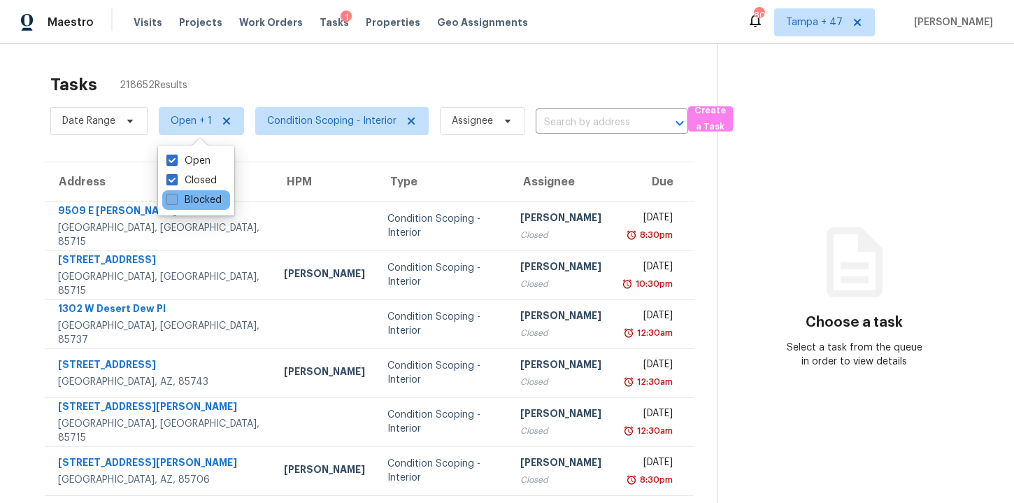
click at [192, 199] on label "Blocked" at bounding box center [193, 200] width 55 height 14
click at [176, 199] on input "Blocked" at bounding box center [170, 197] width 9 height 9
checkbox input "true"
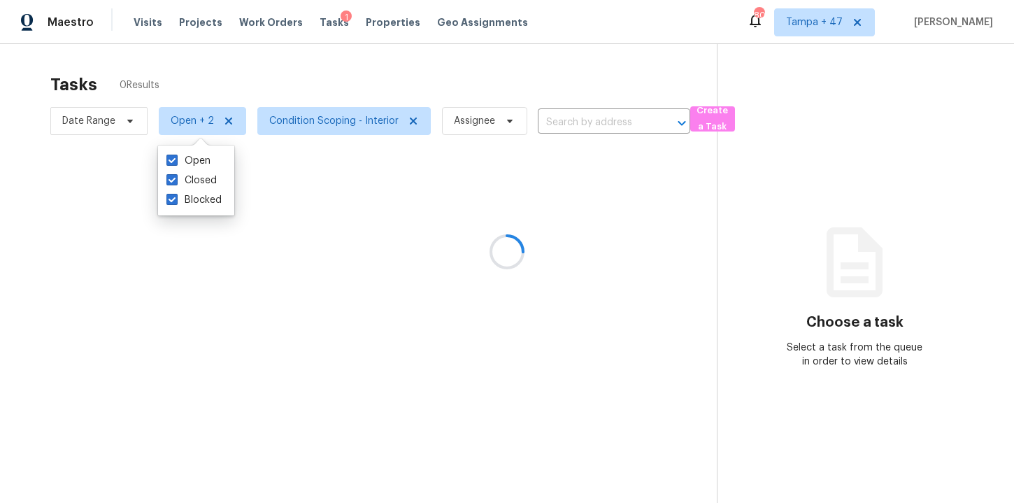
click at [582, 121] on div at bounding box center [507, 251] width 1014 height 503
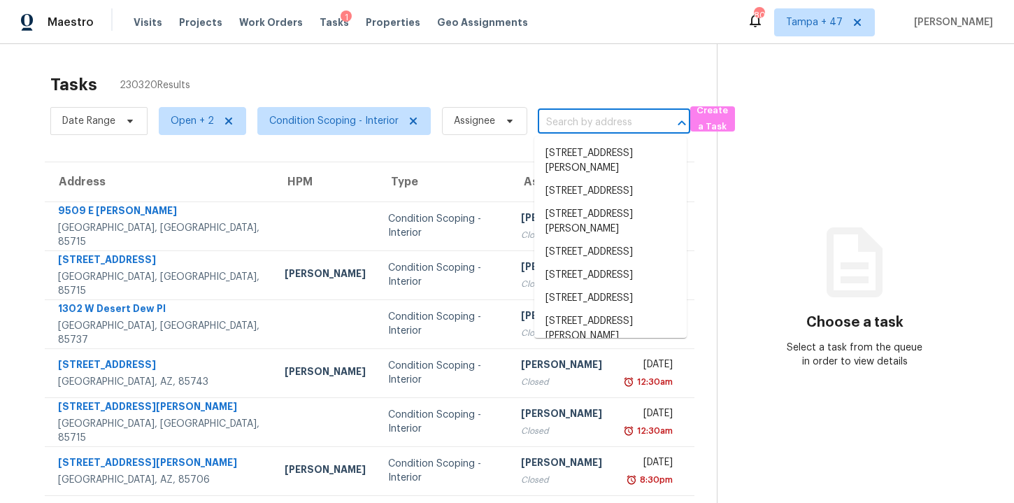
click at [574, 119] on input "text" at bounding box center [594, 123] width 113 height 22
paste input "[STREET_ADDRESS]"
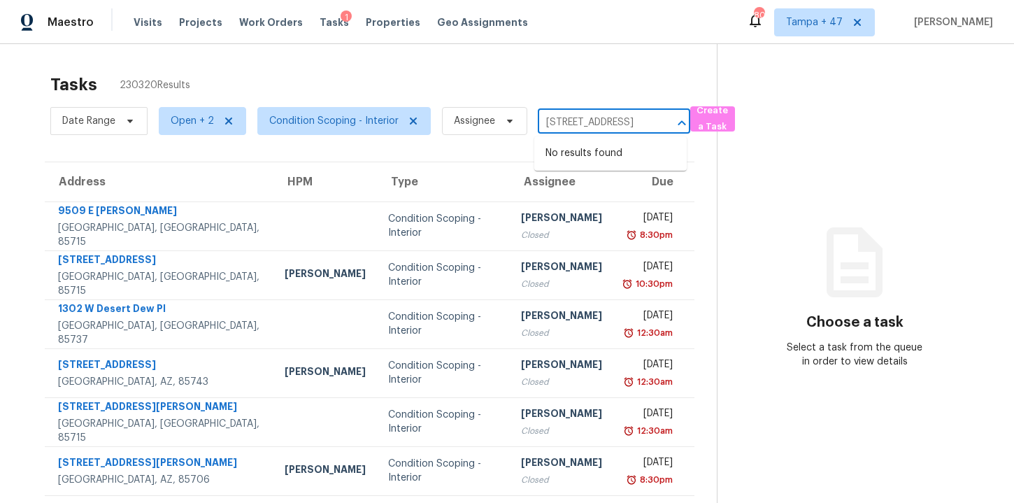
type input "[STREET_ADDRESS]"
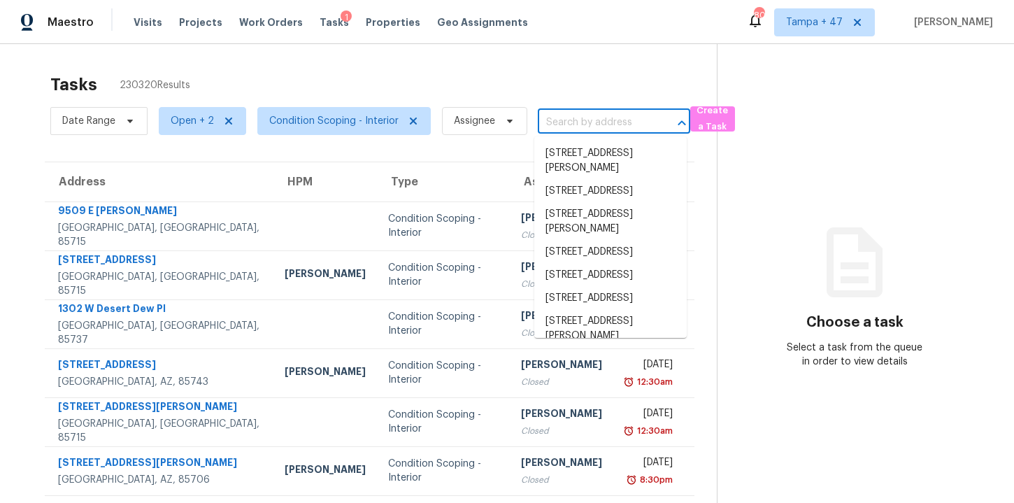
scroll to position [0, 0]
click at [816, 29] on span "Tampa + 47" at bounding box center [824, 22] width 101 height 28
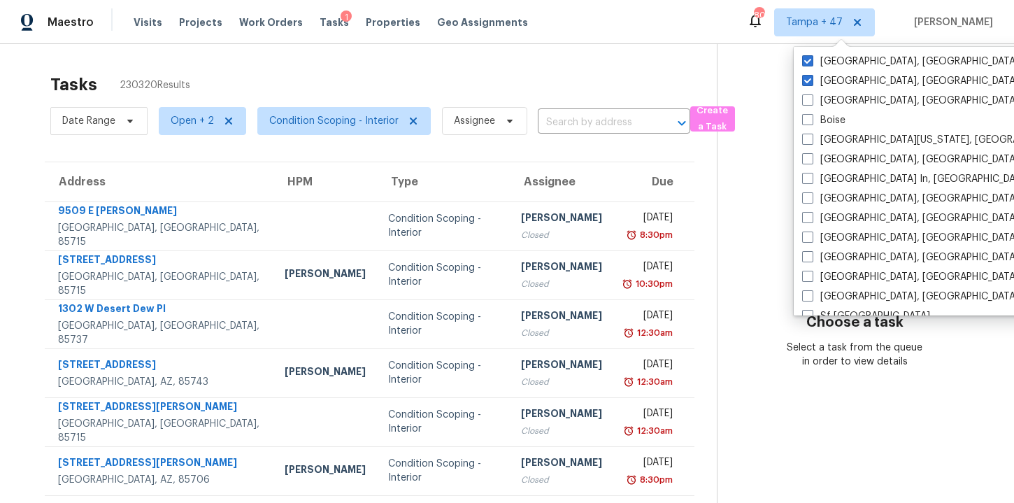
scroll to position [902, 0]
click at [819, 104] on label "[GEOGRAPHIC_DATA], [GEOGRAPHIC_DATA]" at bounding box center [910, 100] width 217 height 14
click at [811, 102] on input "[GEOGRAPHIC_DATA], [GEOGRAPHIC_DATA]" at bounding box center [806, 97] width 9 height 9
checkbox input "true"
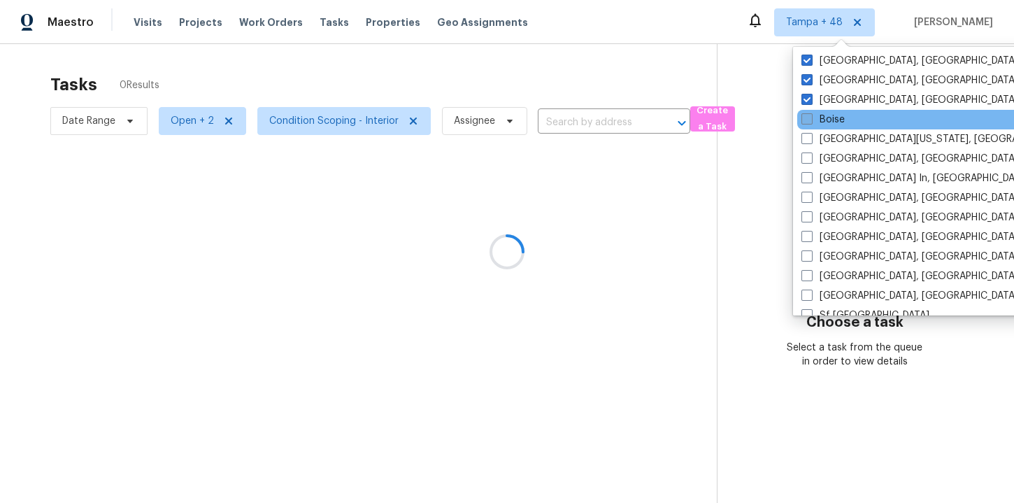
click at [819, 119] on label "Boise" at bounding box center [823, 120] width 43 height 14
click at [811, 119] on input "Boise" at bounding box center [806, 117] width 9 height 9
checkbox input "true"
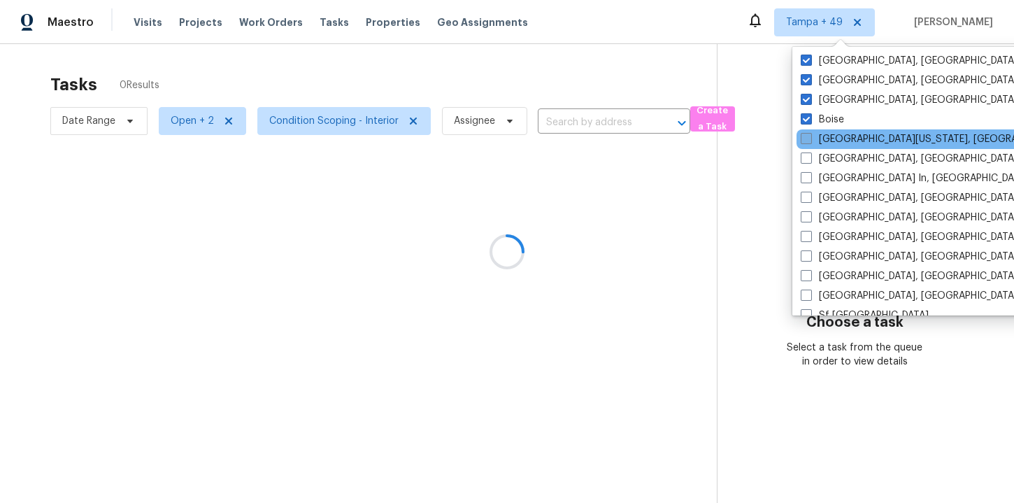
click at [818, 134] on label "[GEOGRAPHIC_DATA][US_STATE], [GEOGRAPHIC_DATA]" at bounding box center [935, 139] width 269 height 14
click at [810, 134] on input "[GEOGRAPHIC_DATA][US_STATE], [GEOGRAPHIC_DATA]" at bounding box center [805, 136] width 9 height 9
checkbox input "true"
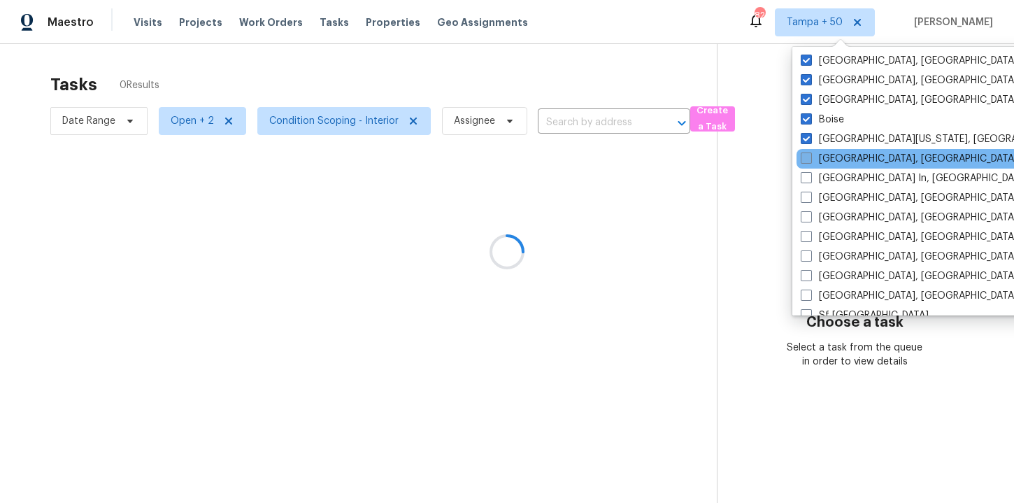
click at [815, 156] on label "[GEOGRAPHIC_DATA], [GEOGRAPHIC_DATA]" at bounding box center [909, 159] width 217 height 14
click at [810, 156] on input "[GEOGRAPHIC_DATA], [GEOGRAPHIC_DATA]" at bounding box center [805, 156] width 9 height 9
checkbox input "true"
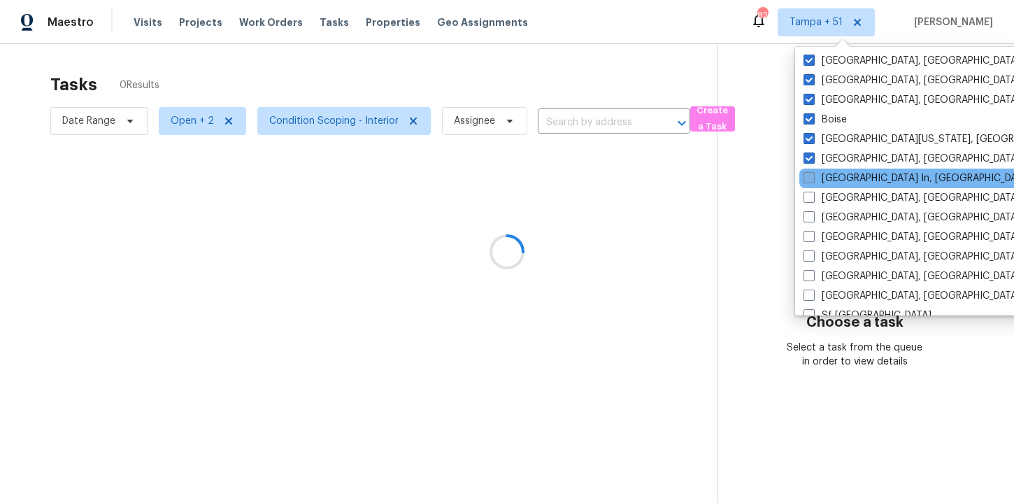
click at [814, 178] on span at bounding box center [809, 177] width 11 height 11
click at [813, 178] on input "[GEOGRAPHIC_DATA] In, [GEOGRAPHIC_DATA]" at bounding box center [808, 175] width 9 height 9
checkbox input "true"
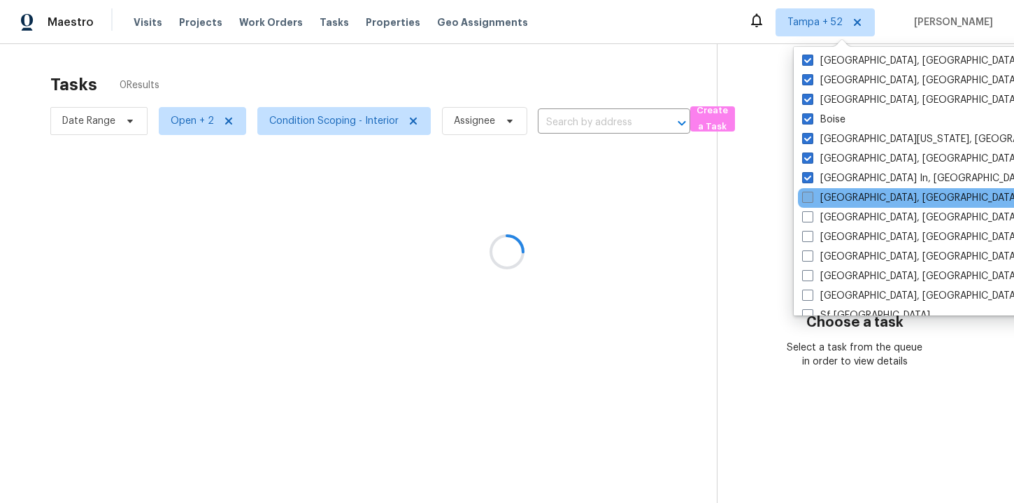
click at [813, 199] on span at bounding box center [807, 197] width 11 height 11
click at [811, 199] on input "[GEOGRAPHIC_DATA], [GEOGRAPHIC_DATA]" at bounding box center [806, 195] width 9 height 9
checkbox input "true"
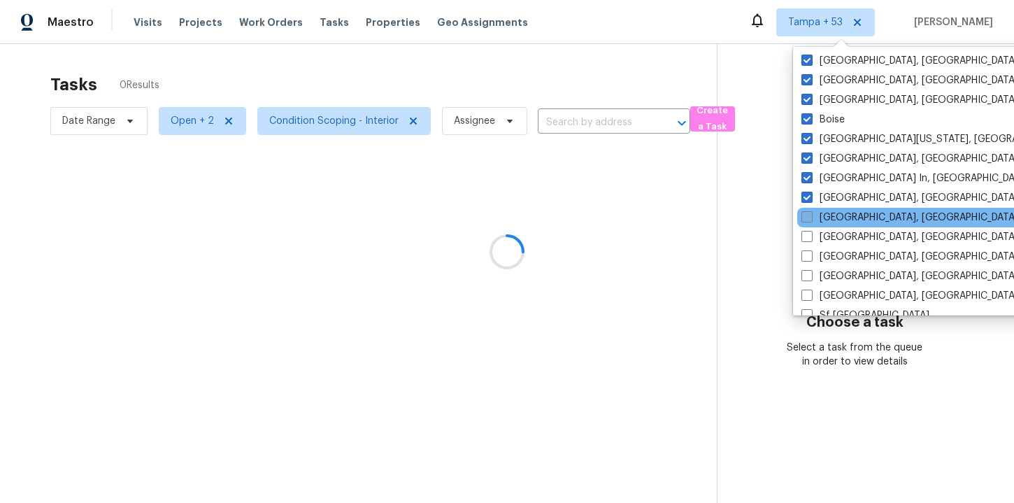
click at [813, 218] on label "[GEOGRAPHIC_DATA], [GEOGRAPHIC_DATA]" at bounding box center [910, 218] width 217 height 14
click at [811, 218] on input "[GEOGRAPHIC_DATA], [GEOGRAPHIC_DATA]" at bounding box center [806, 215] width 9 height 9
checkbox input "true"
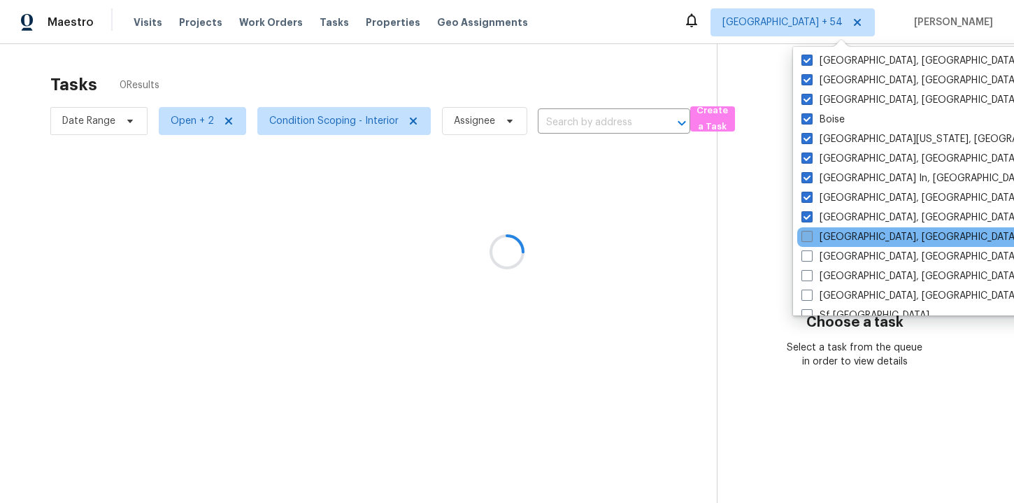
click at [813, 232] on label "[GEOGRAPHIC_DATA], [GEOGRAPHIC_DATA]" at bounding box center [910, 237] width 217 height 14
click at [811, 232] on input "[GEOGRAPHIC_DATA], [GEOGRAPHIC_DATA]" at bounding box center [806, 234] width 9 height 9
checkbox input "true"
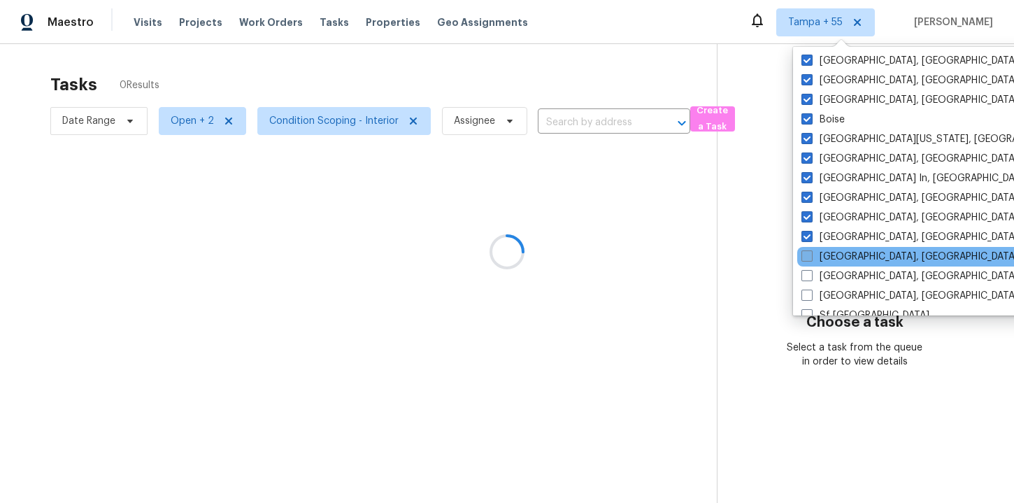
click at [813, 250] on label "[GEOGRAPHIC_DATA], [GEOGRAPHIC_DATA]" at bounding box center [910, 257] width 217 height 14
click at [811, 250] on input "[GEOGRAPHIC_DATA], [GEOGRAPHIC_DATA]" at bounding box center [806, 254] width 9 height 9
checkbox input "true"
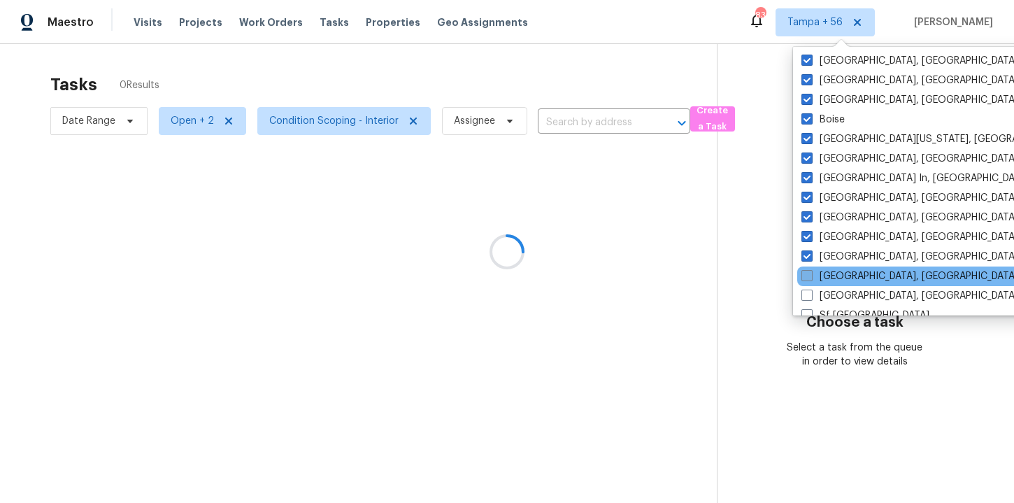
click at [814, 277] on label "[GEOGRAPHIC_DATA], [GEOGRAPHIC_DATA]" at bounding box center [910, 276] width 217 height 14
click at [811, 277] on input "[GEOGRAPHIC_DATA], [GEOGRAPHIC_DATA]" at bounding box center [806, 273] width 9 height 9
checkbox input "true"
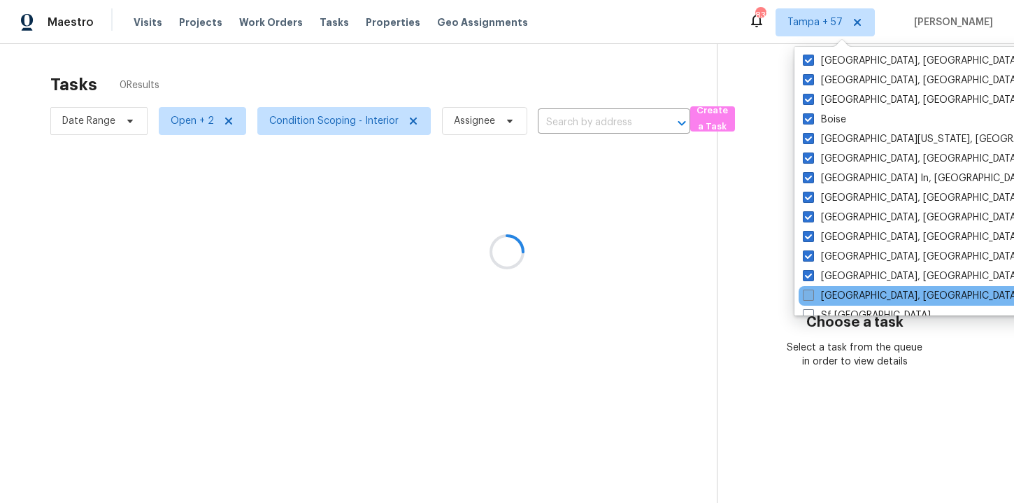
click at [813, 291] on span at bounding box center [808, 295] width 11 height 11
click at [812, 291] on input "[GEOGRAPHIC_DATA], [GEOGRAPHIC_DATA]" at bounding box center [807, 293] width 9 height 9
checkbox input "true"
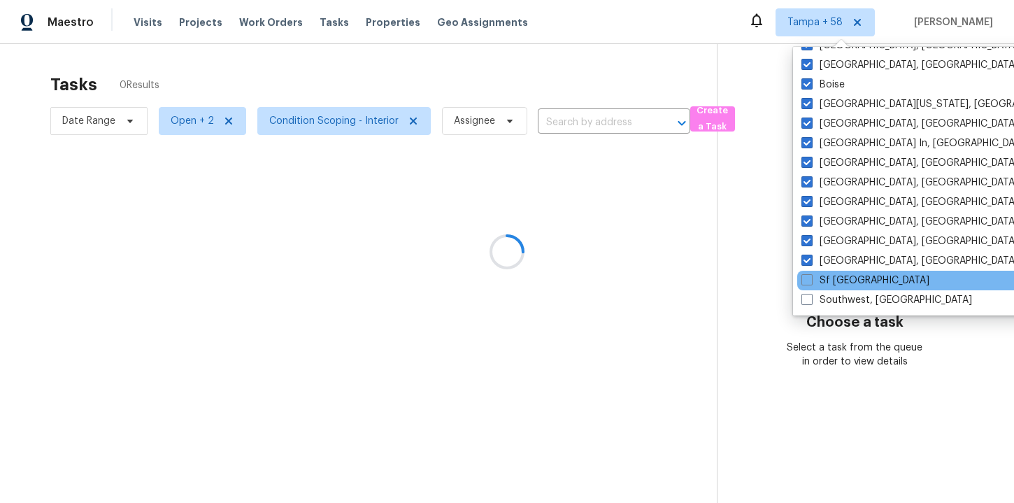
click at [814, 287] on div "Sf [GEOGRAPHIC_DATA]" at bounding box center [938, 281] width 282 height 20
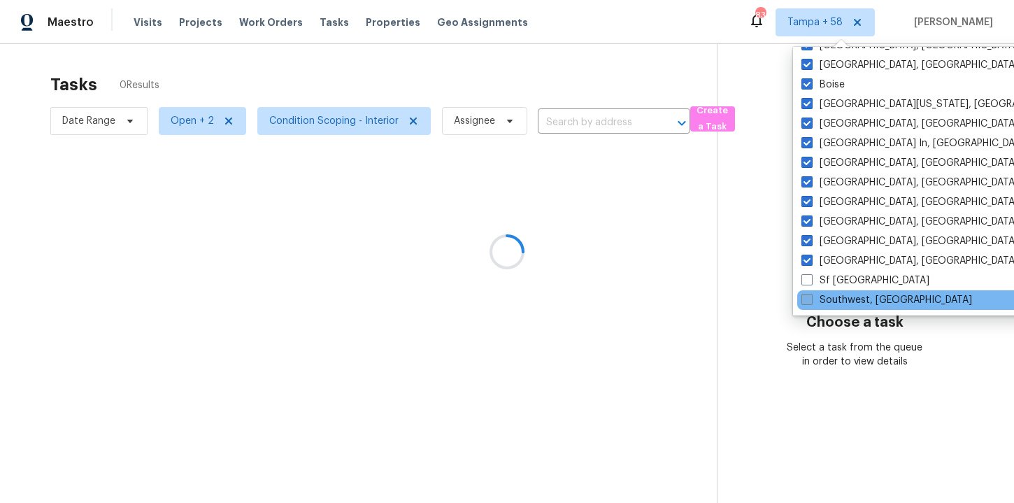
click at [813, 294] on label "Southwest, [GEOGRAPHIC_DATA]" at bounding box center [887, 300] width 171 height 14
click at [811, 294] on input "Southwest, [GEOGRAPHIC_DATA]" at bounding box center [806, 297] width 9 height 9
checkbox input "true"
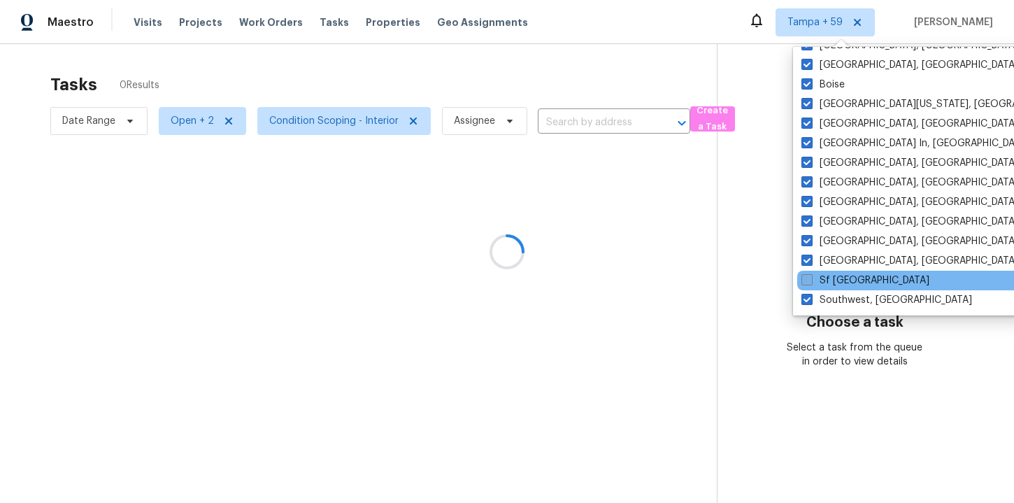
click at [811, 280] on span at bounding box center [807, 279] width 11 height 11
click at [811, 280] on input "Sf [GEOGRAPHIC_DATA]" at bounding box center [806, 277] width 9 height 9
checkbox input "true"
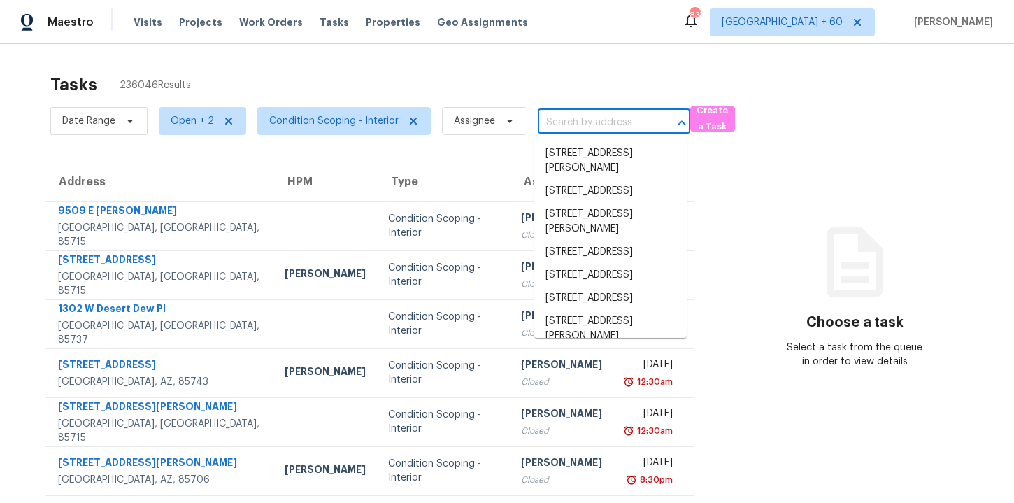
click at [576, 125] on input "text" at bounding box center [594, 123] width 113 height 22
paste input "[STREET_ADDRESS]"
type input "[STREET_ADDRESS]"
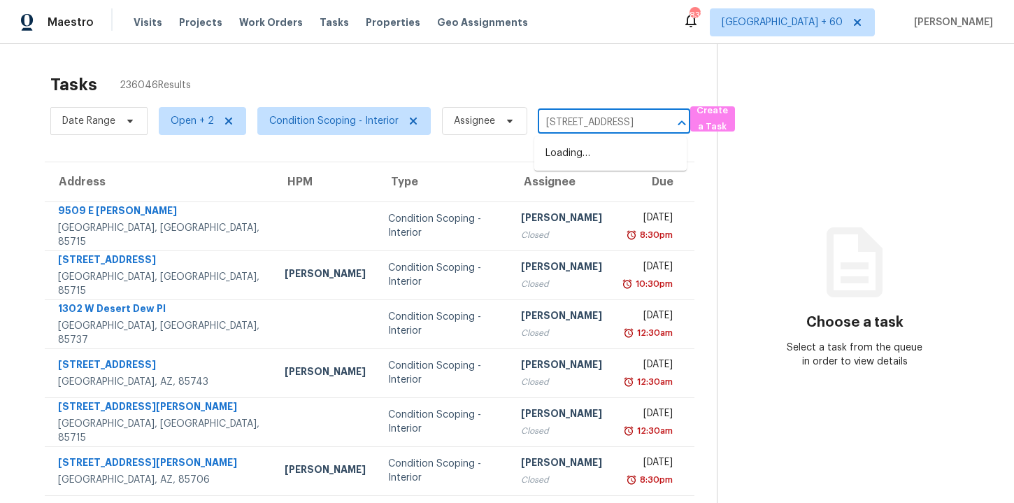
scroll to position [0, 65]
click at [587, 152] on li "[STREET_ADDRESS]" at bounding box center [610, 153] width 152 height 23
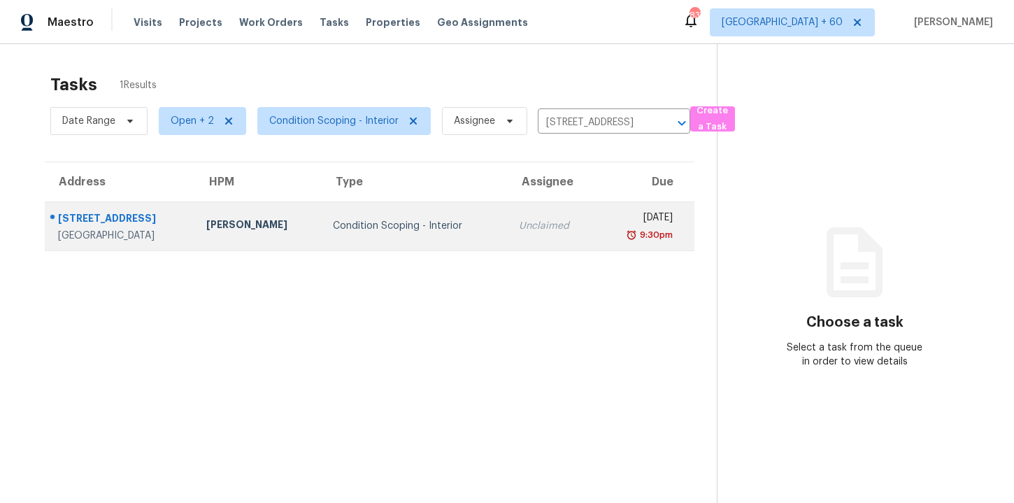
click at [222, 227] on div "[PERSON_NAME]" at bounding box center [258, 226] width 104 height 17
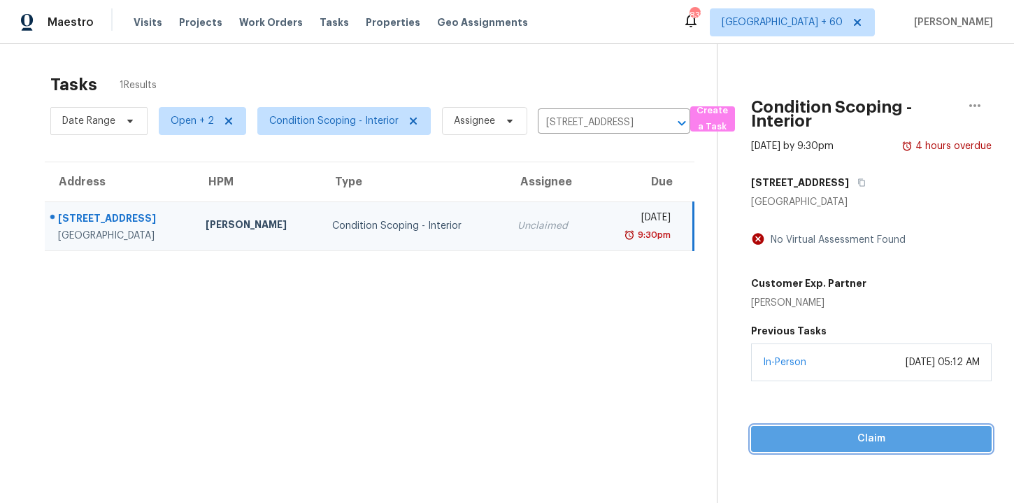
click at [827, 434] on span "Claim" at bounding box center [871, 438] width 218 height 17
click at [819, 443] on span "Start Assessment" at bounding box center [871, 438] width 218 height 17
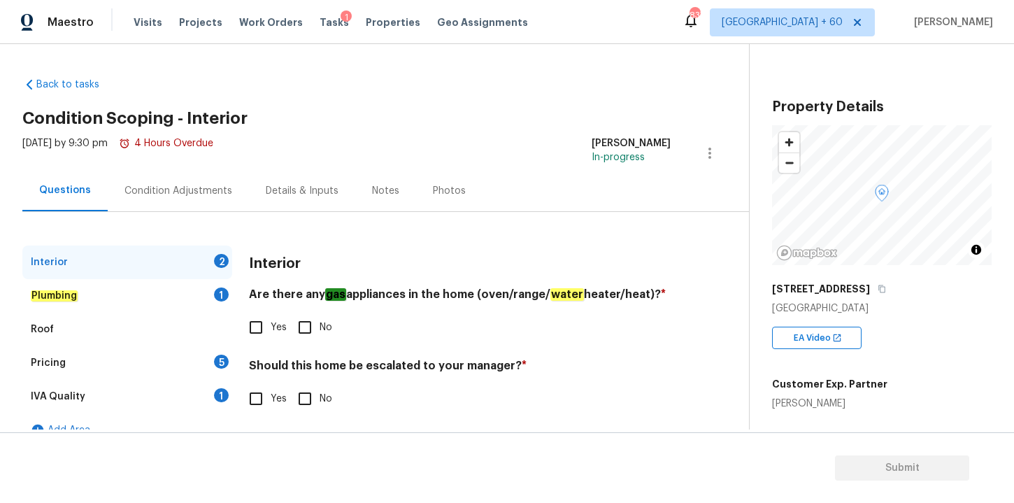
scroll to position [22, 0]
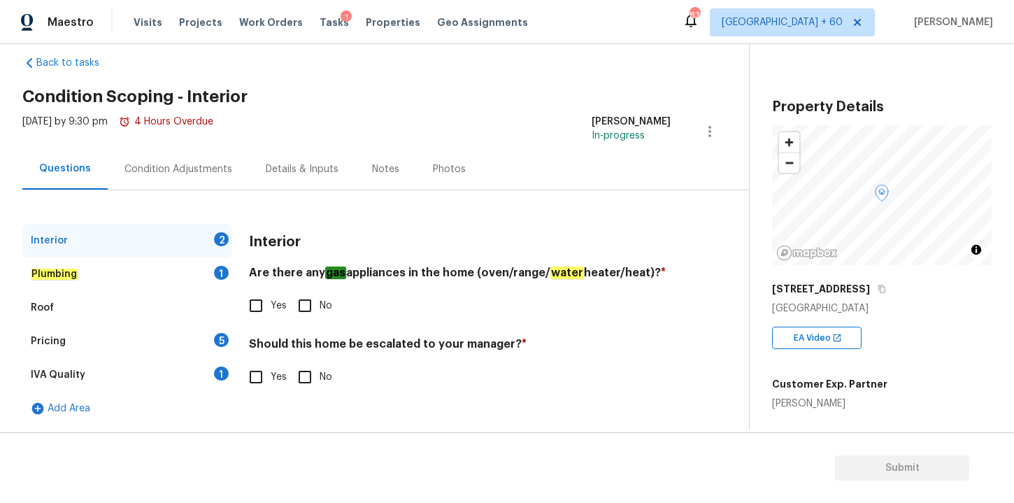
click at [254, 304] on input "Yes" at bounding box center [255, 305] width 29 height 29
checkbox input "true"
click at [306, 378] on input "No" at bounding box center [304, 376] width 29 height 29
checkbox input "true"
click at [98, 276] on div "Plumbing 1" at bounding box center [127, 274] width 210 height 34
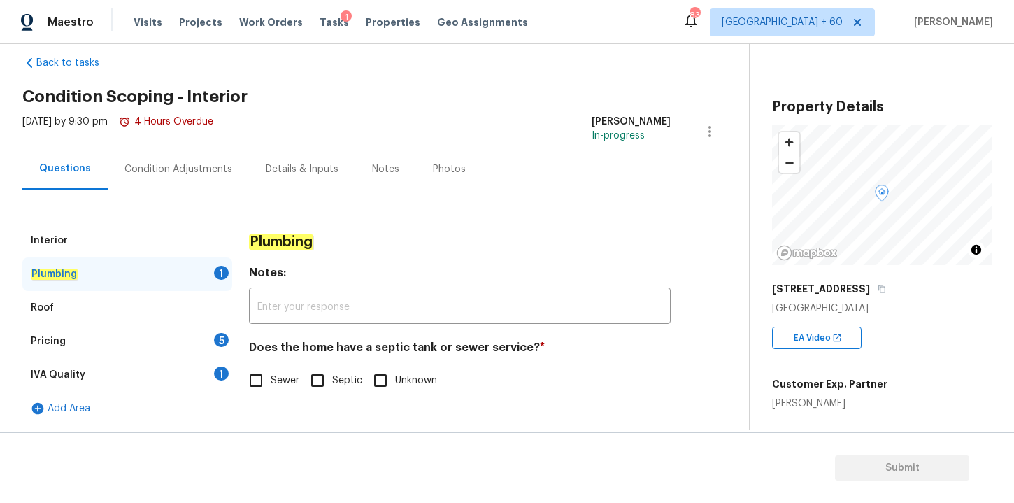
click at [71, 296] on div "Roof" at bounding box center [127, 308] width 210 height 34
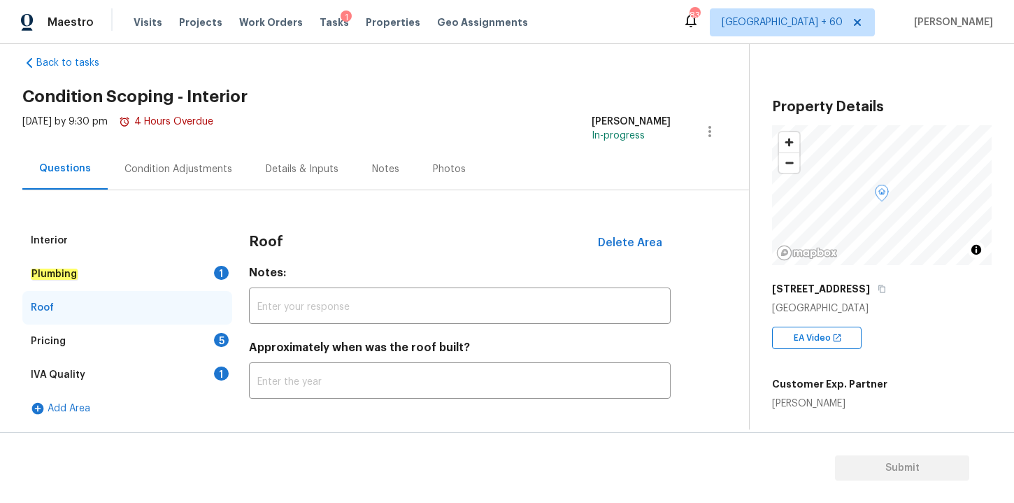
click at [78, 338] on div "Pricing 5" at bounding box center [127, 342] width 210 height 34
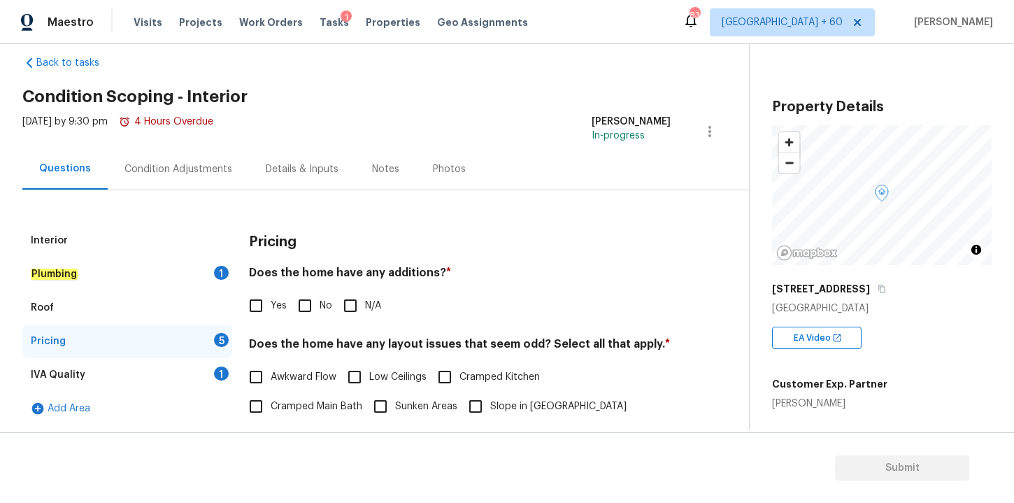
click at [305, 304] on input "No" at bounding box center [304, 305] width 29 height 29
checkbox input "true"
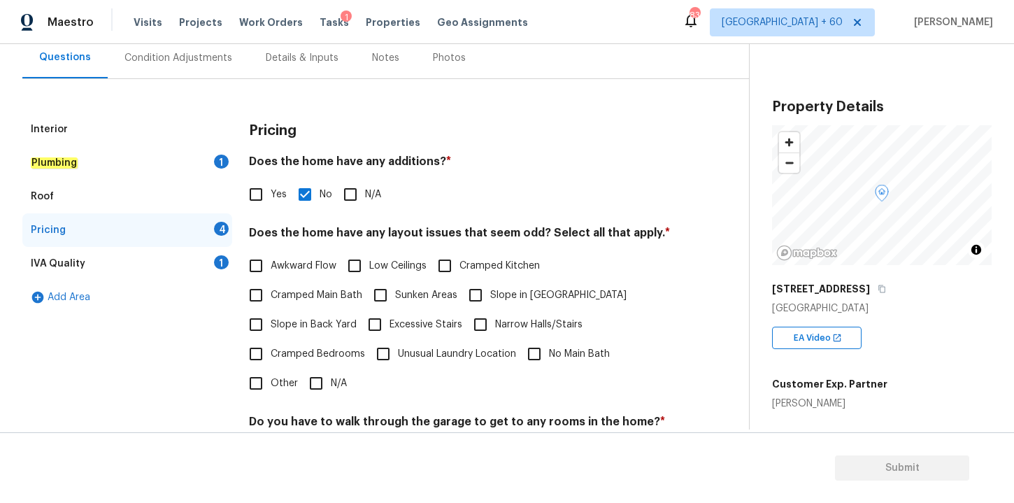
scroll to position [131, 0]
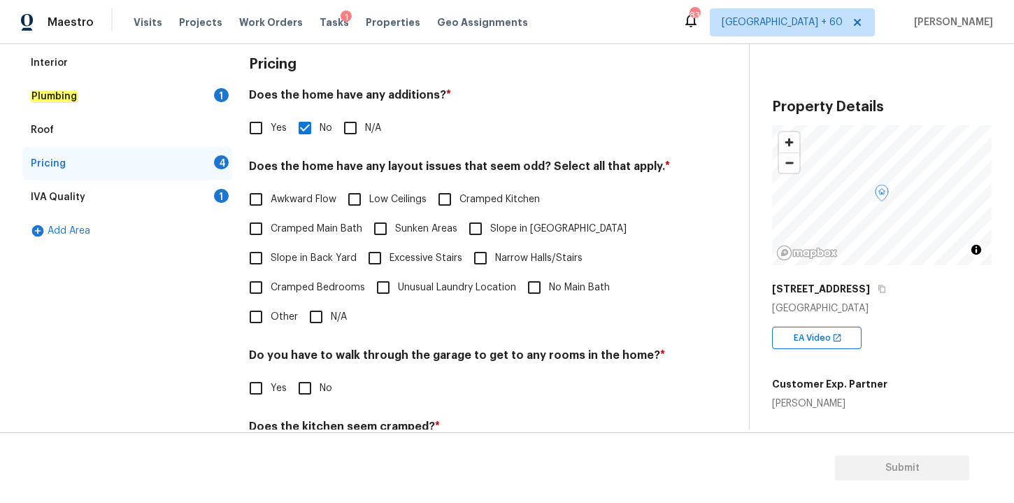
click at [318, 319] on input "N/A" at bounding box center [315, 316] width 29 height 29
checkbox input "true"
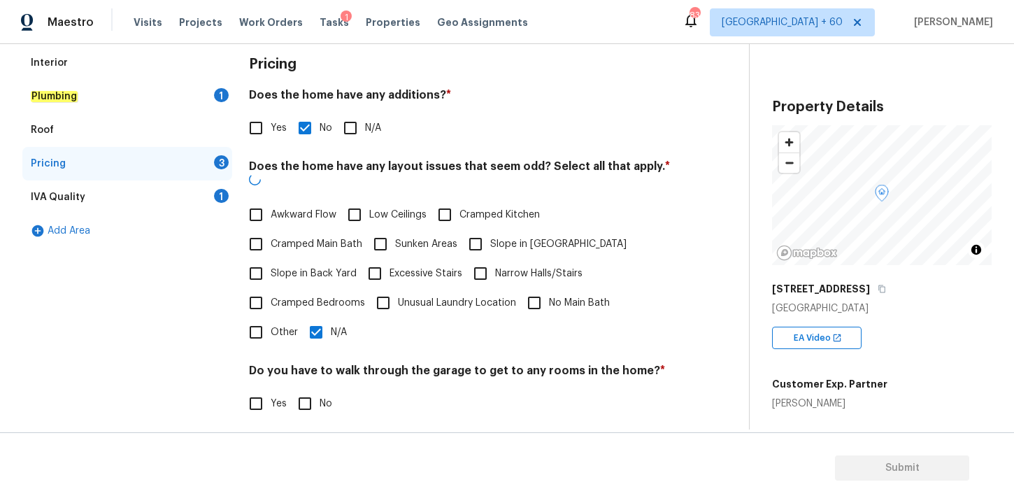
scroll to position [338, 0]
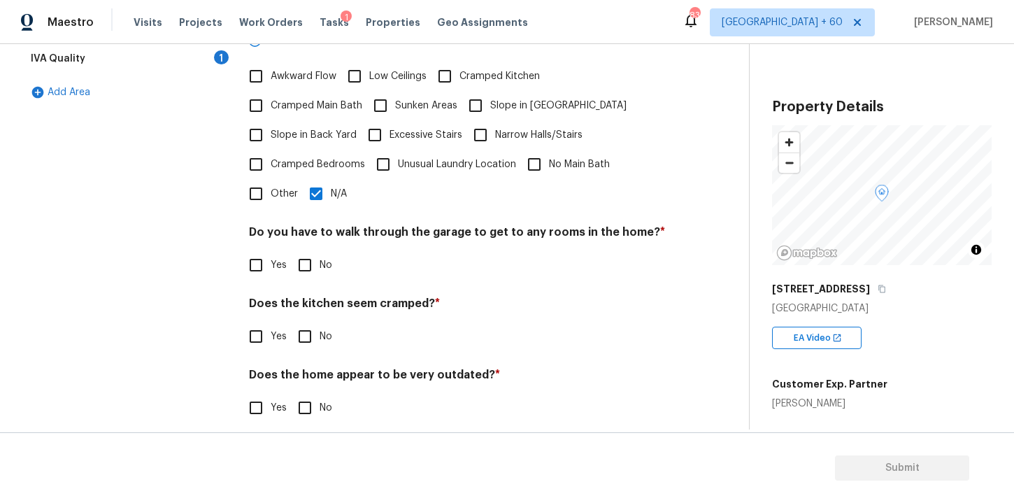
click at [306, 250] on input "No" at bounding box center [304, 264] width 29 height 29
checkbox input "true"
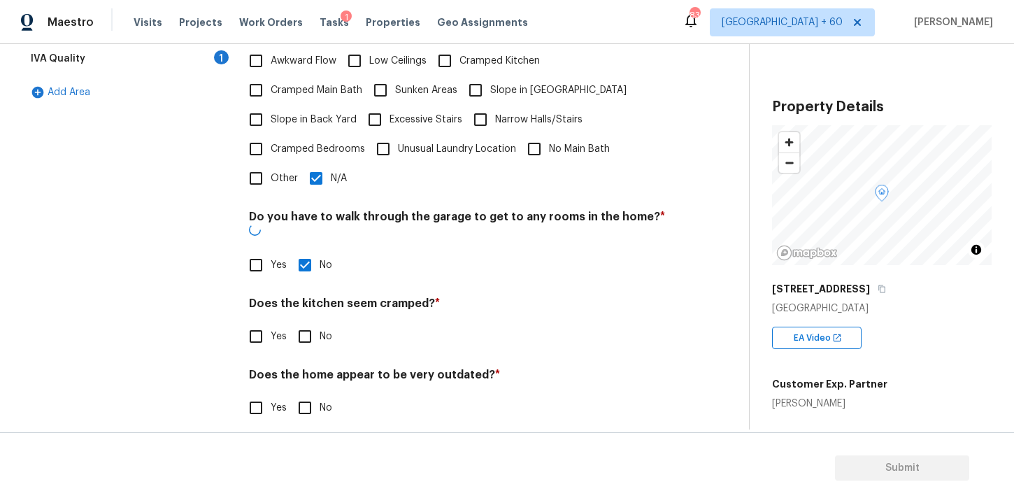
scroll to position [336, 0]
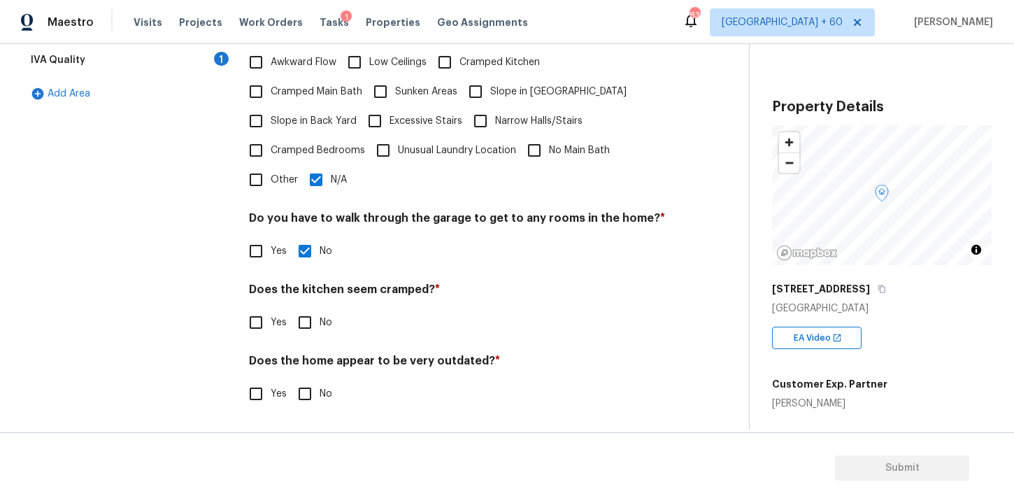
click at [304, 318] on input "No" at bounding box center [304, 322] width 29 height 29
checkbox input "true"
click at [304, 390] on input "No" at bounding box center [304, 393] width 29 height 29
checkbox input "true"
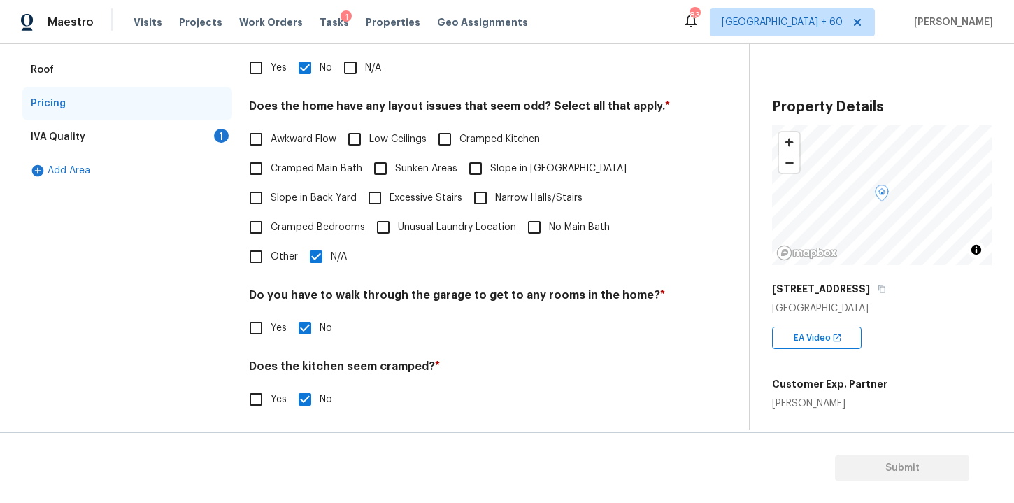
click at [152, 130] on div "IVA Quality 1" at bounding box center [127, 137] width 210 height 34
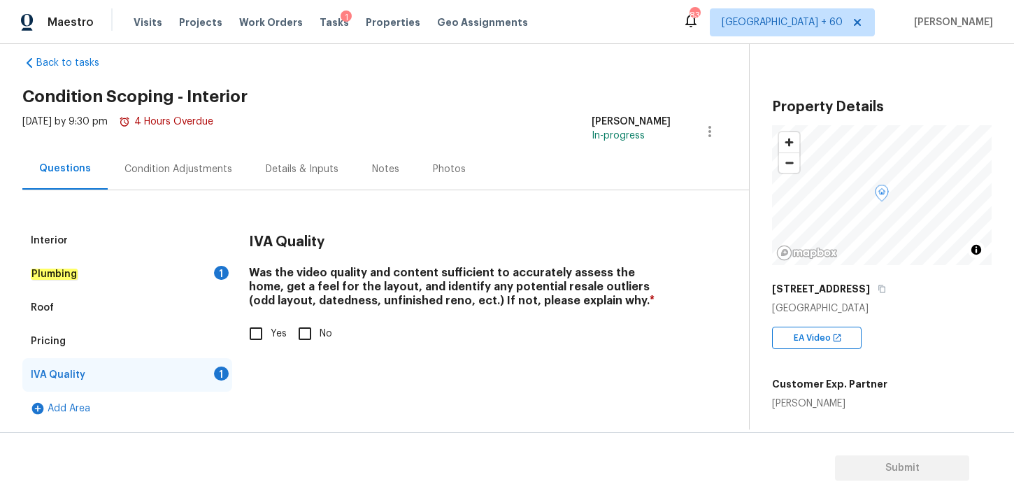
click at [267, 338] on input "Yes" at bounding box center [255, 333] width 29 height 29
checkbox input "true"
click at [213, 168] on div "Condition Adjustments" at bounding box center [179, 169] width 108 height 14
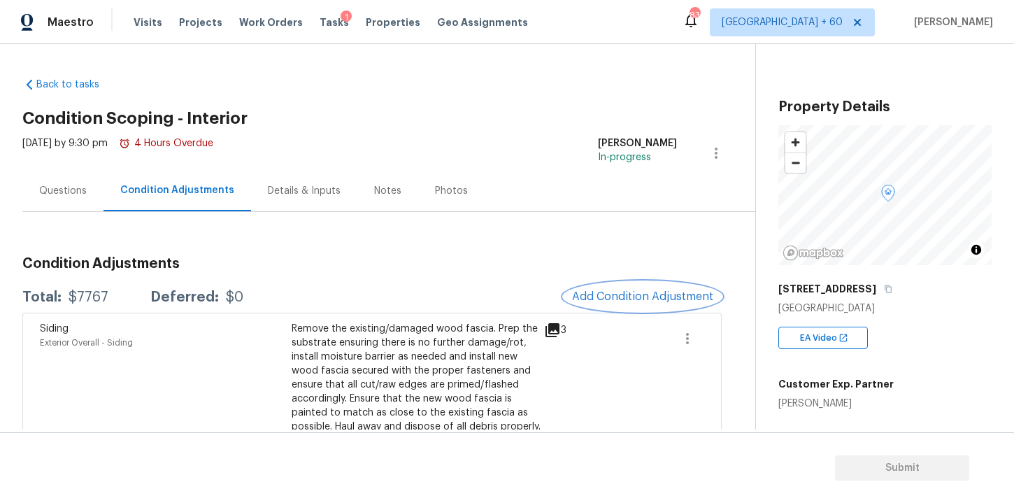
click at [595, 298] on span "Add Condition Adjustment" at bounding box center [642, 296] width 141 height 13
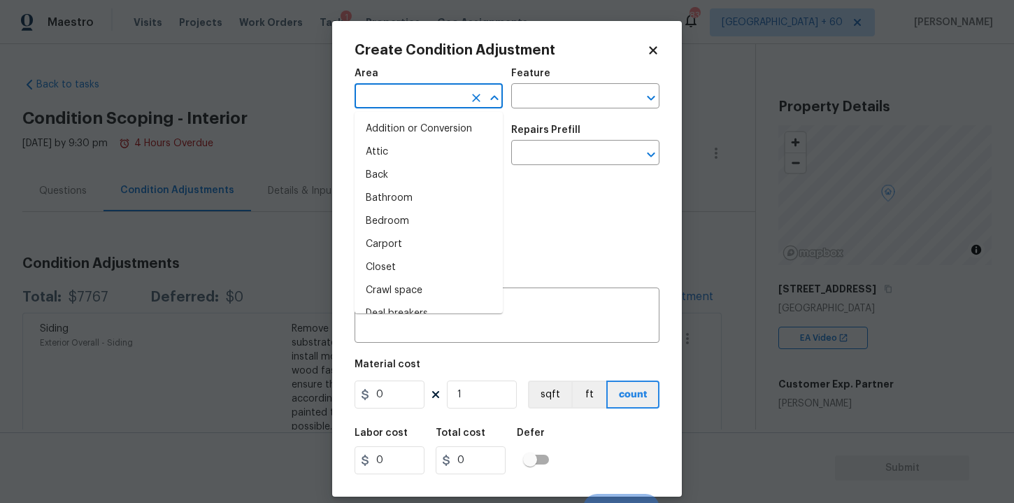
click at [438, 99] on input "text" at bounding box center [409, 98] width 109 height 22
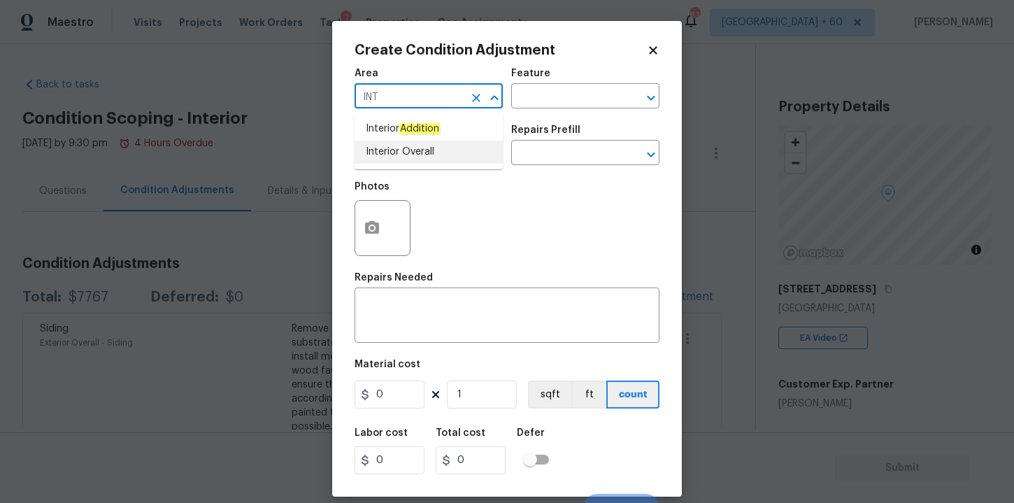
click at [418, 147] on li "Interior Overall" at bounding box center [429, 152] width 148 height 23
type input "Interior Overall"
click at [413, 155] on input "text" at bounding box center [409, 154] width 109 height 22
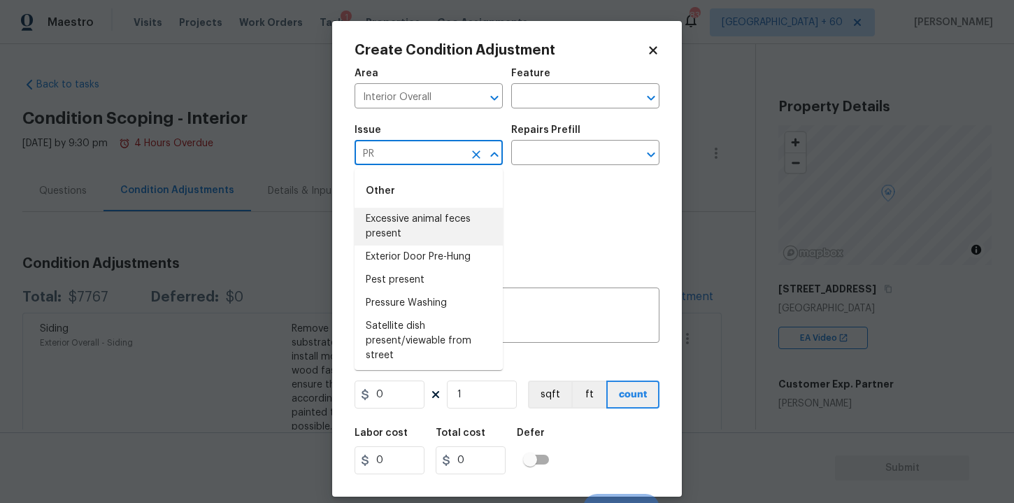
type input "P"
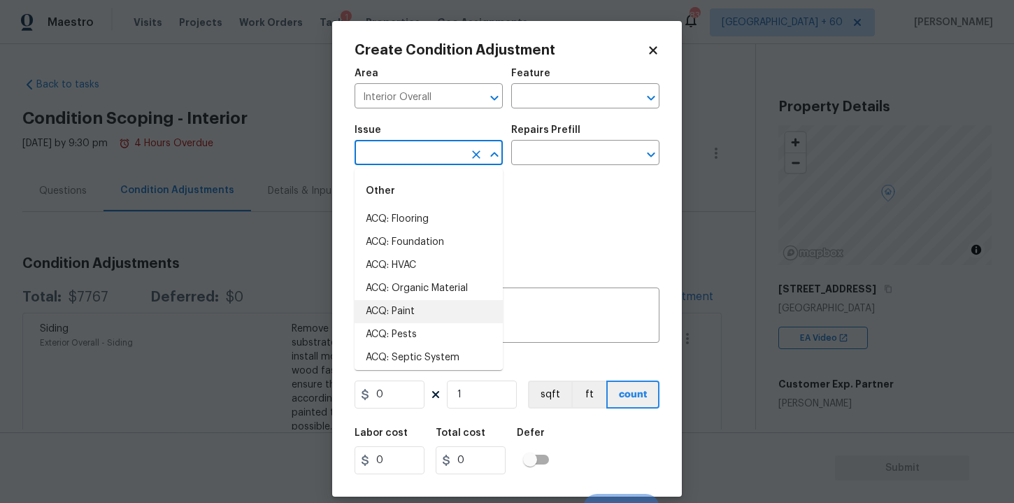
click at [406, 311] on li "ACQ: Paint" at bounding box center [429, 311] width 148 height 23
type input "ACQ: Paint"
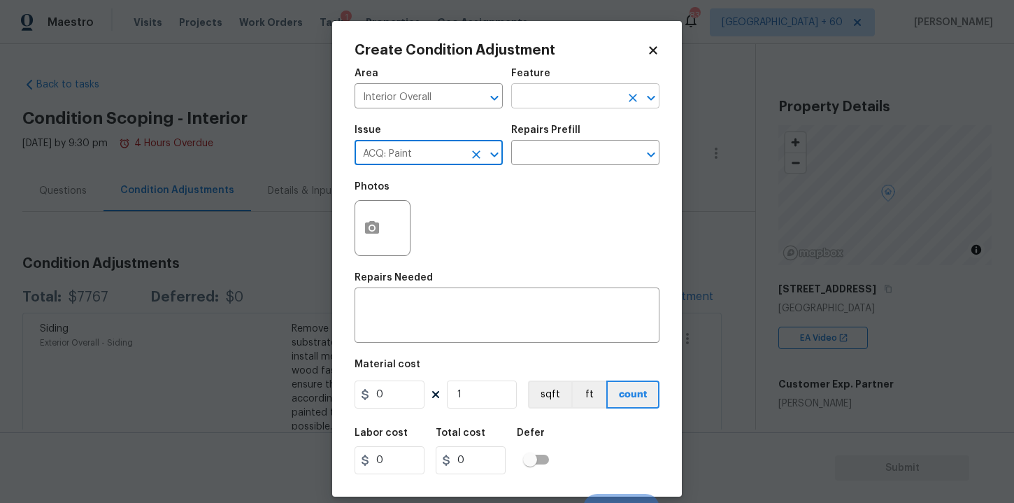
click at [563, 99] on input "text" at bounding box center [565, 98] width 109 height 22
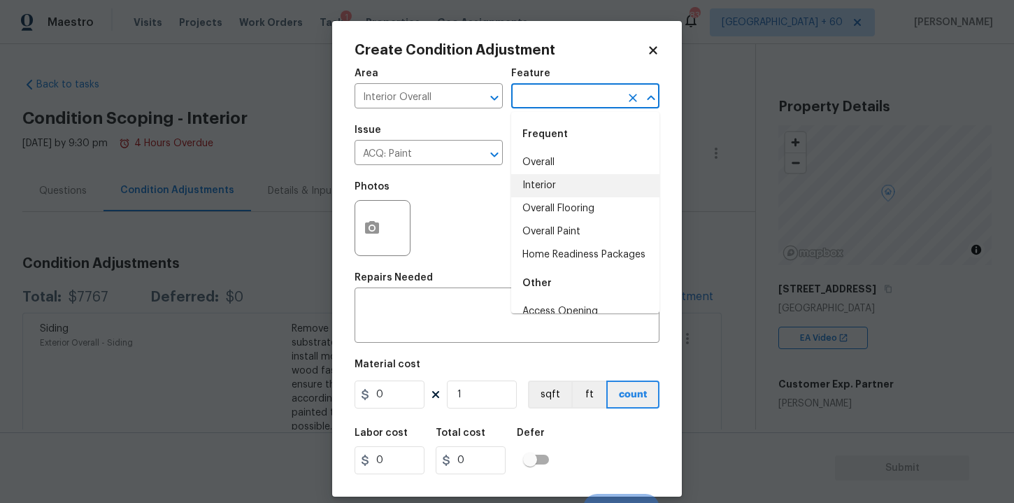
click at [550, 180] on li "Interior" at bounding box center [585, 185] width 148 height 23
type input "Interior"
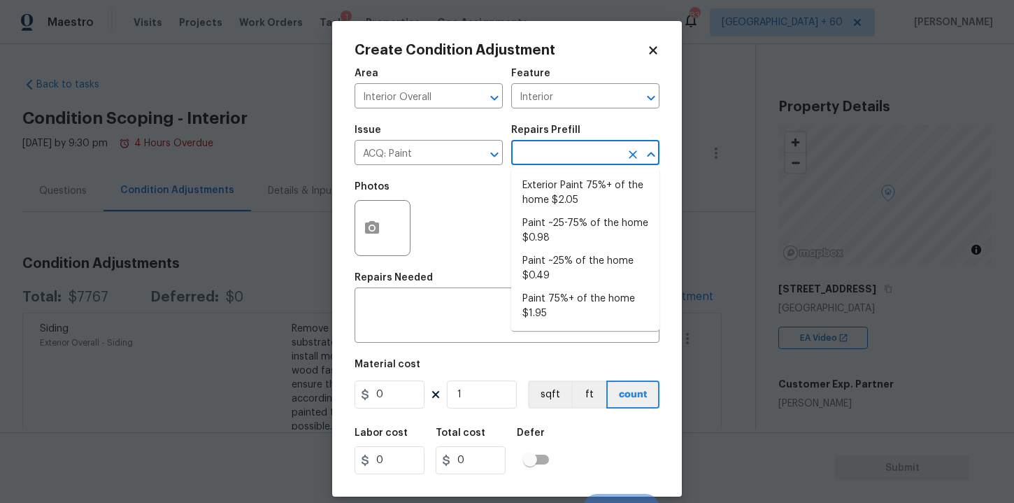
click at [550, 148] on input "text" at bounding box center [565, 154] width 109 height 22
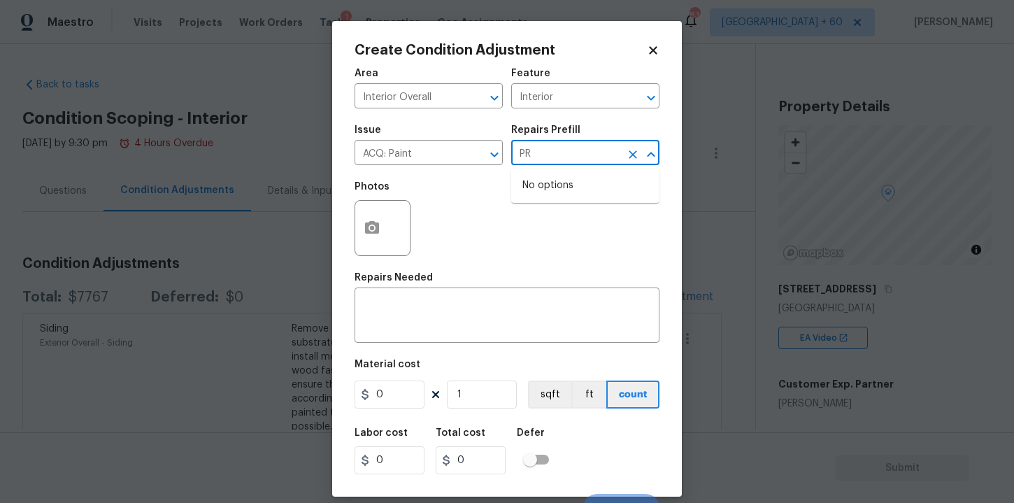
type input "P"
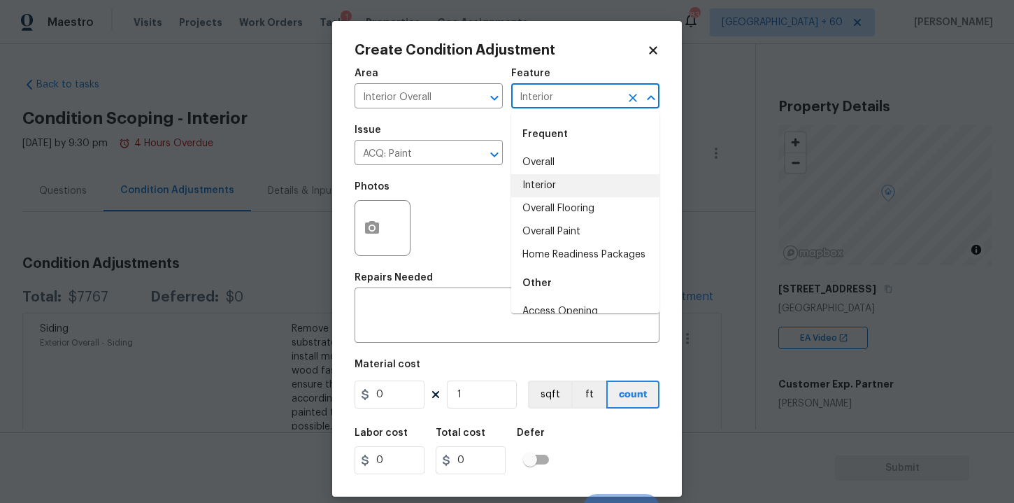
click at [585, 106] on input "Interior" at bounding box center [565, 98] width 109 height 22
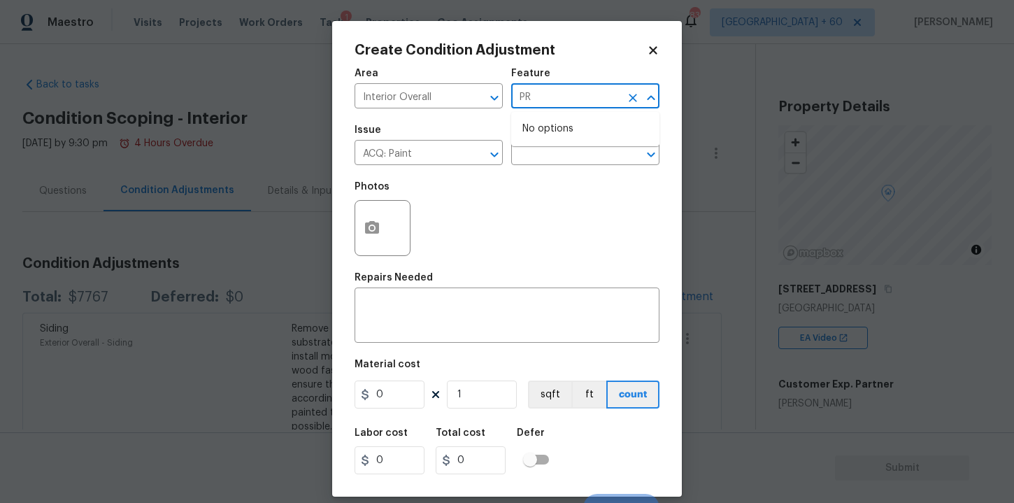
type input "P"
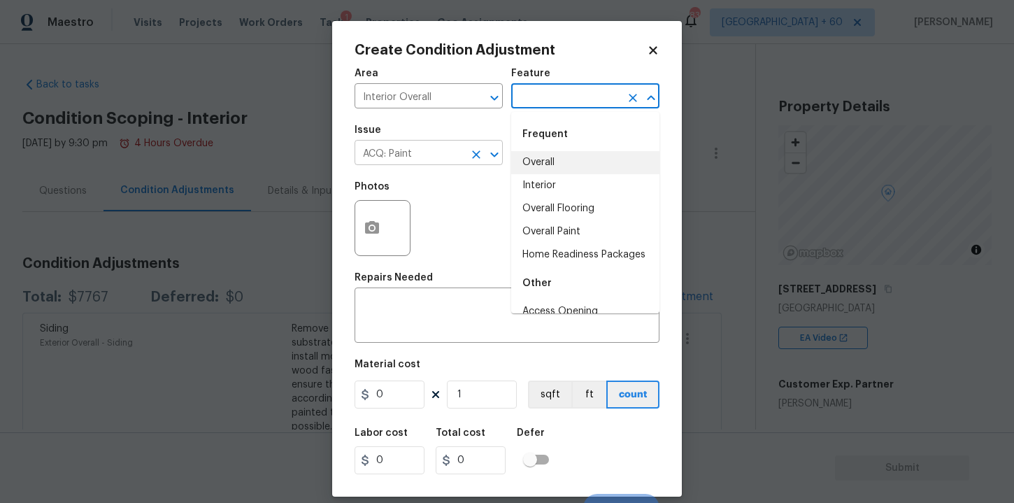
click at [444, 145] on input "ACQ: Paint" at bounding box center [409, 154] width 109 height 22
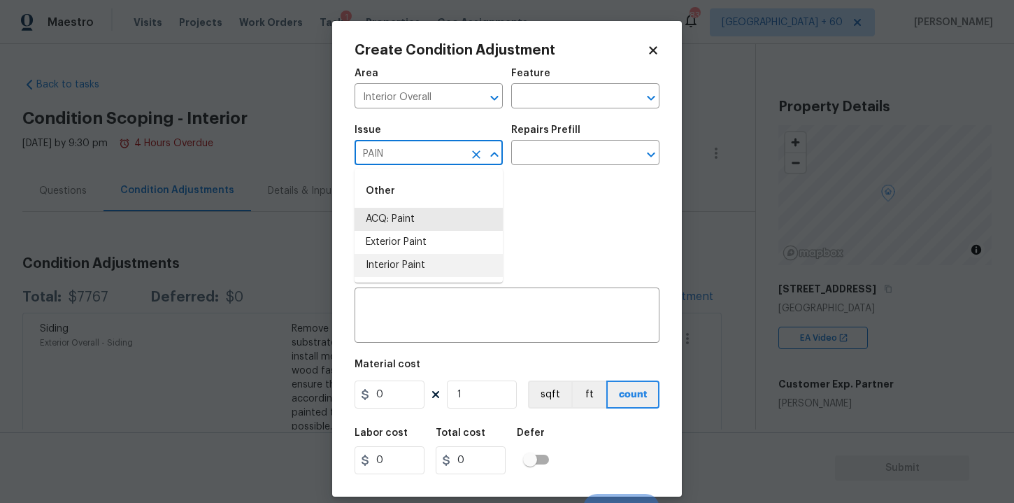
click at [411, 257] on li "Interior Paint" at bounding box center [429, 265] width 148 height 23
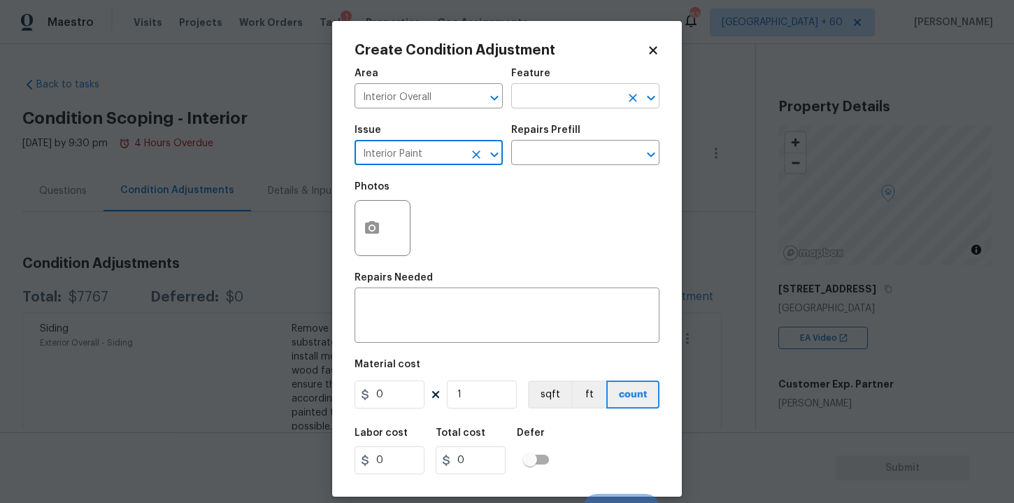
type input "Interior Paint"
click at [562, 97] on input "text" at bounding box center [565, 98] width 109 height 22
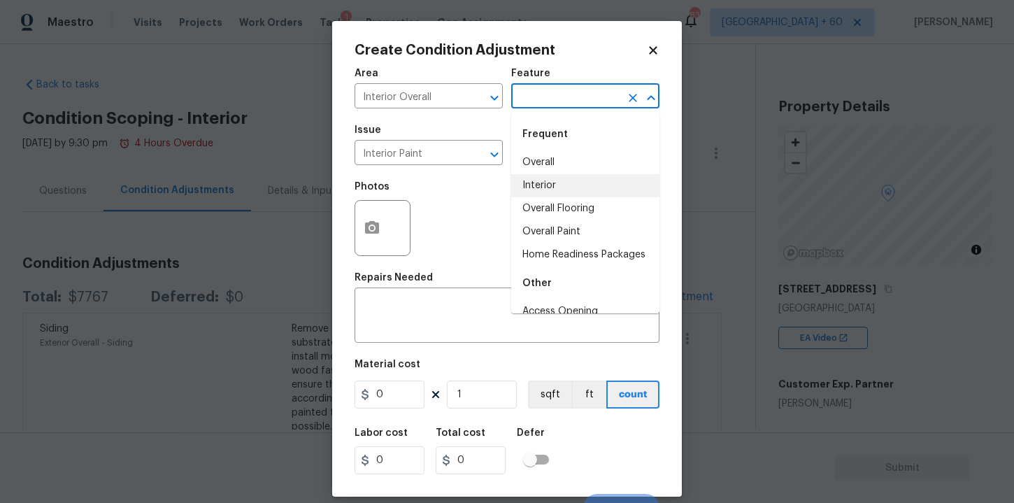
click at [555, 177] on li "Interior" at bounding box center [585, 185] width 148 height 23
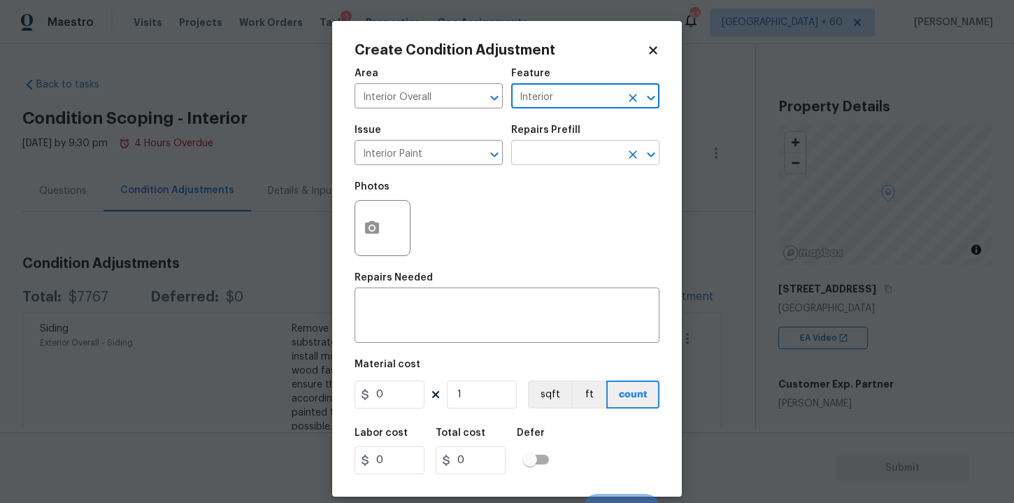
click at [555, 162] on input "text" at bounding box center [565, 154] width 109 height 22
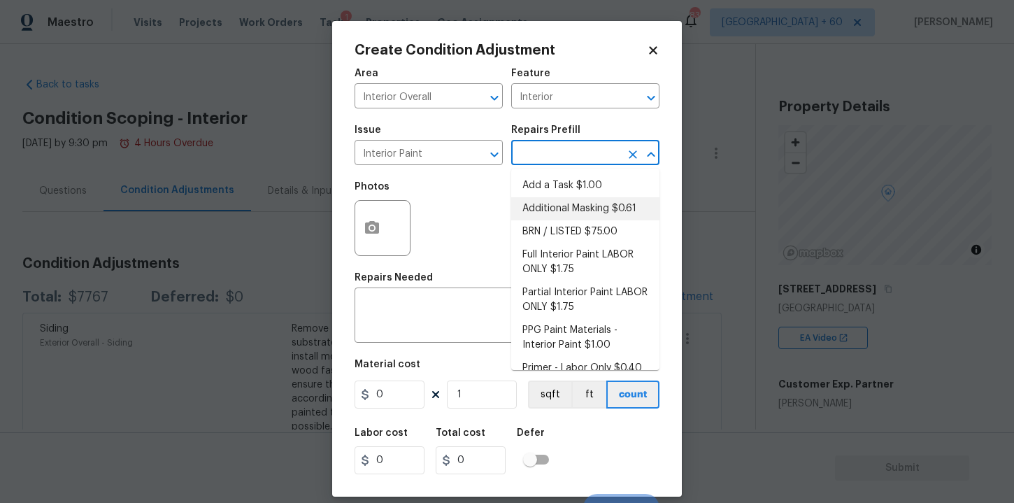
scroll to position [15, 0]
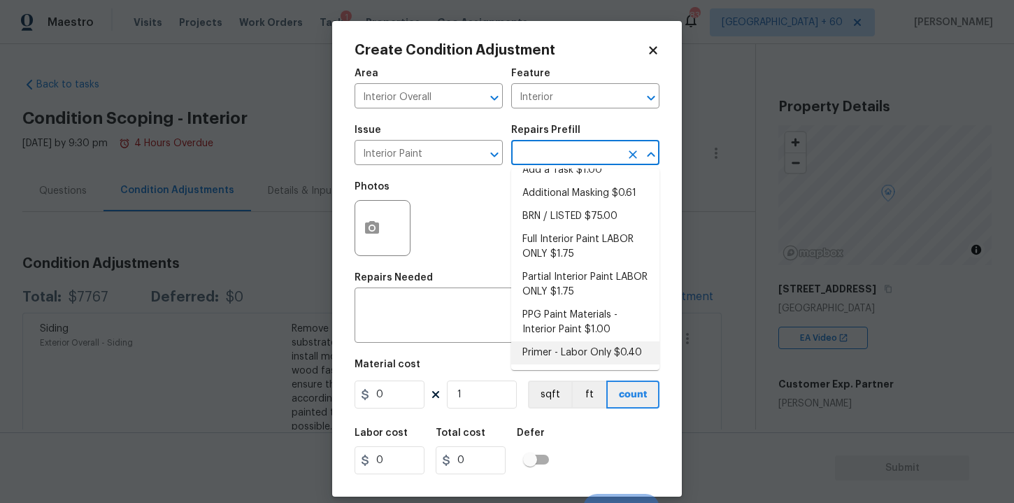
click at [569, 349] on li "Primer - Labor Only $0.40" at bounding box center [585, 352] width 148 height 23
type input "Overall Paint"
type textarea "Interior primer - PRIMER PROVIDED BY OPENDOOR - All nails, screws, drywall anch…"
type input "0.4"
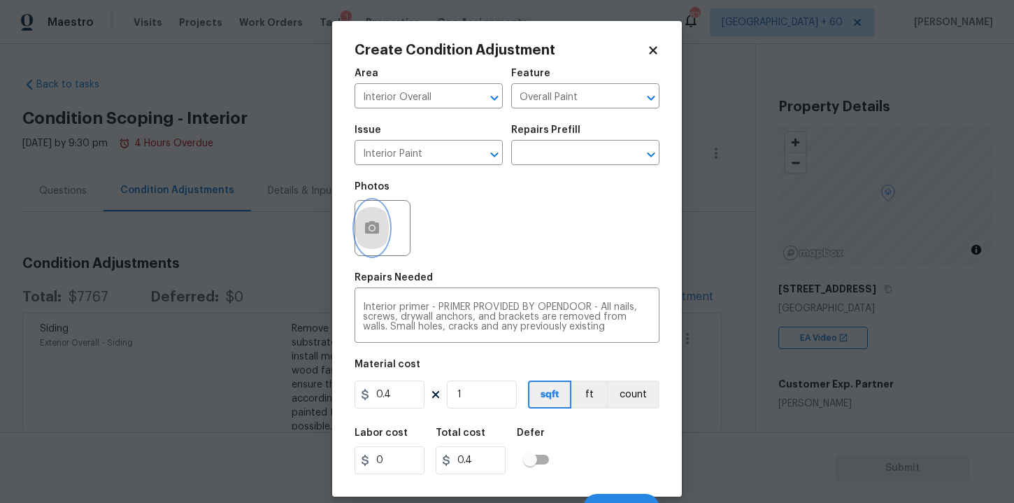
click at [375, 236] on icon "button" at bounding box center [372, 228] width 17 height 17
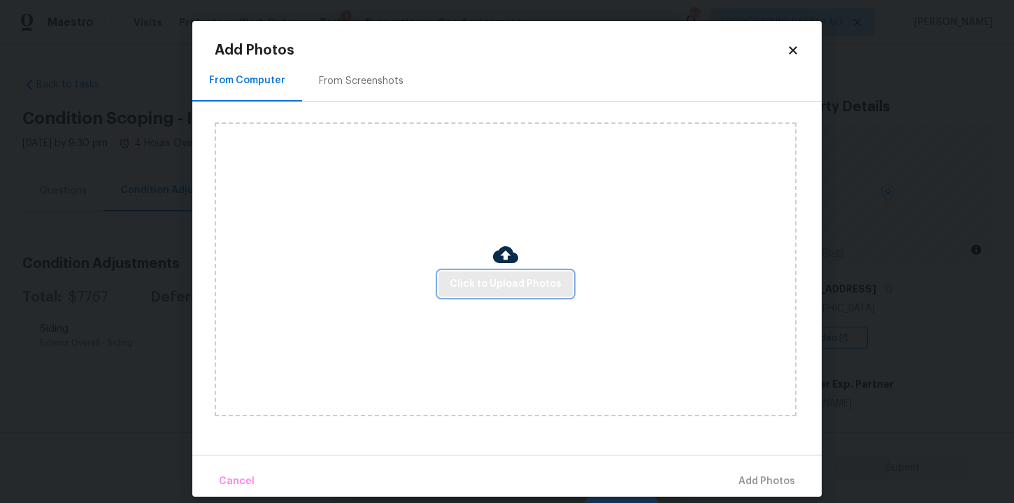
click at [456, 271] on button "Click to Upload Photos" at bounding box center [506, 284] width 134 height 26
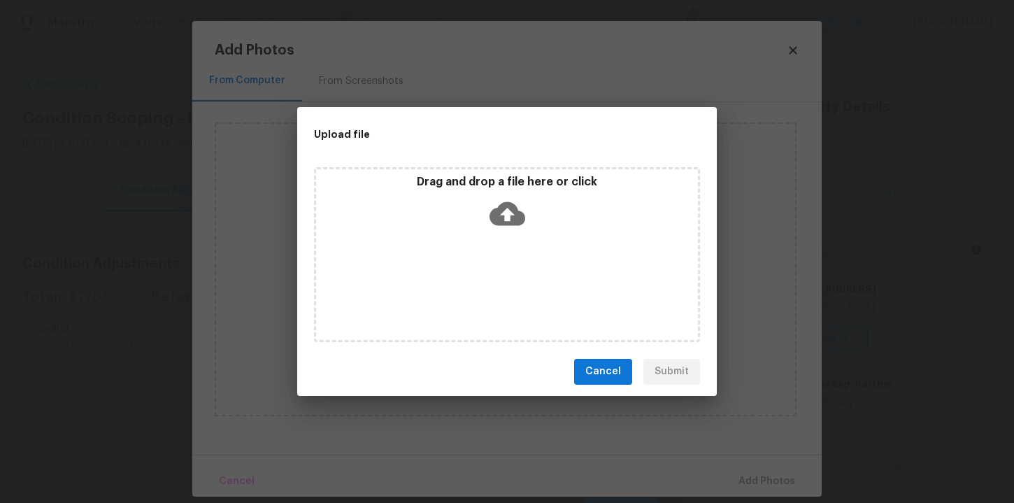
click at [525, 202] on icon at bounding box center [508, 214] width 36 height 36
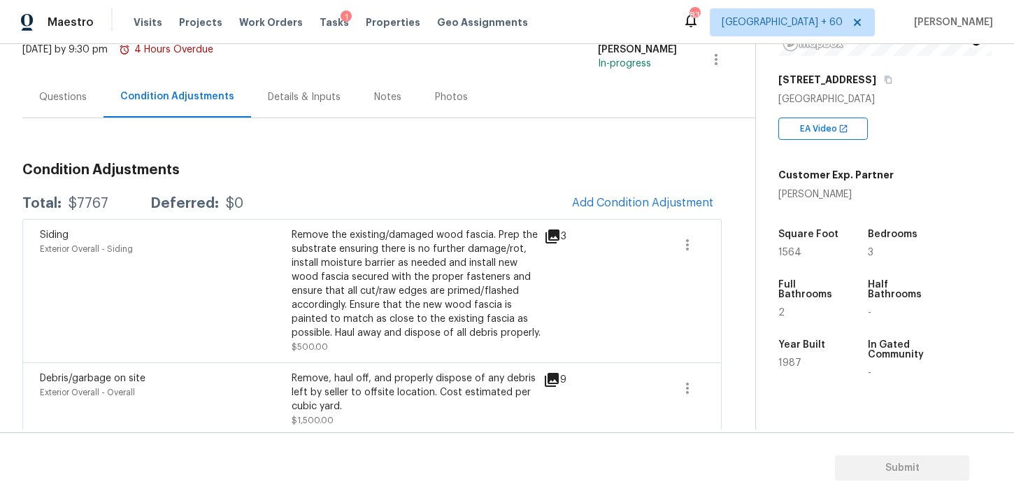
scroll to position [96, 0]
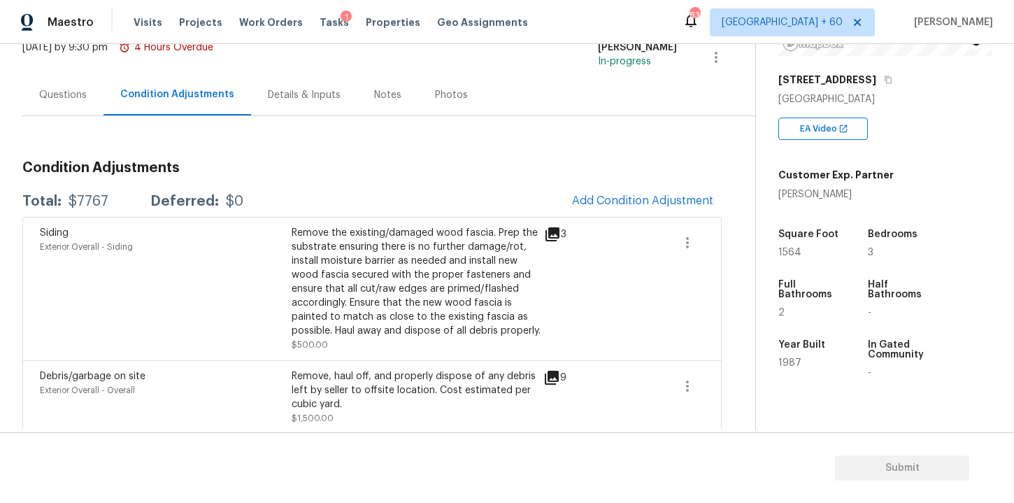
click at [644, 212] on button "Add Condition Adjustment" at bounding box center [643, 200] width 158 height 29
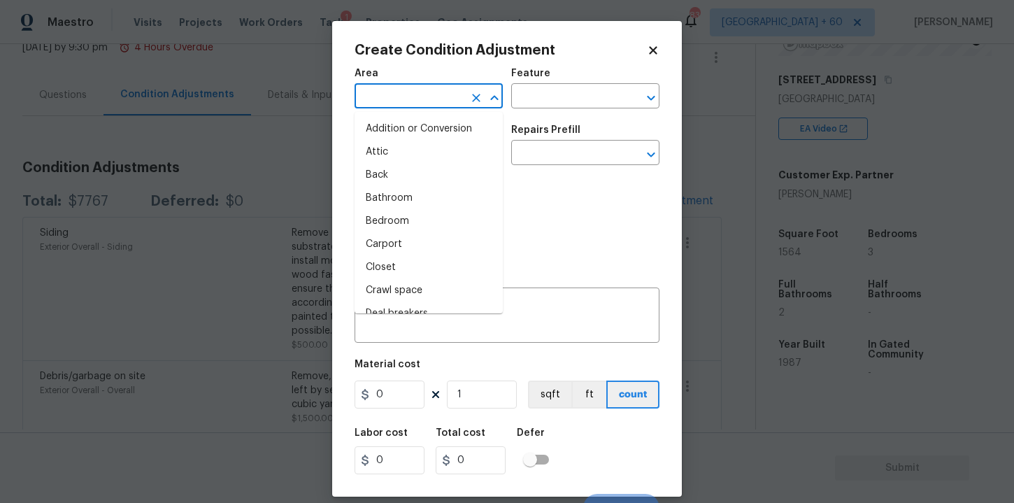
click at [434, 89] on input "text" at bounding box center [409, 98] width 109 height 22
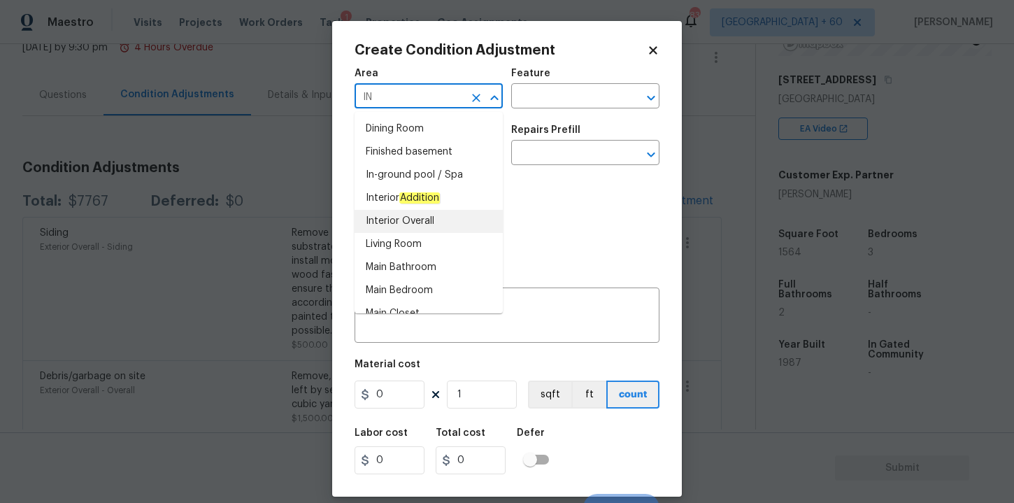
click at [420, 222] on li "Interior Overall" at bounding box center [429, 221] width 148 height 23
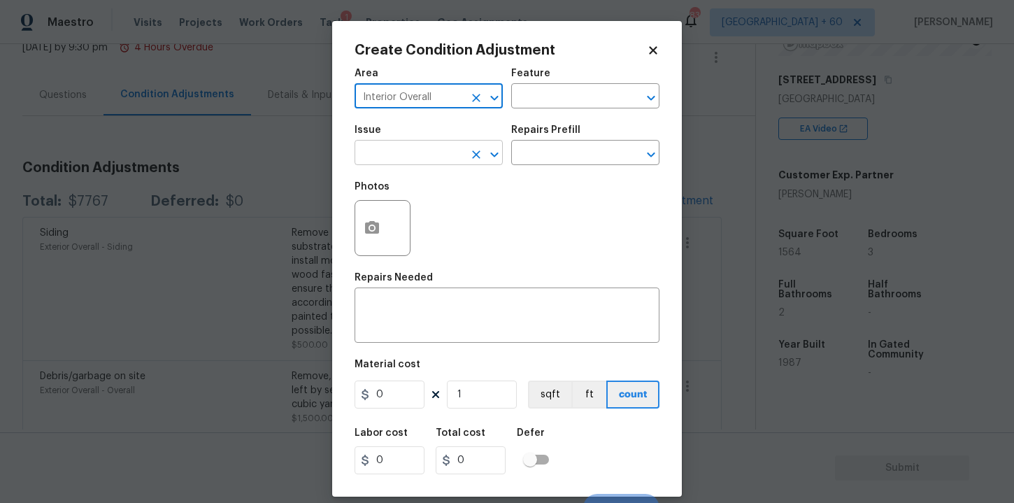
type input "Interior Overall"
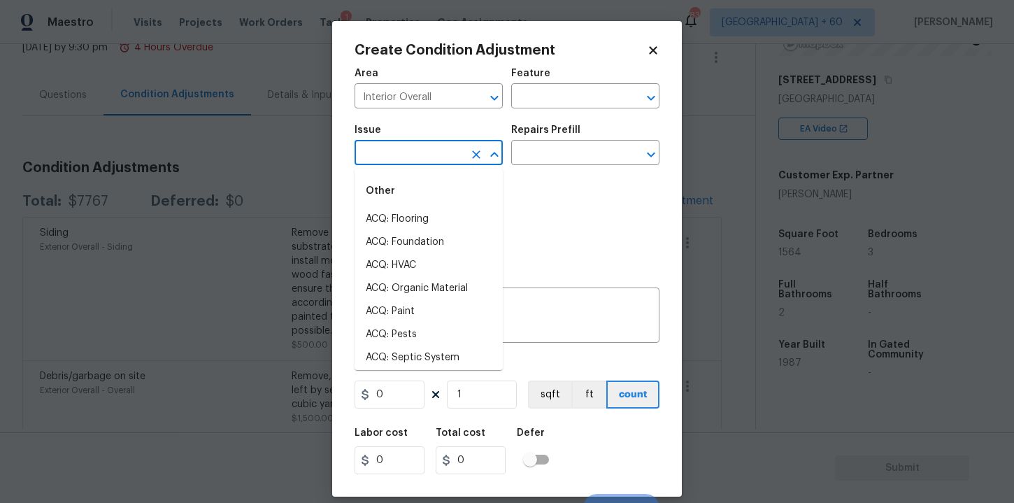
click at [408, 153] on input "text" at bounding box center [409, 154] width 109 height 22
click at [426, 285] on li "Interior Paint" at bounding box center [429, 288] width 148 height 23
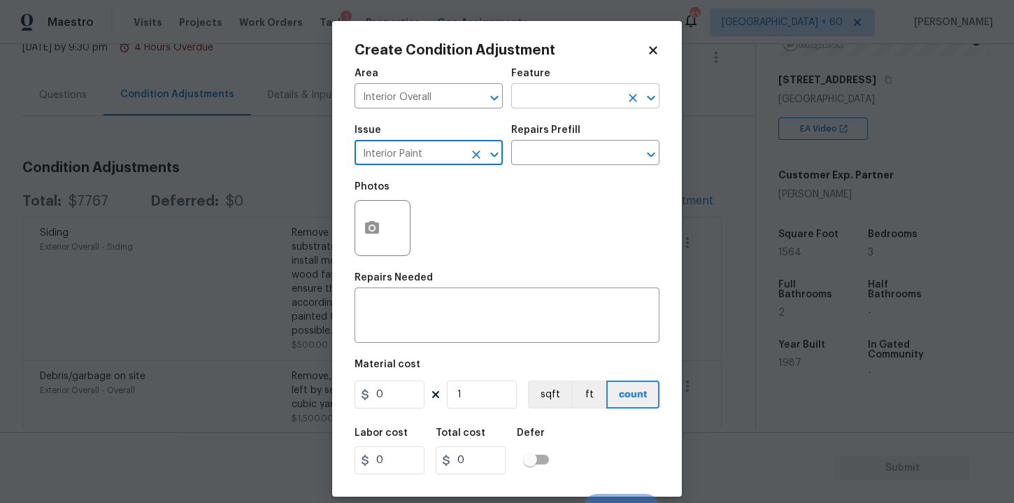
type input "Interior Paint"
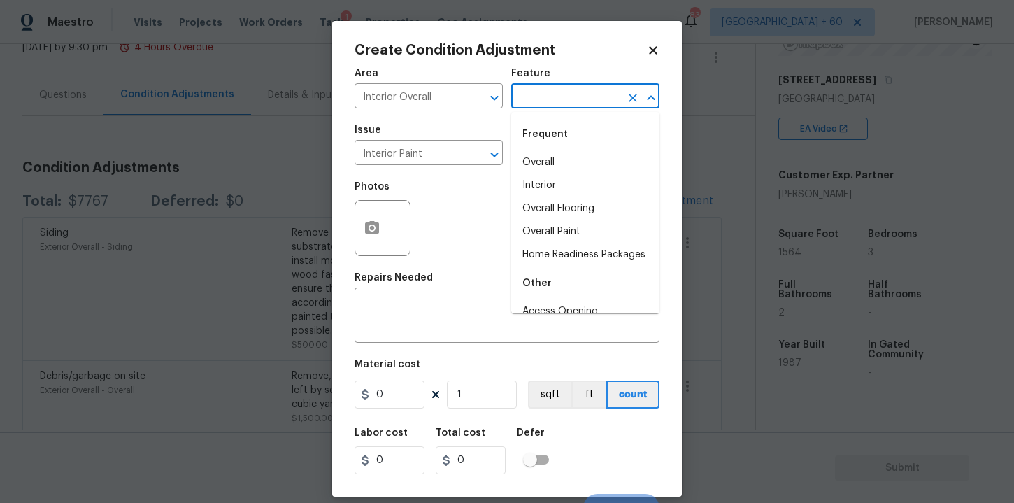
click at [546, 99] on input "text" at bounding box center [565, 98] width 109 height 22
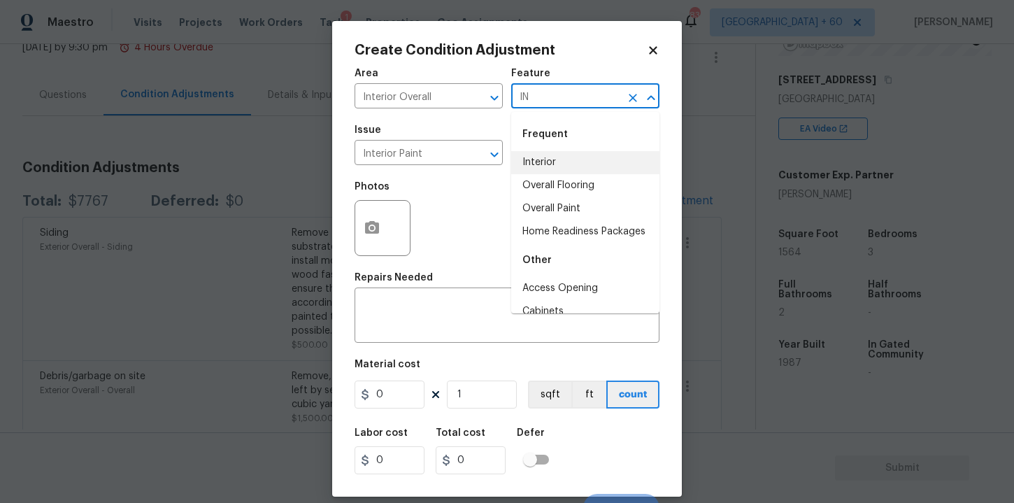
click at [535, 169] on li "Interior" at bounding box center [585, 162] width 148 height 23
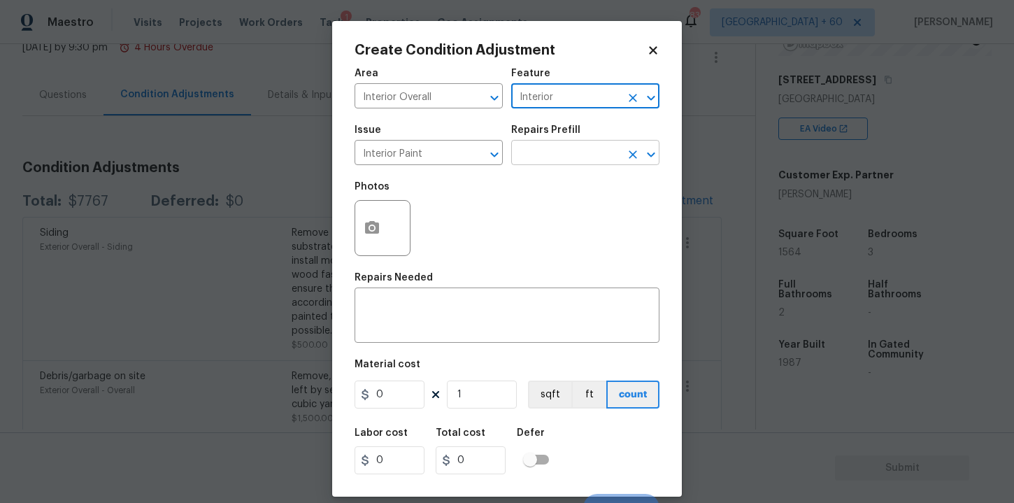
click at [545, 148] on input "text" at bounding box center [565, 154] width 109 height 22
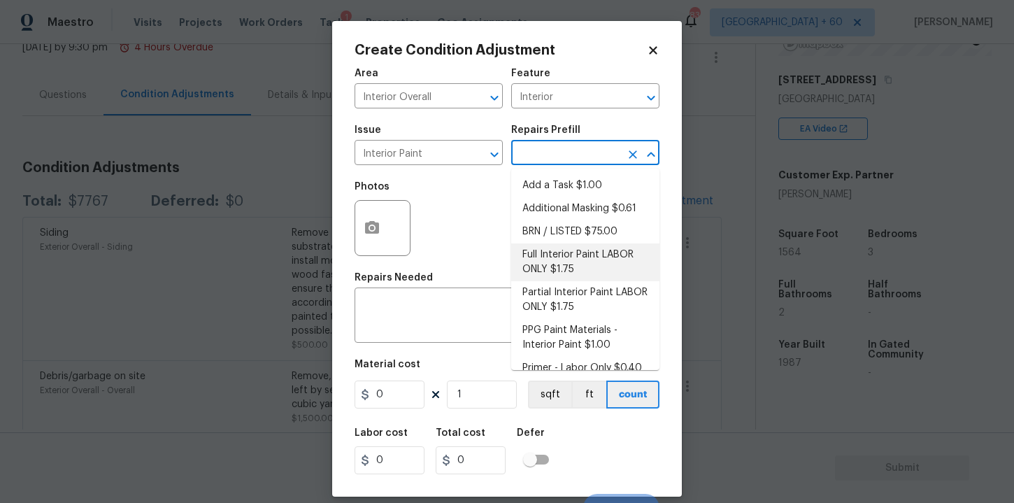
scroll to position [15, 0]
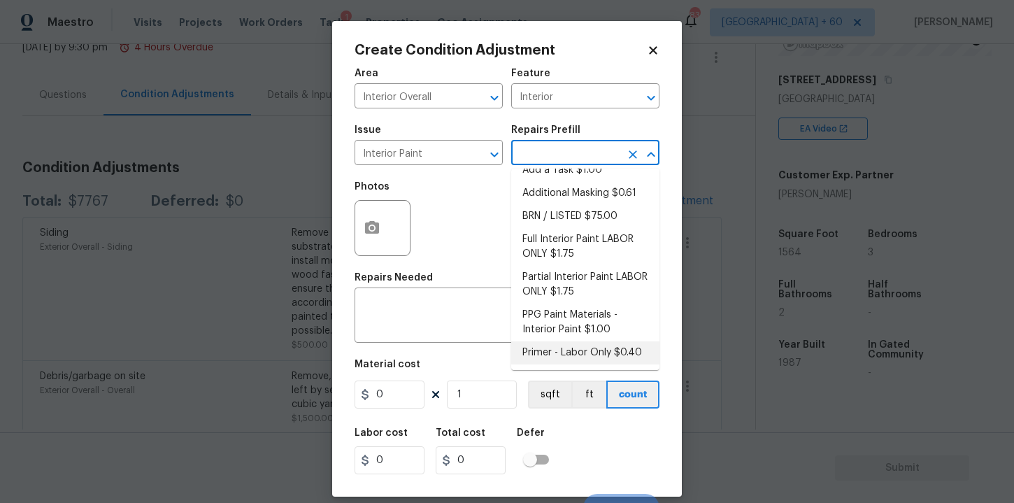
click at [573, 349] on li "Primer - Labor Only $0.40" at bounding box center [585, 352] width 148 height 23
type input "Overall Paint"
type textarea "Interior primer - PRIMER PROVIDED BY OPENDOOR - All nails, screws, drywall anch…"
type input "0.4"
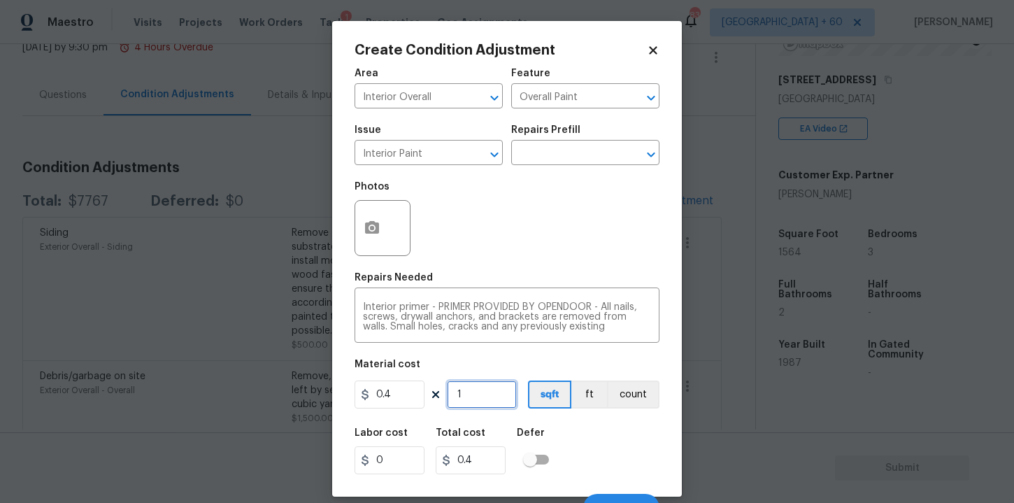
click at [471, 394] on input "1" at bounding box center [482, 395] width 70 height 28
type input "0"
type input "3"
type input "1.2"
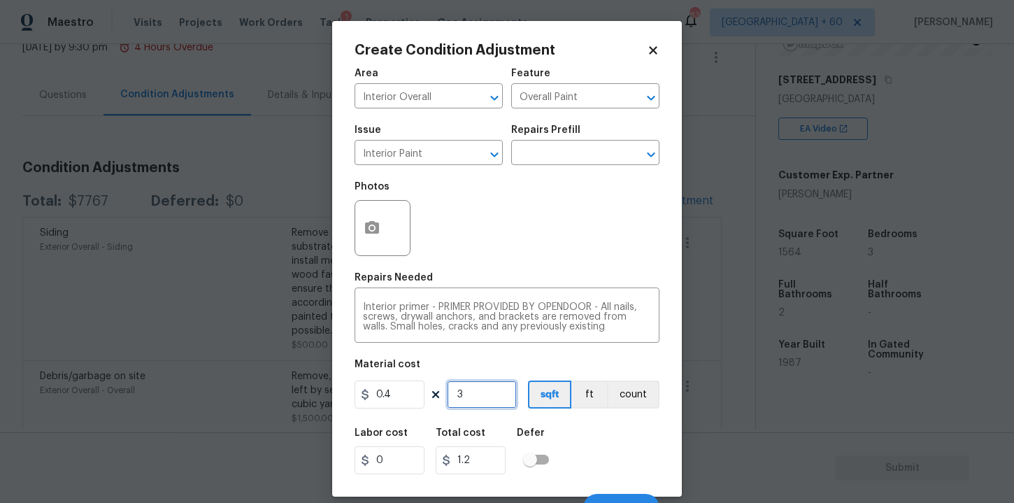
type input "30"
type input "12"
type input "300"
type input "120"
type input "300"
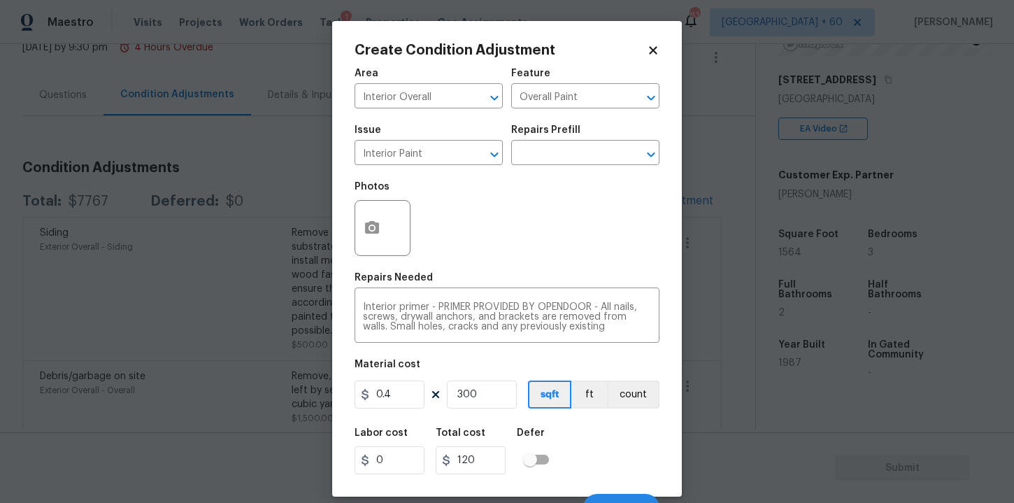
click at [606, 446] on div "Labor cost 0 Total cost 120 Defer" at bounding box center [507, 451] width 305 height 63
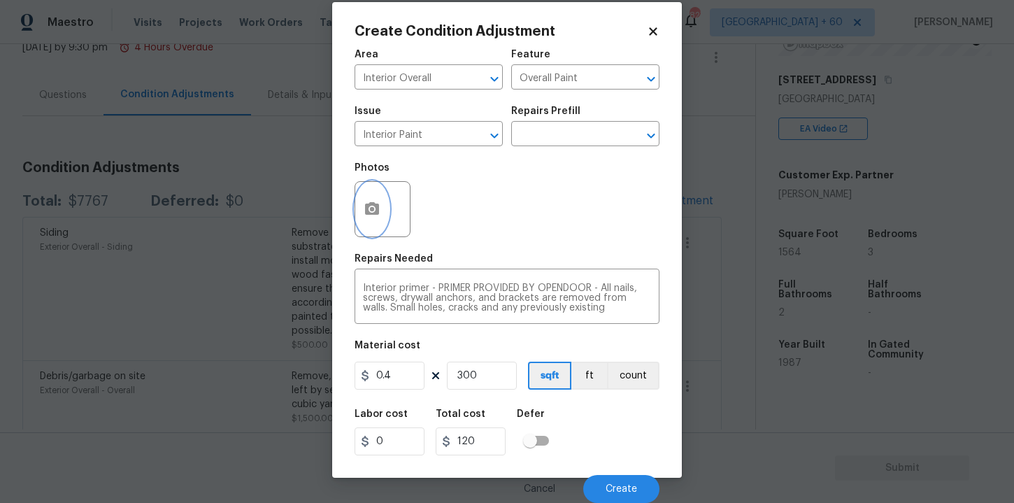
click at [381, 213] on button "button" at bounding box center [372, 209] width 34 height 55
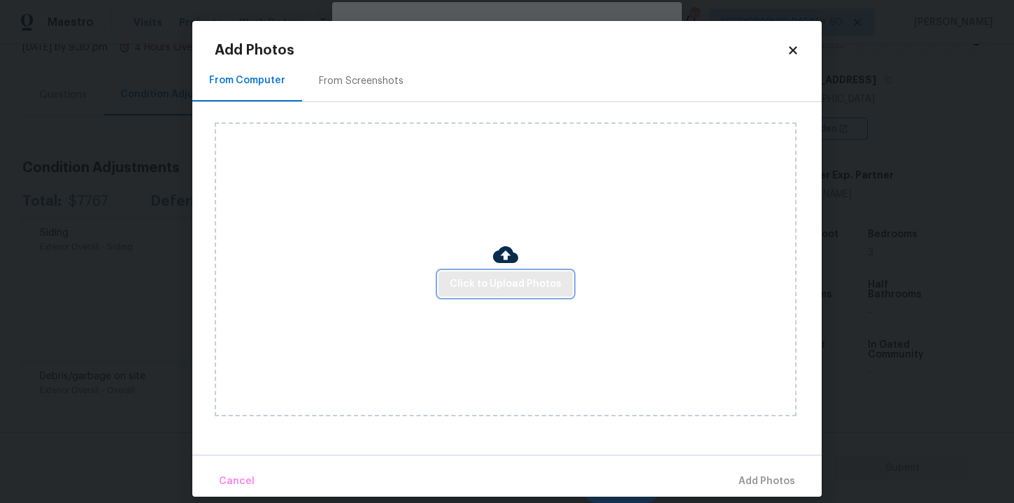
click at [468, 276] on span "Click to Upload Photos" at bounding box center [506, 284] width 112 height 17
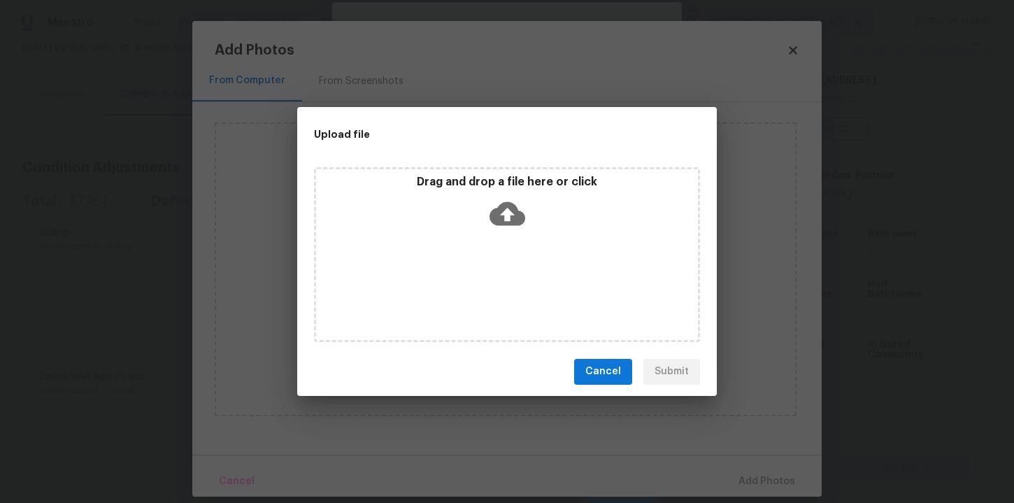
click at [506, 202] on icon at bounding box center [508, 213] width 36 height 24
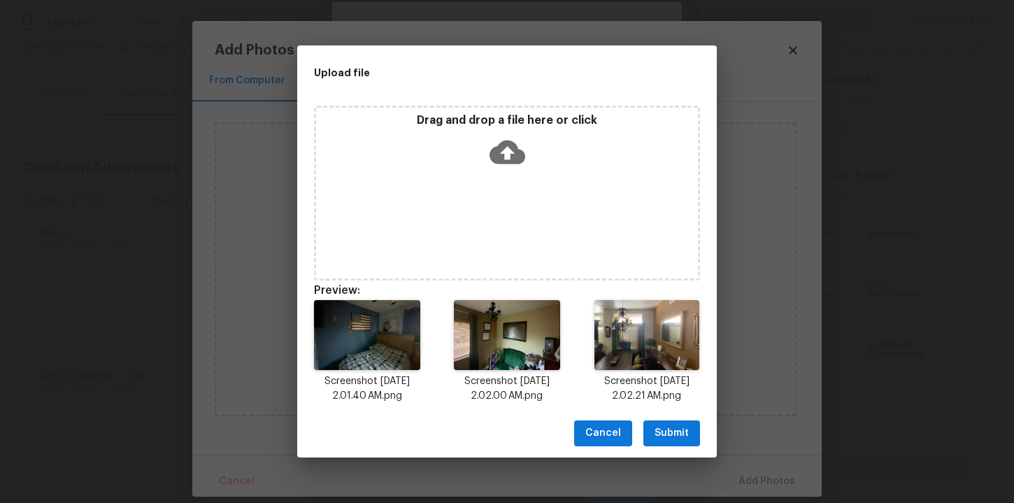
click at [683, 427] on span "Submit" at bounding box center [672, 433] width 34 height 17
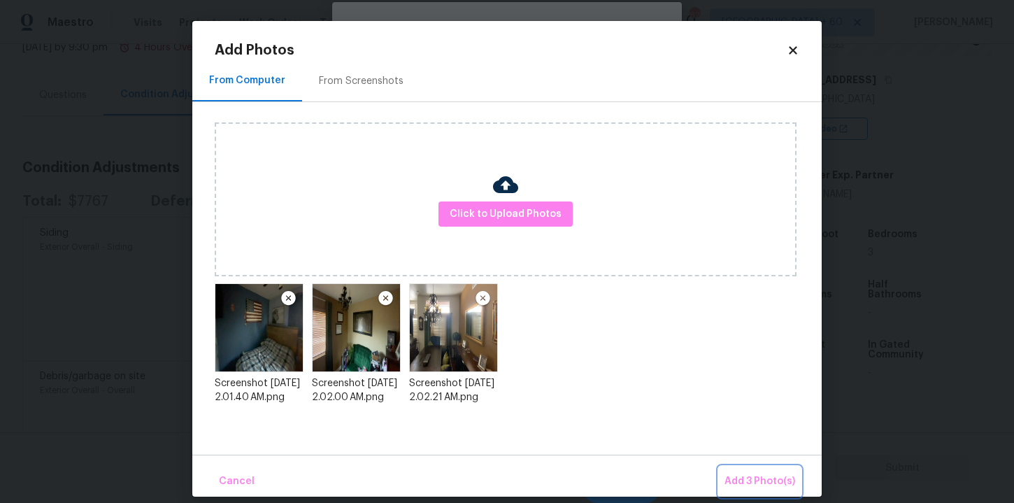
click at [770, 478] on span "Add 3 Photo(s)" at bounding box center [760, 481] width 71 height 17
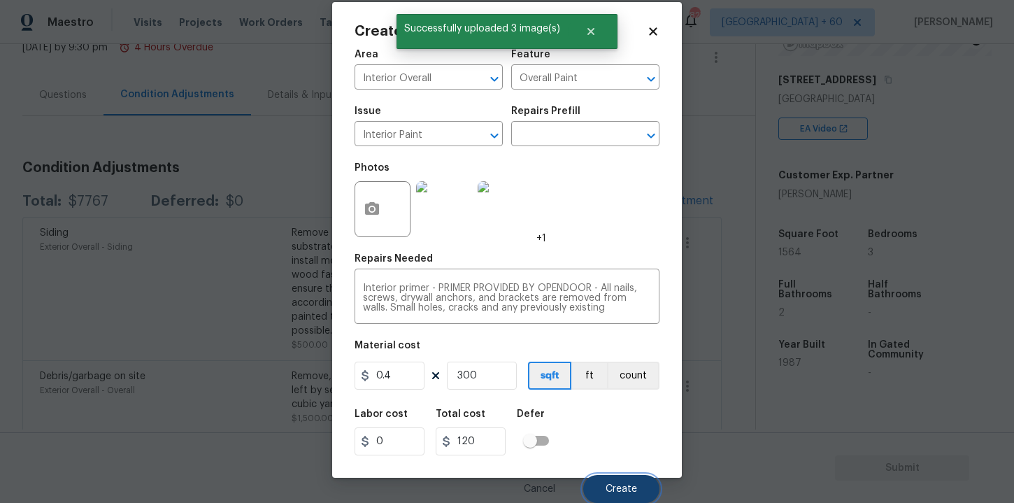
click at [618, 490] on span "Create" at bounding box center [621, 489] width 31 height 10
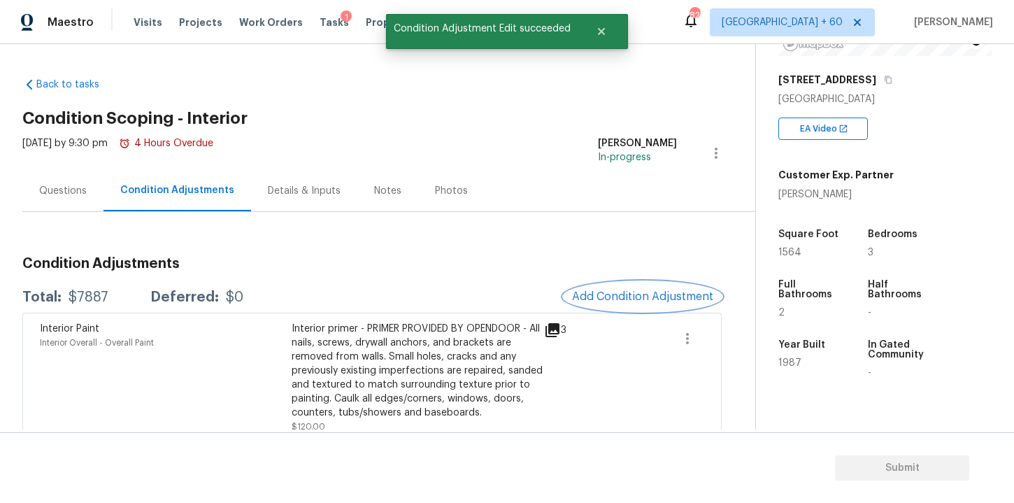
scroll to position [182, 0]
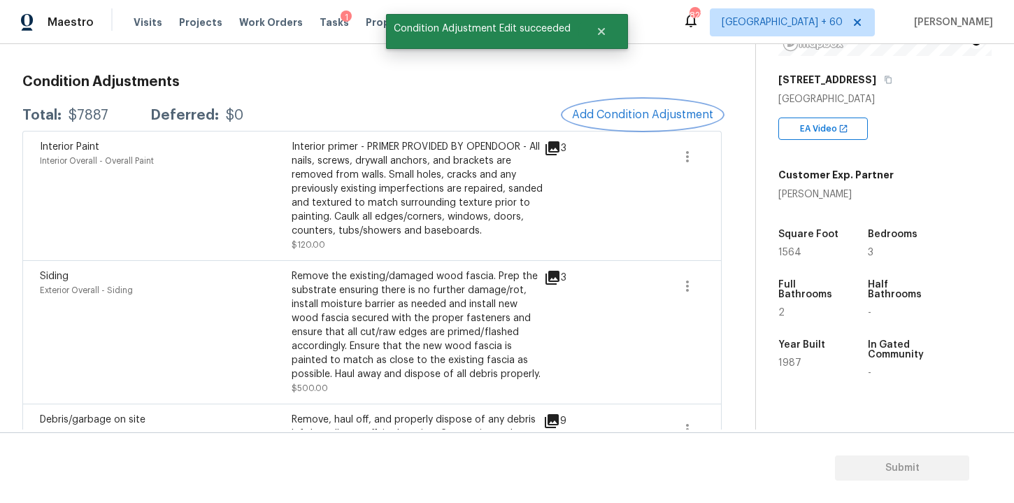
click at [620, 114] on span "Add Condition Adjustment" at bounding box center [642, 114] width 141 height 13
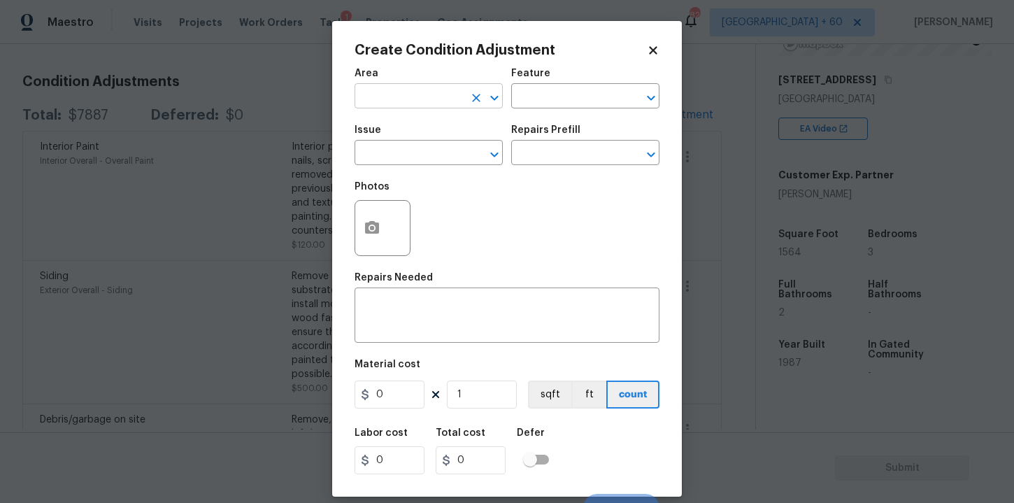
click at [427, 92] on input "text" at bounding box center [409, 98] width 109 height 22
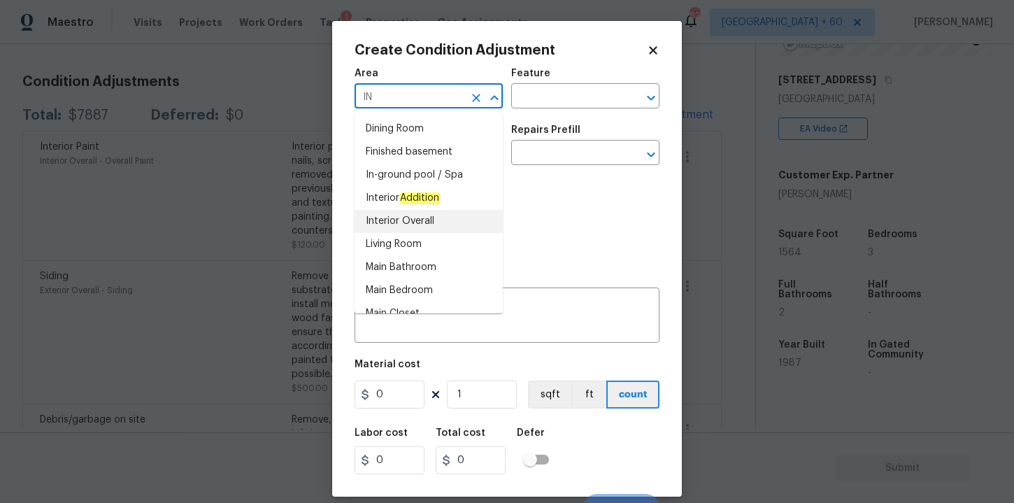
click at [403, 220] on li "Interior Overall" at bounding box center [429, 221] width 148 height 23
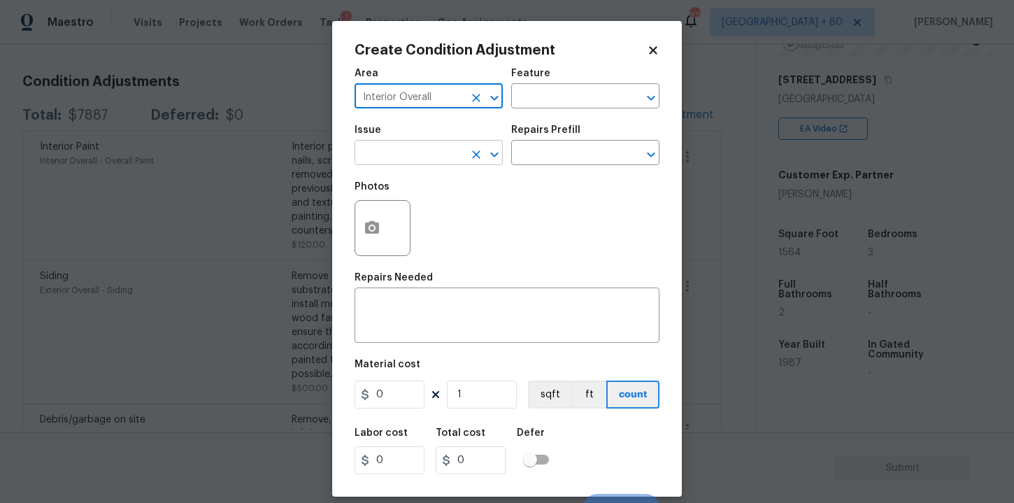
type input "Interior Overall"
click at [400, 159] on input "text" at bounding box center [409, 154] width 109 height 22
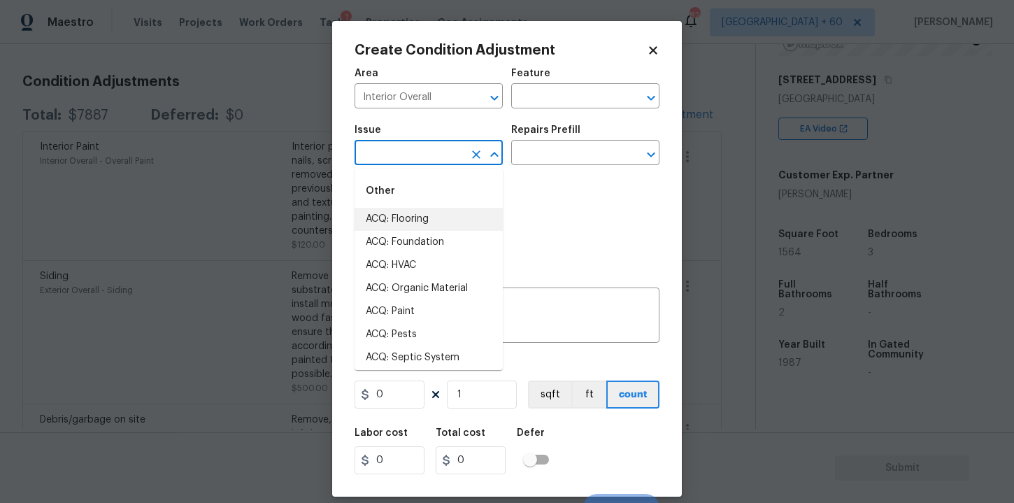
click at [408, 220] on li "ACQ: Flooring" at bounding box center [429, 219] width 148 height 23
type input "ACQ: Flooring"
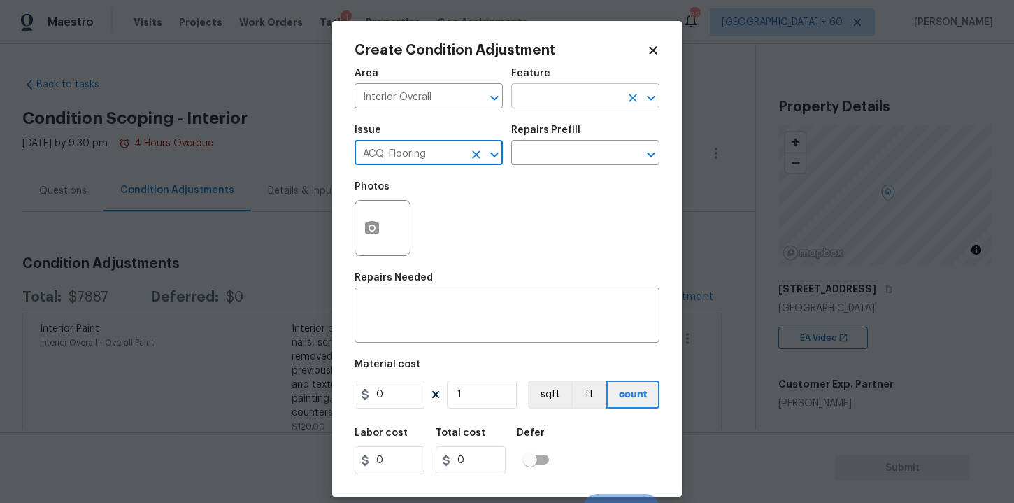
scroll to position [209, 0]
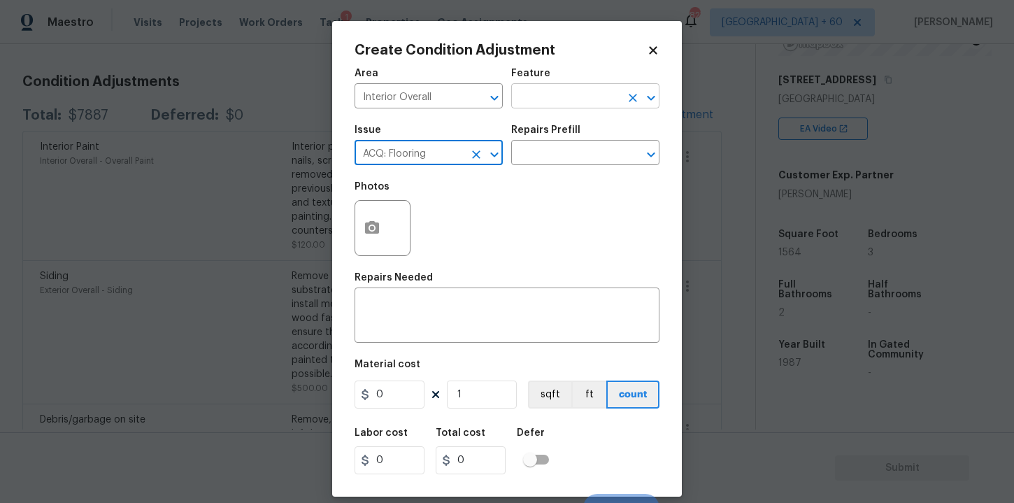
click at [567, 102] on input "text" at bounding box center [565, 98] width 109 height 22
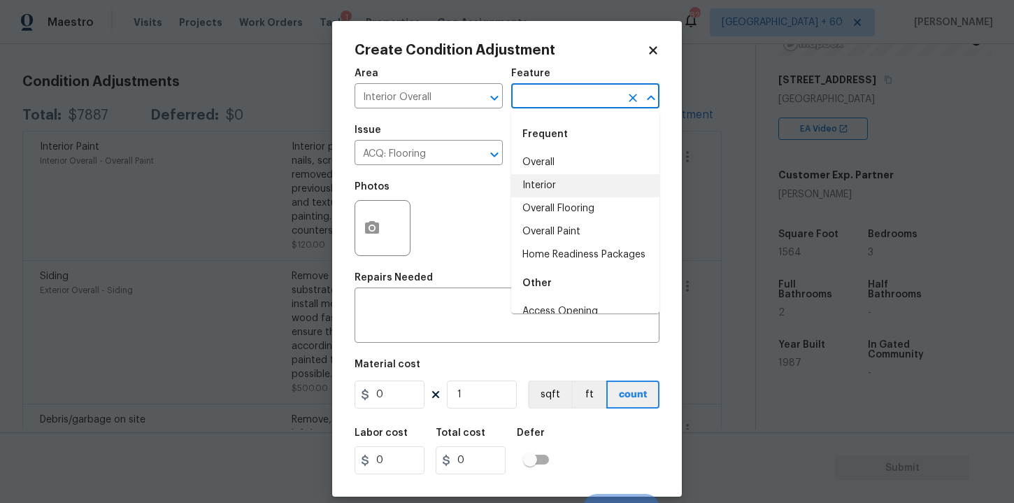
click at [550, 178] on li "Interior" at bounding box center [585, 185] width 148 height 23
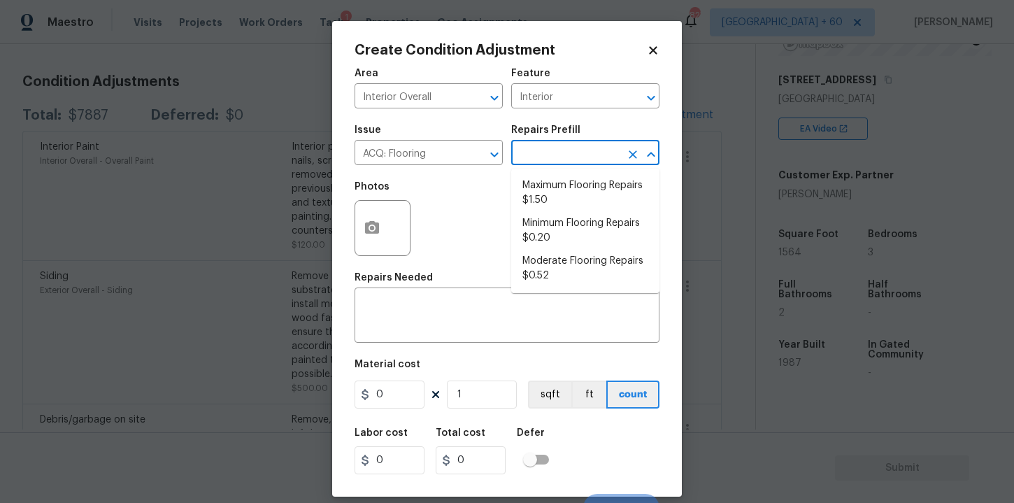
click at [550, 152] on input "text" at bounding box center [565, 154] width 109 height 22
click at [573, 227] on li "Minimum Flooring Repairs $0.20" at bounding box center [585, 231] width 148 height 38
type input "Acquisition"
type input "0.2"
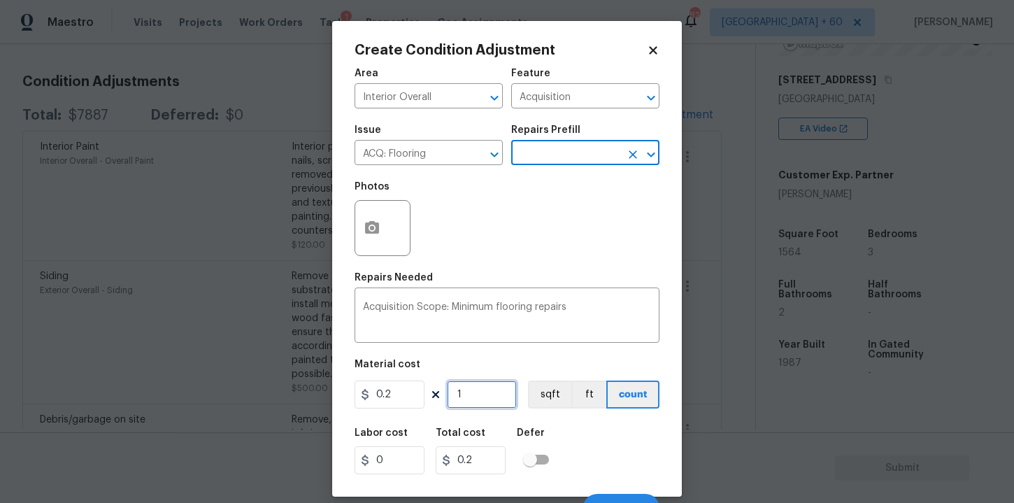
click at [477, 393] on input "1" at bounding box center [482, 395] width 70 height 28
type input "15"
type input "3"
type input "156"
type input "31.2"
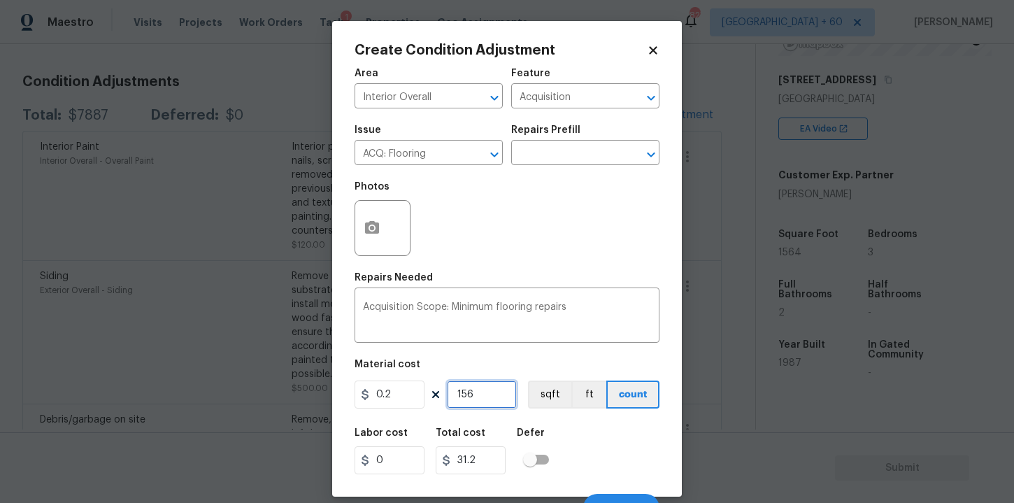
type input "1564"
type input "312.8"
type input "1564"
click at [618, 435] on div "Labor cost 0 Total cost 312.8 Defer" at bounding box center [507, 451] width 305 height 63
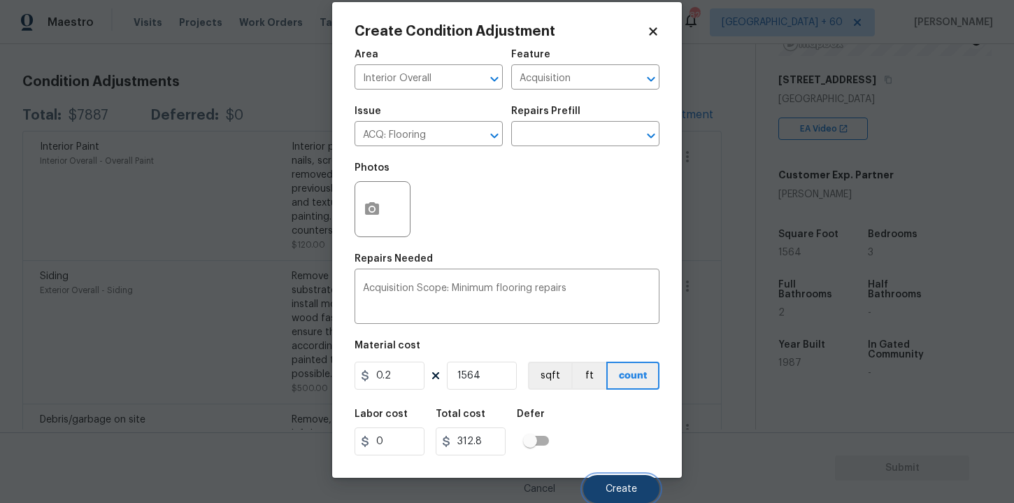
click at [622, 490] on span "Create" at bounding box center [621, 489] width 31 height 10
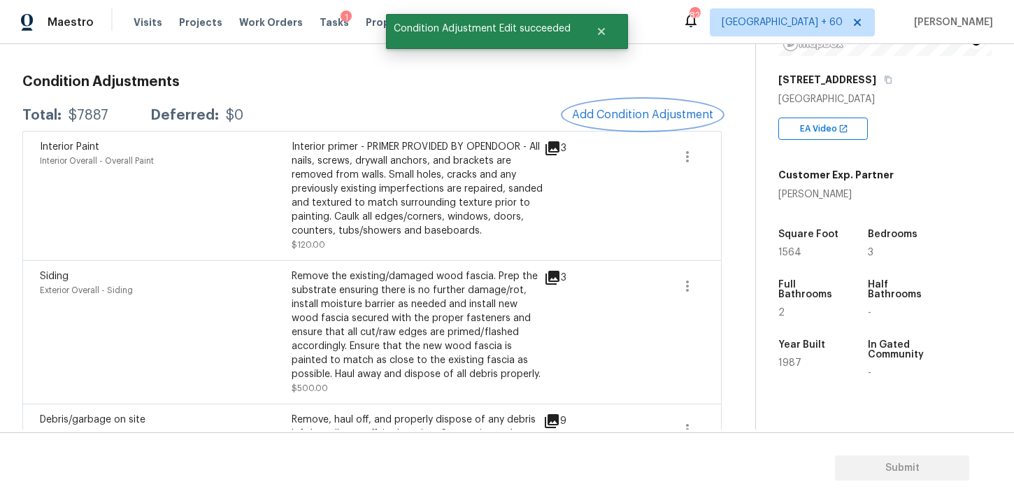
scroll to position [0, 0]
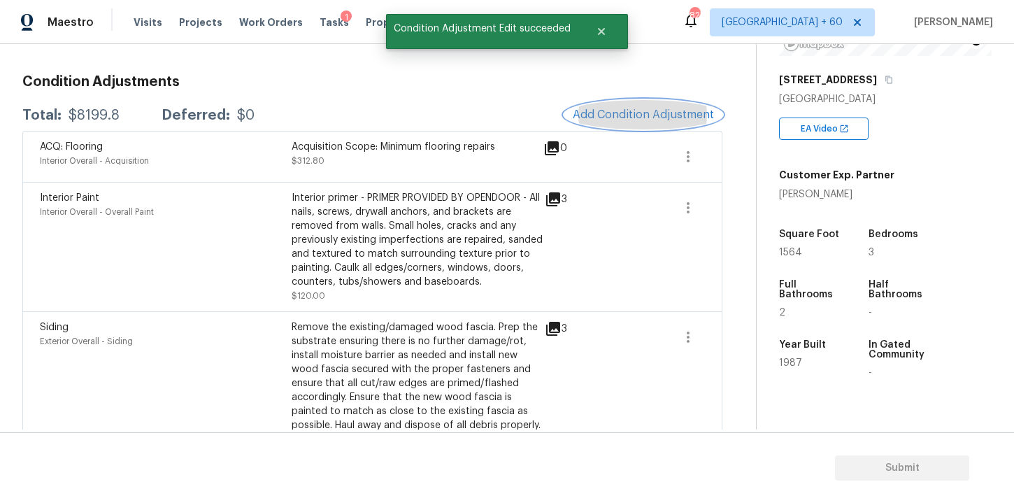
click at [629, 113] on span "Add Condition Adjustment" at bounding box center [643, 114] width 141 height 13
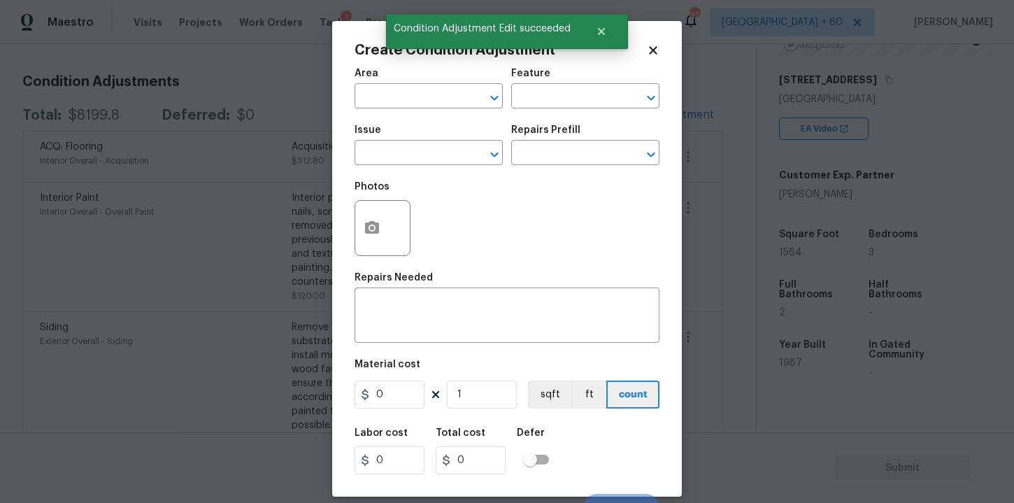
click at [441, 76] on div "Area" at bounding box center [429, 78] width 148 height 18
click at [441, 96] on input "text" at bounding box center [409, 98] width 109 height 22
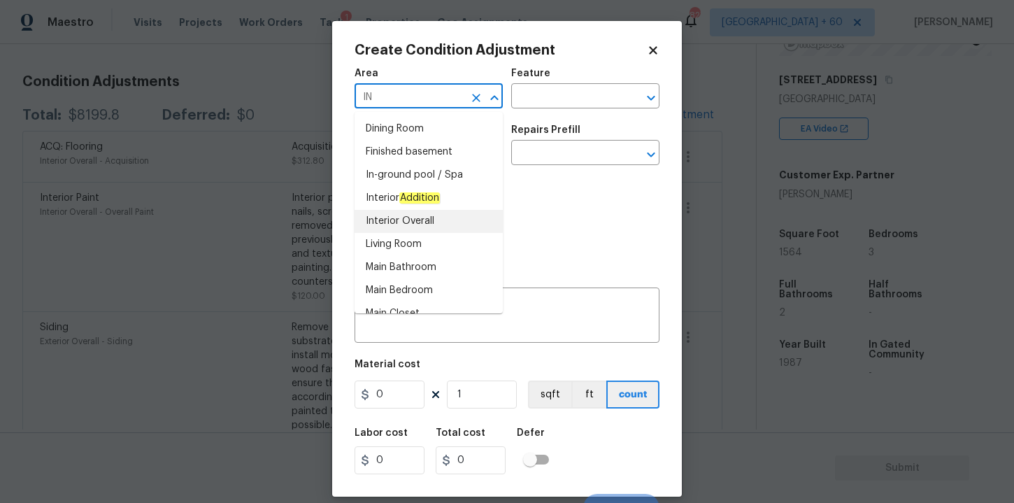
click at [414, 218] on li "Interior Overall" at bounding box center [429, 221] width 148 height 23
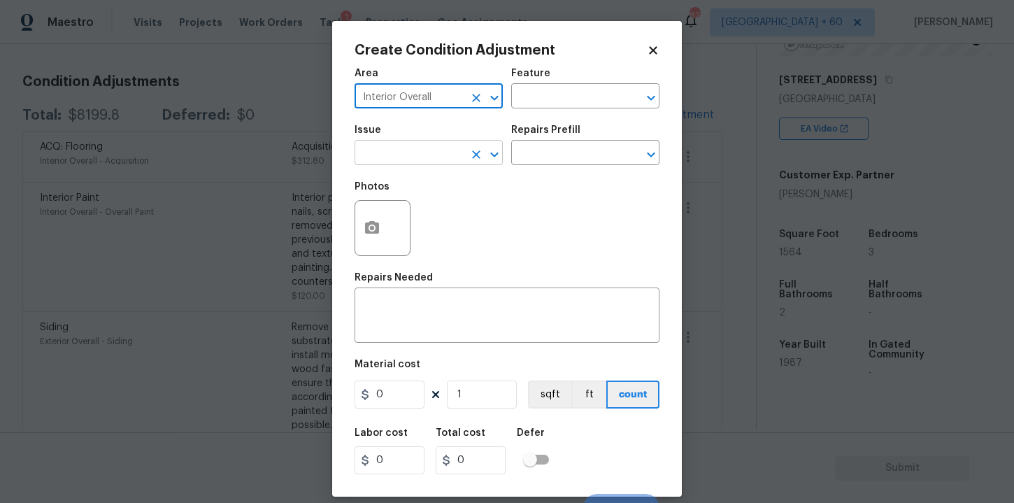
type input "Interior Overall"
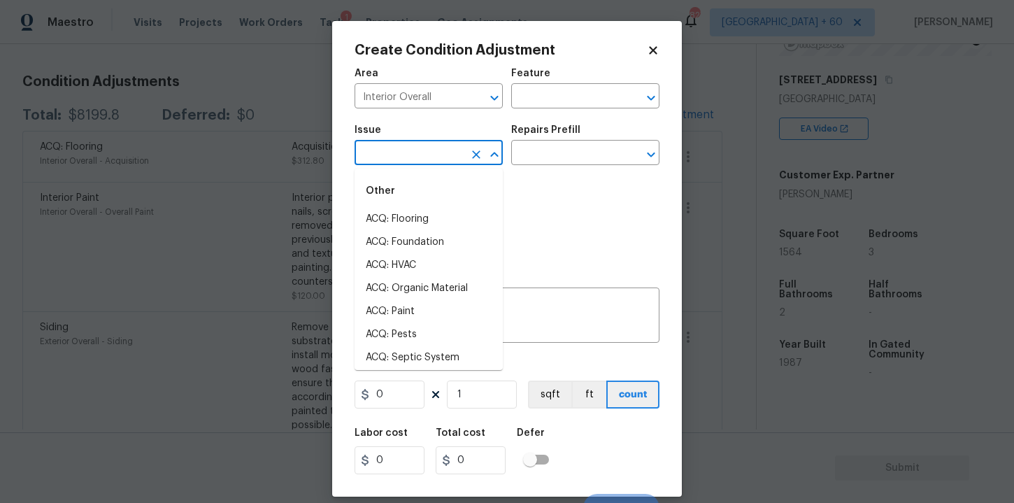
click at [411, 151] on input "text" at bounding box center [409, 154] width 109 height 22
click at [411, 302] on li "ACQ: Paint" at bounding box center [429, 311] width 148 height 23
type input "ACQ: Paint"
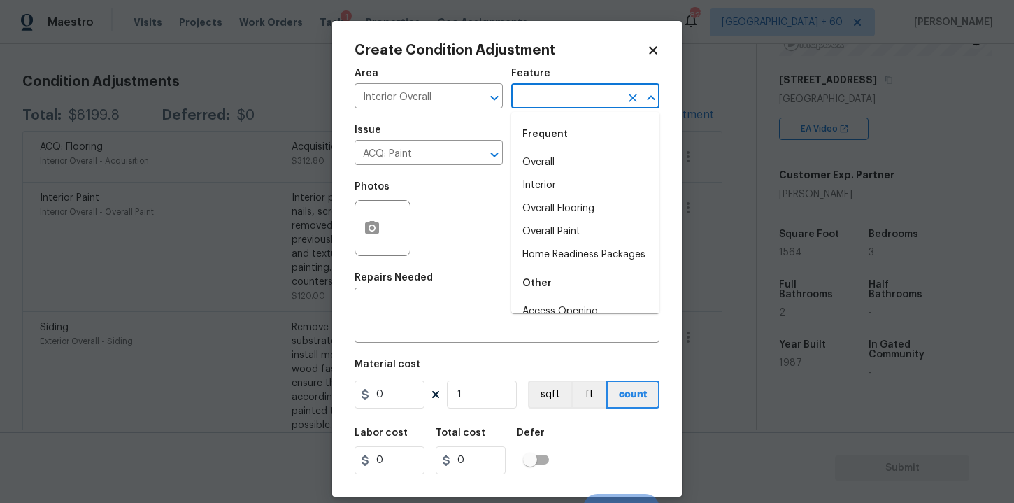
click at [547, 99] on input "text" at bounding box center [565, 98] width 109 height 22
click at [555, 179] on li "Interior" at bounding box center [585, 185] width 148 height 23
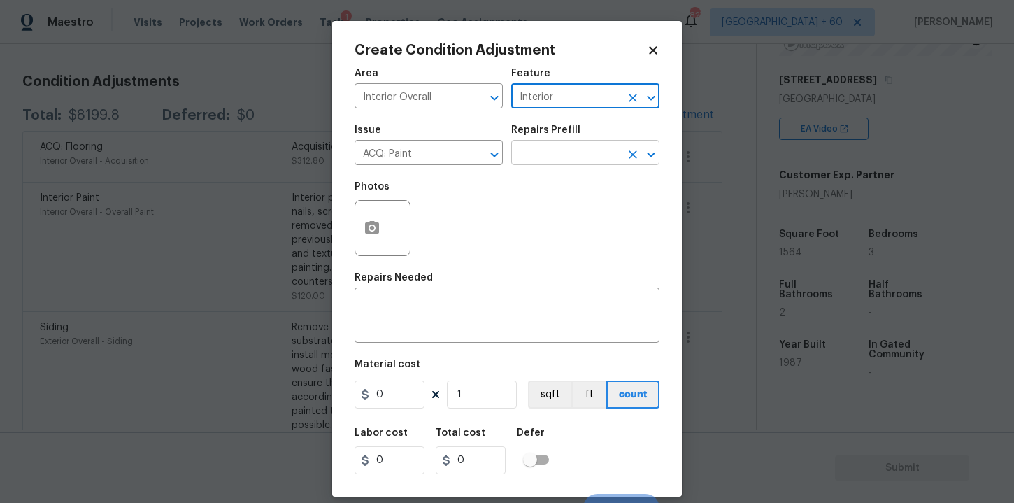
click at [554, 155] on input "text" at bounding box center [565, 154] width 109 height 22
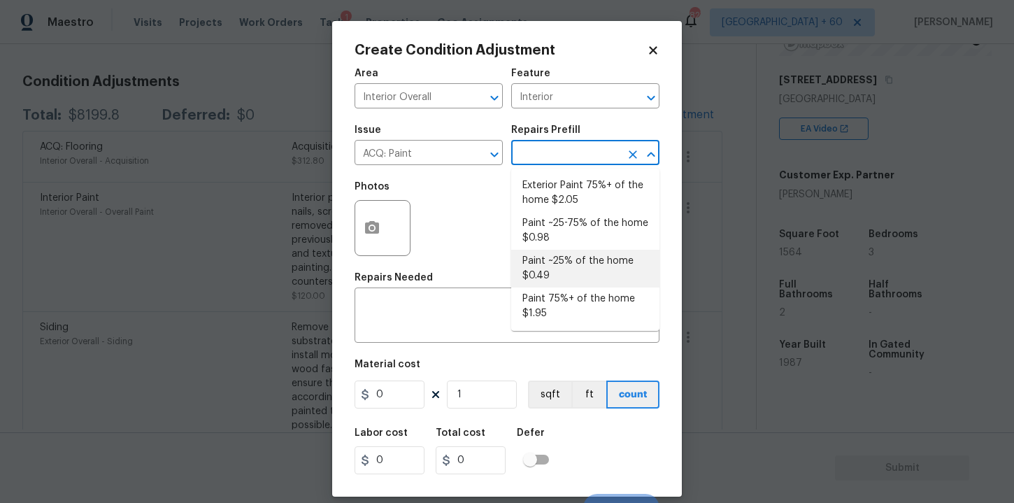
click at [592, 260] on li "Paint ~25% of the home $0.49" at bounding box center [585, 269] width 148 height 38
type input "Acquisition"
type textarea "Acquisition Scope: ~25% of the home needs interior paint"
type input "0.49"
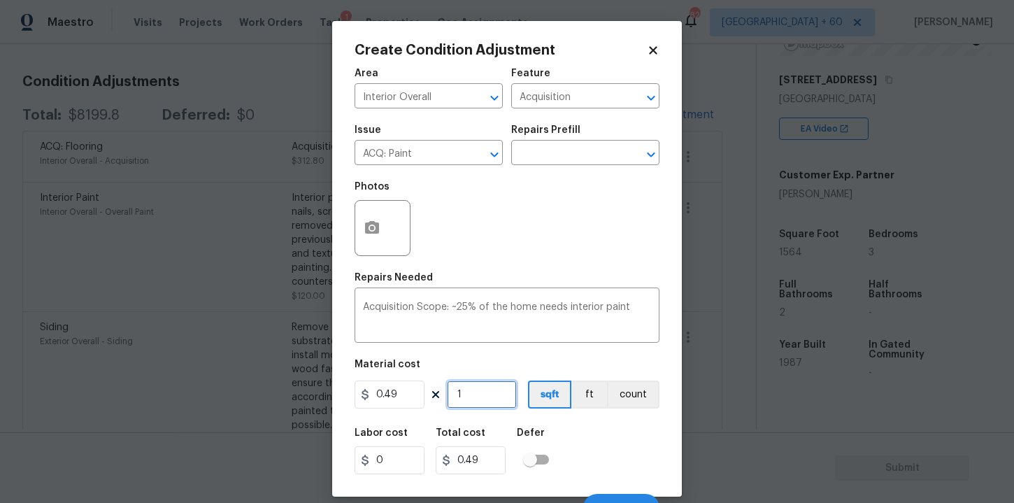
click at [464, 396] on input "1" at bounding box center [482, 395] width 70 height 28
type input "15"
type input "7.35"
type input "156"
type input "76.44"
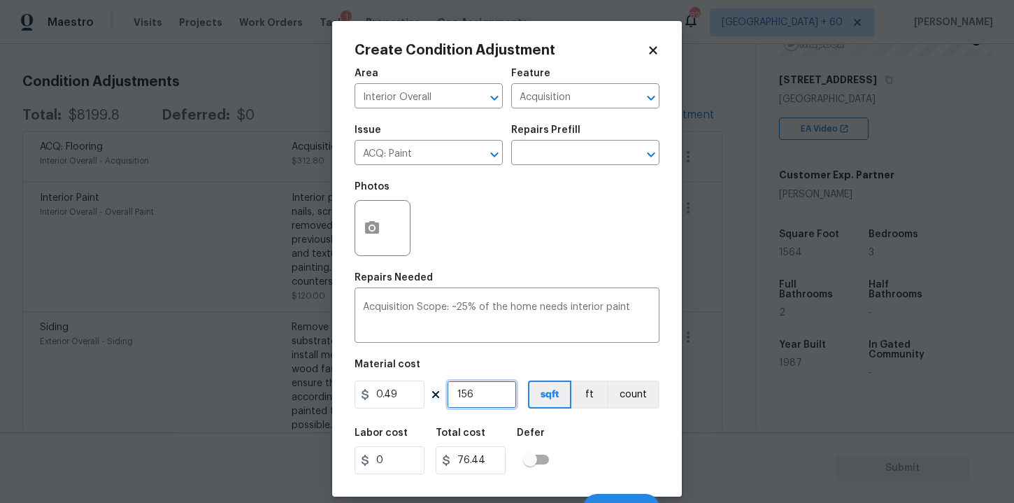
type input "1564"
type input "766.36"
type input "1564"
click at [575, 449] on div "Labor cost 0 Total cost 766.36 Defer" at bounding box center [507, 451] width 305 height 63
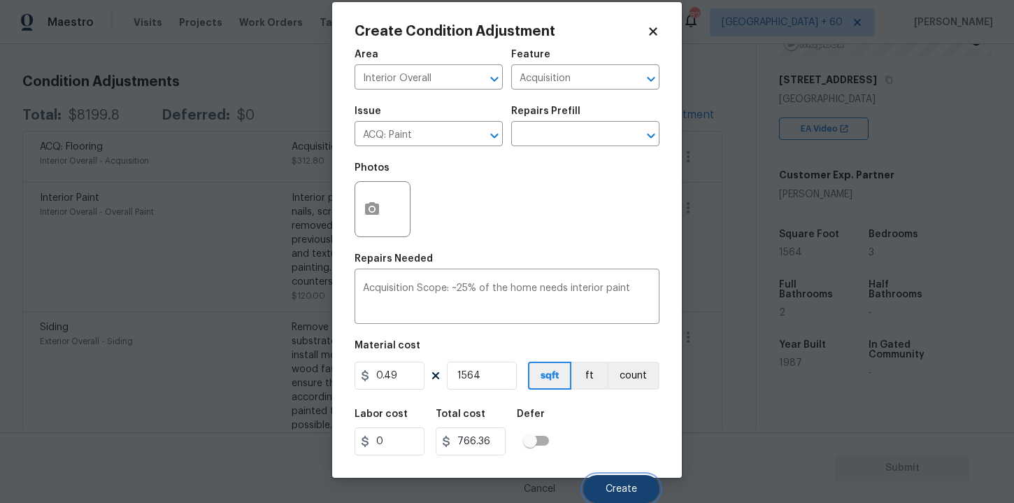
click at [621, 485] on span "Create" at bounding box center [621, 489] width 31 height 10
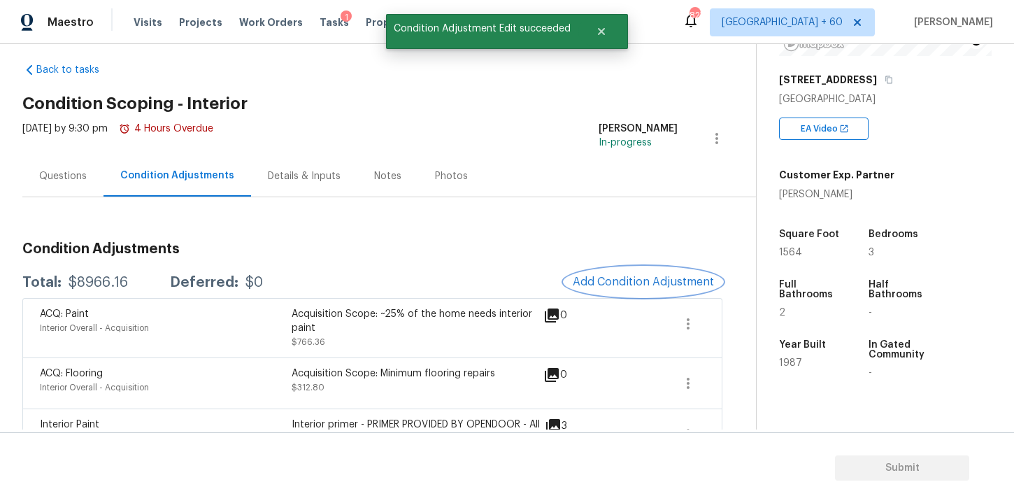
scroll to position [0, 0]
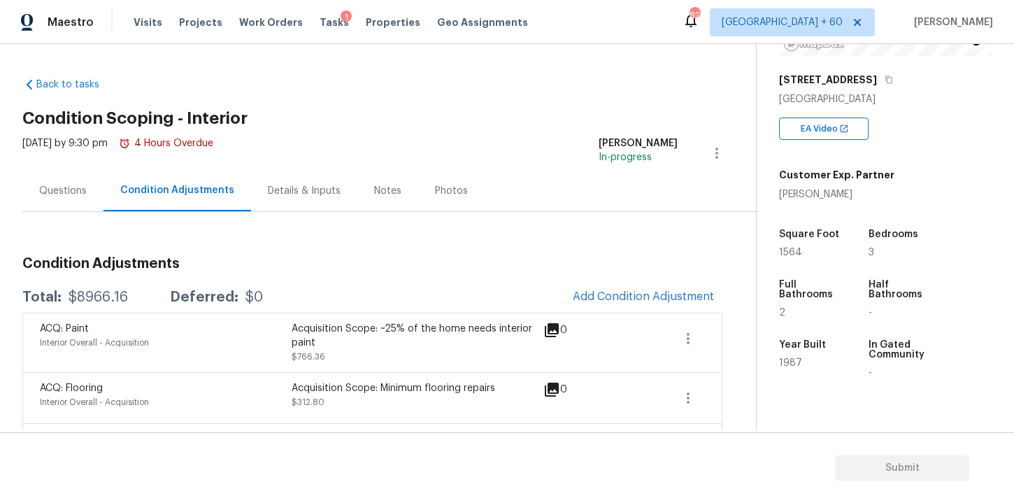
click at [72, 189] on div "Questions" at bounding box center [63, 191] width 48 height 14
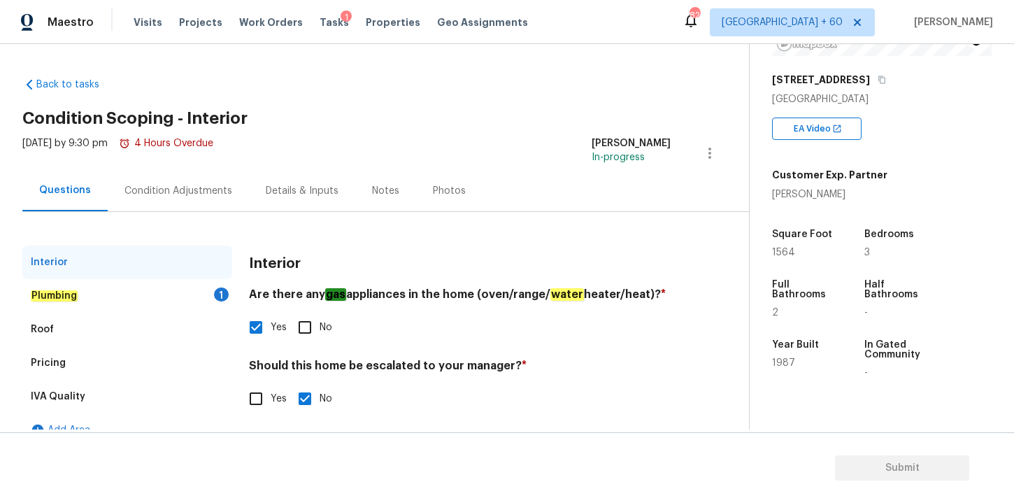
scroll to position [22, 0]
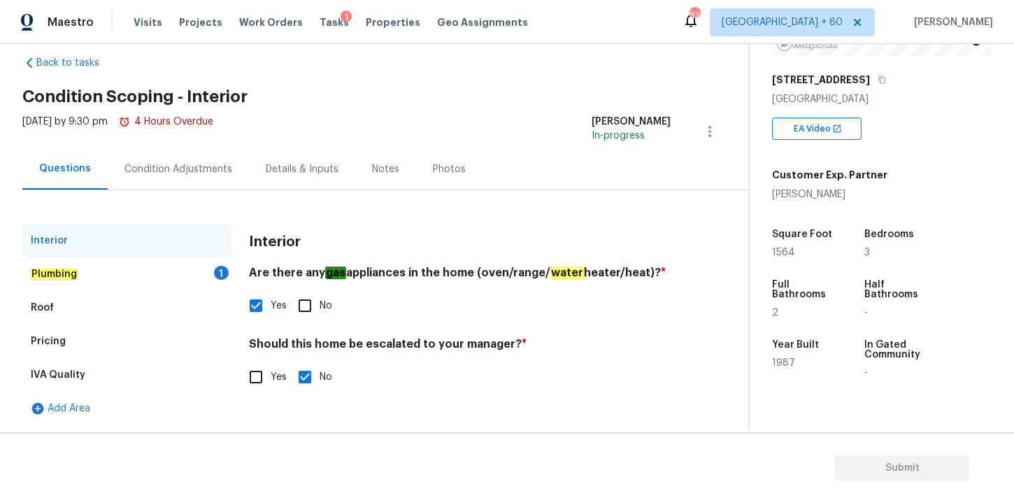
click at [106, 336] on div "Pricing" at bounding box center [127, 342] width 210 height 34
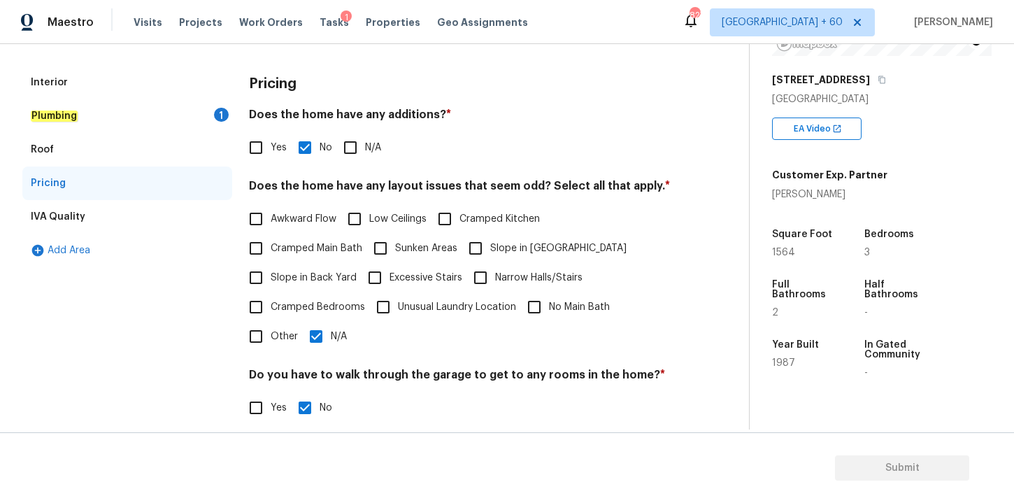
scroll to position [180, 0]
click at [220, 118] on div "1" at bounding box center [221, 114] width 15 height 14
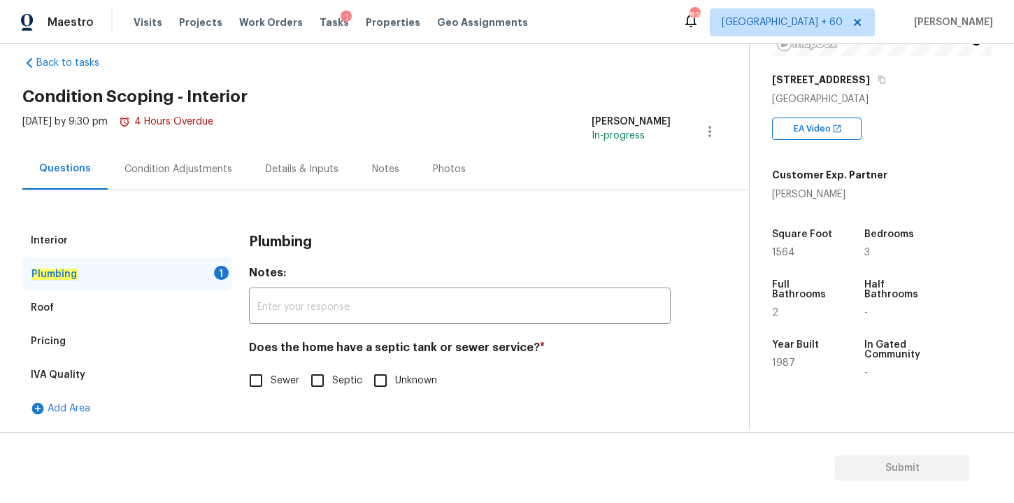
scroll to position [22, 0]
click at [276, 376] on span "Sewer" at bounding box center [285, 381] width 29 height 15
click at [271, 376] on input "Sewer" at bounding box center [255, 380] width 29 height 29
checkbox input "true"
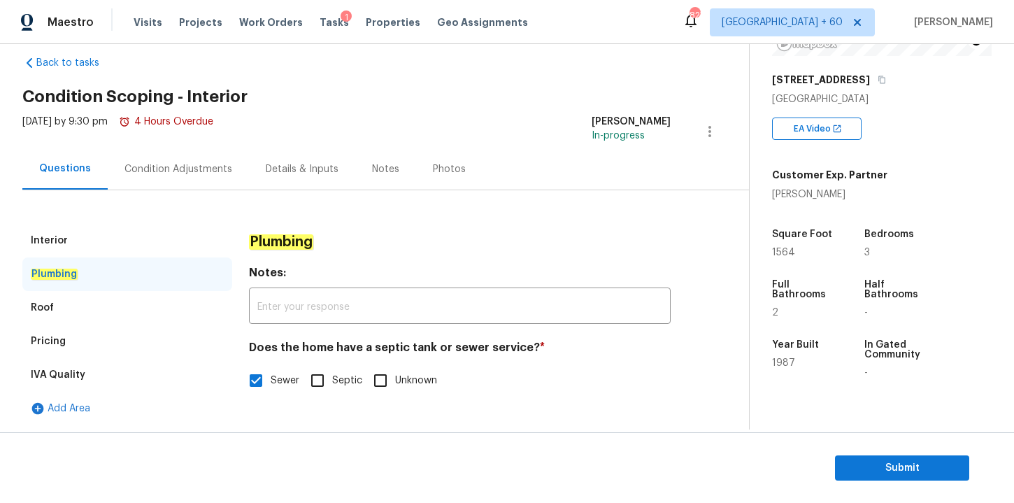
click at [205, 185] on div "Condition Adjustments" at bounding box center [178, 168] width 141 height 41
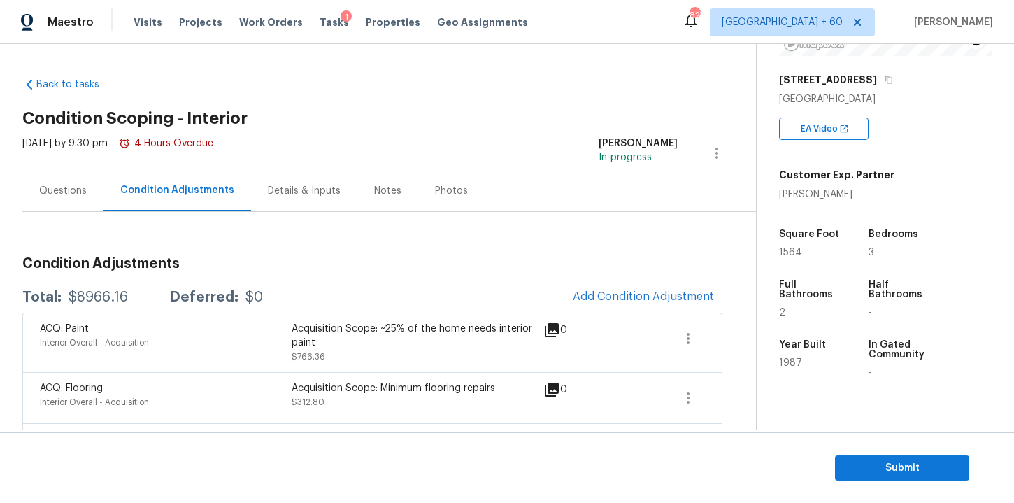
click at [79, 187] on div "Questions" at bounding box center [63, 191] width 48 height 14
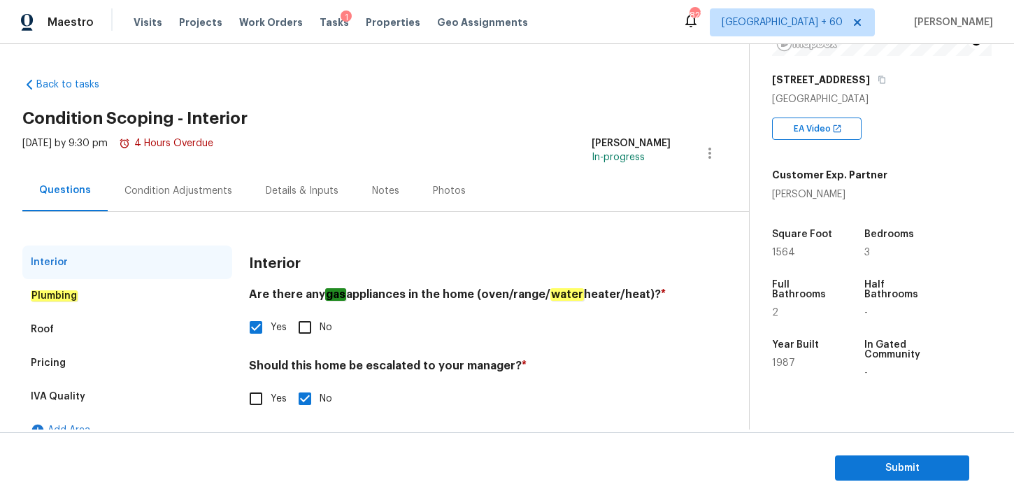
scroll to position [22, 0]
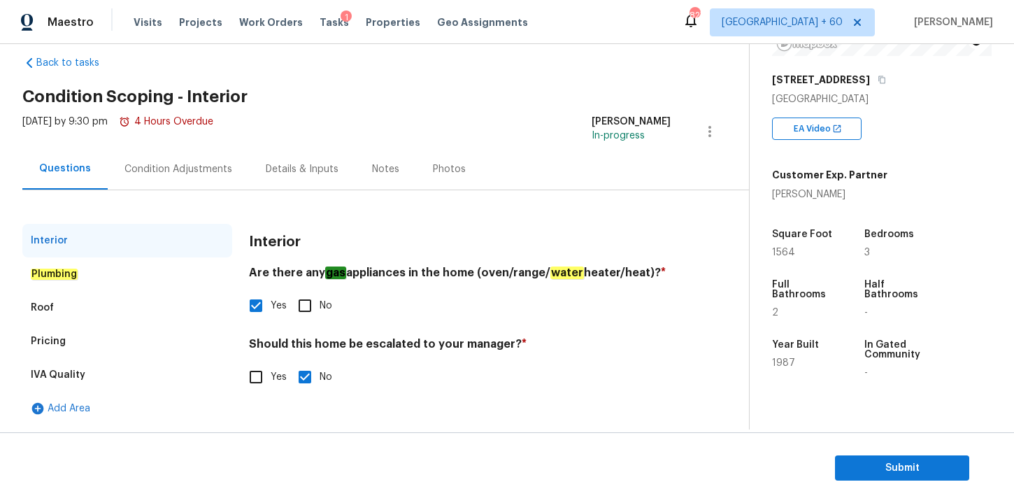
click at [62, 306] on div "Roof" at bounding box center [127, 308] width 210 height 34
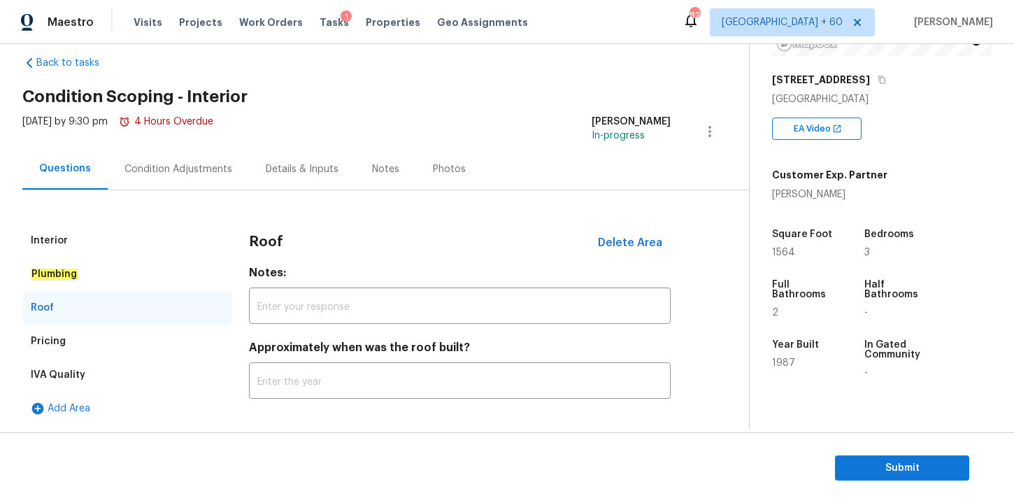
click at [81, 268] on div "Plumbing" at bounding box center [127, 274] width 210 height 34
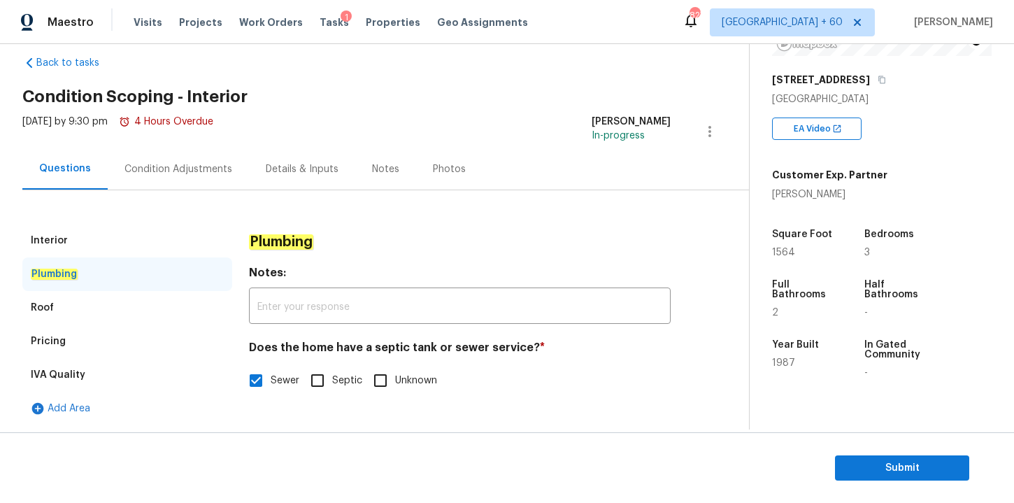
click at [67, 343] on div "Pricing" at bounding box center [127, 342] width 210 height 34
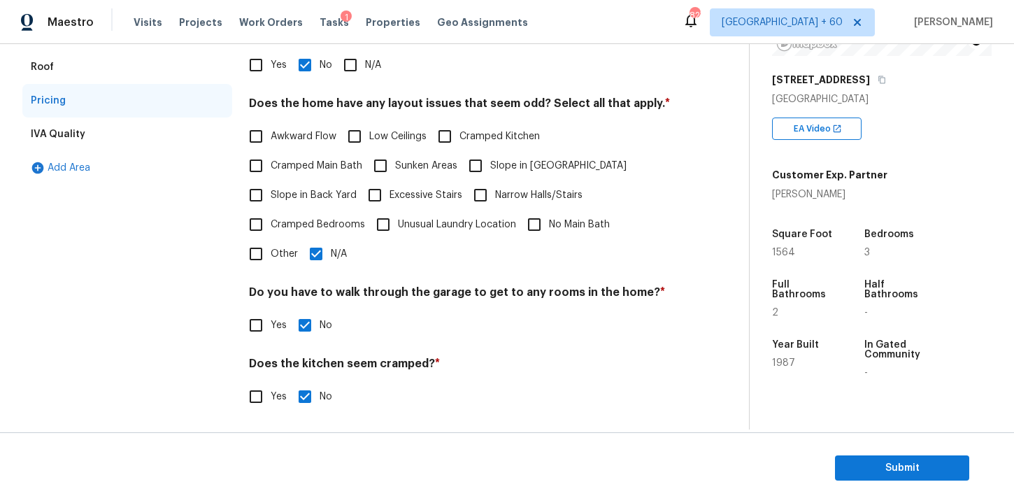
scroll to position [336, 0]
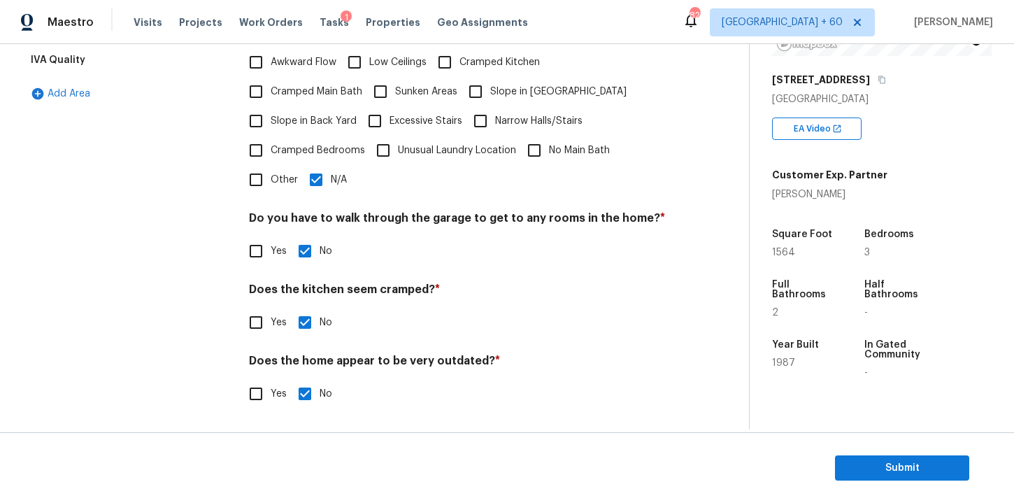
click at [100, 63] on div "IVA Quality" at bounding box center [127, 60] width 210 height 34
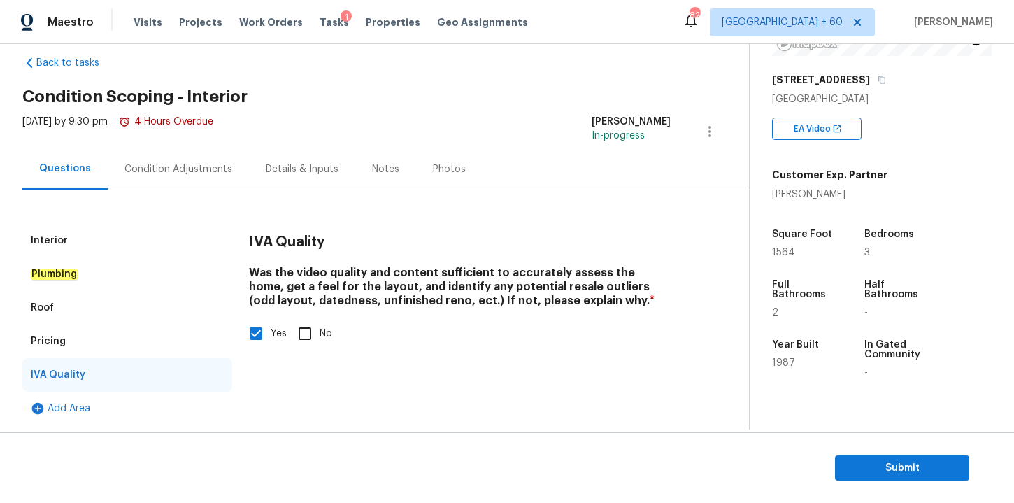
click at [223, 174] on div "Condition Adjustments" at bounding box center [179, 169] width 108 height 14
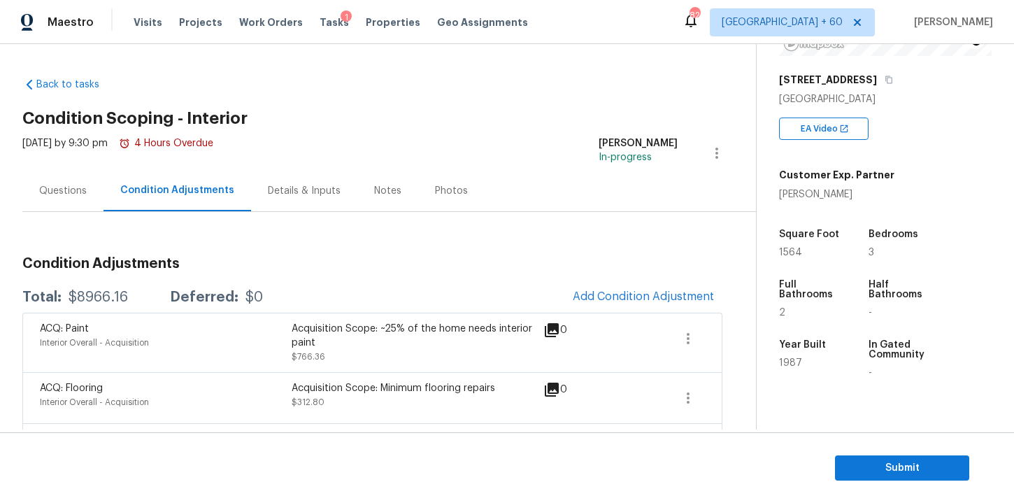
scroll to position [95, 0]
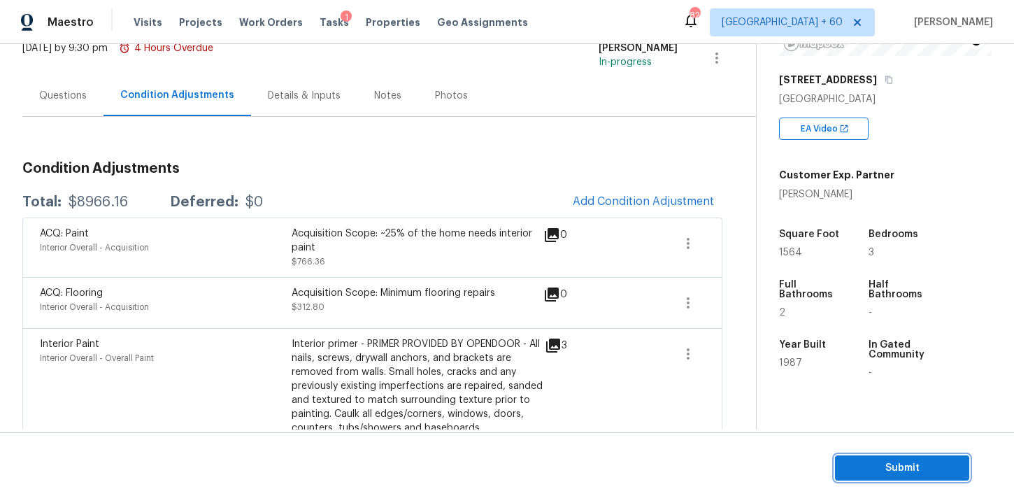
click at [867, 469] on span "Submit" at bounding box center [902, 468] width 112 height 17
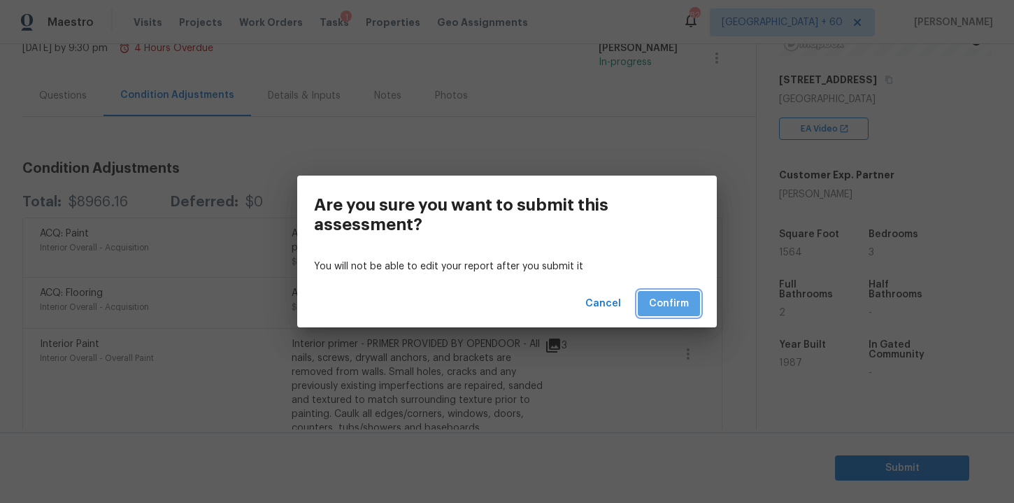
click at [682, 306] on span "Confirm" at bounding box center [669, 303] width 40 height 17
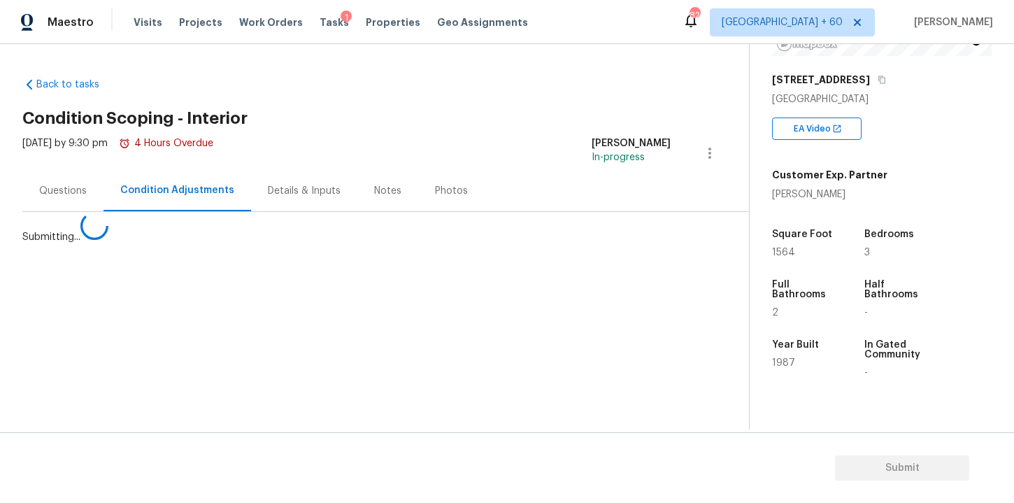
scroll to position [0, 0]
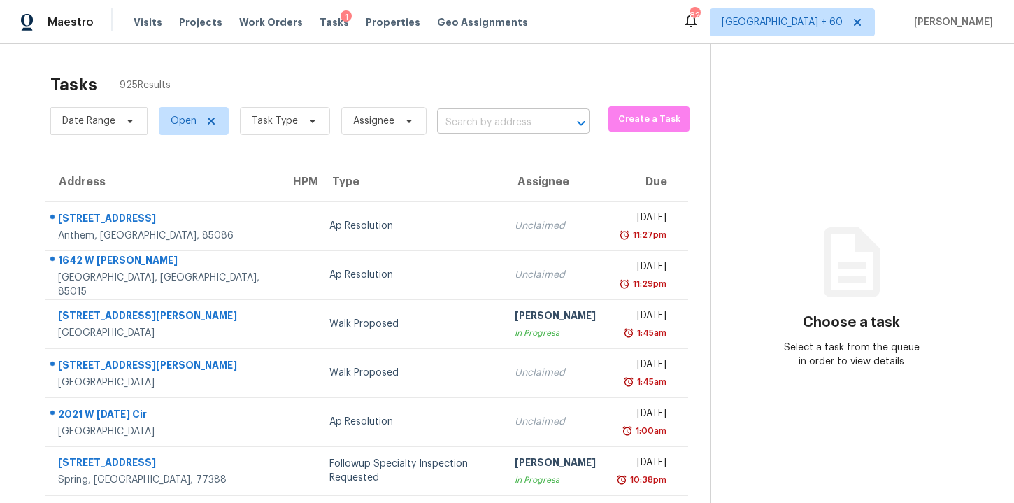
click at [483, 125] on input "text" at bounding box center [493, 123] width 113 height 22
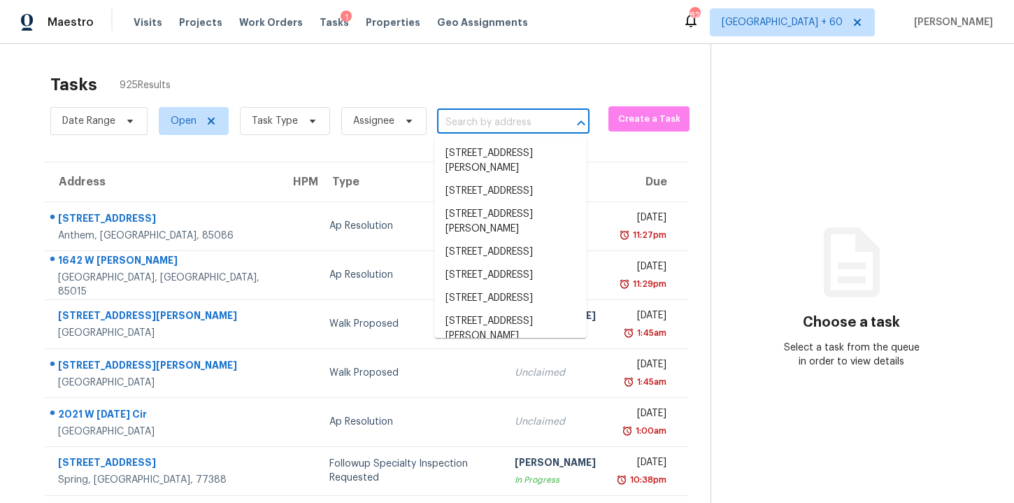
paste input "7018 Holly Hills Ave Saint Louis MO 63123"
type input "7018 Holly Hills Ave Saint Louis MO 63123"
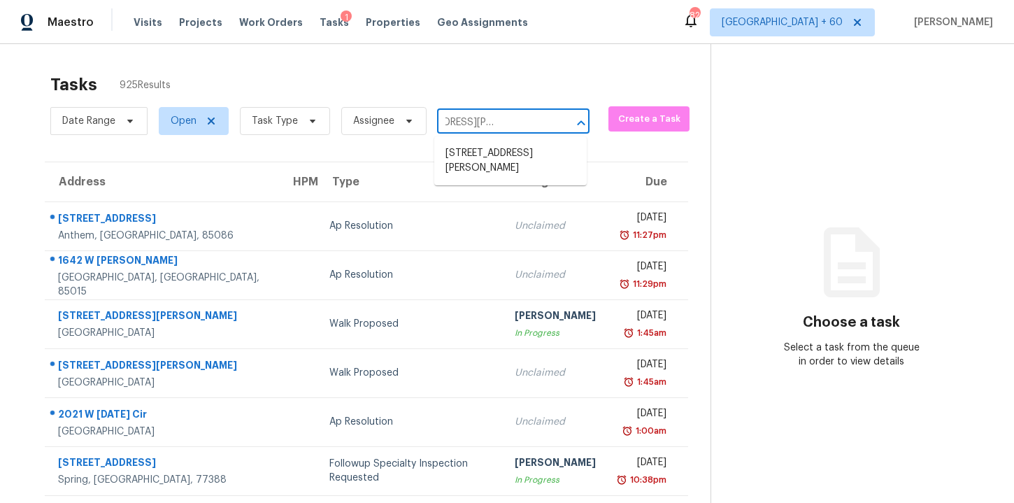
click at [491, 150] on li "7018 Holly Hills Ave, Saint Louis, MO 63123" at bounding box center [510, 161] width 152 height 38
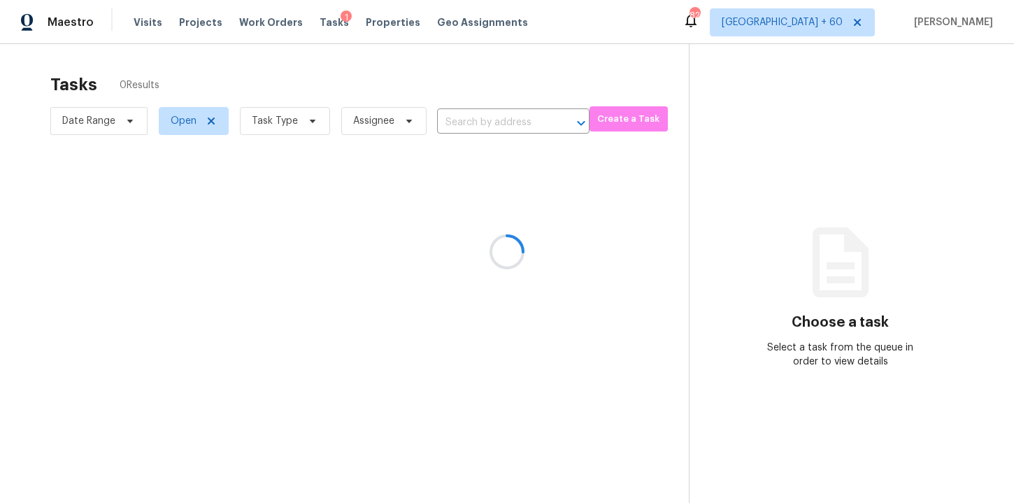
type input "7018 Holly Hills Ave, Saint Louis, MO 63123"
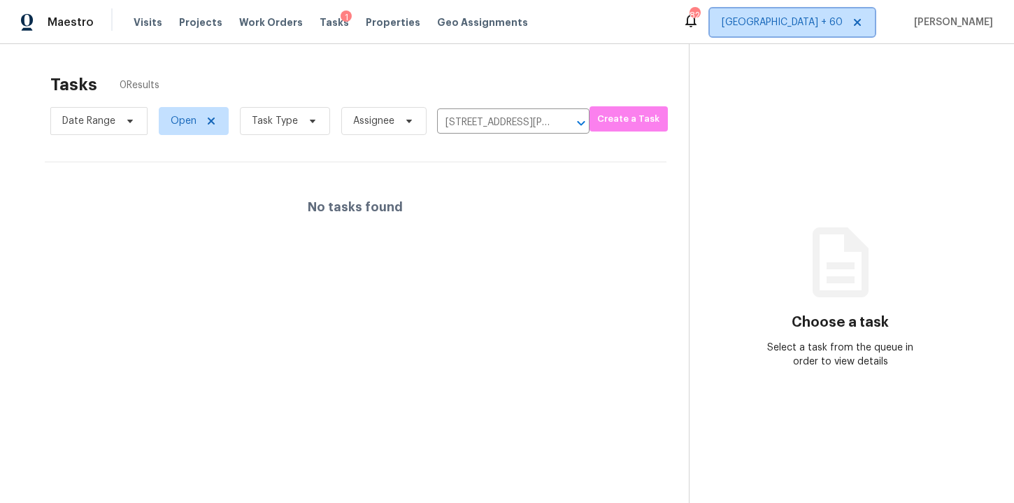
click at [808, 26] on span "[GEOGRAPHIC_DATA] + 60" at bounding box center [782, 22] width 121 height 14
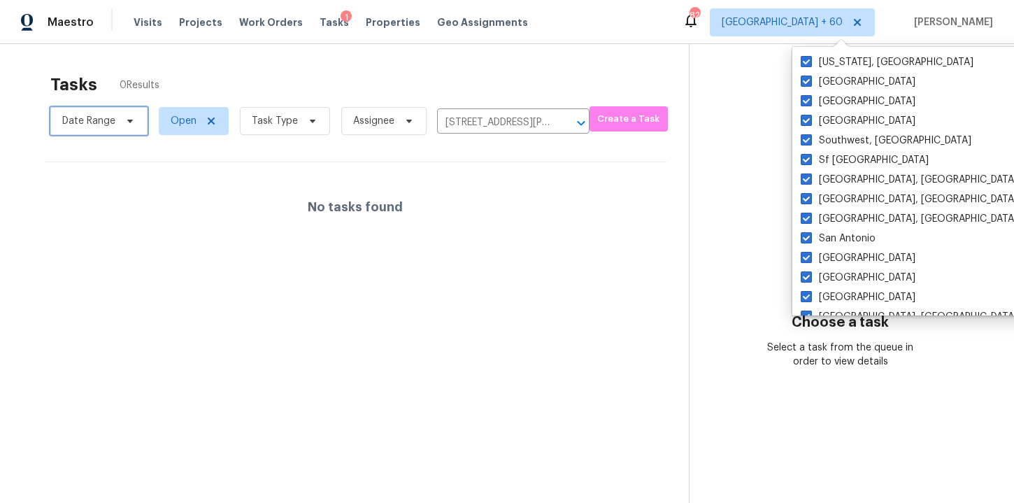
click at [117, 125] on span "Date Range" at bounding box center [98, 121] width 97 height 28
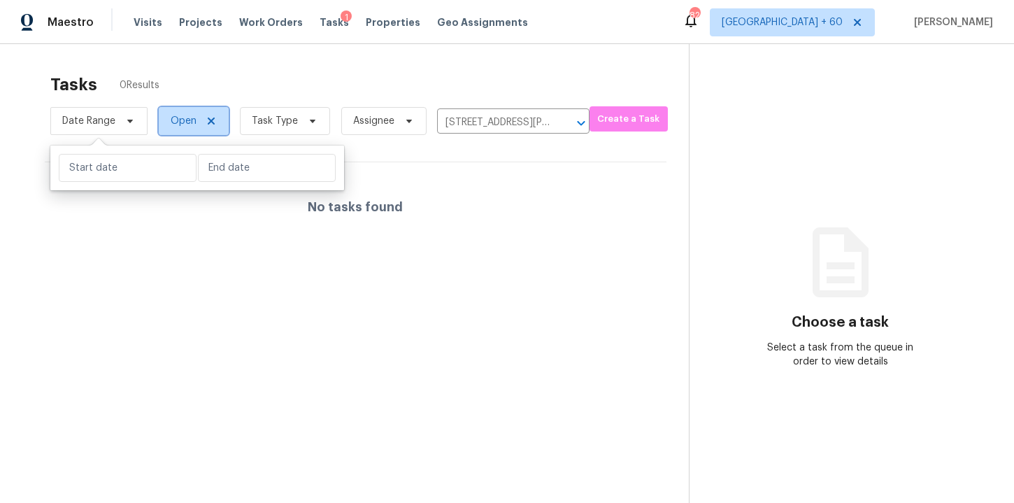
click at [196, 124] on span "Open" at bounding box center [194, 121] width 70 height 28
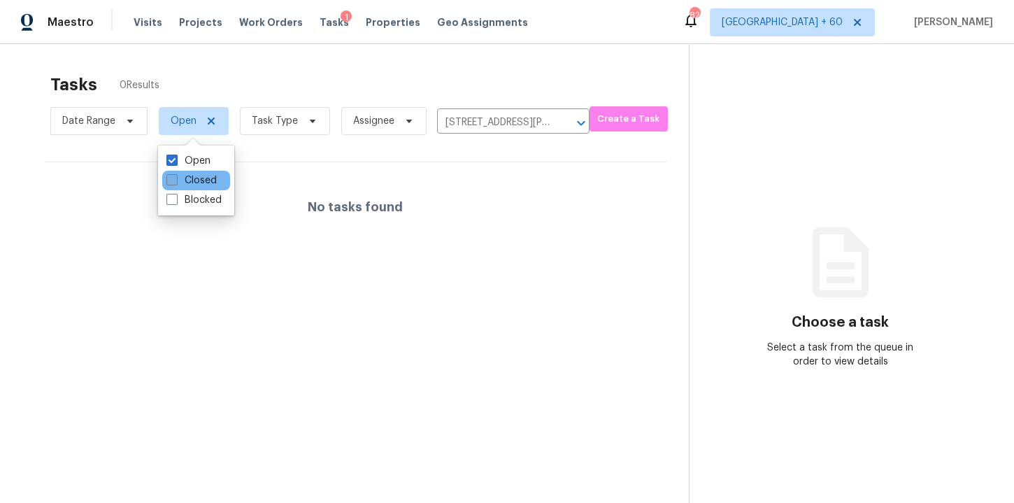
click at [193, 175] on label "Closed" at bounding box center [191, 180] width 50 height 14
click at [176, 175] on input "Closed" at bounding box center [170, 177] width 9 height 9
checkbox input "true"
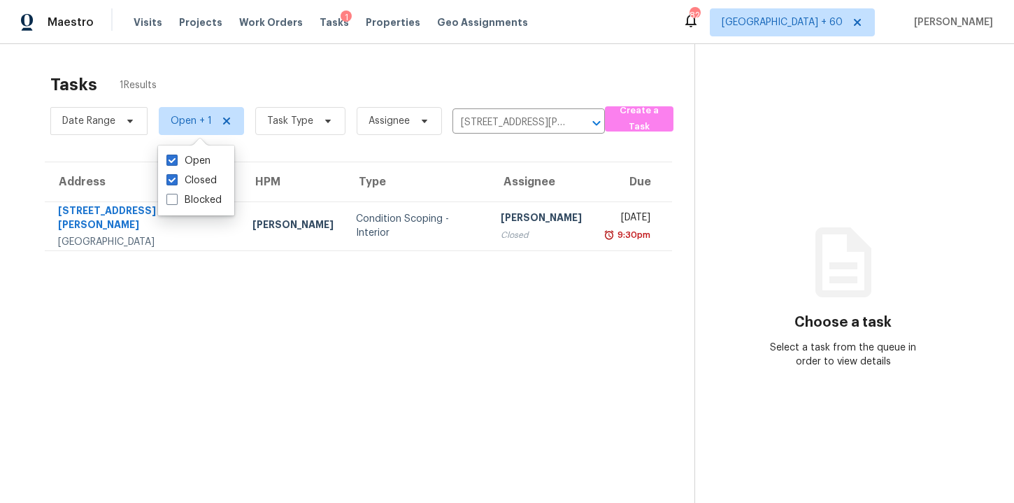
click at [478, 306] on section "Tasks 1 Results Date Range Open + 1 Task Type Assignee 7018 Holly Hills Ave, Sa…" at bounding box center [358, 306] width 672 height 481
click at [496, 122] on input "7018 Holly Hills Ave, Saint Louis, MO 63123" at bounding box center [509, 123] width 113 height 22
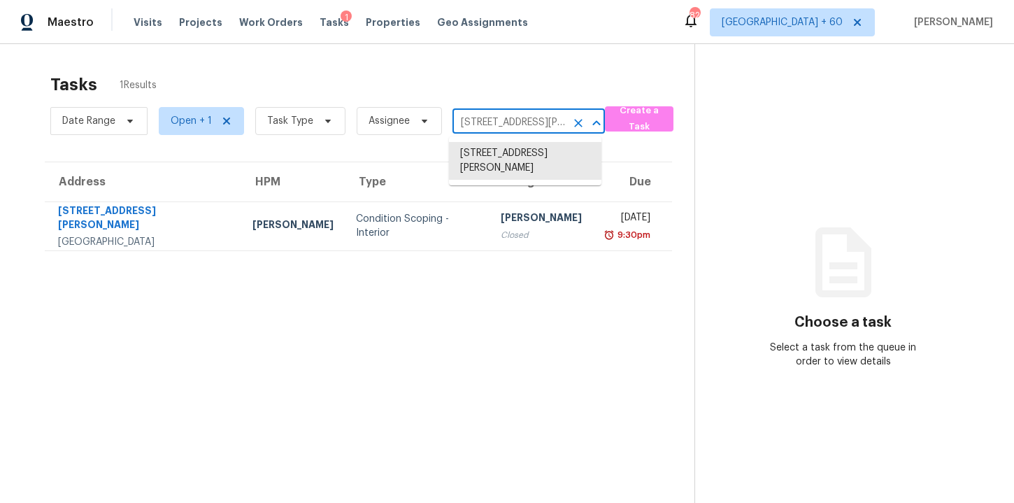
click at [496, 122] on input "7018 Holly Hills Ave, Saint Louis, MO 63123" at bounding box center [509, 123] width 113 height 22
paste input "21 Clover Bend St La Marque TX 77568"
type input "21 Clover Bend St La Marque TX 77568"
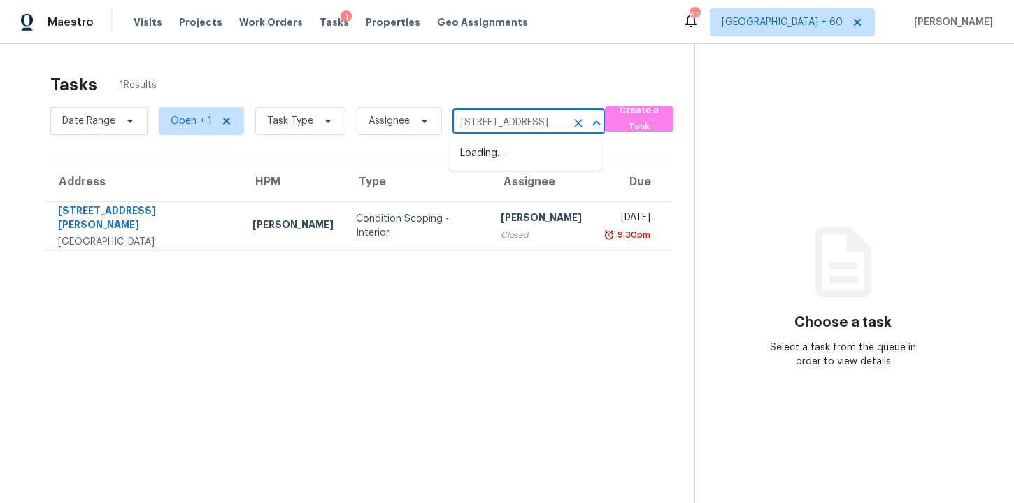
scroll to position [0, 71]
click at [497, 152] on li "21 Clover Bend St, La Marque, TX 77568" at bounding box center [525, 153] width 152 height 23
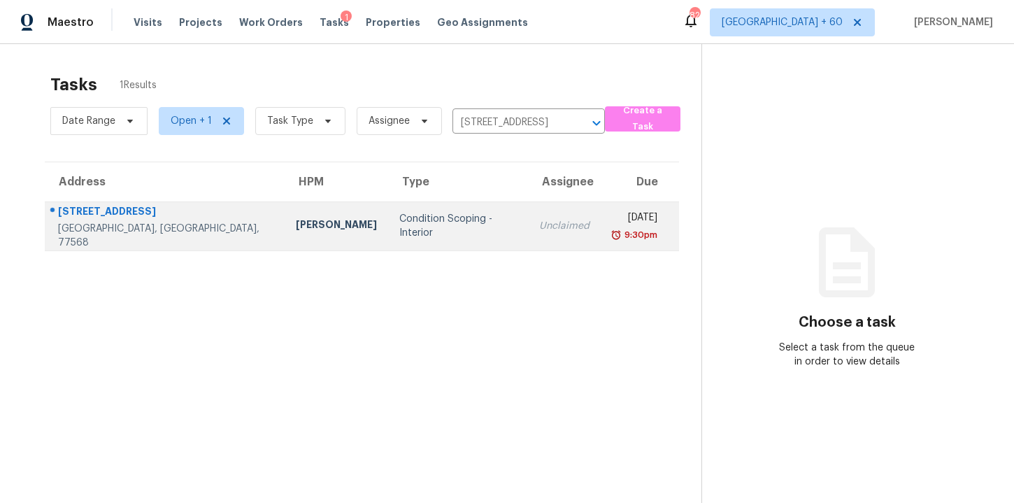
click at [432, 222] on div "Condition Scoping - Interior" at bounding box center [458, 226] width 118 height 28
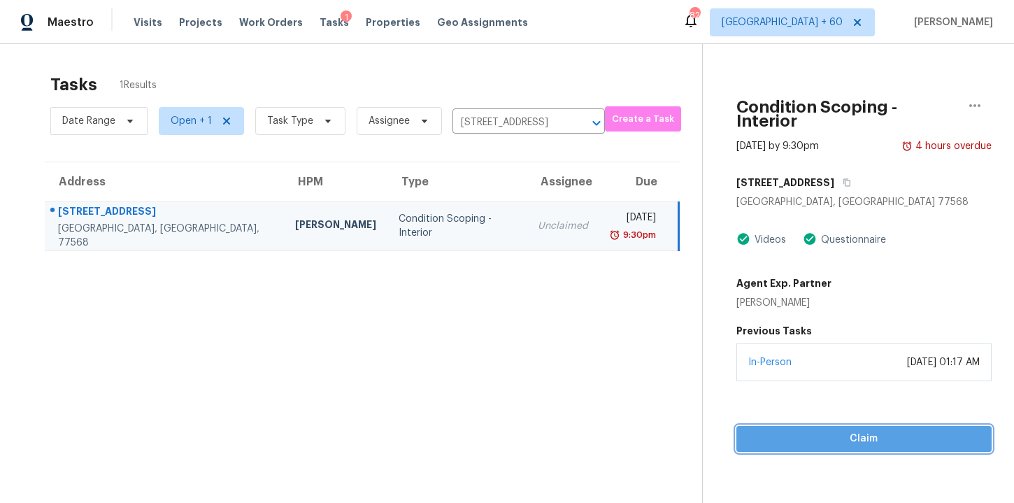
click at [771, 430] on span "Claim" at bounding box center [864, 438] width 233 height 17
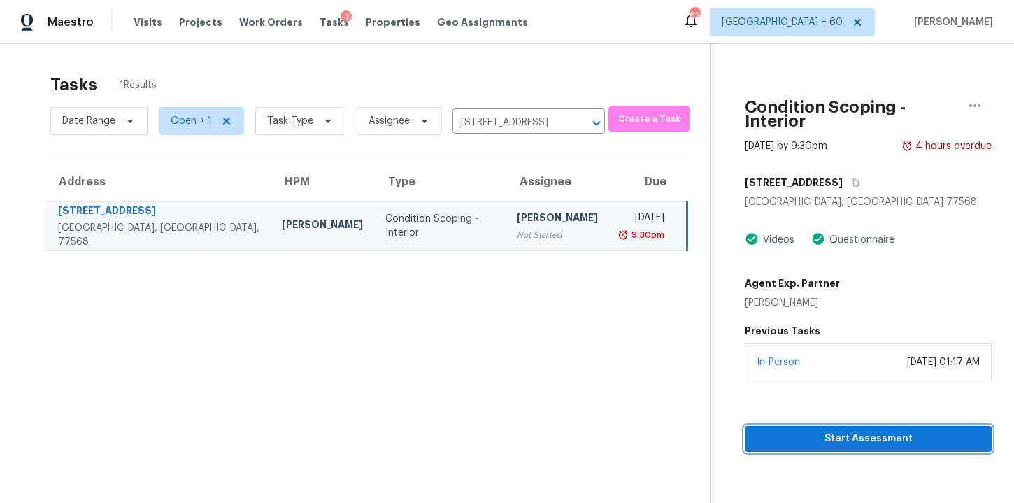
click at [771, 430] on span "Start Assessment" at bounding box center [868, 438] width 225 height 17
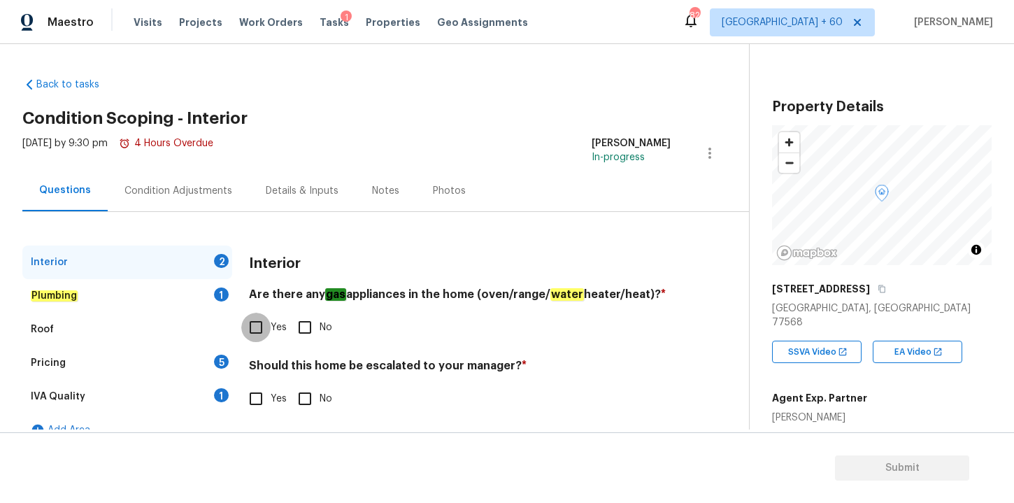
click at [260, 326] on input "Yes" at bounding box center [255, 327] width 29 height 29
checkbox input "true"
click at [308, 402] on input "No" at bounding box center [304, 398] width 29 height 29
checkbox input "true"
click at [68, 294] on em "Plumbing" at bounding box center [54, 295] width 47 height 11
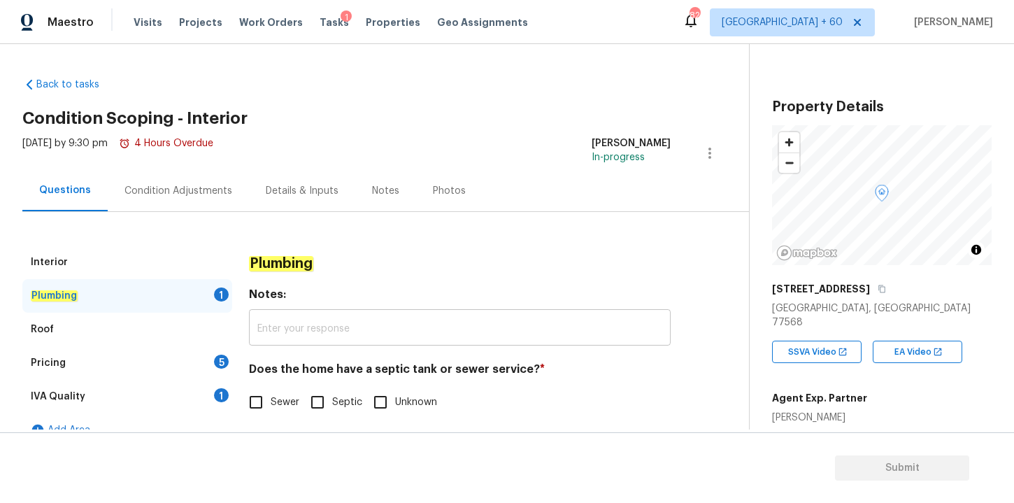
scroll to position [22, 0]
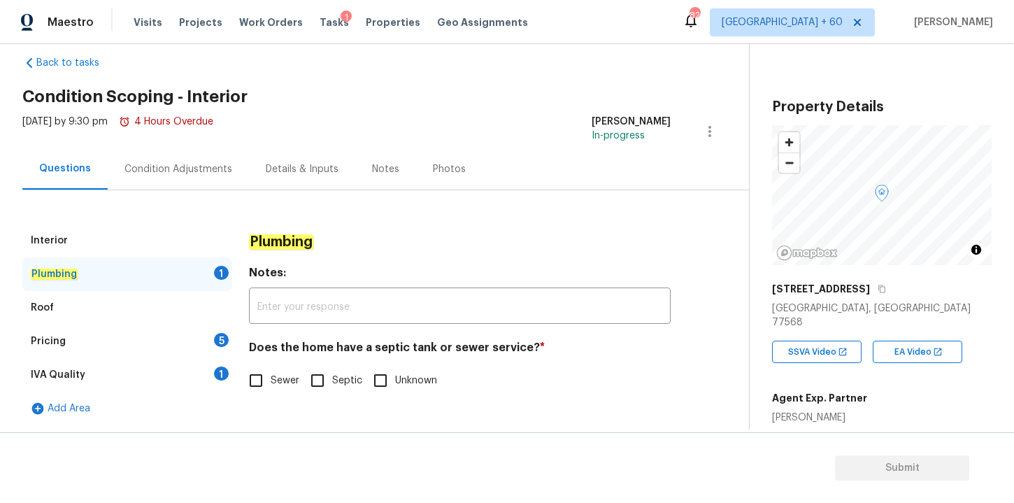
click at [264, 378] on input "Sewer" at bounding box center [255, 380] width 29 height 29
checkbox input "true"
click at [46, 301] on div "Roof" at bounding box center [42, 308] width 23 height 14
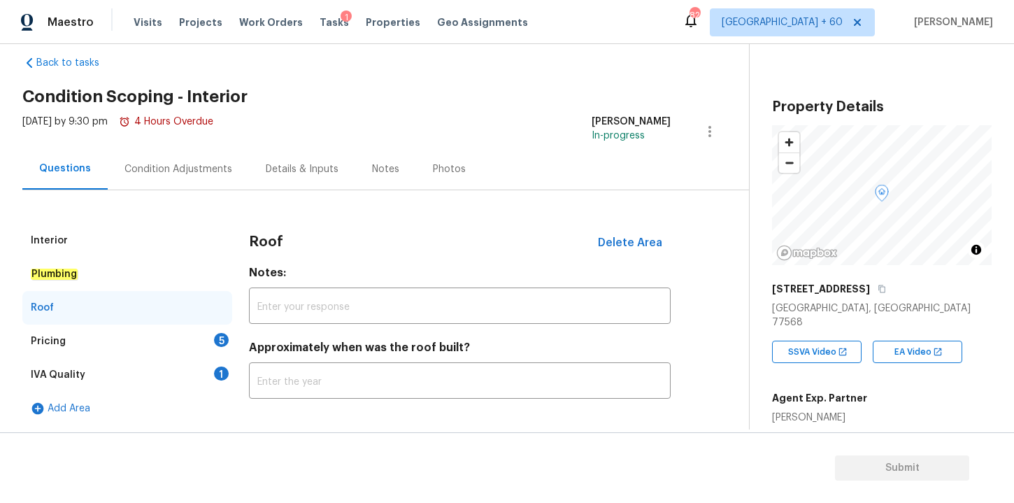
click at [53, 341] on div "Pricing" at bounding box center [48, 341] width 35 height 14
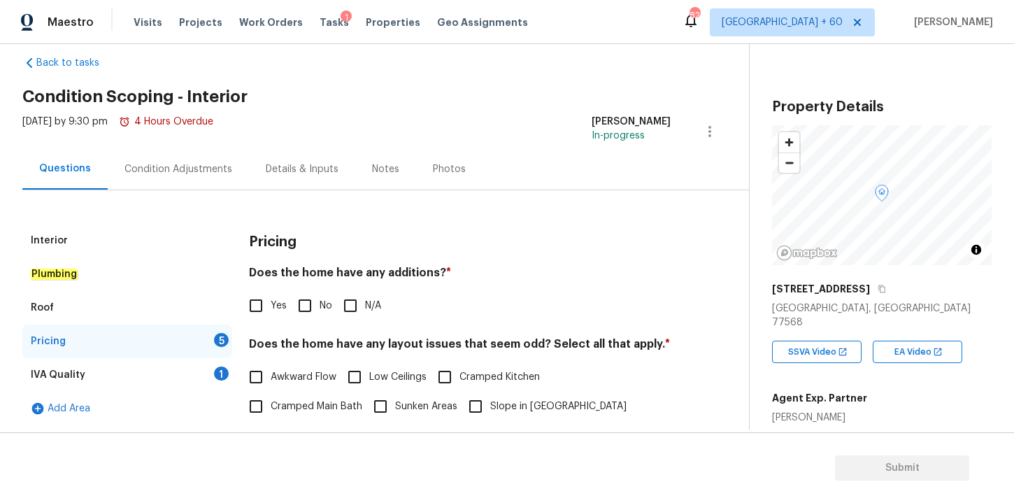
click at [307, 304] on input "No" at bounding box center [304, 305] width 29 height 29
checkbox input "true"
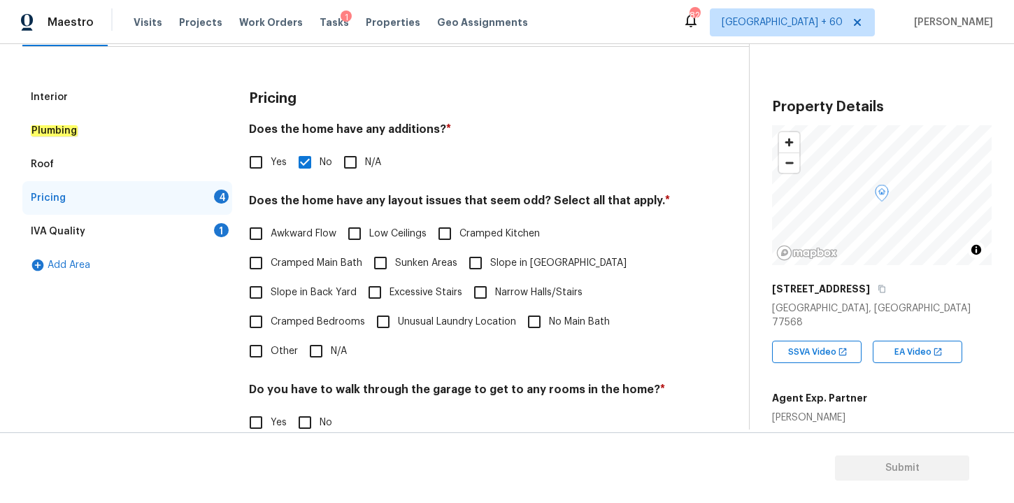
scroll to position [167, 0]
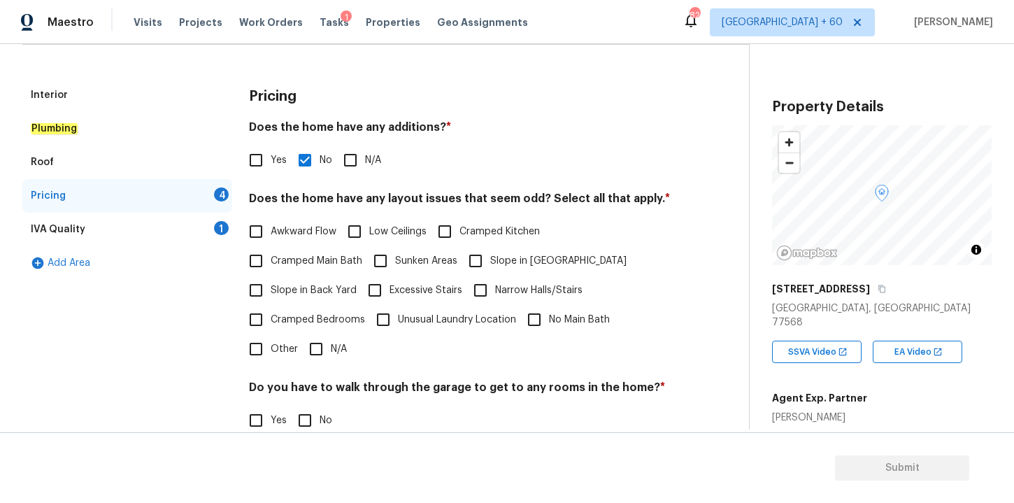
click at [255, 262] on input "Cramped Main Bath" at bounding box center [255, 260] width 29 height 29
checkbox input "true"
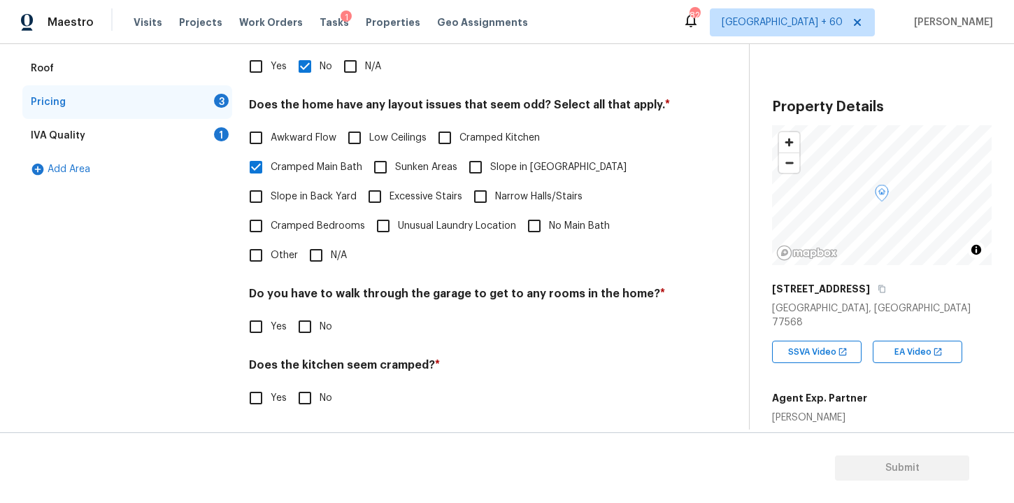
click at [312, 329] on input "No" at bounding box center [304, 326] width 29 height 29
checkbox input "true"
click at [306, 401] on input "No" at bounding box center [304, 397] width 29 height 29
checkbox input "true"
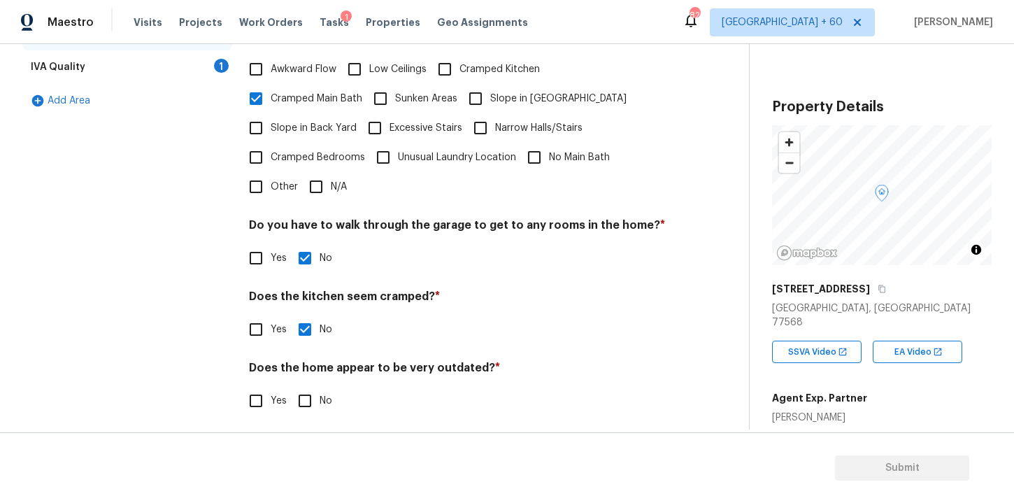
scroll to position [336, 0]
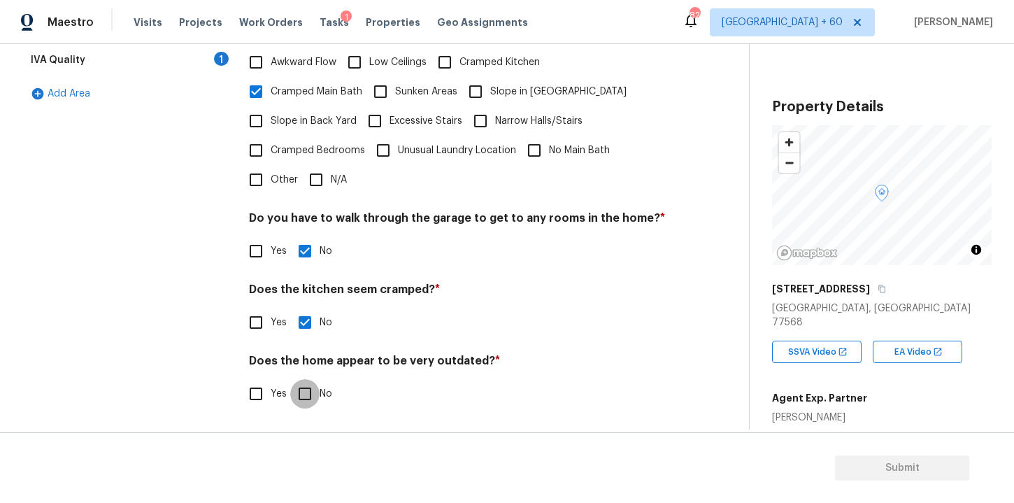
click at [306, 399] on input "No" at bounding box center [304, 393] width 29 height 29
checkbox input "true"
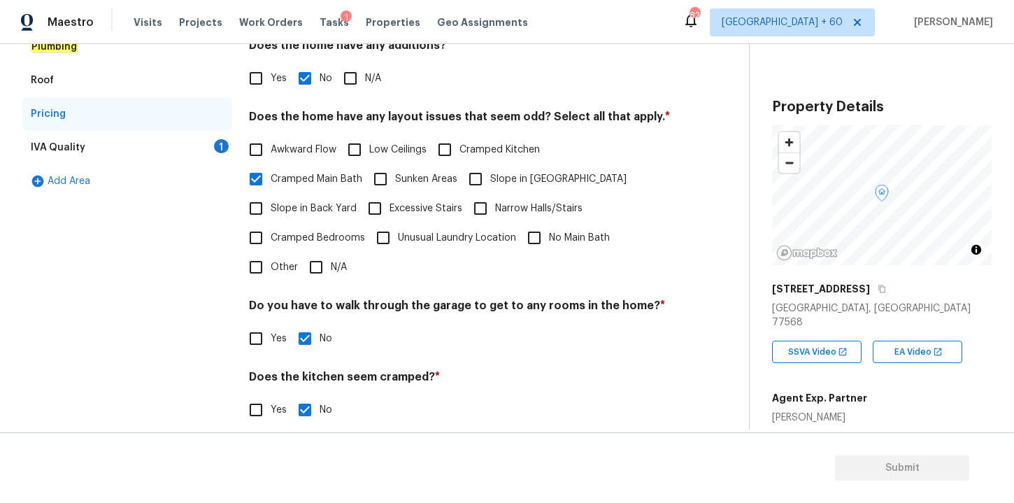
scroll to position [246, 0]
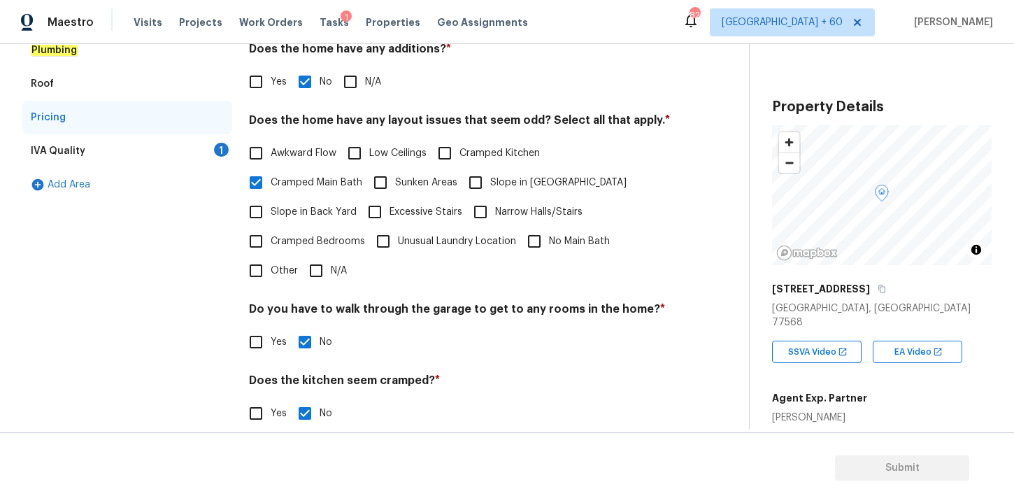
click at [119, 148] on div "IVA Quality 1" at bounding box center [127, 151] width 210 height 34
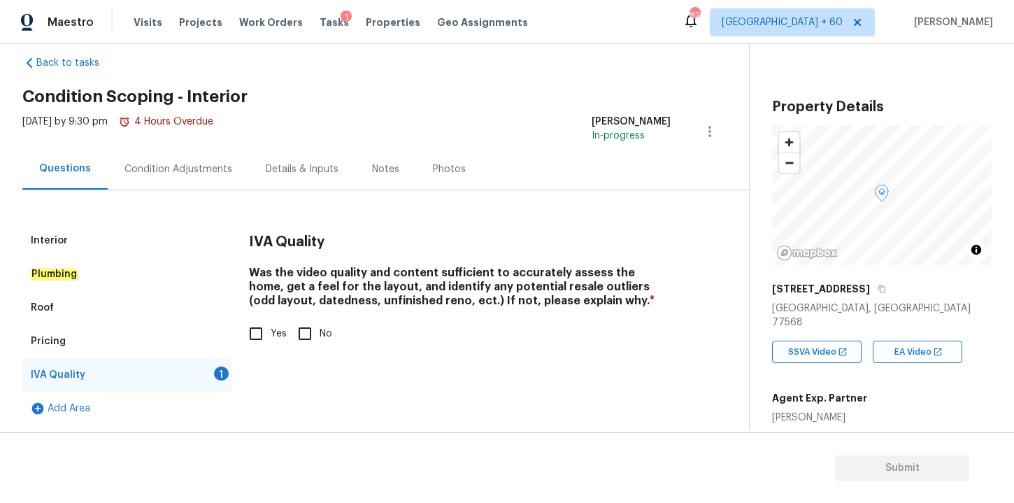
scroll to position [22, 0]
click at [262, 328] on input "Yes" at bounding box center [255, 333] width 29 height 29
checkbox input "true"
click at [232, 164] on div "Condition Adjustments" at bounding box center [178, 168] width 141 height 41
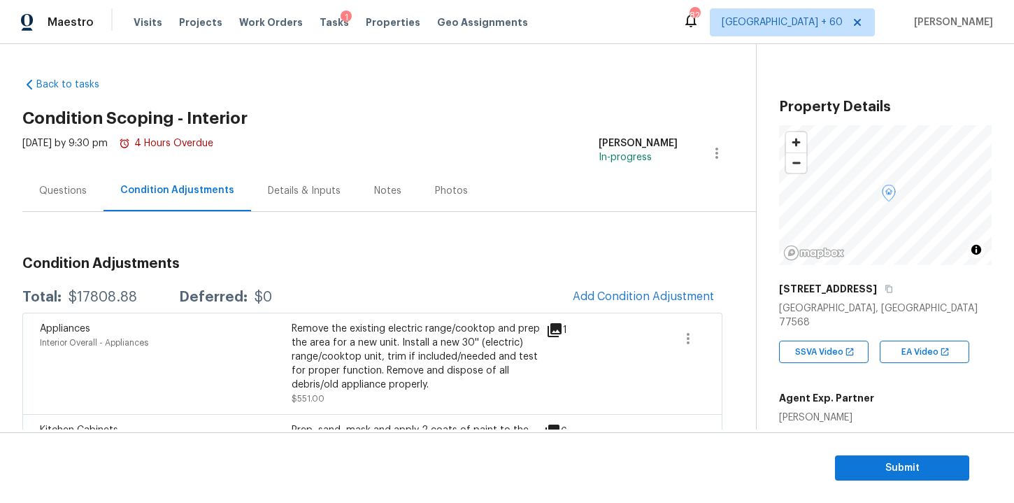
click at [59, 196] on div "Questions" at bounding box center [63, 191] width 48 height 14
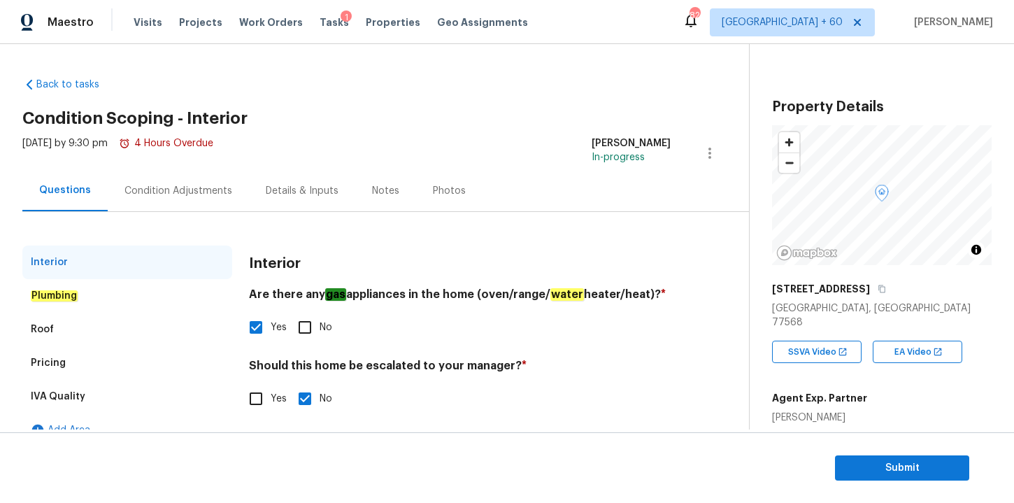
scroll to position [22, 0]
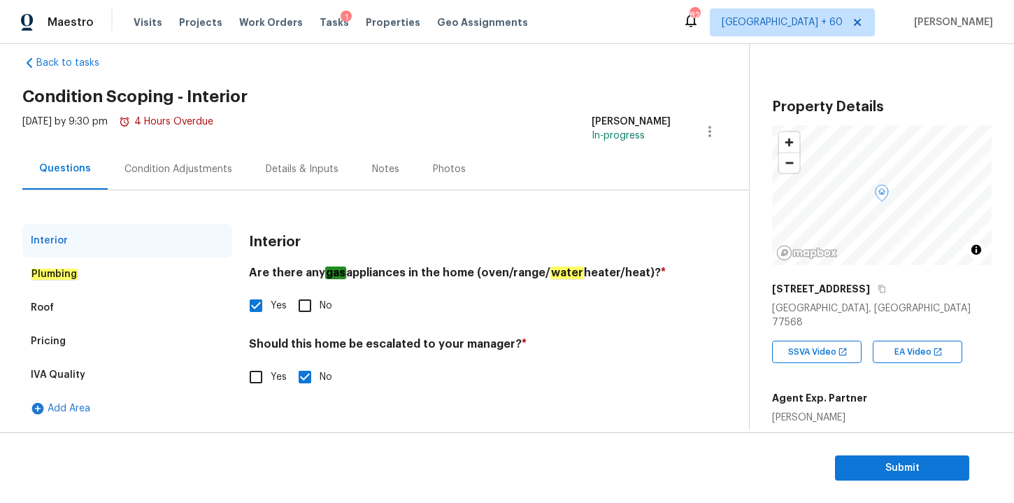
click at [89, 275] on div "Plumbing" at bounding box center [127, 274] width 210 height 34
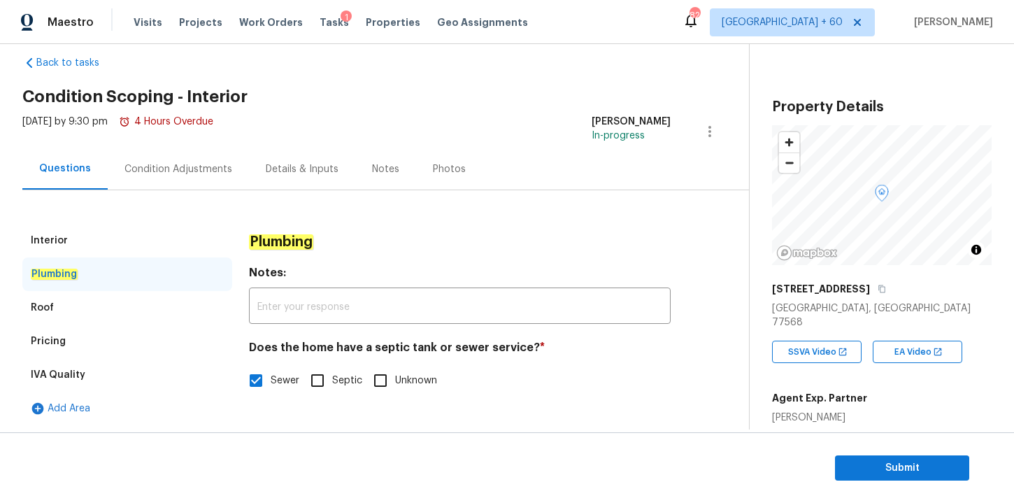
click at [63, 315] on div "Roof" at bounding box center [127, 308] width 210 height 34
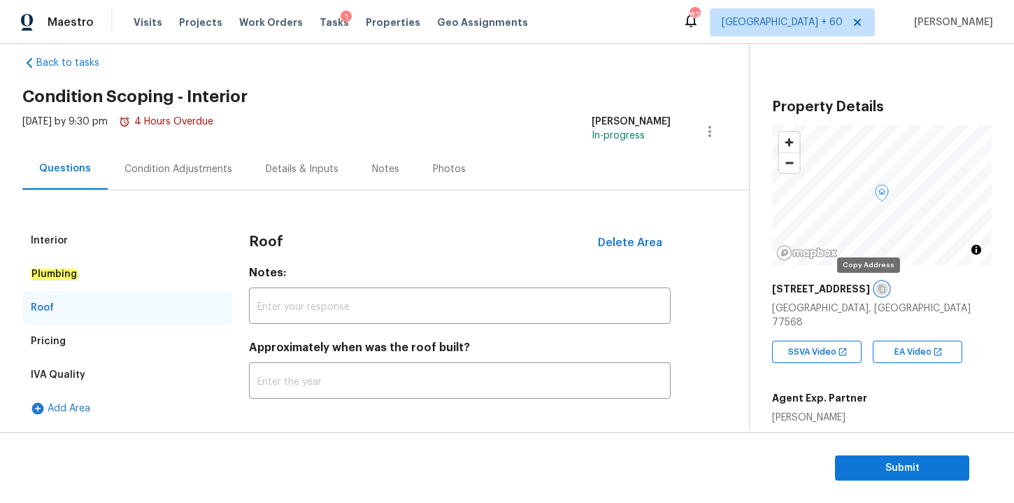
click at [878, 287] on icon "button" at bounding box center [882, 289] width 8 height 8
click at [196, 176] on div "Condition Adjustments" at bounding box center [179, 169] width 108 height 14
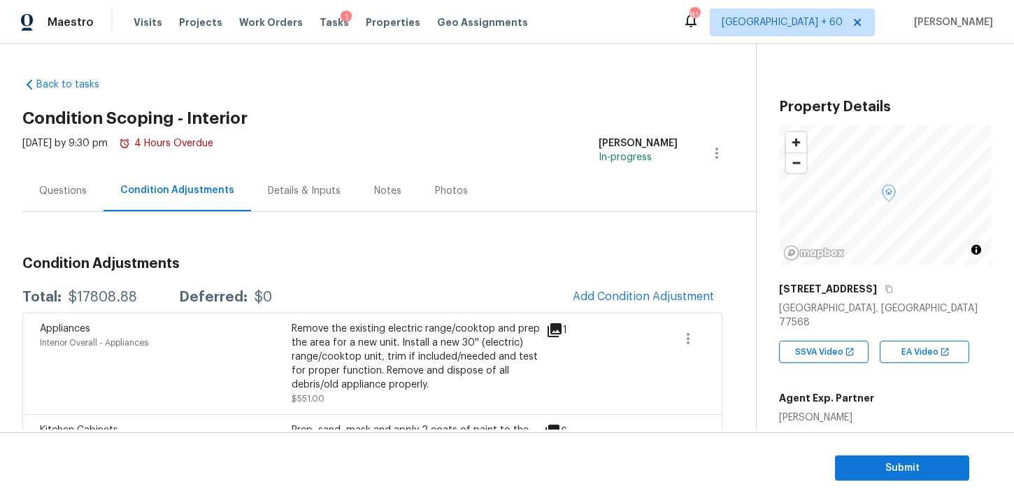
click at [81, 194] on div "Questions" at bounding box center [63, 191] width 48 height 14
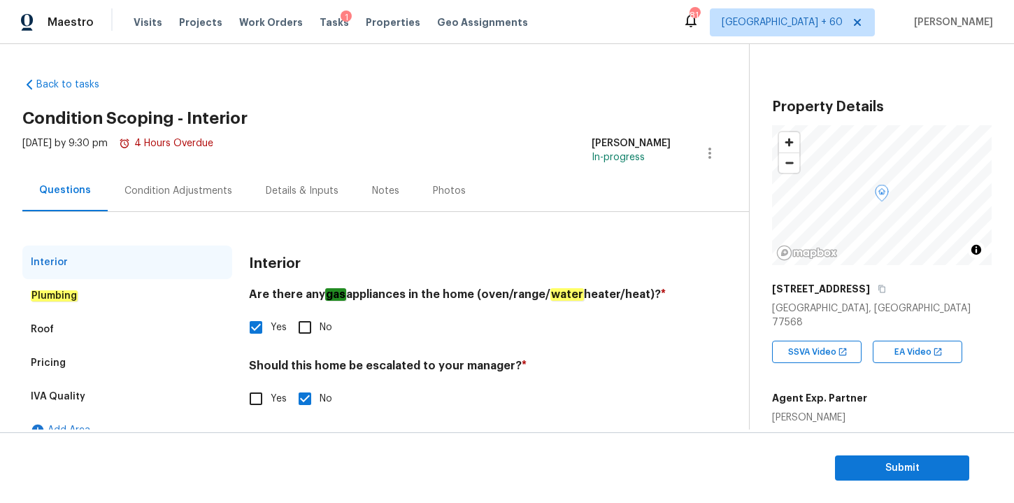
scroll to position [22, 0]
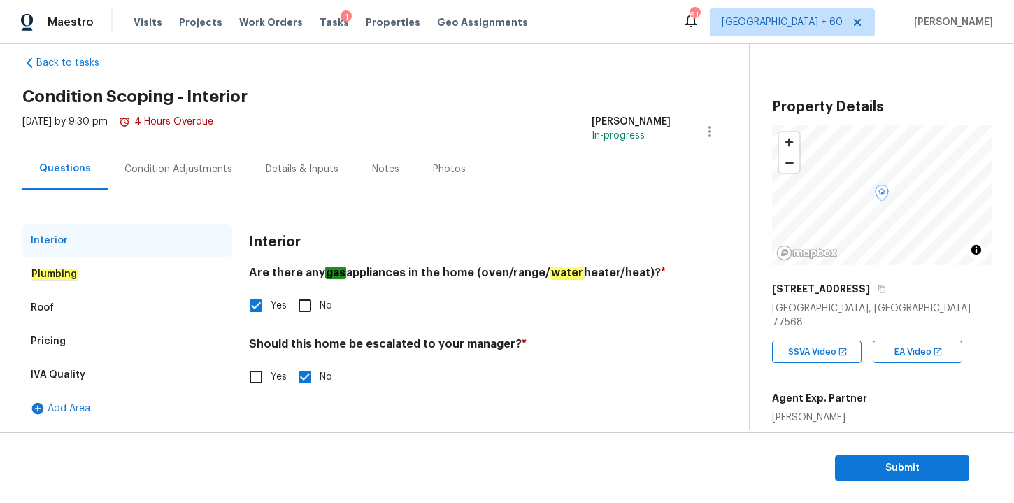
click at [63, 343] on div "Pricing" at bounding box center [48, 341] width 35 height 14
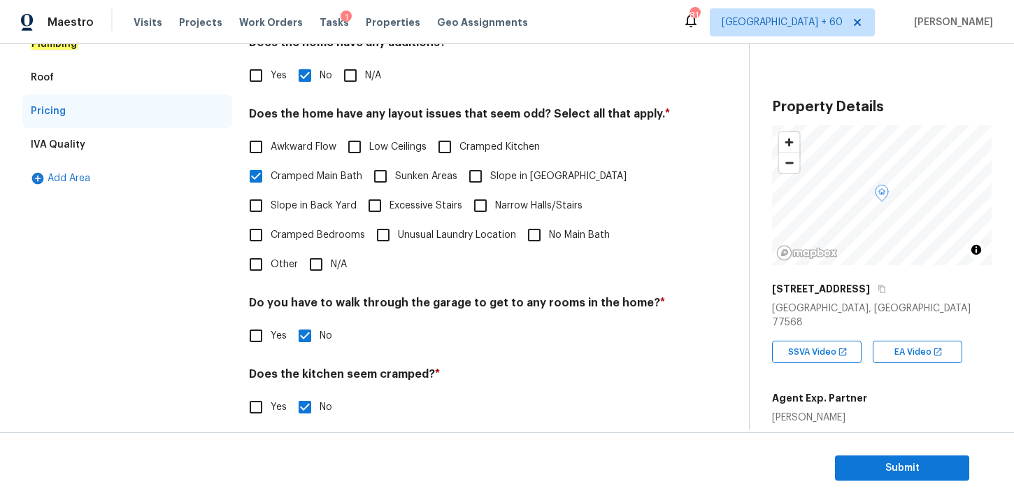
scroll to position [336, 0]
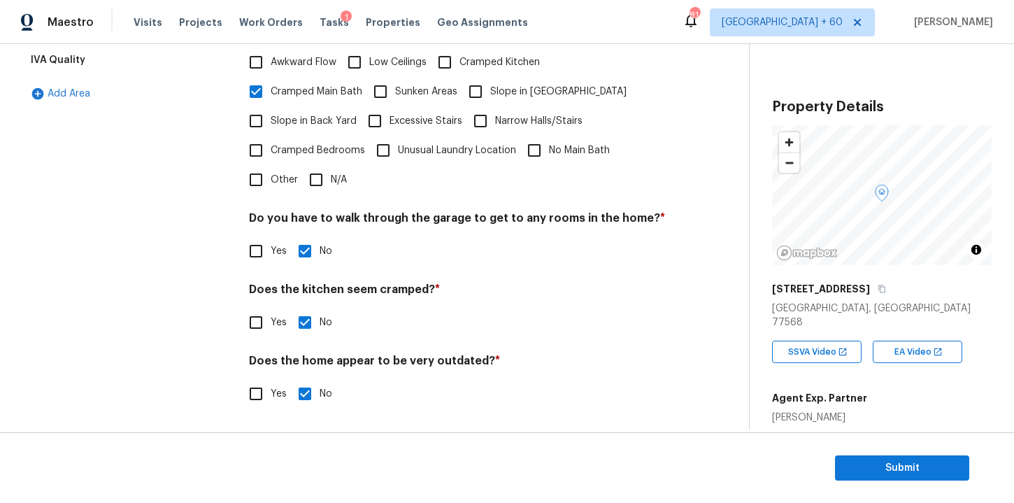
click at [80, 61] on div "IVA Quality" at bounding box center [58, 60] width 55 height 14
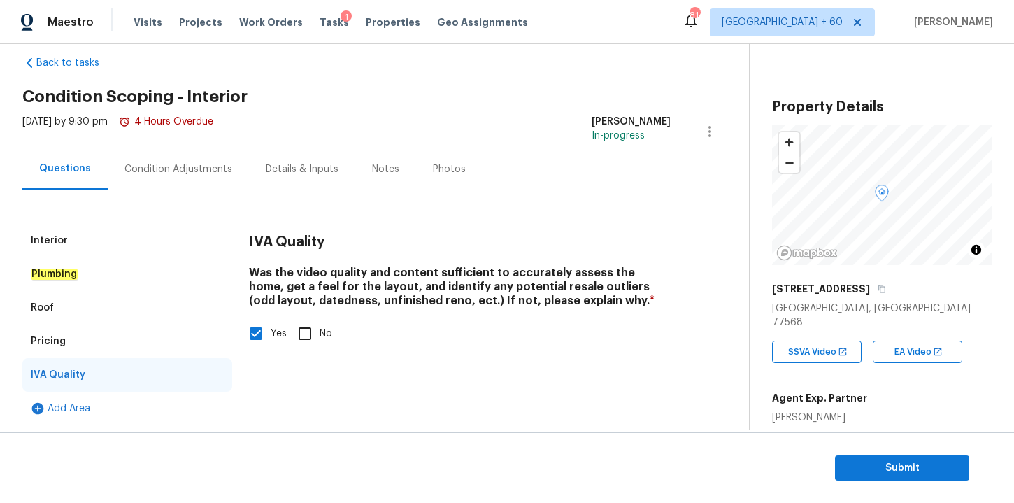
scroll to position [22, 0]
click at [320, 23] on span "Tasks" at bounding box center [334, 22] width 29 height 10
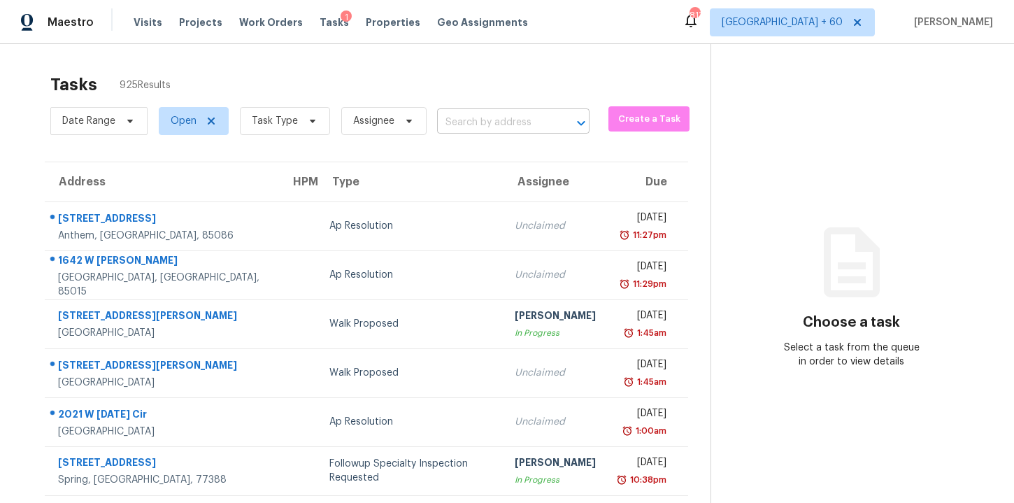
click at [520, 125] on input "text" at bounding box center [493, 123] width 113 height 22
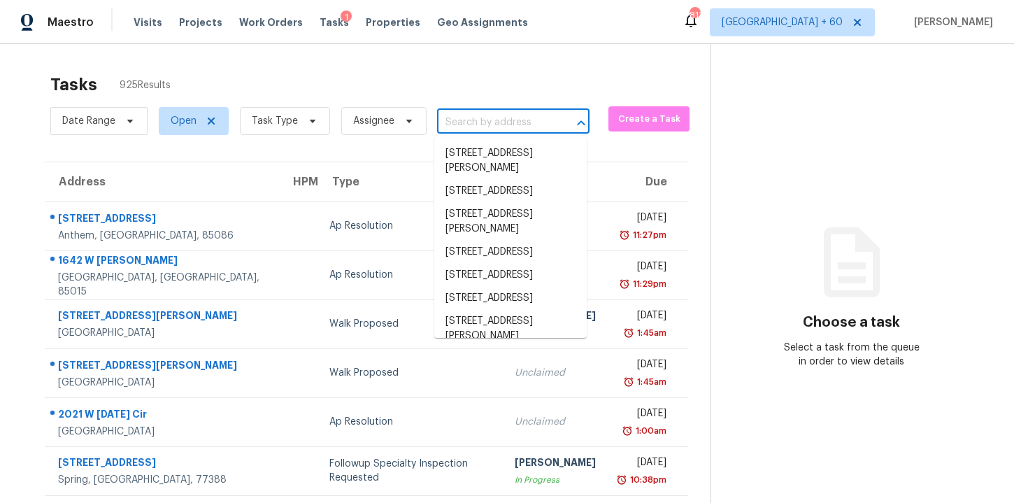
paste input "20186 E Cedar Canyon Dr Mayer AZ 86333"
type input "20186 E Cedar Canyon Dr Mayer AZ 86333"
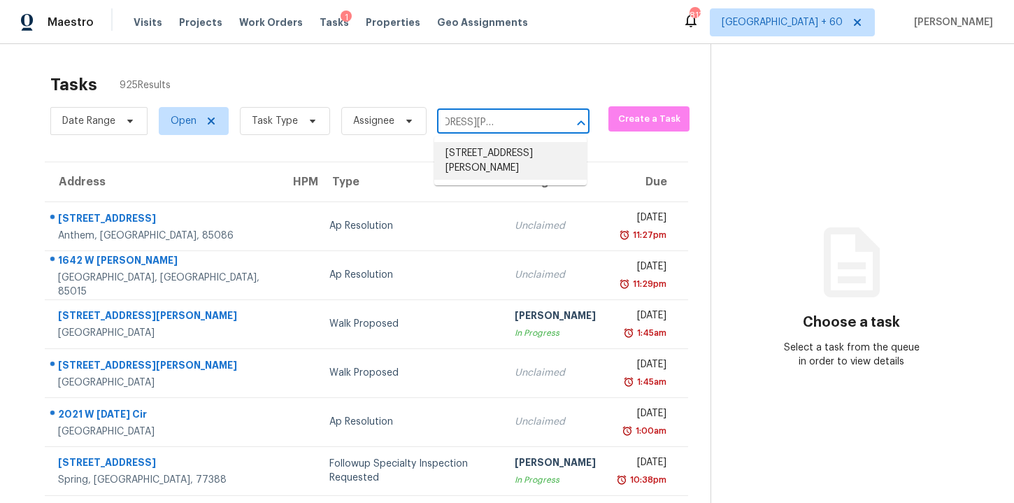
click at [518, 161] on li "20186 E Cedar Canyon Dr, Mayer, AZ 86333" at bounding box center [510, 161] width 152 height 38
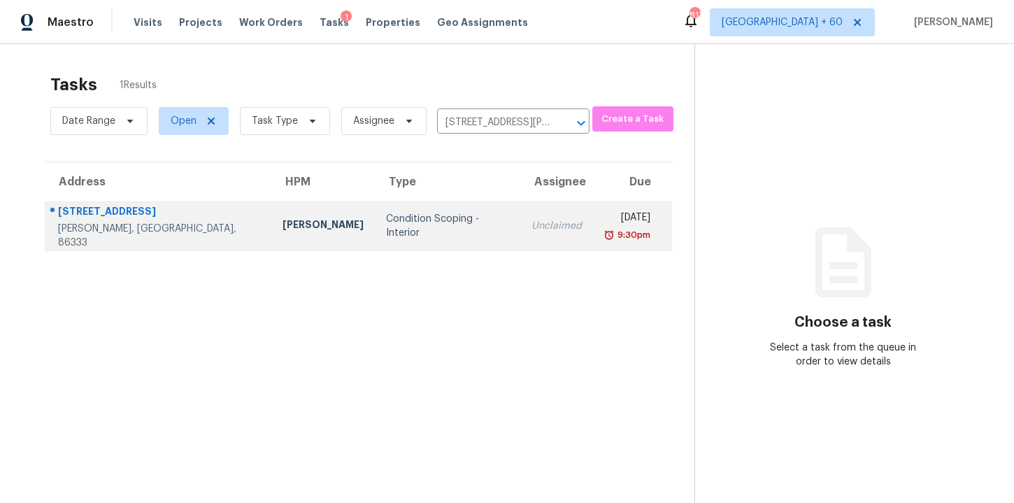
click at [394, 236] on td "Condition Scoping - Interior" at bounding box center [447, 225] width 145 height 49
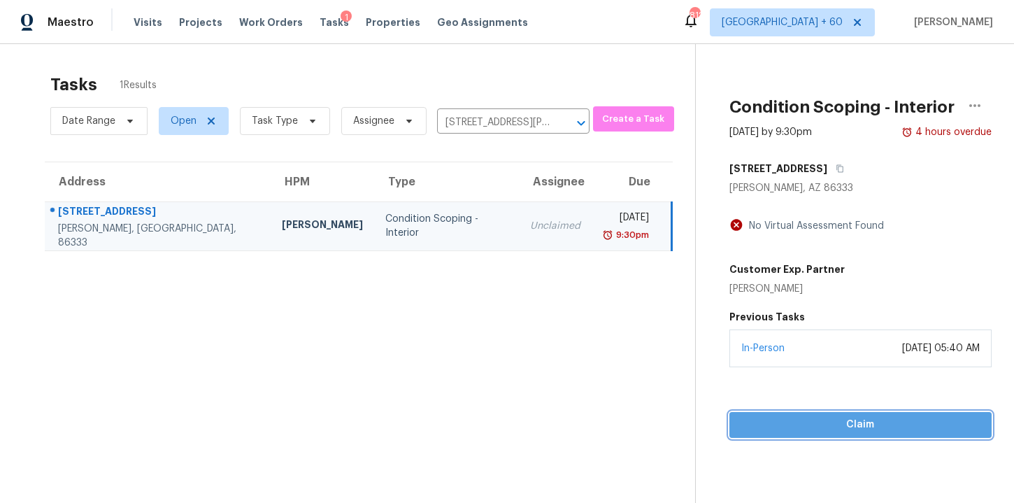
click at [772, 425] on span "Claim" at bounding box center [861, 424] width 240 height 17
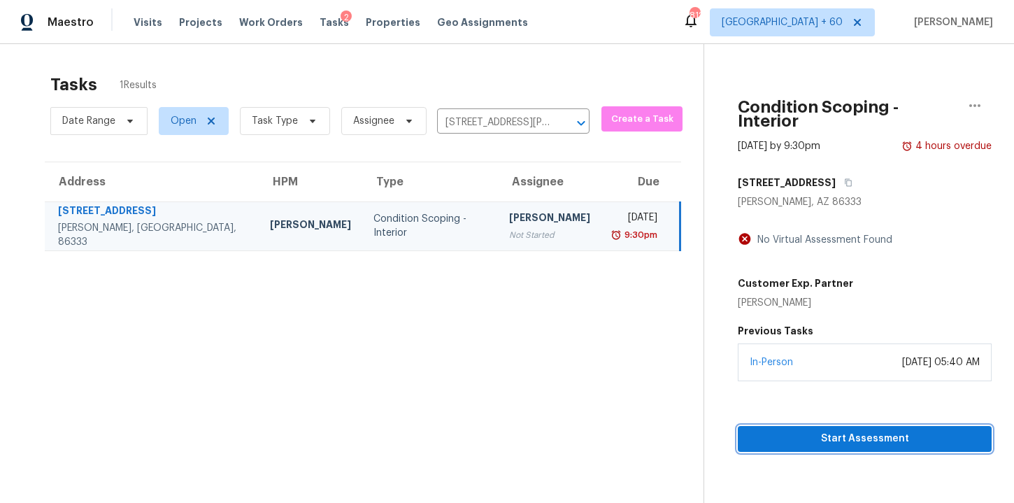
click at [800, 430] on span "Start Assessment" at bounding box center [865, 438] width 232 height 17
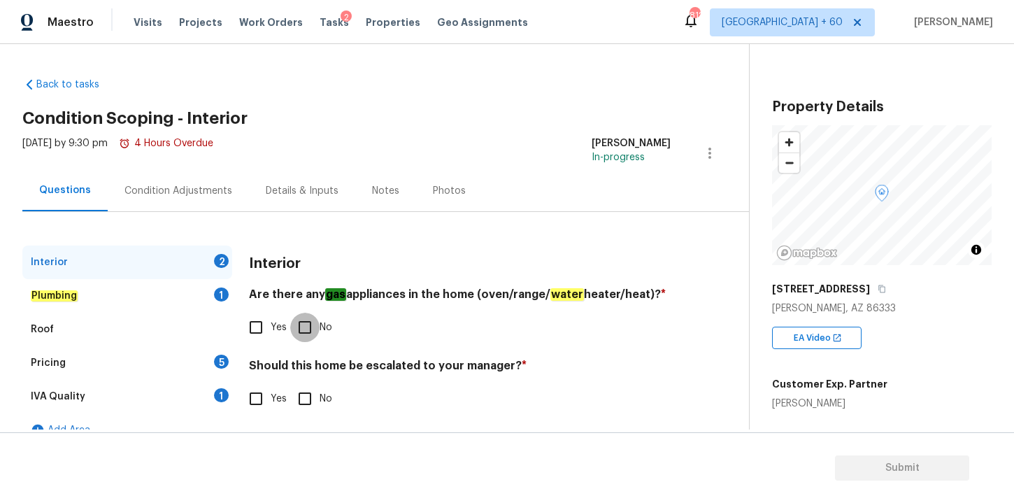
click at [306, 334] on input "No" at bounding box center [304, 327] width 29 height 29
checkbox input "true"
click at [304, 398] on input "No" at bounding box center [304, 398] width 29 height 29
checkbox input "true"
click at [120, 295] on div "Plumbing 1" at bounding box center [127, 296] width 210 height 34
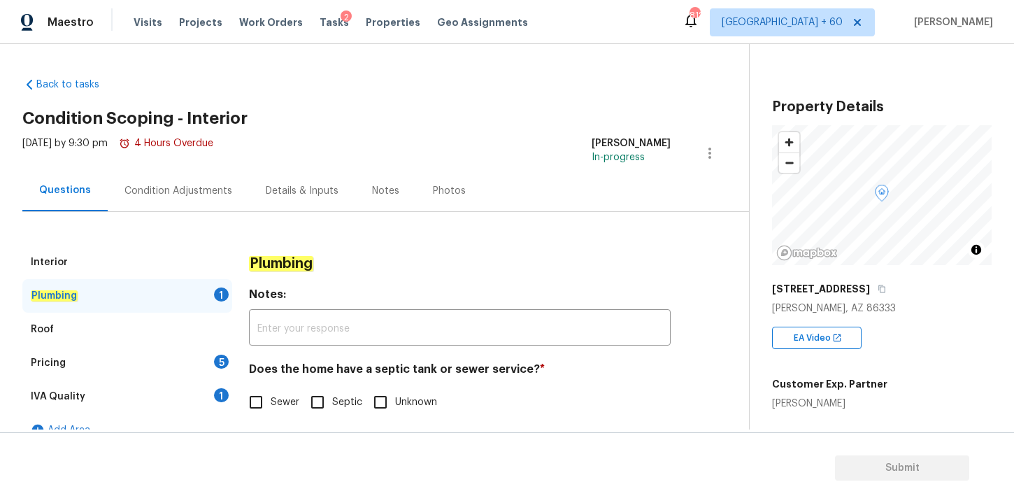
click at [95, 334] on div "Roof" at bounding box center [127, 330] width 210 height 34
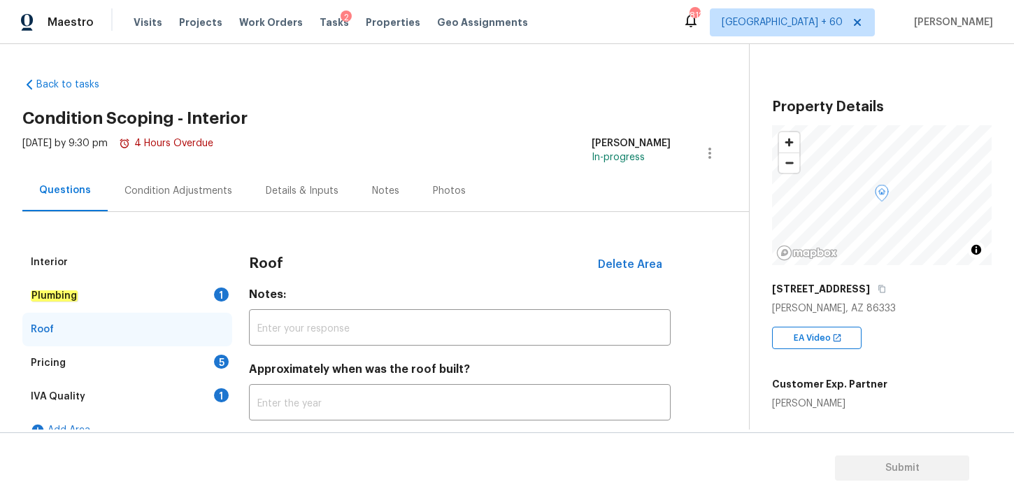
click at [110, 290] on div "Plumbing 1" at bounding box center [127, 296] width 210 height 34
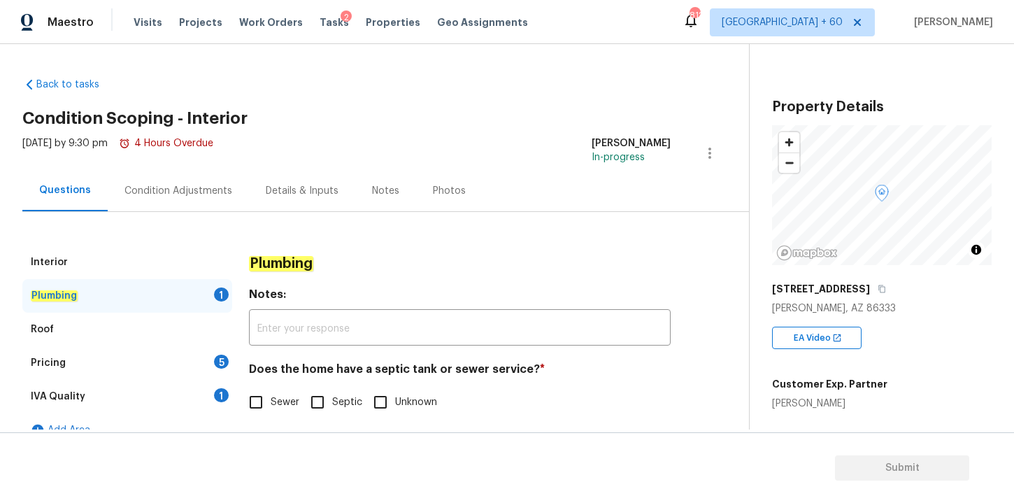
click at [313, 410] on input "Septic" at bounding box center [317, 402] width 29 height 29
checkbox input "true"
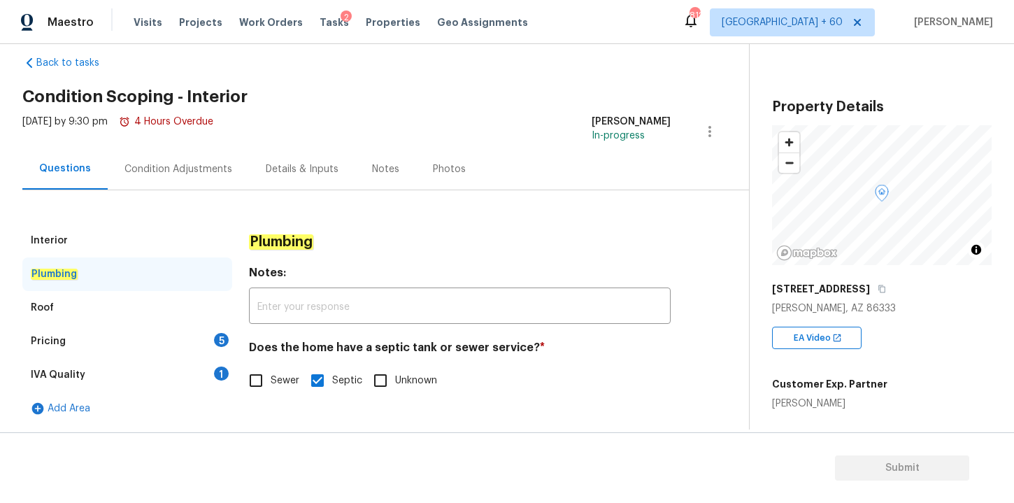
click at [118, 306] on div "Roof" at bounding box center [127, 308] width 210 height 34
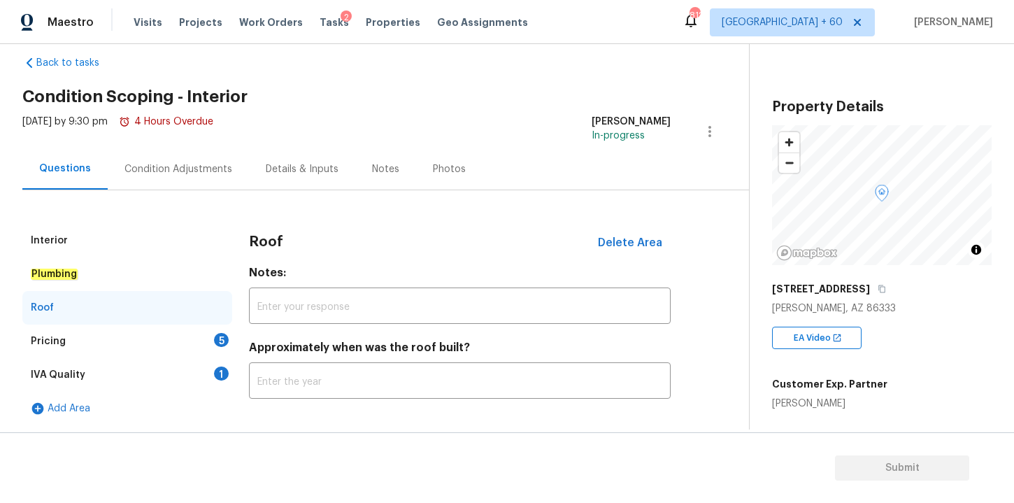
click at [112, 342] on div "Pricing 5" at bounding box center [127, 342] width 210 height 34
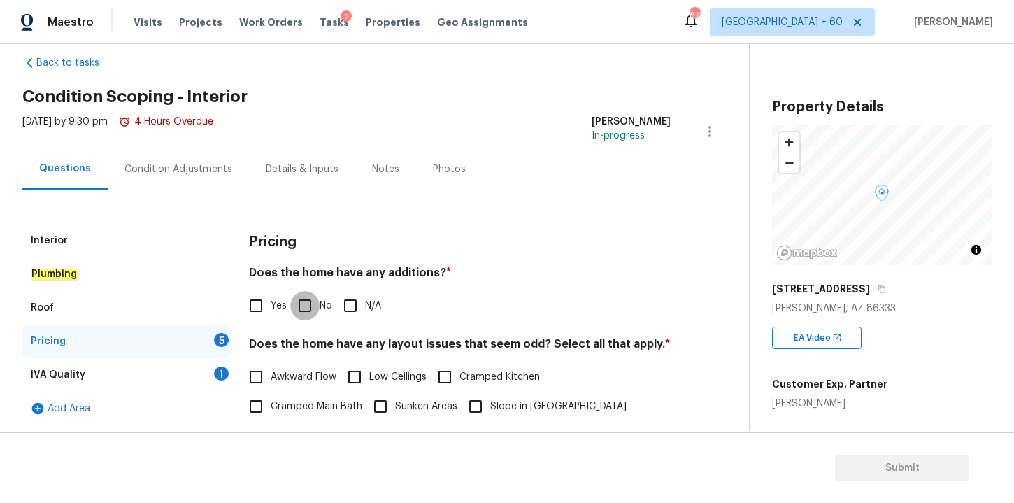
click at [305, 305] on input "No" at bounding box center [304, 305] width 29 height 29
checkbox input "true"
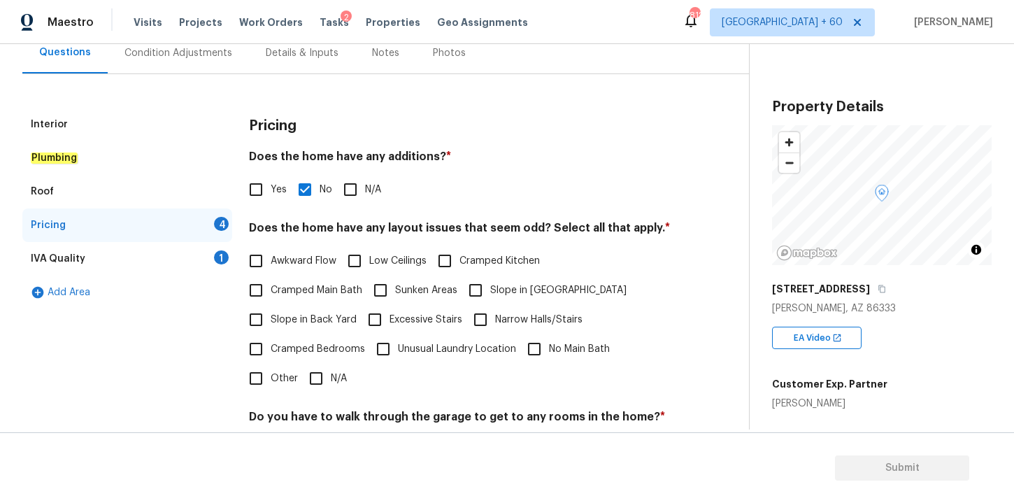
scroll to position [177, 0]
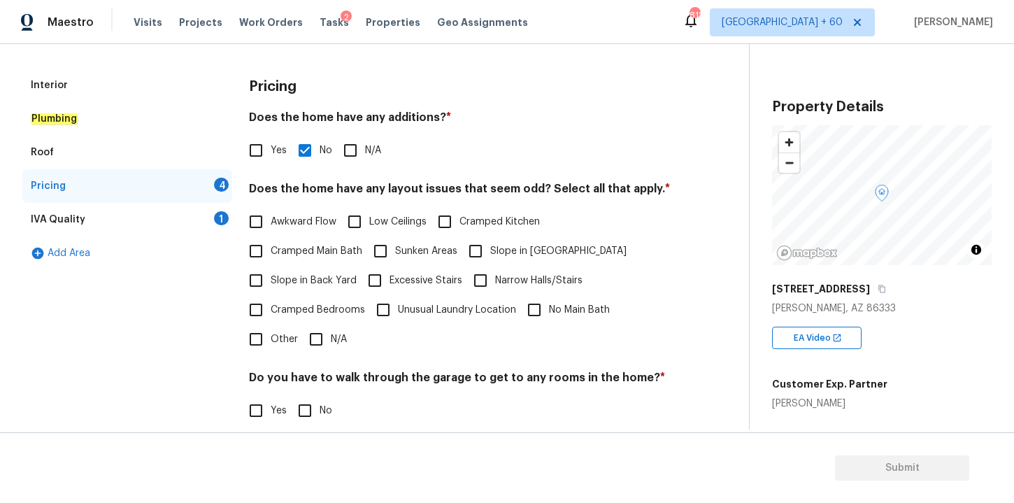
click at [320, 338] on input "N/A" at bounding box center [315, 339] width 29 height 29
checkbox input "true"
click at [304, 411] on input "No" at bounding box center [304, 410] width 29 height 29
checkbox input "true"
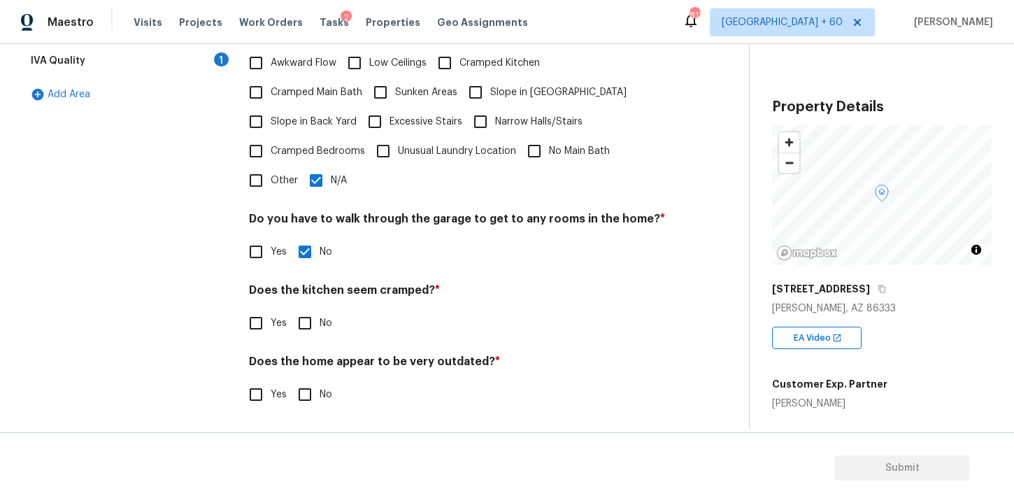
scroll to position [336, 0]
click at [306, 329] on input "No" at bounding box center [304, 322] width 29 height 29
checkbox input "true"
click at [302, 395] on input "No" at bounding box center [304, 393] width 29 height 29
checkbox input "true"
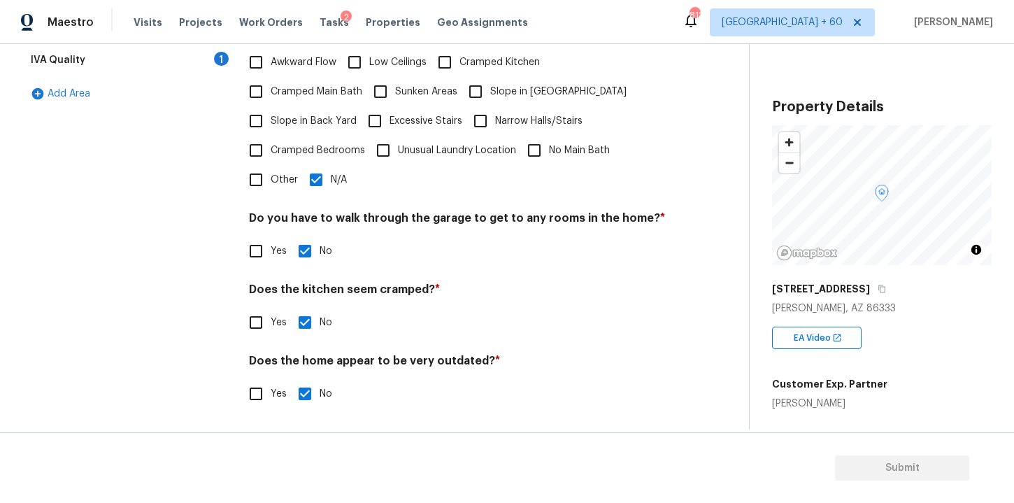
scroll to position [287, 0]
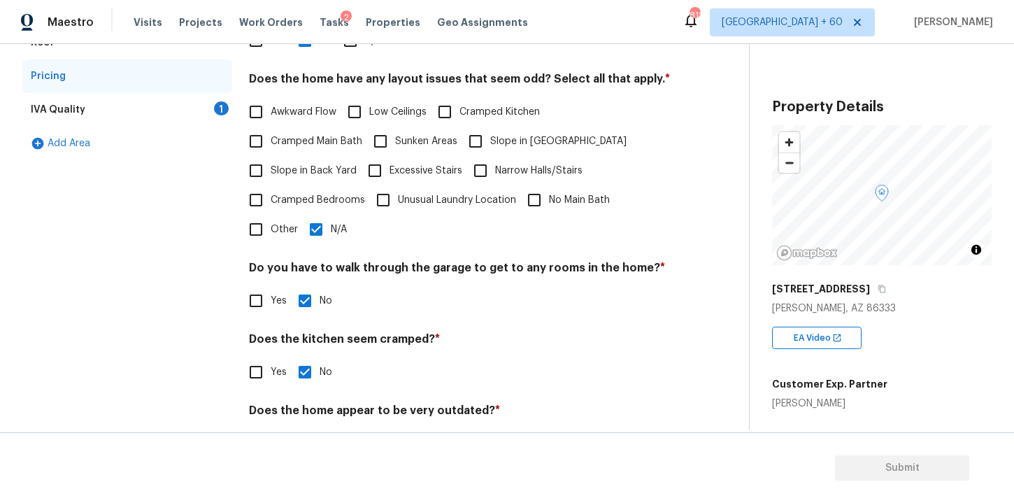
click at [96, 101] on div "IVA Quality 1" at bounding box center [127, 110] width 210 height 34
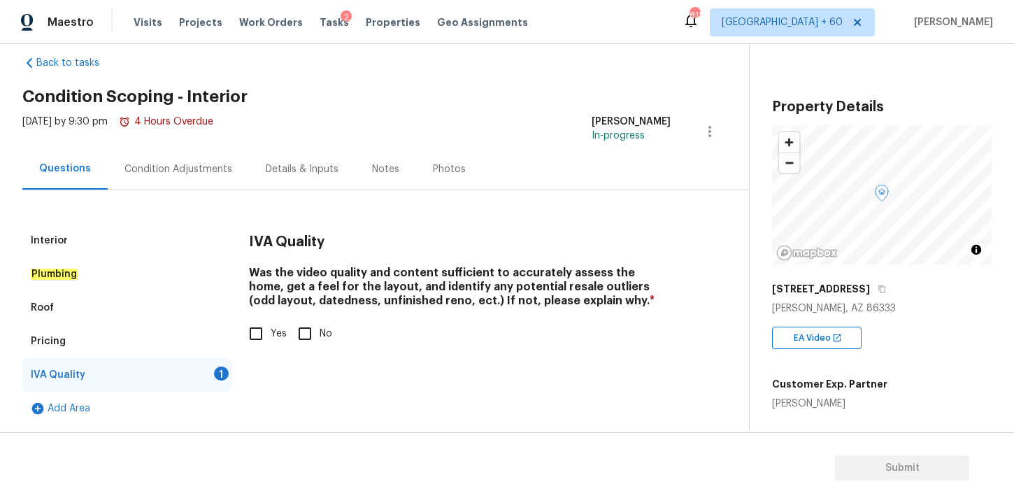
click at [250, 330] on input "Yes" at bounding box center [255, 333] width 29 height 29
checkbox input "true"
click at [176, 157] on div "Condition Adjustments" at bounding box center [178, 168] width 141 height 41
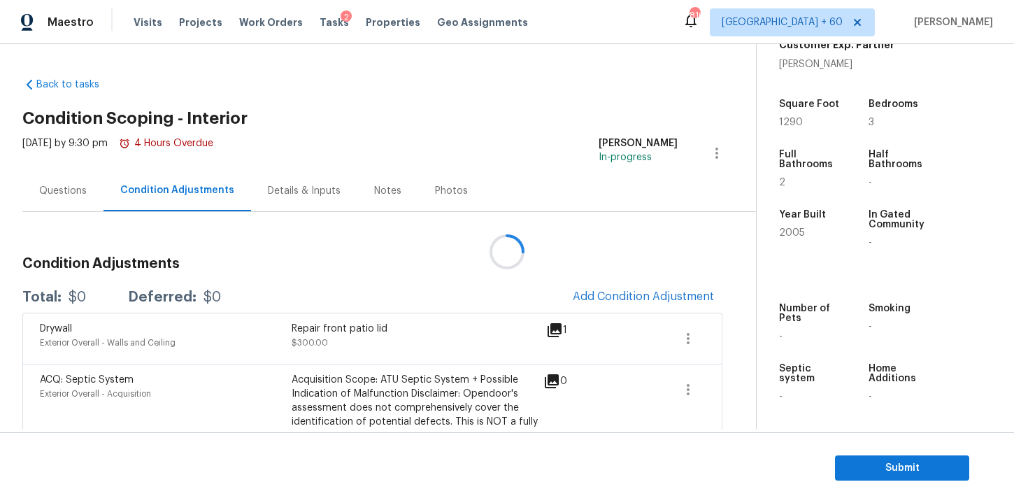
scroll to position [3, 0]
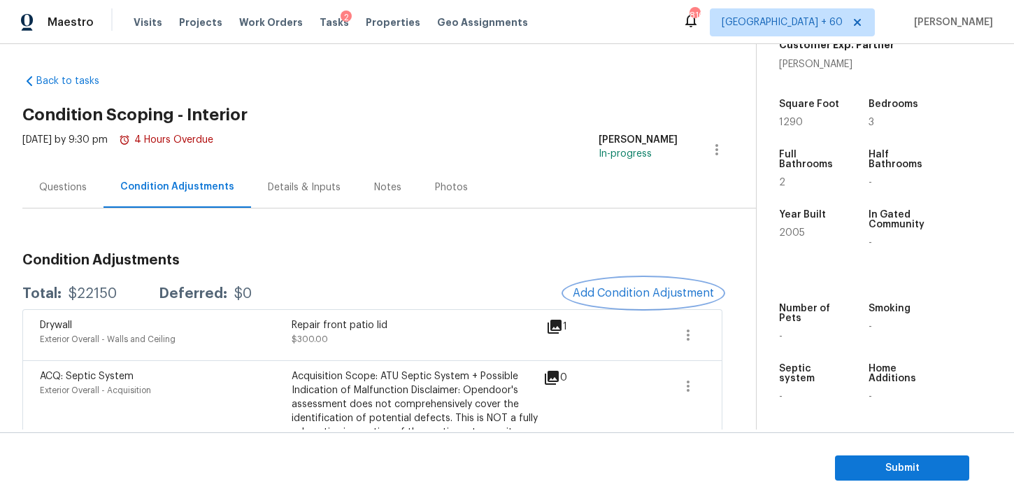
click at [646, 288] on span "Add Condition Adjustment" at bounding box center [643, 293] width 141 height 13
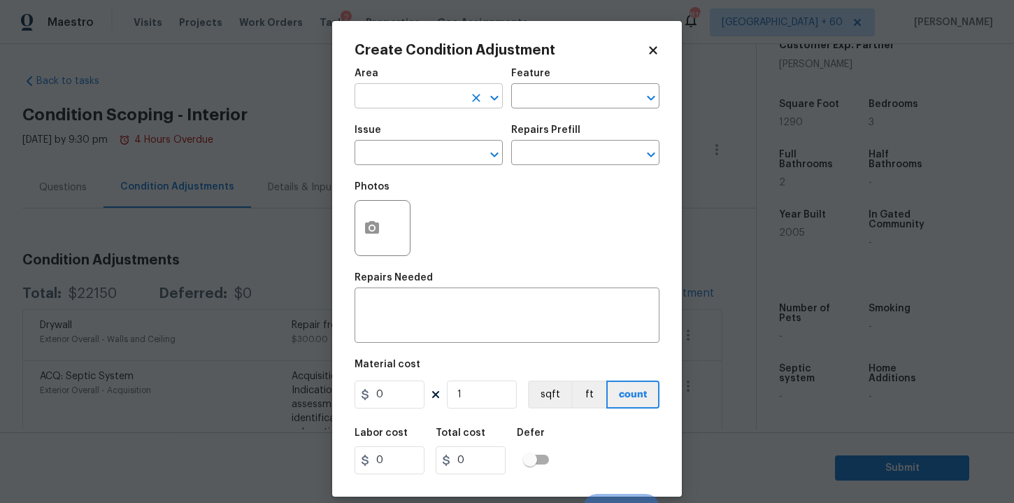
click at [463, 95] on input "text" at bounding box center [409, 98] width 109 height 22
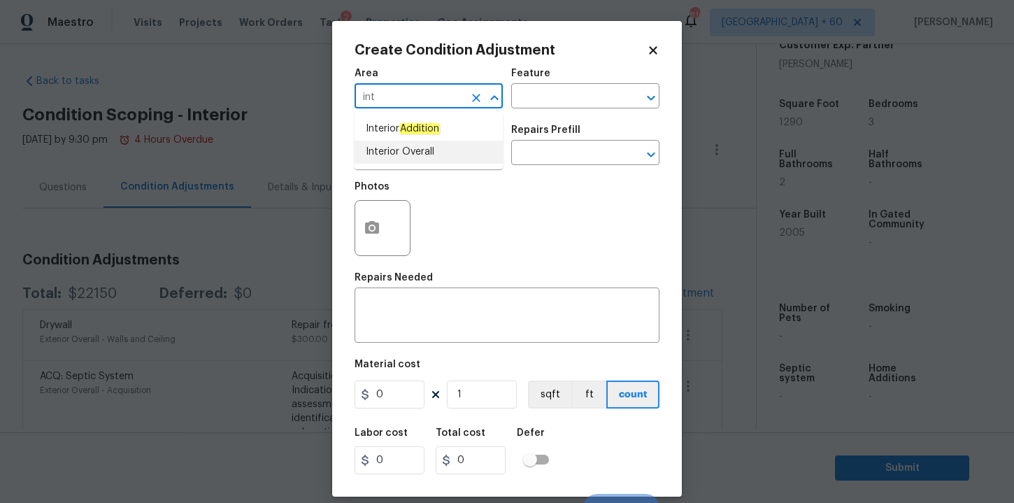
click at [390, 150] on li "Interior Overall" at bounding box center [429, 152] width 148 height 23
type input "Interior Overall"
click at [390, 150] on input "text" at bounding box center [409, 154] width 109 height 22
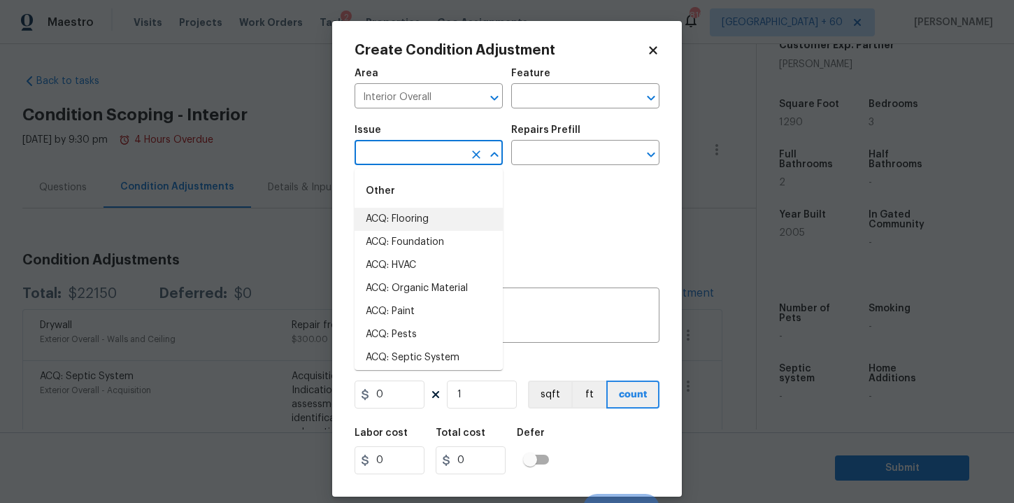
click at [436, 220] on li "ACQ: Flooring" at bounding box center [429, 219] width 148 height 23
type input "ACQ: Flooring"
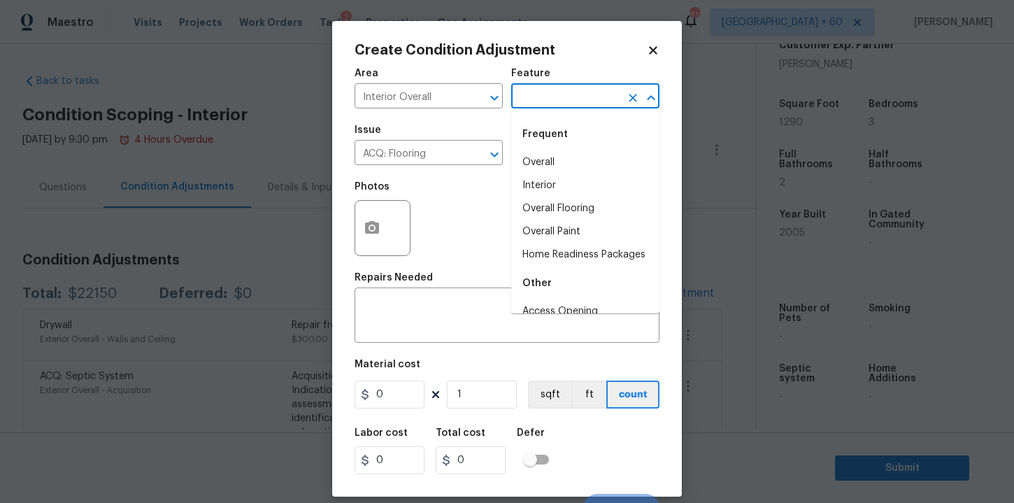
click at [555, 96] on input "text" at bounding box center [565, 98] width 109 height 22
click at [554, 185] on li "Interior" at bounding box center [585, 185] width 148 height 23
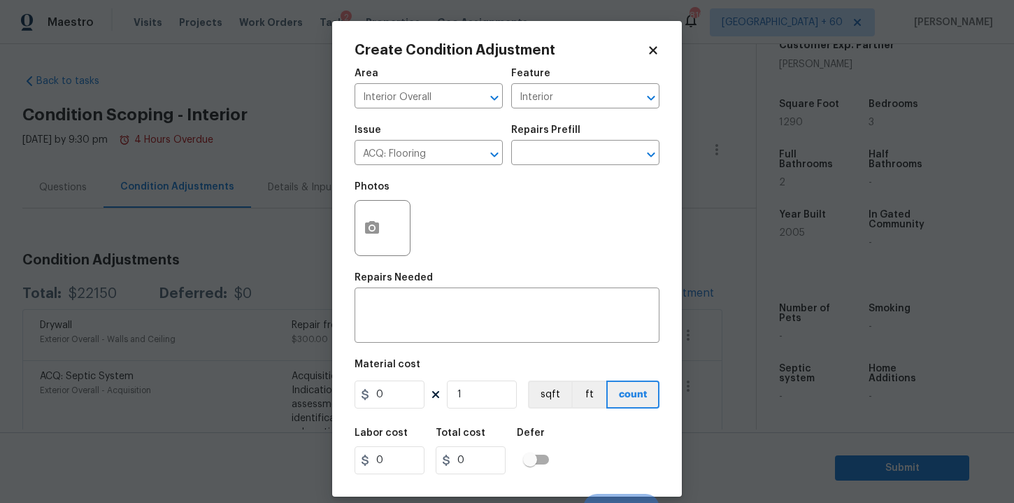
click at [550, 134] on h5 "Repairs Prefill" at bounding box center [545, 130] width 69 height 10
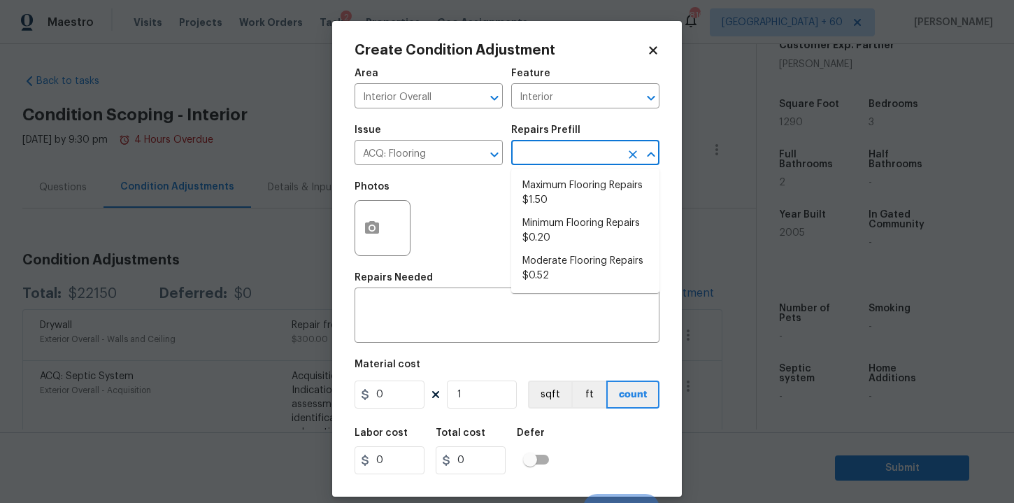
click at [553, 148] on input "text" at bounding box center [565, 154] width 109 height 22
click at [571, 190] on li "Maximum Flooring Repairs $1.50" at bounding box center [585, 193] width 148 height 38
type input "Acquisition"
type textarea "Acquisition Scope: Maximum flooring repairs"
type input "1.5"
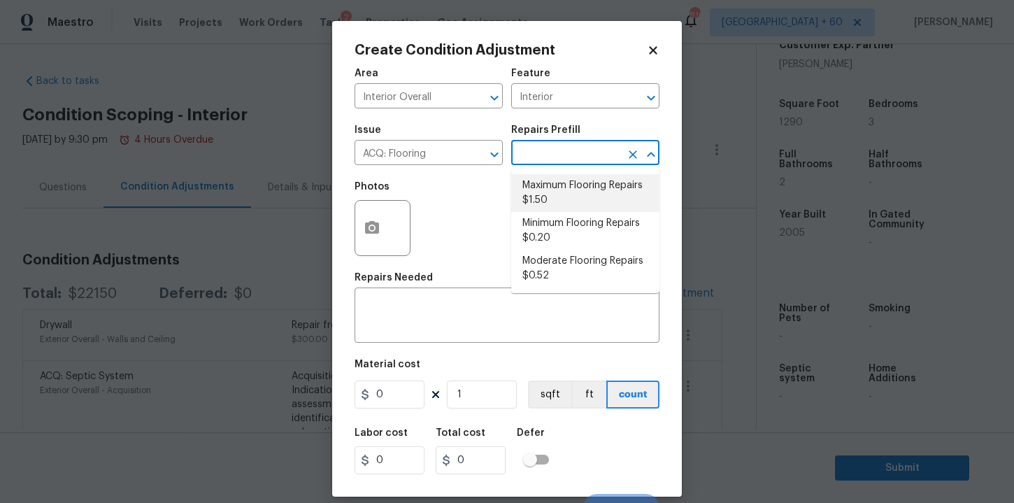
type input "1.5"
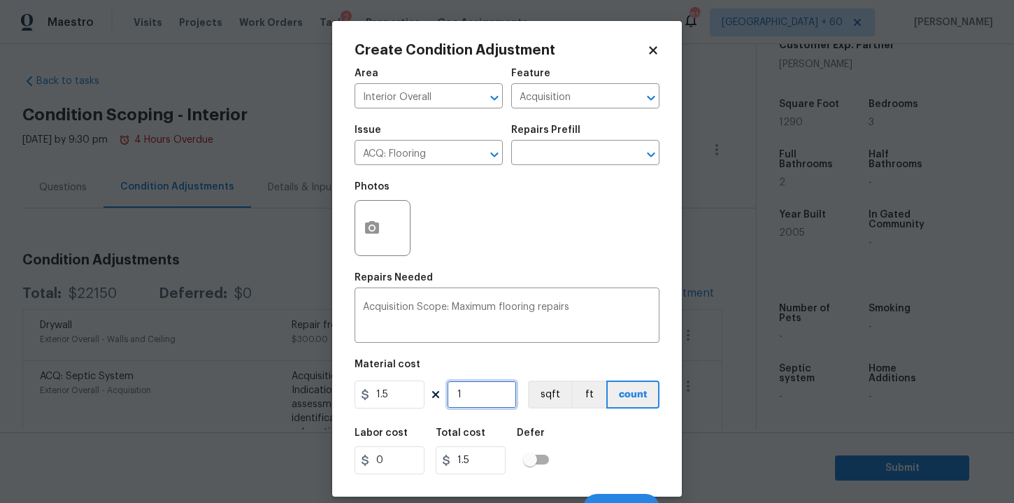
click at [465, 397] on input "1" at bounding box center [482, 395] width 70 height 28
type input "12"
type input "18"
type input "129"
type input "193.5"
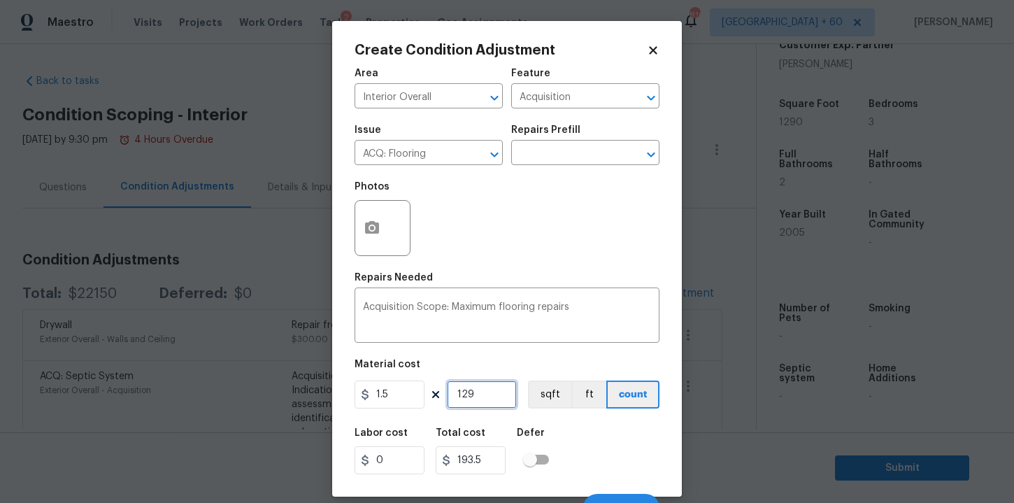
type input "1290"
type input "1935"
type input "1290"
click at [605, 441] on div "Labor cost 0 Total cost 1935 Defer" at bounding box center [507, 451] width 305 height 63
click at [374, 223] on icon "button" at bounding box center [372, 227] width 14 height 13
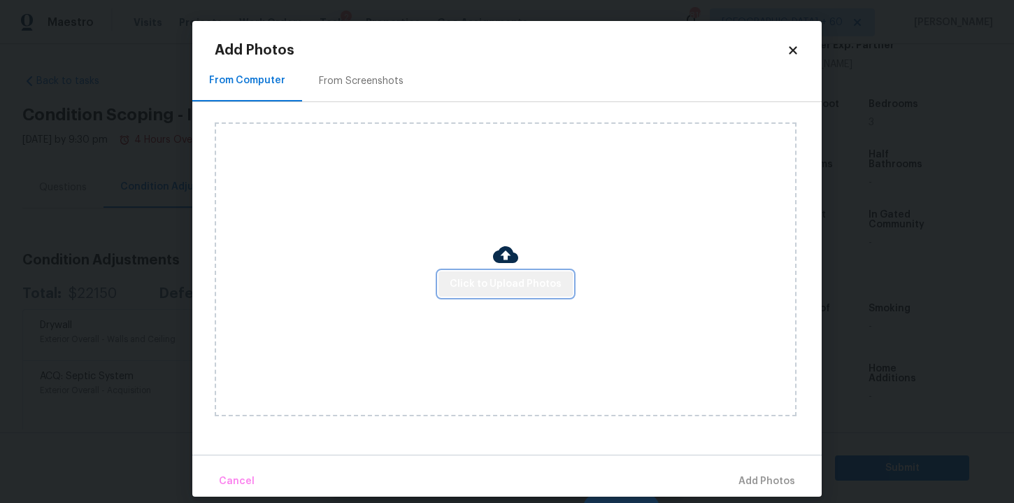
click at [507, 285] on span "Click to Upload Photos" at bounding box center [506, 284] width 112 height 17
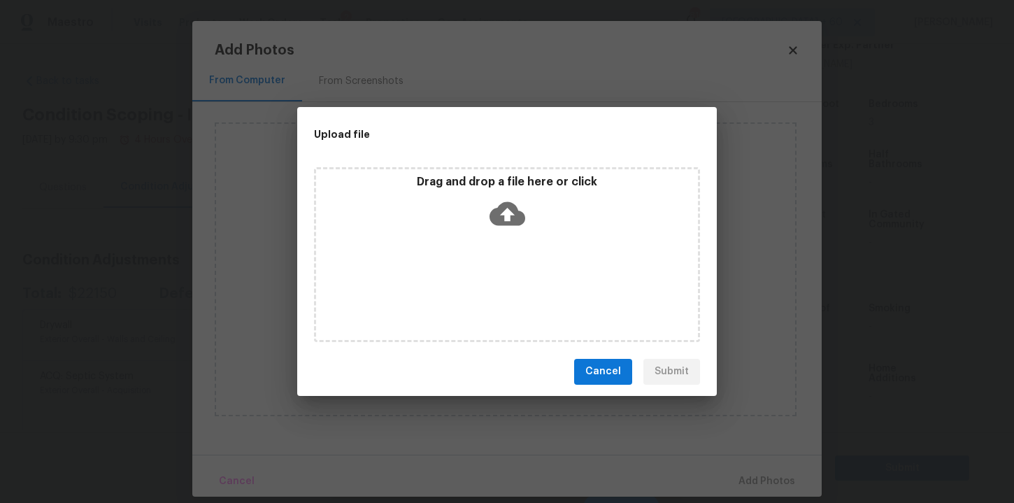
click at [506, 208] on icon at bounding box center [508, 214] width 36 height 36
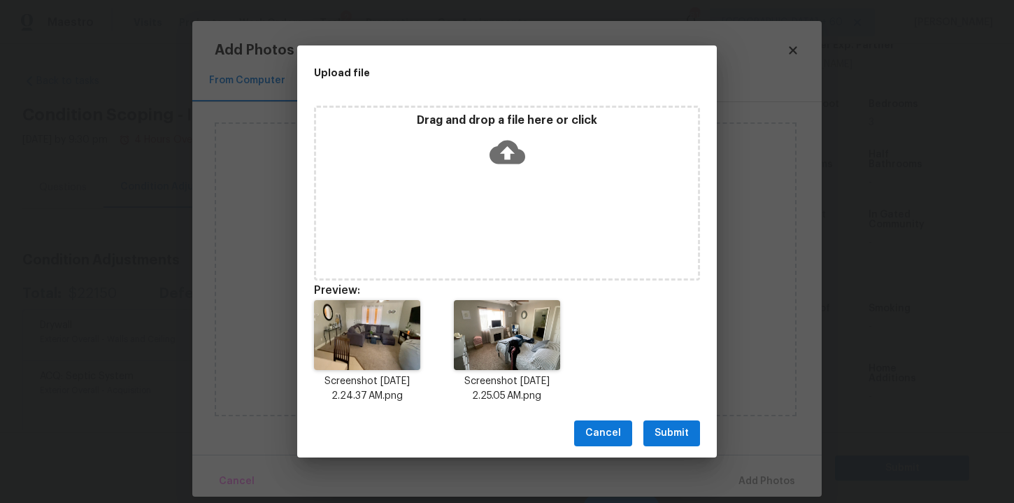
click at [504, 158] on icon at bounding box center [508, 152] width 36 height 24
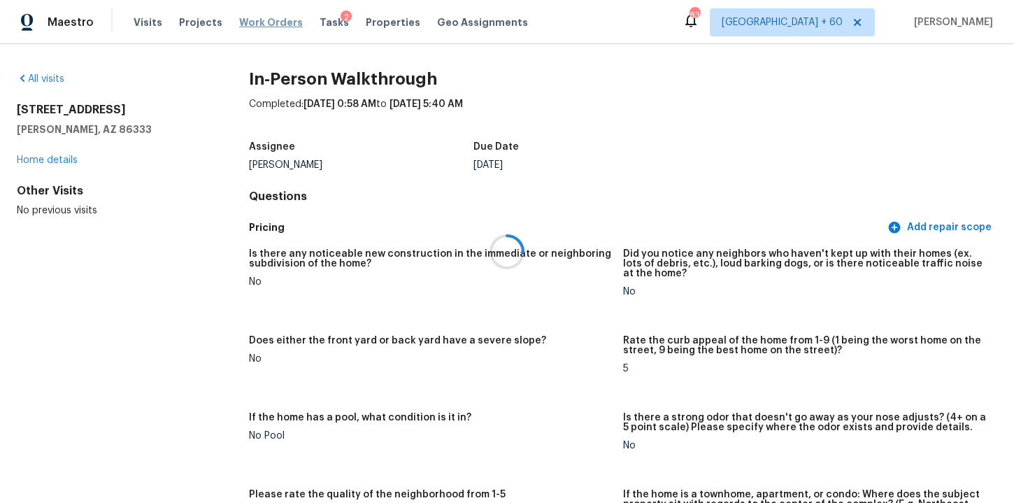
click at [263, 22] on div at bounding box center [507, 251] width 1014 height 503
click at [271, 22] on div at bounding box center [507, 251] width 1014 height 503
click at [271, 24] on div at bounding box center [507, 251] width 1014 height 503
click at [271, 24] on span "Work Orders" at bounding box center [271, 22] width 64 height 14
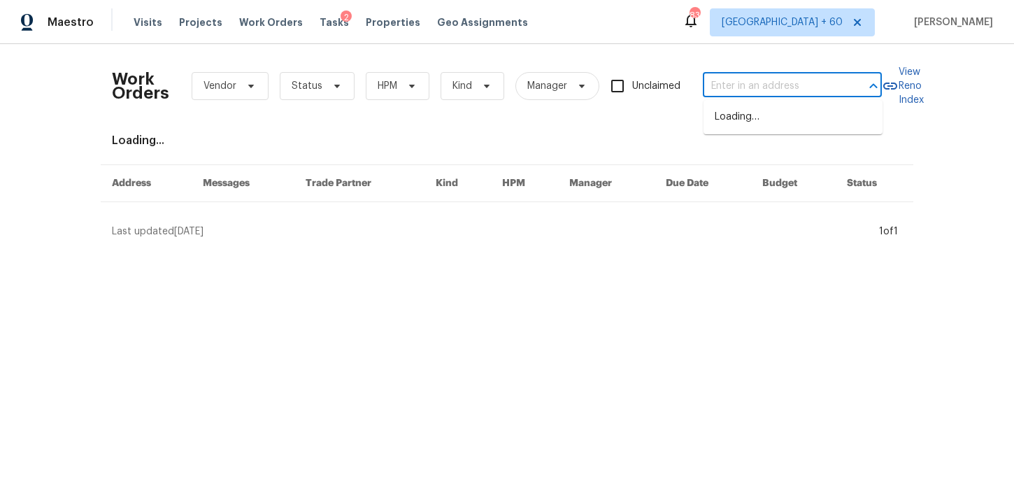
click at [729, 81] on input "text" at bounding box center [773, 87] width 140 height 22
paste input "[STREET_ADDRESS]"
type input "[STREET_ADDRESS]"
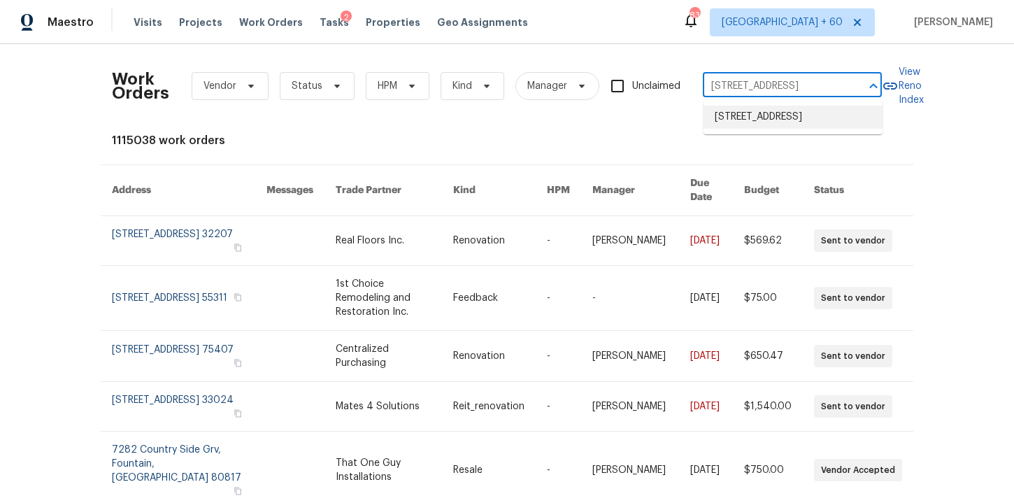
click at [748, 120] on li "[STREET_ADDRESS]" at bounding box center [793, 117] width 179 height 23
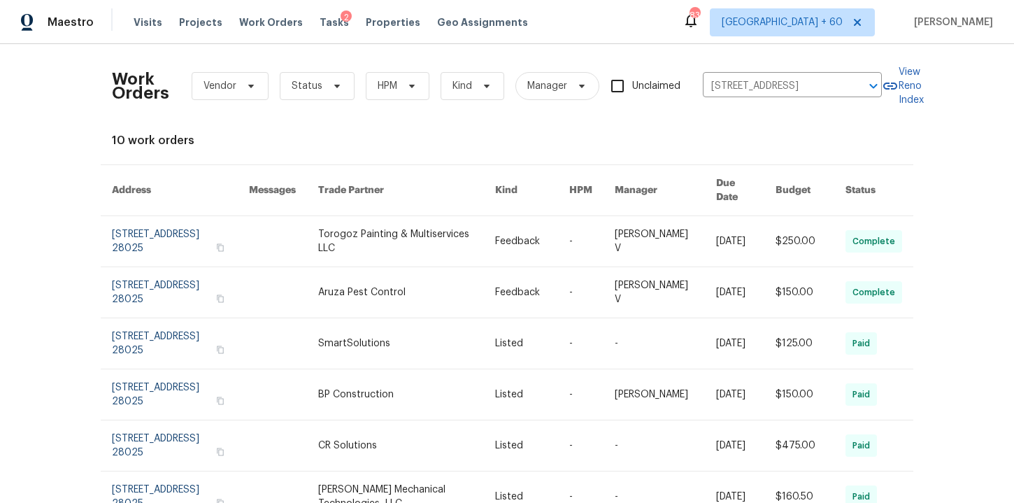
click at [169, 232] on link at bounding box center [180, 241] width 137 height 50
